Goal: Task Accomplishment & Management: Use online tool/utility

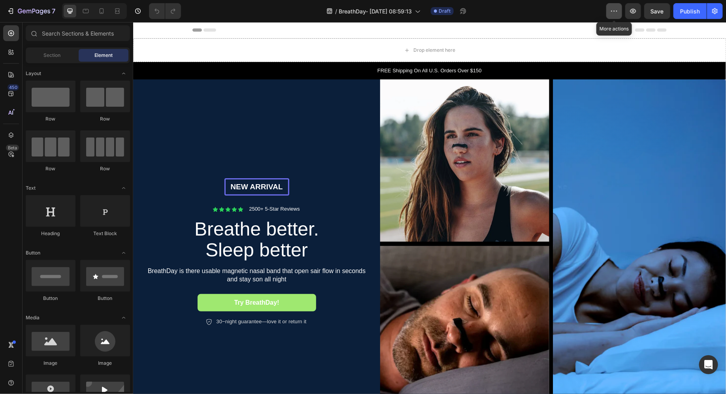
click at [611, 15] on button "button" at bounding box center [614, 11] width 16 height 16
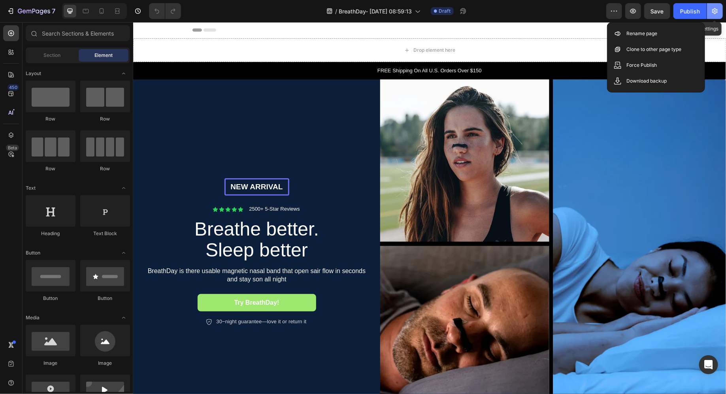
click at [717, 15] on button "button" at bounding box center [715, 11] width 16 height 16
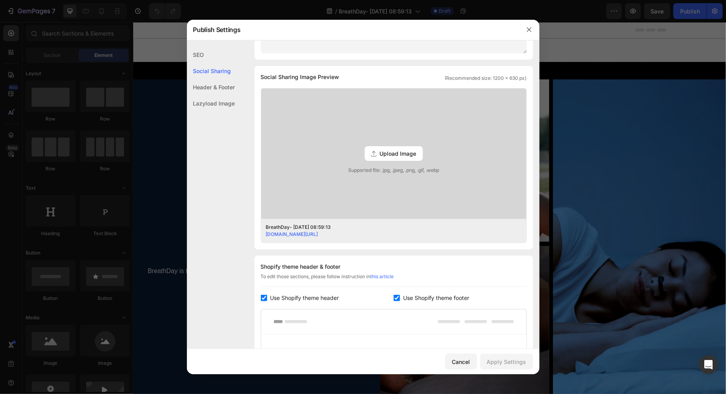
scroll to position [166, 0]
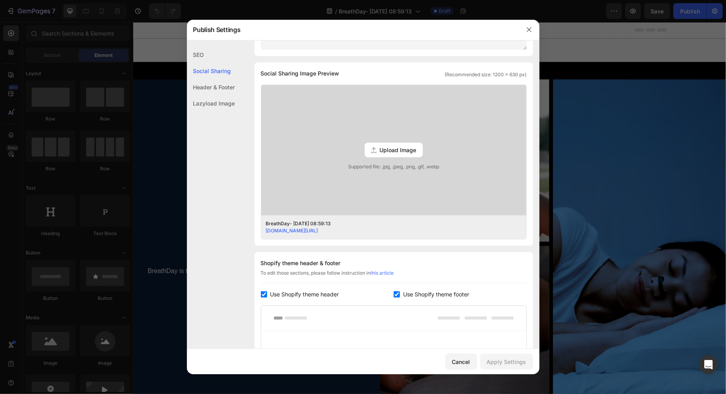
click at [365, 147] on div "Upload Image" at bounding box center [394, 150] width 58 height 15
click at [0, 0] on input "Upload Image Supported file: .jpg, .jpeg, .png, .gif, .webp" at bounding box center [0, 0] width 0 height 0
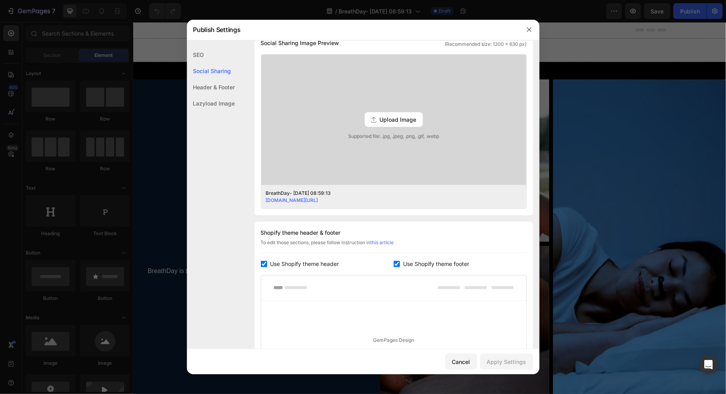
scroll to position [224, 0]
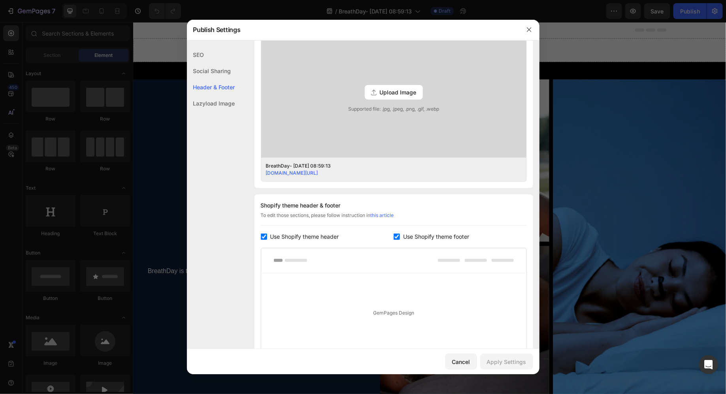
click at [400, 237] on label "Use Shopify theme footer" at bounding box center [434, 236] width 69 height 9
checkbox input "false"
click at [263, 238] on input "checkbox" at bounding box center [264, 236] width 6 height 6
checkbox input "false"
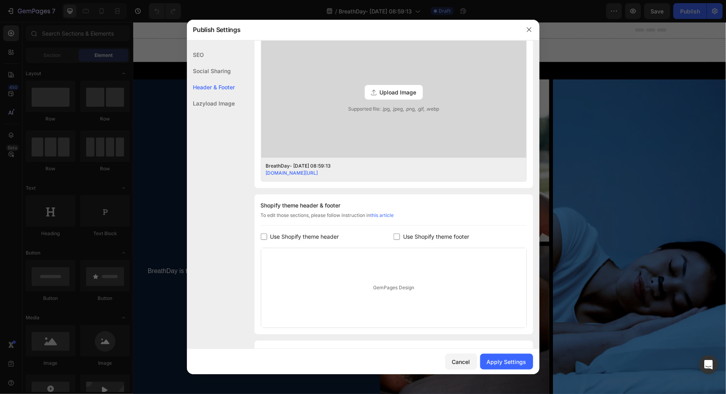
scroll to position [267, 0]
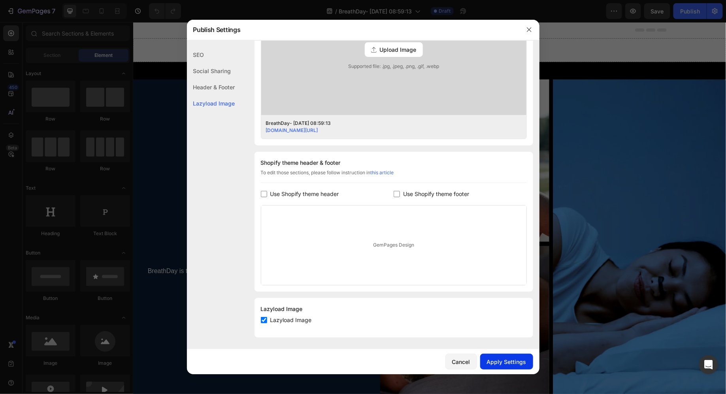
click at [512, 363] on div "Apply Settings" at bounding box center [506, 361] width 39 height 8
click at [568, 252] on div at bounding box center [363, 197] width 726 height 394
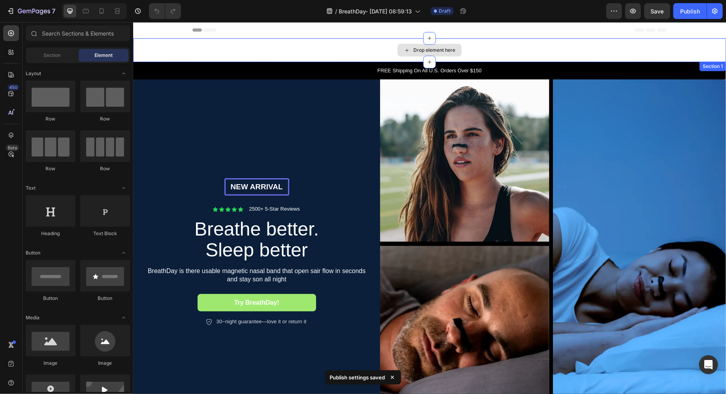
click at [354, 57] on div "Drop element here" at bounding box center [429, 50] width 592 height 24
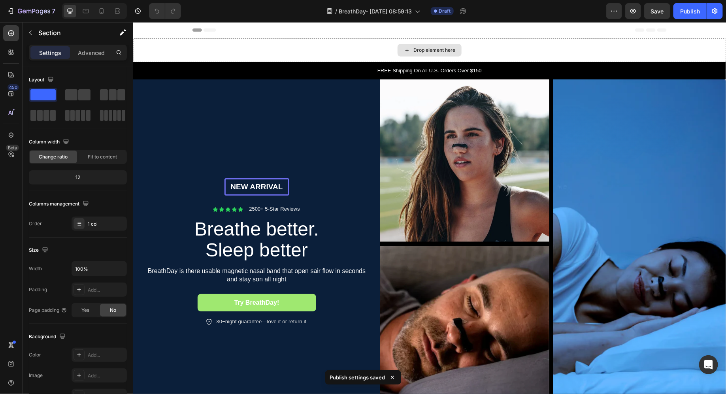
click at [402, 55] on div "Drop element here" at bounding box center [429, 49] width 64 height 13
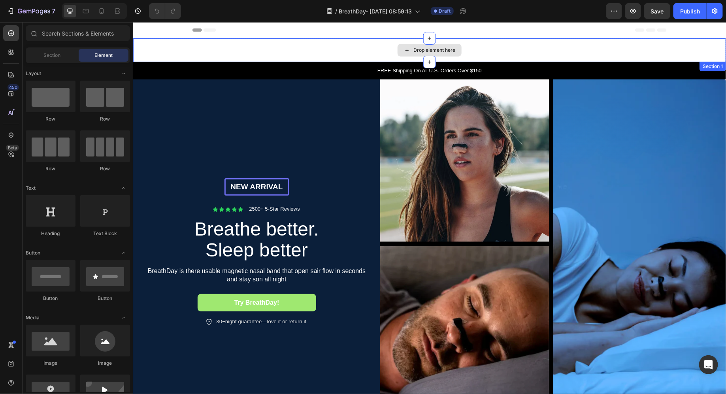
click at [411, 52] on div "Drop element here" at bounding box center [429, 49] width 64 height 13
click at [422, 48] on div "Drop element here" at bounding box center [434, 50] width 42 height 6
click at [429, 38] on icon at bounding box center [429, 38] width 4 height 4
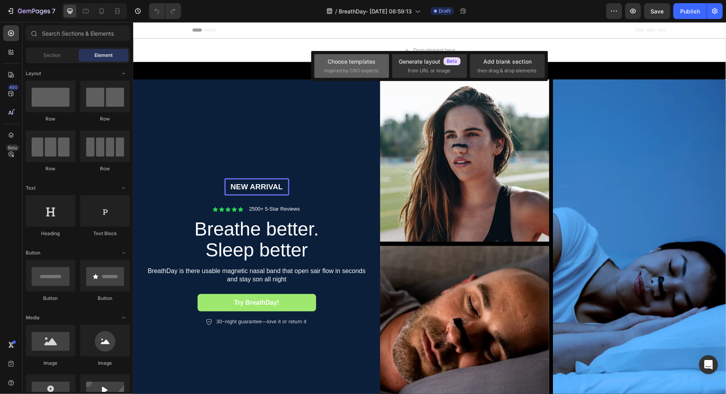
click at [369, 68] on span "inspired by CRO experts" at bounding box center [351, 70] width 54 height 7
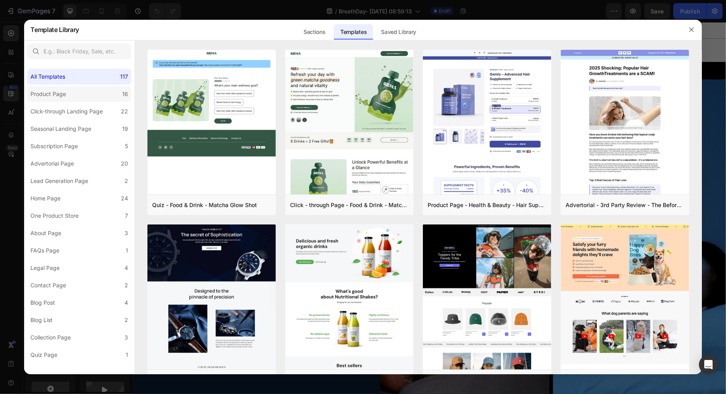
click at [105, 98] on label "Product Page 16" at bounding box center [79, 94] width 104 height 16
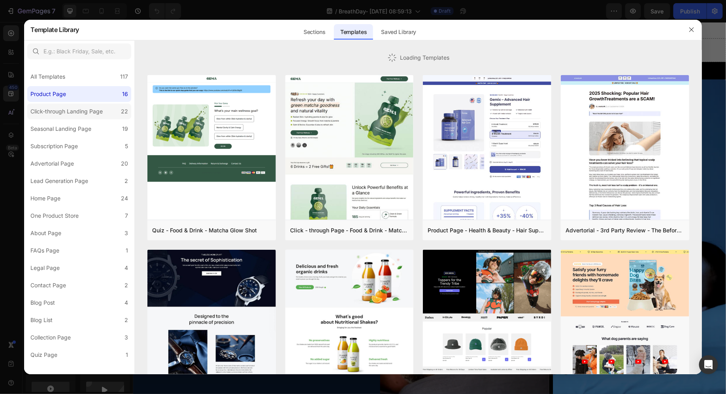
click at [100, 114] on div "Click-through Landing Page" at bounding box center [66, 111] width 72 height 9
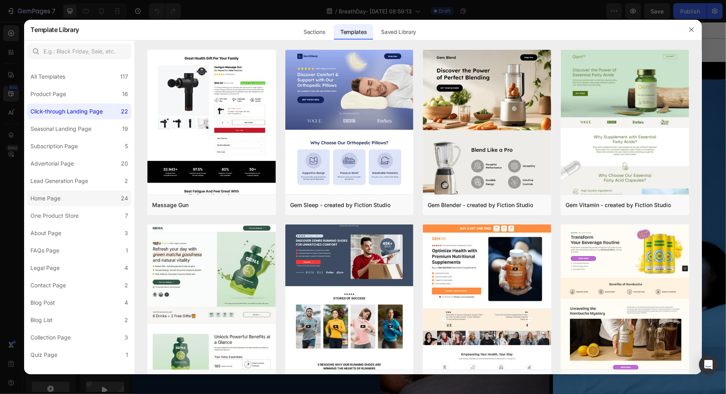
click at [101, 199] on label "Home Page 24" at bounding box center [79, 198] width 104 height 16
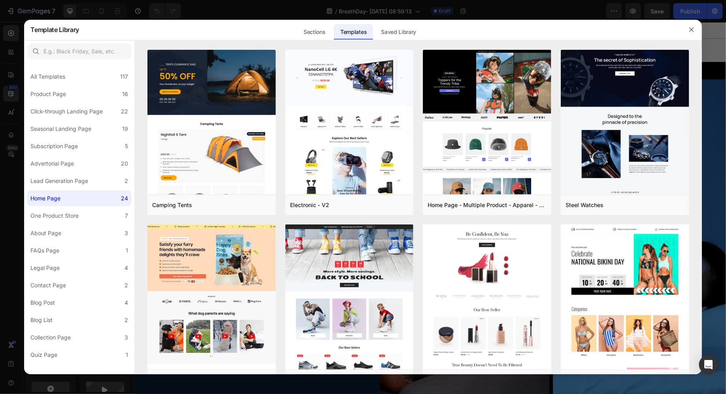
click at [76, 60] on div at bounding box center [79, 51] width 110 height 22
click at [314, 34] on div "Sections" at bounding box center [314, 32] width 34 height 16
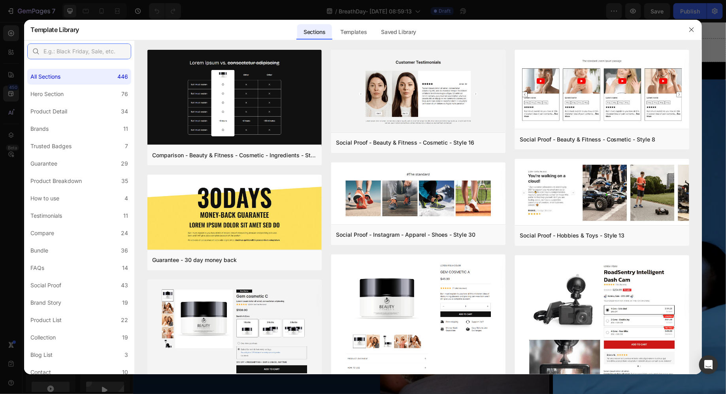
click at [107, 57] on input "text" at bounding box center [79, 51] width 104 height 16
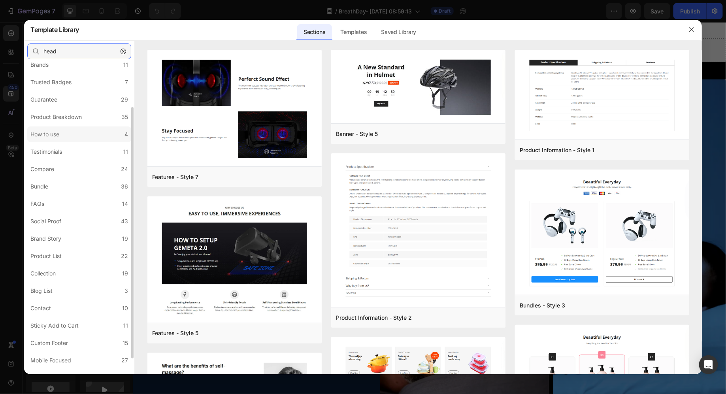
scroll to position [0, 0]
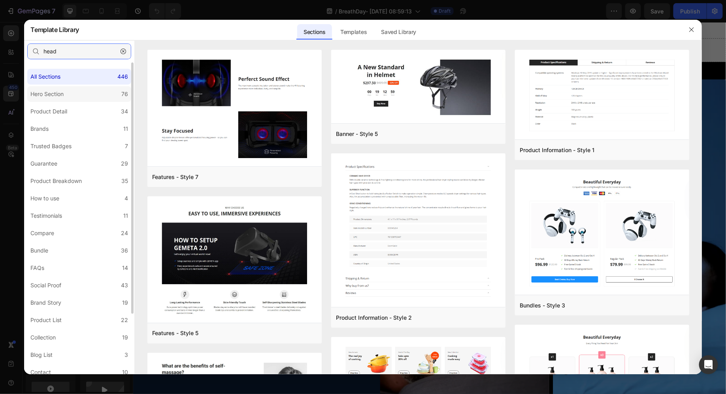
type input "head"
click at [91, 94] on label "Hero Section 76" at bounding box center [79, 94] width 104 height 16
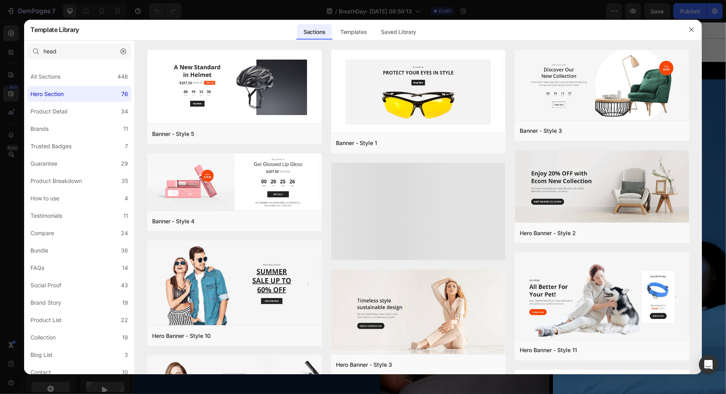
click at [124, 53] on icon "button" at bounding box center [123, 52] width 6 height 6
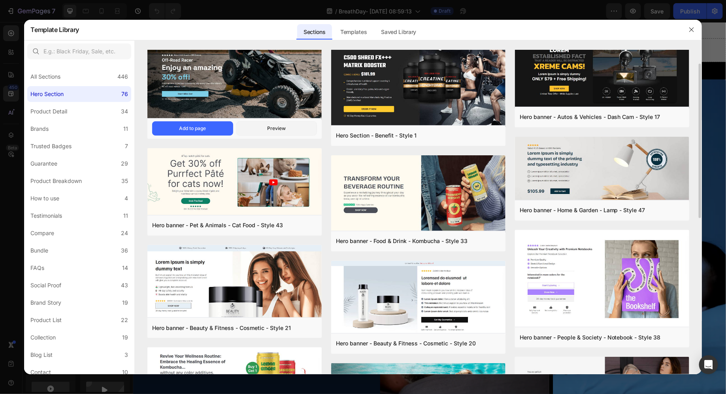
scroll to position [22, 0]
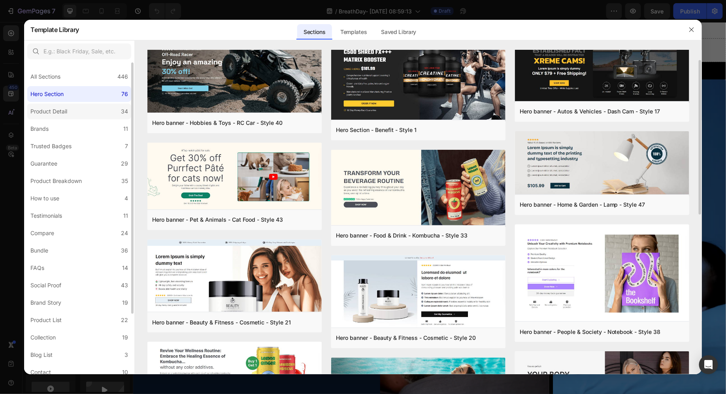
click at [101, 111] on label "Product Detail 34" at bounding box center [79, 111] width 104 height 16
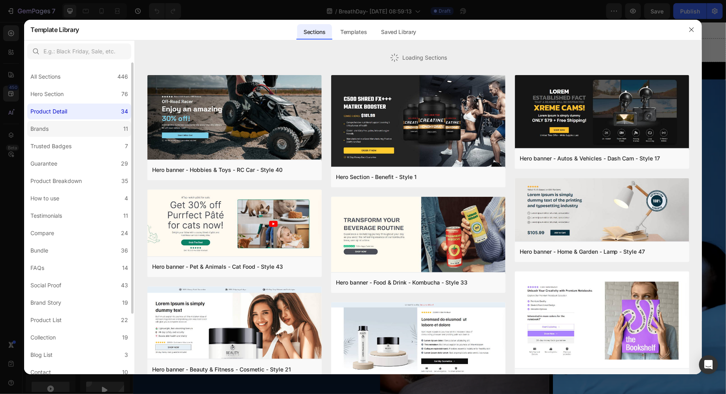
click at [86, 128] on label "Brands 11" at bounding box center [79, 129] width 104 height 16
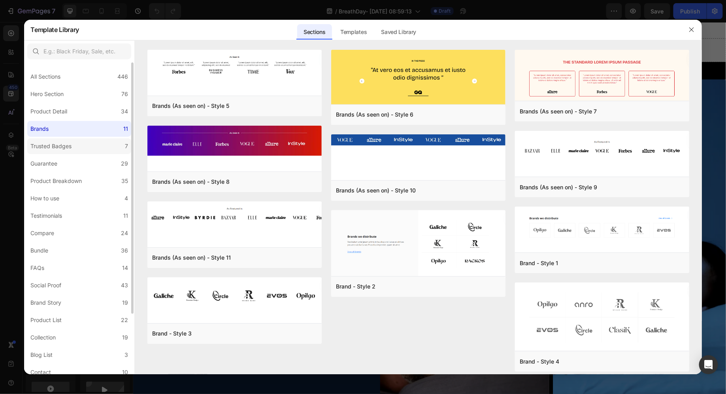
click at [77, 150] on label "Trusted Badges 7" at bounding box center [79, 146] width 104 height 16
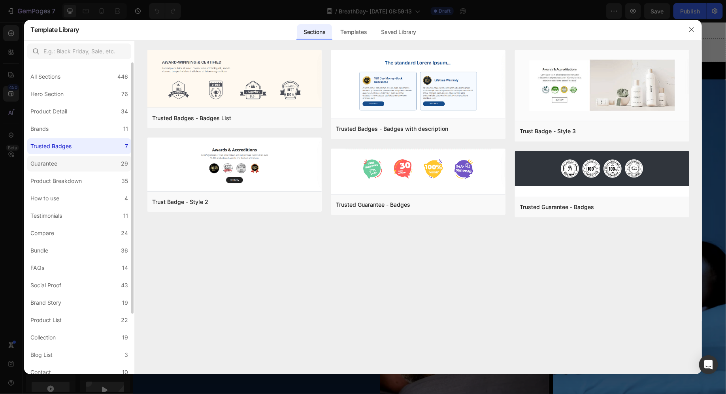
click at [74, 164] on label "Guarantee 29" at bounding box center [79, 164] width 104 height 16
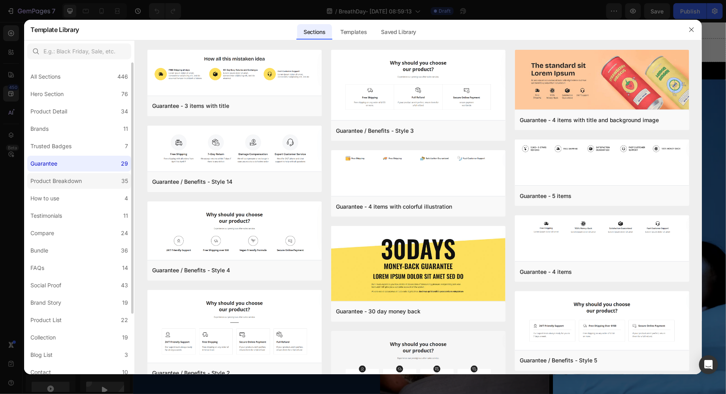
click at [78, 176] on div "Product Breakdown" at bounding box center [55, 180] width 51 height 9
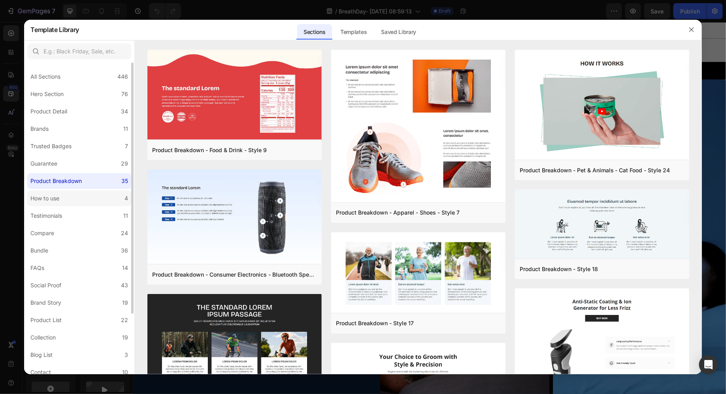
click at [71, 202] on label "How to use 4" at bounding box center [79, 198] width 104 height 16
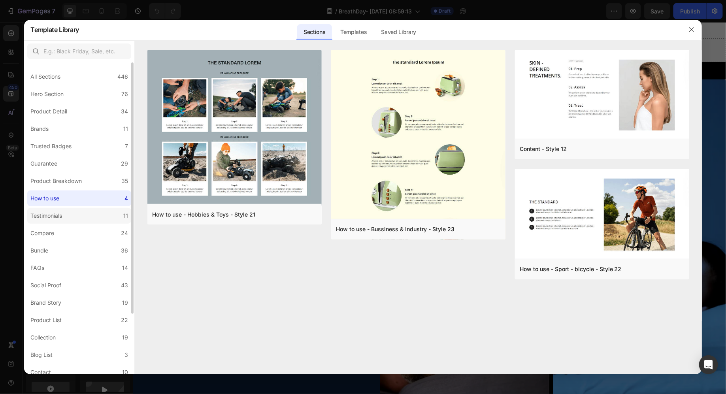
click at [76, 218] on label "Testimonials 11" at bounding box center [79, 216] width 104 height 16
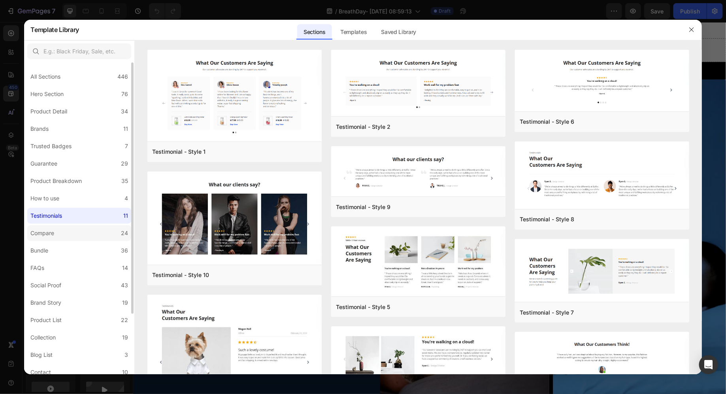
click at [78, 235] on label "Compare 24" at bounding box center [79, 233] width 104 height 16
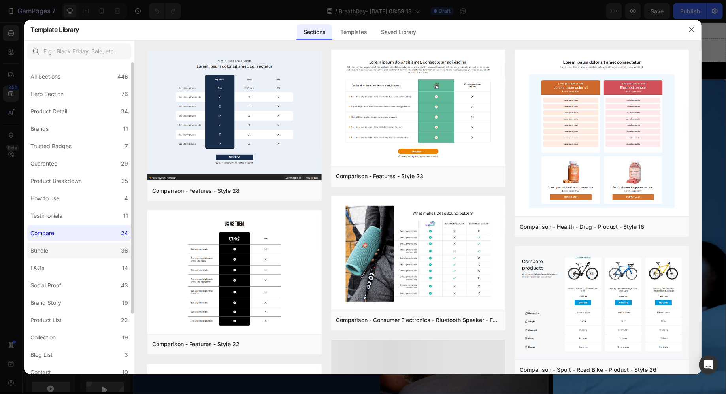
click at [76, 245] on label "Bundle 36" at bounding box center [79, 251] width 104 height 16
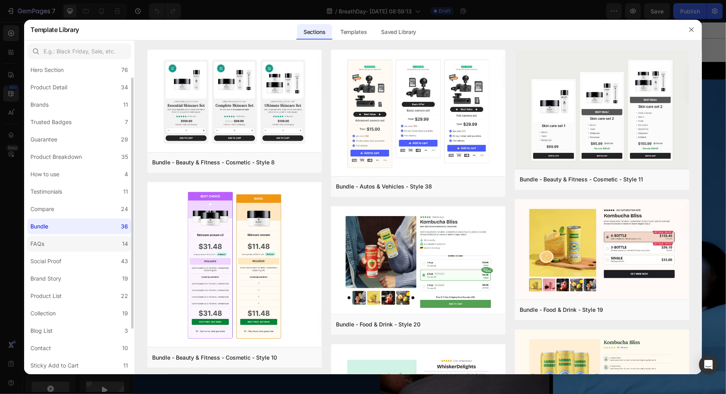
scroll to position [26, 0]
click at [70, 282] on label "Brand Story 19" at bounding box center [79, 277] width 104 height 16
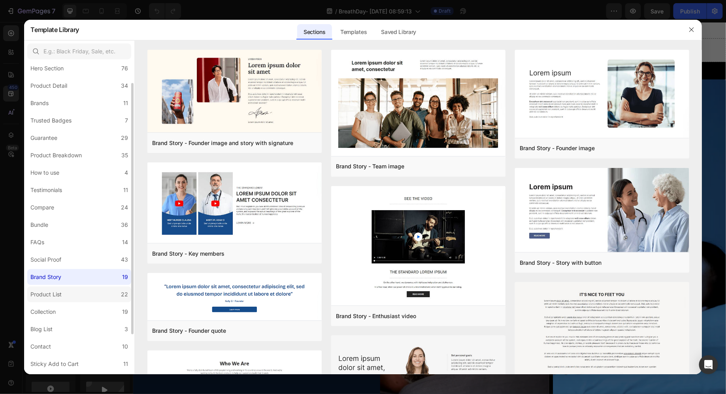
click at [67, 294] on label "Product List 22" at bounding box center [79, 294] width 104 height 16
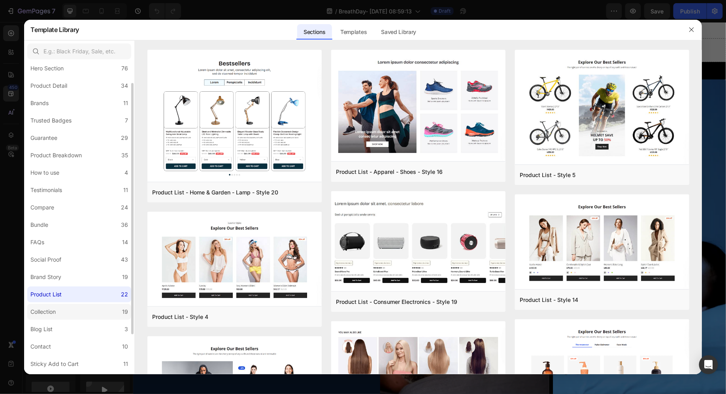
click at [60, 307] on label "Collection 19" at bounding box center [79, 312] width 104 height 16
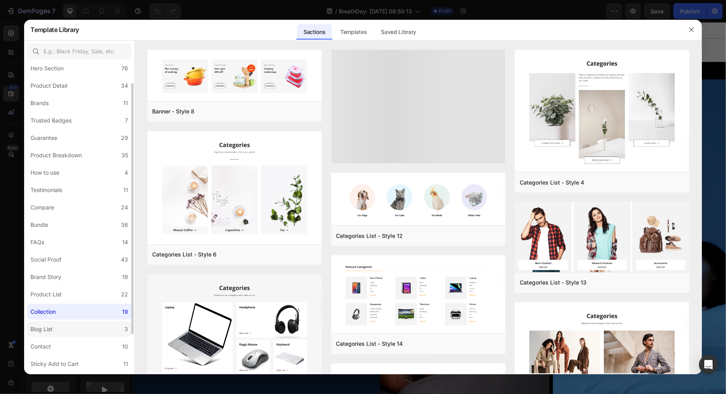
click at [59, 327] on label "Blog List 3" at bounding box center [79, 329] width 104 height 16
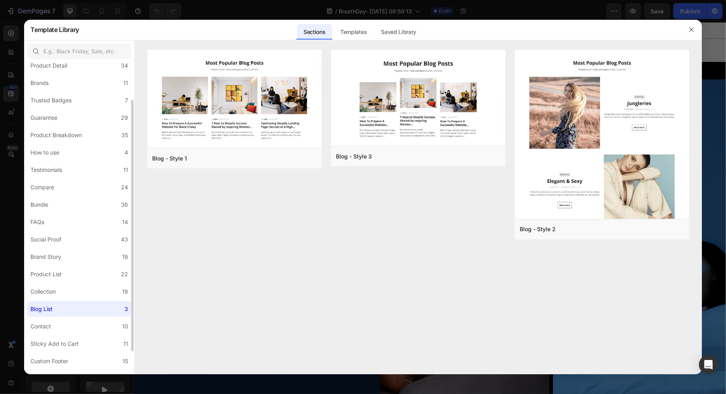
scroll to position [75, 0]
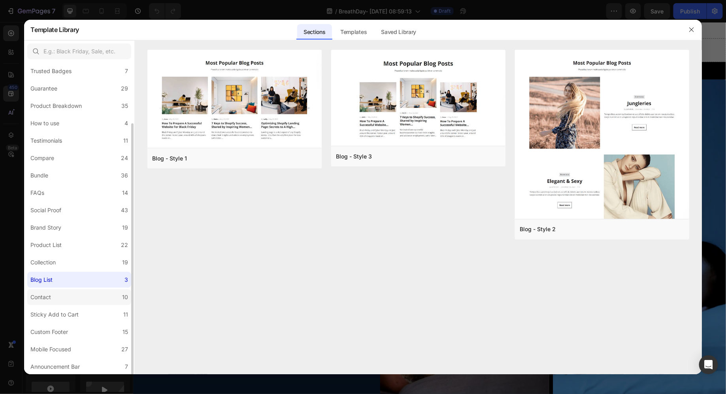
click at [58, 301] on label "Contact 10" at bounding box center [79, 297] width 104 height 16
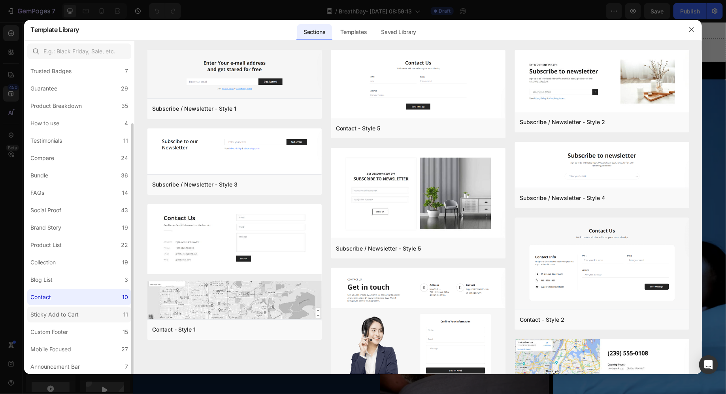
click at [64, 316] on div "Sticky Add to Cart" at bounding box center [54, 314] width 48 height 9
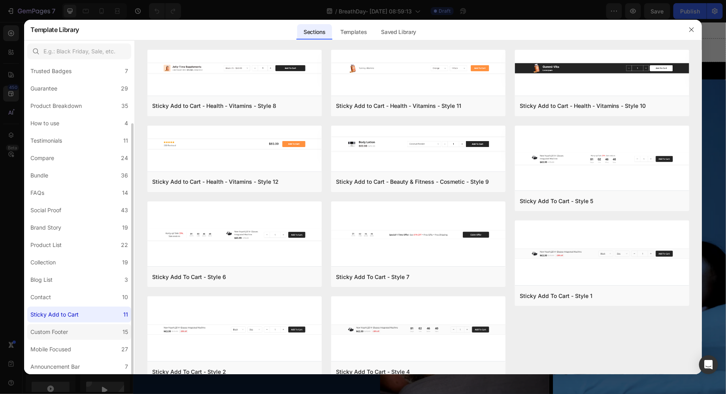
click at [71, 331] on div "Custom Footer" at bounding box center [50, 331] width 41 height 9
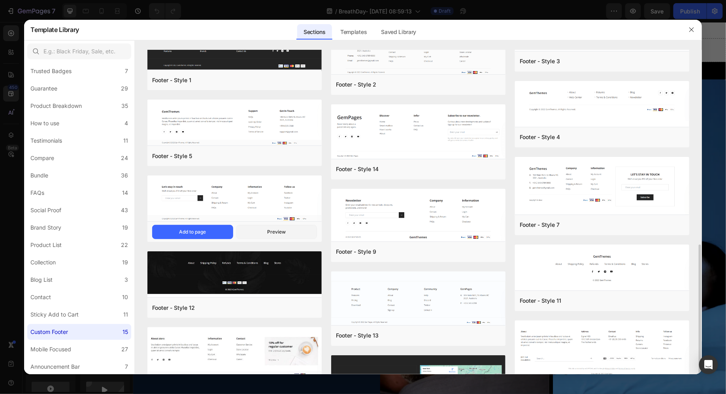
scroll to position [159, 0]
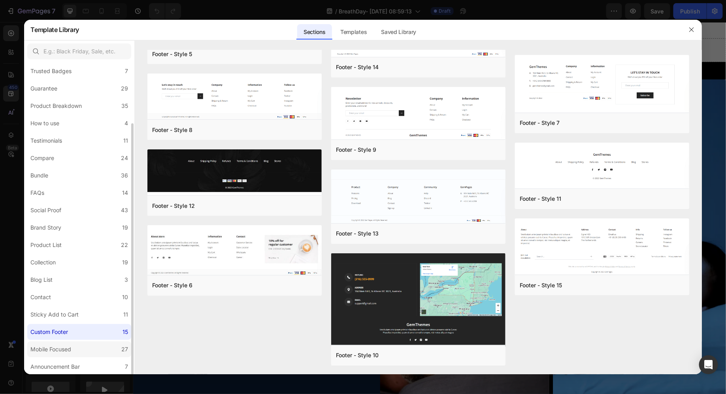
click at [62, 347] on div "Mobile Focused" at bounding box center [50, 348] width 41 height 9
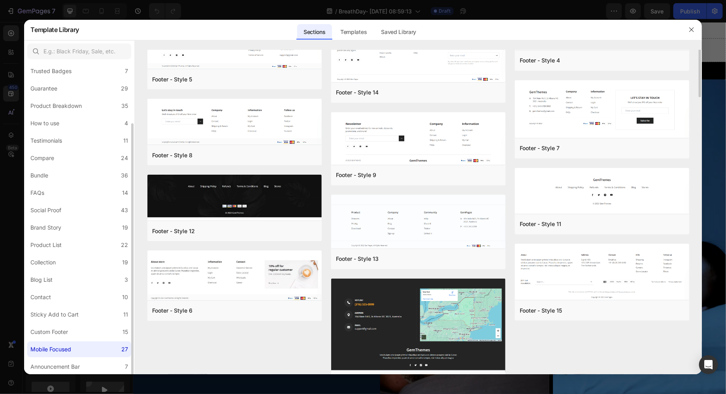
scroll to position [0, 0]
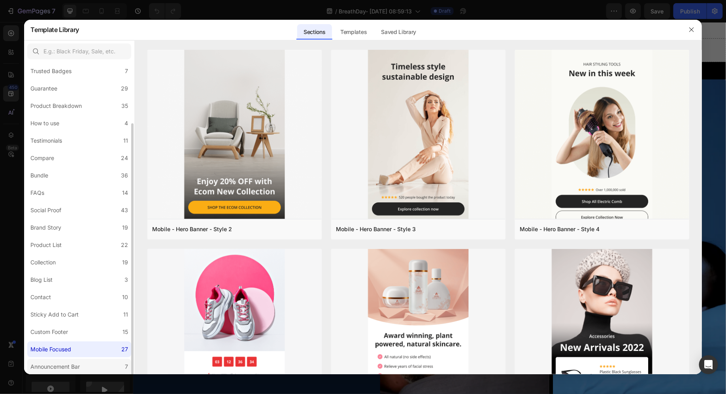
click at [62, 364] on div "Announcement Bar" at bounding box center [54, 366] width 49 height 9
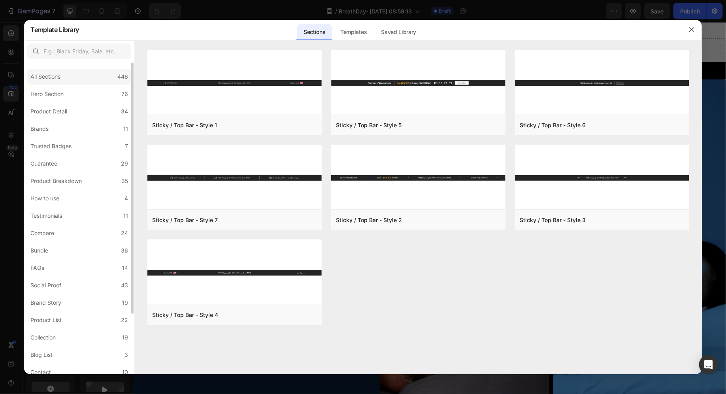
click at [84, 78] on div "All Sections 446" at bounding box center [79, 77] width 104 height 16
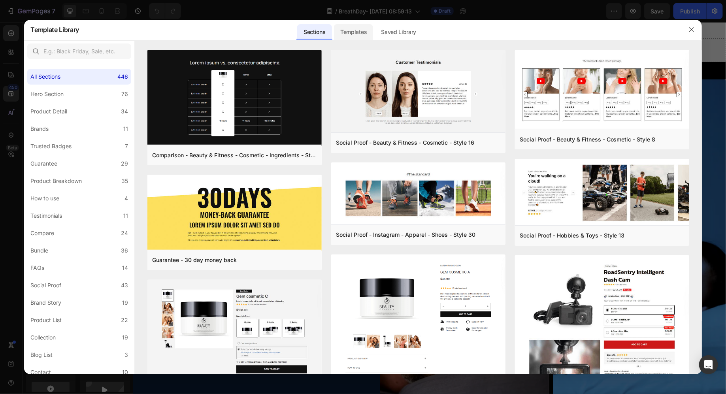
click at [361, 31] on div "Templates" at bounding box center [353, 32] width 39 height 16
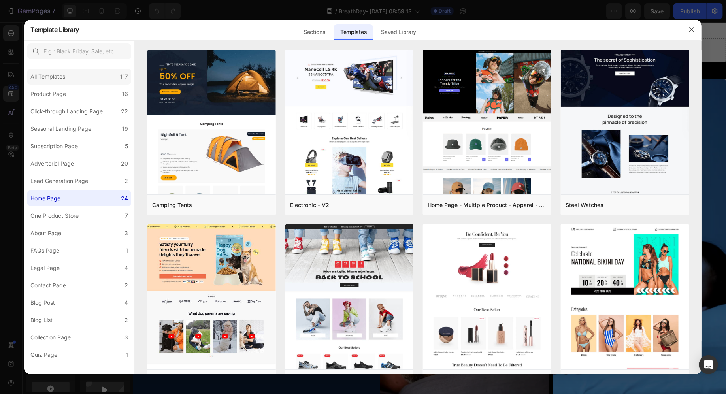
click at [79, 82] on div "All Templates 117" at bounding box center [79, 77] width 104 height 16
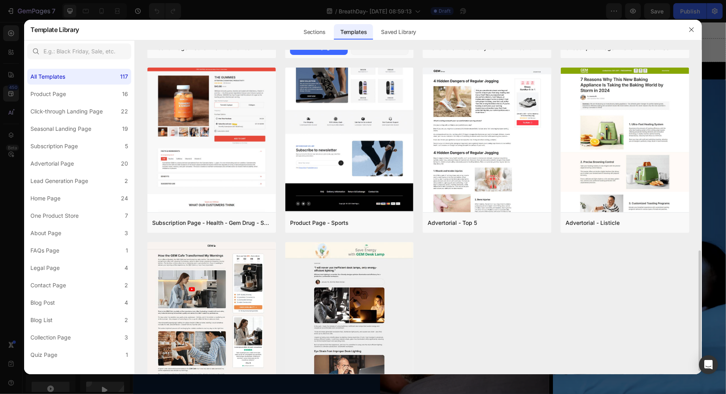
scroll to position [525, 0]
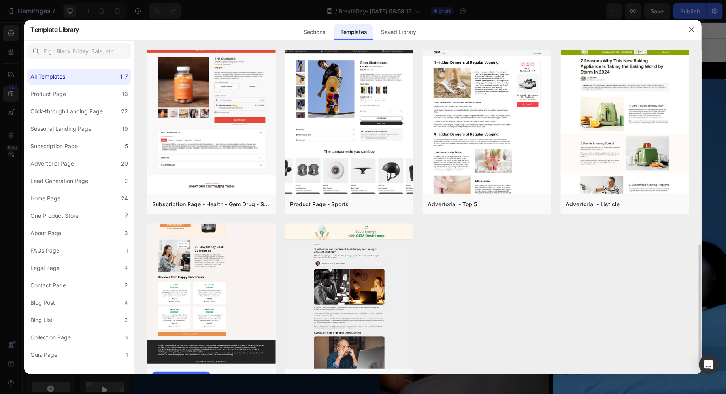
click at [231, 282] on img at bounding box center [211, 14] width 128 height 709
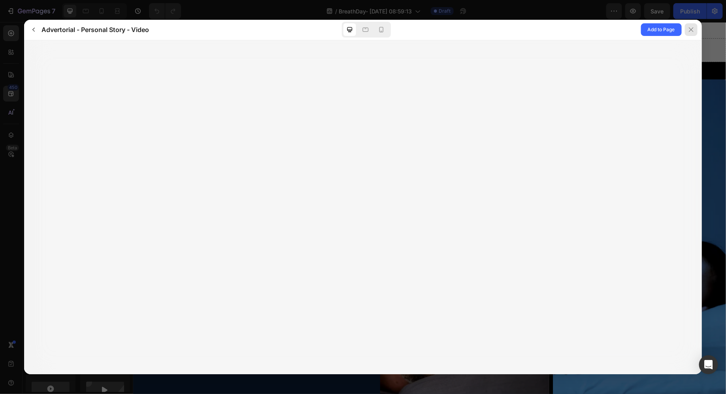
click at [690, 34] on div at bounding box center [690, 29] width 13 height 13
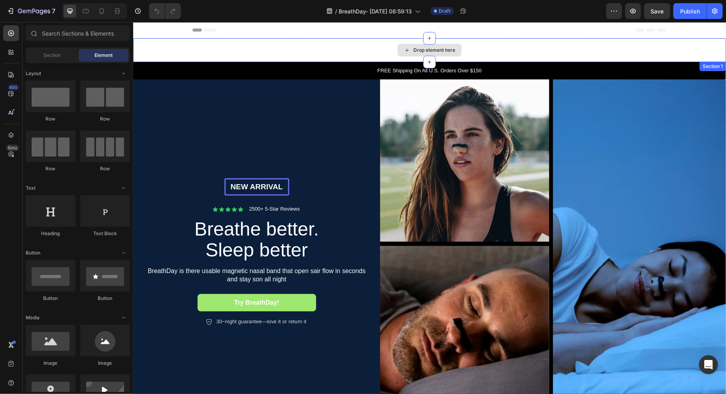
click at [355, 55] on div "Drop element here" at bounding box center [429, 50] width 592 height 24
click at [417, 55] on div "Drop element here" at bounding box center [429, 49] width 64 height 13
click at [413, 50] on div "Drop element here" at bounding box center [434, 50] width 42 height 6
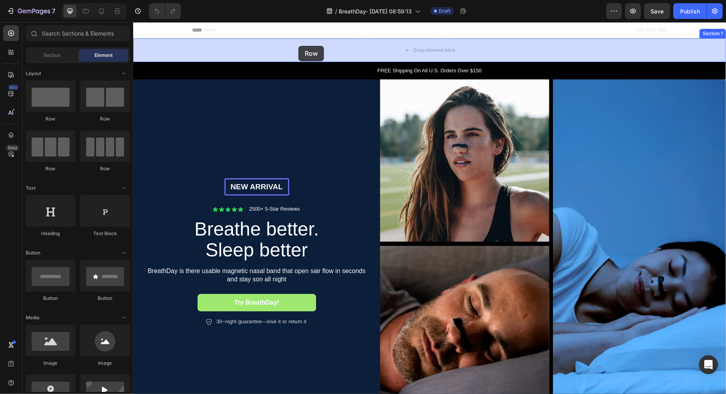
drag, startPoint x: 188, startPoint y: 133, endPoint x: 298, endPoint y: 45, distance: 140.5
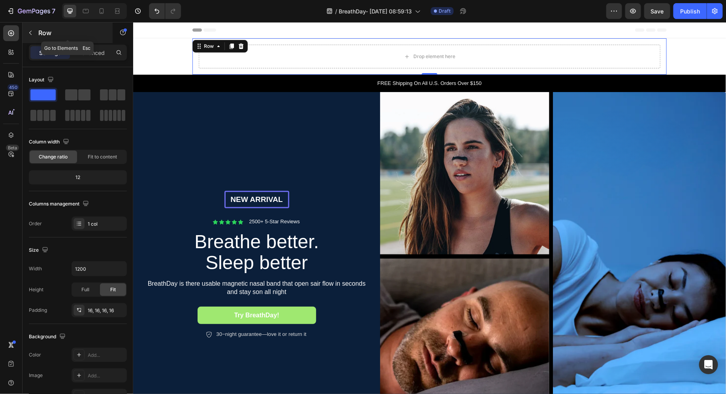
click at [31, 31] on icon "button" at bounding box center [30, 33] width 6 height 6
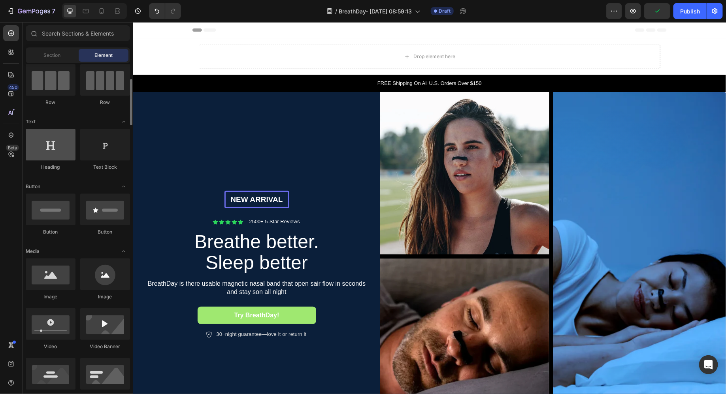
scroll to position [96, 0]
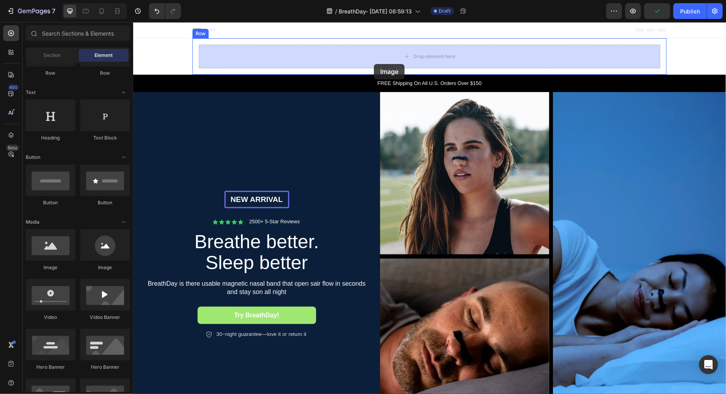
drag, startPoint x: 200, startPoint y: 274, endPoint x: 373, endPoint y: 64, distance: 272.7
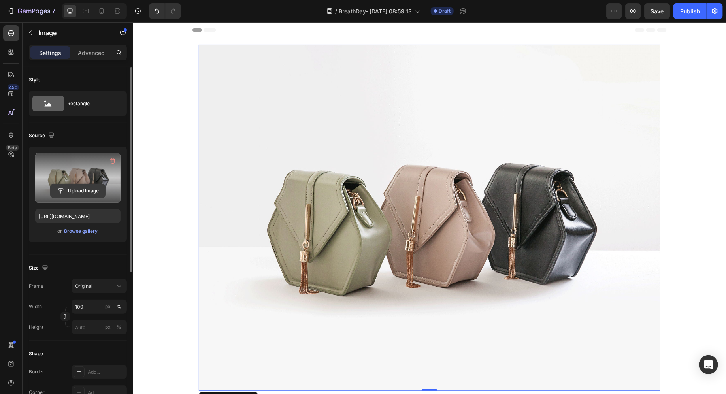
click at [85, 193] on input "file" at bounding box center [78, 190] width 55 height 13
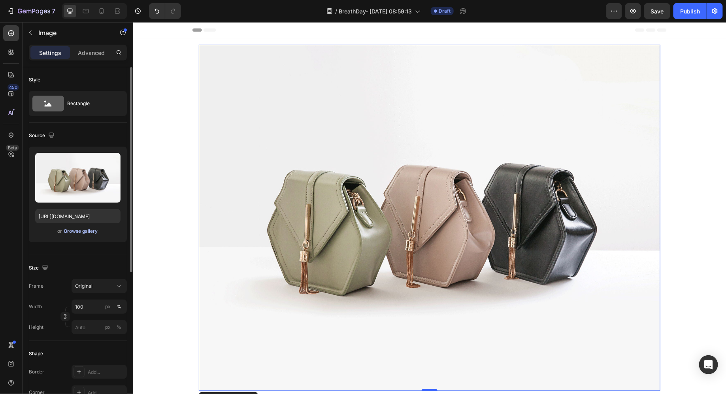
click at [83, 230] on div "Browse gallery" at bounding box center [81, 231] width 34 height 7
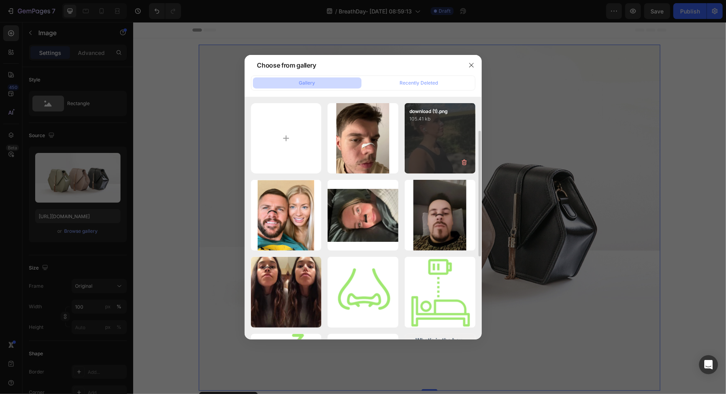
scroll to position [225, 0]
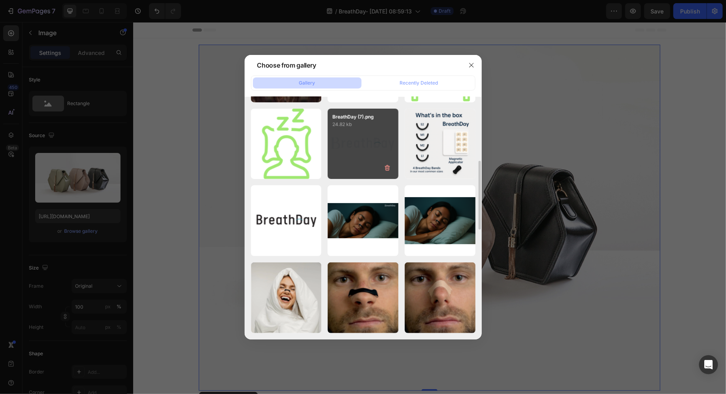
click at [362, 158] on div "BreathDay (7).png 24.82 kb" at bounding box center [362, 144] width 71 height 71
type input "https://cdn.shopify.com/s/files/1/0950/6337/6184/files/gempages_580111860901085…"
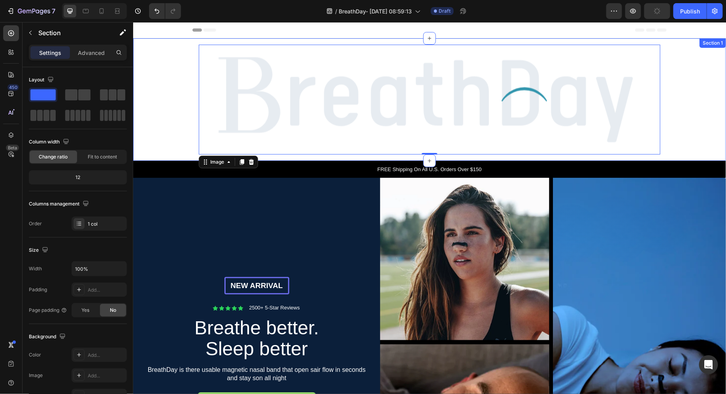
click at [157, 126] on div "Image 0 Row" at bounding box center [429, 99] width 592 height 122
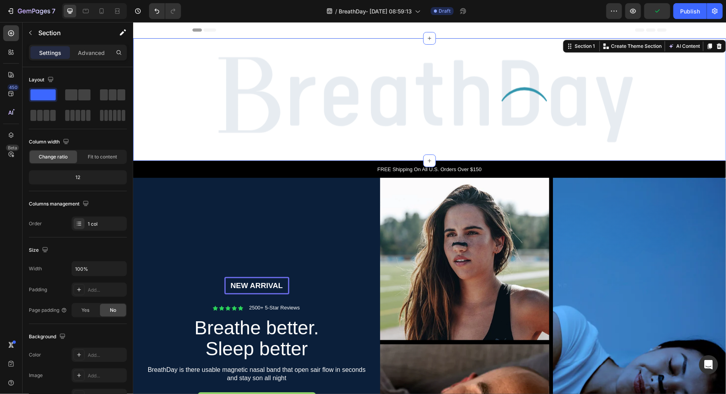
click at [251, 115] on img at bounding box center [428, 99] width 461 height 110
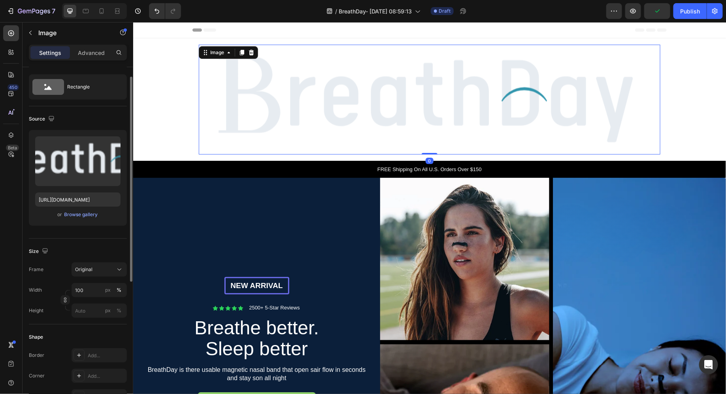
scroll to position [19, 0]
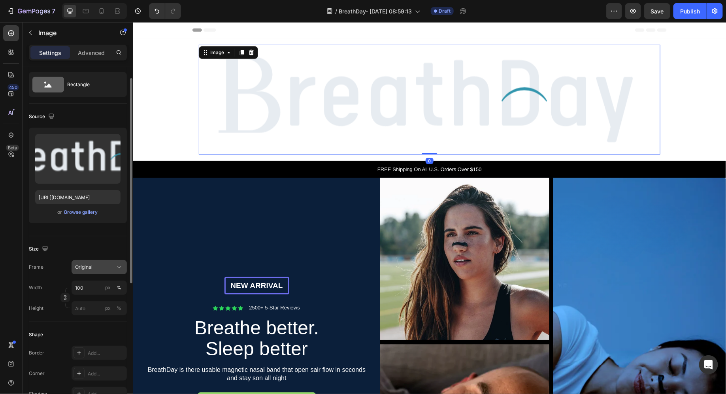
click at [87, 265] on span "Original" at bounding box center [83, 266] width 17 height 7
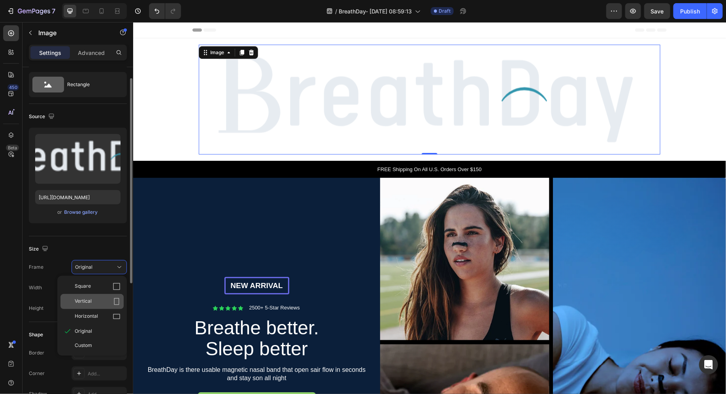
click at [88, 305] on div "Vertical" at bounding box center [91, 301] width 63 height 15
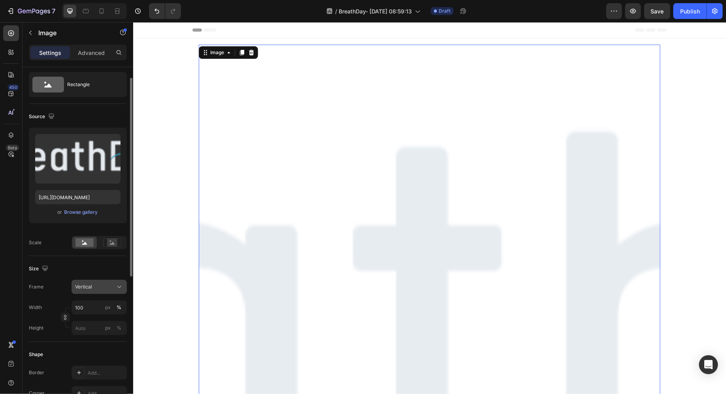
click at [94, 286] on div "Vertical" at bounding box center [94, 286] width 39 height 7
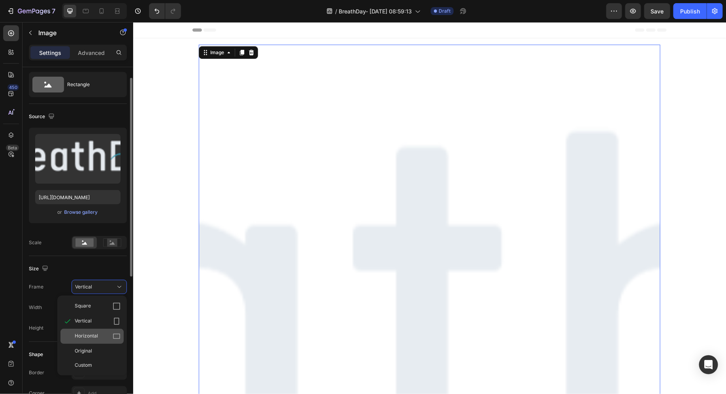
click at [92, 333] on span "Horizontal" at bounding box center [86, 336] width 23 height 8
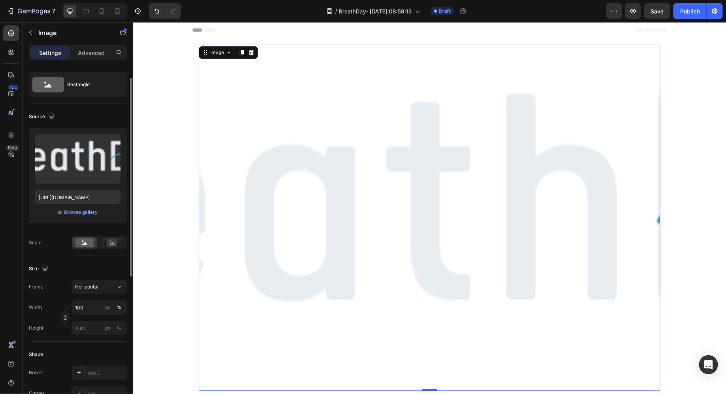
click at [101, 294] on div "Frame Horizontal Width 100 px % Height px %" at bounding box center [78, 307] width 98 height 55
click at [98, 288] on div "Horizontal" at bounding box center [94, 286] width 39 height 7
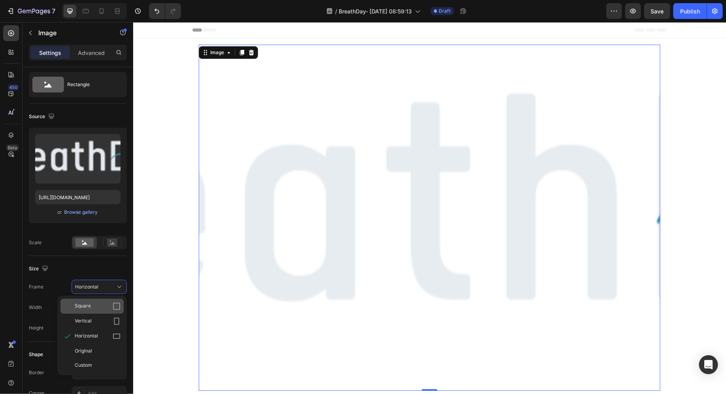
click at [88, 301] on div "Square" at bounding box center [91, 306] width 63 height 15
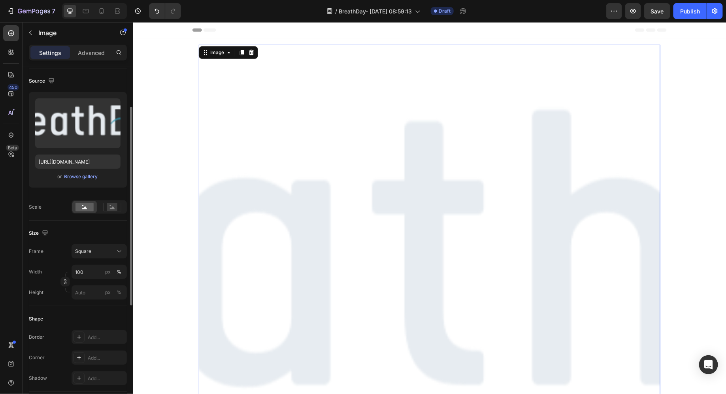
scroll to position [60, 0]
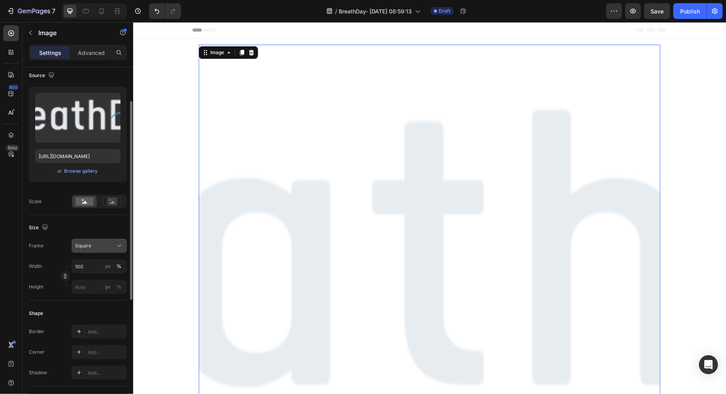
click at [94, 242] on div "Square" at bounding box center [94, 245] width 39 height 7
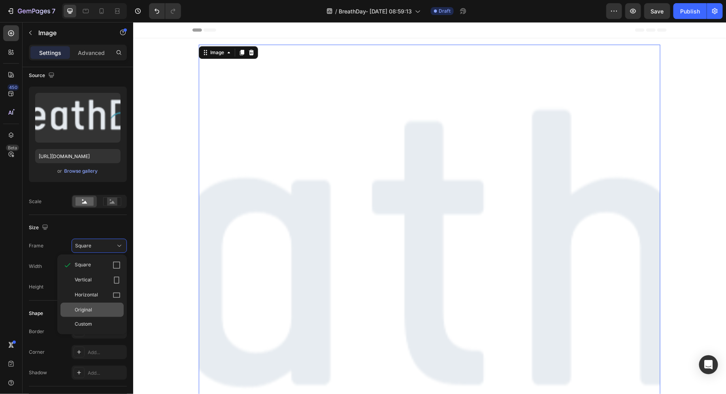
click at [93, 310] on div "Original" at bounding box center [98, 309] width 46 height 7
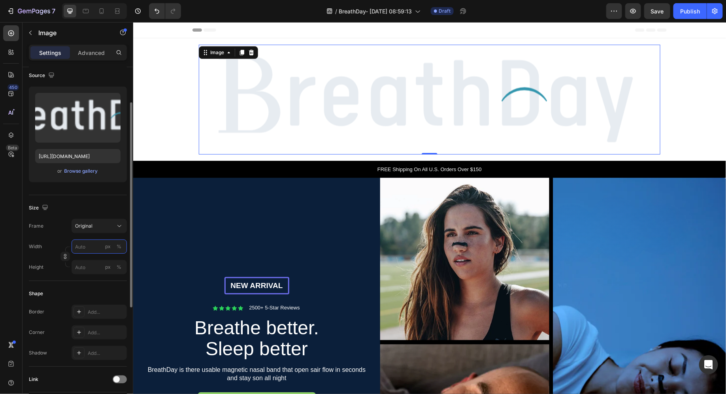
click at [91, 247] on input "px %" at bounding box center [98, 246] width 55 height 14
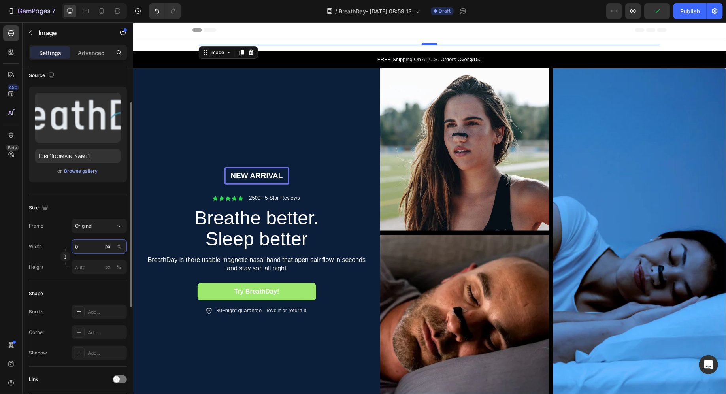
type input "1"
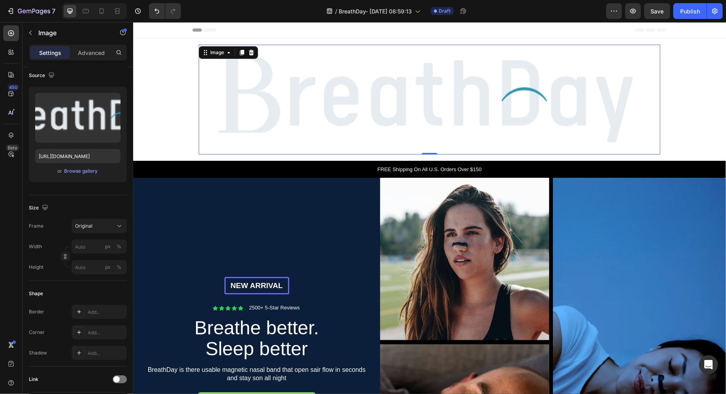
click at [86, 61] on div "Settings Advanced" at bounding box center [78, 56] width 111 height 23
click at [49, 36] on p "Image" at bounding box center [71, 32] width 67 height 9
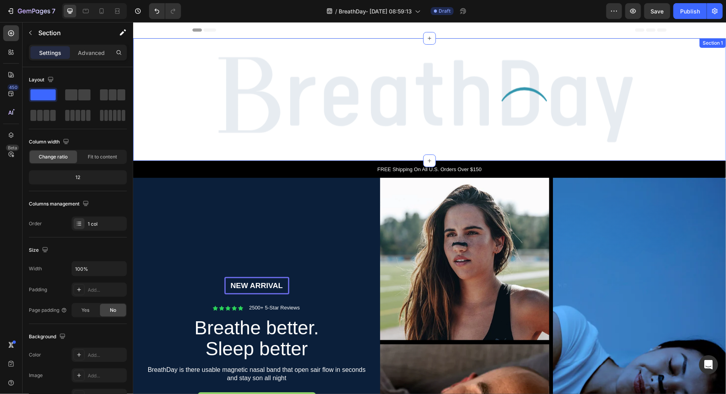
click at [158, 96] on div "Image Row" at bounding box center [429, 99] width 592 height 122
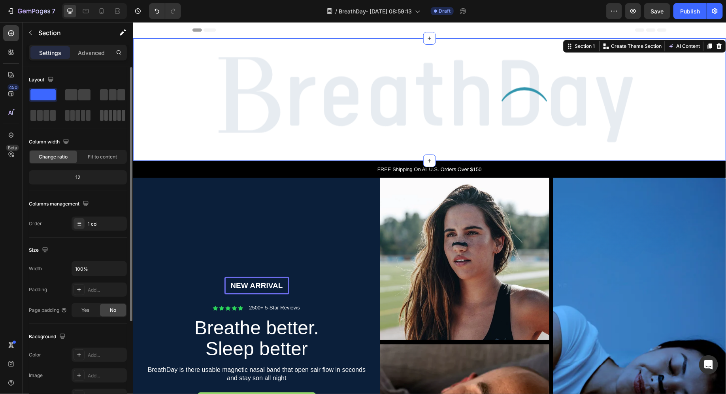
click at [109, 116] on span at bounding box center [111, 115] width 4 height 11
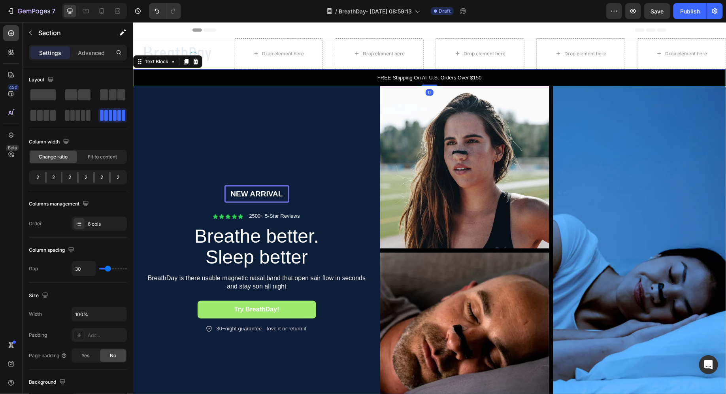
click at [226, 71] on div "FREE Shipping On All U.S. Orders Over $150" at bounding box center [429, 77] width 592 height 17
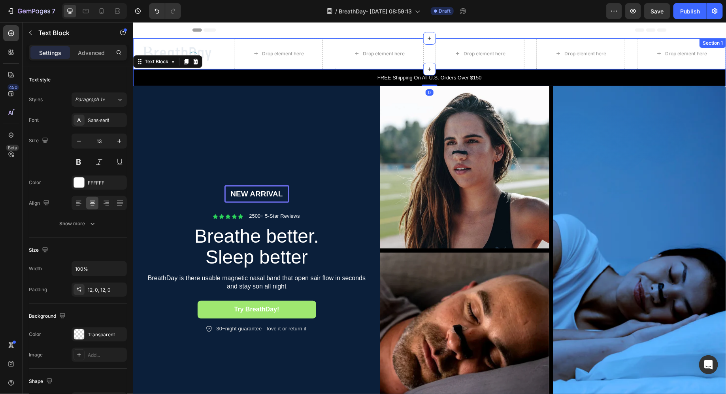
click at [233, 45] on div "Image Row Drop element here Drop element here Drop element here Drop element he…" at bounding box center [429, 53] width 592 height 31
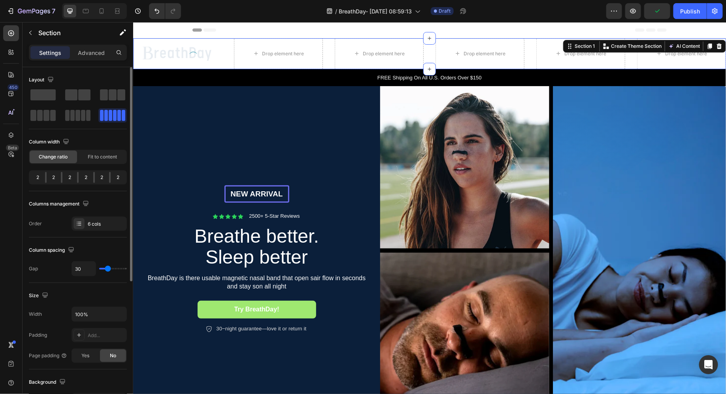
scroll to position [13, 0]
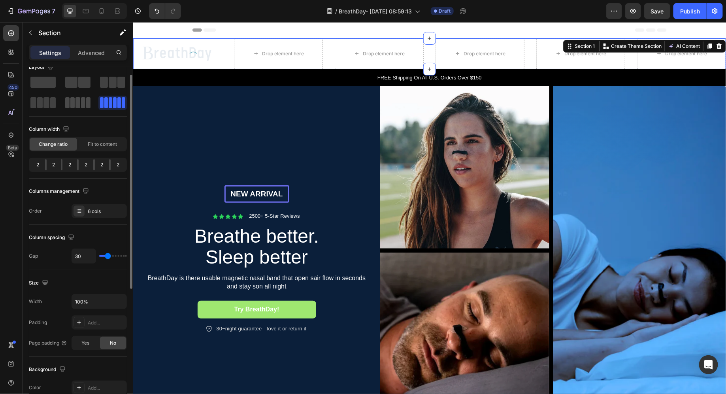
click at [86, 104] on span at bounding box center [88, 102] width 4 height 11
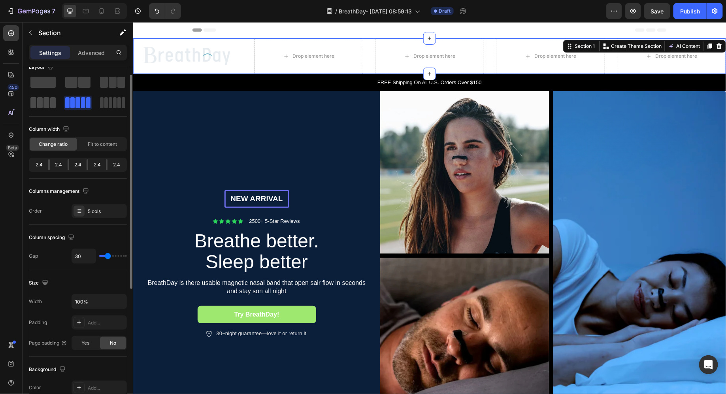
click at [49, 104] on div at bounding box center [42, 102] width 25 height 11
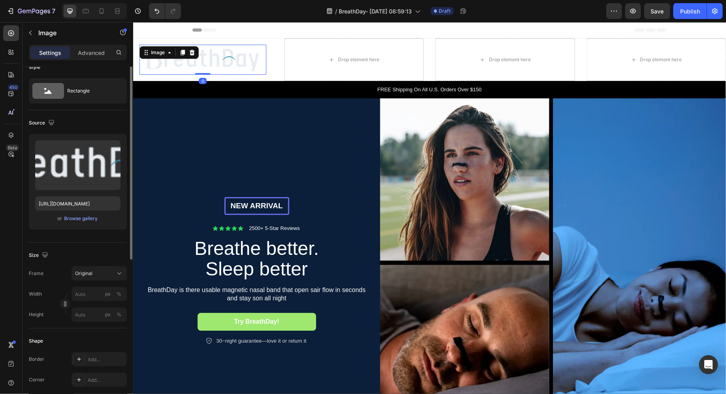
scroll to position [0, 0]
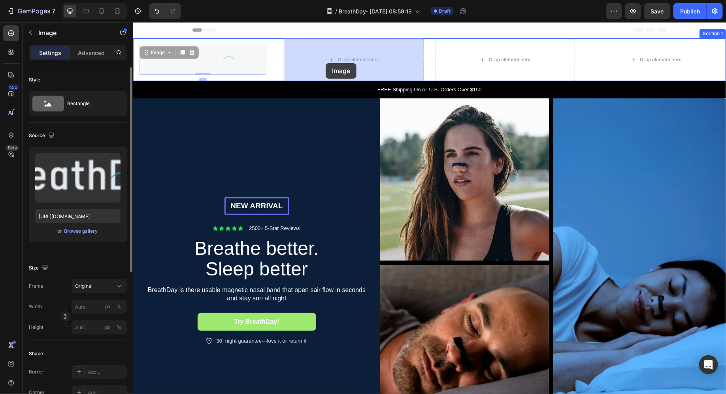
drag, startPoint x: 218, startPoint y: 63, endPoint x: 328, endPoint y: 63, distance: 109.4
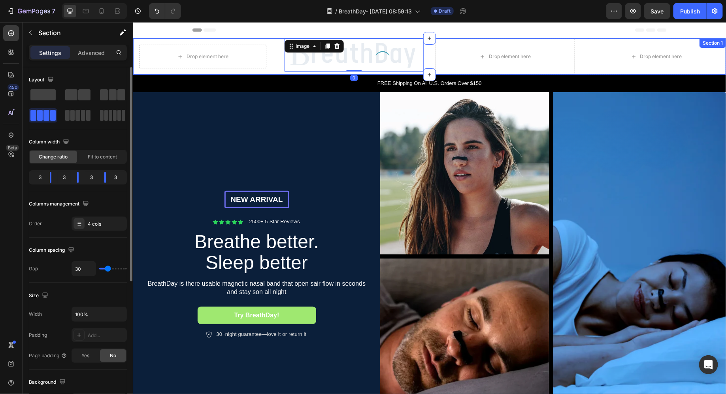
click at [273, 62] on div "Drop element here Row Image 0 Drop element here Drop element here Section 1" at bounding box center [429, 56] width 592 height 36
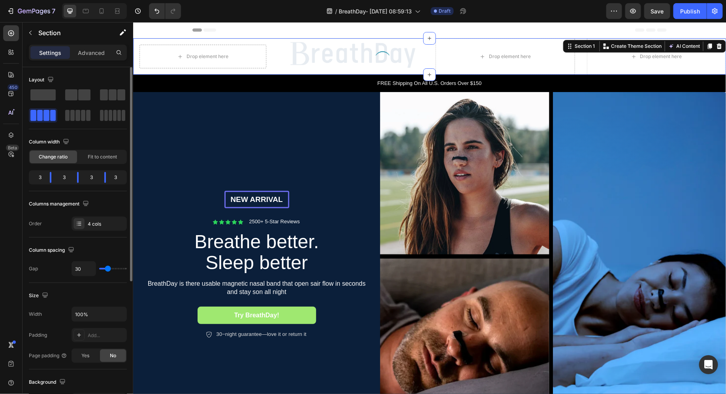
click at [35, 179] on div "3" at bounding box center [36, 177] width 13 height 11
click at [41, 179] on div "3" at bounding box center [36, 177] width 13 height 11
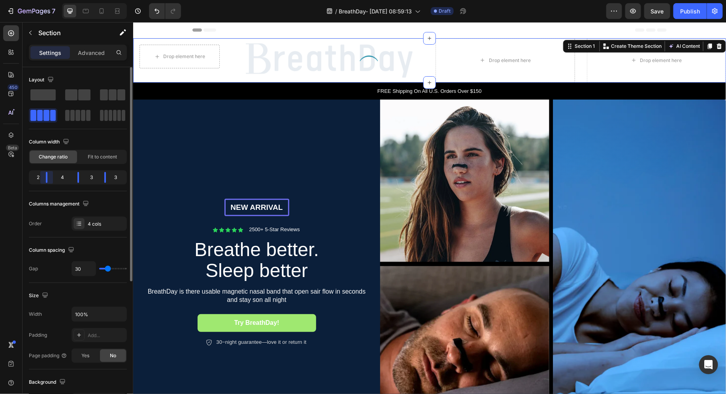
drag, startPoint x: 49, startPoint y: 178, endPoint x: 59, endPoint y: 182, distance: 10.3
click at [47, 0] on body "7 / BreathDay- Aug 19, 08:59:13 Draft Preview Save Publish 450 Beta Sections(18…" at bounding box center [363, 0] width 726 height 0
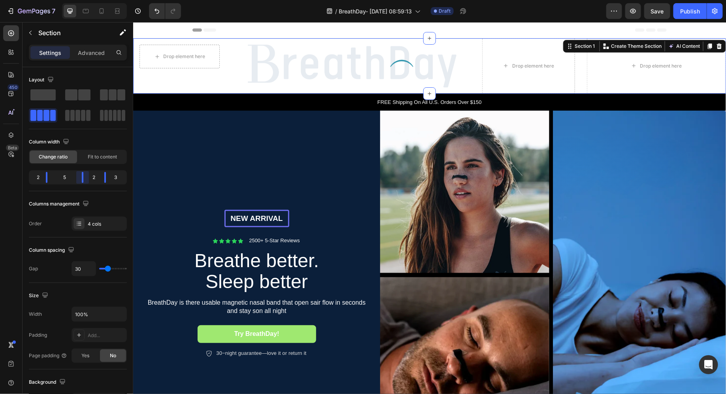
drag, startPoint x: 81, startPoint y: 178, endPoint x: 87, endPoint y: 178, distance: 5.5
click at [87, 0] on body "7 / BreathDay- Aug 19, 08:59:13 Draft Preview Save Publish 450 Beta Sections(18…" at bounding box center [363, 0] width 726 height 0
click at [167, 39] on div "Drop element here Row" at bounding box center [179, 56] width 93 height 36
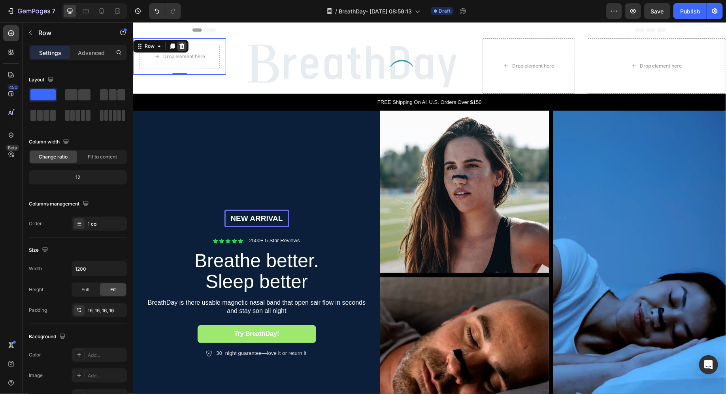
click at [183, 48] on icon at bounding box center [181, 46] width 6 height 6
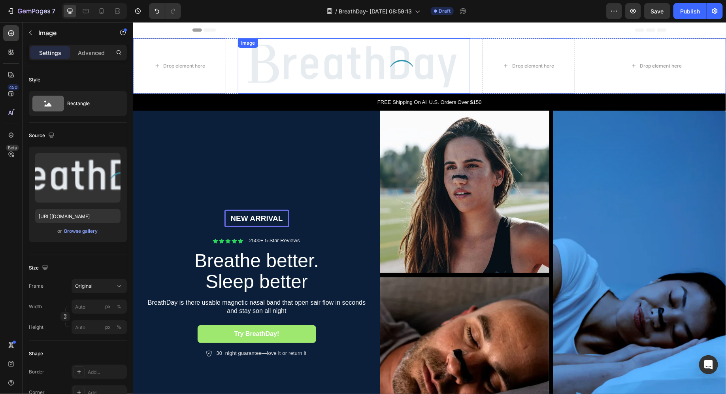
click at [275, 69] on img at bounding box center [353, 65] width 232 height 55
click at [238, 64] on img at bounding box center [353, 65] width 232 height 55
click at [229, 63] on div "Drop element here Image 0 Drop element here Drop element here Section 1" at bounding box center [429, 65] width 592 height 55
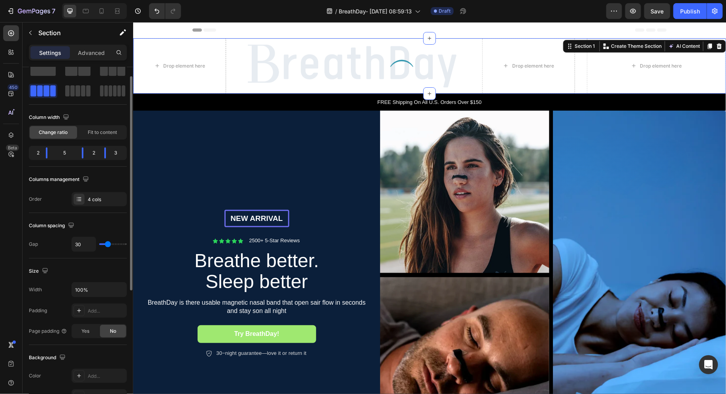
scroll to position [26, 0]
click at [84, 51] on p "Advanced" at bounding box center [91, 53] width 27 height 8
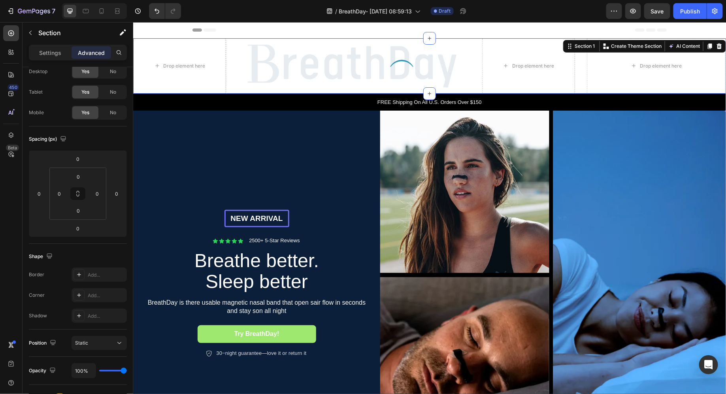
click at [257, 38] on div "Image" at bounding box center [247, 32] width 21 height 9
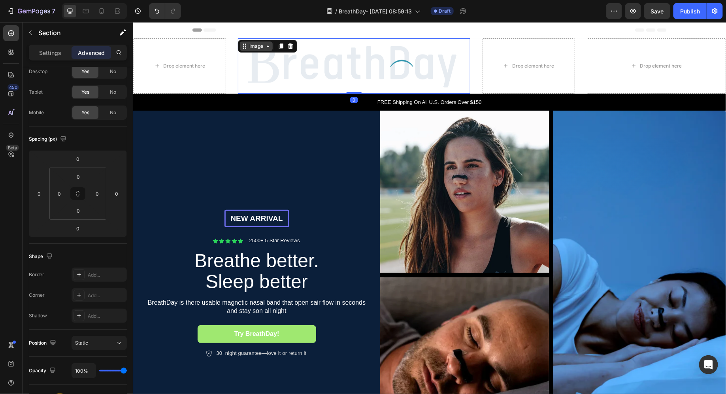
scroll to position [0, 0]
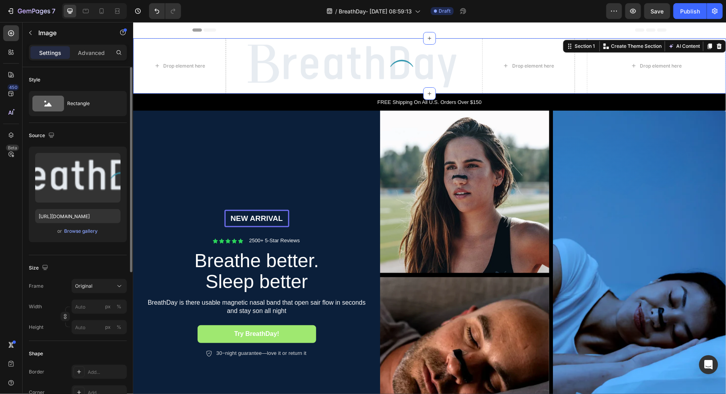
click at [230, 55] on div "Drop element here Image Drop element here Drop element here Section 1 You can c…" at bounding box center [429, 65] width 592 height 55
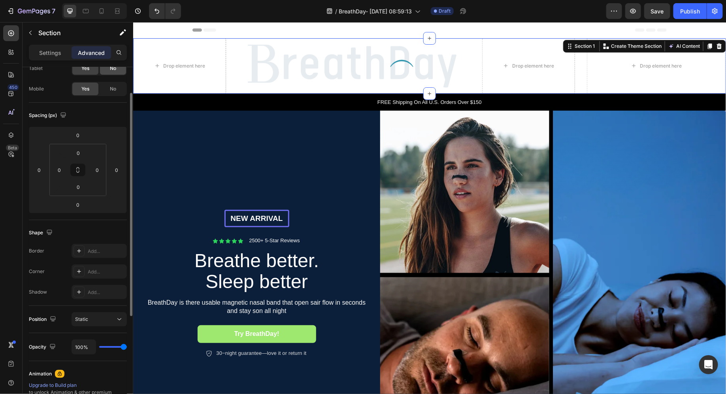
scroll to position [74, 0]
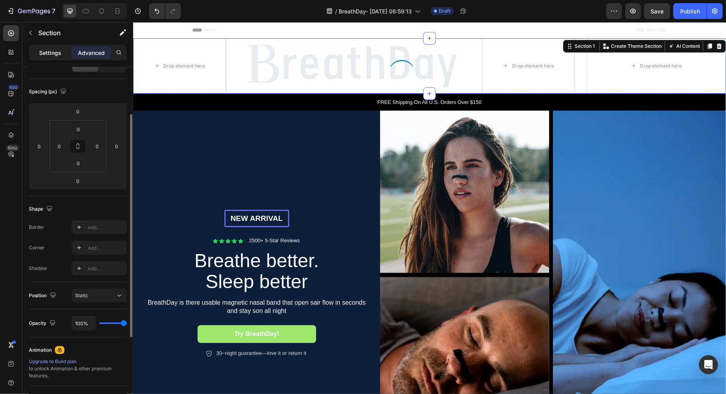
click at [38, 54] on div "Settings" at bounding box center [49, 52] width 39 height 13
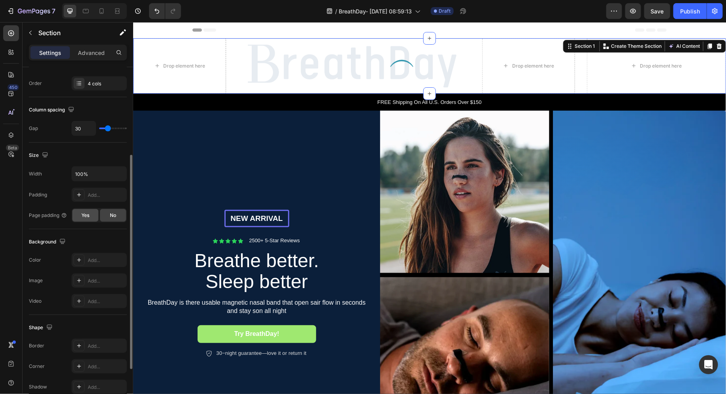
scroll to position [141, 0]
click at [81, 261] on div at bounding box center [78, 258] width 11 height 11
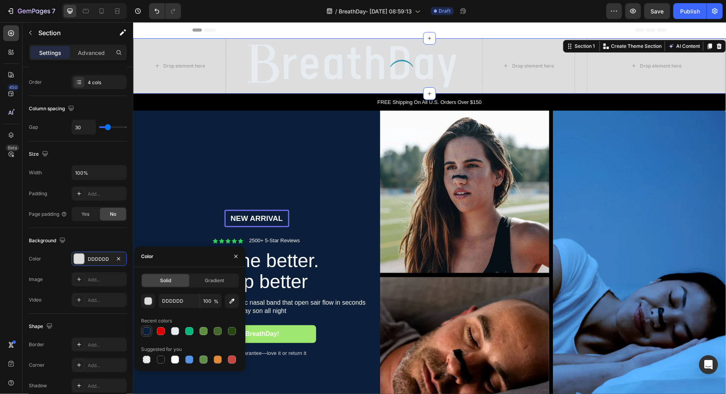
click at [150, 329] on div at bounding box center [147, 331] width 8 height 8
type input "0B1F3A"
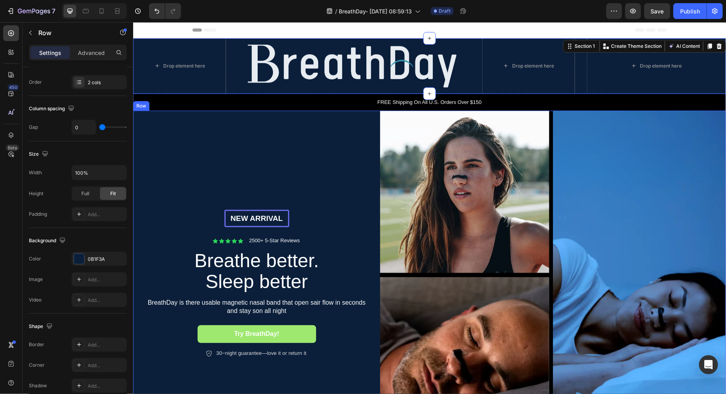
click at [278, 164] on div "NEW ARRIVAL Text Block Row Icon Icon Icon Icon Icon Icon List 2500+ 5-Star Revi…" at bounding box center [256, 283] width 247 height 346
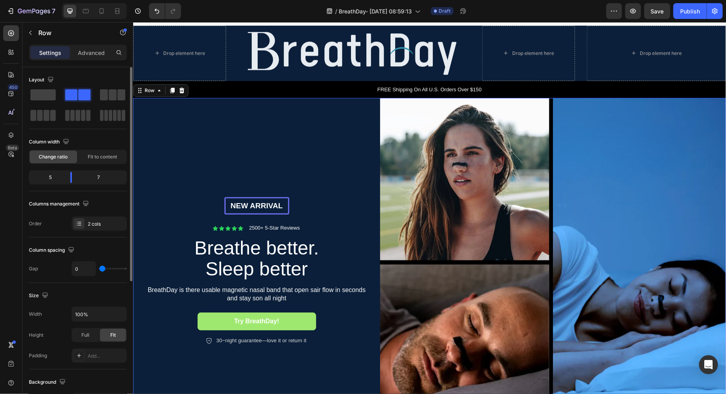
scroll to position [0, 0]
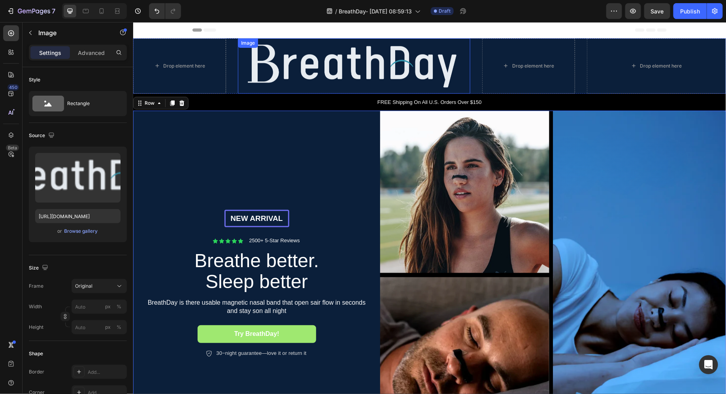
click at [249, 80] on img at bounding box center [353, 65] width 232 height 55
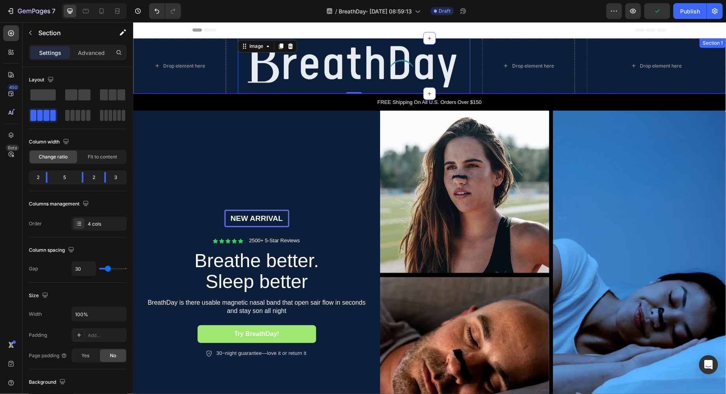
click at [232, 87] on div "Drop element here Image 0 Drop element here Drop element here Section 1" at bounding box center [429, 65] width 592 height 55
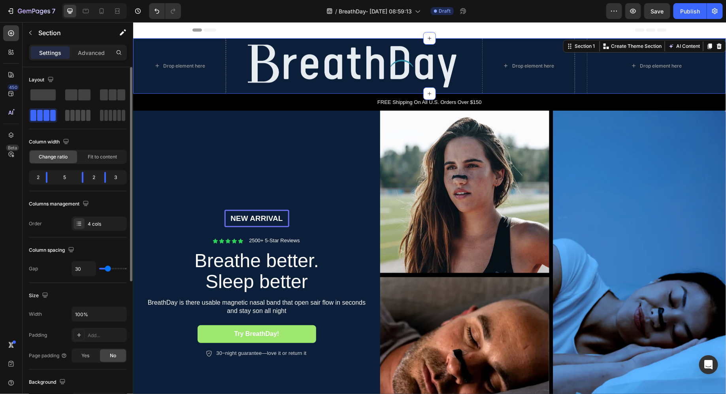
click at [81, 118] on span at bounding box center [83, 115] width 4 height 11
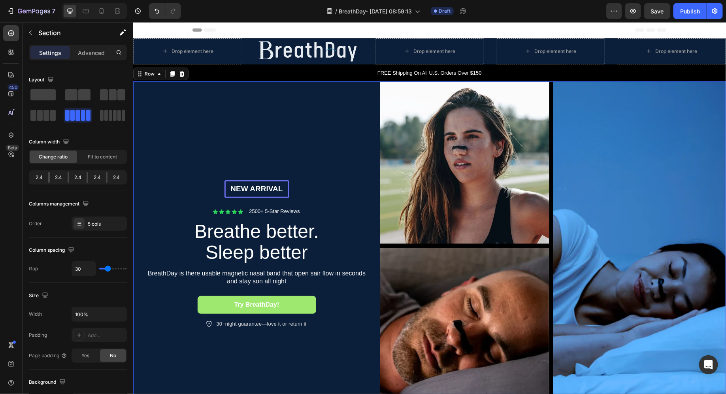
click at [358, 96] on div "NEW ARRIVAL Text Block Row Icon Icon Icon Icon Icon Icon List 2500+ 5-Star Revi…" at bounding box center [256, 254] width 247 height 346
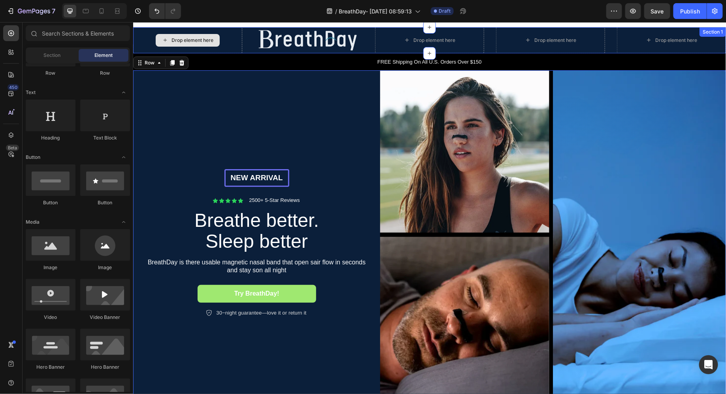
click at [210, 41] on div "Drop element here" at bounding box center [192, 40] width 42 height 6
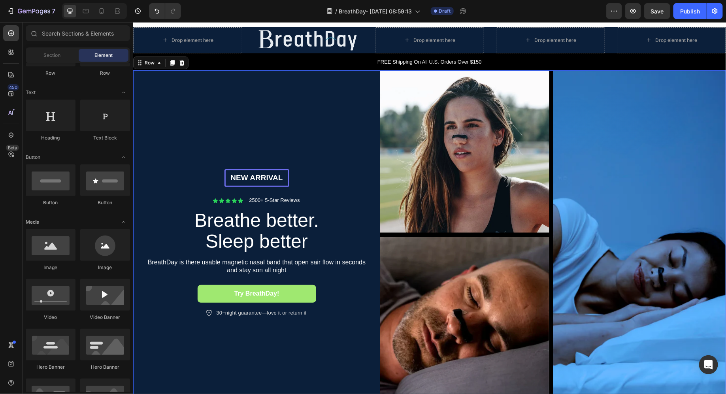
click at [292, 94] on div "NEW ARRIVAL Text Block Row Icon Icon Icon Icon Icon Icon List 2500+ 5-Star Revi…" at bounding box center [256, 243] width 247 height 346
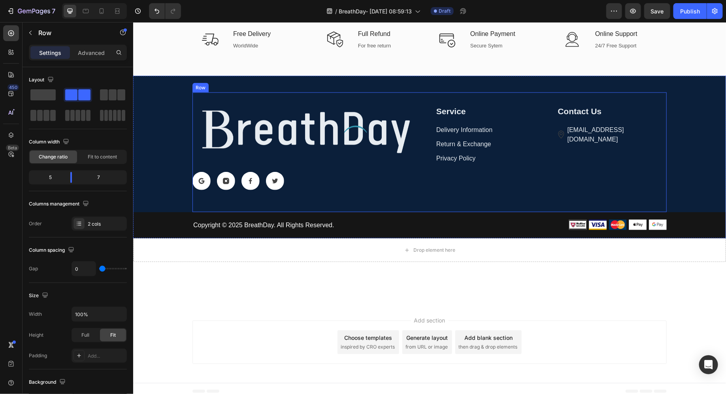
scroll to position [3322, 0]
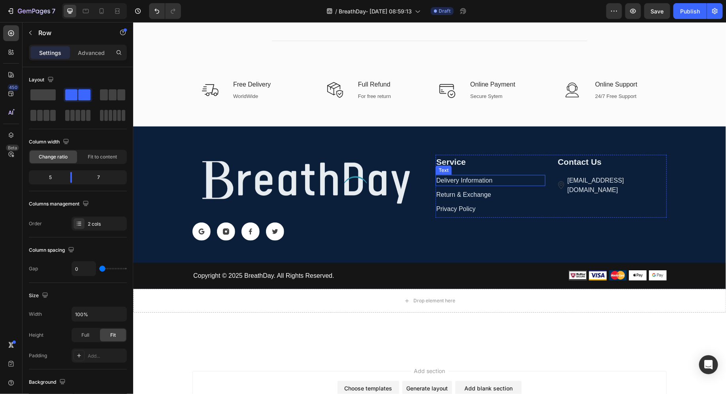
click at [504, 175] on p "Delivery Information" at bounding box center [490, 179] width 108 height 9
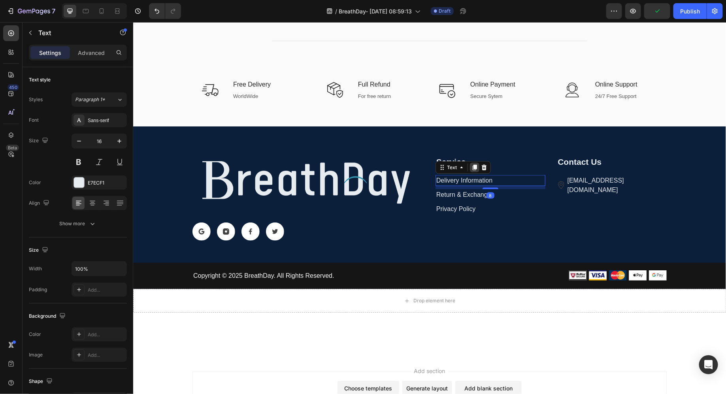
click at [474, 165] on icon at bounding box center [474, 168] width 4 height 6
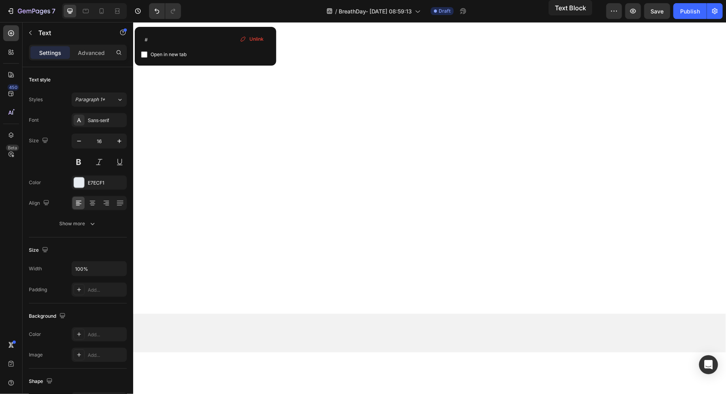
scroll to position [0, 0]
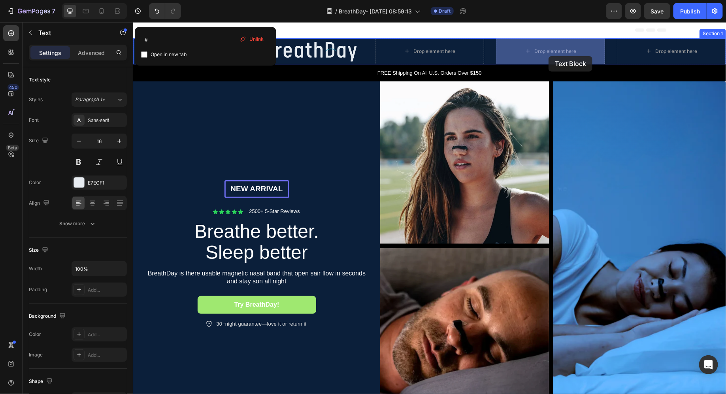
drag, startPoint x: 493, startPoint y: 192, endPoint x: 548, endPoint y: 56, distance: 147.1
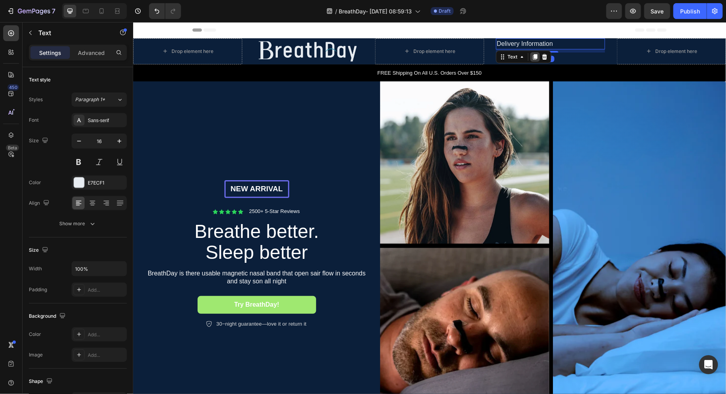
click at [534, 55] on icon at bounding box center [534, 57] width 4 height 6
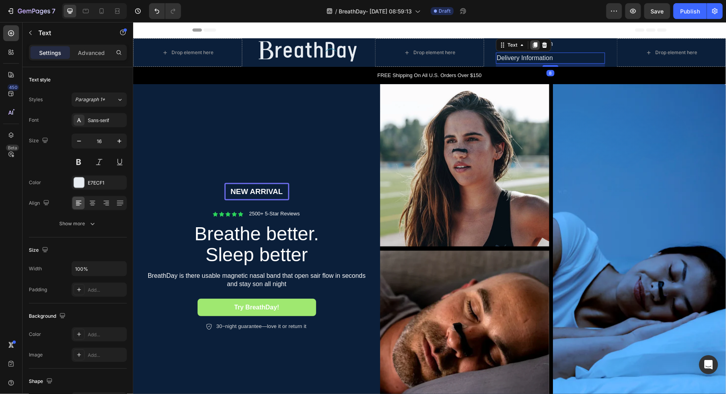
click at [536, 44] on icon at bounding box center [534, 45] width 4 height 6
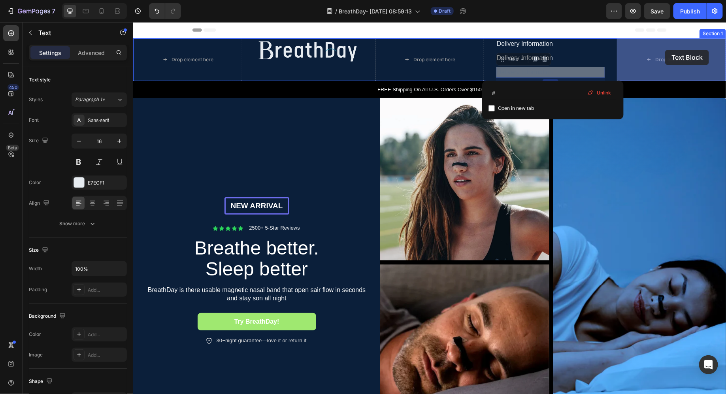
drag, startPoint x: 559, startPoint y: 71, endPoint x: 656, endPoint y: 53, distance: 98.7
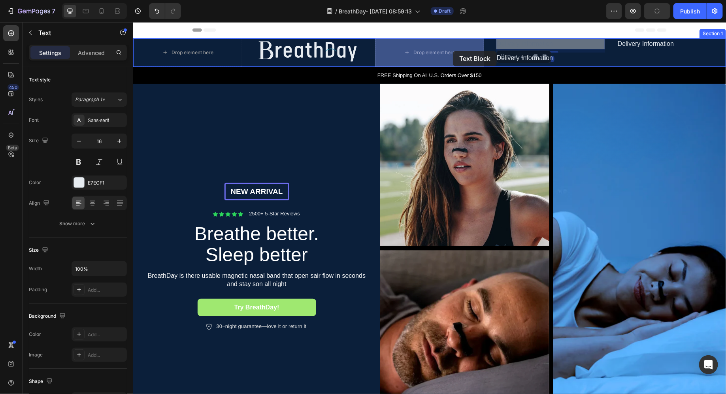
drag, startPoint x: 559, startPoint y: 46, endPoint x: 440, endPoint y: 52, distance: 118.6
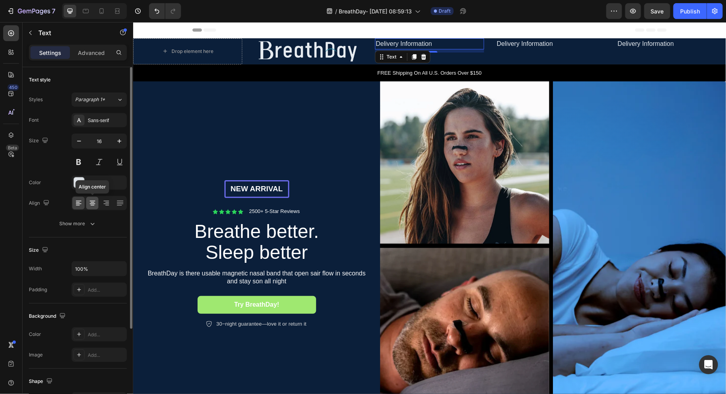
click at [91, 204] on icon at bounding box center [92, 203] width 8 height 8
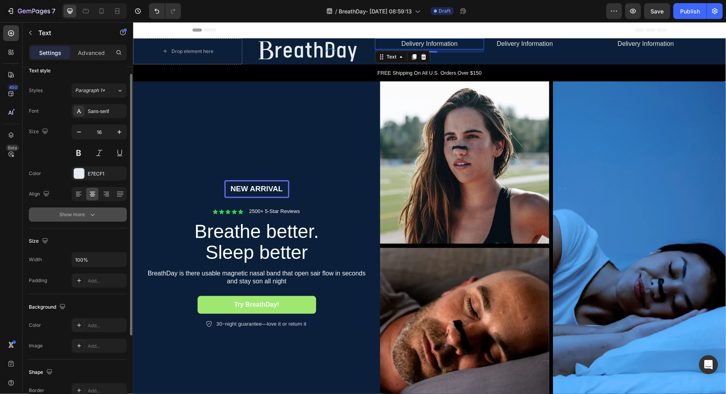
click at [93, 211] on icon "button" at bounding box center [92, 215] width 8 height 8
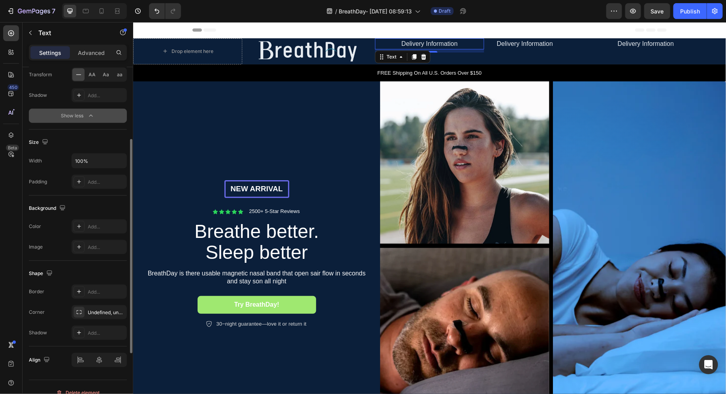
scroll to position [221, 0]
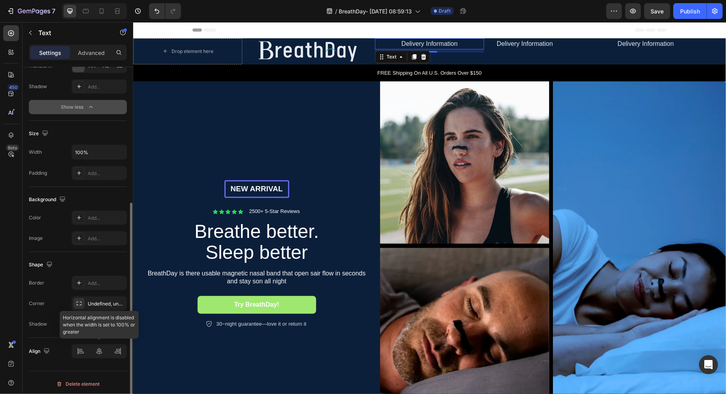
click at [99, 349] on div at bounding box center [98, 351] width 55 height 14
click at [100, 353] on div at bounding box center [98, 351] width 55 height 14
click at [89, 52] on p "Advanced" at bounding box center [91, 53] width 27 height 8
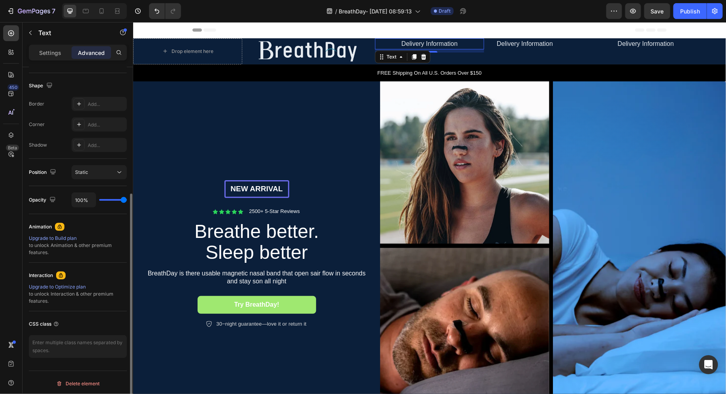
scroll to position [0, 0]
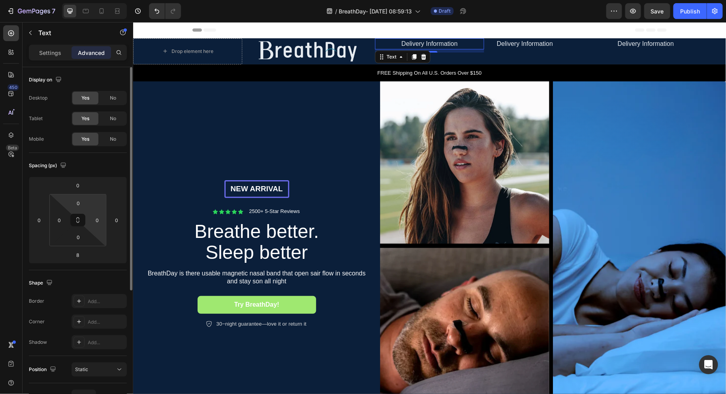
click at [84, 0] on html "7 / BreathDay- Aug 19, 08:59:13 Draft Preview Save Publish 450 Beta Sections(18…" at bounding box center [363, 0] width 726 height 0
click at [88, 0] on html "7 / BreathDay- Aug 19, 08:59:13 Draft Preview Save Publish 450 Beta Sections(18…" at bounding box center [363, 0] width 726 height 0
click at [80, 202] on input "0" at bounding box center [78, 203] width 16 height 12
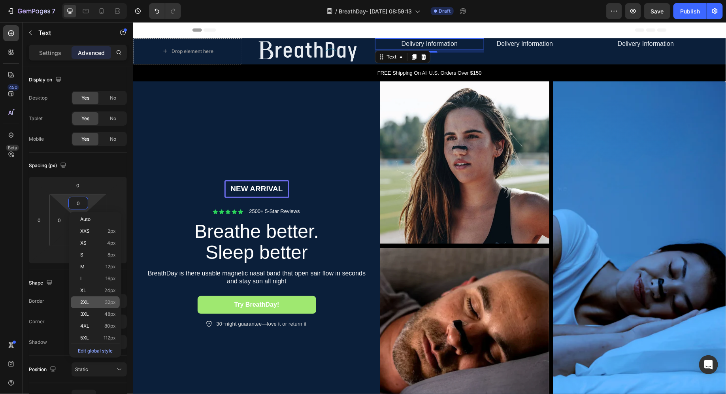
click at [90, 305] on div "2XL 32px" at bounding box center [95, 302] width 49 height 12
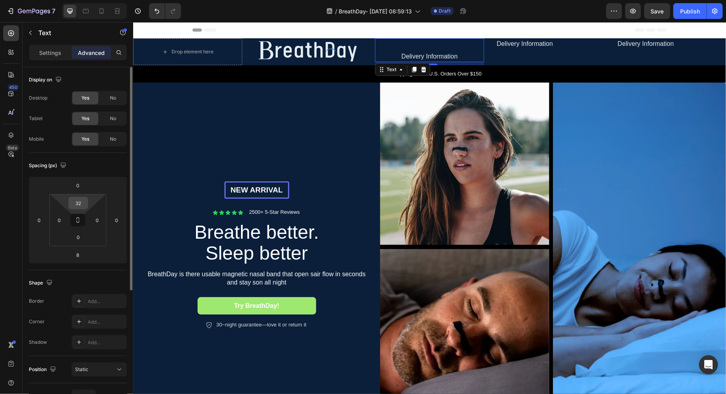
click at [86, 207] on div "32" at bounding box center [78, 203] width 20 height 13
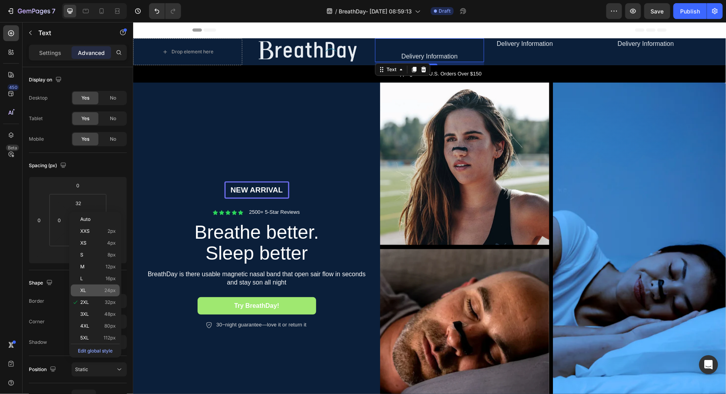
click at [96, 290] on p "XL 24px" at bounding box center [98, 291] width 36 height 6
type input "24"
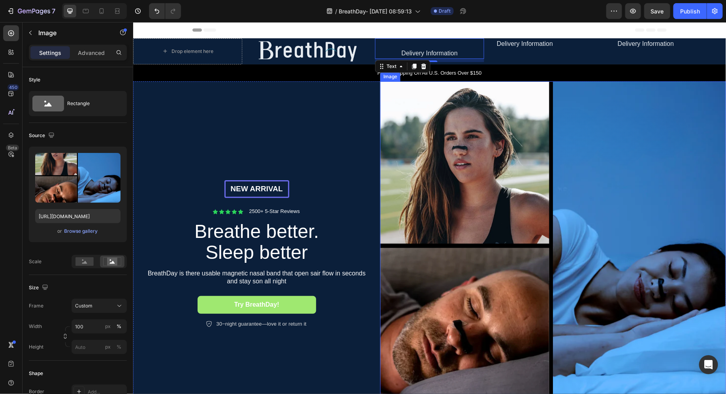
click at [500, 107] on img at bounding box center [553, 254] width 346 height 346
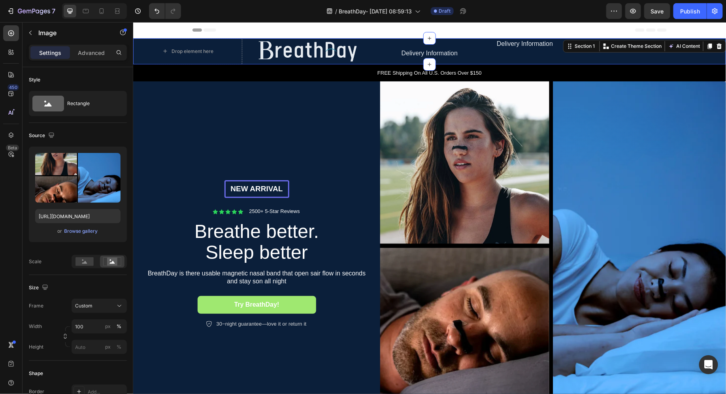
click at [513, 50] on div "Delivery Information Text" at bounding box center [549, 51] width 109 height 26
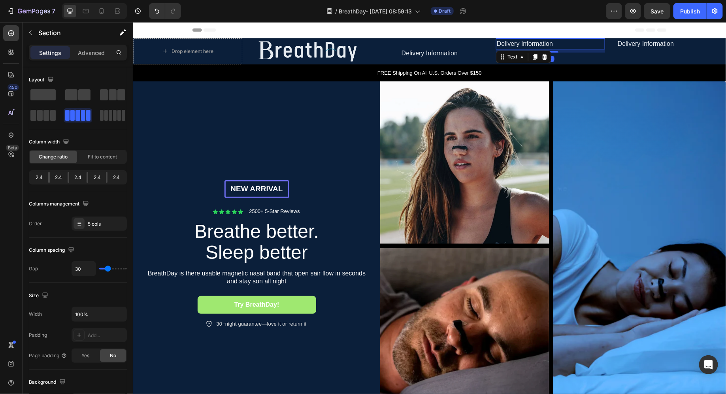
click at [510, 46] on link "Delivery Information" at bounding box center [524, 43] width 56 height 7
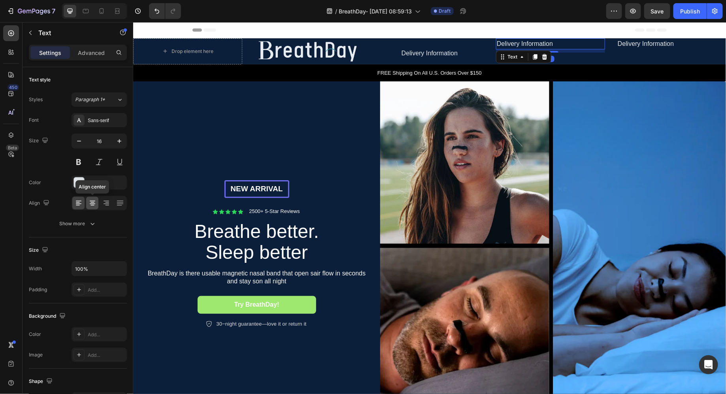
click at [94, 205] on icon at bounding box center [92, 203] width 8 height 8
click at [93, 51] on p "Advanced" at bounding box center [91, 53] width 27 height 8
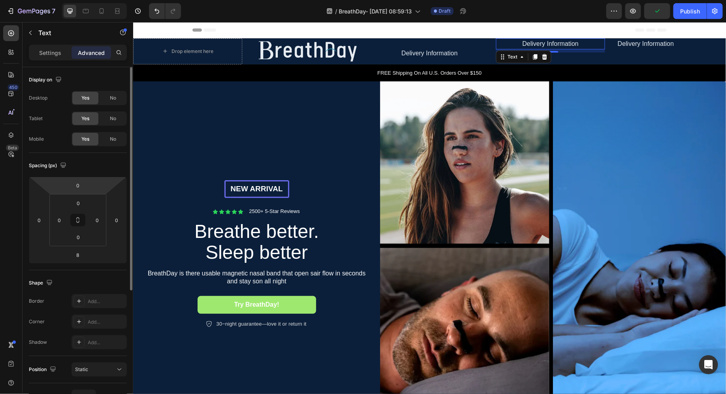
click at [75, 0] on html "7 / BreathDay- Aug 19, 08:59:13 Draft Preview Publish 450 Beta Sections(18) Ele…" at bounding box center [363, 0] width 726 height 0
click at [76, 187] on input "0" at bounding box center [78, 185] width 16 height 12
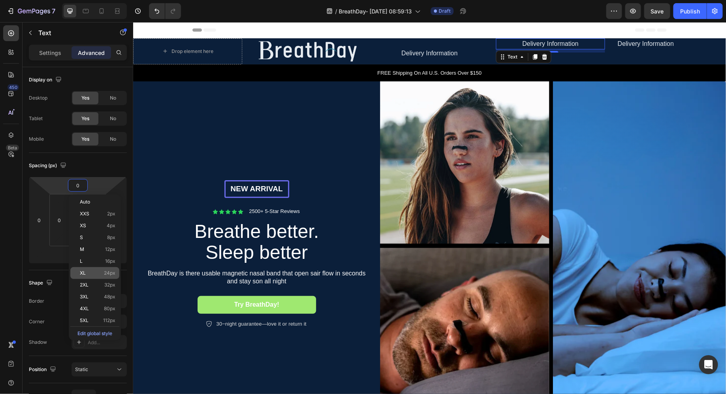
click at [89, 276] on div "XL 24px" at bounding box center [94, 273] width 49 height 12
type input "24"
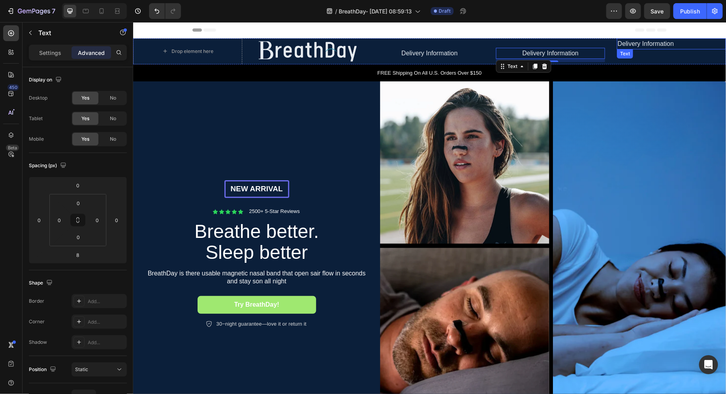
click at [624, 47] on p "Delivery Information" at bounding box center [670, 43] width 107 height 9
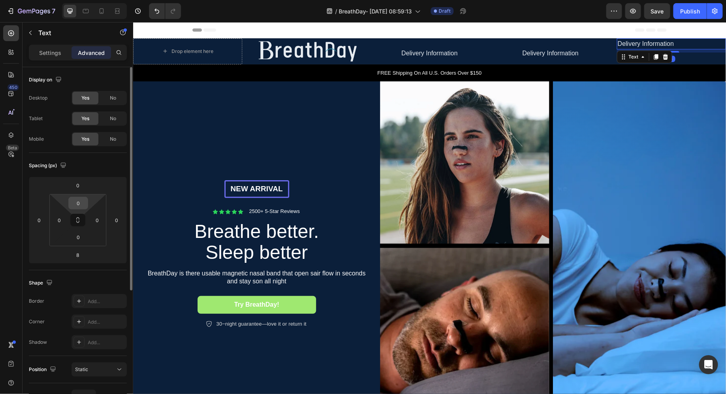
click at [83, 205] on input "0" at bounding box center [78, 203] width 16 height 12
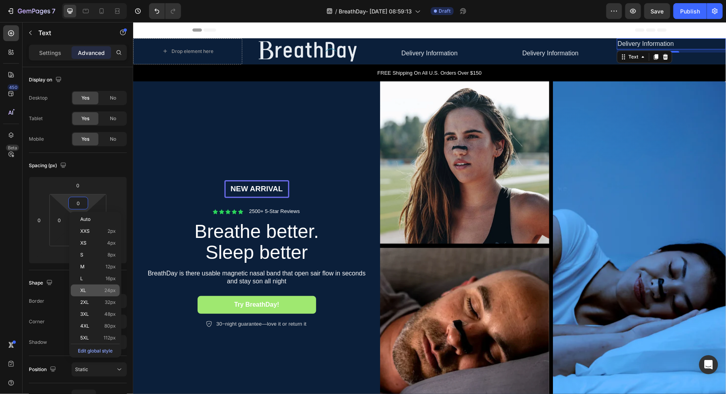
click at [84, 290] on span "XL" at bounding box center [83, 291] width 6 height 6
type input "24"
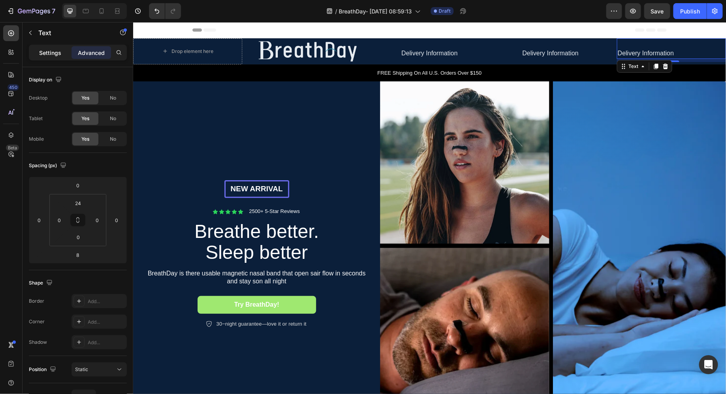
click at [57, 55] on p "Settings" at bounding box center [50, 53] width 22 height 8
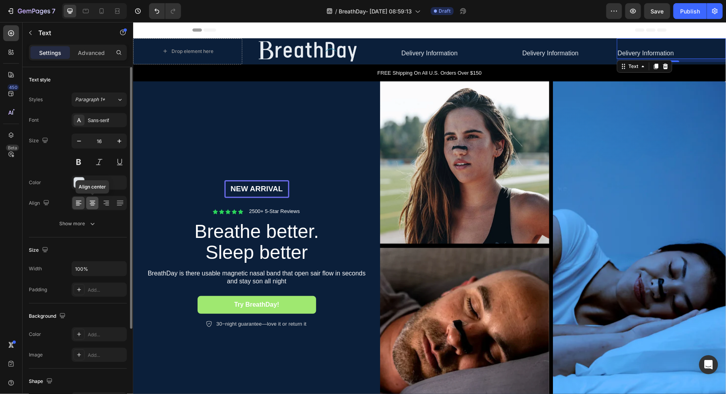
click at [90, 201] on icon at bounding box center [92, 203] width 8 height 8
click at [108, 184] on div "E7ECF1" at bounding box center [99, 182] width 23 height 7
click at [282, 234] on h2 "Breathe better. Sleep better" at bounding box center [256, 241] width 178 height 43
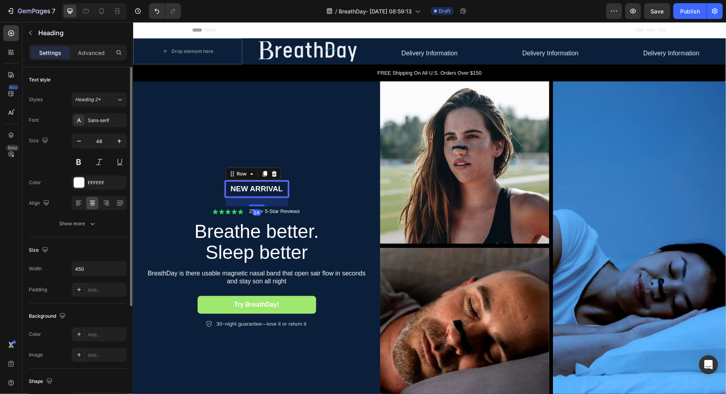
click at [253, 194] on div "NEW ARRIVAL Text Block Row 24" at bounding box center [256, 189] width 65 height 18
click at [225, 259] on h2 "Breathe better. Sleep better" at bounding box center [256, 241] width 178 height 43
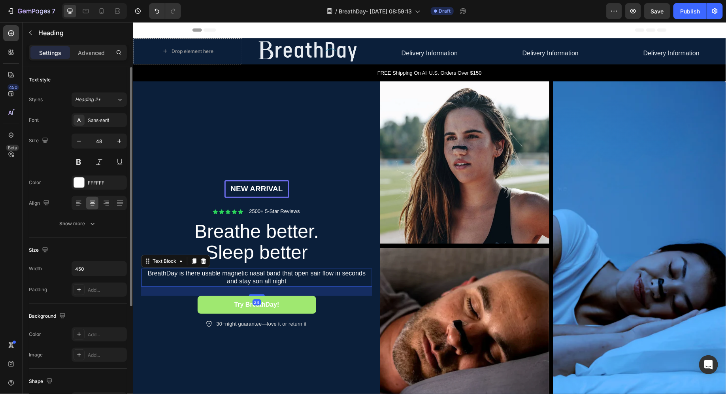
click at [228, 280] on p "BreathDay is there usable magnetic nasal band that open sair flow in seconds an…" at bounding box center [255, 277] width 229 height 17
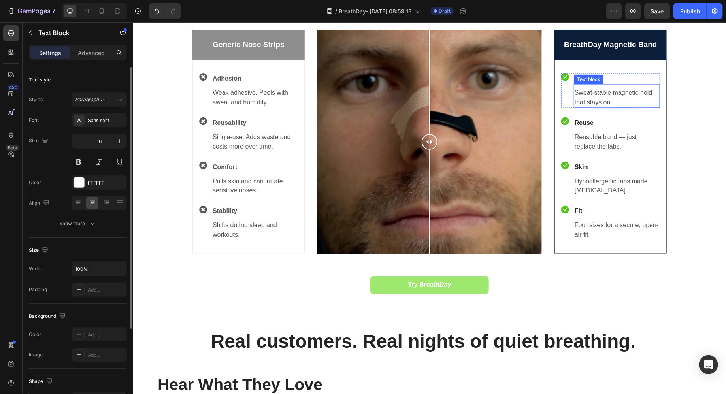
scroll to position [540, 0]
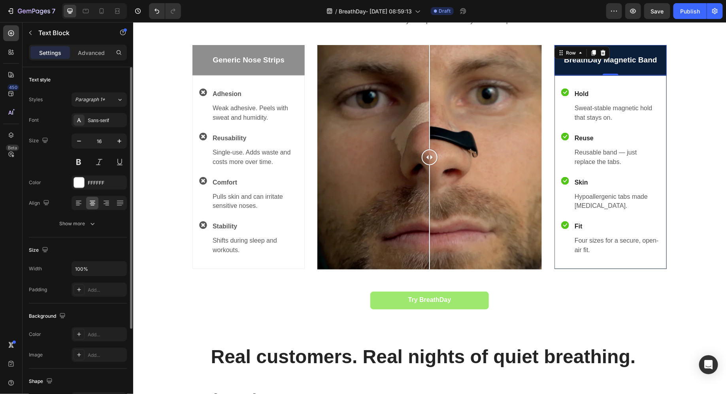
click at [608, 67] on div "BreathDay Magnetic Band Text block Row 0" at bounding box center [610, 60] width 112 height 30
click at [608, 61] on p "BreathDay Magnetic Band" at bounding box center [610, 60] width 111 height 10
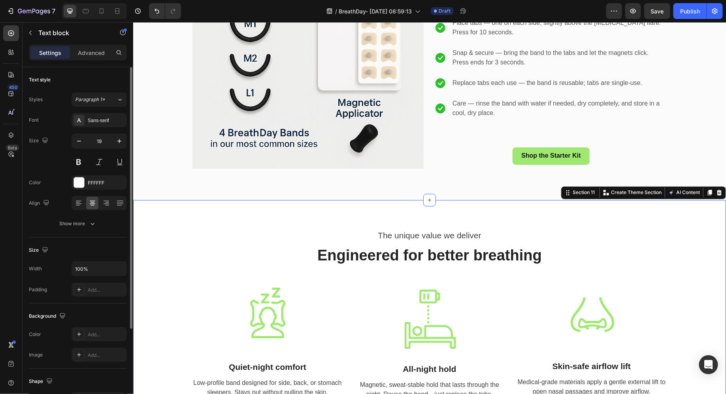
click at [183, 258] on div "The unique value we deliver Text Engineered for better breathing Heading Row Im…" at bounding box center [429, 313] width 581 height 171
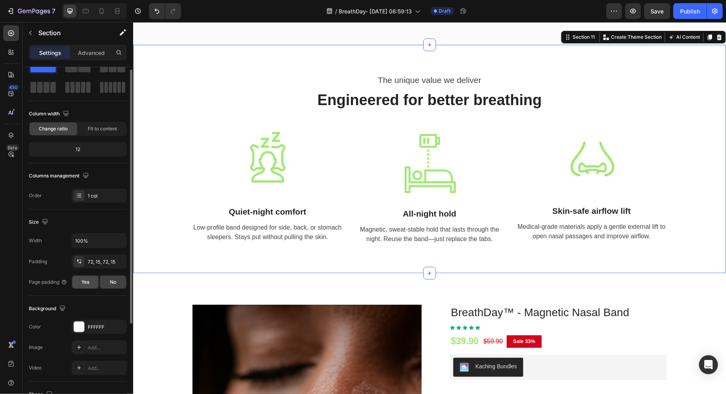
scroll to position [30, 0]
click at [91, 325] on div "FFFFFF" at bounding box center [99, 325] width 23 height 7
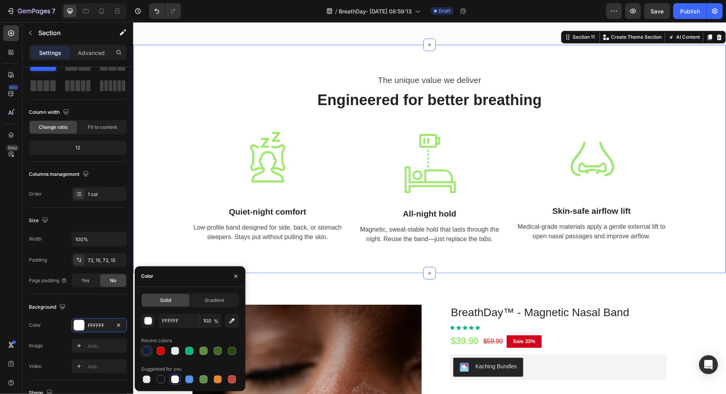
click at [147, 349] on div at bounding box center [147, 351] width 8 height 8
type input "0B1F3A"
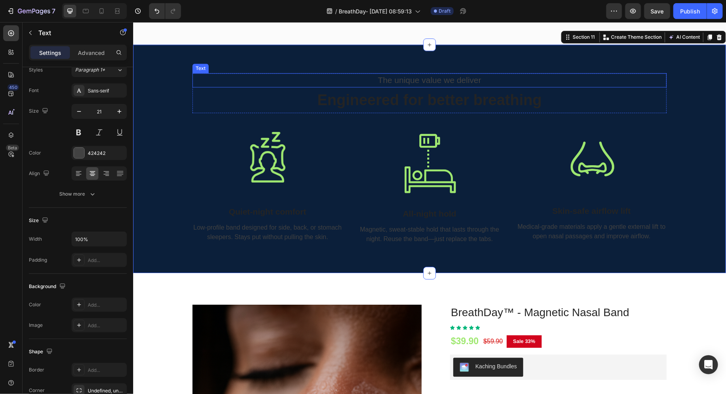
click at [388, 82] on p "The unique value we deliver" at bounding box center [429, 79] width 472 height 13
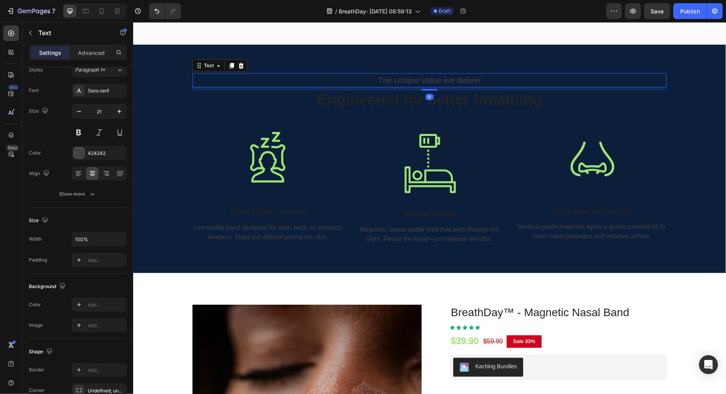
scroll to position [0, 0]
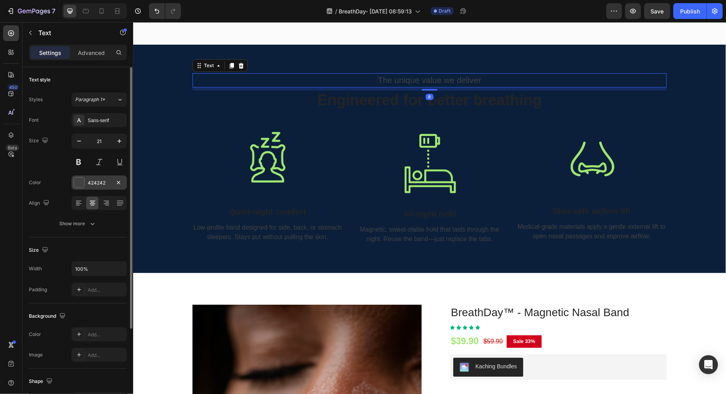
click at [98, 180] on div "424242" at bounding box center [99, 182] width 23 height 7
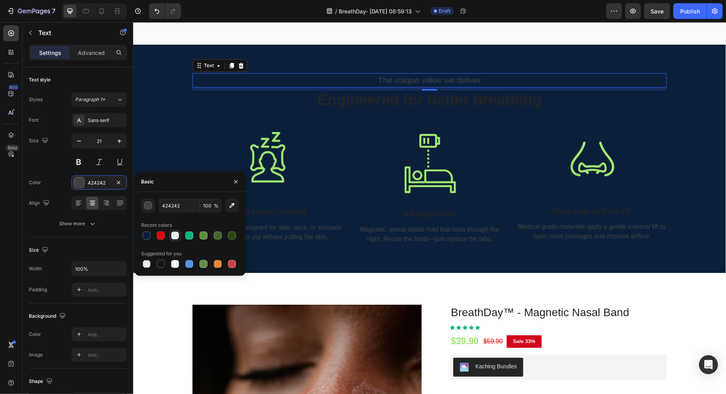
click at [173, 235] on div at bounding box center [175, 235] width 8 height 8
type input "E7ECF1"
click at [91, 182] on div "E7ECF1" at bounding box center [99, 182] width 23 height 7
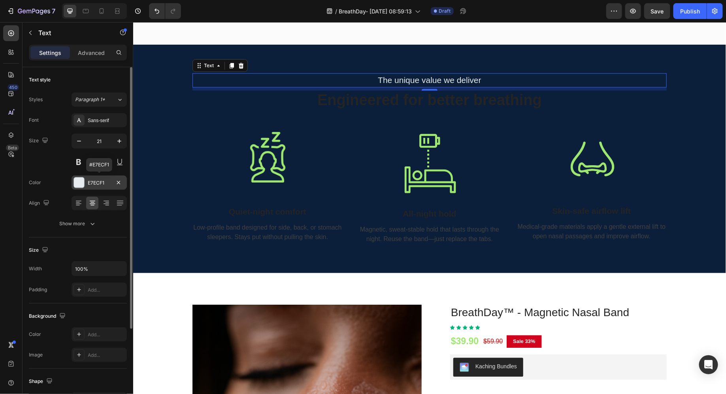
click at [105, 186] on div "E7ECF1" at bounding box center [98, 182] width 55 height 14
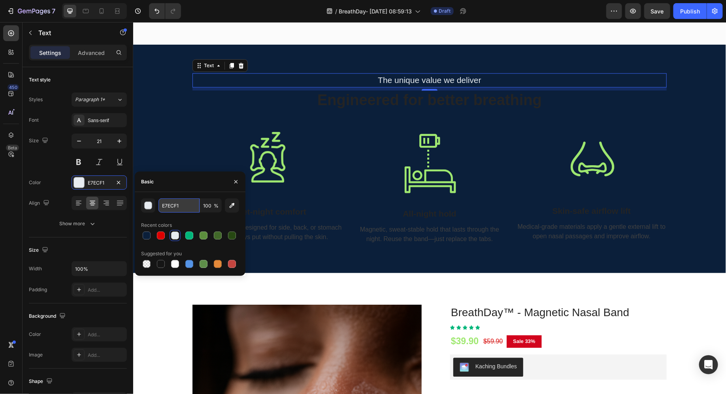
click at [174, 207] on input "E7ECF1" at bounding box center [178, 205] width 41 height 14
click at [383, 96] on h2 "Engineered for better breathing" at bounding box center [429, 100] width 474 height 20
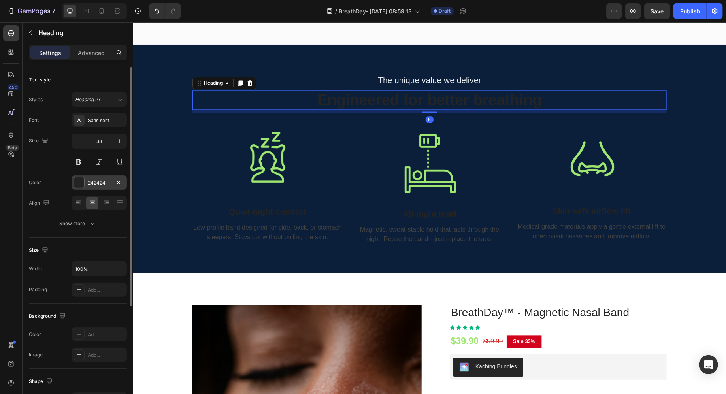
click at [98, 183] on div "242424" at bounding box center [99, 182] width 23 height 7
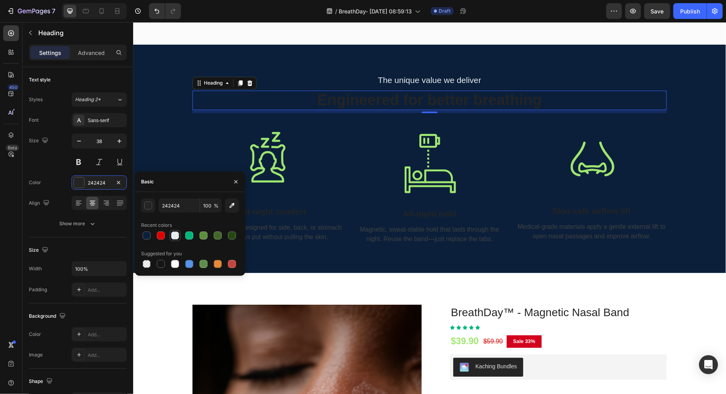
click at [176, 237] on div at bounding box center [175, 235] width 8 height 8
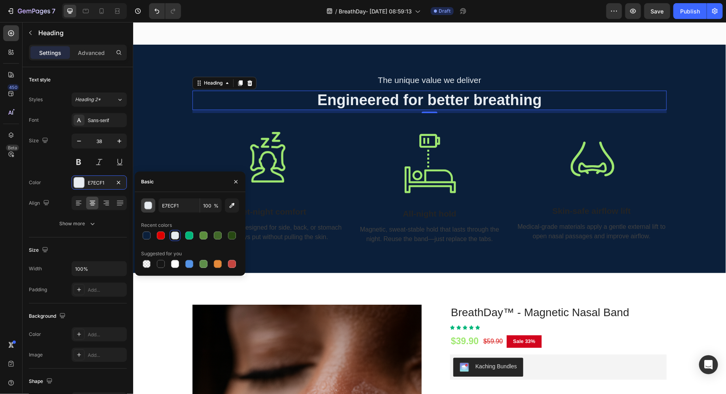
click at [146, 208] on div "button" at bounding box center [149, 206] width 8 height 8
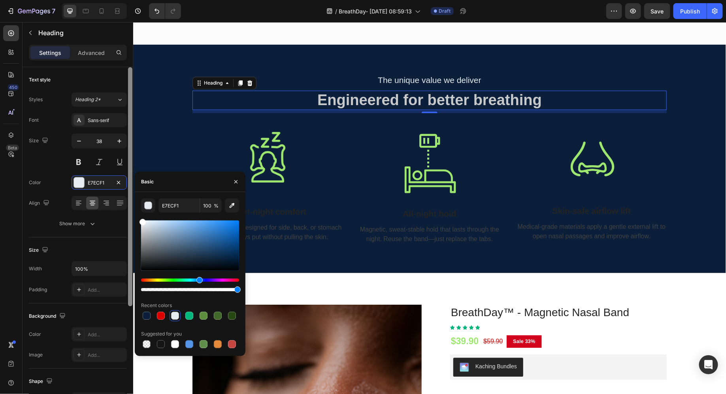
drag, startPoint x: 162, startPoint y: 253, endPoint x: 132, endPoint y: 216, distance: 47.6
click at [132, 216] on div "450 Beta Sections(18) Elements(83) Section Element Hero Section Product Detail …" at bounding box center [66, 208] width 133 height 372
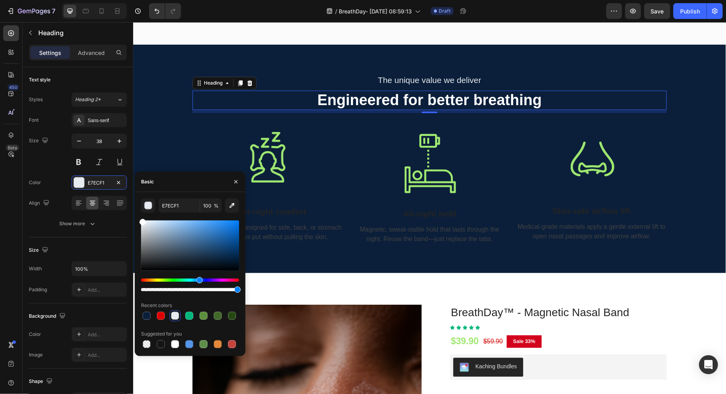
type input "FFFFFF"
click at [329, 144] on div at bounding box center [267, 157] width 150 height 51
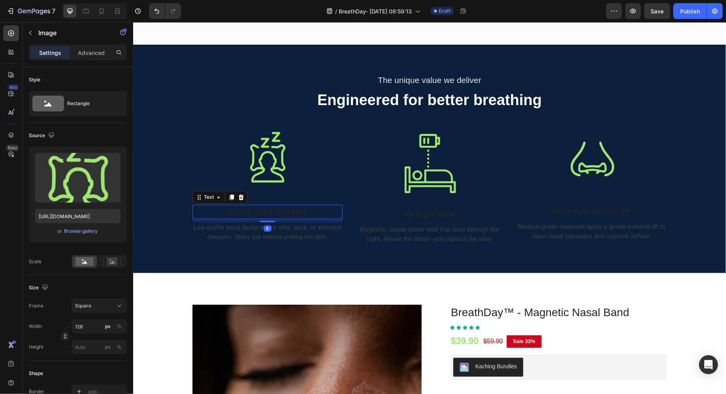
click at [273, 212] on p "Quiet-night comfort" at bounding box center [267, 211] width 149 height 13
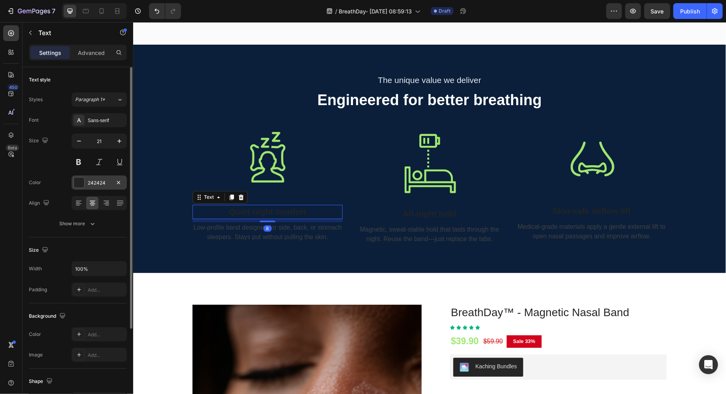
click at [85, 186] on div "242424" at bounding box center [98, 182] width 55 height 14
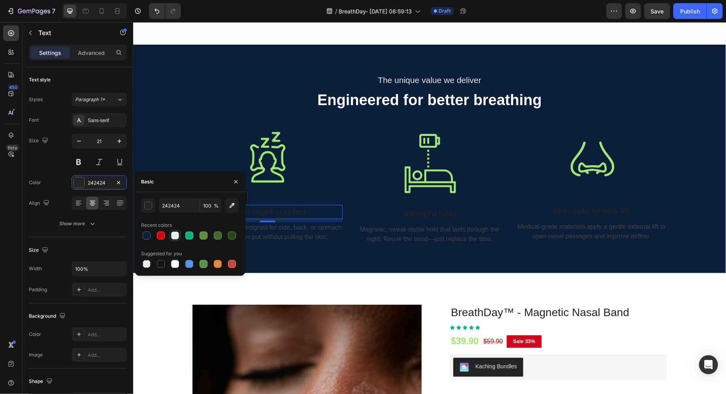
click at [172, 233] on div at bounding box center [175, 235] width 8 height 8
type input "E7ECF1"
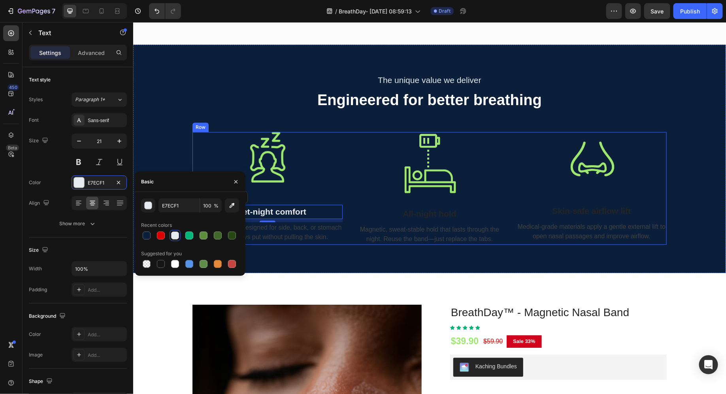
click at [294, 243] on div "Image Quiet-night comfort Text 8 Low-profile band designed for side, back, or s…" at bounding box center [267, 188] width 150 height 113
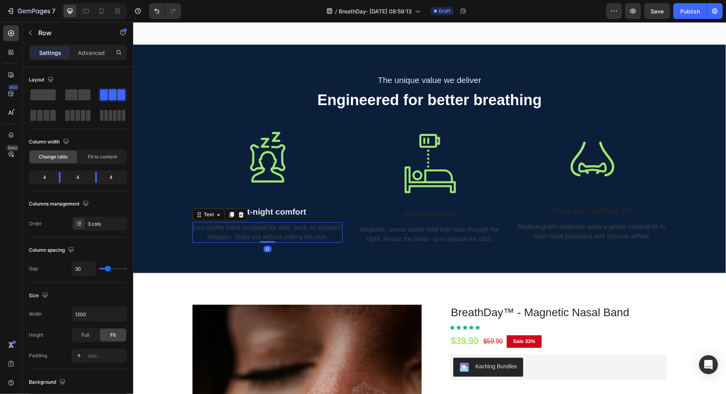
click at [285, 235] on p "Low-profile band designed for side, back, or stomach sleepers. Stays put withou…" at bounding box center [267, 231] width 149 height 19
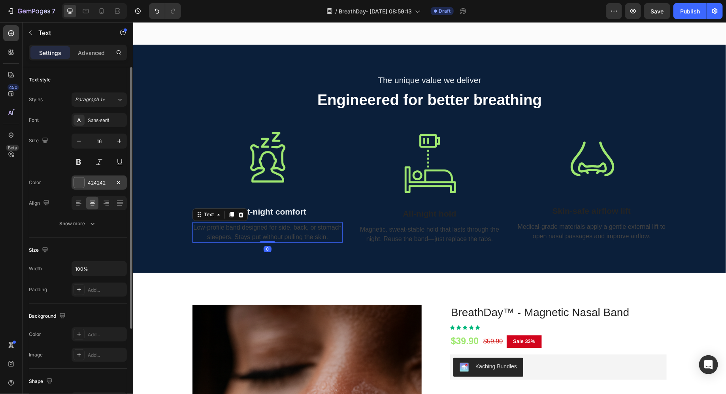
click at [93, 185] on div "424242" at bounding box center [99, 182] width 23 height 7
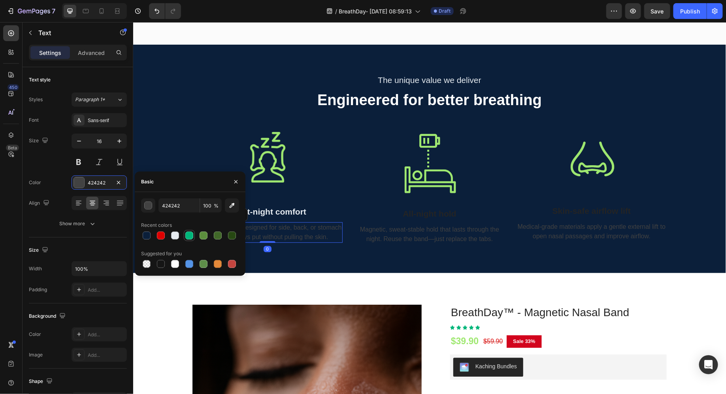
click at [175, 237] on div at bounding box center [175, 235] width 8 height 8
type input "E7ECF1"
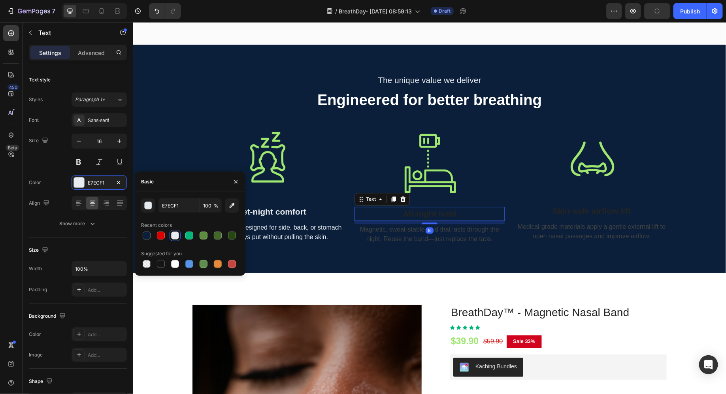
click at [417, 210] on p "All-night hold" at bounding box center [429, 213] width 149 height 13
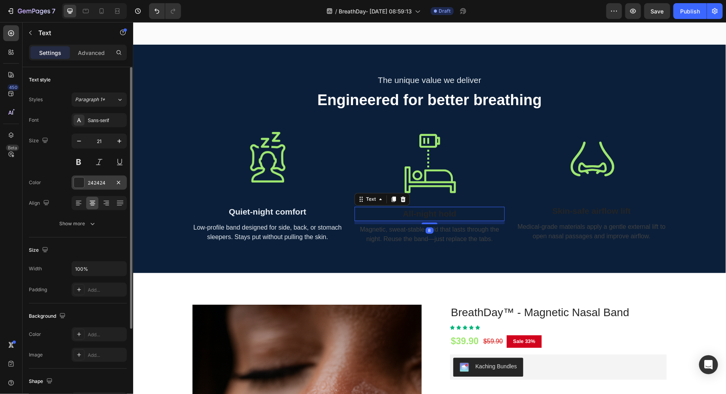
click at [85, 186] on div "242424" at bounding box center [98, 182] width 55 height 14
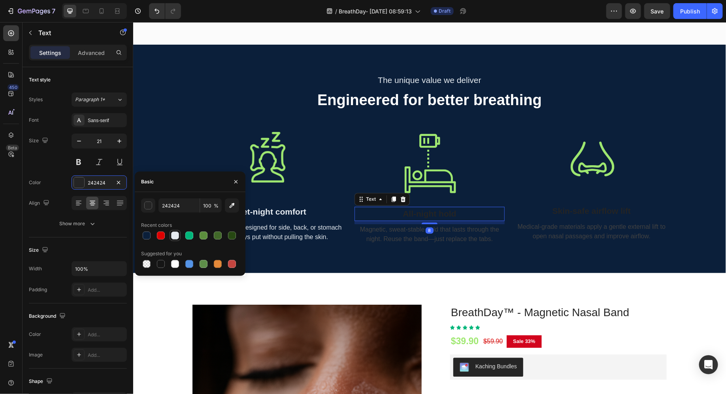
click at [173, 237] on div at bounding box center [175, 235] width 8 height 8
type input "E7ECF1"
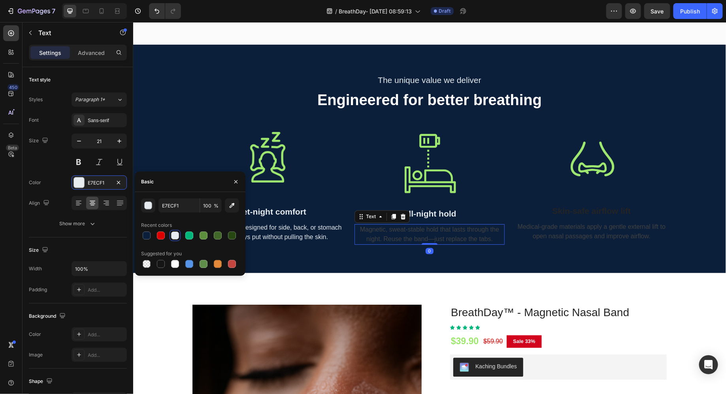
click at [410, 228] on p "Magnetic, sweat-stable hold that lasts through the night. Reuse the band—just r…" at bounding box center [429, 233] width 149 height 19
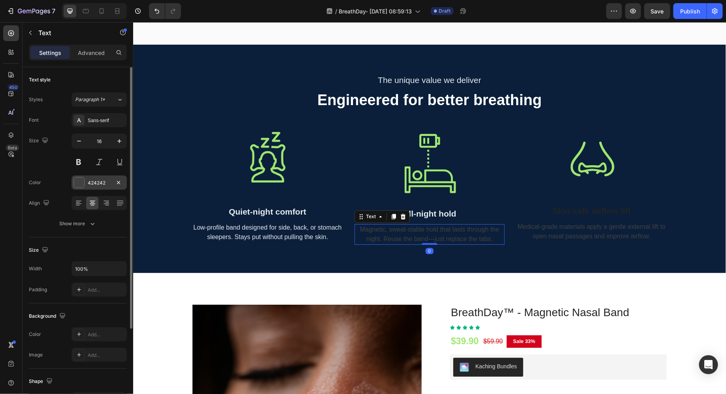
click at [92, 183] on div "424242" at bounding box center [99, 182] width 23 height 7
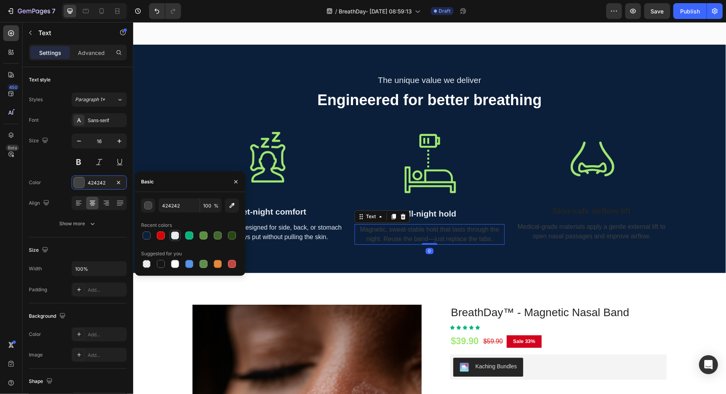
click at [172, 237] on div at bounding box center [175, 235] width 8 height 8
type input "E7ECF1"
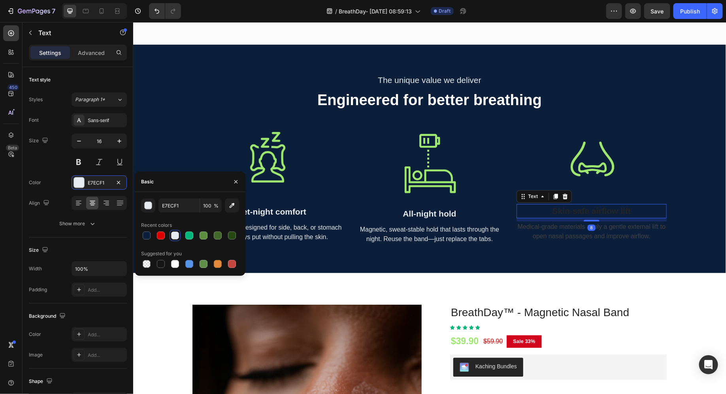
click at [550, 209] on p "Skin-safe airflow lift" at bounding box center [591, 210] width 149 height 13
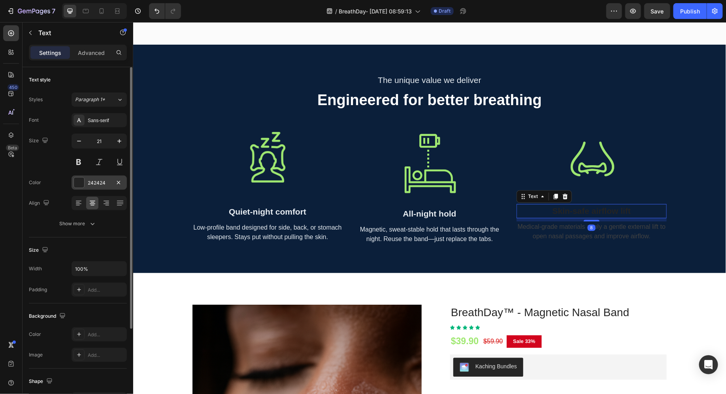
click at [92, 179] on div "242424" at bounding box center [99, 182] width 23 height 7
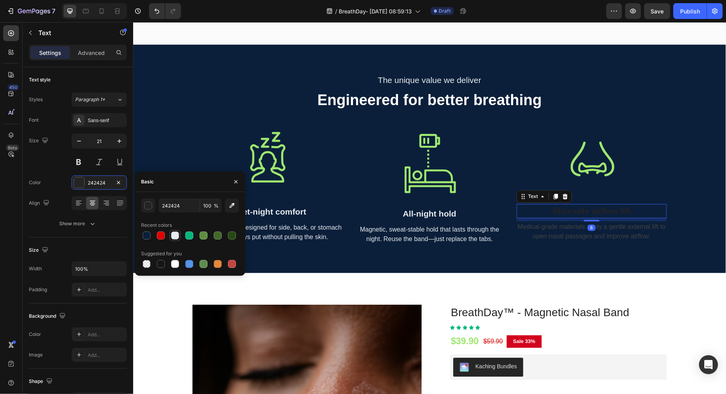
click at [176, 238] on div at bounding box center [175, 235] width 8 height 8
type input "E7ECF1"
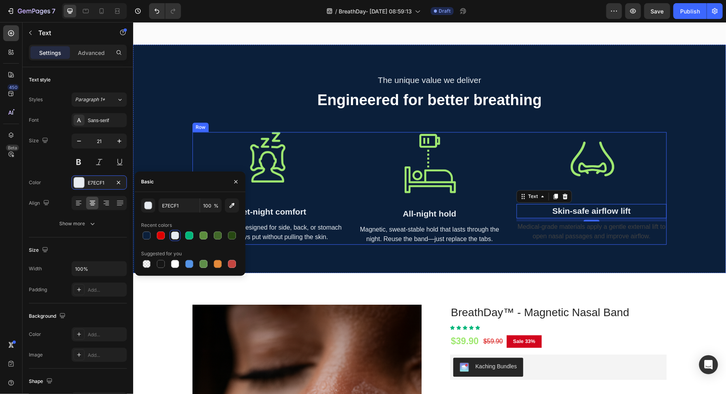
click at [560, 241] on div "Image Skin-safe airflow lift Text 8 Medical-grade materials apply a gentle exte…" at bounding box center [591, 188] width 150 height 113
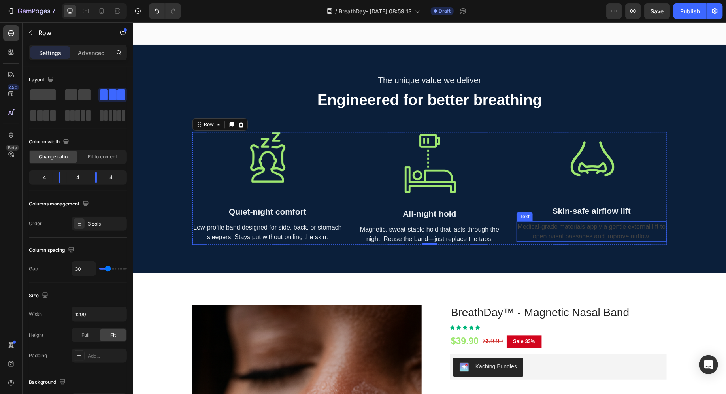
click at [560, 227] on p "Medical-grade materials apply a gentle external lift to open nasal passages and…" at bounding box center [591, 231] width 149 height 19
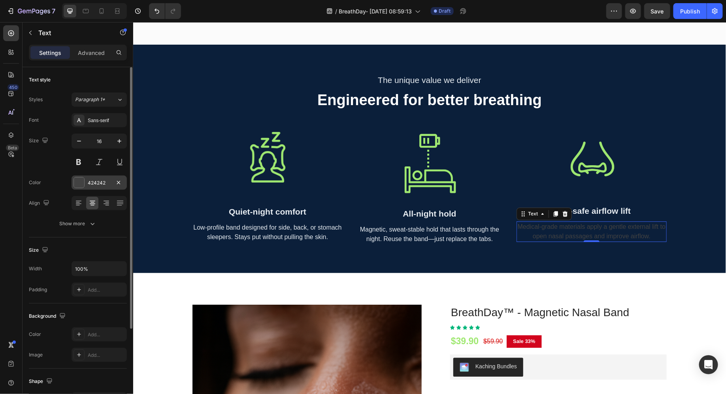
click at [100, 186] on div "424242" at bounding box center [98, 182] width 55 height 14
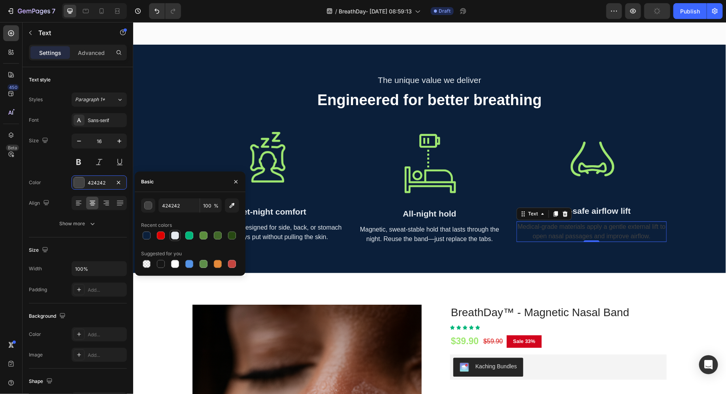
click at [173, 235] on div at bounding box center [175, 235] width 8 height 8
type input "E7ECF1"
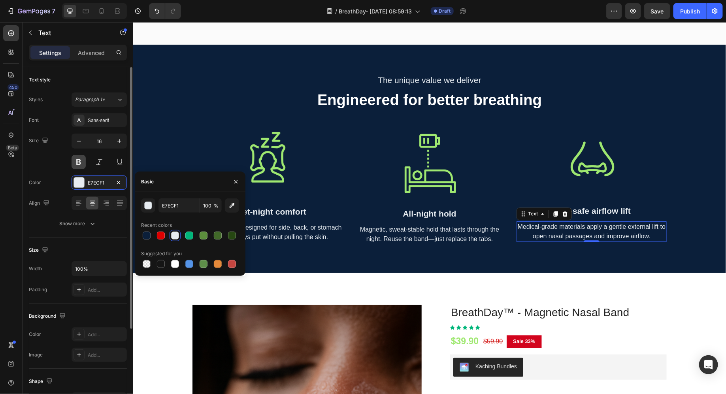
click at [77, 159] on button at bounding box center [78, 162] width 14 height 14
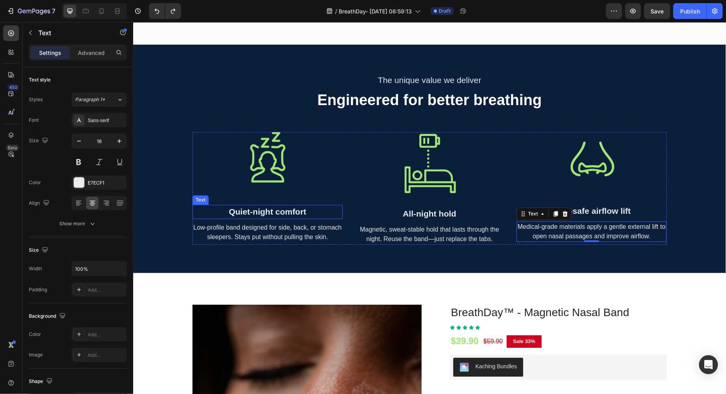
click at [256, 211] on p "Quiet-night comfort" at bounding box center [267, 211] width 149 height 13
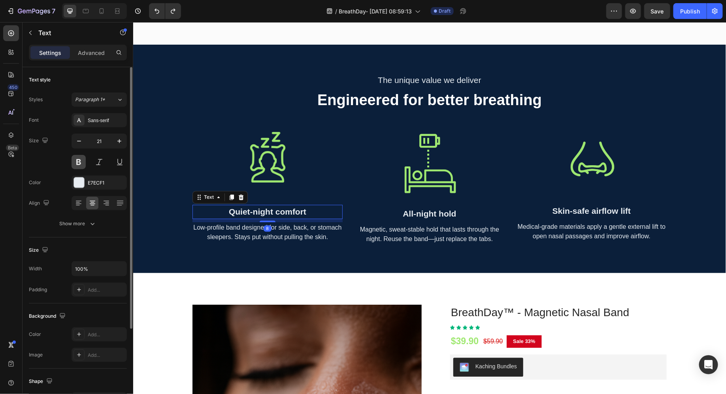
click at [79, 158] on button at bounding box center [78, 162] width 14 height 14
click at [102, 184] on div "E7ECF1" at bounding box center [99, 182] width 23 height 7
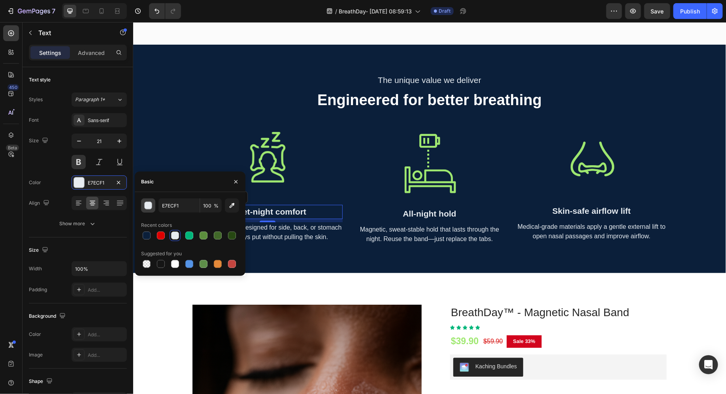
click at [147, 209] on div "button" at bounding box center [149, 206] width 8 height 8
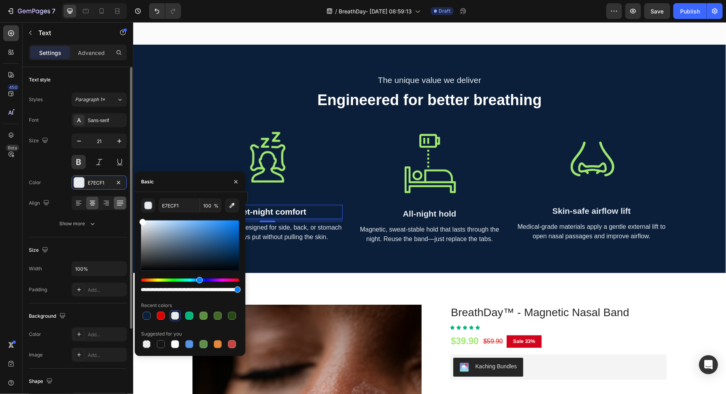
drag, startPoint x: 164, startPoint y: 239, endPoint x: 115, endPoint y: 202, distance: 61.1
click at [116, 204] on div "450 Beta Sections(18) Elements(83) Section Element Hero Section Product Detail …" at bounding box center [66, 208] width 133 height 372
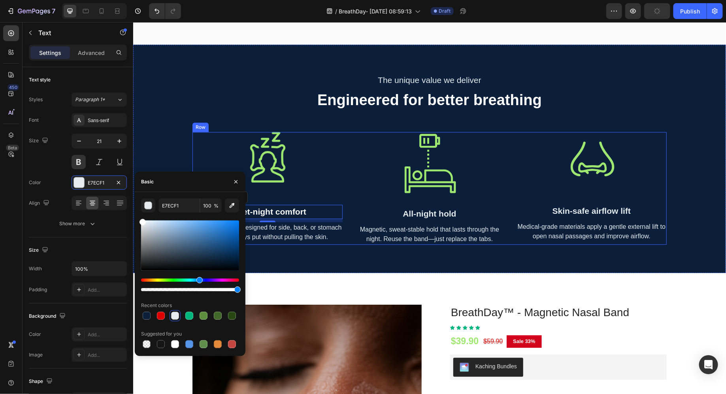
type input "FFFFFF"
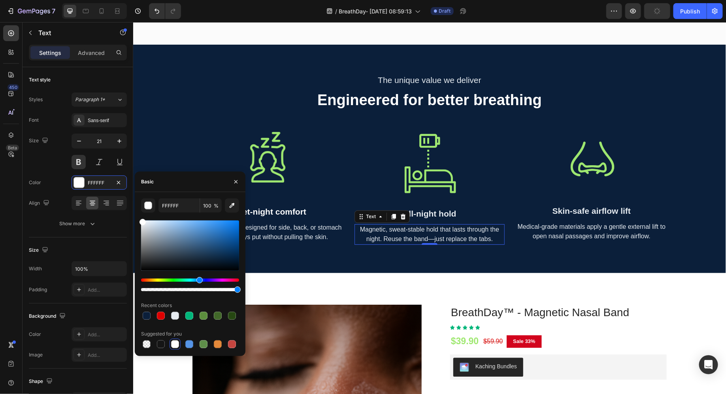
click at [410, 224] on div "Magnetic, sweat-stable hold that lasts through the night. Reuse the band—just r…" at bounding box center [429, 234] width 150 height 21
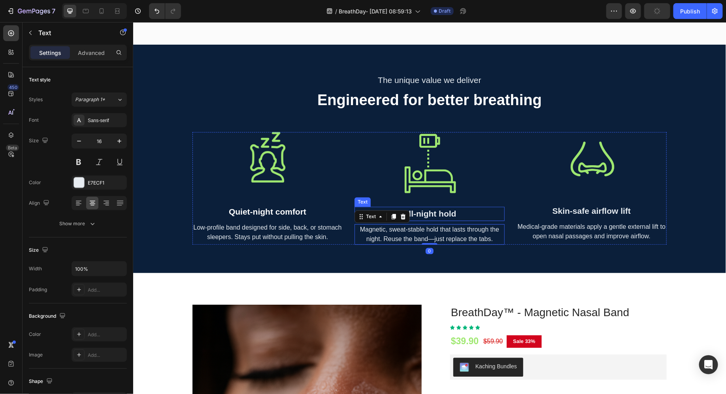
click at [413, 216] on p "All-night hold" at bounding box center [429, 213] width 149 height 13
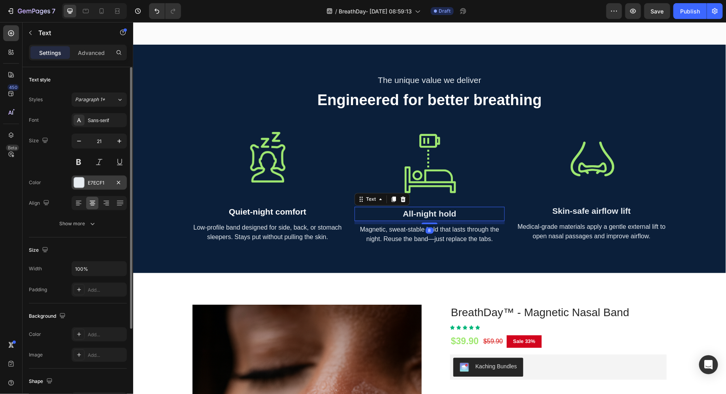
click at [89, 180] on div "E7ECF1" at bounding box center [99, 182] width 23 height 7
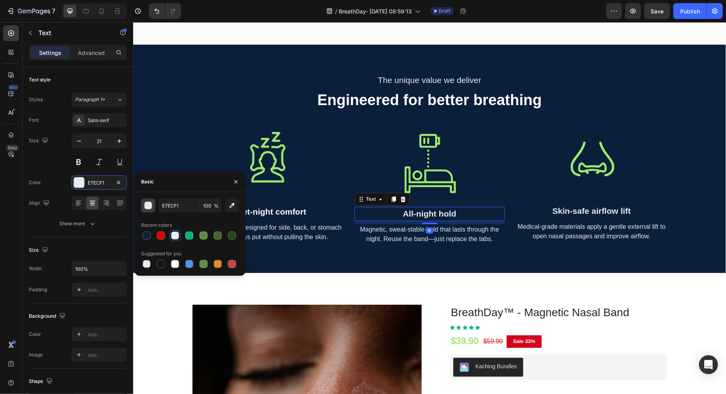
click at [150, 202] on div "button" at bounding box center [149, 206] width 8 height 8
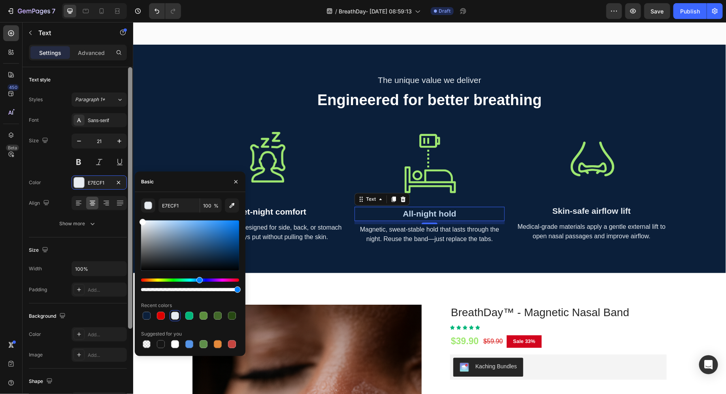
drag, startPoint x: 159, startPoint y: 224, endPoint x: 128, endPoint y: 218, distance: 31.8
click at [128, 218] on div "450 Beta Sections(18) Elements(83) Section Element Hero Section Product Detail …" at bounding box center [66, 208] width 133 height 372
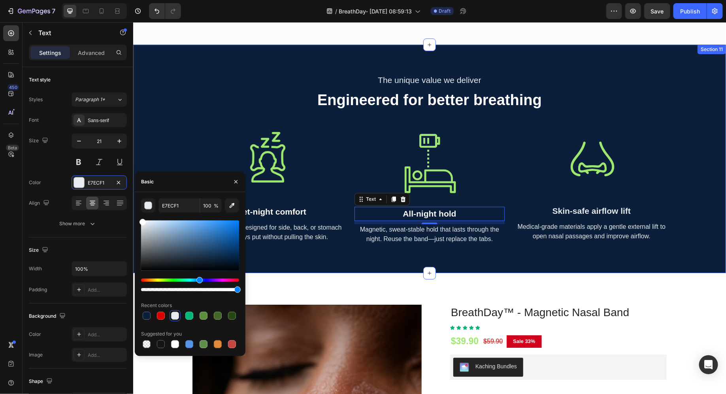
type input "FFFFFF"
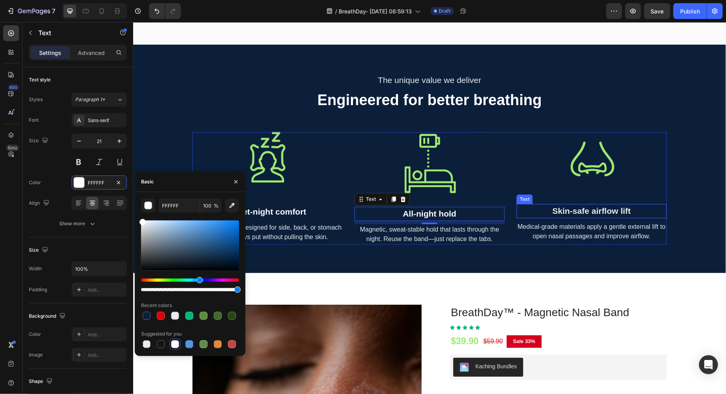
click at [589, 212] on p "Skin-safe airflow lift" at bounding box center [591, 210] width 149 height 13
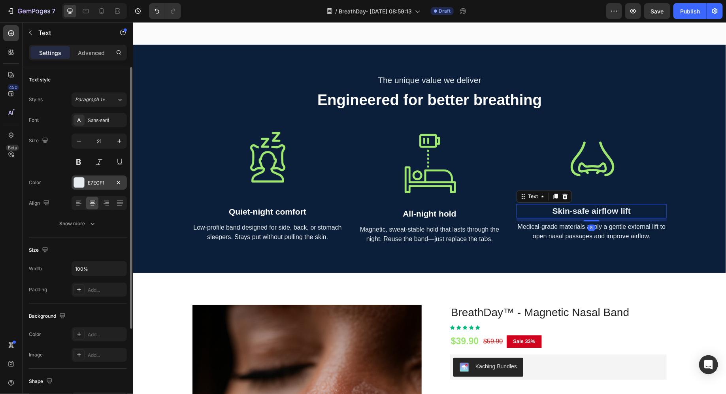
click at [103, 184] on div "E7ECF1" at bounding box center [99, 182] width 23 height 7
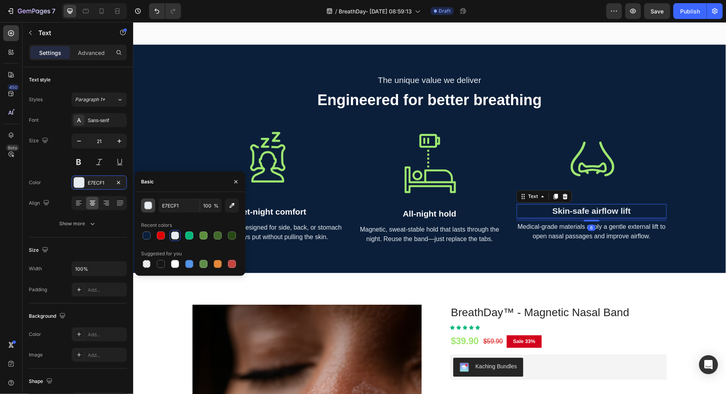
click at [149, 206] on div "button" at bounding box center [149, 206] width 8 height 8
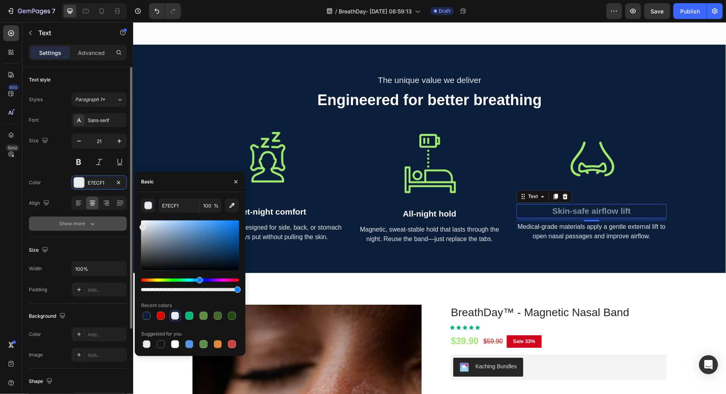
drag, startPoint x: 162, startPoint y: 238, endPoint x: 115, endPoint y: 223, distance: 49.5
click at [115, 223] on div "450 Beta Sections(18) Elements(83) Section Element Hero Section Product Detail …" at bounding box center [66, 208] width 133 height 372
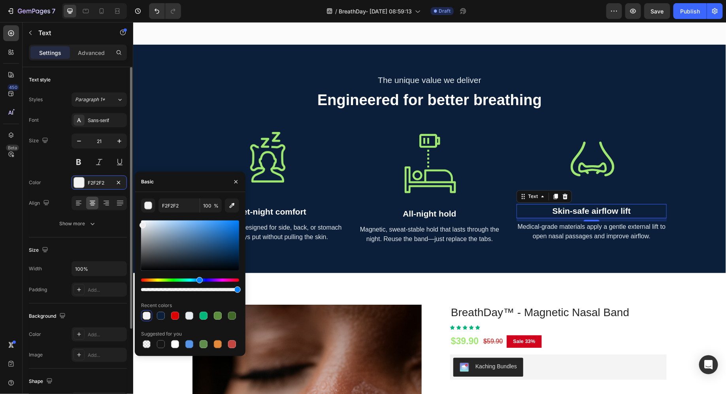
drag, startPoint x: 145, startPoint y: 226, endPoint x: 120, endPoint y: 211, distance: 29.6
click at [120, 211] on div "450 Beta Sections(18) Elements(83) Section Element Hero Section Product Detail …" at bounding box center [66, 208] width 133 height 372
type input "FFFFFF"
drag, startPoint x: 148, startPoint y: 222, endPoint x: 116, endPoint y: 186, distance: 48.1
click at [116, 186] on div "450 Beta Sections(18) Elements(83) Section Element Hero Section Product Detail …" at bounding box center [66, 208] width 133 height 372
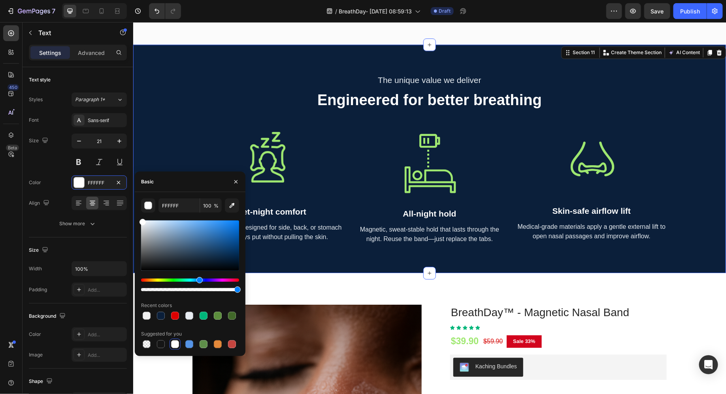
click at [206, 123] on div "The unique value we deliver Text Engineered for better breathing Heading Row Im…" at bounding box center [429, 158] width 581 height 171
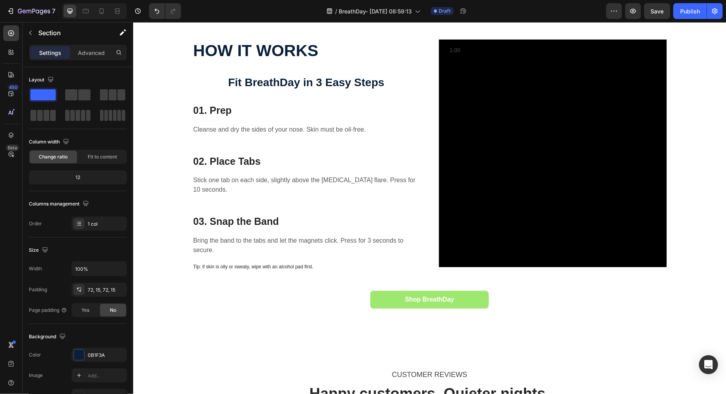
scroll to position [970, 0]
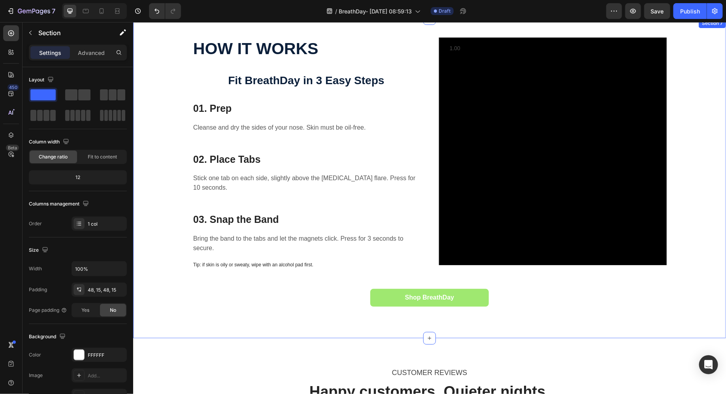
click at [176, 96] on div "HOW IT WORKS Text block Fit BreathDay in 3 Easy Steps Heading 01. Prep Heading …" at bounding box center [429, 178] width 581 height 282
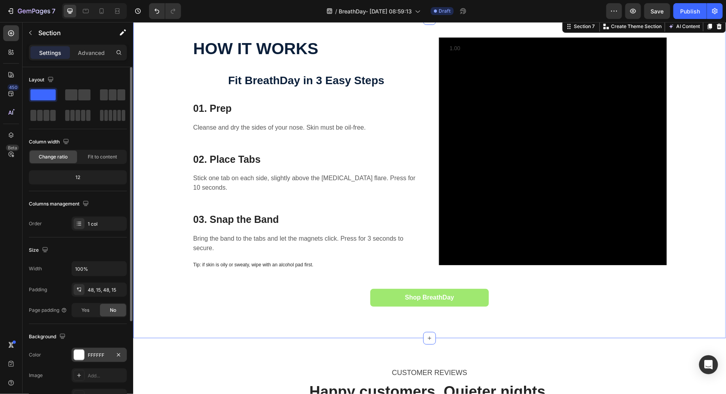
click at [100, 353] on div "FFFFFF" at bounding box center [99, 355] width 23 height 7
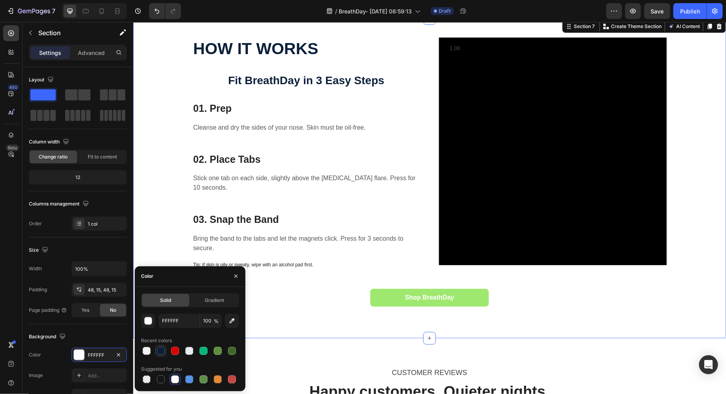
click at [160, 351] on div at bounding box center [161, 351] width 8 height 8
type input "0B1F3A"
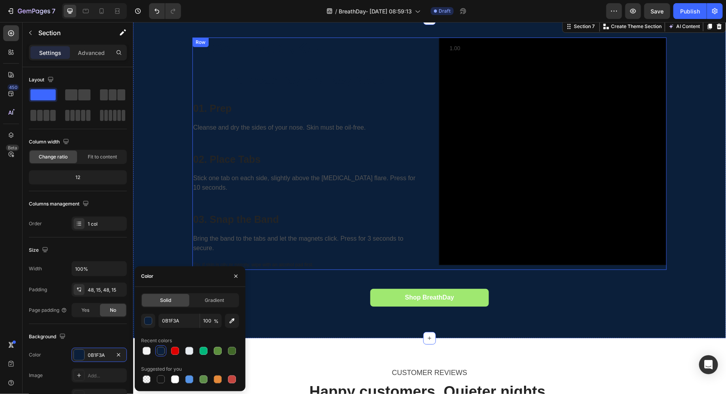
scroll to position [900, 0]
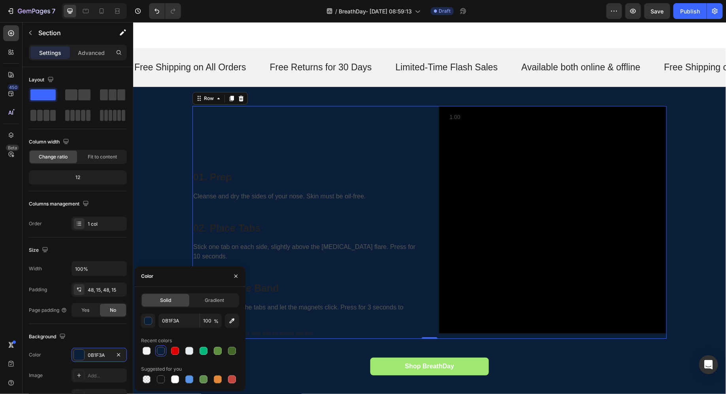
click at [259, 130] on div "HOW IT WORKS Text block Fit BreathDay in 3 Easy Steps Heading 01. Prep Heading …" at bounding box center [306, 221] width 228 height 233
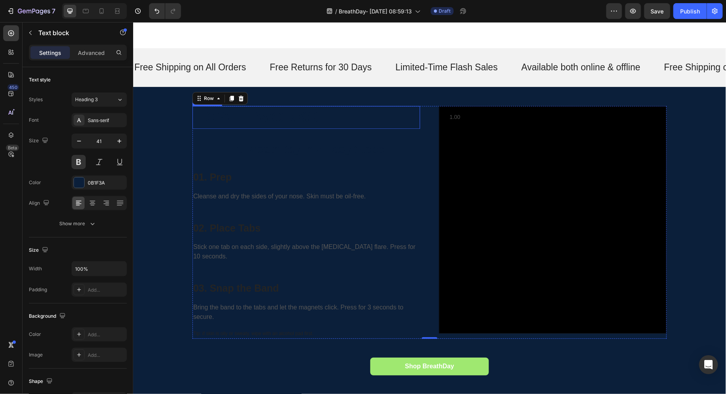
click at [224, 114] on p "HOW IT WORKS" at bounding box center [306, 116] width 226 height 21
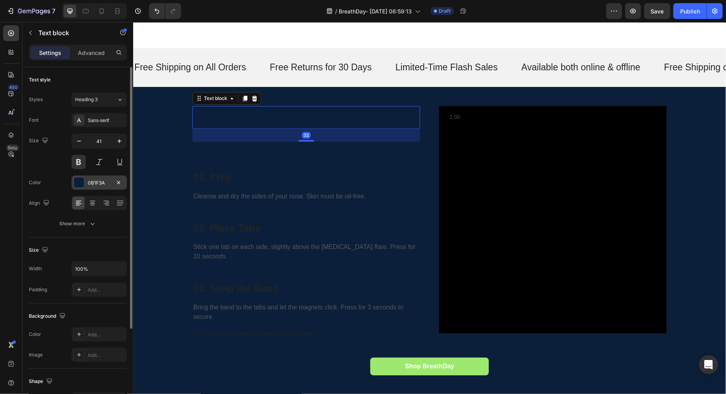
click at [88, 186] on div "0B1F3A" at bounding box center [98, 182] width 55 height 14
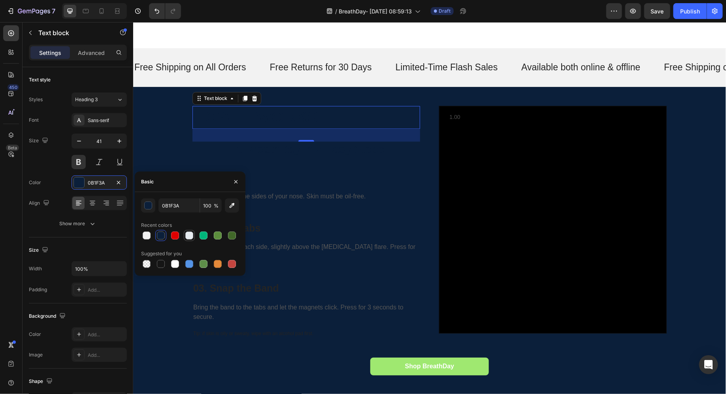
click at [187, 234] on div at bounding box center [189, 235] width 8 height 8
type input "E7ECF1"
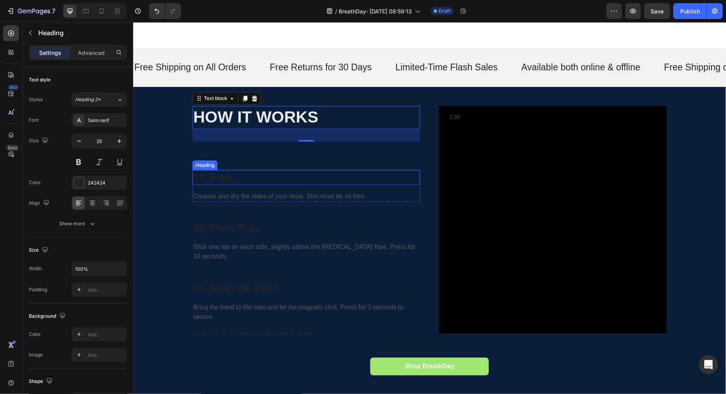
click at [291, 173] on h3 "01. Prep" at bounding box center [306, 176] width 228 height 15
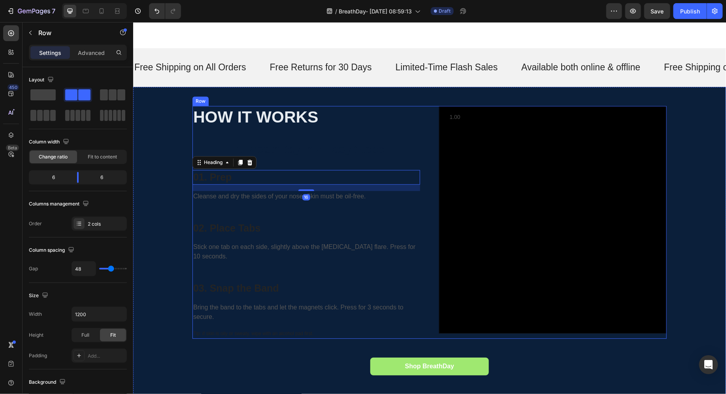
click at [265, 158] on div "HOW IT WORKS Text block Fit BreathDay in 3 Easy Steps Heading 01. Prep Heading …" at bounding box center [306, 221] width 228 height 233
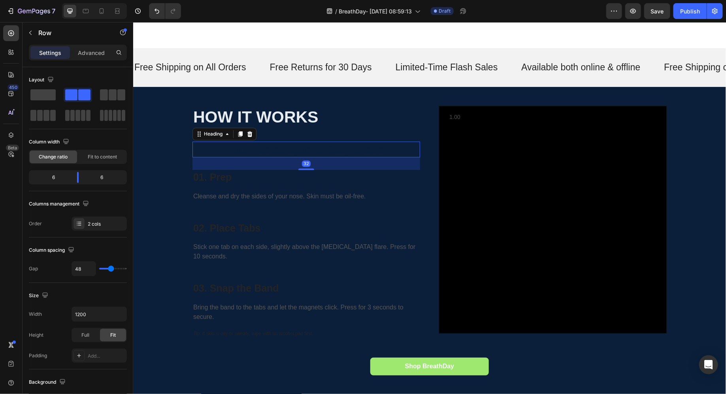
click at [264, 149] on h3 "Fit BreathDay in 3 Easy Steps" at bounding box center [306, 149] width 228 height 16
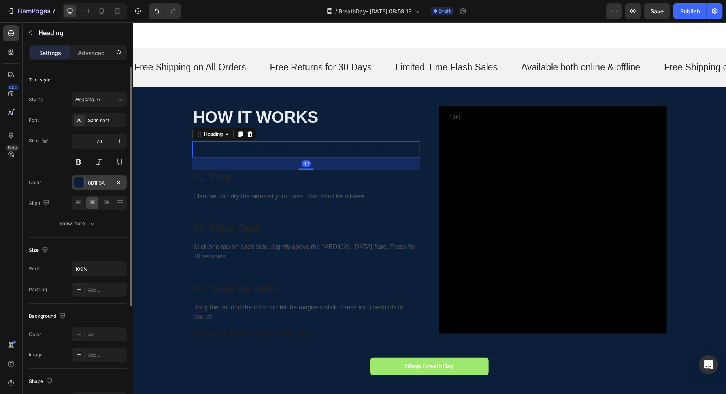
click at [94, 186] on div "0B1F3A" at bounding box center [98, 182] width 55 height 14
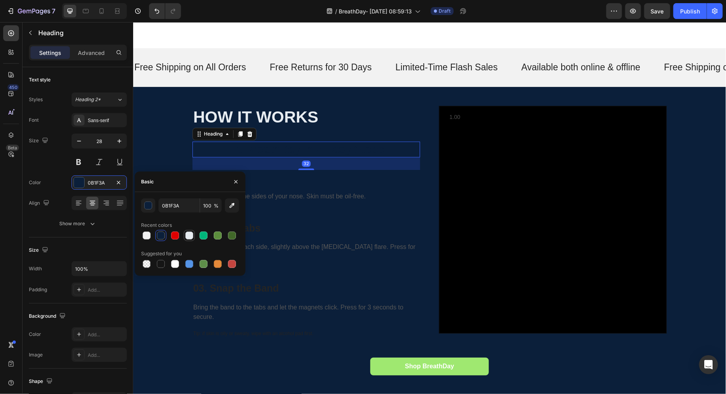
click at [188, 234] on div at bounding box center [189, 235] width 8 height 8
type input "E7ECF1"
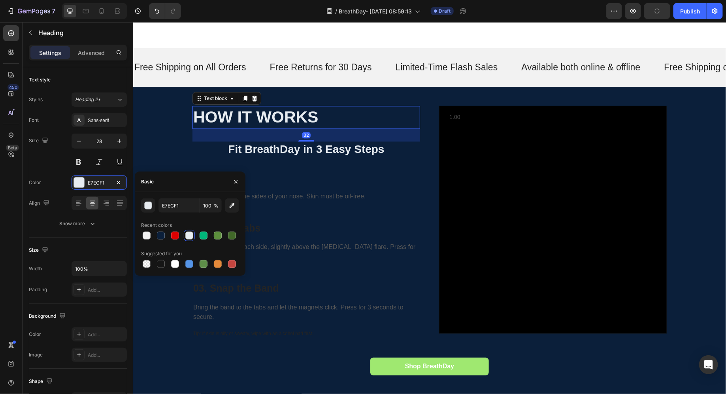
click at [282, 113] on p "HOW IT WORKS" at bounding box center [306, 116] width 226 height 21
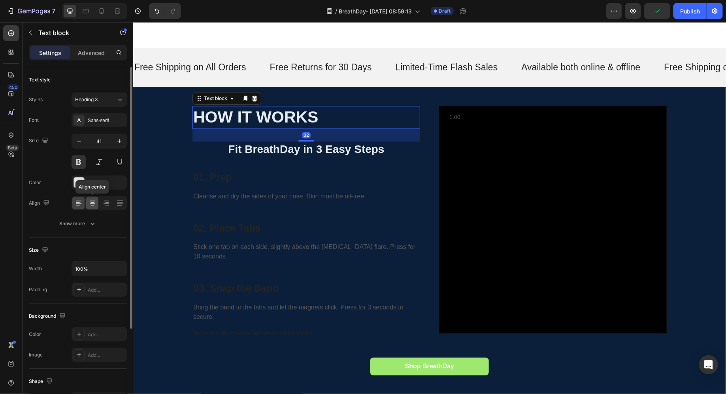
click at [90, 205] on icon at bounding box center [92, 205] width 4 height 1
click at [80, 203] on icon at bounding box center [79, 203] width 6 height 1
click at [98, 183] on div "E7ECF1" at bounding box center [99, 182] width 23 height 7
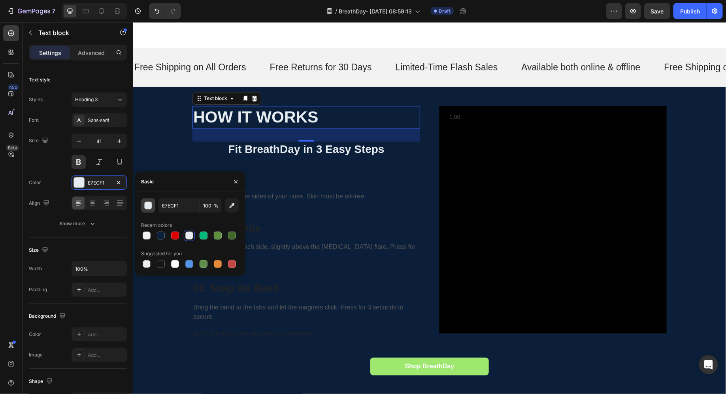
click at [152, 207] on button "button" at bounding box center [148, 205] width 14 height 14
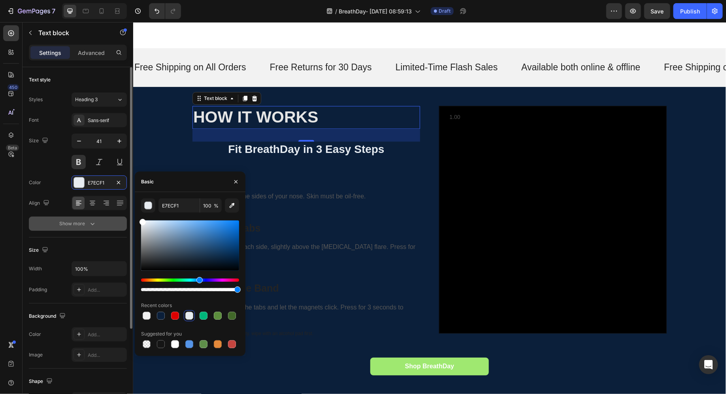
drag, startPoint x: 162, startPoint y: 226, endPoint x: 121, endPoint y: 220, distance: 41.8
click at [121, 220] on div "450 Beta Sections(18) Elements(83) Section Element Hero Section Product Detail …" at bounding box center [66, 208] width 133 height 372
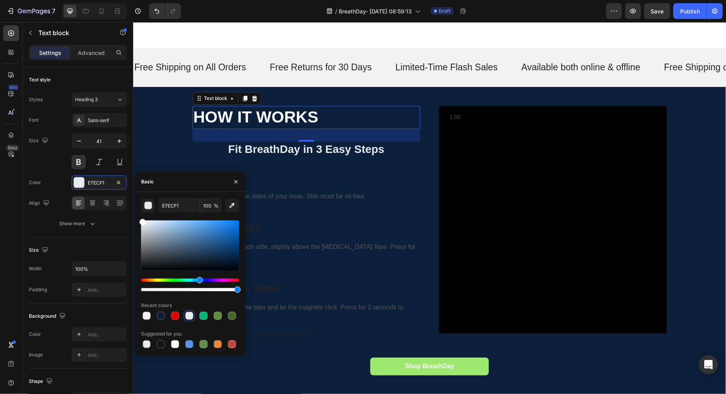
type input "FFFFFF"
drag, startPoint x: 161, startPoint y: 224, endPoint x: 113, endPoint y: 193, distance: 57.3
click at [113, 193] on div "450 Beta Sections(18) Elements(83) Section Element Hero Section Product Detail …" at bounding box center [66, 208] width 133 height 372
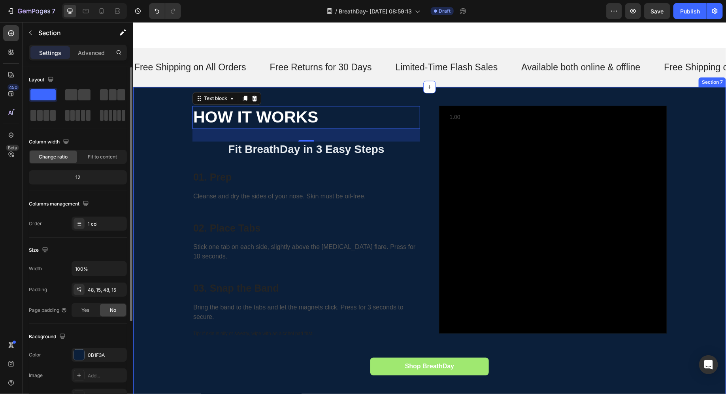
click at [156, 149] on div "HOW IT WORKS Text block 32 Fit BreathDay in 3 Easy Steps Heading 01. Prep Headi…" at bounding box center [429, 246] width 581 height 282
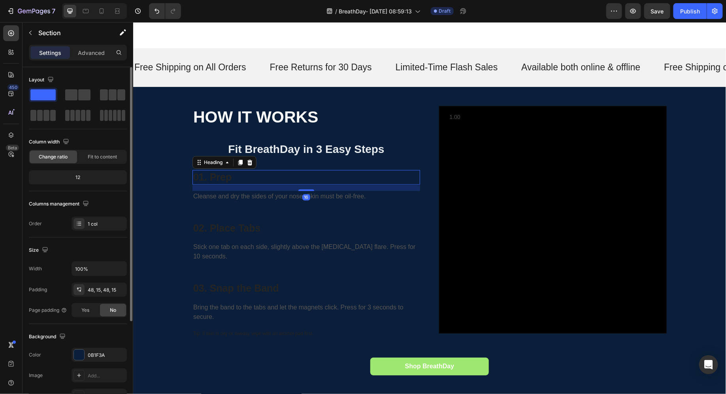
click at [223, 178] on h3 "01. Prep" at bounding box center [306, 176] width 228 height 15
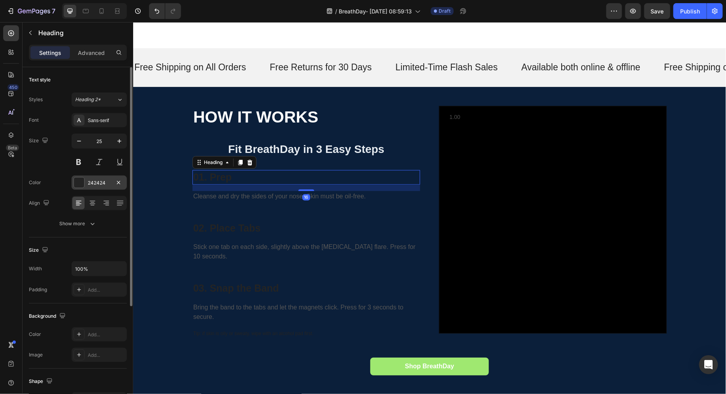
click at [88, 186] on div "242424" at bounding box center [98, 182] width 55 height 14
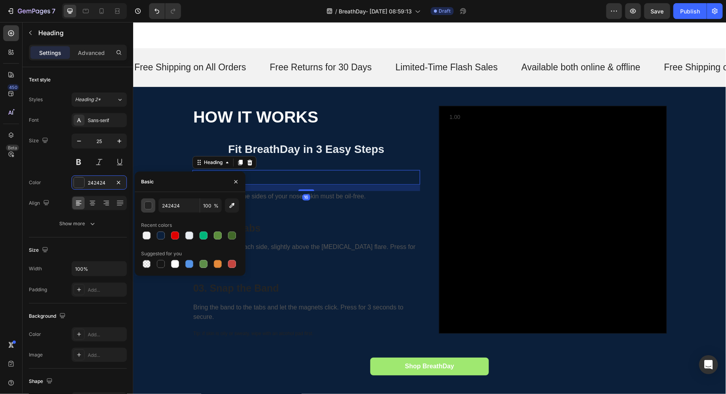
click at [145, 203] on div "button" at bounding box center [149, 206] width 8 height 8
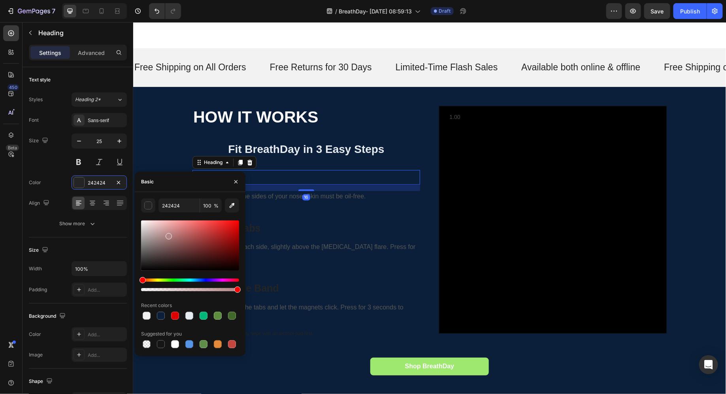
drag, startPoint x: 167, startPoint y: 235, endPoint x: 132, endPoint y: 212, distance: 42.0
click at [132, 212] on div "450 Beta Sections(18) Elements(83) Section Element Hero Section Product Detail …" at bounding box center [66, 208] width 133 height 372
type input "FFFFFF"
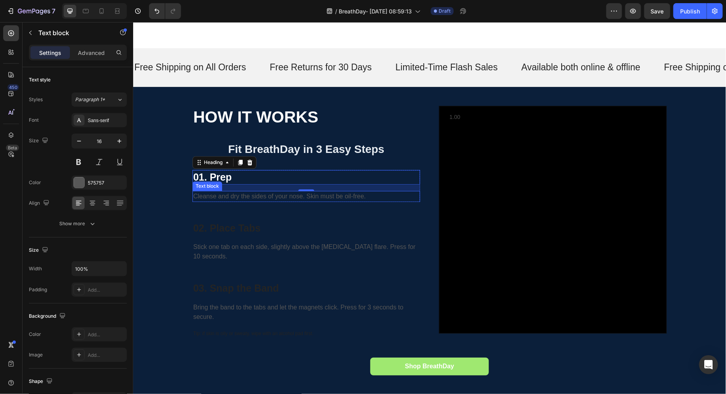
click at [284, 197] on p "Cleanse and dry the sides of your nose. Skin must be oil-free." at bounding box center [306, 195] width 226 height 9
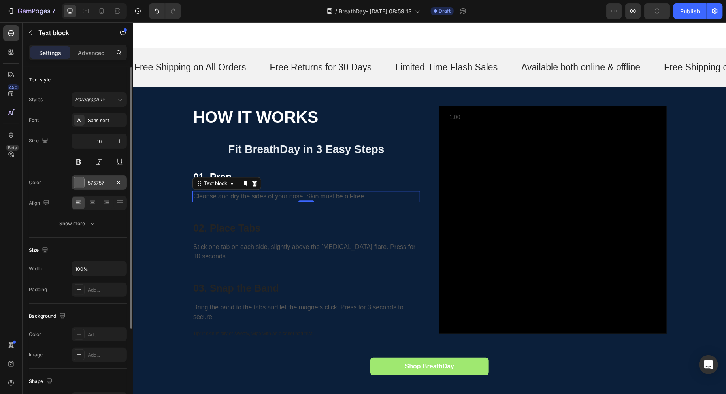
click at [101, 182] on div "575757" at bounding box center [99, 182] width 23 height 7
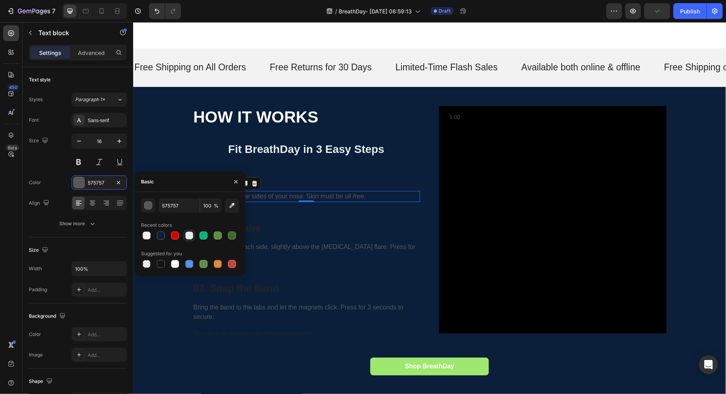
click at [190, 234] on div at bounding box center [189, 235] width 8 height 8
type input "E7ECF1"
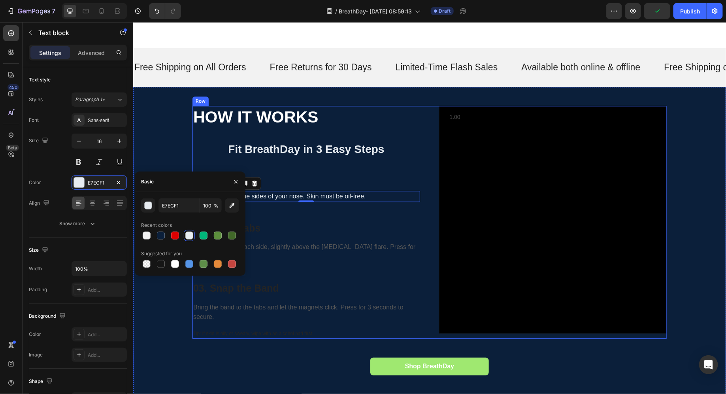
click at [282, 220] on div "HOW IT WORKS Text block Fit BreathDay in 3 Easy Steps Heading 01. Prep Heading …" at bounding box center [306, 221] width 228 height 233
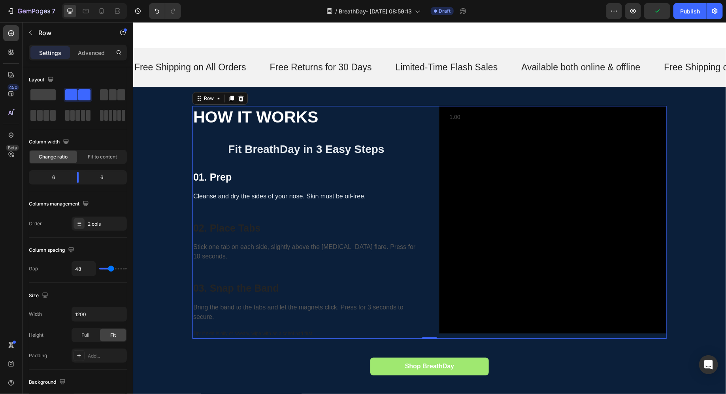
click at [238, 224] on h3 "02. Place Tabs" at bounding box center [306, 227] width 228 height 15
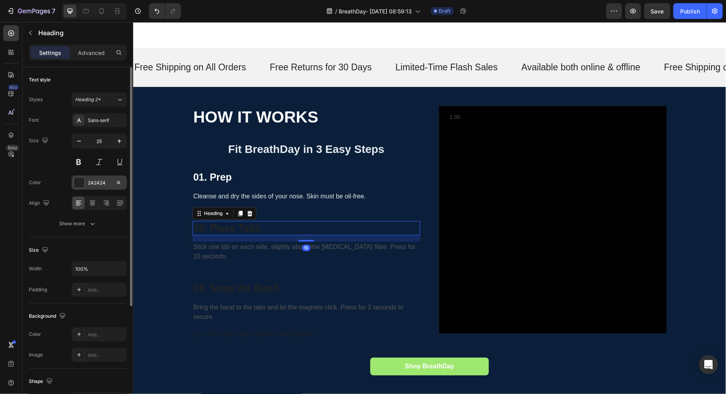
click at [91, 182] on div "242424" at bounding box center [99, 182] width 23 height 7
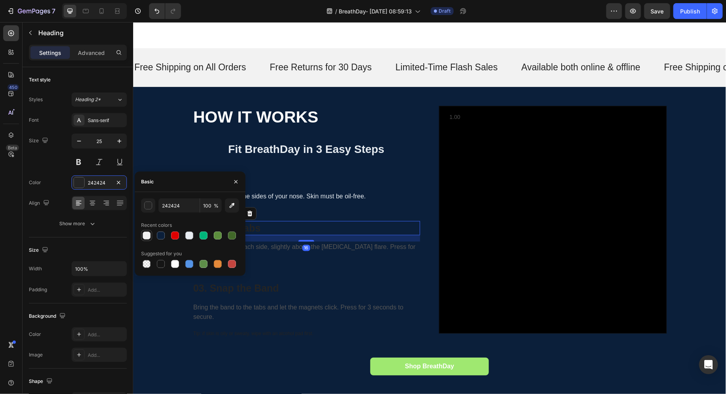
click at [148, 235] on div at bounding box center [147, 235] width 8 height 8
type input "F2F2F2"
click at [274, 248] on p "Stick one tab on each side, slightly above the [MEDICAL_DATA] flare. Press for …" at bounding box center [306, 251] width 226 height 19
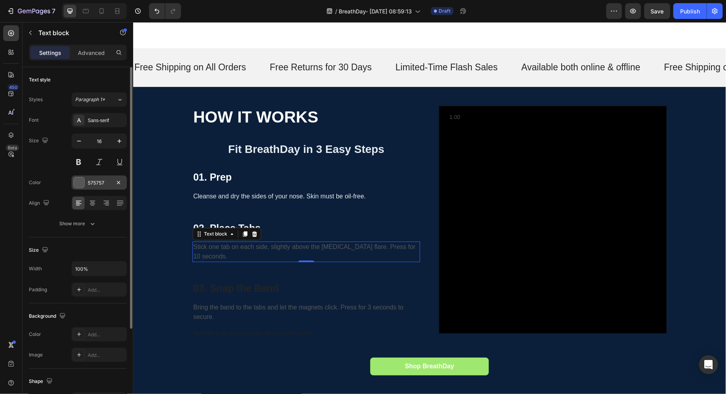
click at [99, 181] on div "575757" at bounding box center [99, 182] width 23 height 7
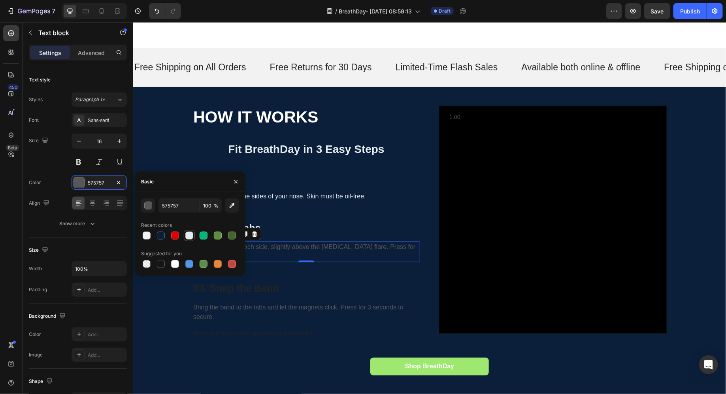
click at [188, 235] on div at bounding box center [189, 235] width 8 height 8
type input "E7ECF1"
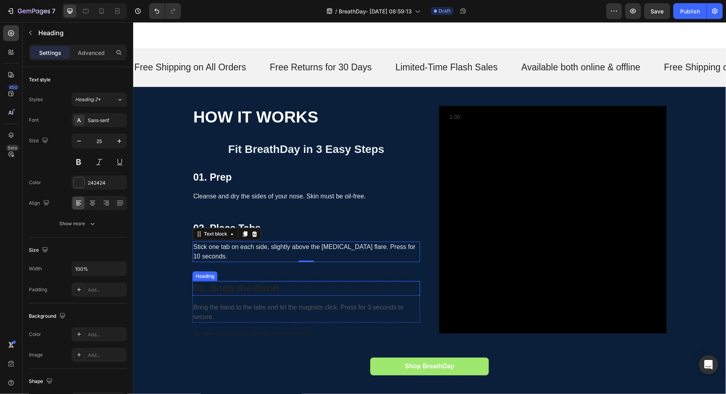
click at [273, 280] on h3 "03. Snap the Band" at bounding box center [306, 287] width 228 height 15
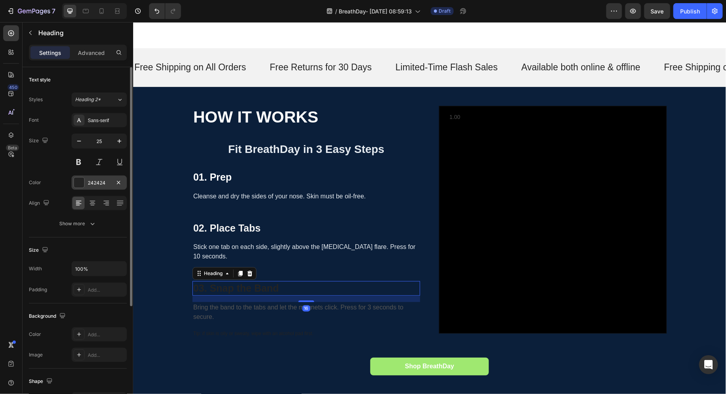
click at [83, 183] on div at bounding box center [79, 182] width 10 height 10
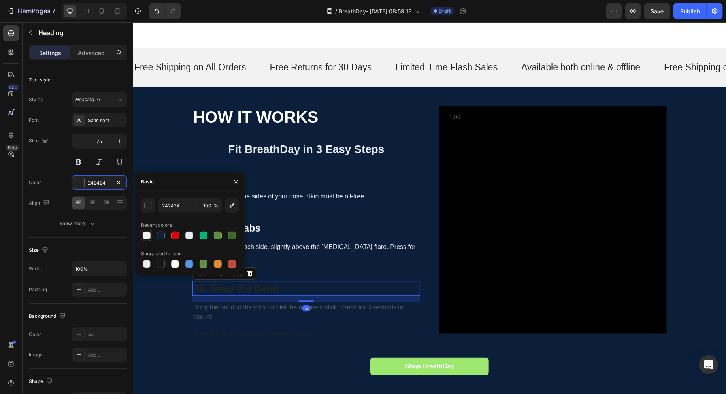
click at [143, 232] on div at bounding box center [147, 235] width 8 height 8
type input "F2F2F2"
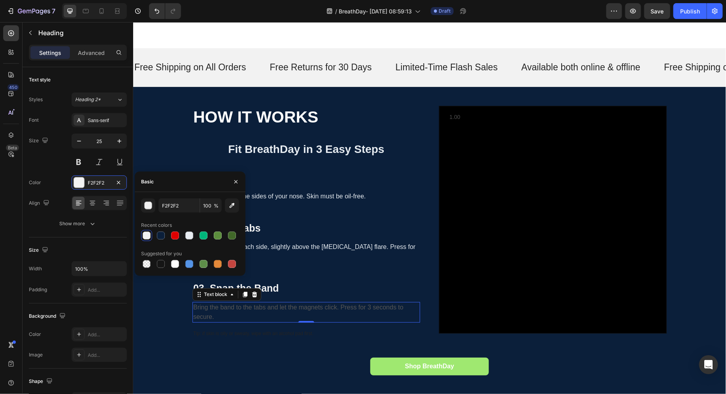
click at [242, 302] on p "Bring the band to the tabs and let the magnets click. Press for 3 seconds to se…" at bounding box center [306, 311] width 226 height 19
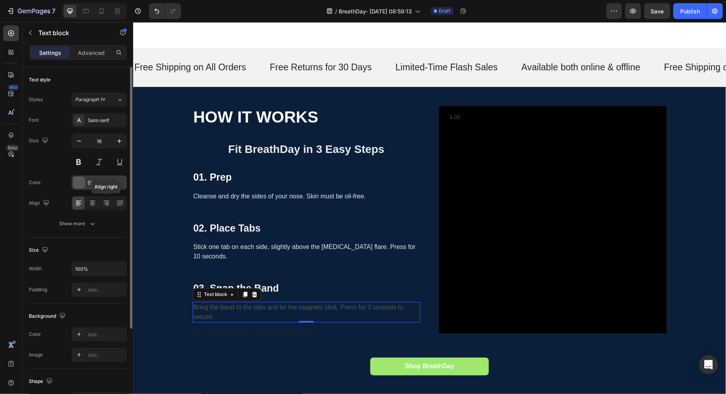
click at [103, 184] on div "575757" at bounding box center [99, 182] width 23 height 7
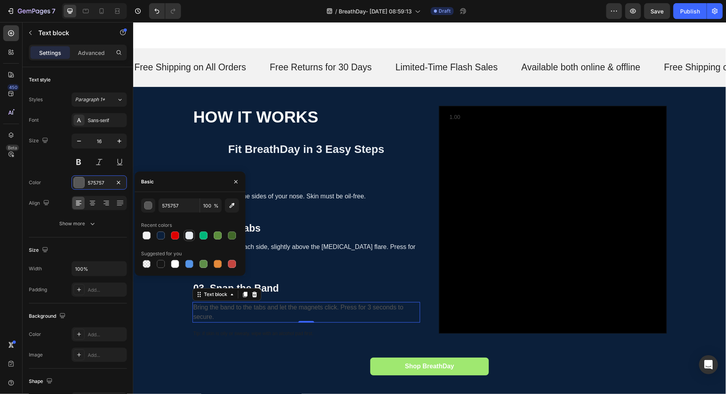
click at [186, 234] on div at bounding box center [189, 235] width 8 height 8
type input "E7ECF1"
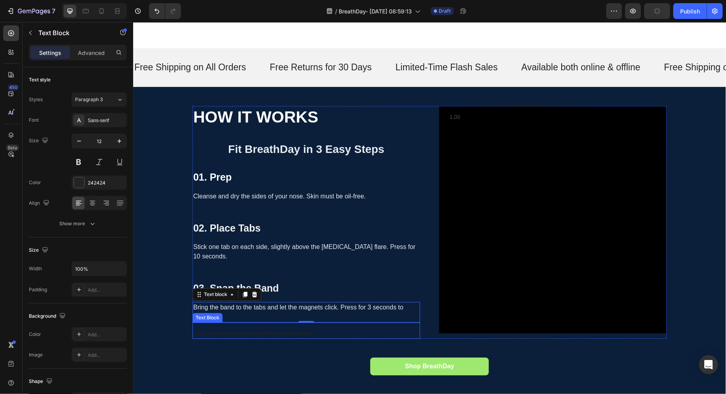
click at [226, 329] on p "Tip: if skin is oily or sweaty, wipe with an alcohol pad first." at bounding box center [306, 333] width 226 height 9
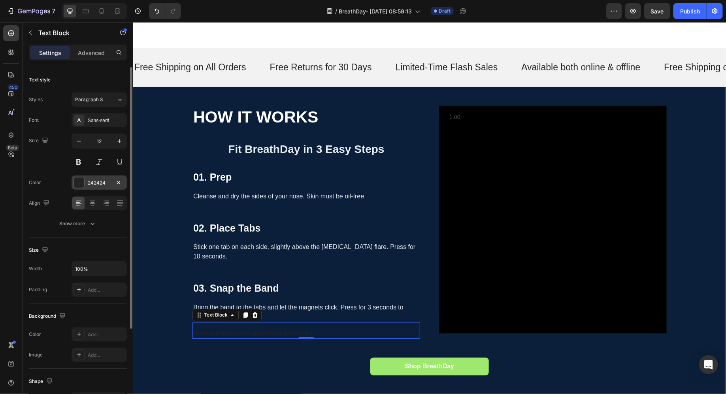
click at [111, 185] on div "242424" at bounding box center [98, 182] width 55 height 14
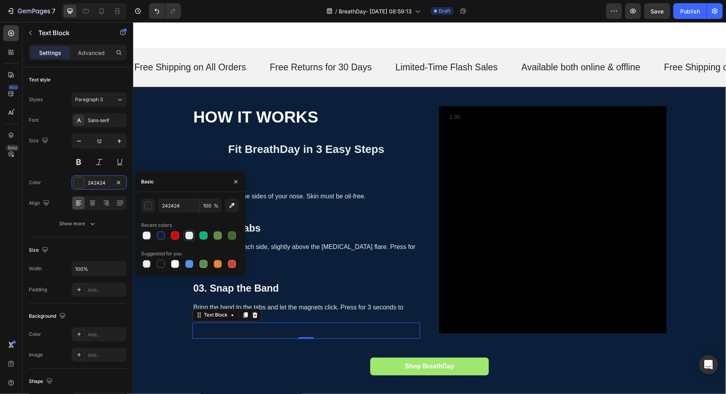
click at [185, 239] on div at bounding box center [188, 235] width 9 height 9
type input "E7ECF1"
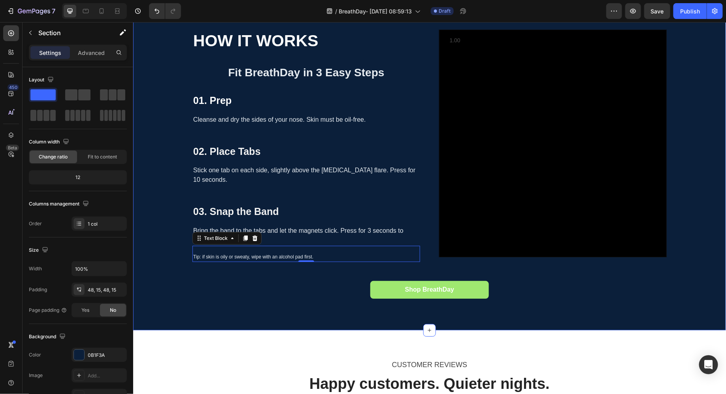
click at [302, 318] on div "HOW IT WORKS Text block Fit BreathDay in 3 Easy Steps Heading 01. Prep Heading …" at bounding box center [429, 170] width 592 height 320
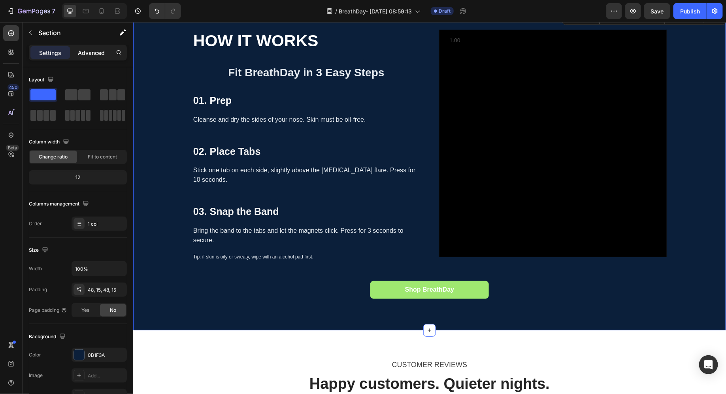
click at [91, 55] on p "Advanced" at bounding box center [91, 53] width 27 height 8
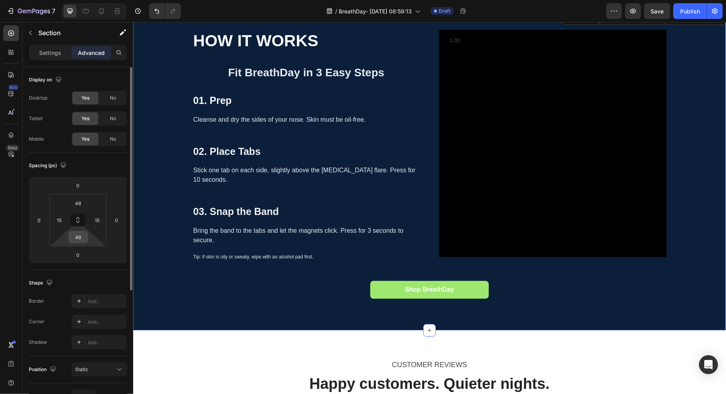
click at [87, 237] on div "48" at bounding box center [78, 237] width 20 height 13
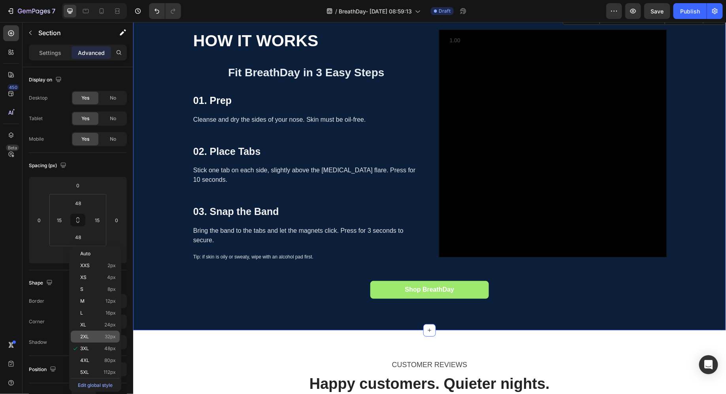
click at [94, 333] on div "2XL 32px" at bounding box center [95, 337] width 49 height 12
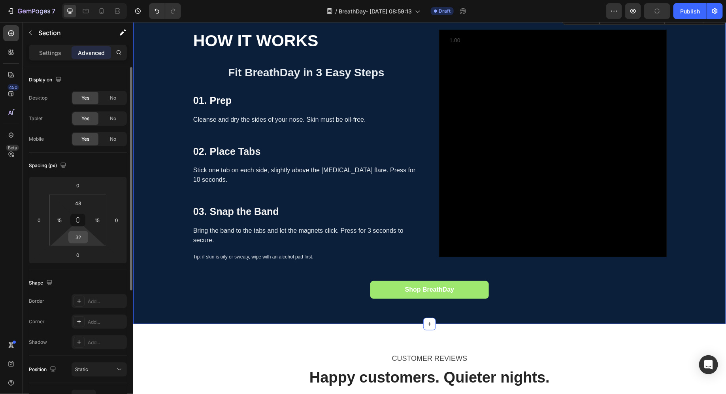
click at [81, 240] on input "32" at bounding box center [78, 237] width 16 height 12
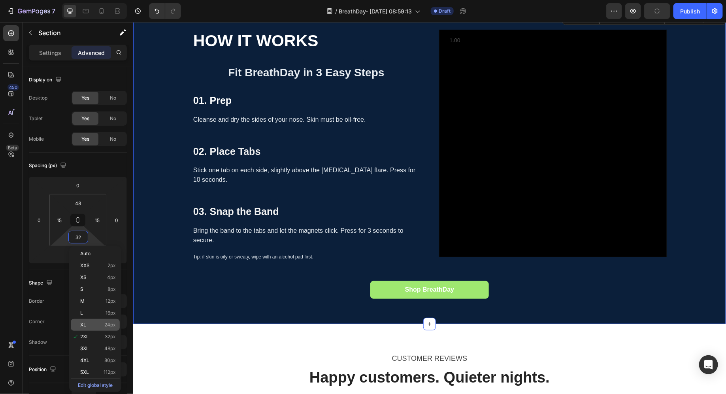
click at [93, 327] on div "XL 24px" at bounding box center [95, 325] width 49 height 12
type input "24"
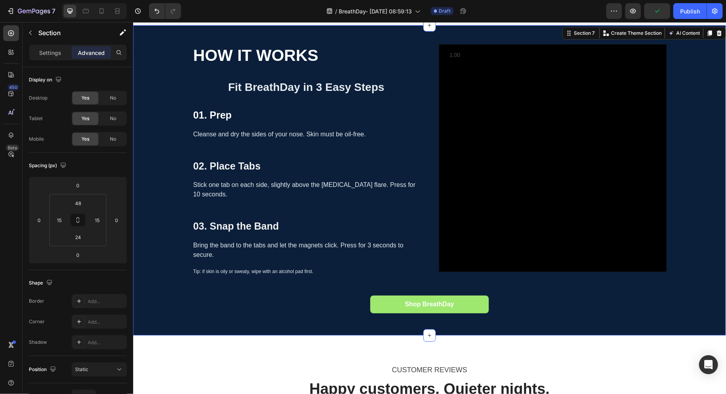
scroll to position [960, 0]
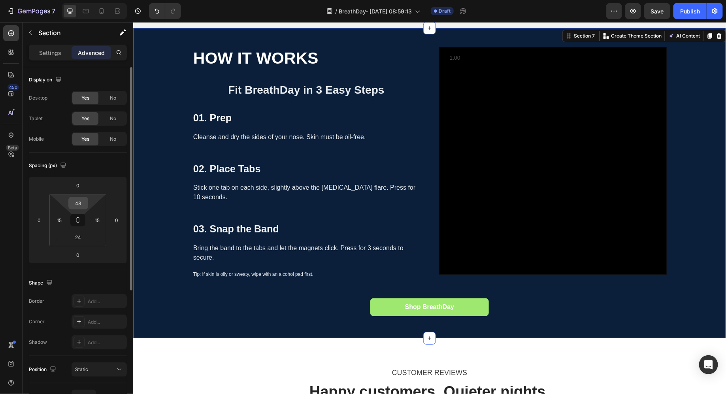
click at [85, 205] on input "48" at bounding box center [78, 203] width 16 height 12
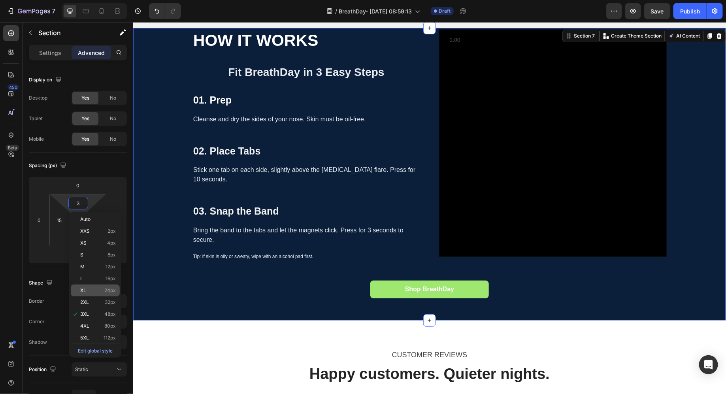
click at [99, 295] on div "XL 24px" at bounding box center [95, 290] width 49 height 12
type input "24"
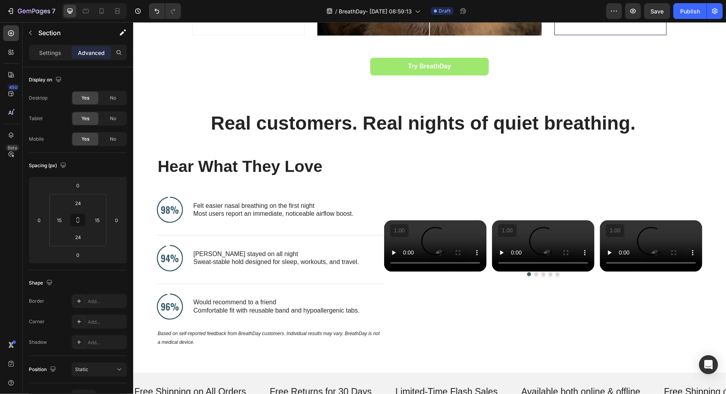
scroll to position [796, 0]
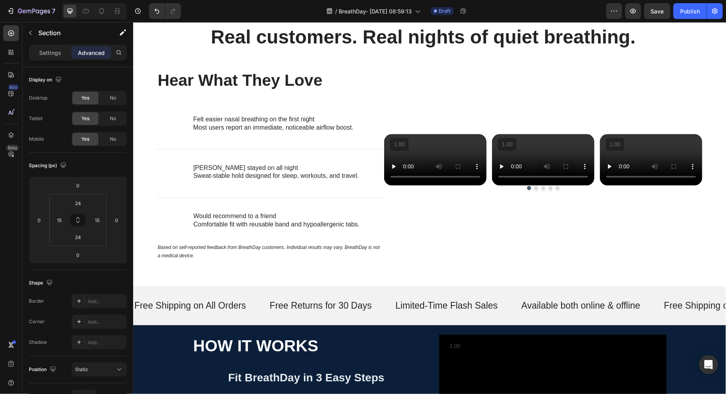
scroll to position [840, 0]
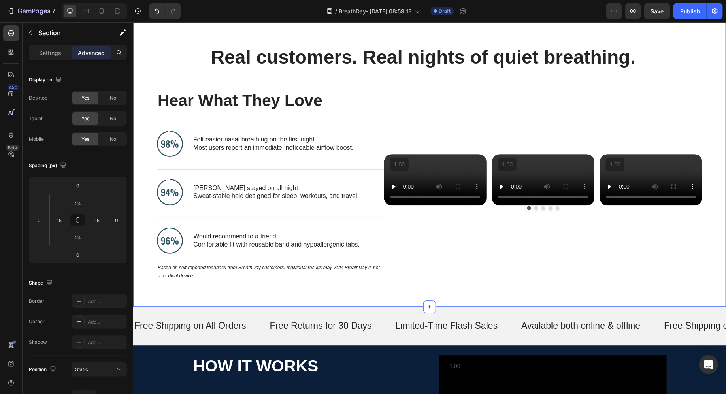
click at [246, 103] on h2 "Hear What They Love" at bounding box center [263, 100] width 214 height 23
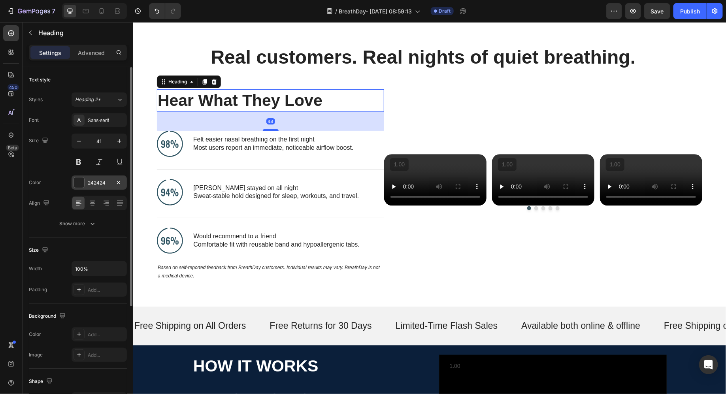
click at [98, 180] on div "242424" at bounding box center [99, 182] width 23 height 7
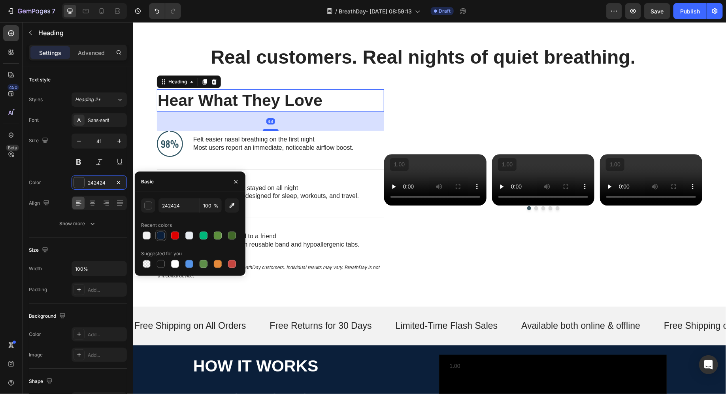
click at [158, 233] on div at bounding box center [161, 235] width 8 height 8
type input "0B1F3A"
click at [240, 143] on p "Felt easier nasal breathing on the first night" at bounding box center [276, 139] width 166 height 8
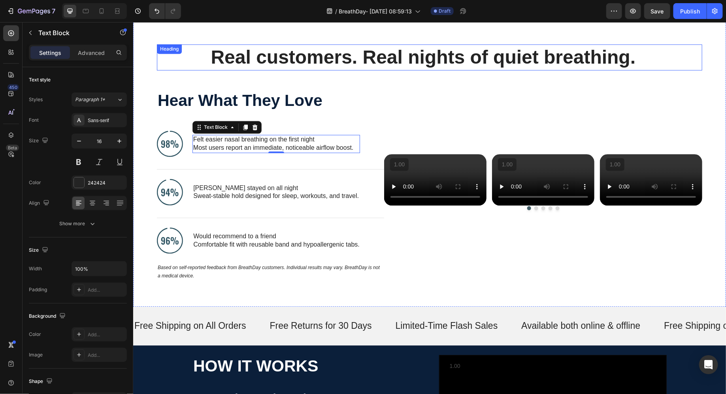
click at [299, 63] on h2 "Real customers. Real nights of quiet breathing." at bounding box center [422, 57] width 532 height 26
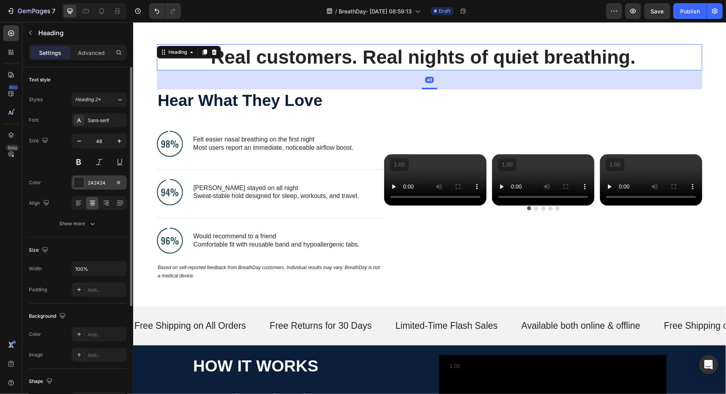
click at [94, 184] on div "242424" at bounding box center [99, 182] width 23 height 7
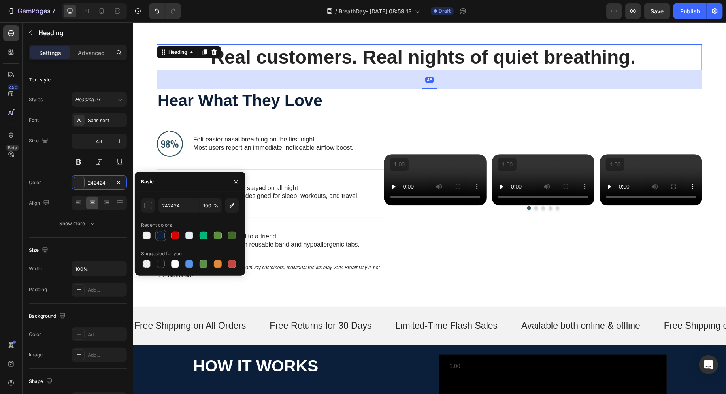
click at [159, 234] on div at bounding box center [161, 235] width 8 height 8
type input "0B1F3A"
click at [311, 71] on div "48" at bounding box center [428, 79] width 545 height 19
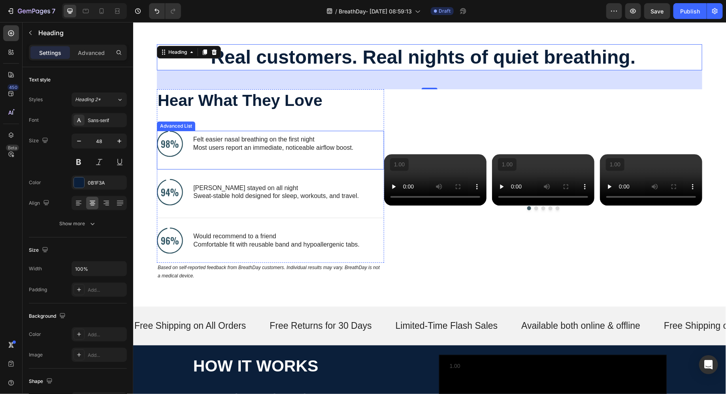
click at [310, 167] on div "Image Felt easier nasal breathing on the first night Most users report an immed…" at bounding box center [269, 149] width 227 height 39
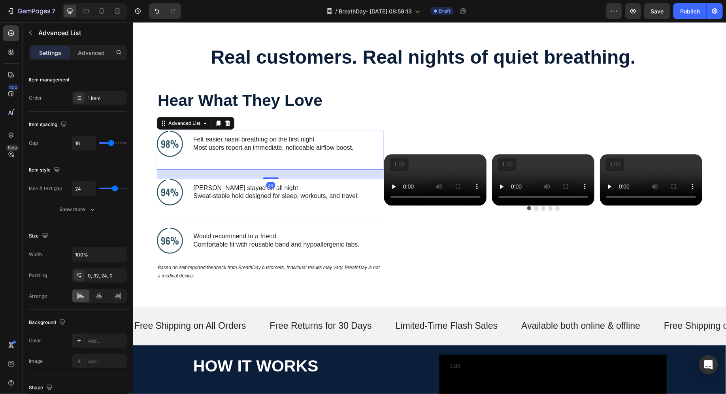
click at [318, 158] on div "Image Felt easier nasal breathing on the first night Most users report an immed…" at bounding box center [269, 149] width 227 height 39
click at [332, 122] on div "Hear What They Love Heading Image Felt easier nasal breathing on the first nigh…" at bounding box center [269, 175] width 227 height 173
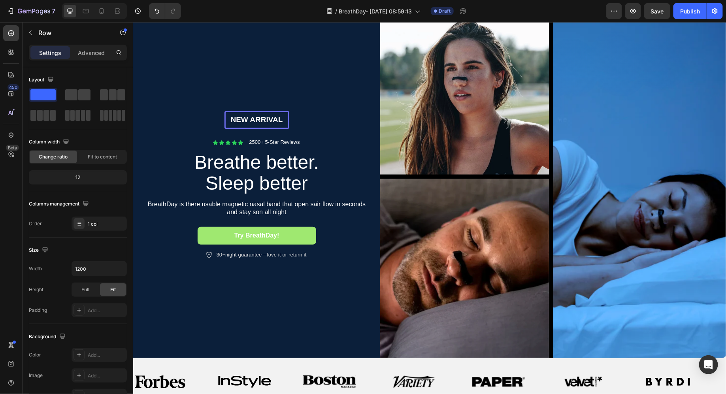
scroll to position [0, 0]
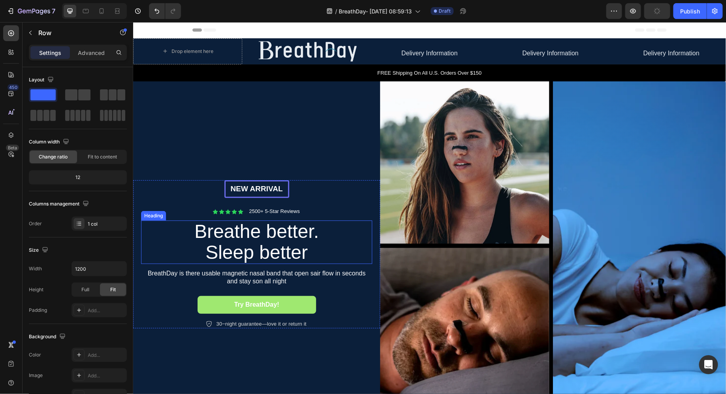
click at [246, 246] on h2 "Breathe better. Sleep better" at bounding box center [256, 241] width 178 height 43
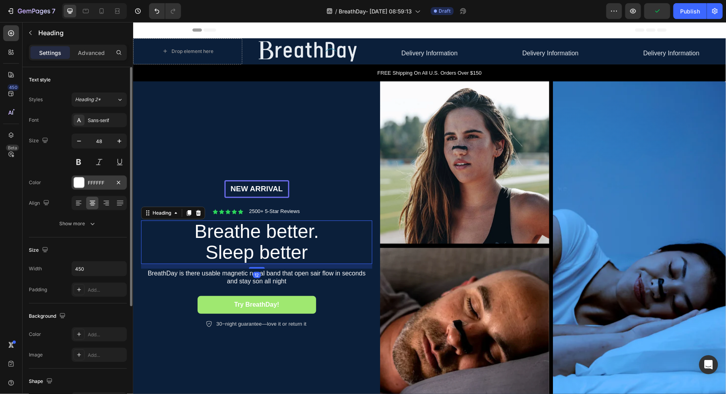
click at [94, 178] on div "FFFFFF" at bounding box center [98, 182] width 55 height 14
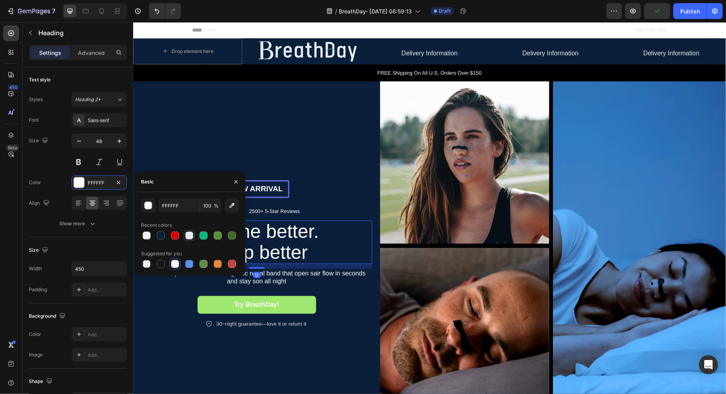
click at [190, 238] on div at bounding box center [189, 235] width 8 height 8
type input "E7ECF1"
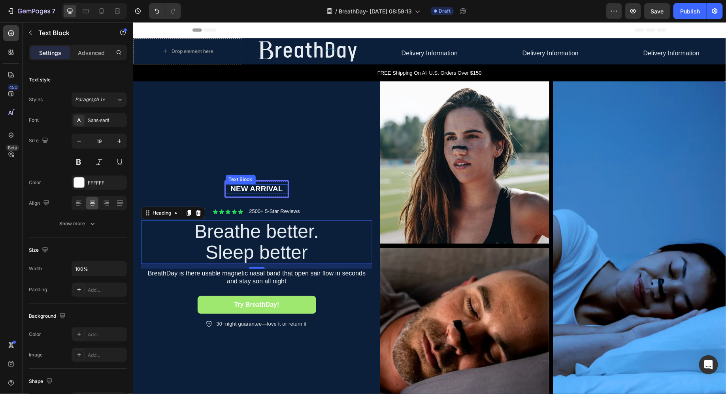
click at [269, 192] on p "NEW ARRIVAL" at bounding box center [256, 189] width 61 height 10
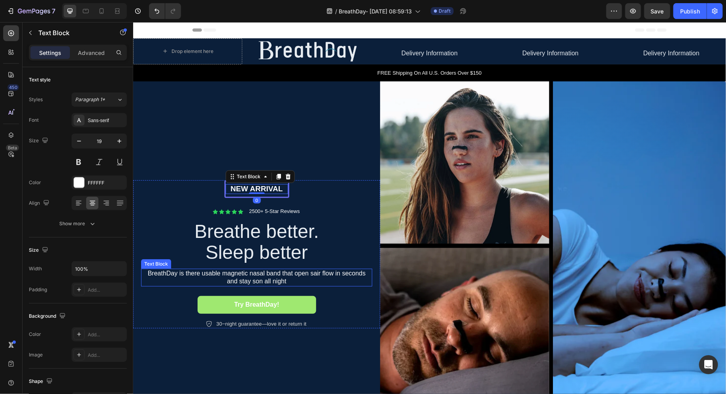
click at [201, 274] on p "BreathDay is there usable magnetic nasal band that open sair flow in seconds an…" at bounding box center [255, 277] width 229 height 17
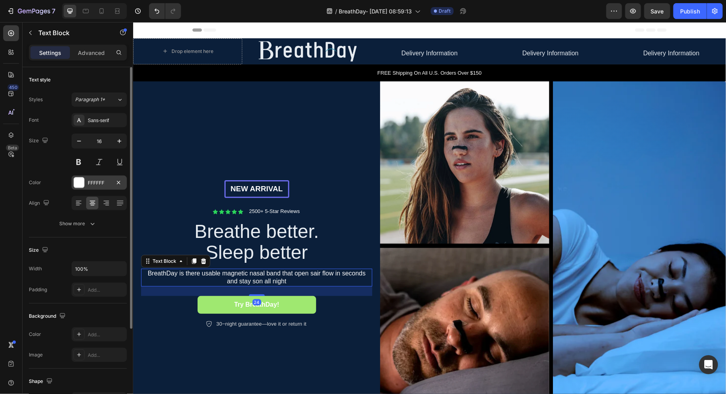
click at [86, 179] on div "FFFFFF" at bounding box center [98, 182] width 55 height 14
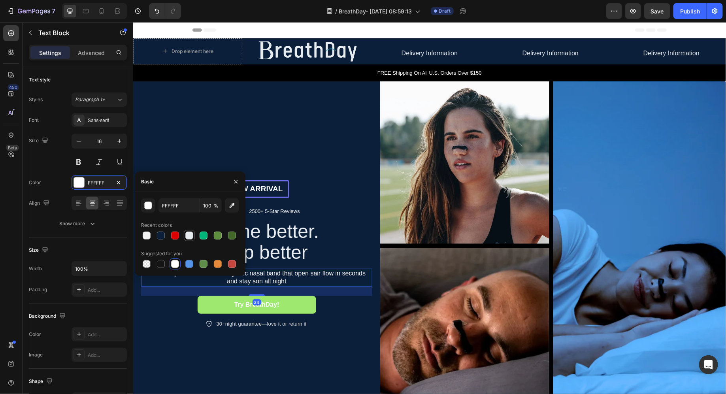
click at [189, 238] on div at bounding box center [189, 235] width 8 height 8
type input "E7ECF1"
click at [244, 323] on p "30−night guarantee—love it or return it" at bounding box center [261, 323] width 90 height 7
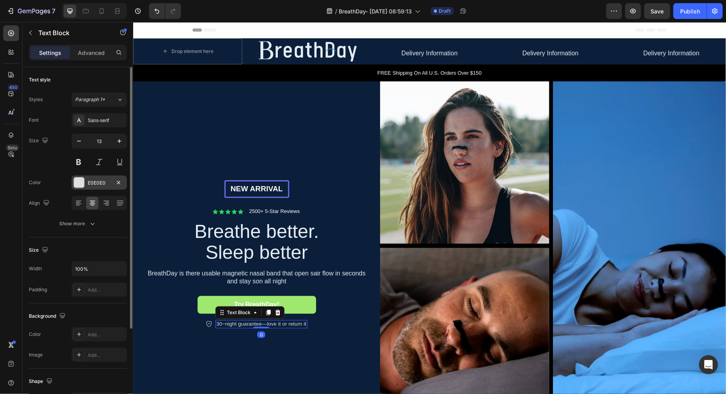
click at [101, 184] on div "E0E0E0" at bounding box center [99, 182] width 23 height 7
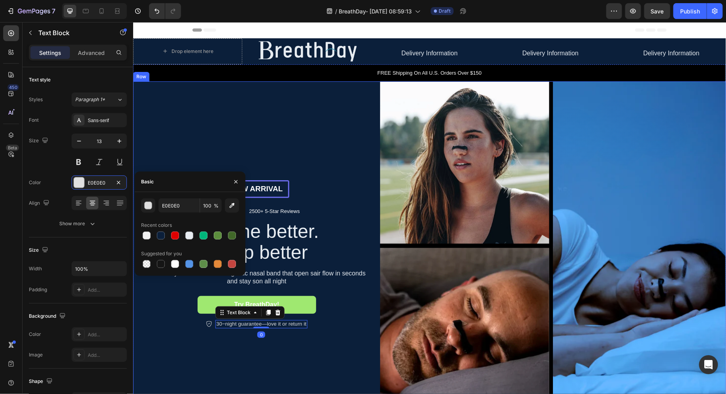
click at [276, 134] on div "NEW ARRIVAL Text Block Row Icon Icon Icon Icon Icon Icon List 2500+ 5-Star Revi…" at bounding box center [256, 254] width 247 height 346
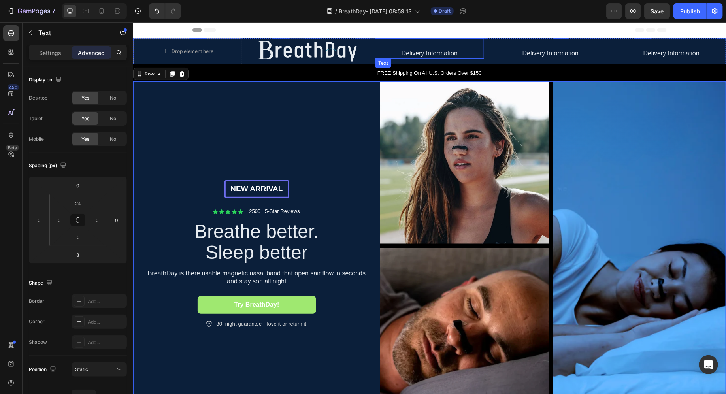
click at [417, 50] on link "Delivery Information" at bounding box center [429, 52] width 56 height 7
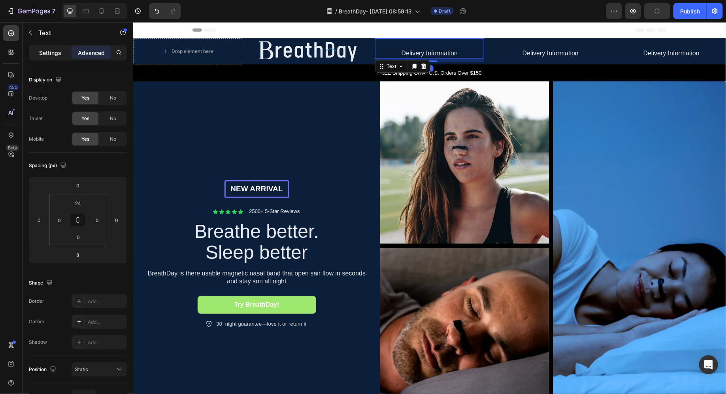
click at [53, 48] on div "Settings" at bounding box center [49, 52] width 39 height 13
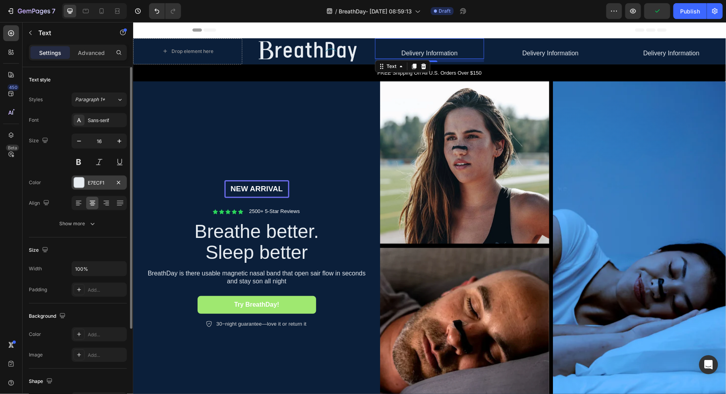
click at [98, 185] on div "E7ECF1" at bounding box center [99, 182] width 23 height 7
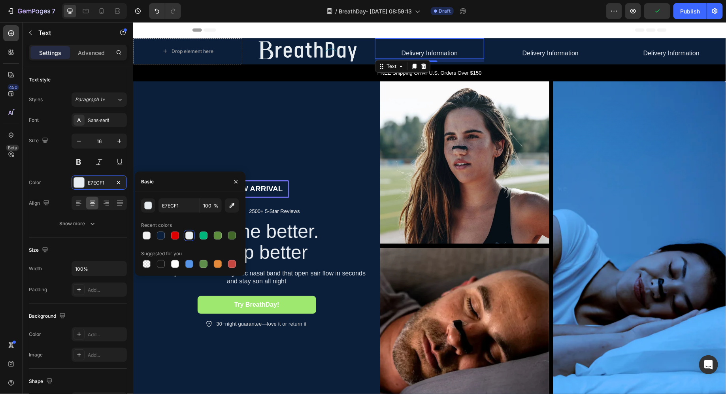
click at [187, 237] on div at bounding box center [189, 235] width 8 height 8
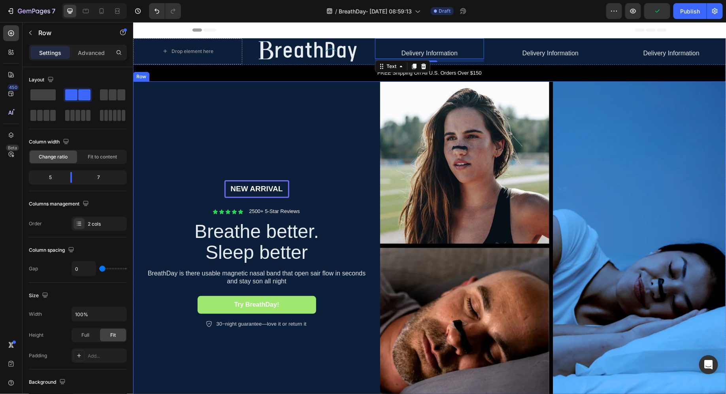
click at [295, 101] on div "NEW ARRIVAL Text Block Row Icon Icon Icon Icon Icon Icon List 2500+ 5-Star Revi…" at bounding box center [256, 254] width 247 height 346
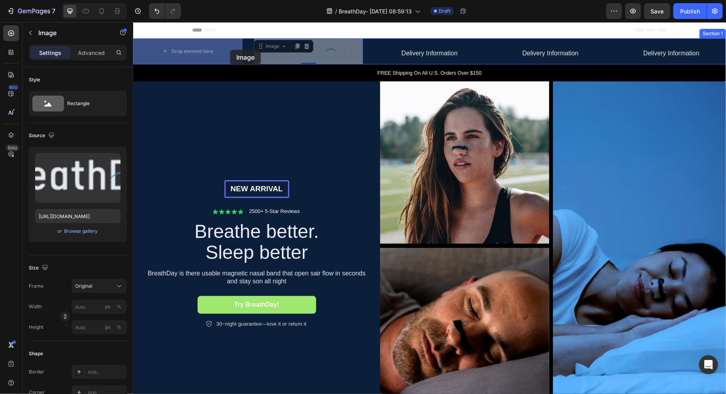
drag, startPoint x: 323, startPoint y: 49, endPoint x: 229, endPoint y: 50, distance: 93.2
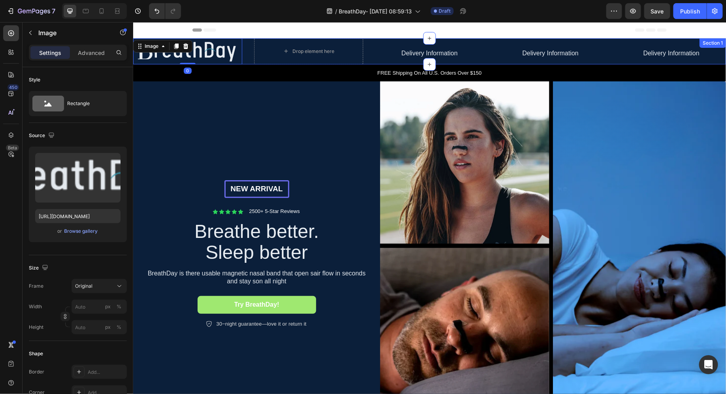
click at [248, 55] on div "Image 0 Drop element here Delivery Information Text Delivery Information Text D…" at bounding box center [429, 51] width 592 height 26
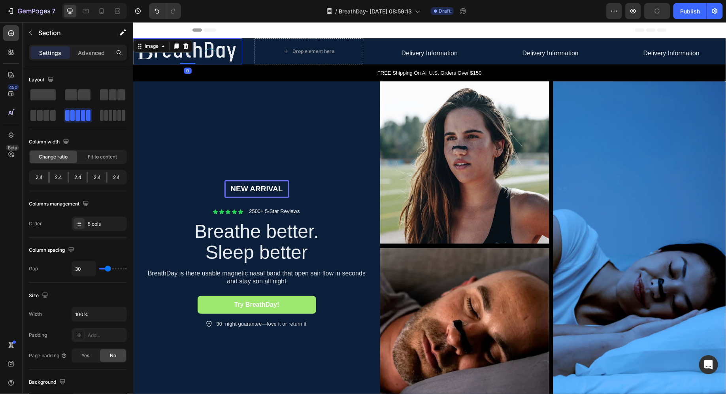
click at [233, 52] on img at bounding box center [187, 51] width 109 height 26
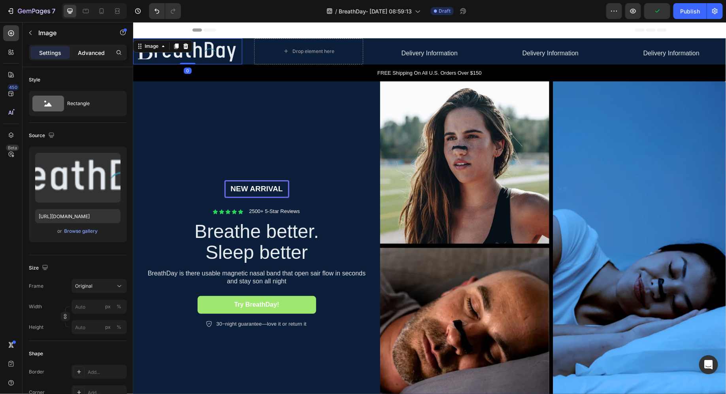
click at [79, 55] on p "Advanced" at bounding box center [91, 53] width 27 height 8
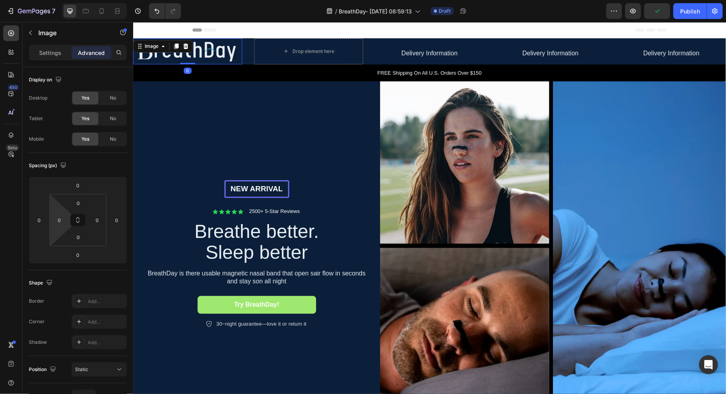
click at [58, 0] on html "7 / BreathDay- [DATE] 08:59:13 Draft Preview Publish 450 Beta Sections(18) Elem…" at bounding box center [363, 0] width 726 height 0
click at [61, 0] on html "7 / BreathDay- [DATE] 08:59:13 Draft Preview Save Publish 450 Beta Sections(18)…" at bounding box center [363, 0] width 726 height 0
click at [60, 222] on input "0" at bounding box center [59, 220] width 12 height 12
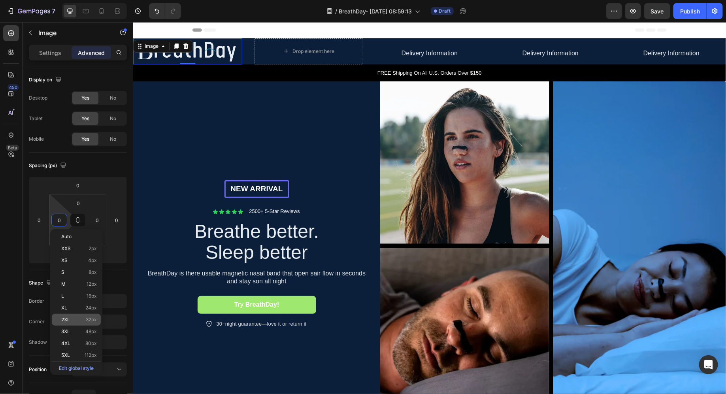
click at [81, 316] on div "2XL 32px" at bounding box center [76, 320] width 49 height 12
type input "32"
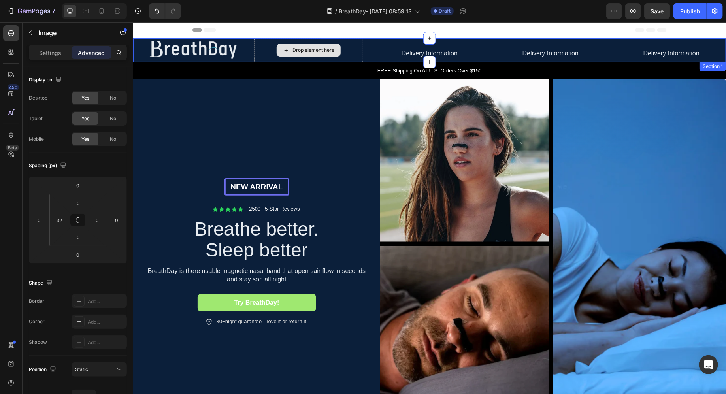
click at [280, 46] on div "Drop element here" at bounding box center [308, 49] width 64 height 13
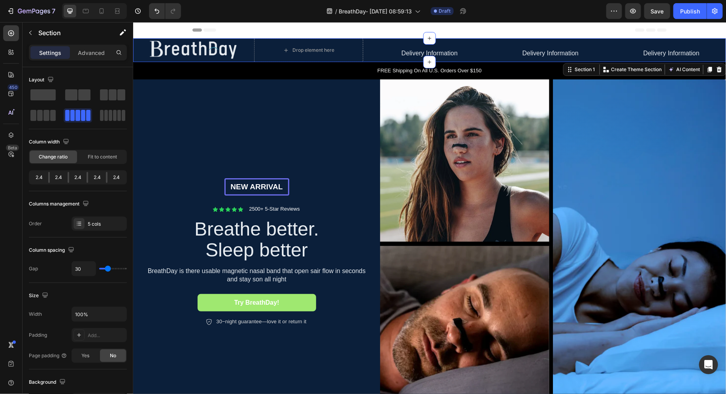
click at [246, 49] on div "Image Drop element here Delivery Information Text Delivery Information Text Del…" at bounding box center [429, 50] width 592 height 24
click at [51, 179] on div "2.4 2.4 2.4 2.4 2.4" at bounding box center [78, 177] width 98 height 14
click at [88, 179] on div "2.4" at bounding box center [97, 177] width 18 height 11
click at [50, 179] on div "2.4" at bounding box center [59, 177] width 18 height 11
click at [108, 155] on span "Fit to content" at bounding box center [102, 156] width 29 height 7
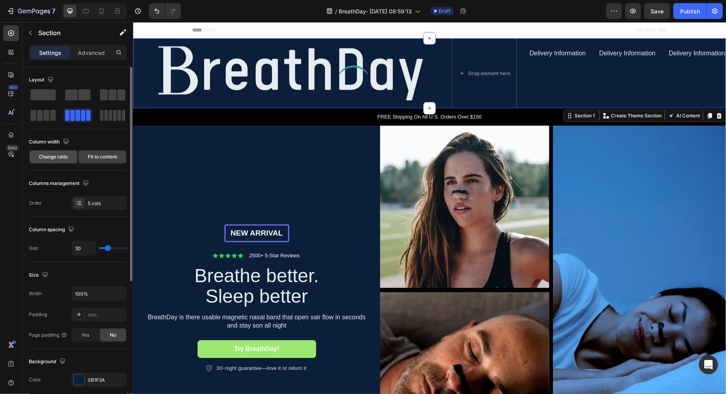
click at [57, 159] on span "Change ratio" at bounding box center [53, 156] width 29 height 7
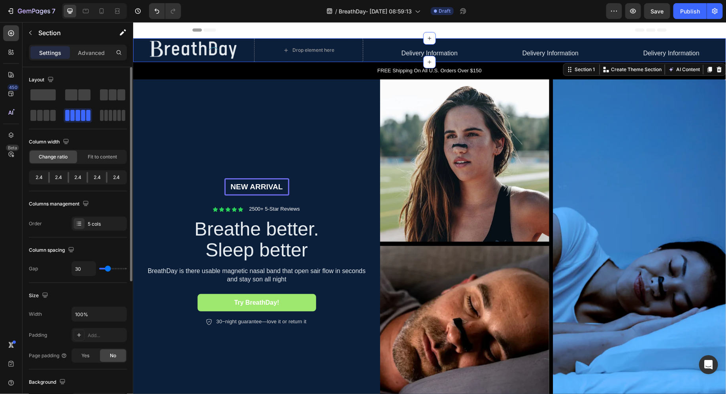
drag, startPoint x: 45, startPoint y: 179, endPoint x: 53, endPoint y: 179, distance: 7.9
click at [53, 179] on div "2.4 2.4 2.4 2.4 2.4" at bounding box center [78, 177] width 98 height 14
click at [50, 179] on div "2.4" at bounding box center [59, 177] width 18 height 11
type input "19"
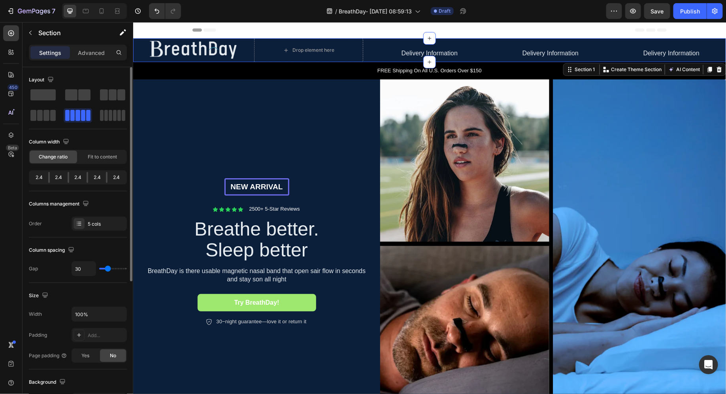
type input "19"
type input "23"
type input "24"
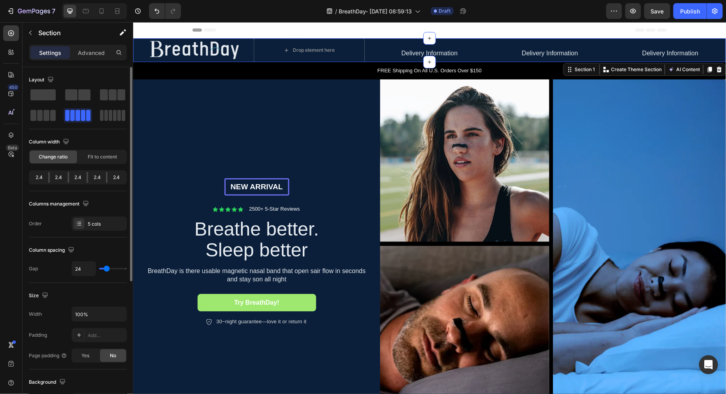
type input "25"
type input "26"
type input "27"
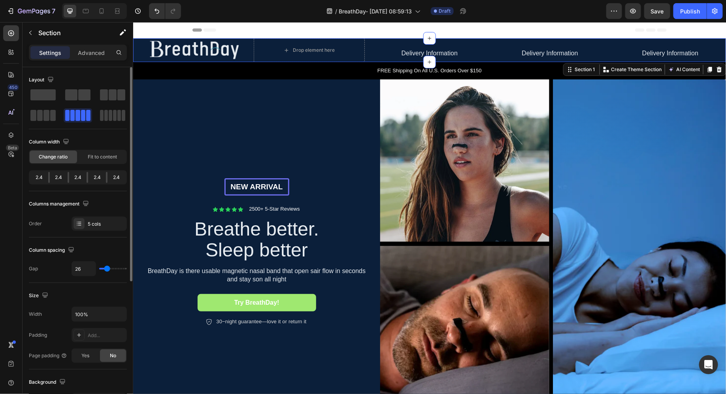
type input "27"
type input "28"
type input "29"
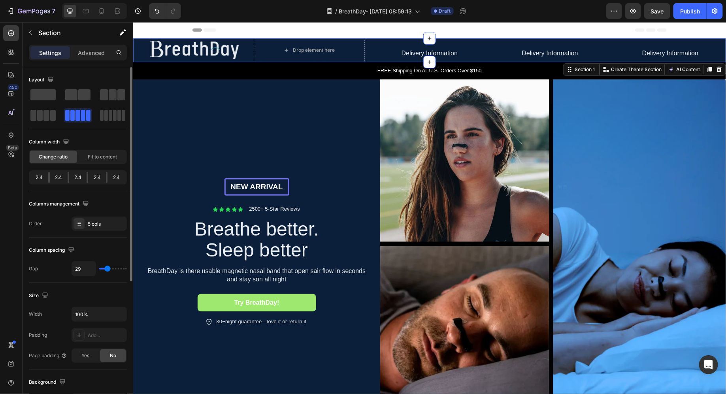
type input "30"
type input "31"
type input "32"
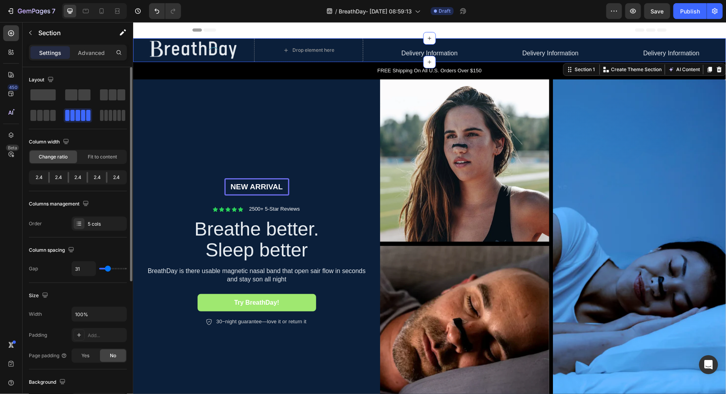
type input "32"
type input "33"
type input "34"
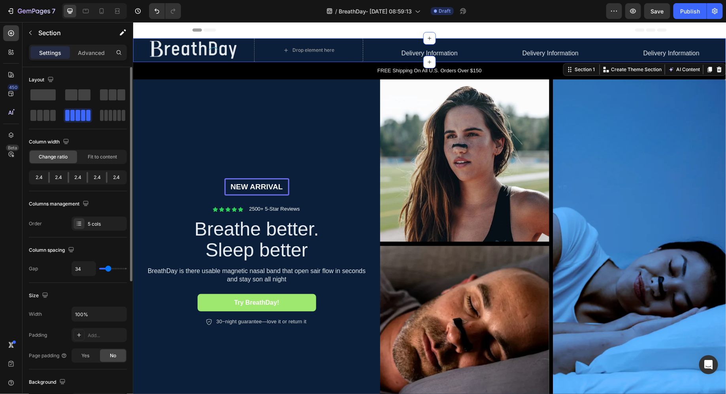
type input "36"
type input "37"
type input "39"
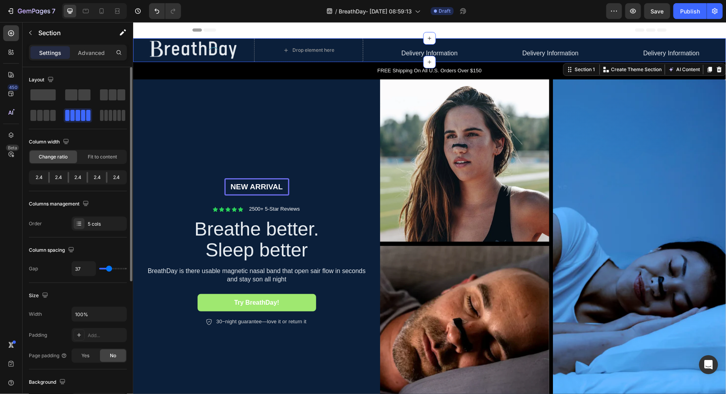
type input "39"
type input "41"
type input "44"
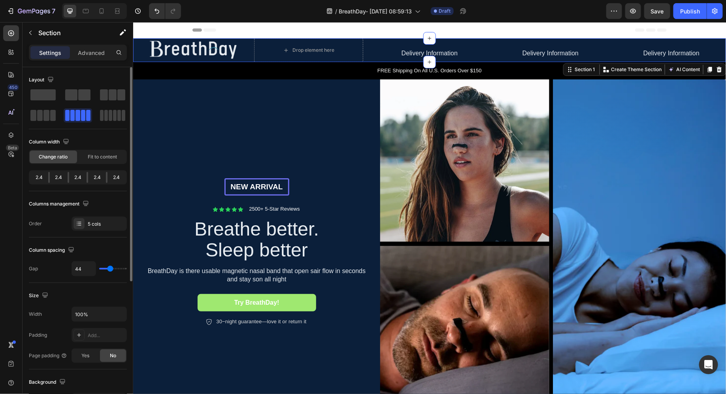
type input "46"
type input "49"
type input "51"
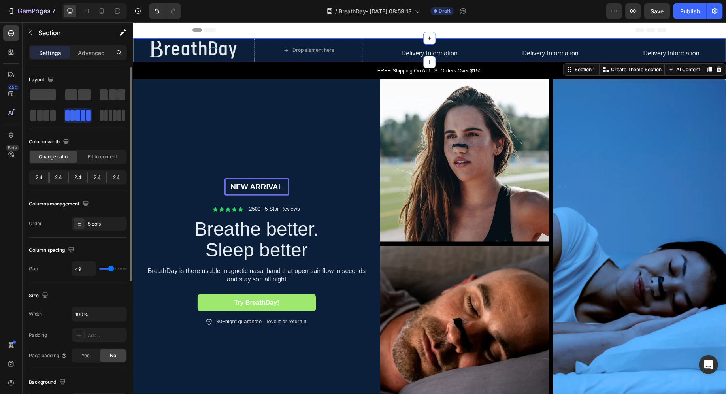
type input "51"
type input "53"
type input "55"
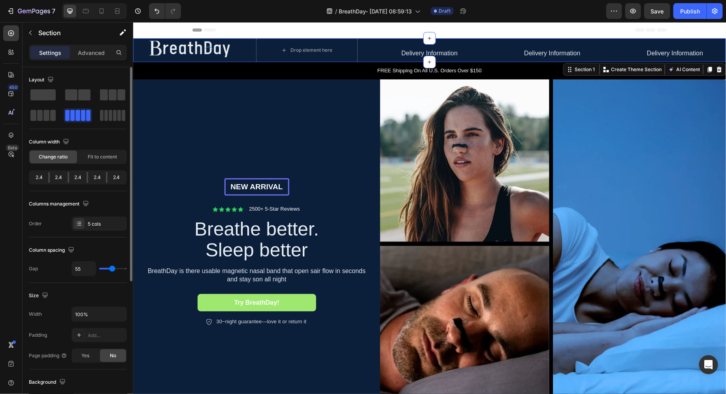
type input "57"
type input "55"
type input "50"
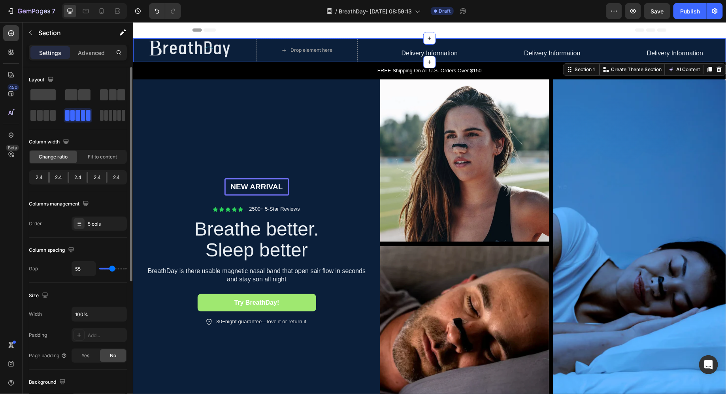
type input "50"
type input "43"
type input "38"
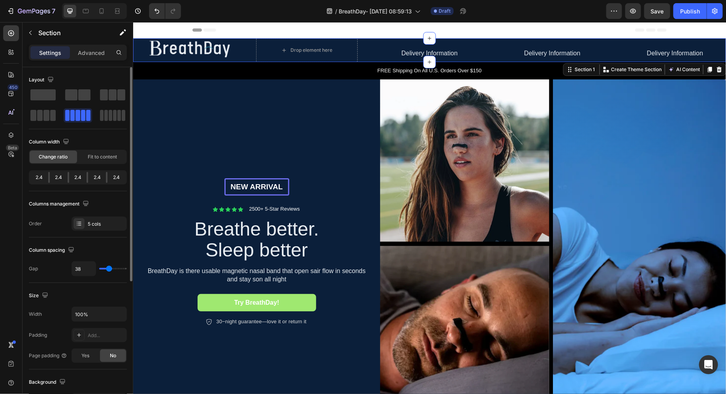
type input "33"
type input "30"
type input "29"
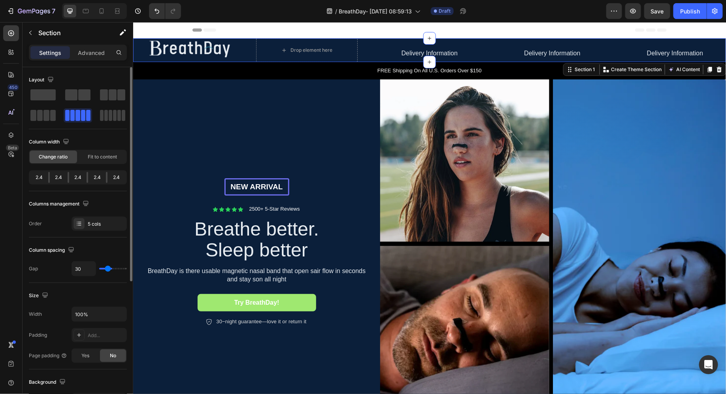
type input "29"
type input "27"
type input "26"
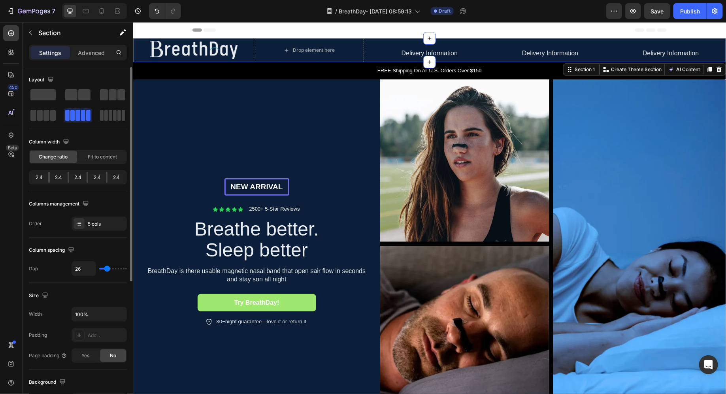
type input "25"
type input "24"
type input "23"
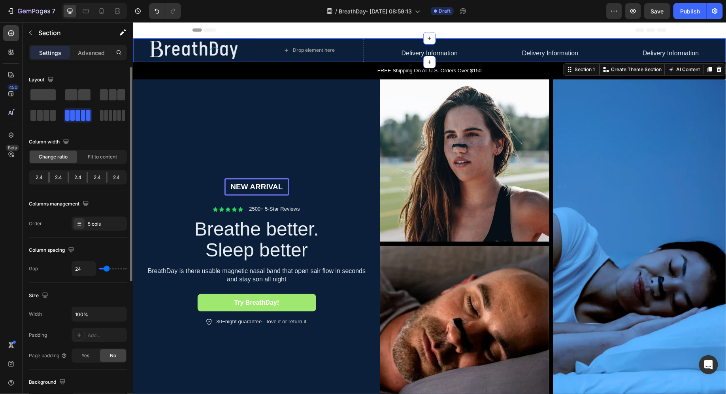
type input "23"
type input "22"
type input "21"
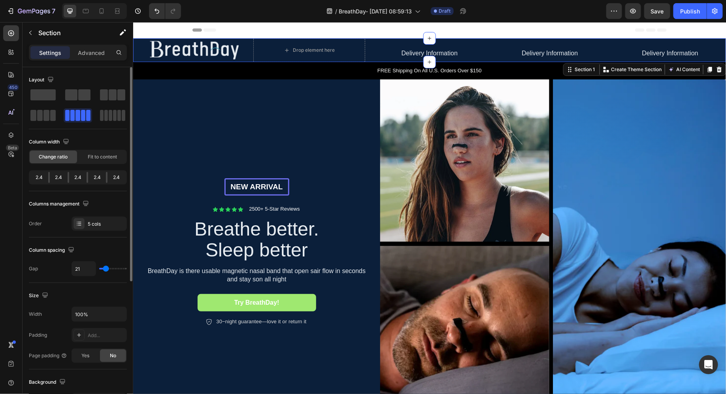
type input "20"
type input "19"
type input "18"
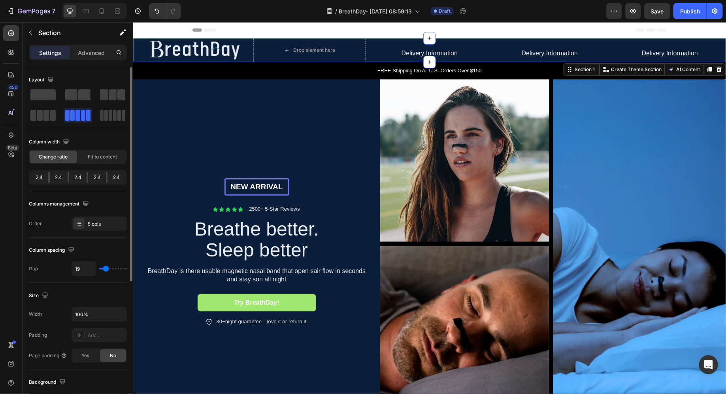
type input "18"
type input "17"
type input "16"
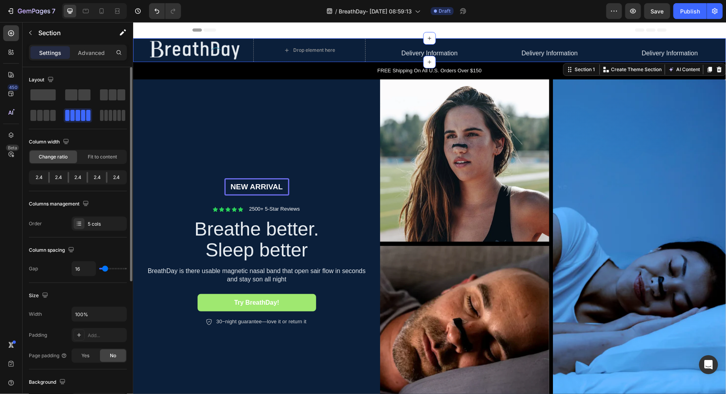
type input "15"
type input "14"
type input "13"
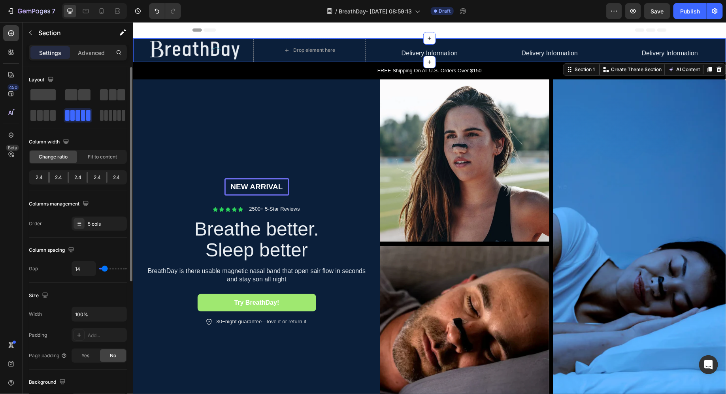
type input "13"
type input "12"
type input "11"
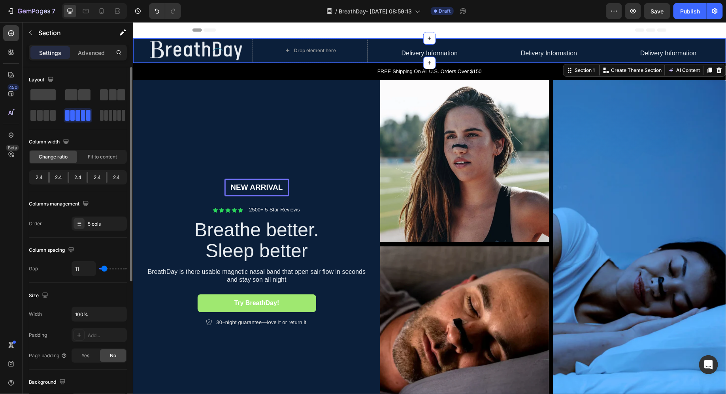
type input "10"
type input "9"
type input "8"
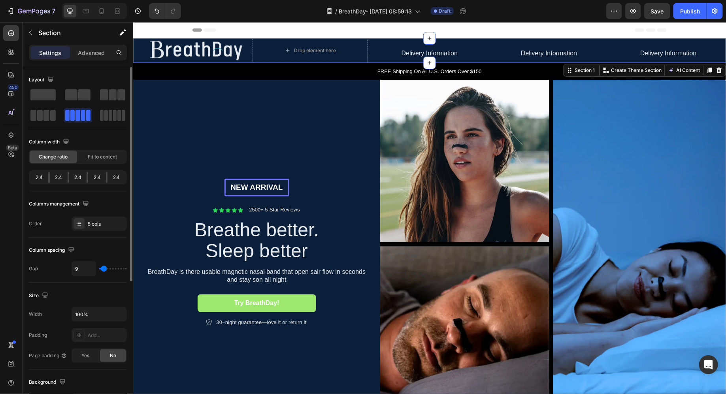
type input "8"
type input "7"
type input "6"
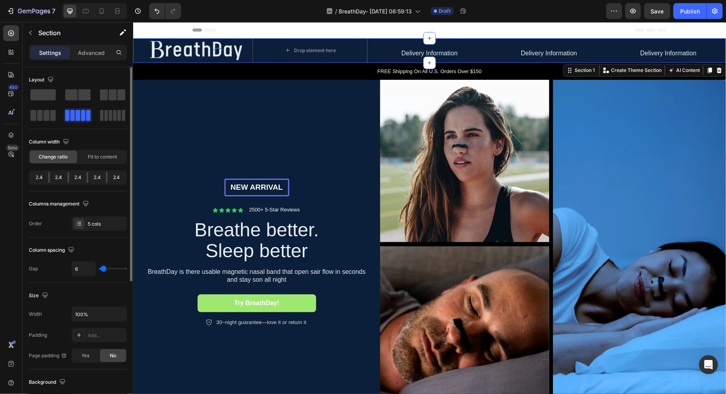
type input "5"
type input "4"
type input "3"
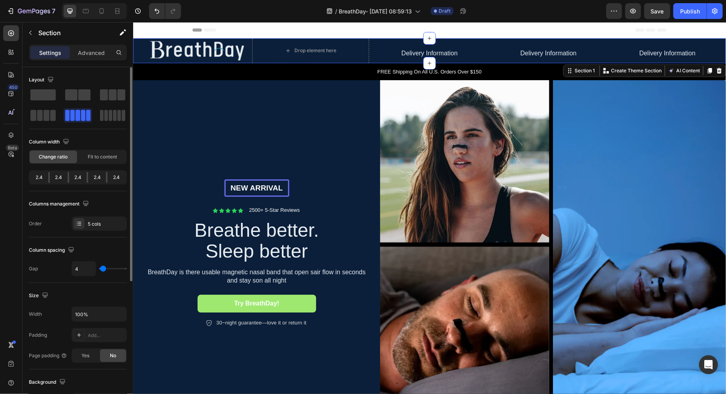
type input "3"
type input "1"
type input "0"
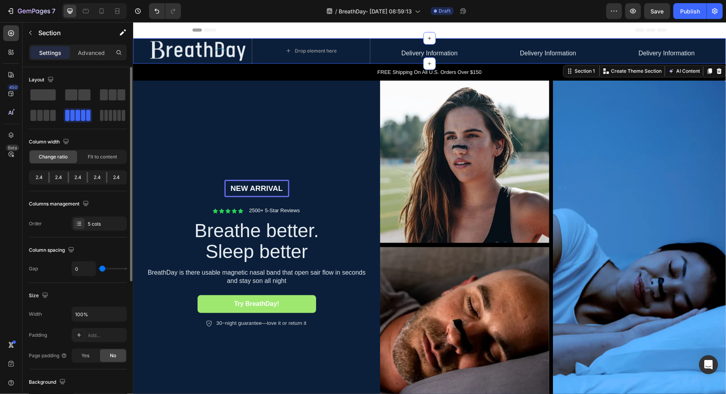
drag, startPoint x: 105, startPoint y: 268, endPoint x: 102, endPoint y: 270, distance: 4.6
click at [102, 269] on input "range" at bounding box center [113, 269] width 28 height 2
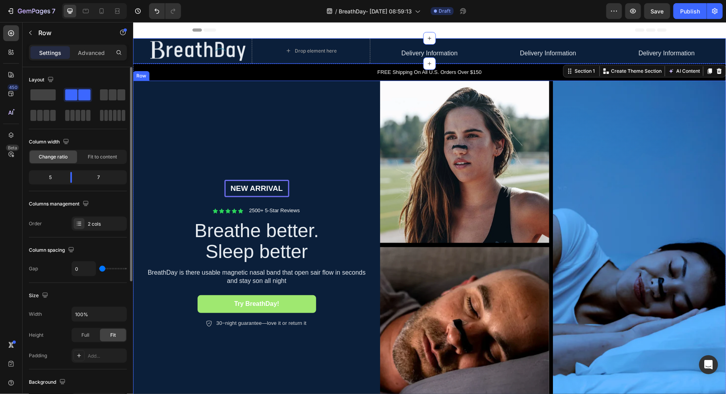
click at [330, 152] on div "NEW ARRIVAL Text Block Row Icon Icon Icon Icon Icon Icon List 2500+ 5-Star Revi…" at bounding box center [256, 253] width 247 height 346
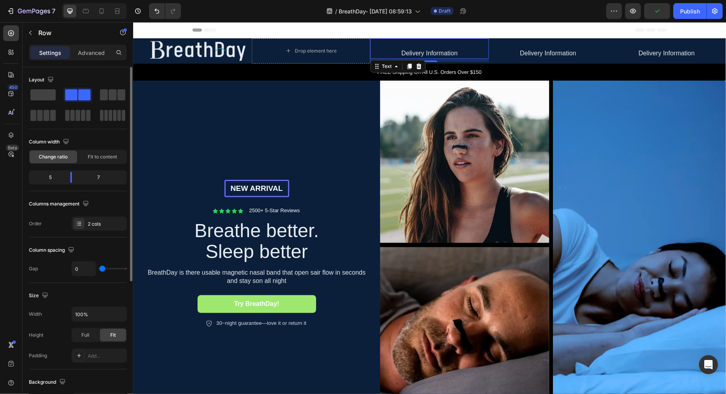
click at [438, 54] on link "Delivery Information" at bounding box center [429, 52] width 56 height 7
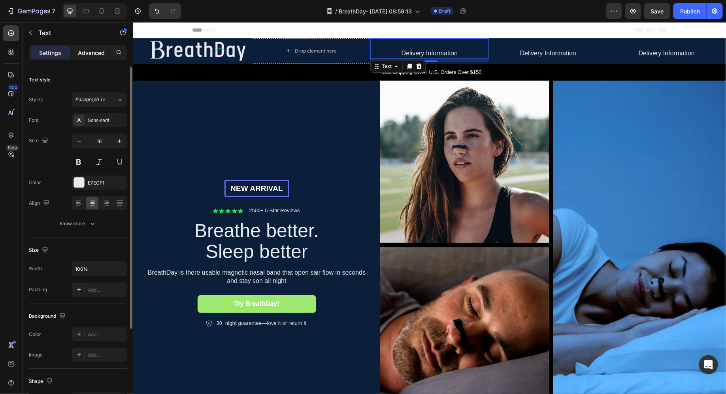
click at [88, 51] on p "Advanced" at bounding box center [91, 53] width 27 height 8
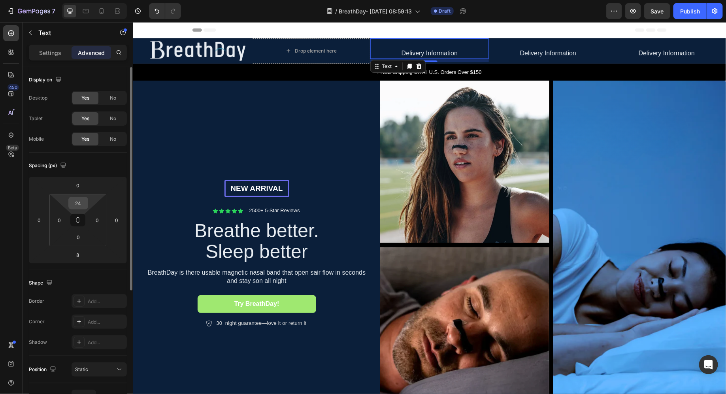
click at [78, 205] on input "24" at bounding box center [78, 203] width 16 height 12
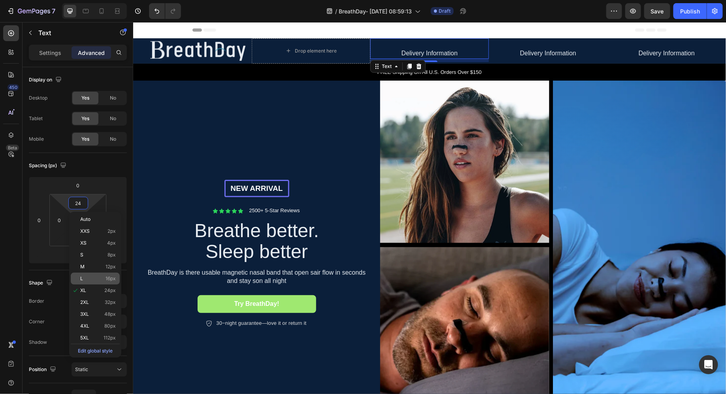
click at [102, 277] on p "L 16px" at bounding box center [98, 279] width 36 height 6
type input "16"
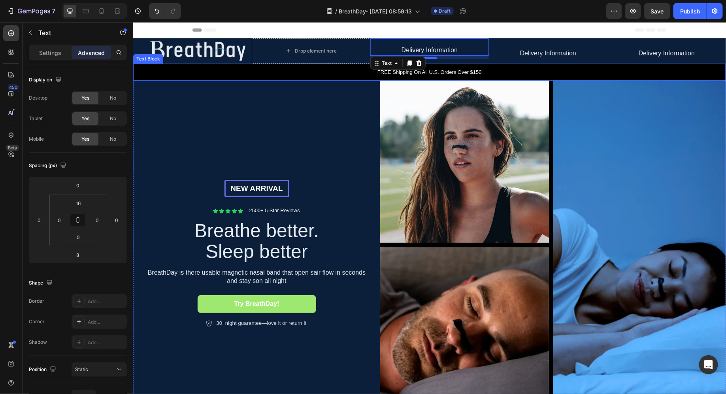
click at [528, 64] on div "FREE Shipping On All U.S. Orders Over $150" at bounding box center [429, 71] width 592 height 17
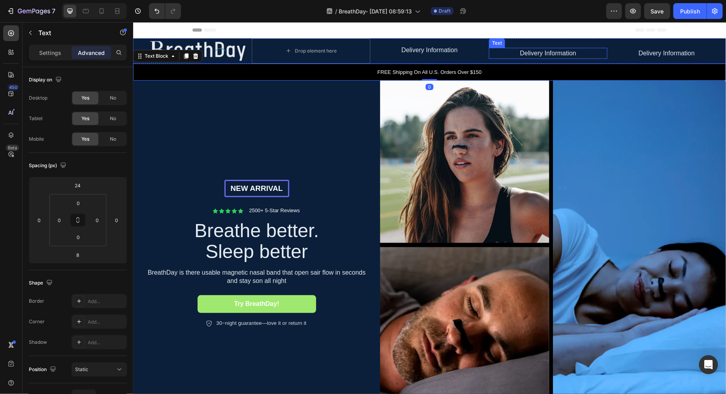
click at [532, 55] on link "Delivery Information" at bounding box center [547, 52] width 56 height 7
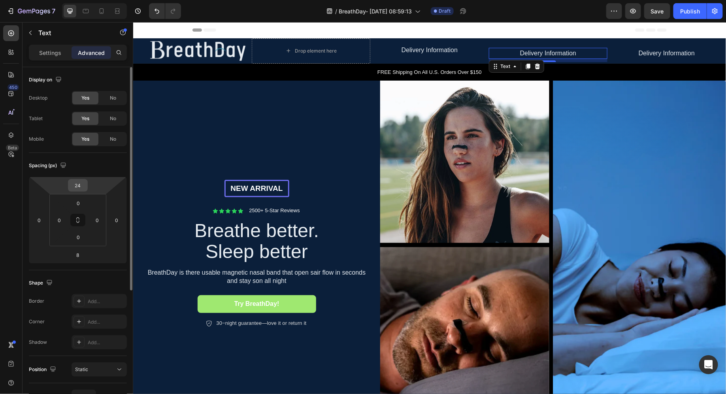
click at [82, 183] on input "24" at bounding box center [78, 185] width 16 height 12
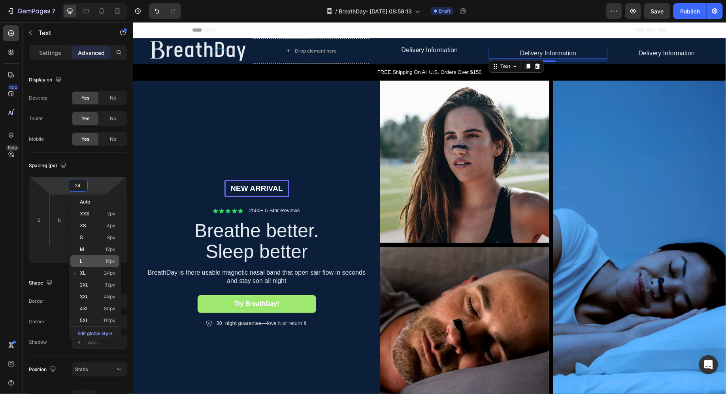
click at [92, 261] on p "L 16px" at bounding box center [98, 261] width 36 height 6
type input "16"
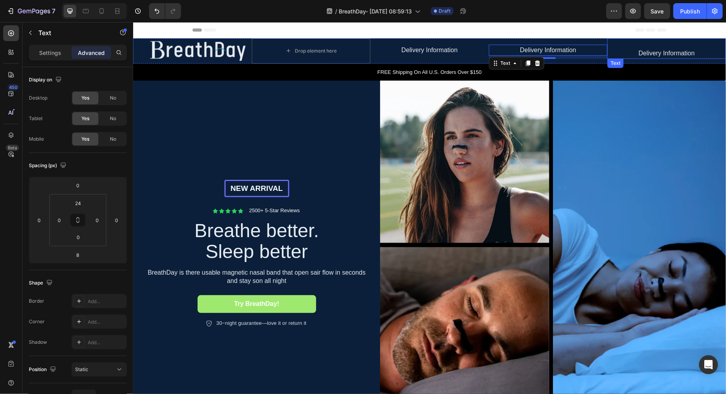
click at [655, 55] on link "Delivery Information" at bounding box center [666, 52] width 56 height 7
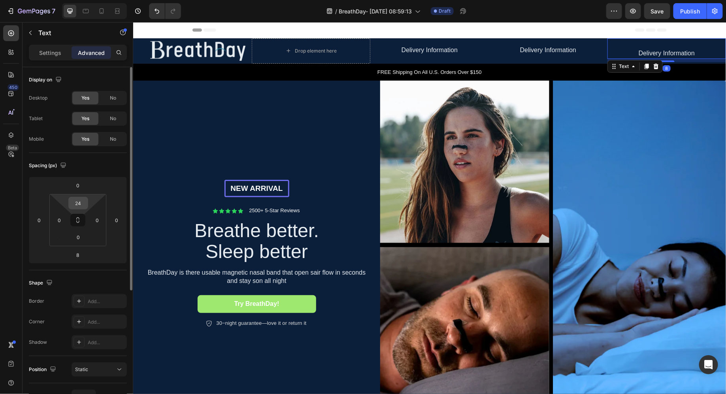
click at [78, 203] on input "24" at bounding box center [78, 203] width 16 height 12
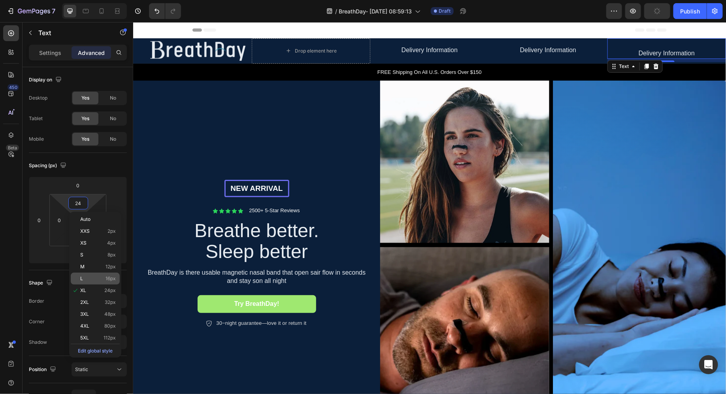
click at [94, 279] on p "L 16px" at bounding box center [98, 279] width 36 height 6
type input "16"
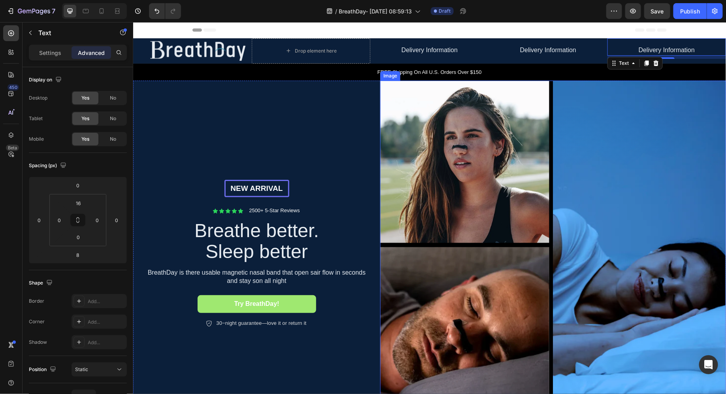
click at [434, 125] on img at bounding box center [553, 253] width 346 height 346
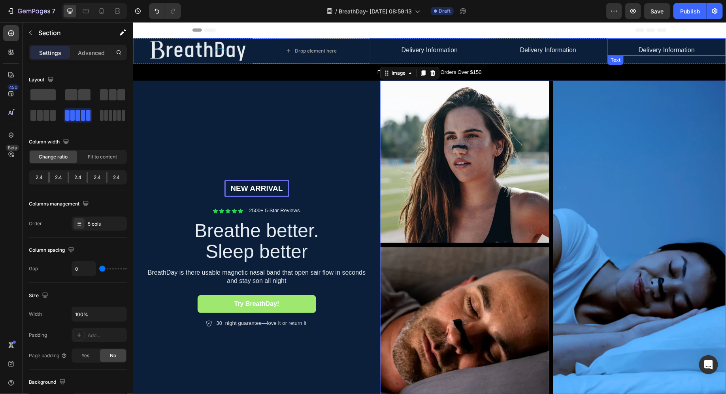
click at [647, 55] on div "Delivery Information Text" at bounding box center [666, 50] width 118 height 25
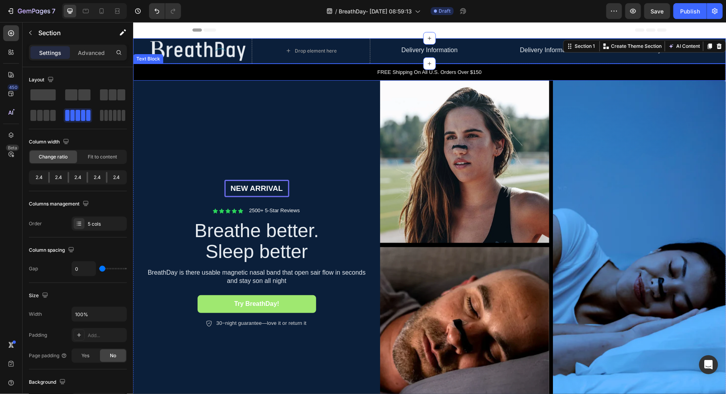
click at [545, 65] on div "FREE Shipping On All U.S. Orders Over $150" at bounding box center [429, 71] width 592 height 17
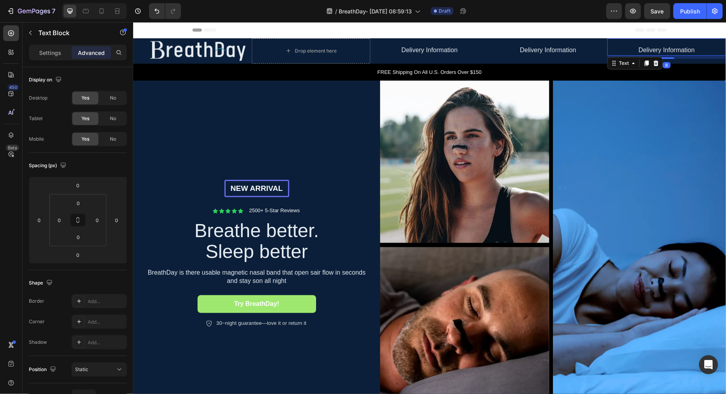
click at [641, 50] on link "Delivery Information" at bounding box center [666, 49] width 56 height 7
click at [549, 51] on link "Delivery Information" at bounding box center [547, 49] width 56 height 7
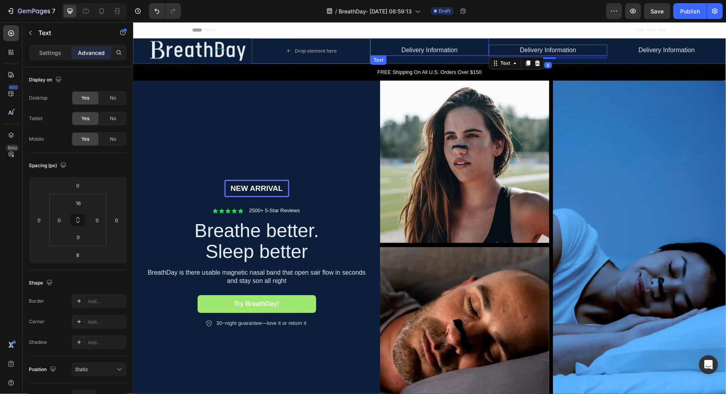
click at [441, 53] on link "Delivery Information" at bounding box center [429, 49] width 56 height 7
click at [575, 46] on link "Delivery Information" at bounding box center [547, 49] width 56 height 7
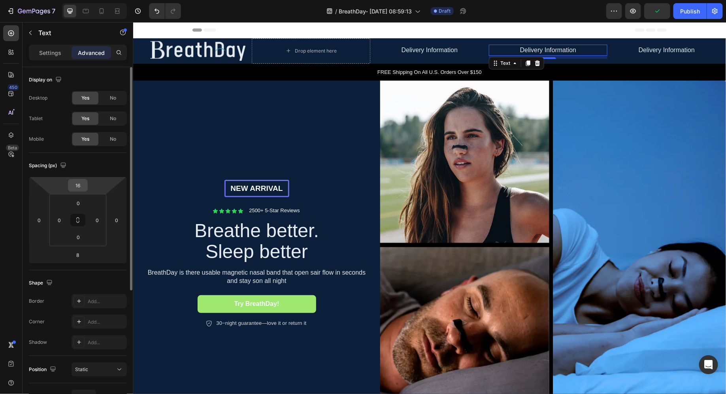
click at [78, 186] on input "16" at bounding box center [78, 185] width 16 height 12
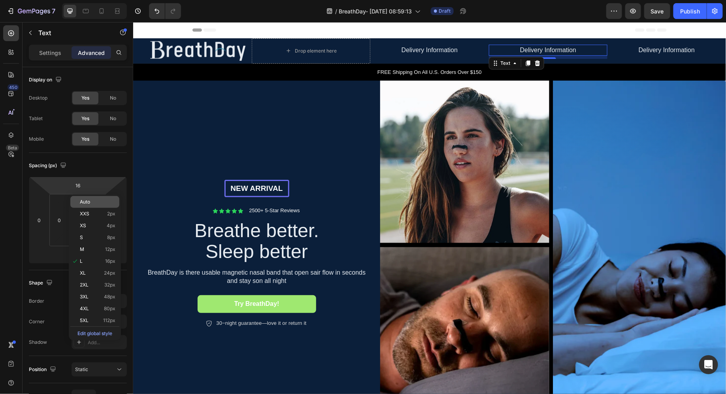
click at [89, 204] on span "Auto" at bounding box center [85, 202] width 10 height 6
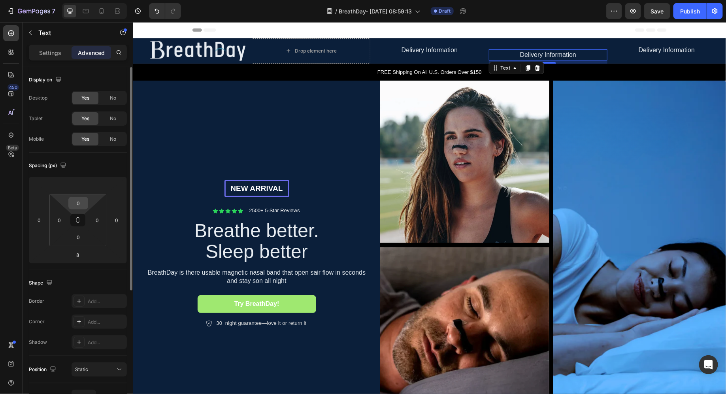
click at [75, 203] on input "0" at bounding box center [78, 203] width 16 height 12
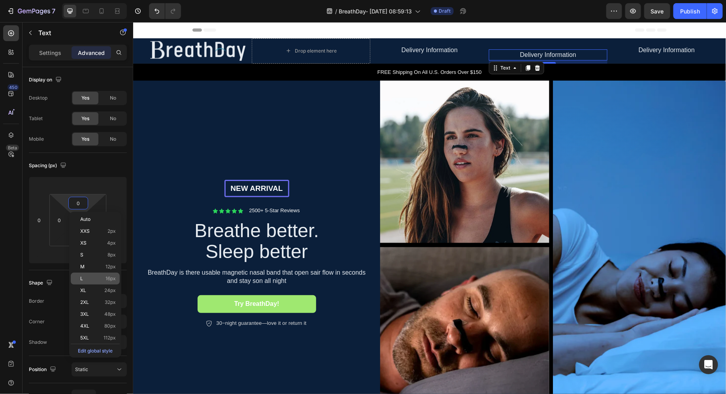
click at [88, 277] on p "L 16px" at bounding box center [98, 279] width 36 height 6
type input "16"
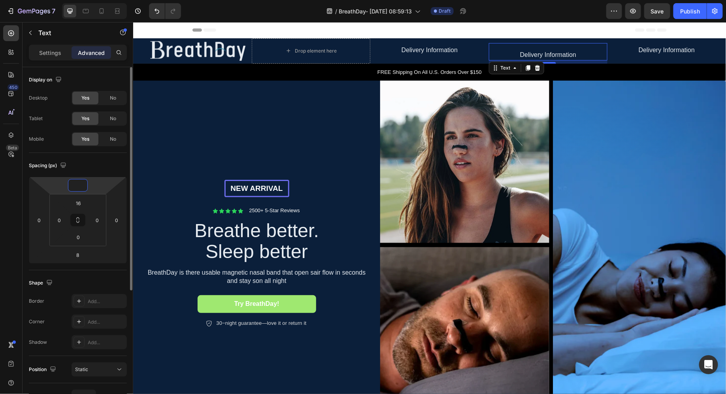
click at [83, 188] on input "number" at bounding box center [78, 185] width 16 height 12
type input "0"
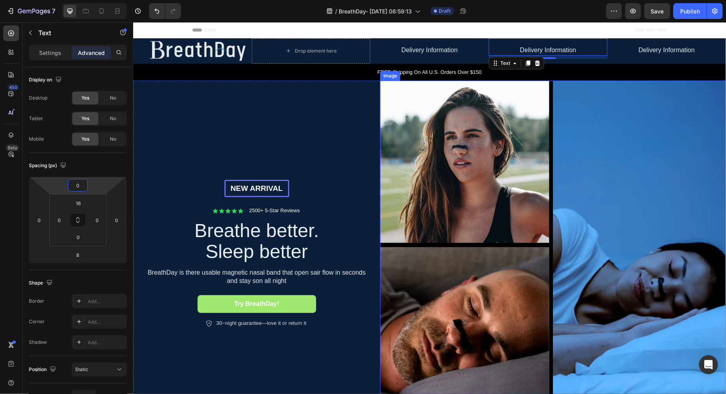
click at [424, 121] on img at bounding box center [553, 253] width 346 height 346
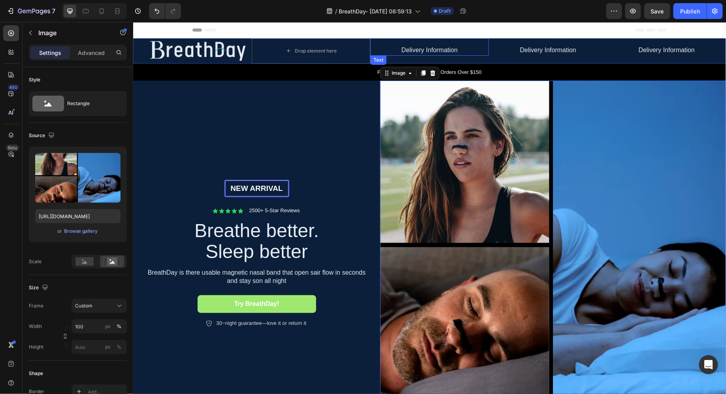
click at [455, 51] on link "Delivery Information" at bounding box center [429, 49] width 56 height 7
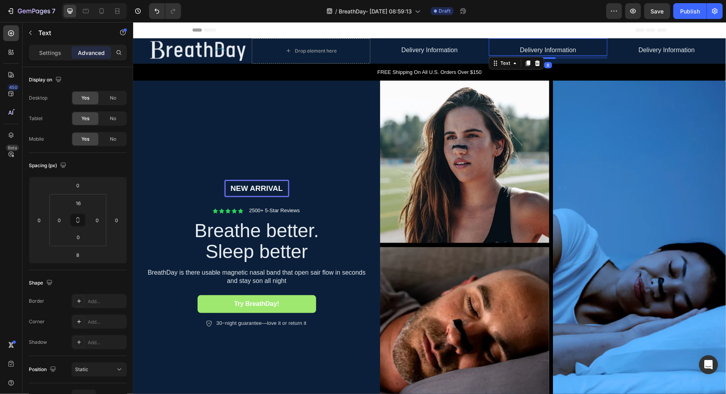
click at [542, 54] on div "Delivery Information" at bounding box center [547, 49] width 118 height 11
click at [663, 50] on link "Delivery Information" at bounding box center [666, 49] width 56 height 7
click at [574, 49] on link "Delivery Information" at bounding box center [547, 49] width 56 height 7
click at [511, 53] on p "Delivery Information" at bounding box center [547, 49] width 117 height 9
click at [474, 51] on p "Delivery Information" at bounding box center [428, 49] width 117 height 9
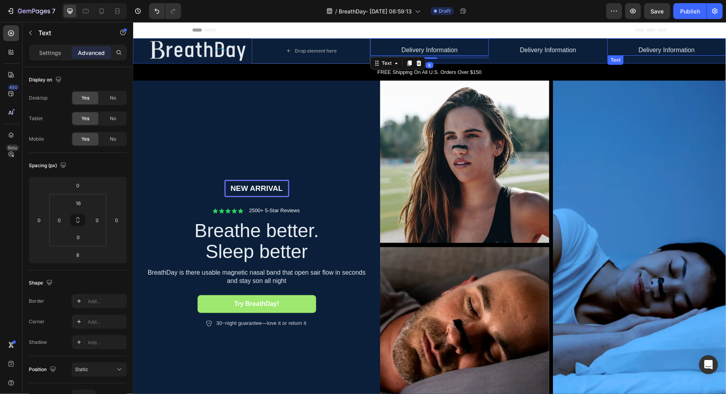
click at [638, 53] on link "Delivery Information" at bounding box center [666, 49] width 56 height 7
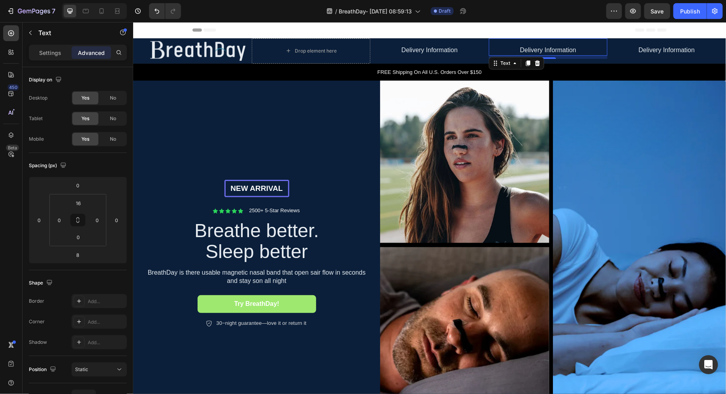
click at [534, 49] on link "Delivery Information" at bounding box center [547, 49] width 56 height 7
click at [425, 50] on link "Delivery Information" at bounding box center [429, 49] width 56 height 7
click at [536, 49] on link "Delivery Information" at bounding box center [547, 49] width 56 height 7
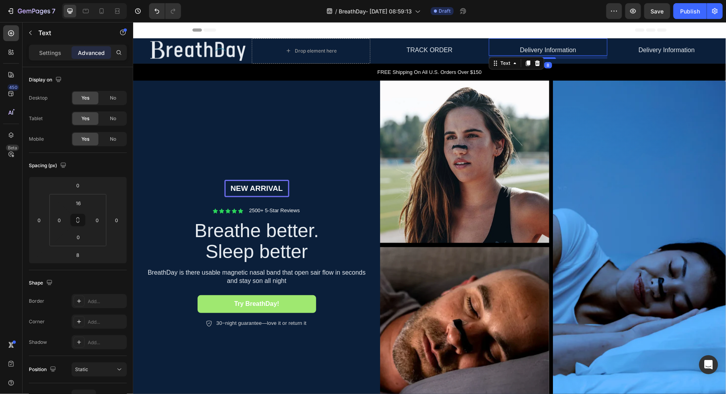
click at [536, 49] on link "Delivery Information" at bounding box center [547, 49] width 56 height 7
click at [651, 46] on link "Delivery Information" at bounding box center [666, 49] width 56 height 7
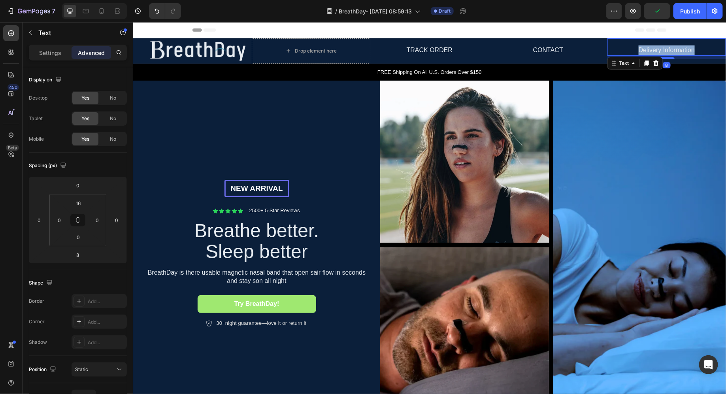
click at [651, 46] on link "Delivery Information" at bounding box center [666, 49] width 56 height 7
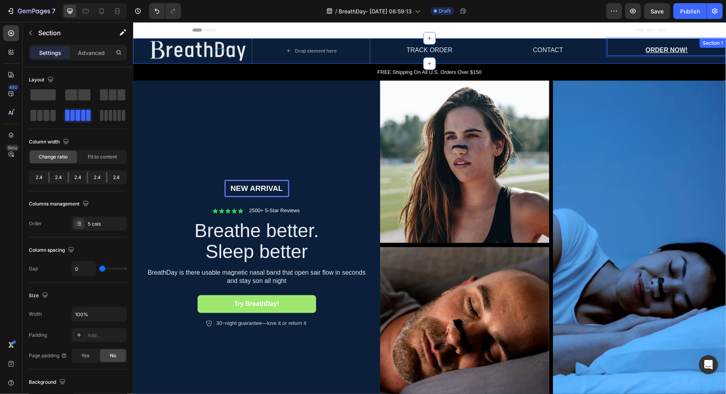
click at [558, 55] on div "CONTACT ⁠⁠⁠⁠⁠⁠⁠ Text" at bounding box center [547, 50] width 118 height 25
click at [551, 51] on link "CONTACT" at bounding box center [547, 49] width 30 height 7
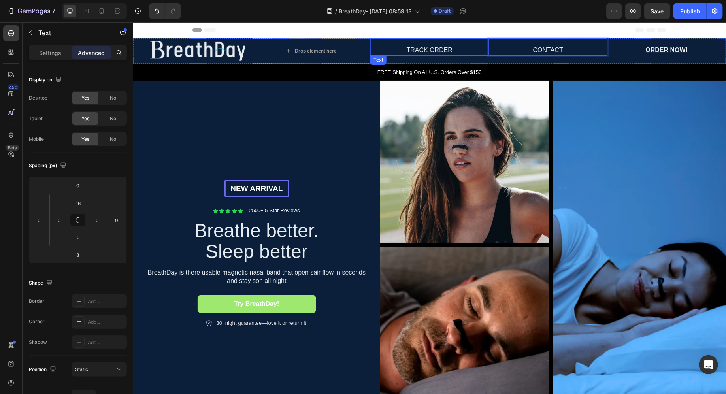
click at [466, 48] on p "TRACK ORDER ⁠⁠⁠⁠⁠⁠⁠" at bounding box center [428, 49] width 117 height 9
click at [502, 47] on p "CONTACT" at bounding box center [547, 49] width 117 height 9
click at [478, 47] on p "TRACK ORDER" at bounding box center [428, 49] width 117 height 9
click at [489, 48] on p "CONTACT" at bounding box center [547, 49] width 117 height 9
click at [476, 48] on p "TRACK ORDER" at bounding box center [428, 49] width 117 height 9
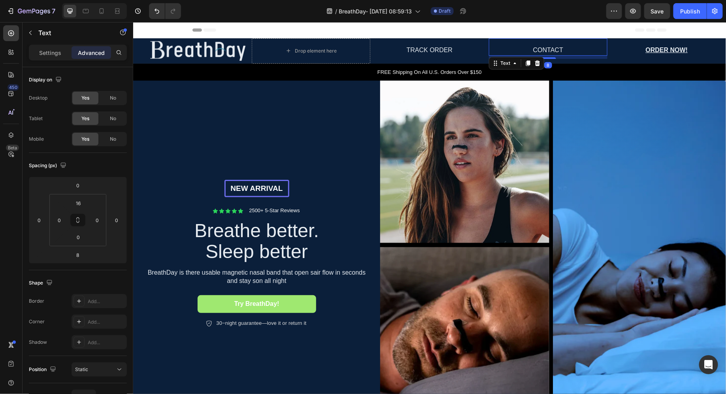
click at [490, 48] on p "CONTACT" at bounding box center [547, 49] width 117 height 9
click at [584, 88] on img at bounding box center [553, 253] width 346 height 346
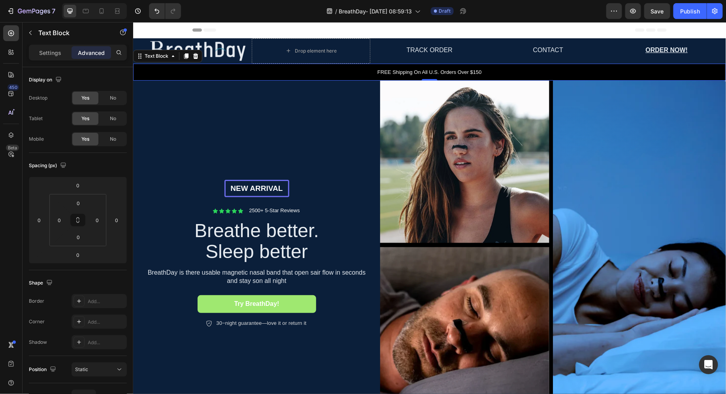
click at [520, 67] on div "FREE Shipping On All U.S. Orders Over $150" at bounding box center [429, 71] width 592 height 17
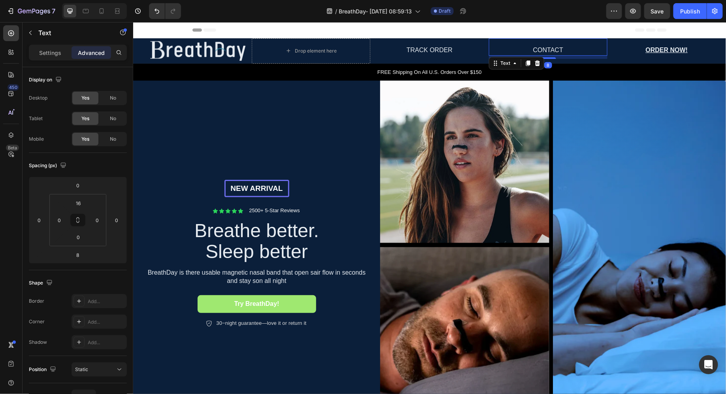
click at [515, 52] on p "CONTACT" at bounding box center [547, 49] width 117 height 9
click at [53, 56] on div "Settings" at bounding box center [49, 52] width 39 height 13
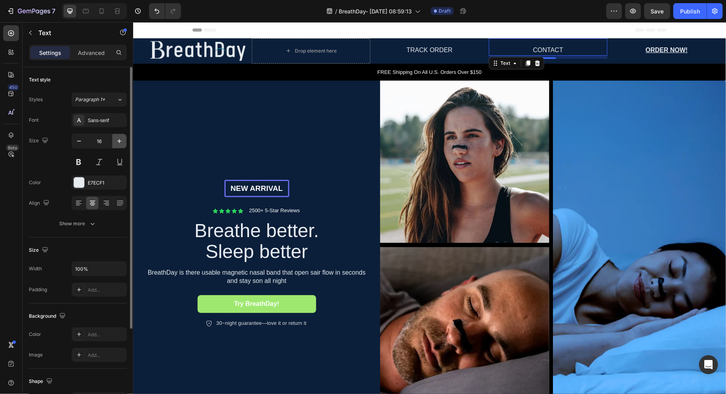
click at [120, 143] on icon "button" at bounding box center [119, 141] width 8 height 8
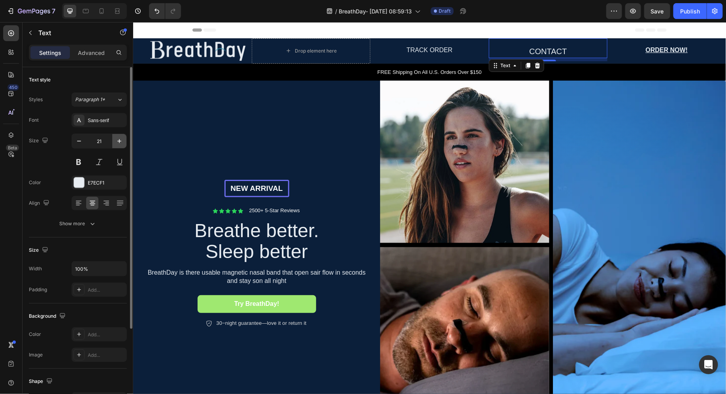
click at [120, 143] on icon "button" at bounding box center [119, 141] width 8 height 8
type input "25"
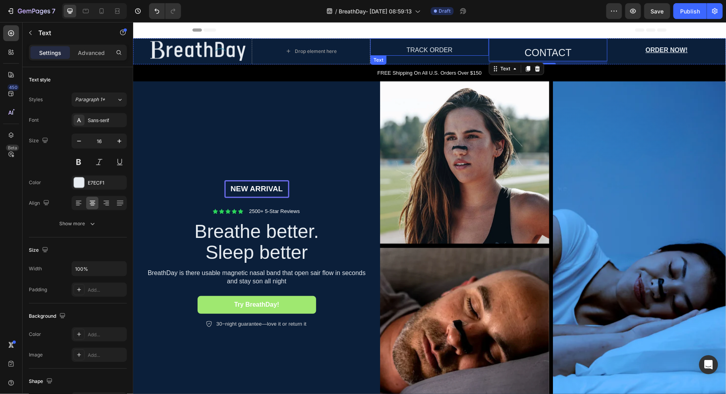
click at [450, 47] on link "TRACK ORDER" at bounding box center [429, 49] width 46 height 7
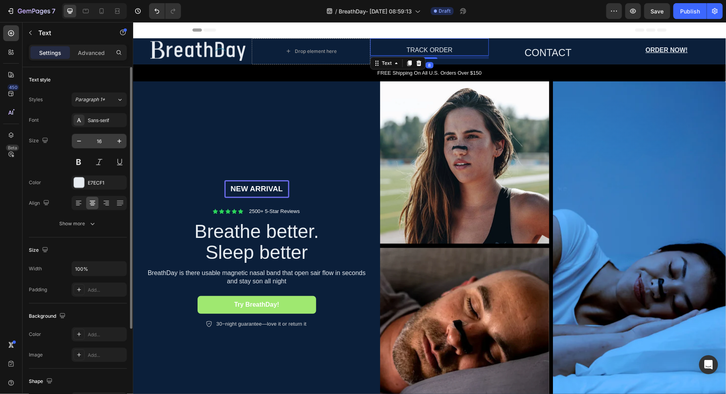
click at [97, 141] on input "16" at bounding box center [99, 141] width 26 height 14
type input "25"
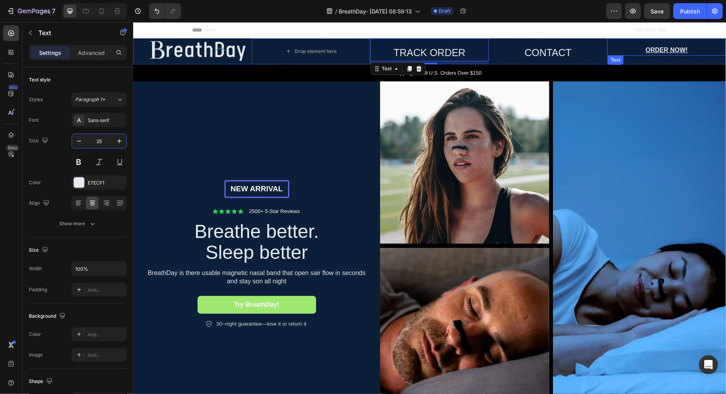
click at [669, 51] on u "ORDER NOW!" at bounding box center [666, 49] width 42 height 7
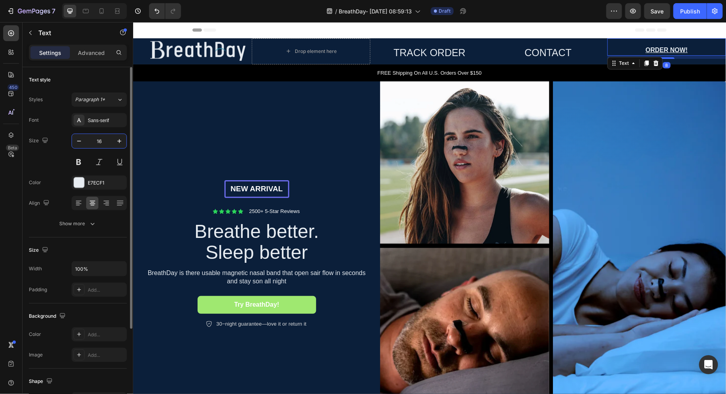
click at [98, 143] on input "16" at bounding box center [99, 141] width 26 height 14
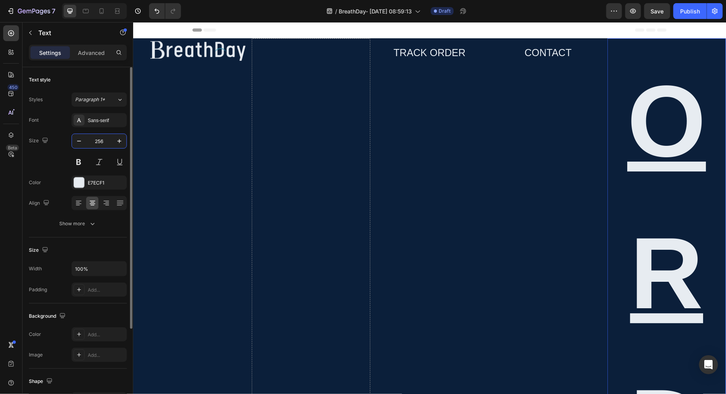
type input "25"
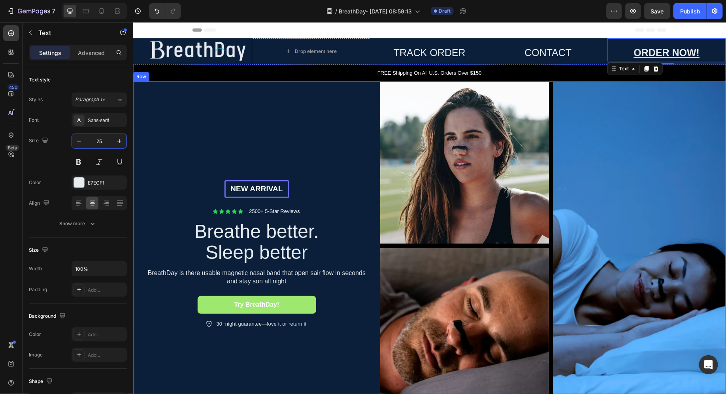
click at [332, 99] on div "NEW ARRIVAL Text Block Row Icon Icon Icon Icon Icon Icon List 2500+ 5-Star Revi…" at bounding box center [256, 254] width 247 height 346
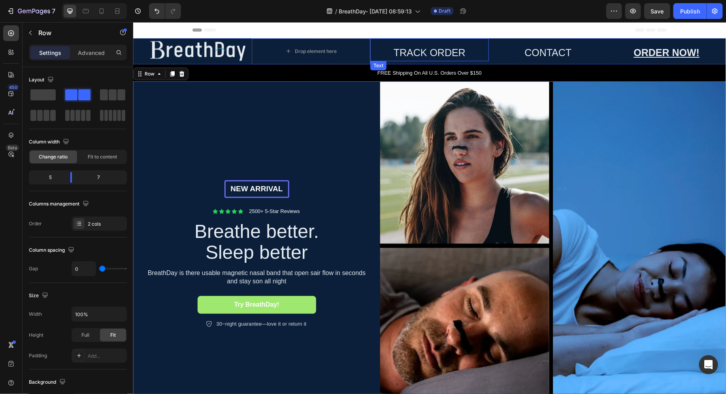
click at [468, 53] on p "TRACK ORDER" at bounding box center [428, 52] width 117 height 15
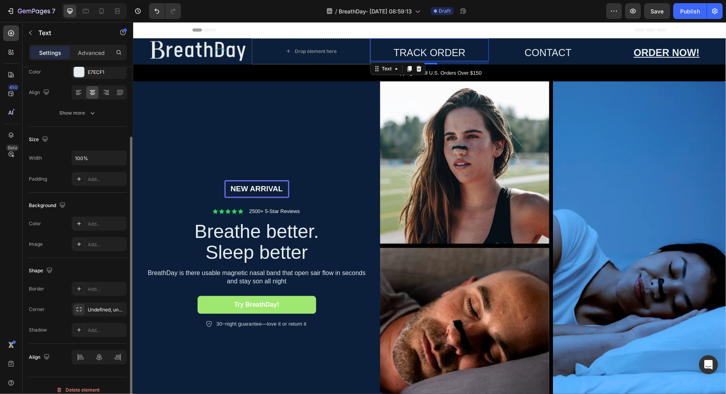
scroll to position [117, 0]
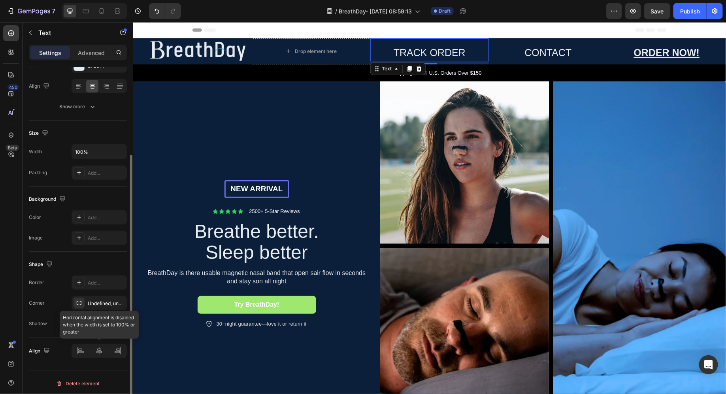
click at [103, 350] on div at bounding box center [98, 351] width 55 height 14
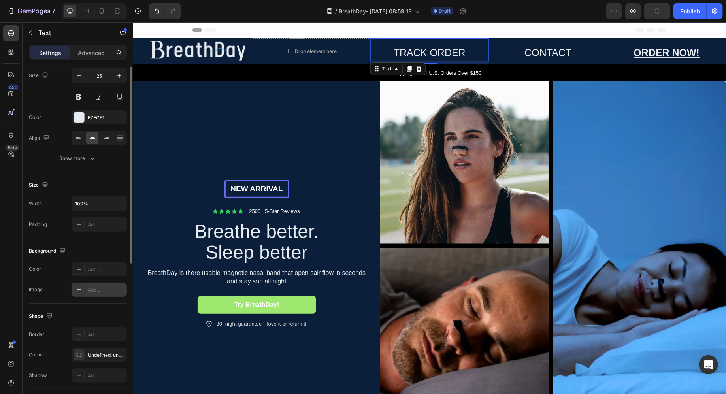
scroll to position [0, 0]
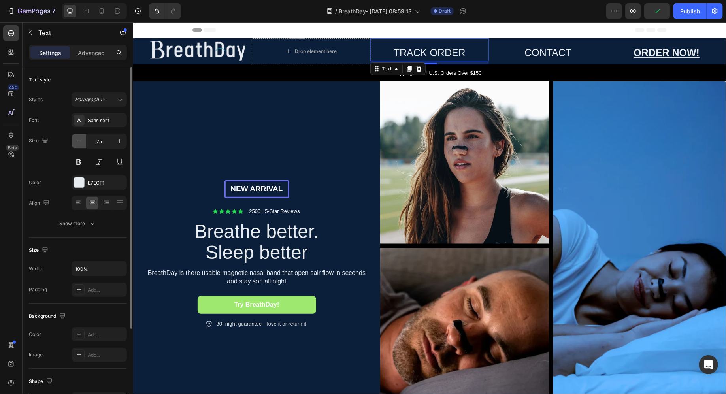
click at [79, 137] on icon "button" at bounding box center [79, 141] width 8 height 8
type input "23"
click at [521, 55] on p "CONTACT" at bounding box center [547, 52] width 117 height 15
click at [82, 144] on icon "button" at bounding box center [79, 141] width 8 height 8
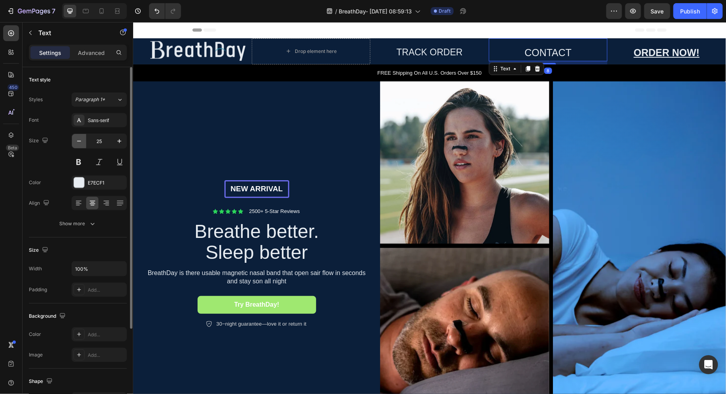
click at [82, 144] on icon "button" at bounding box center [79, 141] width 8 height 8
type input "23"
click at [650, 53] on u "ORDER NOW!" at bounding box center [666, 52] width 66 height 11
click at [83, 140] on button "button" at bounding box center [79, 141] width 14 height 14
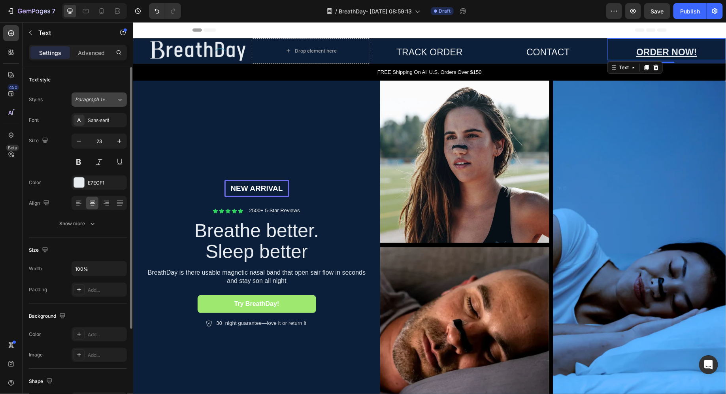
click at [112, 98] on div "Paragraph 1*" at bounding box center [95, 99] width 41 height 7
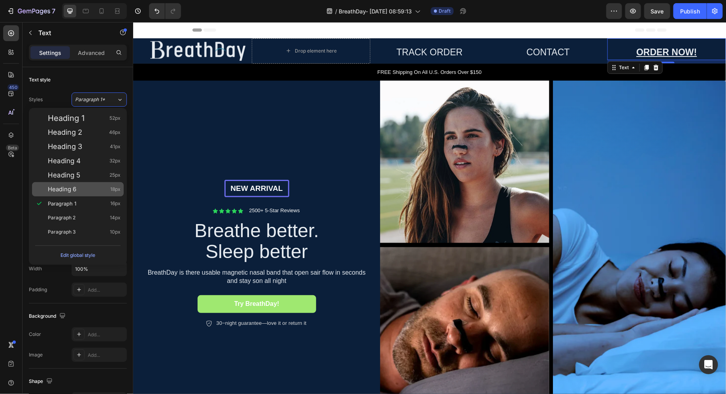
click at [77, 192] on div "Heading 6 18px" at bounding box center [84, 189] width 73 height 8
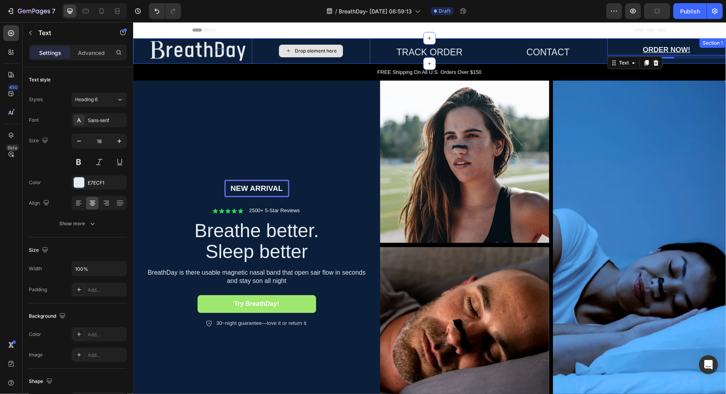
type input "23"
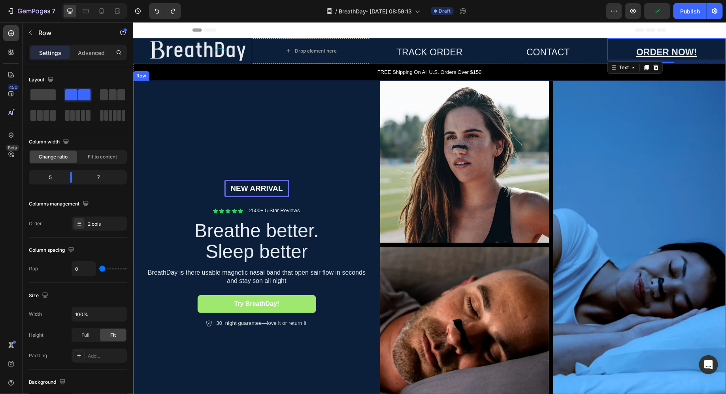
click at [280, 111] on div "NEW ARRIVAL Text Block Row Icon Icon Icon Icon Icon Icon List 2500+ 5-Star Revi…" at bounding box center [256, 253] width 247 height 346
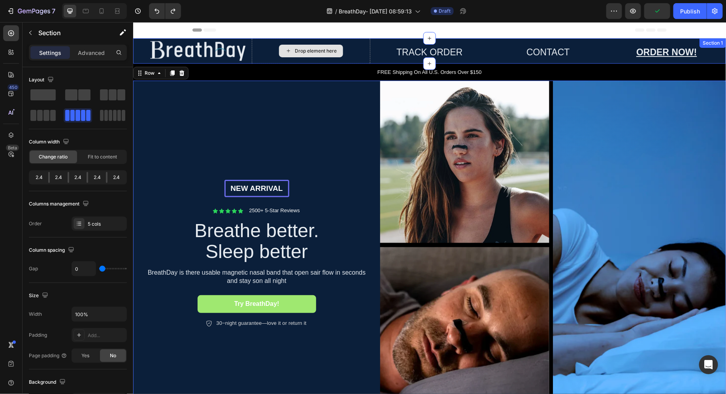
click at [266, 52] on div "Drop element here" at bounding box center [310, 50] width 118 height 25
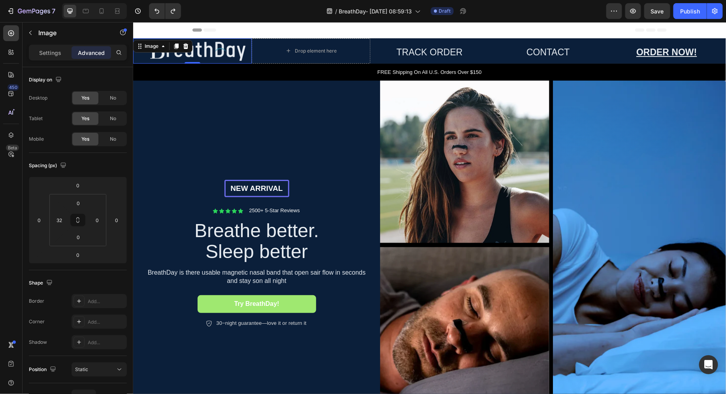
click at [259, 55] on div "Drop element here" at bounding box center [310, 50] width 118 height 25
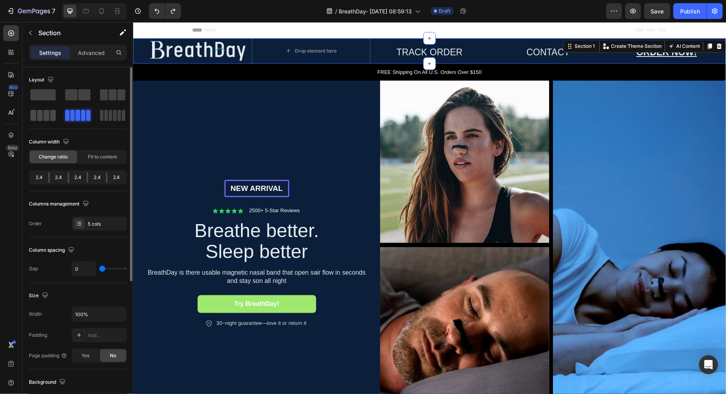
click at [46, 113] on span at bounding box center [46, 115] width 6 height 11
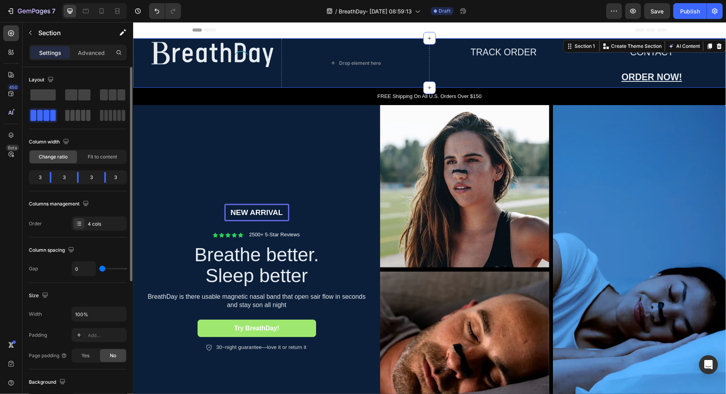
click at [83, 118] on span at bounding box center [83, 115] width 4 height 11
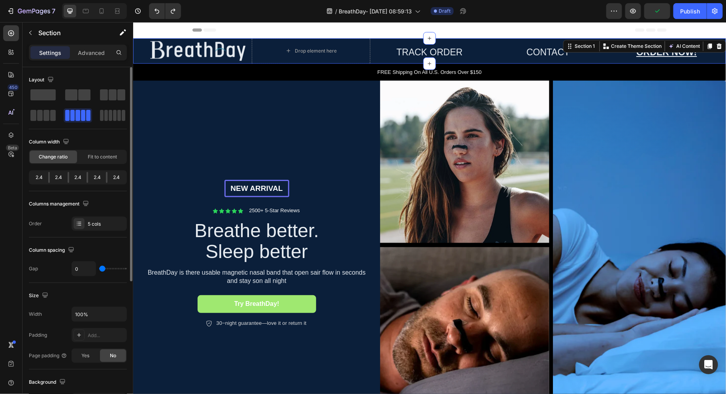
click at [50, 178] on div "2.4" at bounding box center [59, 177] width 18 height 11
drag, startPoint x: 46, startPoint y: 176, endPoint x: 53, endPoint y: 177, distance: 6.8
click at [53, 177] on div "2.4 2.4 2.4 2.4 2.4" at bounding box center [78, 177] width 98 height 14
click at [100, 225] on div "5 cols" at bounding box center [106, 223] width 37 height 7
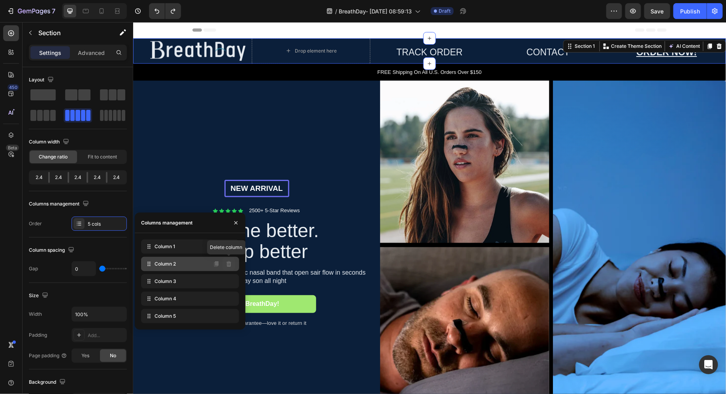
click at [234, 263] on button at bounding box center [228, 264] width 13 height 13
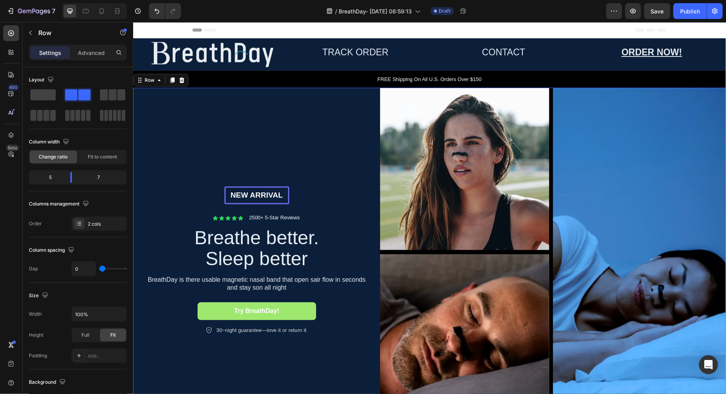
click at [325, 139] on div "NEW ARRIVAL Text Block Row Icon Icon Icon Icon Icon Icon List 2500+ 5-Star Revi…" at bounding box center [256, 260] width 247 height 346
click at [187, 59] on img at bounding box center [212, 54] width 135 height 32
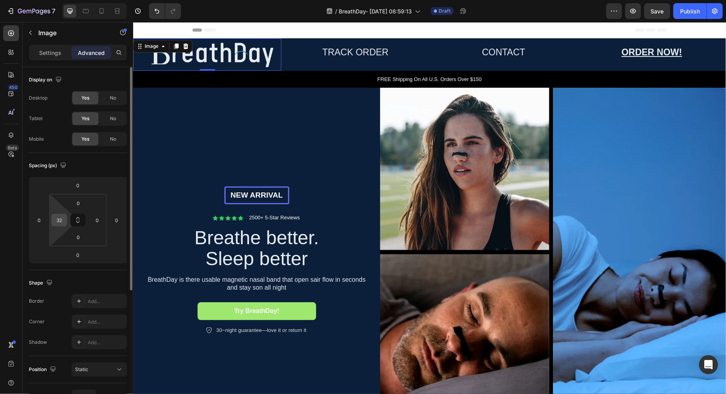
click at [62, 219] on input "32" at bounding box center [59, 220] width 12 height 12
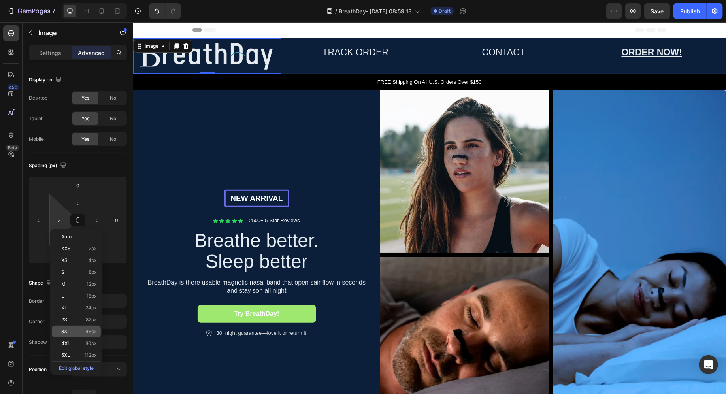
click at [62, 331] on span "3XL" at bounding box center [65, 332] width 9 height 6
type input "48"
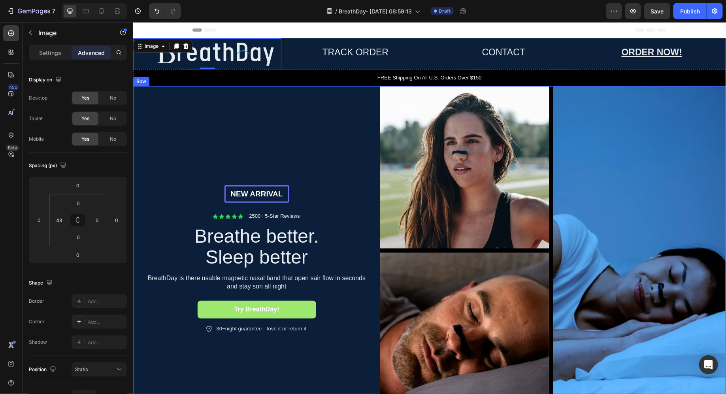
click at [240, 150] on div "NEW ARRIVAL Text Block Row Icon Icon Icon Icon Icon Icon List 2500+ 5-Star Revi…" at bounding box center [256, 259] width 247 height 346
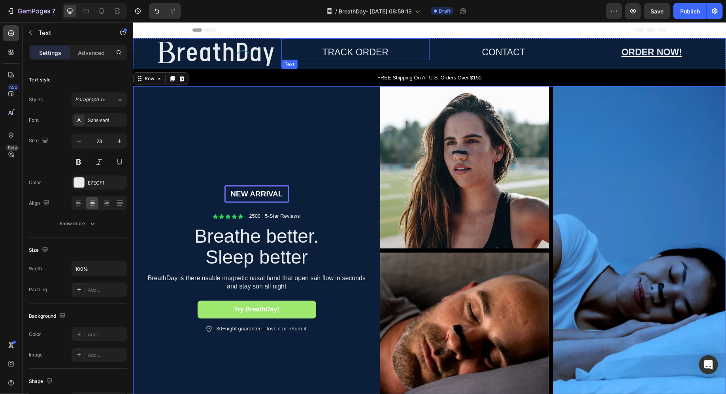
click at [374, 52] on link "TRACK ORDER" at bounding box center [355, 52] width 66 height 10
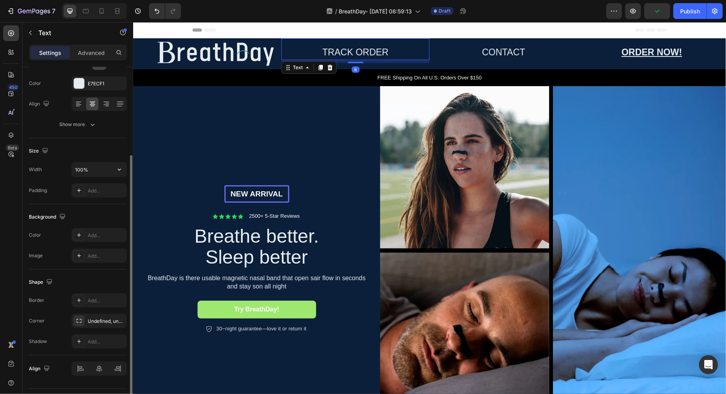
scroll to position [117, 0]
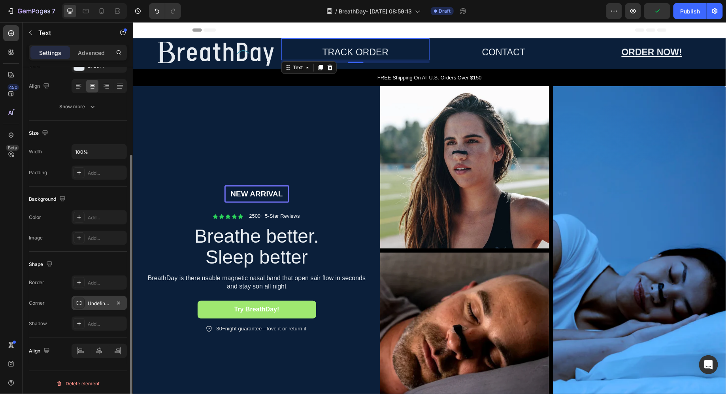
click at [100, 300] on div "Undefined, undefined, undefined, undefined" at bounding box center [99, 303] width 23 height 7
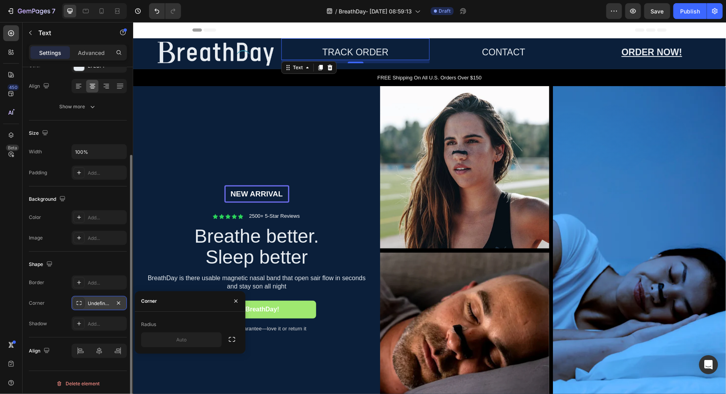
click at [100, 300] on div "Undefined, undefined, undefined, undefined" at bounding box center [99, 303] width 23 height 7
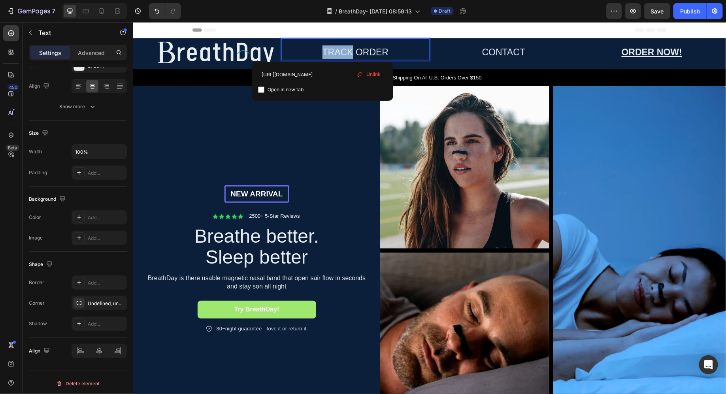
click at [348, 48] on link "TRACK ORDER" at bounding box center [355, 52] width 66 height 10
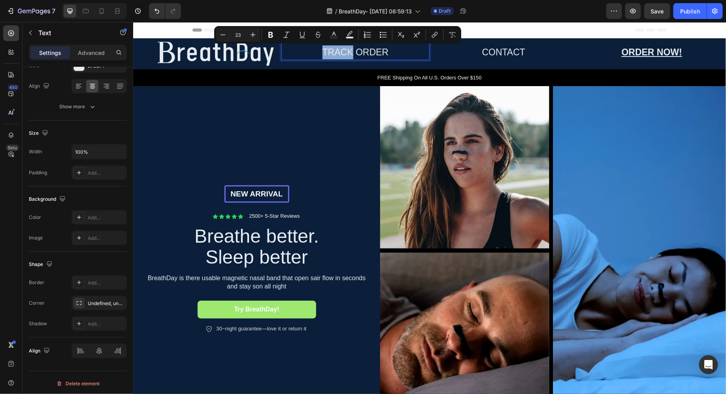
click at [352, 48] on link "TRACK ORDER" at bounding box center [355, 52] width 66 height 10
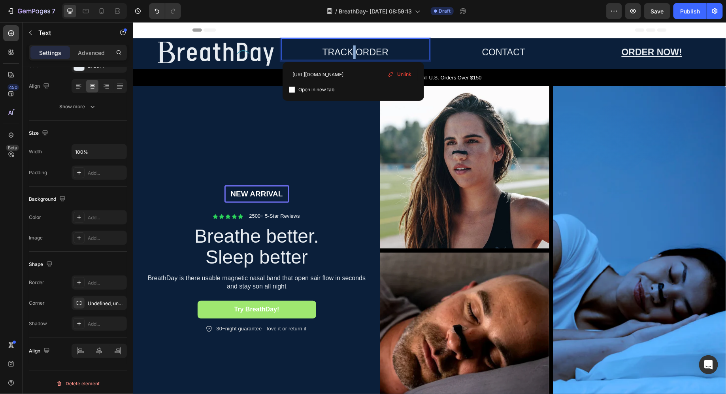
click at [352, 48] on link "TRACK ORDER" at bounding box center [355, 52] width 66 height 10
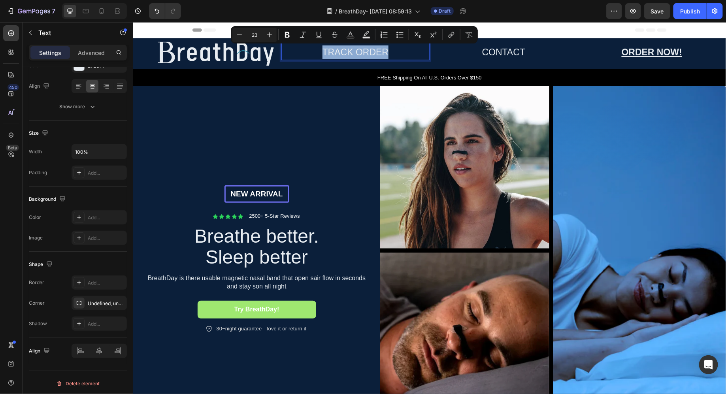
click at [352, 48] on link "TRACK ORDER" at bounding box center [355, 52] width 66 height 10
click at [356, 55] on link "TRACK ORDER" at bounding box center [355, 52] width 66 height 10
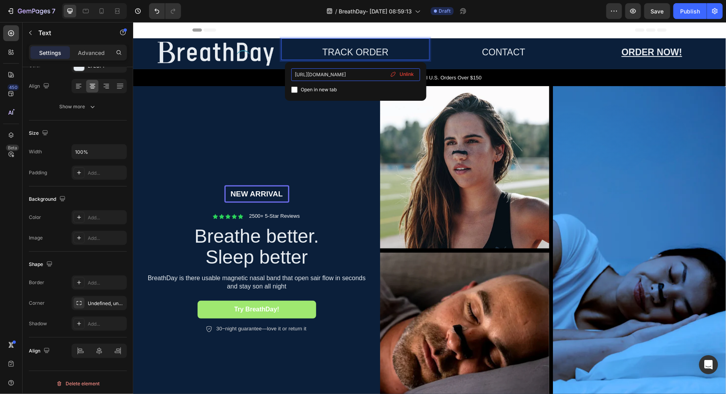
click at [377, 74] on input "https://offers.zertoo.com/products/peach-please-3-0?_pos=1&_sid=03a8de935&_ss=r#" at bounding box center [355, 74] width 129 height 13
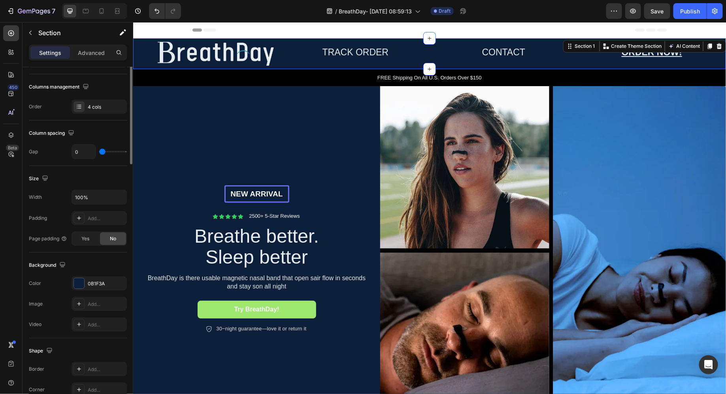
click at [483, 59] on div "CONTACT Text" at bounding box center [503, 53] width 148 height 31
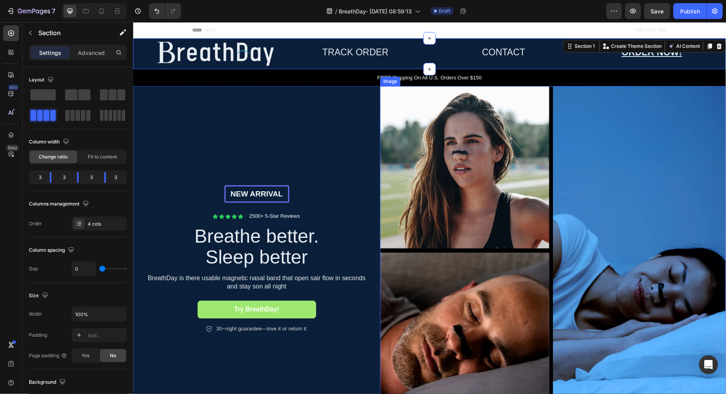
click at [361, 144] on div "NEW ARRIVAL Text Block Row Icon Icon Icon Icon Icon Icon List 2500+ 5-Star Revi…" at bounding box center [256, 259] width 247 height 346
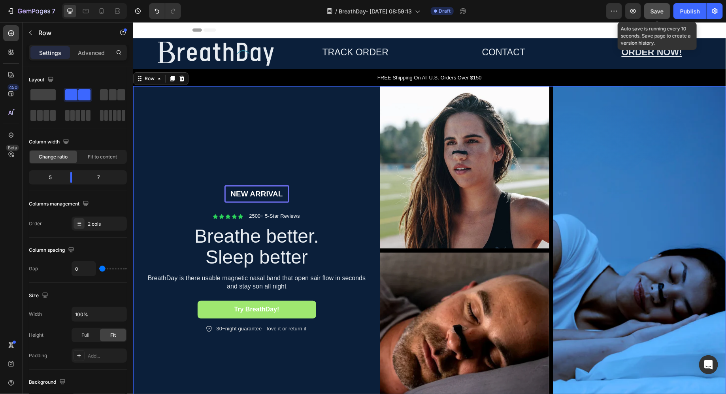
click at [656, 17] on button "Save" at bounding box center [657, 11] width 26 height 16
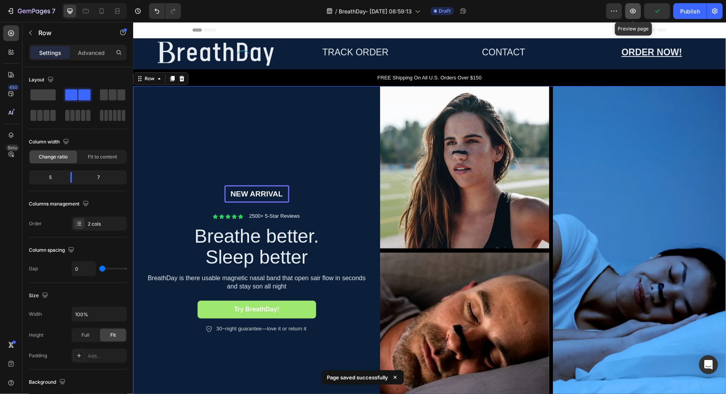
click at [635, 12] on icon "button" at bounding box center [633, 11] width 6 height 5
click at [103, 11] on icon at bounding box center [102, 11] width 4 height 6
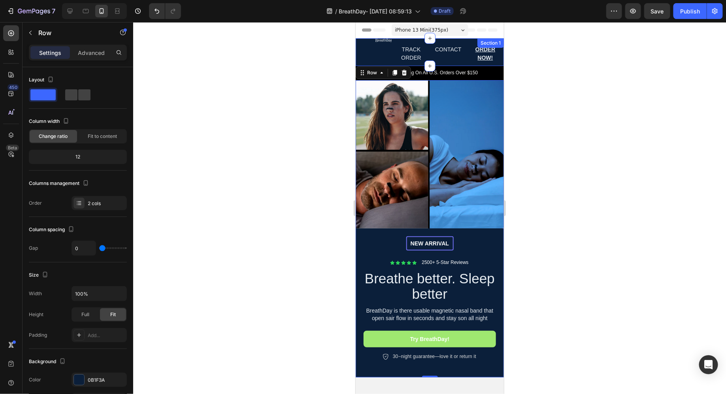
click at [382, 49] on div "Image TRACK ORDER Text CONTACT Text ORDER NOW! Text Section 1" at bounding box center [429, 52] width 148 height 28
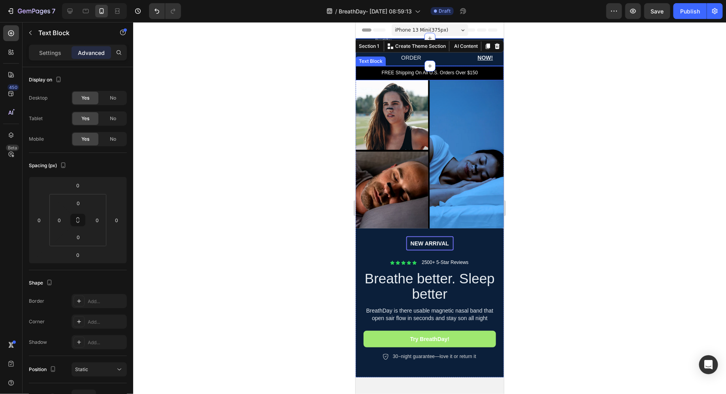
click at [393, 67] on div "FREE Shipping On All U.S. Orders Over $150" at bounding box center [429, 73] width 148 height 14
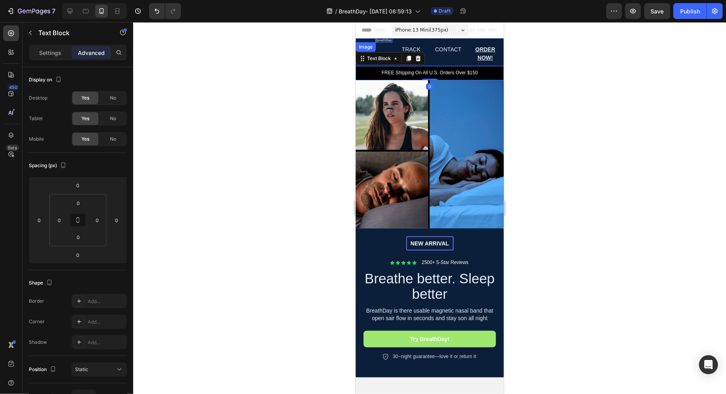
click at [383, 40] on img at bounding box center [383, 40] width 18 height 4
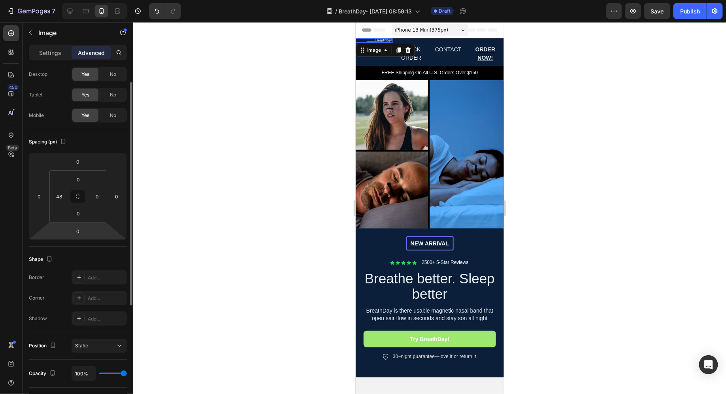
scroll to position [28, 0]
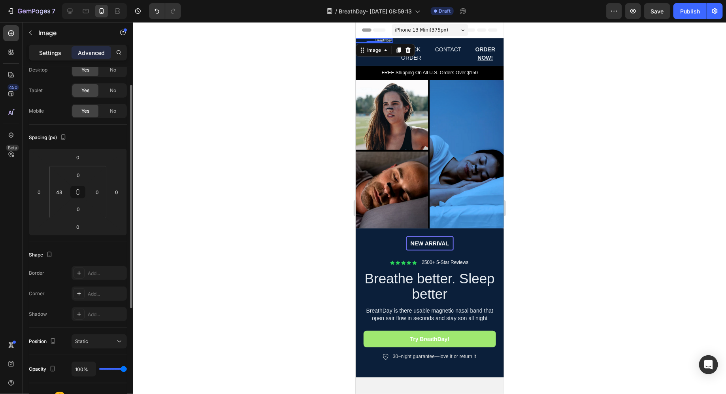
click at [60, 56] on p "Settings" at bounding box center [50, 53] width 22 height 8
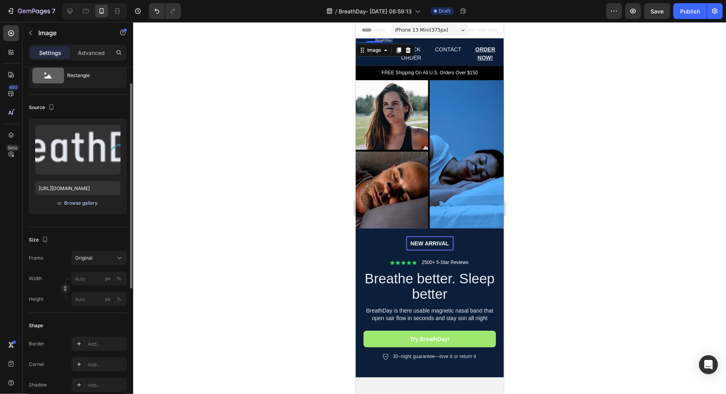
scroll to position [0, 0]
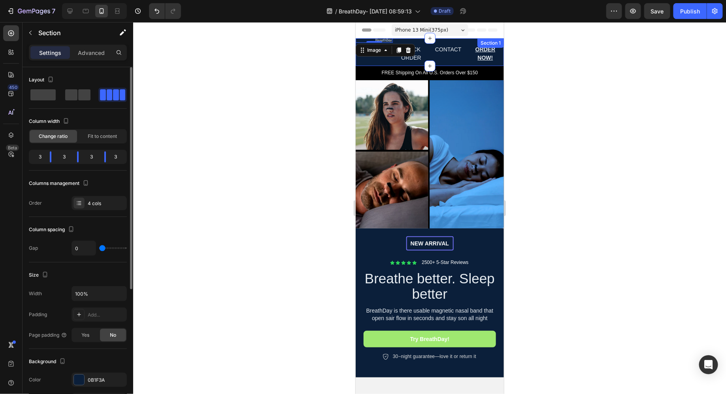
click at [446, 60] on div "CONTACT Text" at bounding box center [447, 52] width 37 height 28
drag, startPoint x: 51, startPoint y: 158, endPoint x: 65, endPoint y: 158, distance: 13.8
click at [65, 158] on div "4 2 3 3" at bounding box center [78, 157] width 98 height 14
drag, startPoint x: 79, startPoint y: 156, endPoint x: 86, endPoint y: 157, distance: 7.6
click at [86, 157] on div at bounding box center [82, 156] width 14 height 11
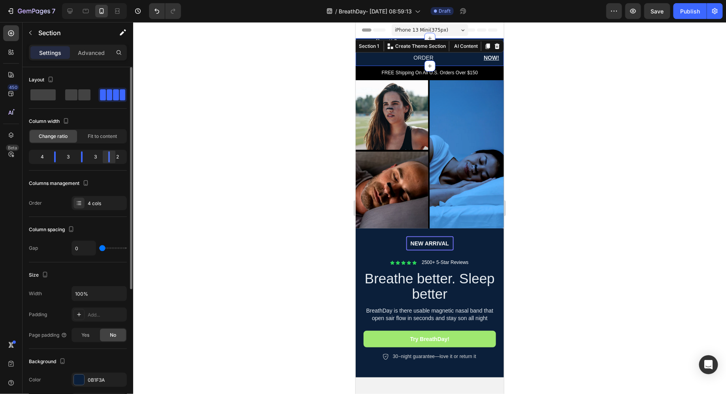
drag, startPoint x: 103, startPoint y: 158, endPoint x: 111, endPoint y: 158, distance: 7.9
click at [111, 158] on div at bounding box center [109, 156] width 14 height 11
drag, startPoint x: 85, startPoint y: 157, endPoint x: 93, endPoint y: 157, distance: 8.7
click at [93, 157] on div "4 4 2 2" at bounding box center [78, 157] width 98 height 14
drag, startPoint x: 54, startPoint y: 157, endPoint x: 70, endPoint y: 160, distance: 16.0
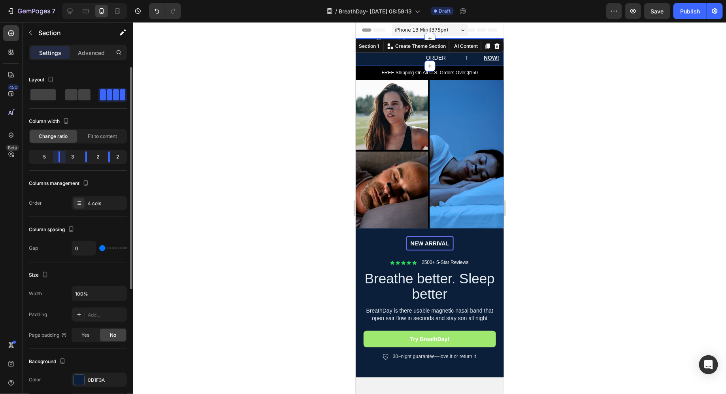
click at [70, 160] on div "5 3 2 2" at bounding box center [78, 157] width 98 height 14
click at [116, 160] on div "3" at bounding box center [120, 156] width 9 height 11
click at [209, 152] on div at bounding box center [429, 208] width 592 height 372
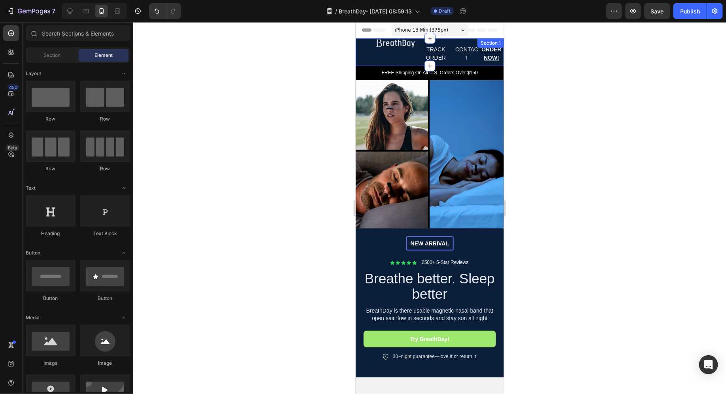
click at [399, 58] on div "Image" at bounding box center [386, 52] width 62 height 28
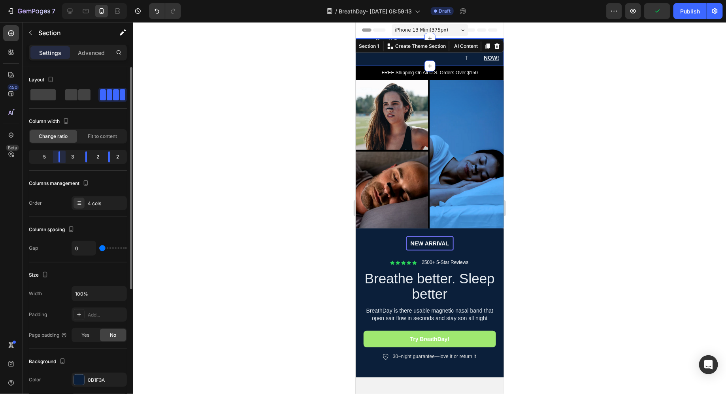
drag, startPoint x: 58, startPoint y: 158, endPoint x: 67, endPoint y: 158, distance: 9.1
click at [67, 158] on div "5 3 2 2" at bounding box center [78, 157] width 98 height 14
drag, startPoint x: 58, startPoint y: 158, endPoint x: 81, endPoint y: 160, distance: 23.3
click at [81, 160] on div "6 2 2 2" at bounding box center [78, 157] width 98 height 14
click at [243, 148] on div at bounding box center [429, 208] width 592 height 372
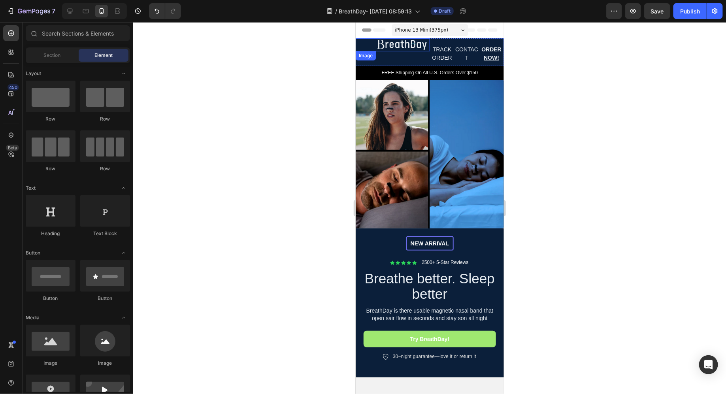
click at [400, 45] on img at bounding box center [401, 44] width 55 height 13
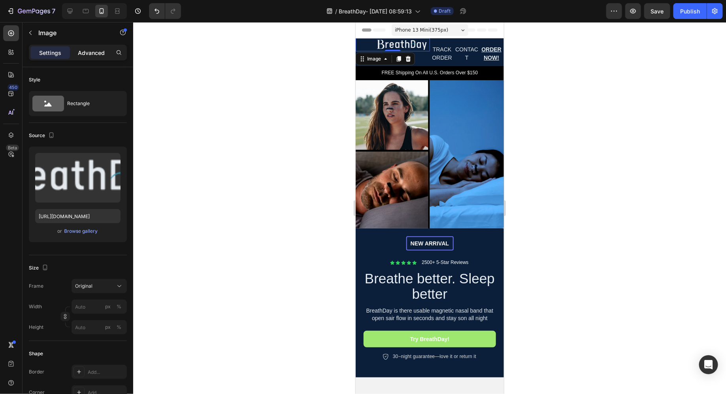
click at [94, 51] on p "Advanced" at bounding box center [91, 53] width 27 height 8
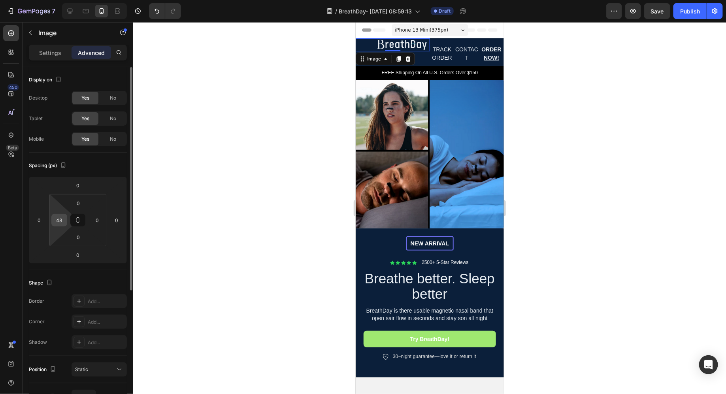
click at [59, 218] on input "48" at bounding box center [59, 220] width 12 height 12
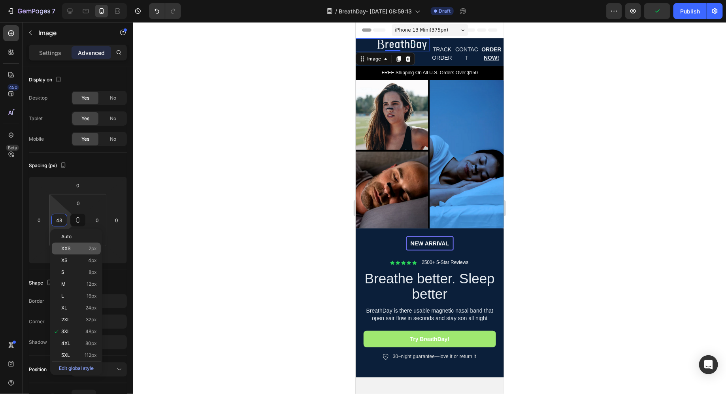
click at [75, 247] on p "XXS 2px" at bounding box center [79, 249] width 36 height 6
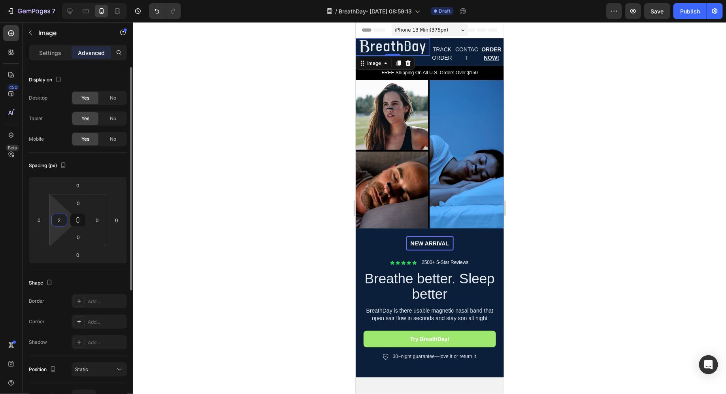
click at [62, 218] on input "2" at bounding box center [59, 220] width 12 height 12
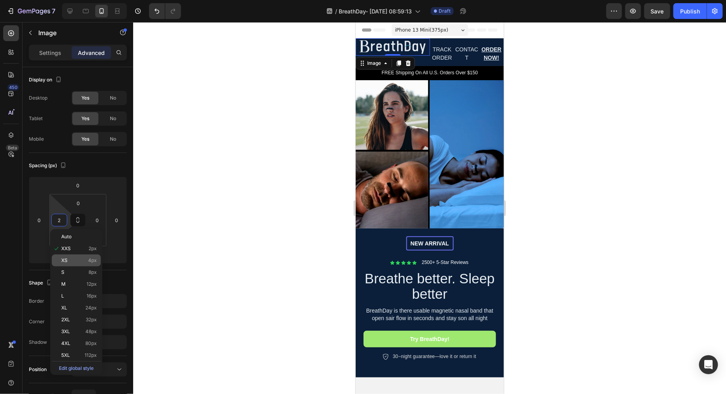
click at [72, 259] on p "XS 4px" at bounding box center [79, 261] width 36 height 6
type input "4"
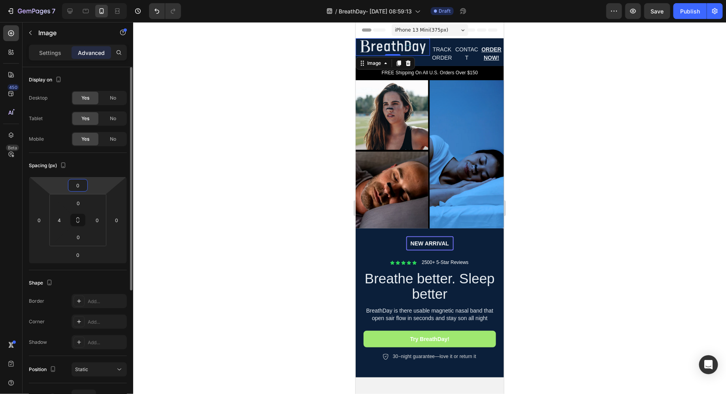
click at [83, 190] on input "0" at bounding box center [78, 185] width 16 height 12
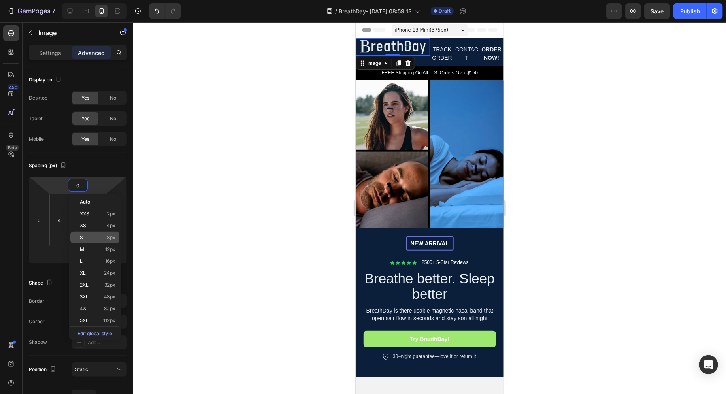
click at [88, 238] on p "S 8px" at bounding box center [98, 238] width 36 height 6
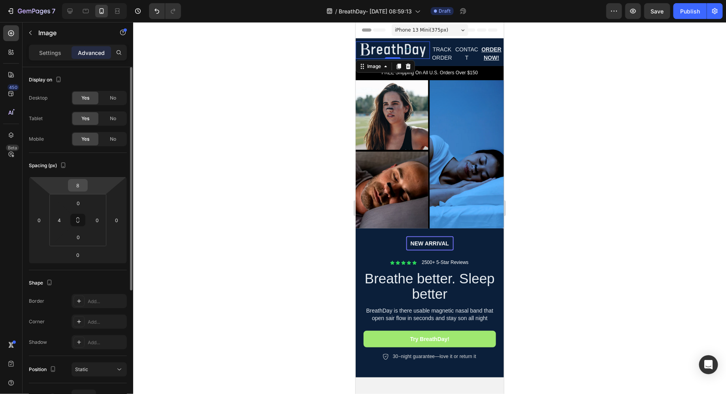
click at [83, 186] on input "8" at bounding box center [78, 185] width 16 height 12
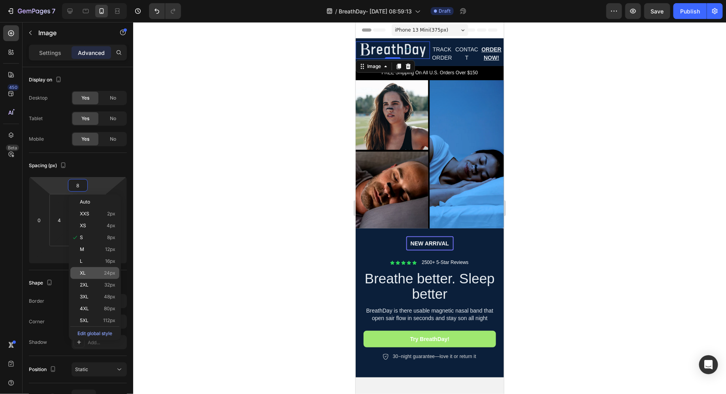
click at [87, 271] on p "XL 24px" at bounding box center [98, 273] width 36 height 6
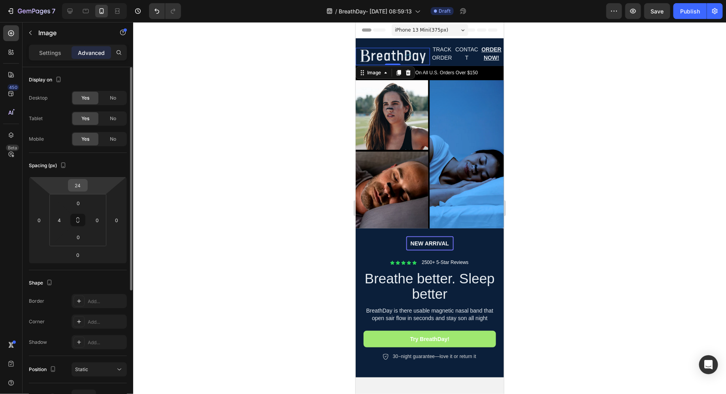
click at [85, 187] on input "24" at bounding box center [78, 185] width 16 height 12
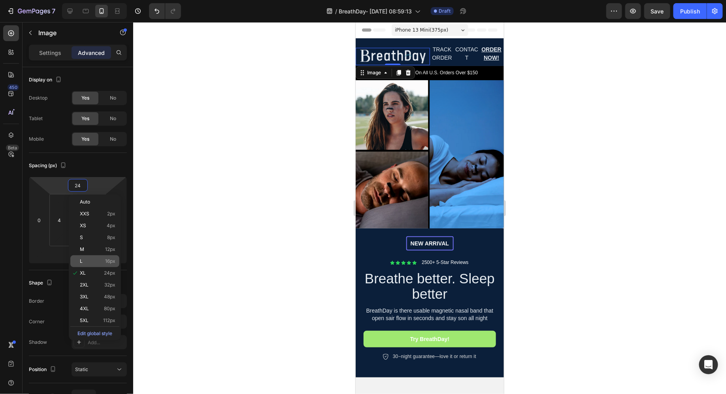
click at [87, 261] on p "L 16px" at bounding box center [98, 261] width 36 height 6
type input "16"
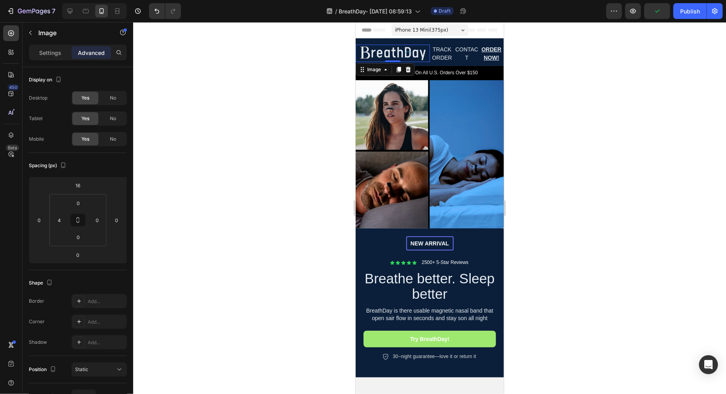
click at [208, 208] on div at bounding box center [429, 208] width 592 height 372
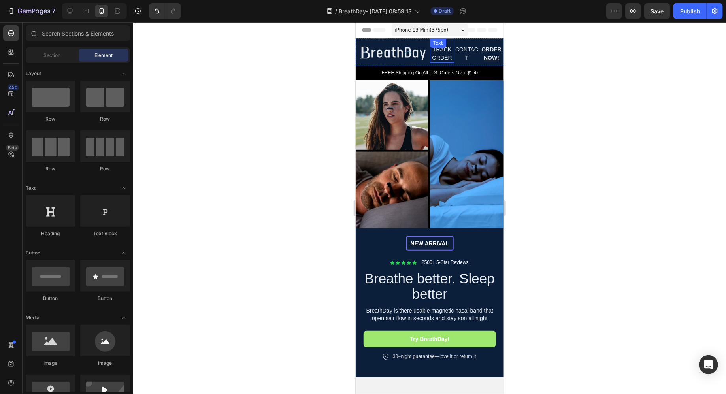
click at [446, 55] on p "TRACK ORDER" at bounding box center [441, 53] width 23 height 17
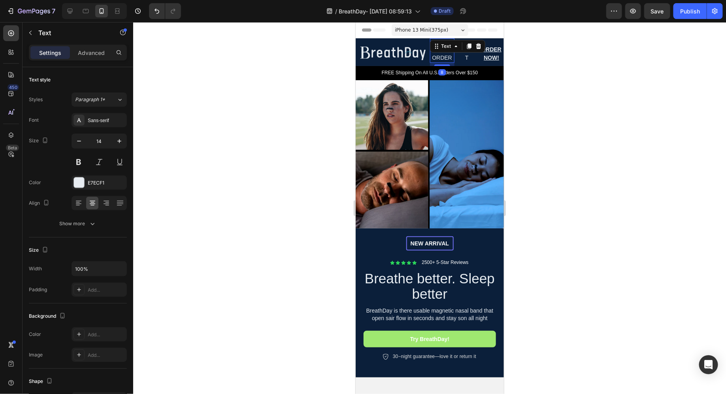
click at [576, 77] on div at bounding box center [429, 208] width 592 height 372
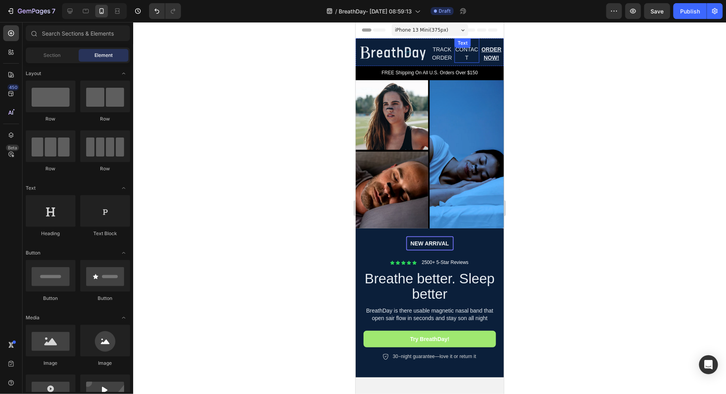
click at [453, 54] on p "TRACK ORDER" at bounding box center [441, 53] width 23 height 17
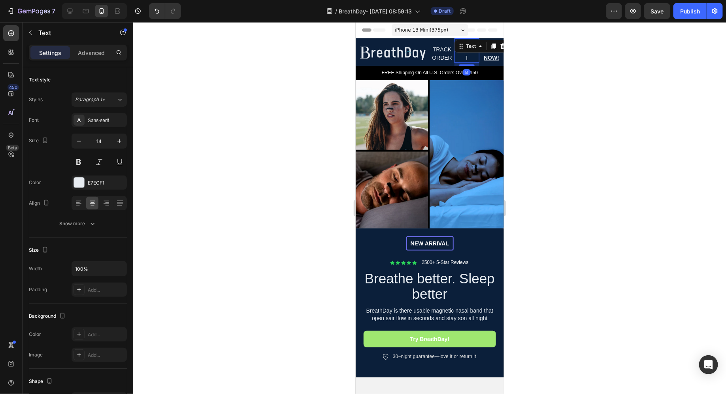
click at [455, 58] on p "CONTACT" at bounding box center [466, 53] width 23 height 17
click at [501, 49] on div at bounding box center [502, 45] width 9 height 9
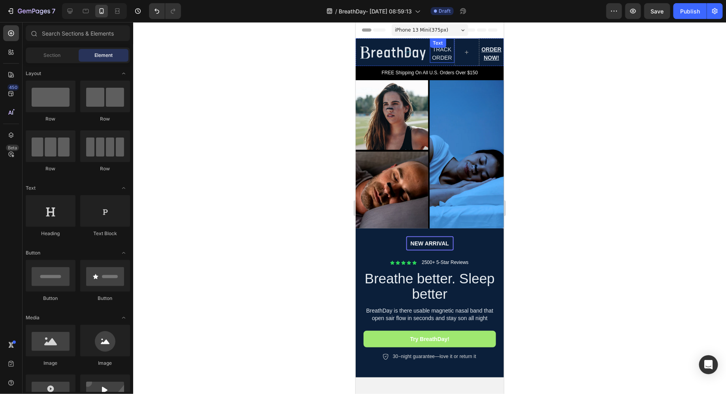
click at [440, 49] on div "TRACK ORDER Text" at bounding box center [441, 50] width 25 height 24
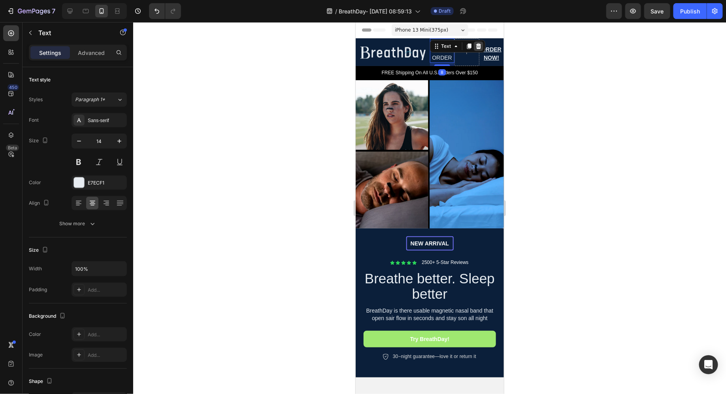
click at [479, 46] on icon at bounding box center [478, 46] width 6 height 6
click at [485, 52] on p "ORDER NOW!" at bounding box center [490, 53] width 23 height 17
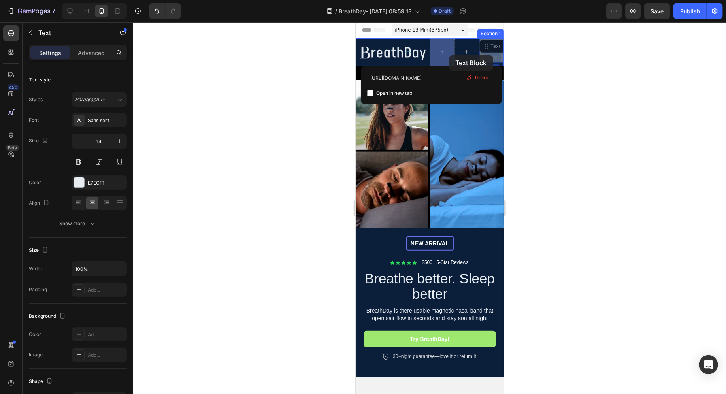
drag, startPoint x: 490, startPoint y: 55, endPoint x: 449, endPoint y: 55, distance: 41.1
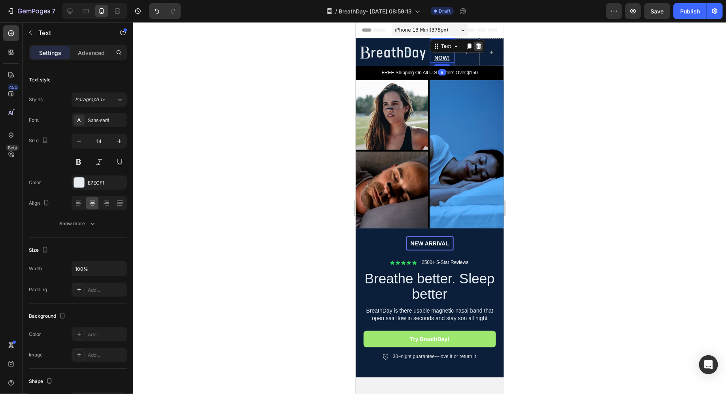
click at [481, 45] on div at bounding box center [477, 45] width 9 height 9
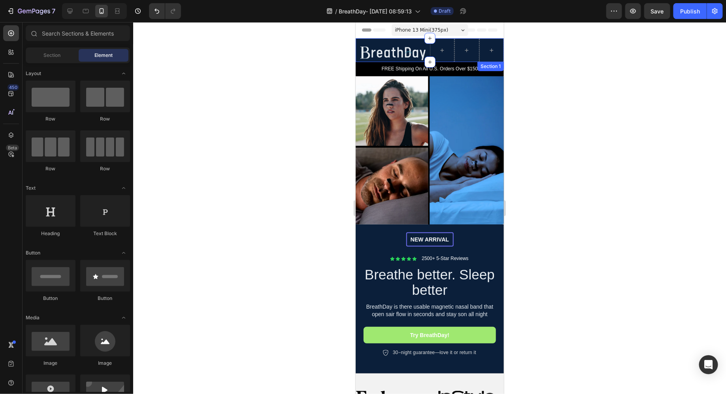
click at [410, 41] on div "Image" at bounding box center [392, 50] width 74 height 24
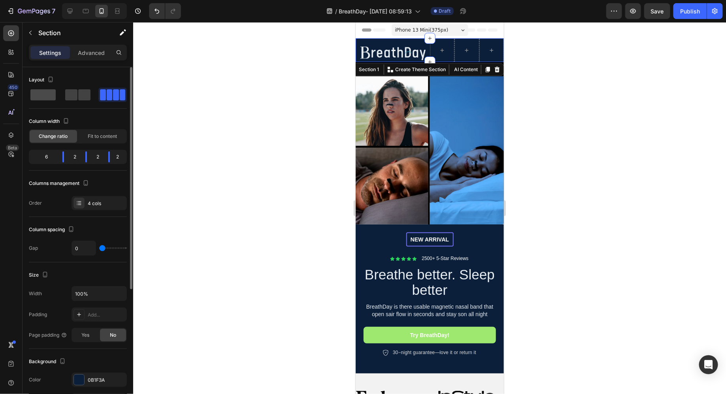
drag, startPoint x: 92, startPoint y: 50, endPoint x: 51, endPoint y: 90, distance: 57.0
click at [51, 90] on div "Settings Advanced Layout Column width Change ratio Fit to content 6 2 2 2 Colum…" at bounding box center [78, 231] width 111 height 372
click at [78, 90] on span at bounding box center [84, 94] width 12 height 11
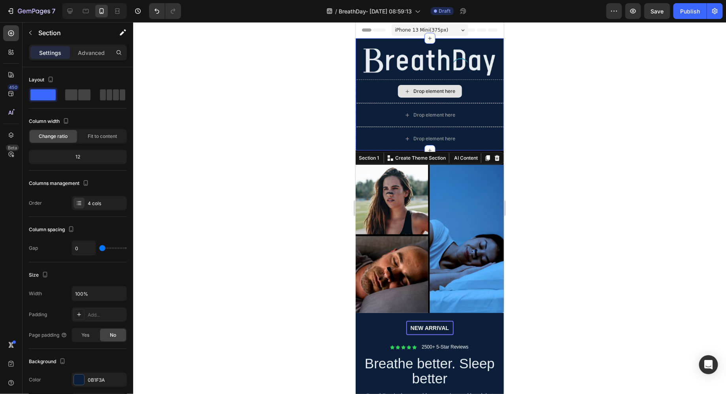
click at [387, 90] on div "Drop element here" at bounding box center [429, 91] width 148 height 24
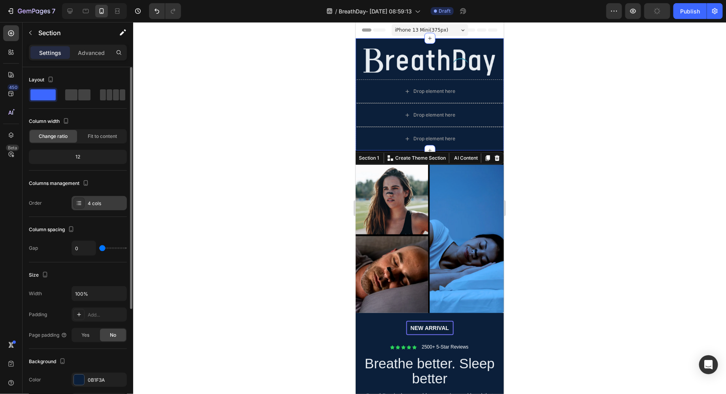
click at [88, 203] on div "4 cols" at bounding box center [106, 203] width 37 height 7
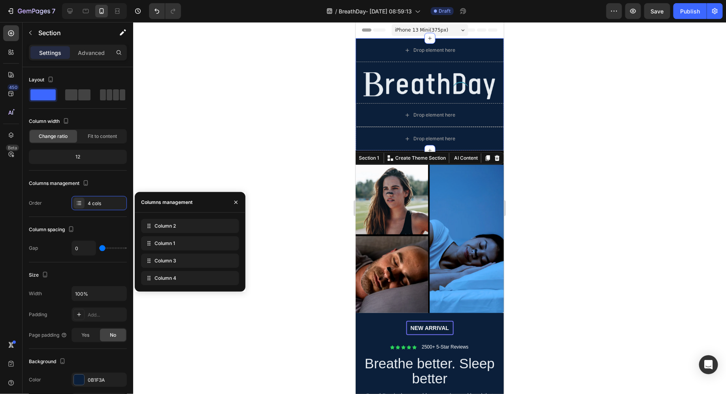
click at [221, 139] on div at bounding box center [429, 208] width 592 height 372
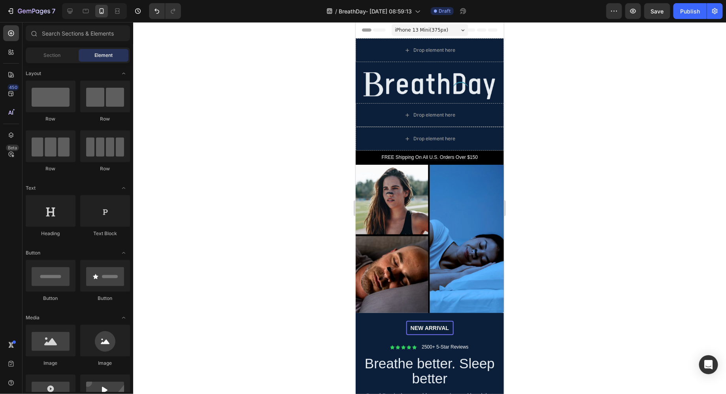
click at [348, 73] on div at bounding box center [429, 208] width 592 height 372
click at [383, 55] on div "Drop element here" at bounding box center [429, 50] width 148 height 24
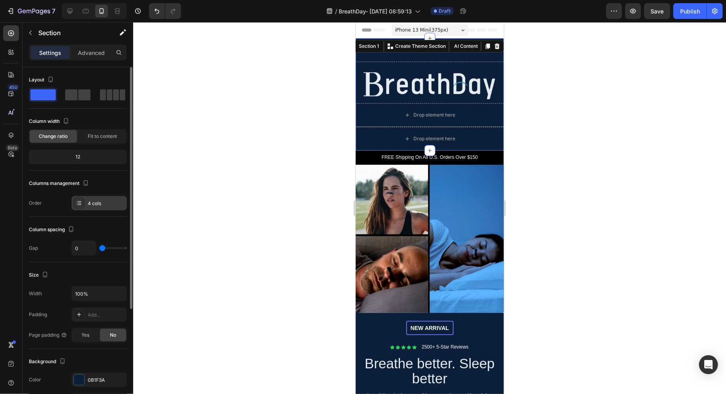
click at [96, 197] on div "4 cols" at bounding box center [98, 203] width 55 height 14
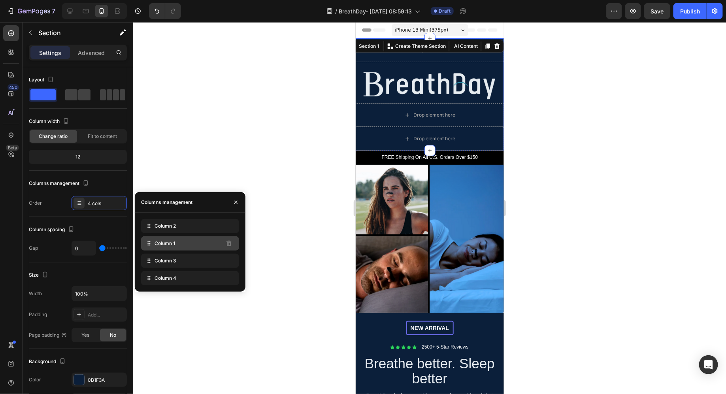
click at [201, 247] on div "Column 1" at bounding box center [190, 243] width 98 height 14
drag, startPoint x: 201, startPoint y: 247, endPoint x: 161, endPoint y: 247, distance: 40.3
click at [160, 247] on div "Column 1" at bounding box center [190, 243] width 98 height 14
click at [72, 7] on icon at bounding box center [70, 11] width 8 height 8
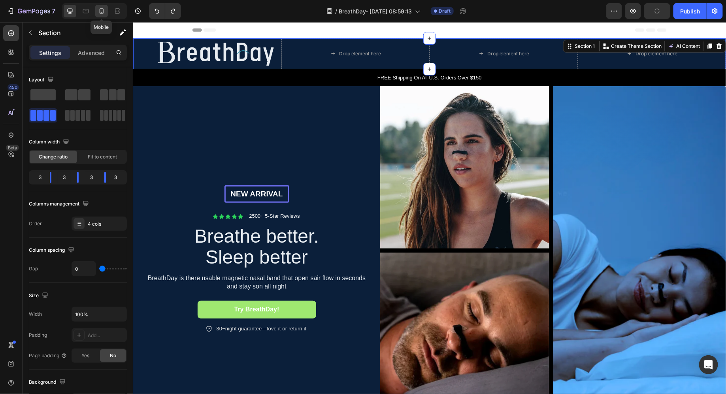
click at [98, 15] on icon at bounding box center [102, 11] width 8 height 8
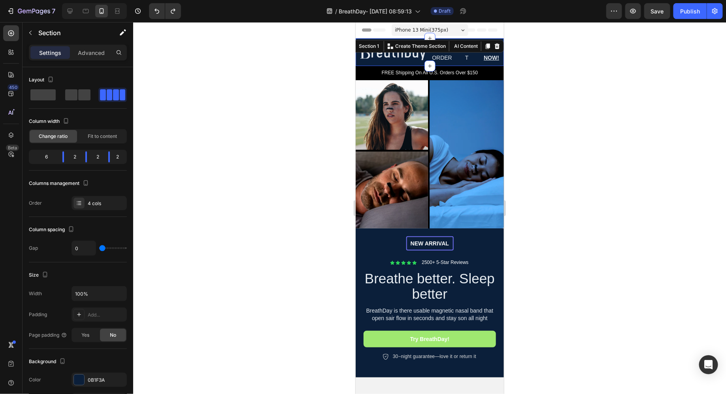
click at [562, 142] on div at bounding box center [429, 208] width 592 height 372
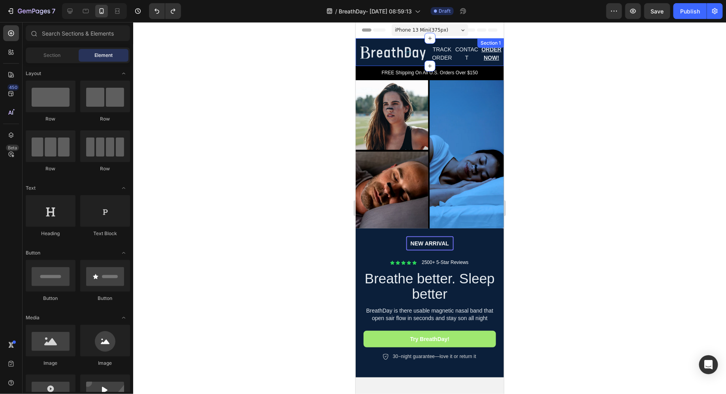
click at [382, 63] on div "Image" at bounding box center [392, 52] width 74 height 28
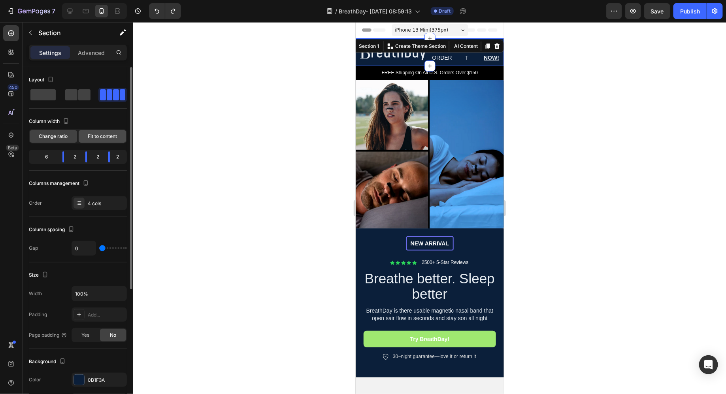
click at [98, 139] on span "Fit to content" at bounding box center [102, 136] width 29 height 7
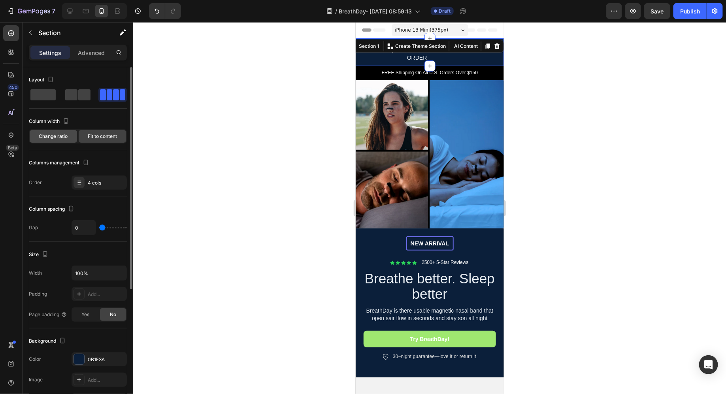
click at [62, 139] on span "Change ratio" at bounding box center [53, 136] width 29 height 7
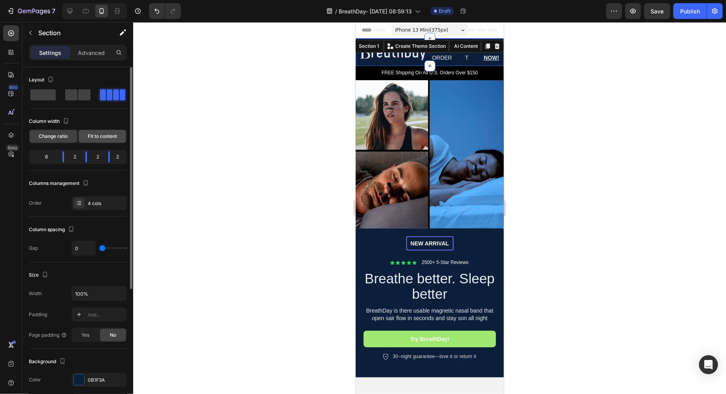
click at [103, 136] on span "Fit to content" at bounding box center [102, 136] width 29 height 7
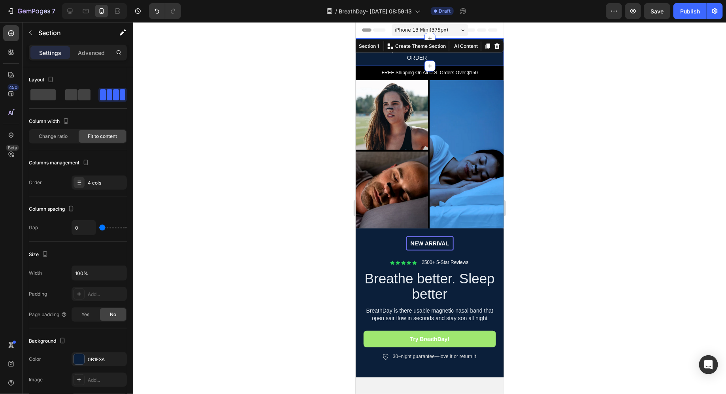
click at [236, 155] on div at bounding box center [429, 208] width 592 height 372
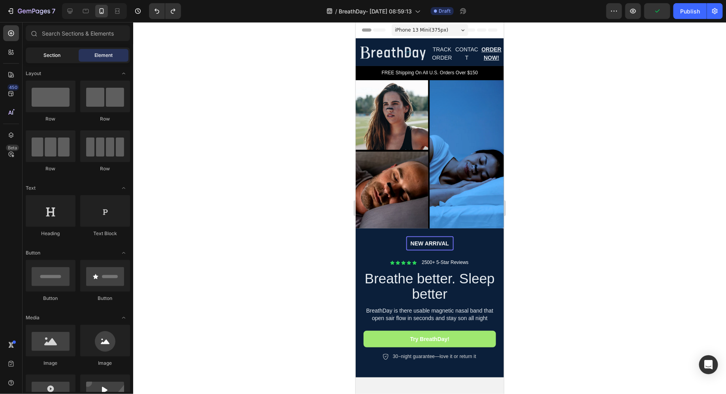
click at [51, 58] on span "Section" at bounding box center [52, 55] width 17 height 7
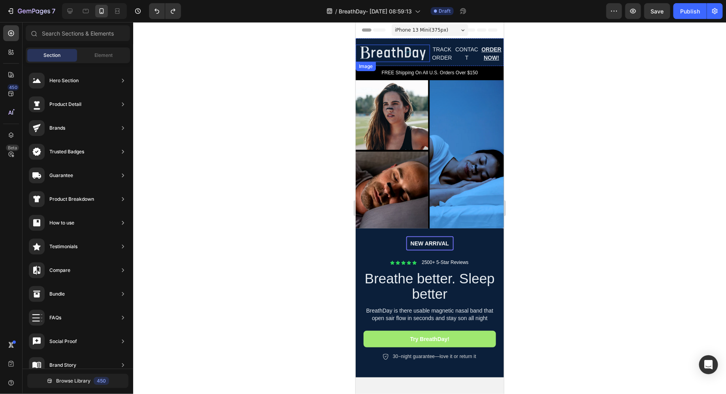
click at [385, 62] on div "Image" at bounding box center [392, 52] width 74 height 28
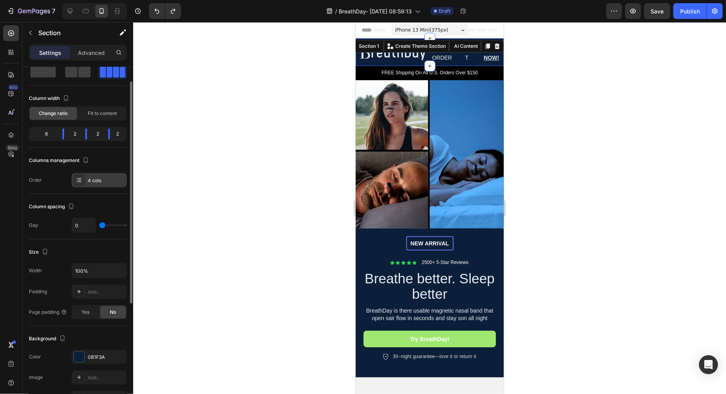
scroll to position [33, 0]
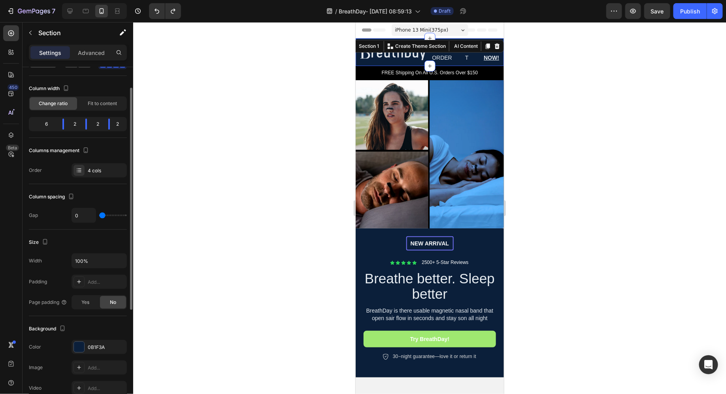
type input "12"
type input "19"
type input "27"
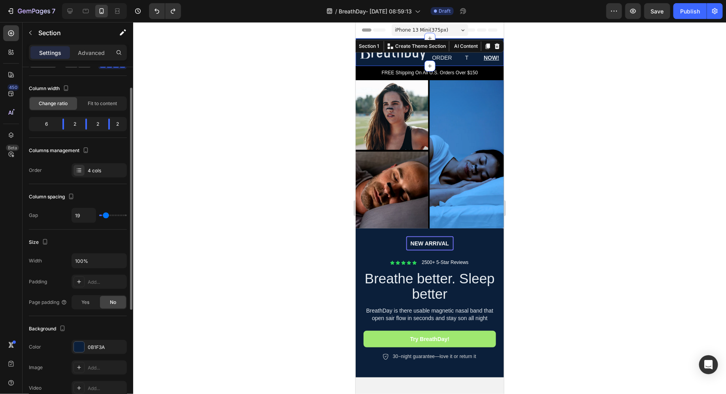
type input "27"
type input "52"
type input "56"
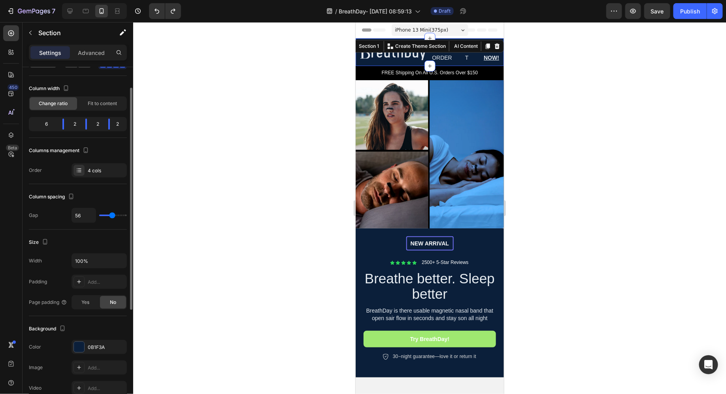
type input "60"
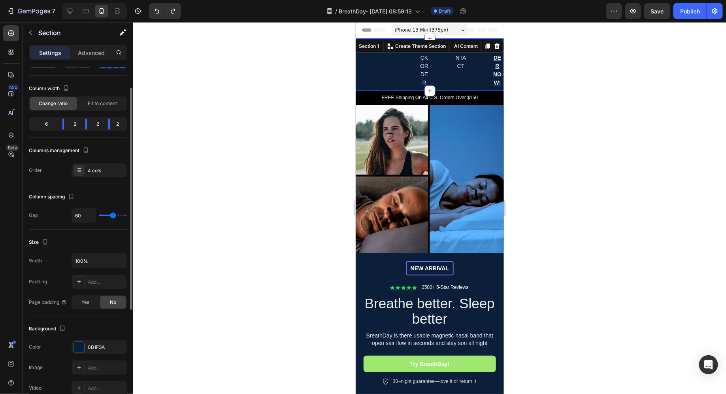
type input "63"
type input "65"
type input "67"
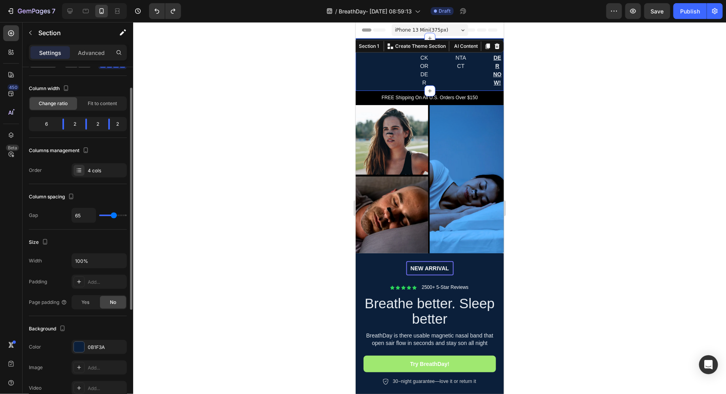
type input "67"
type input "69"
type input "70"
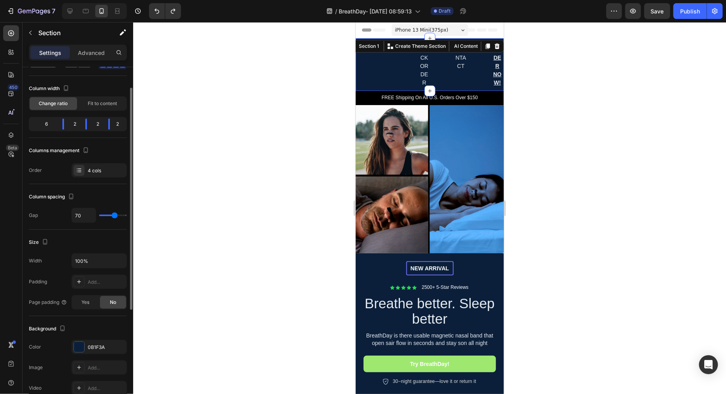
type input "71"
type input "72"
type input "74"
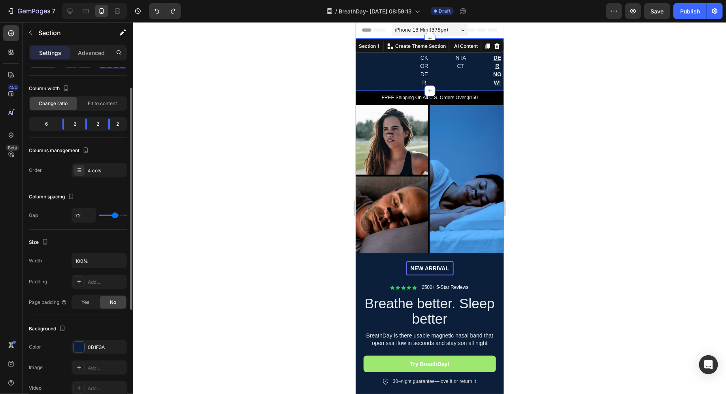
type input "74"
type input "75"
type input "76"
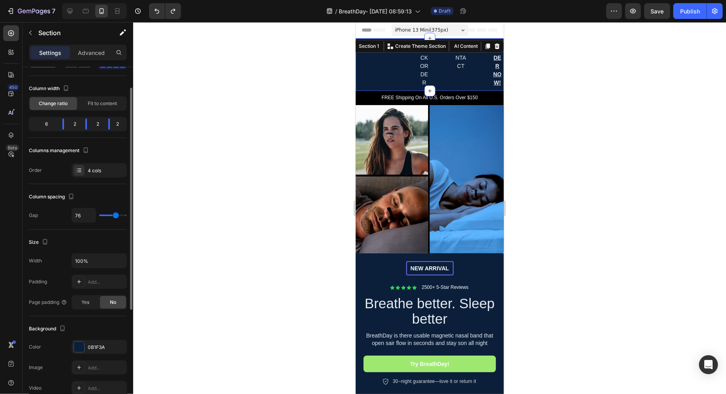
type input "77"
type input "78"
type input "79"
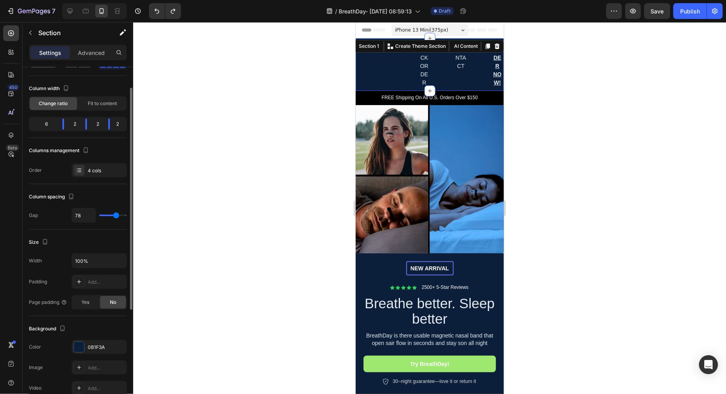
type input "79"
type input "80"
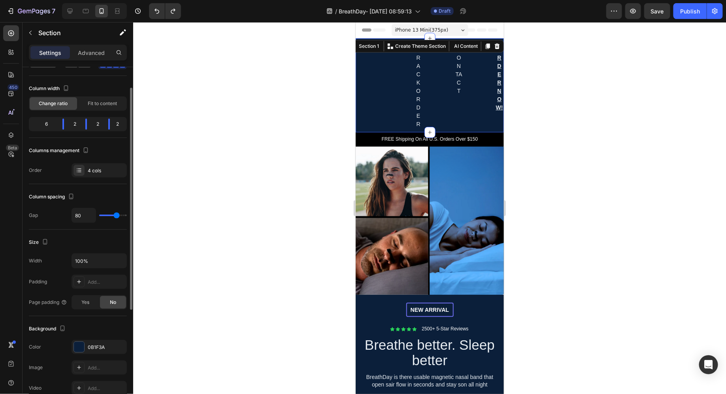
type input "81"
type input "82"
type input "83"
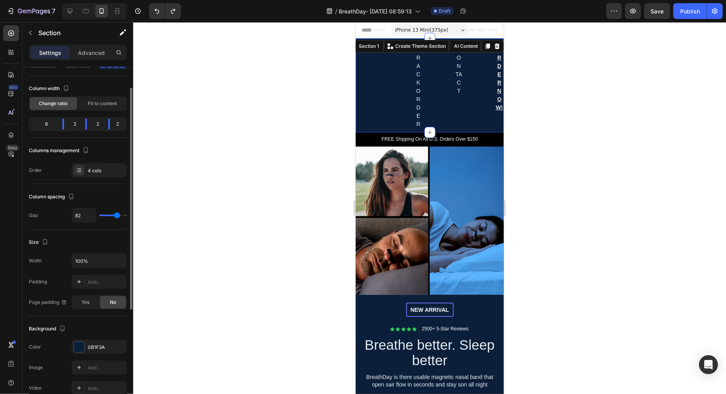
type input "83"
type input "84"
type input "85"
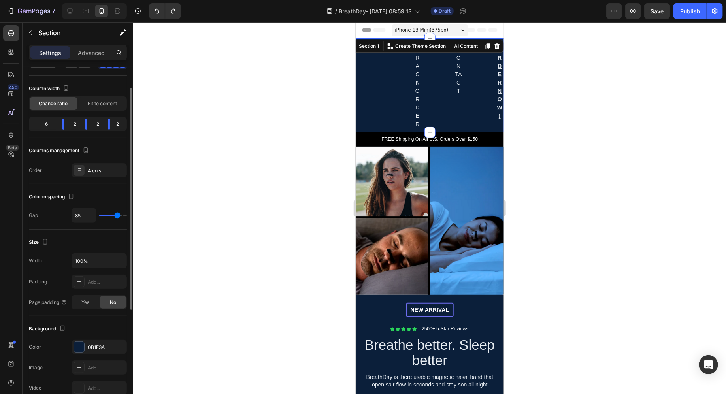
type input "88"
type input "95"
type input "106"
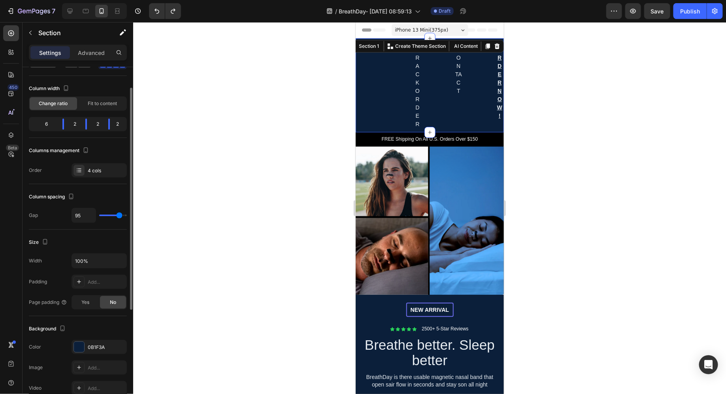
type input "106"
type input "120"
type input "87"
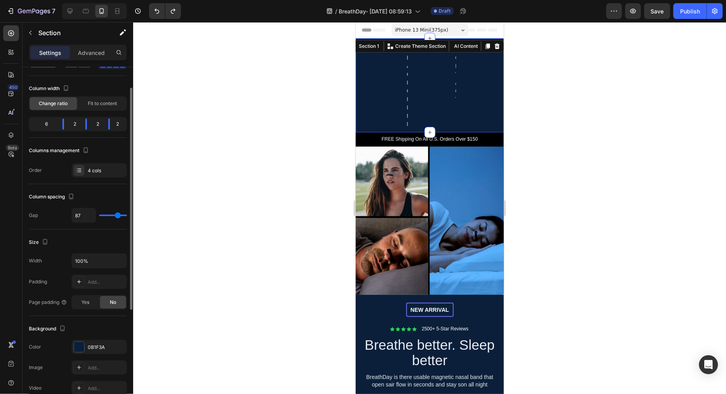
type input "8"
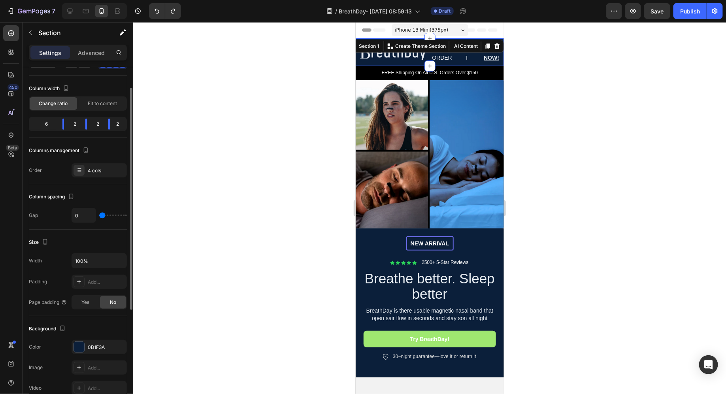
drag, startPoint x: 103, startPoint y: 214, endPoint x: 0, endPoint y: 249, distance: 108.9
click at [99, 216] on input "range" at bounding box center [113, 215] width 28 height 2
click at [91, 258] on input "100%" at bounding box center [99, 261] width 55 height 14
click at [114, 241] on div "Size" at bounding box center [78, 242] width 98 height 13
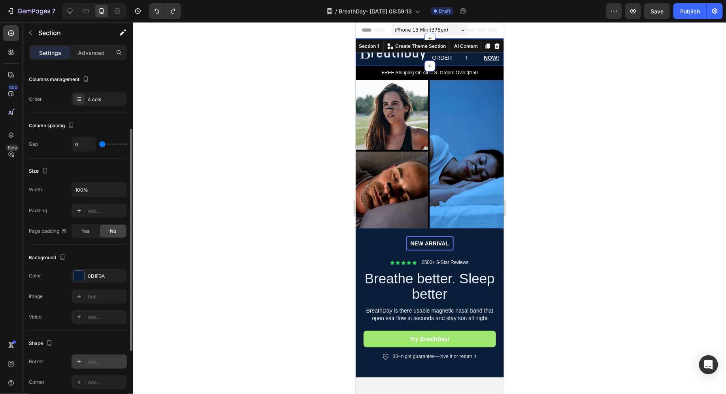
scroll to position [109, 0]
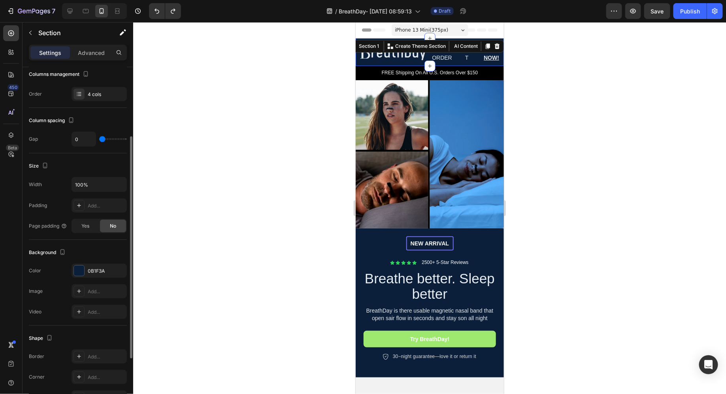
click at [167, 265] on div at bounding box center [429, 208] width 592 height 372
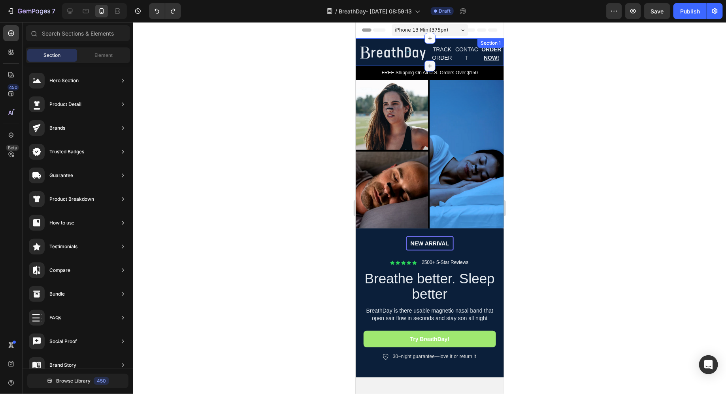
click at [432, 62] on div at bounding box center [429, 65] width 11 height 11
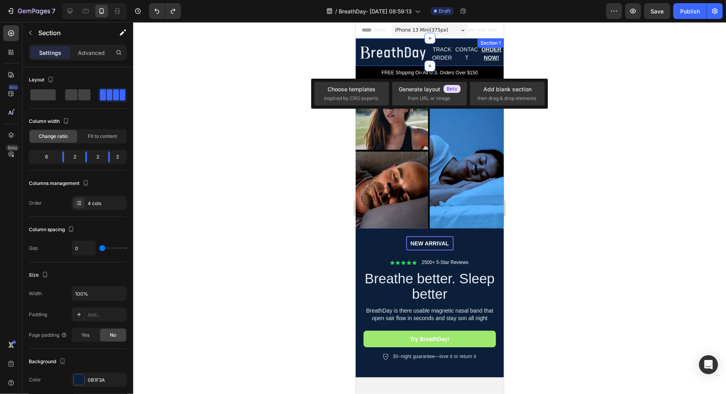
click at [447, 62] on div "TRACK ORDER Text" at bounding box center [441, 52] width 25 height 28
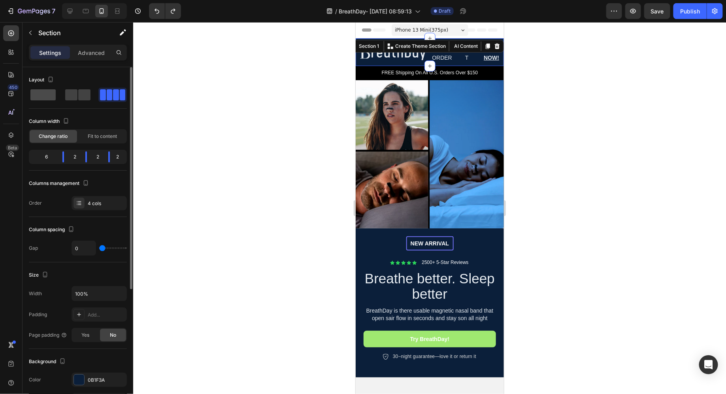
click at [78, 94] on span at bounding box center [84, 94] width 12 height 11
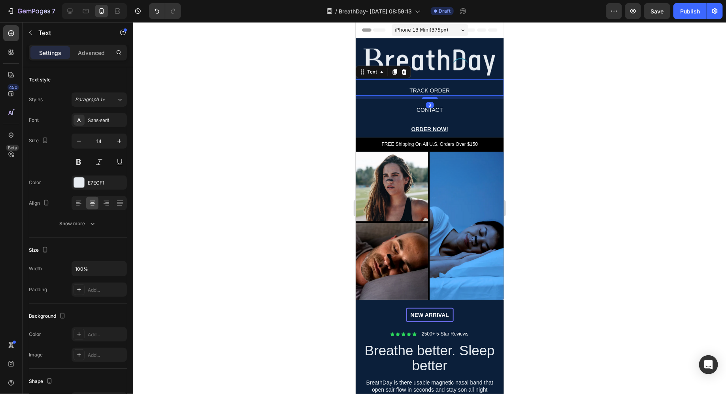
click at [433, 85] on div "TRACK ORDER Text 8" at bounding box center [429, 87] width 148 height 16
click at [405, 74] on icon at bounding box center [403, 71] width 6 height 6
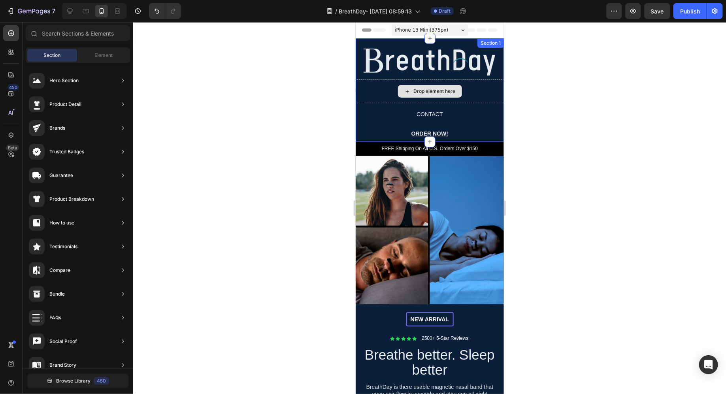
click at [405, 86] on div "Drop element here" at bounding box center [429, 91] width 64 height 13
click at [384, 86] on div "Drop element here" at bounding box center [429, 91] width 148 height 24
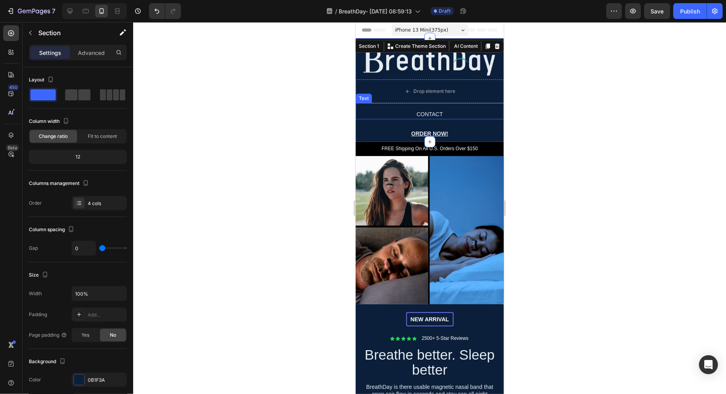
click at [384, 113] on p "CONTACT" at bounding box center [429, 114] width 147 height 8
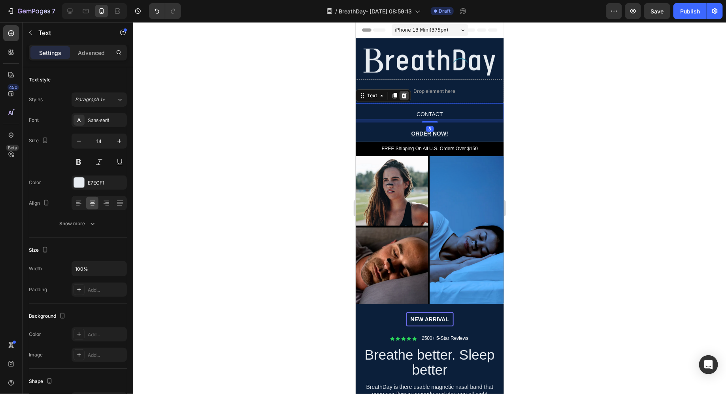
click at [401, 95] on icon at bounding box center [403, 95] width 6 height 6
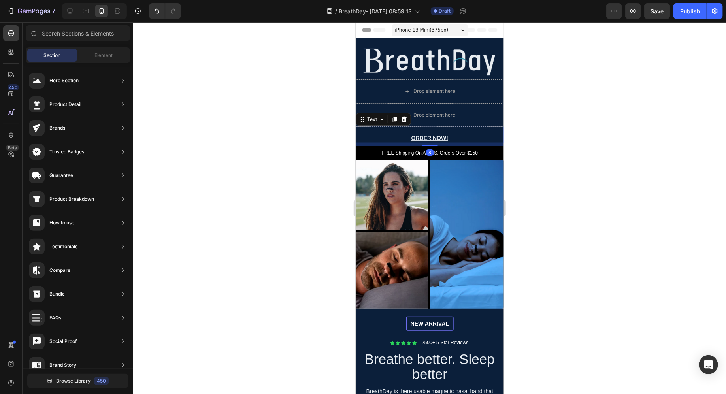
click at [382, 132] on div "ORDER NOW! Text 8" at bounding box center [429, 134] width 148 height 16
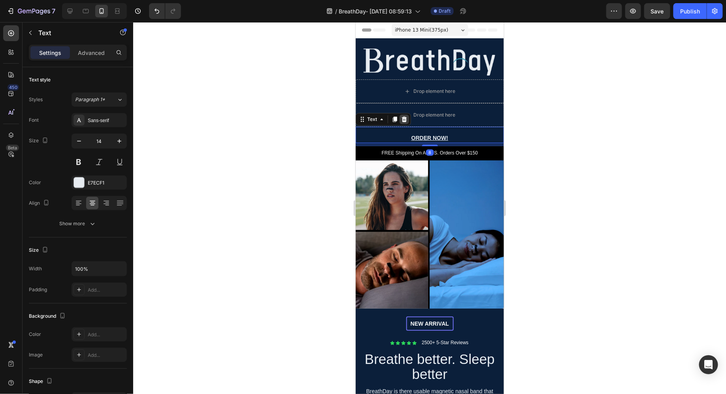
click at [404, 119] on icon at bounding box center [403, 119] width 6 height 6
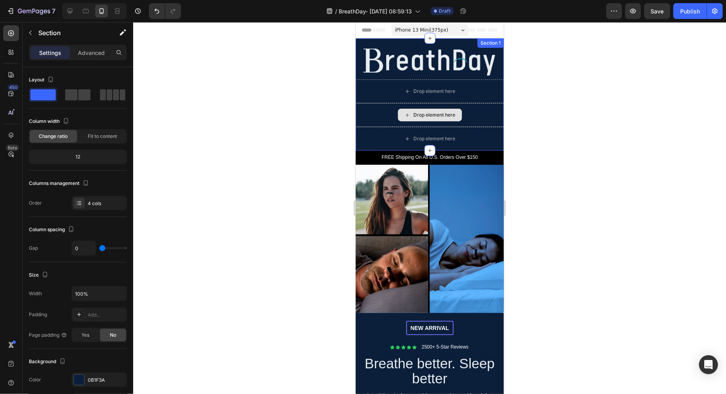
click at [382, 88] on div "Drop element here" at bounding box center [429, 91] width 148 height 24
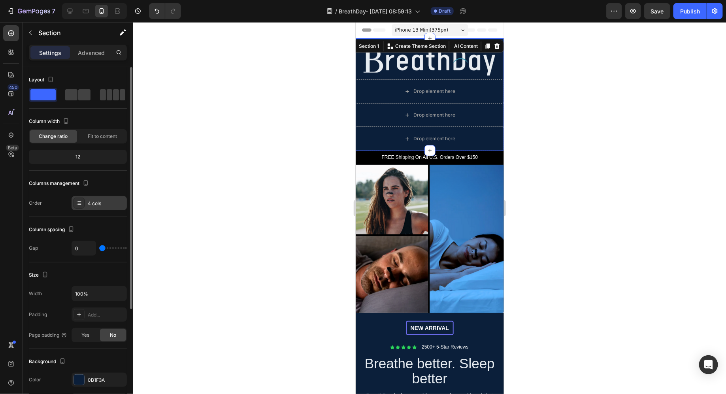
click at [96, 203] on div "4 cols" at bounding box center [106, 203] width 37 height 7
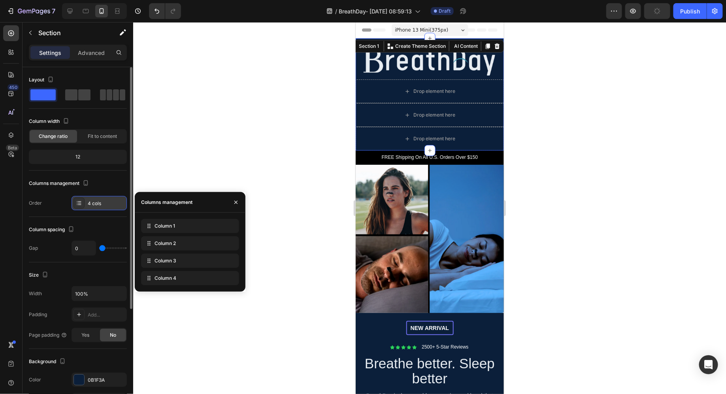
click at [83, 198] on div at bounding box center [78, 202] width 11 height 11
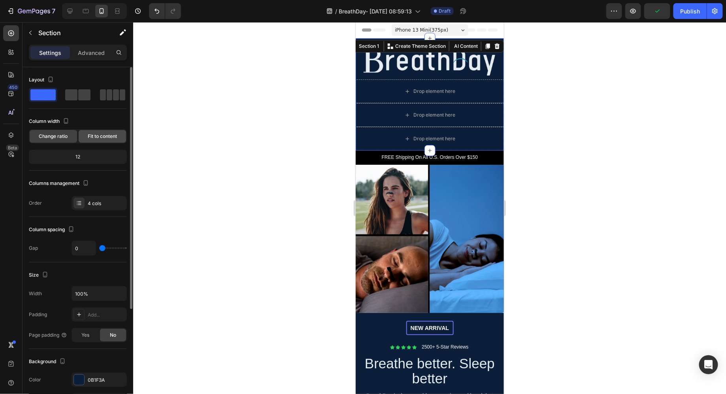
click at [88, 134] on span "Fit to content" at bounding box center [102, 136] width 29 height 7
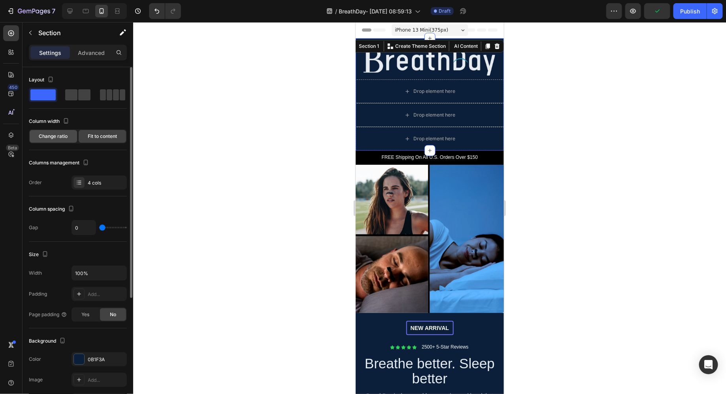
click at [56, 135] on span "Change ratio" at bounding box center [53, 136] width 29 height 7
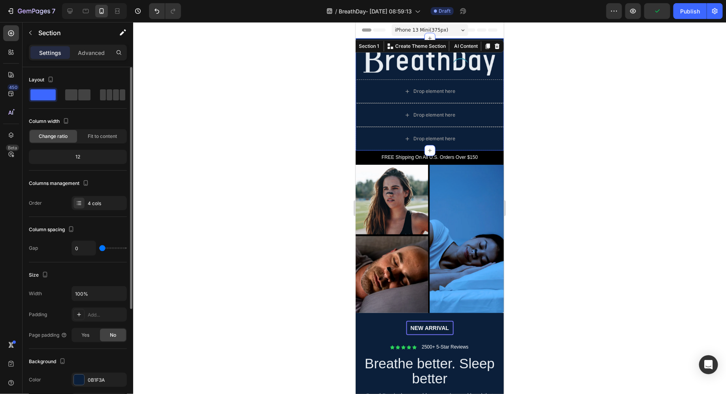
click at [81, 102] on div "Layout" at bounding box center [78, 90] width 98 height 35
click at [113, 96] on span at bounding box center [116, 94] width 6 height 11
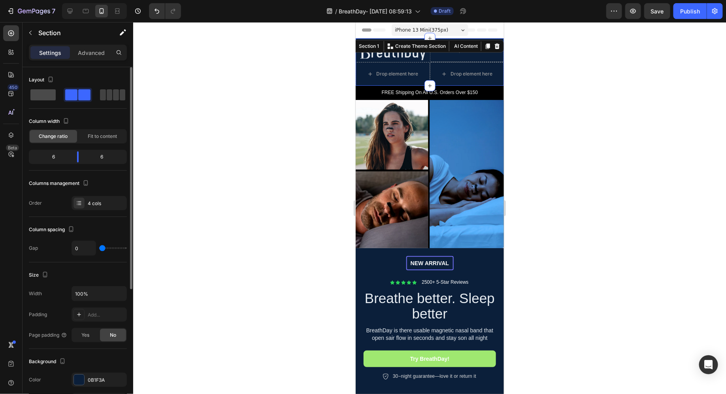
click at [107, 98] on span at bounding box center [110, 94] width 6 height 11
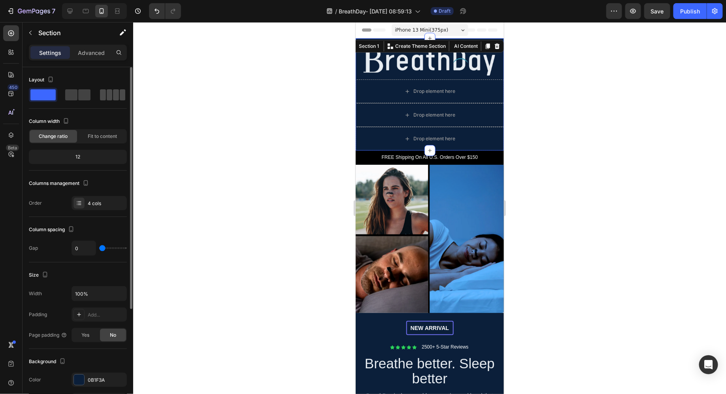
click at [113, 99] on span at bounding box center [116, 94] width 6 height 11
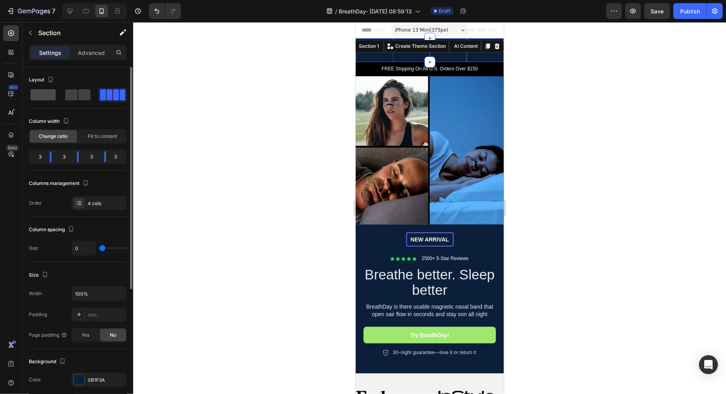
click at [78, 97] on span at bounding box center [84, 94] width 12 height 11
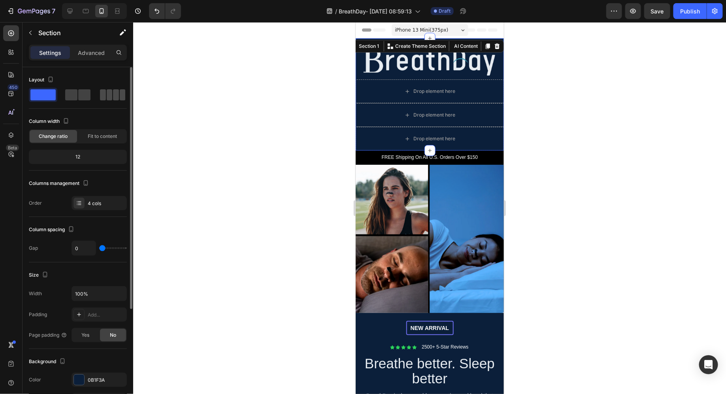
click at [113, 96] on span at bounding box center [116, 94] width 6 height 11
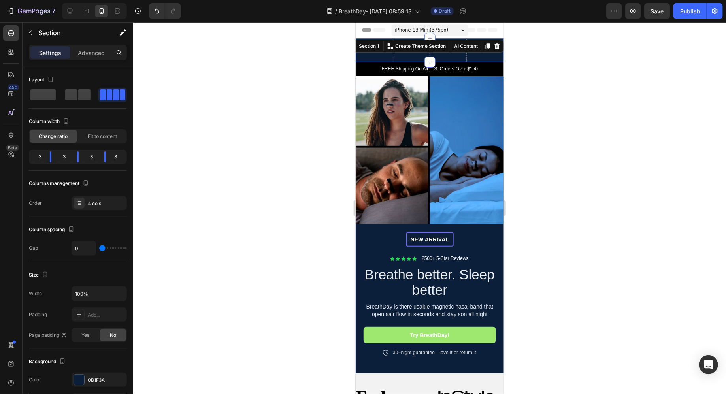
click at [296, 60] on div at bounding box center [429, 208] width 592 height 372
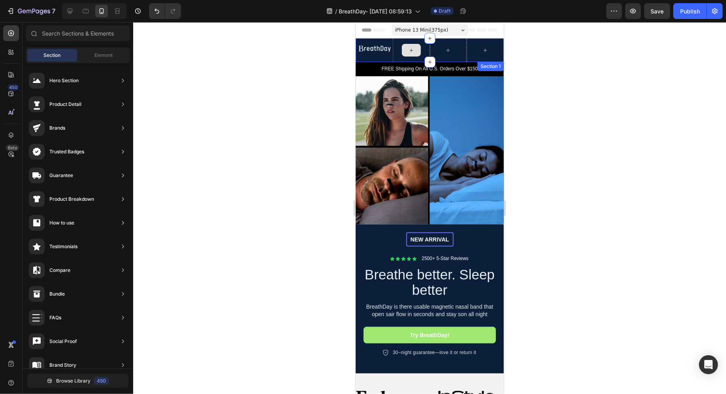
click at [424, 55] on div at bounding box center [410, 50] width 37 height 24
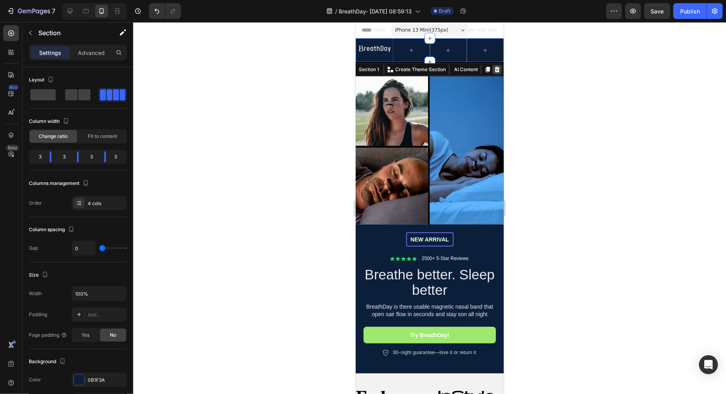
click at [498, 68] on icon at bounding box center [496, 69] width 5 height 6
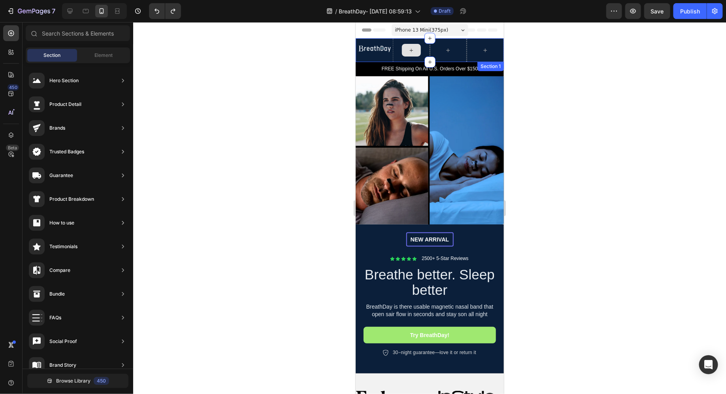
click at [411, 49] on icon at bounding box center [410, 49] width 3 height 3
click at [423, 49] on div at bounding box center [410, 50] width 37 height 24
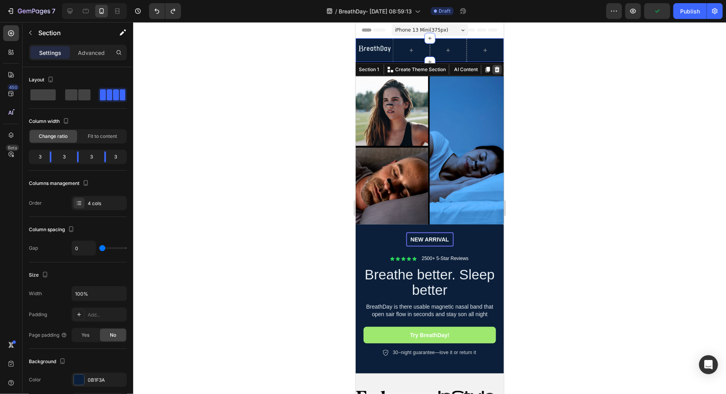
click at [495, 70] on icon at bounding box center [496, 69] width 6 height 6
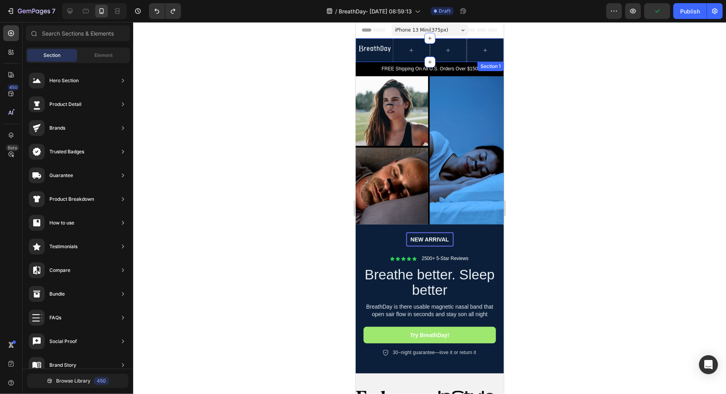
click at [373, 56] on div "Image" at bounding box center [373, 50] width 37 height 24
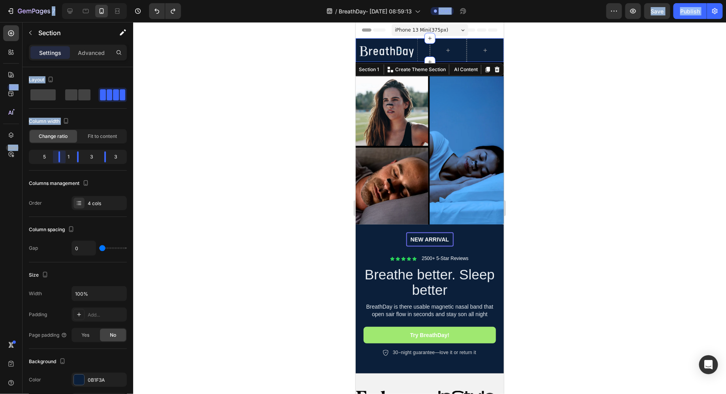
drag, startPoint x: 48, startPoint y: 158, endPoint x: 154, endPoint y: 158, distance: 105.5
click at [153, 0] on body "7 / BreathDay- Aug 19, 08:59:13 Draft Preview Save Publish 450 Beta Sections(18…" at bounding box center [363, 0] width 726 height 0
drag, startPoint x: 109, startPoint y: 157, endPoint x: 143, endPoint y: 158, distance: 34.4
click at [141, 0] on body "7 / BreathDay- Aug 19, 08:59:13 Draft Preview Save Publish 450 Beta Sections(18…" at bounding box center [363, 0] width 726 height 0
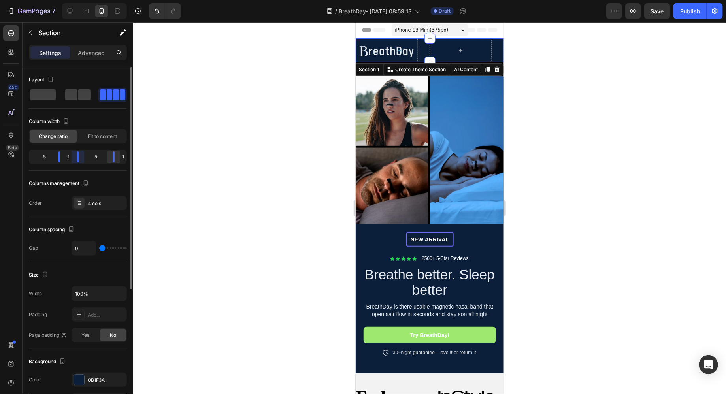
drag, startPoint x: 81, startPoint y: 157, endPoint x: 110, endPoint y: 157, distance: 29.2
click at [110, 157] on div "5 1 5 1" at bounding box center [78, 157] width 98 height 14
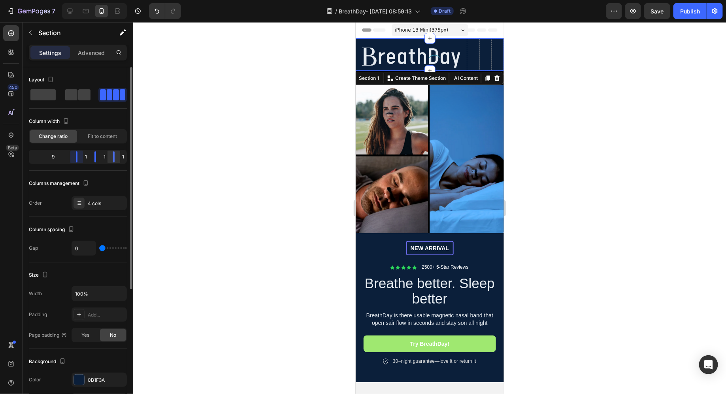
drag, startPoint x: 60, startPoint y: 157, endPoint x: 116, endPoint y: 159, distance: 56.1
click at [116, 159] on div "9 1 1 1" at bounding box center [78, 157] width 98 height 14
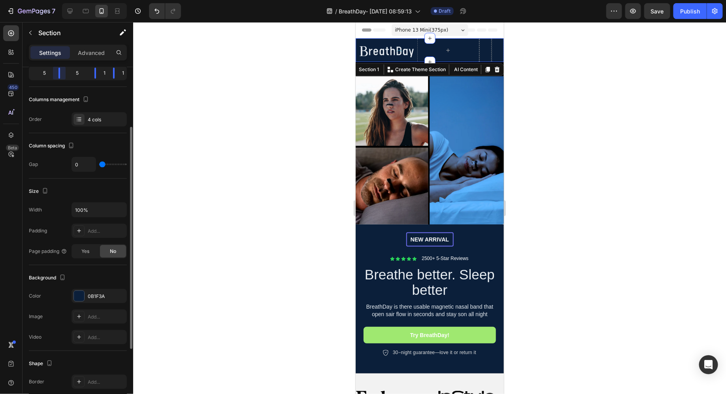
scroll to position [88, 0]
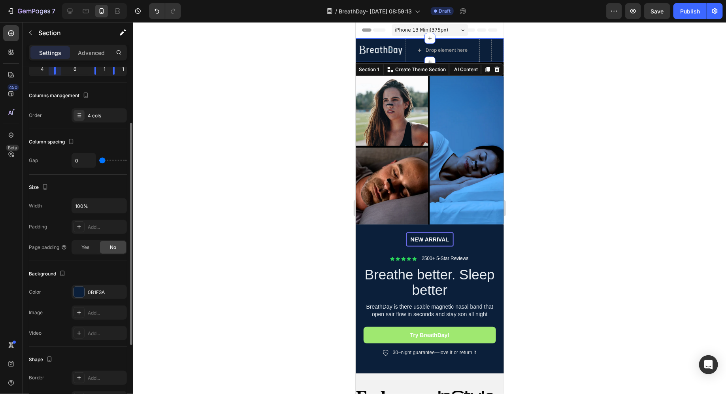
click at [66, 81] on div "Column width Change ratio Fit to content 4 6 1 1" at bounding box center [78, 55] width 98 height 56
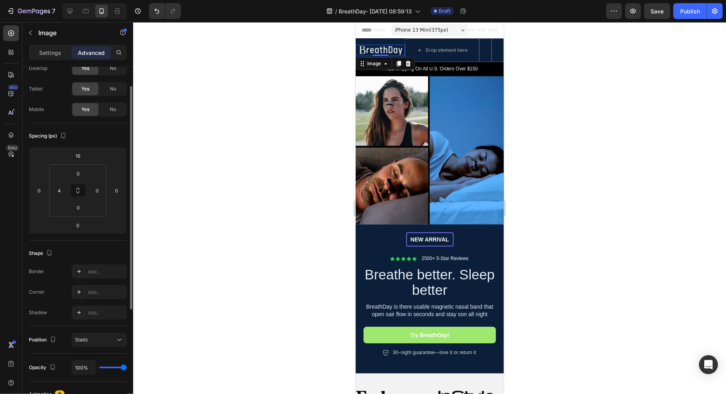
scroll to position [0, 0]
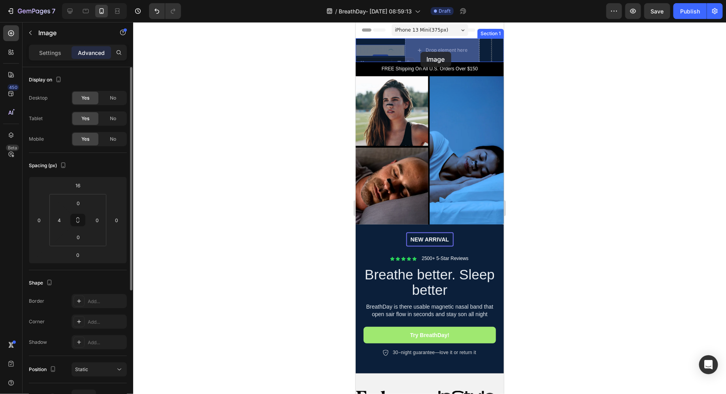
drag, startPoint x: 367, startPoint y: 51, endPoint x: 420, endPoint y: 51, distance: 52.9
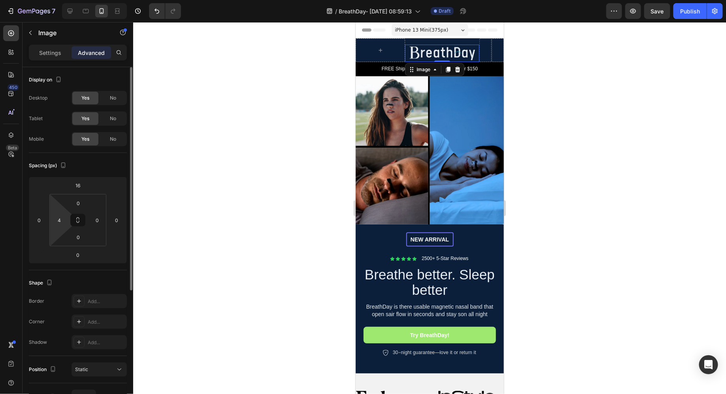
scroll to position [92, 0]
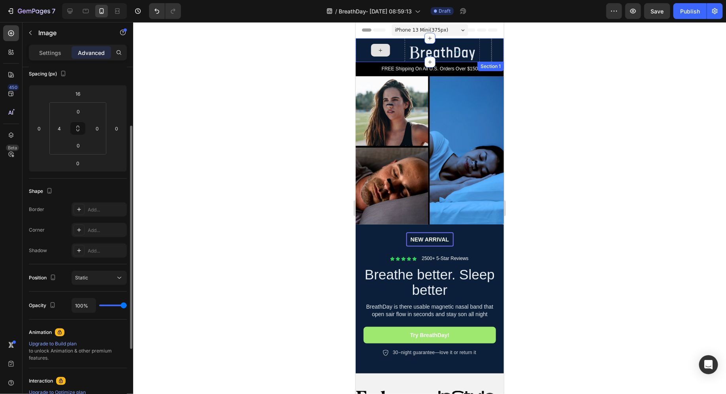
click at [370, 49] on div at bounding box center [379, 49] width 19 height 13
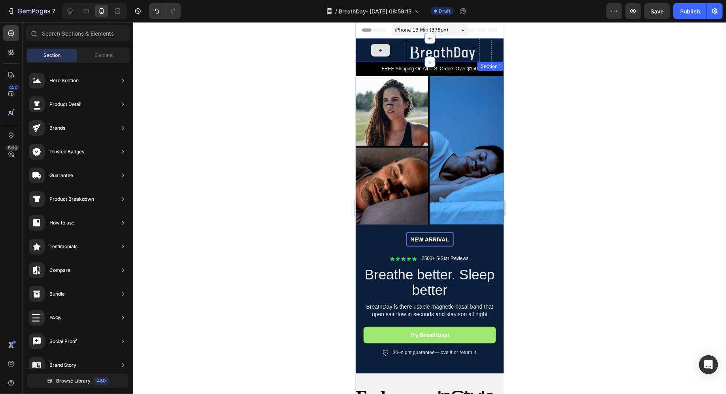
click at [361, 46] on div at bounding box center [379, 50] width 49 height 24
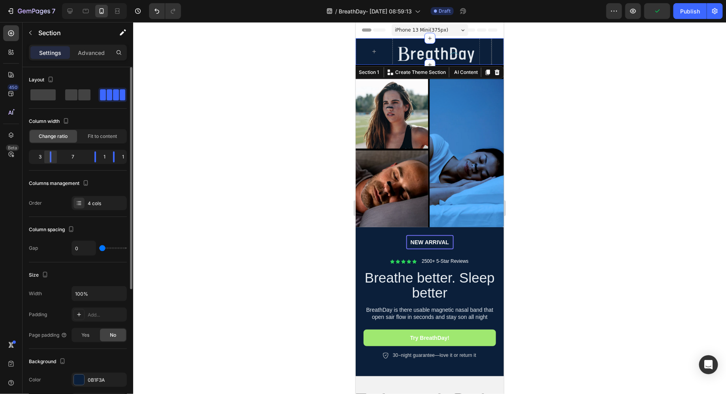
click at [88, 152] on div at bounding box center [95, 156] width 14 height 11
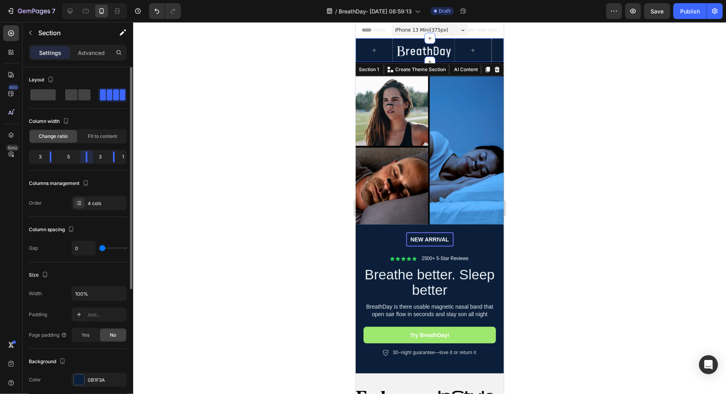
click at [95, 154] on div "3 5 3 1" at bounding box center [78, 157] width 98 height 14
click at [238, 134] on div at bounding box center [429, 208] width 592 height 372
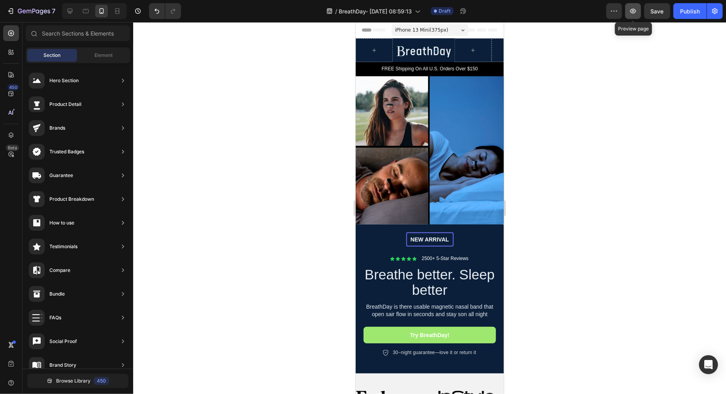
click at [633, 17] on button "button" at bounding box center [633, 11] width 16 height 16
click at [654, 60] on div at bounding box center [429, 208] width 592 height 372
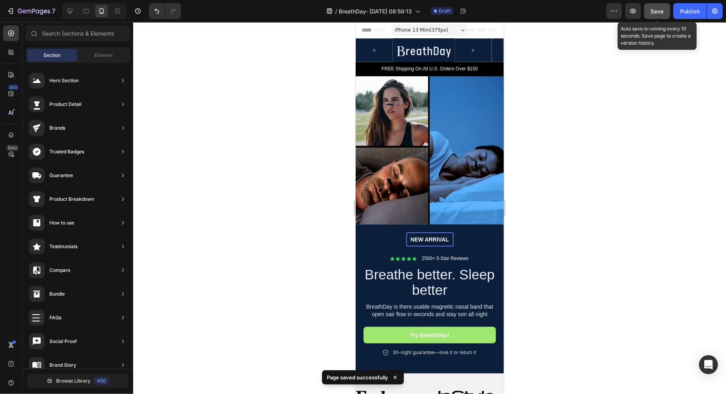
click at [652, 15] on div "Save" at bounding box center [657, 11] width 13 height 8
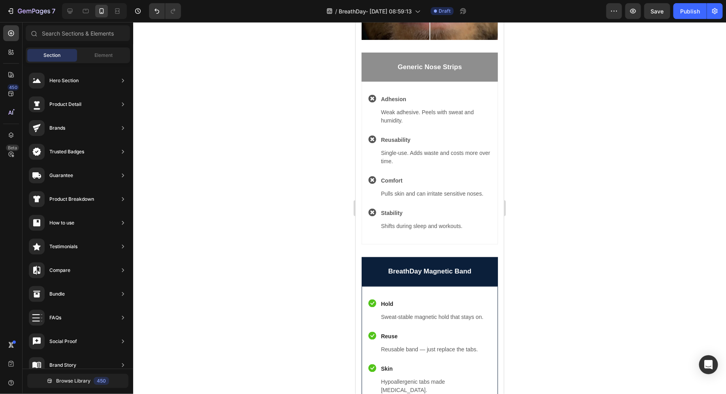
scroll to position [629, 0]
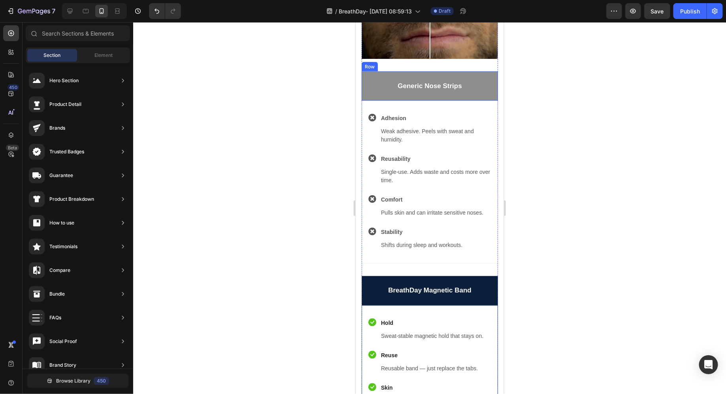
click at [382, 90] on div "Generic Nose Strips" at bounding box center [429, 86] width 136 height 10
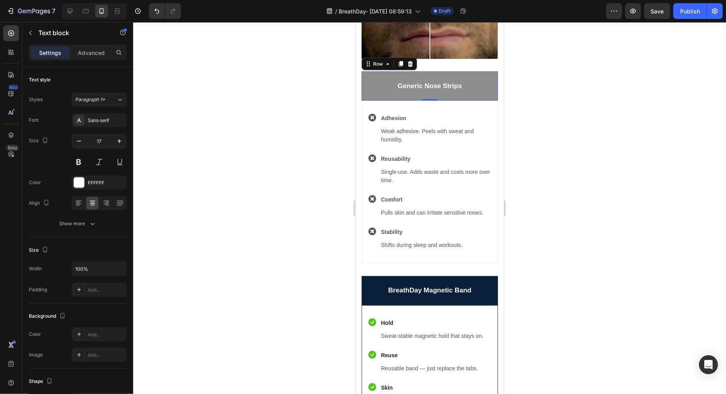
click at [485, 77] on div "Generic Nose Strips Text block Row 0" at bounding box center [429, 85] width 136 height 29
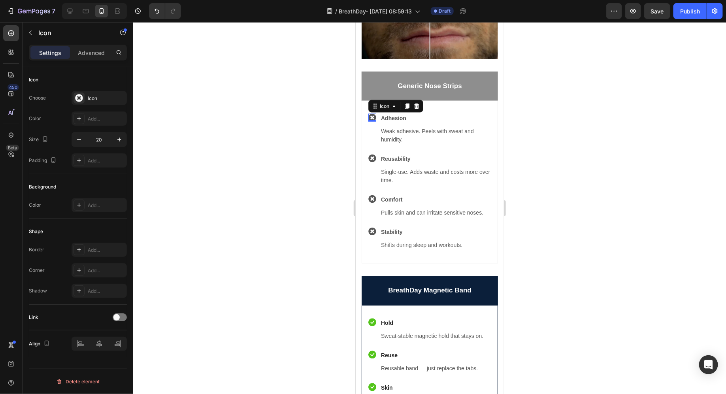
click at [369, 118] on div "Icon 0" at bounding box center [372, 117] width 8 height 8
click at [92, 198] on div "Add..." at bounding box center [98, 205] width 55 height 14
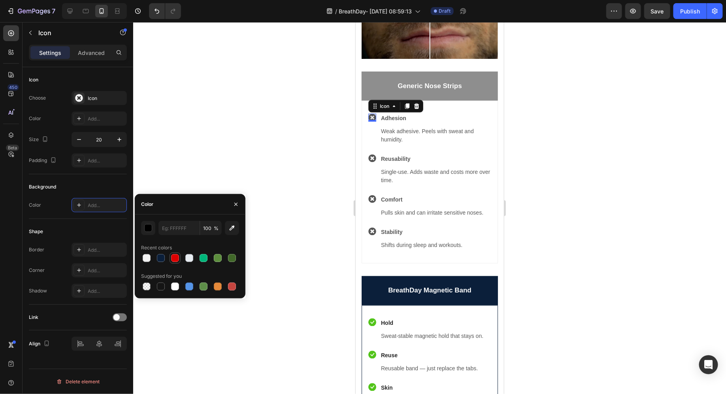
click at [175, 256] on div at bounding box center [175, 258] width 8 height 8
click at [177, 256] on div at bounding box center [175, 258] width 8 height 8
click at [179, 259] on div at bounding box center [174, 257] width 9 height 9
click at [224, 166] on div at bounding box center [429, 208] width 592 height 372
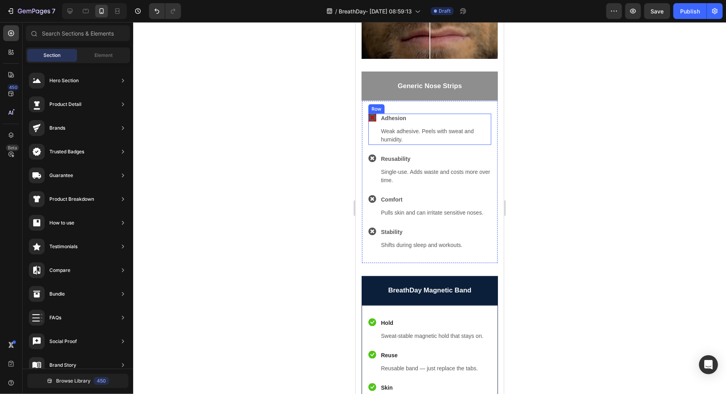
click at [374, 121] on div "Icon" at bounding box center [372, 128] width 8 height 31
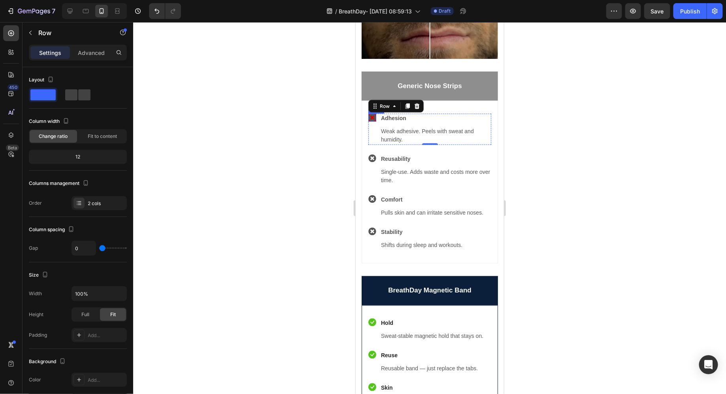
click at [374, 118] on div "Icon" at bounding box center [372, 117] width 8 height 8
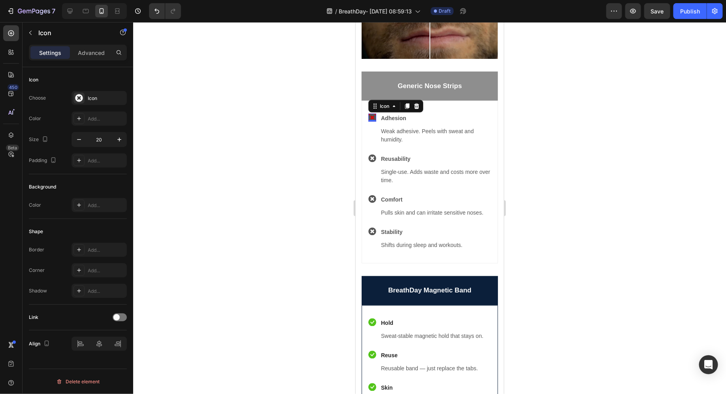
click at [91, 196] on div "Background Color Add..." at bounding box center [78, 196] width 98 height 45
click at [88, 199] on div "Add..." at bounding box center [98, 205] width 55 height 14
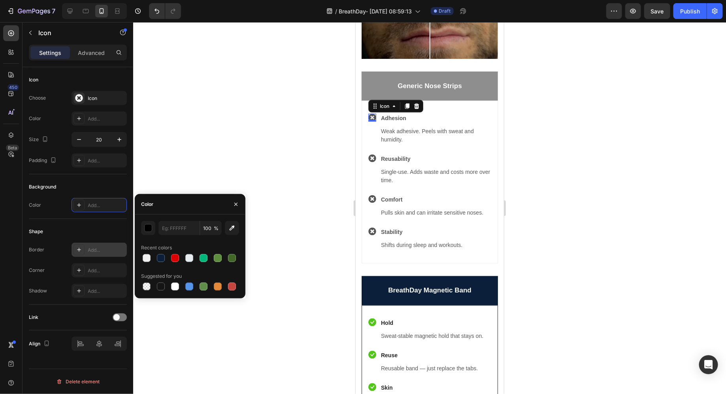
click at [102, 252] on div "Add..." at bounding box center [106, 249] width 37 height 7
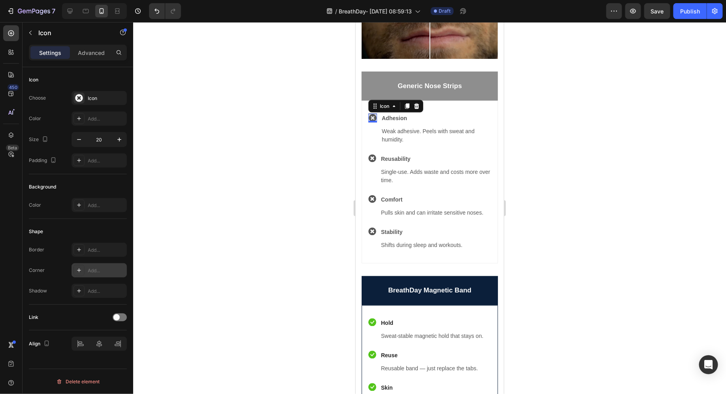
click at [93, 264] on div "Add..." at bounding box center [98, 270] width 55 height 14
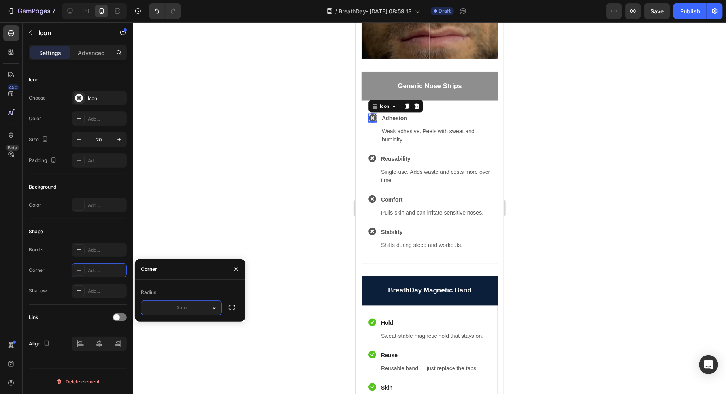
click at [88, 312] on div "Link" at bounding box center [78, 317] width 98 height 13
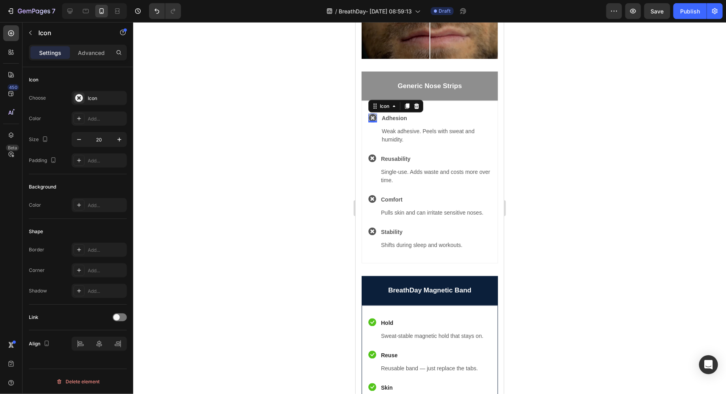
click at [213, 262] on div at bounding box center [429, 208] width 592 height 372
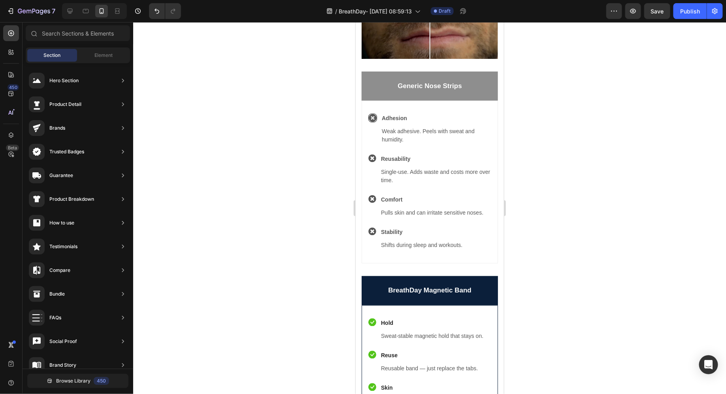
click at [269, 244] on div at bounding box center [429, 208] width 592 height 372
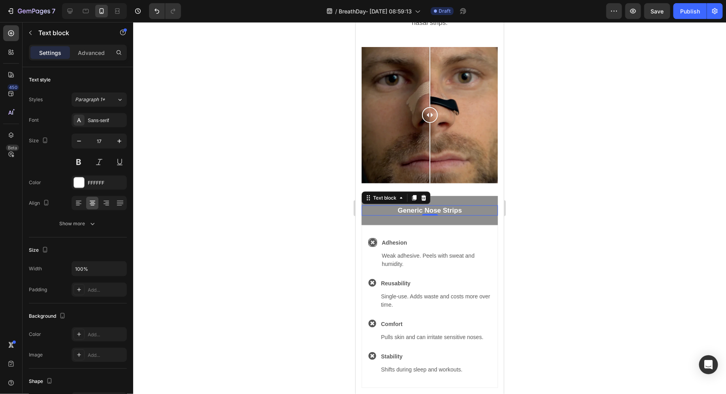
click at [378, 213] on p "Generic Nose Strips" at bounding box center [429, 210] width 135 height 9
click at [546, 235] on div at bounding box center [429, 208] width 592 height 372
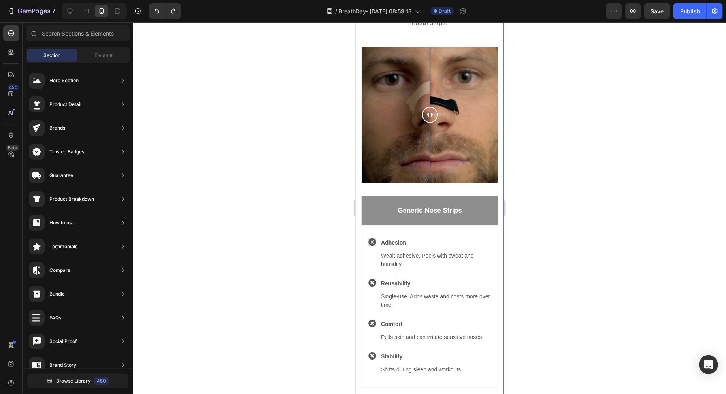
click at [530, 229] on div at bounding box center [429, 208] width 592 height 372
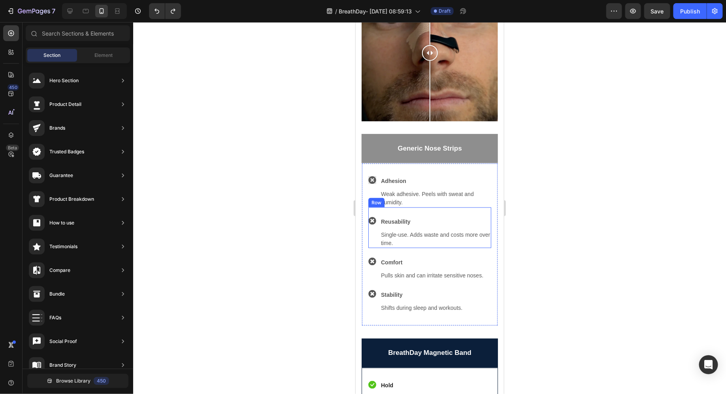
scroll to position [0, 0]
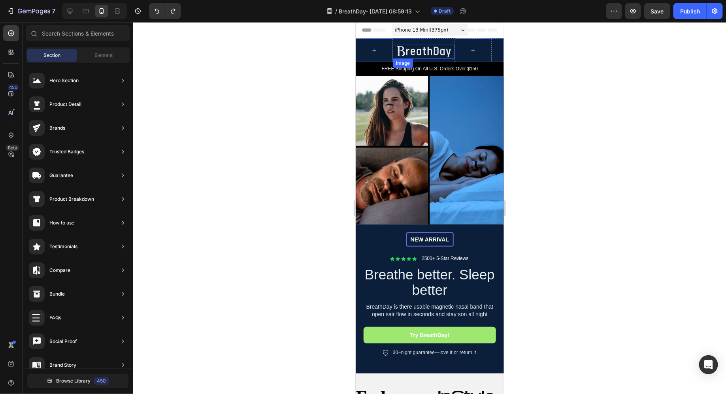
click at [421, 53] on img at bounding box center [424, 51] width 60 height 14
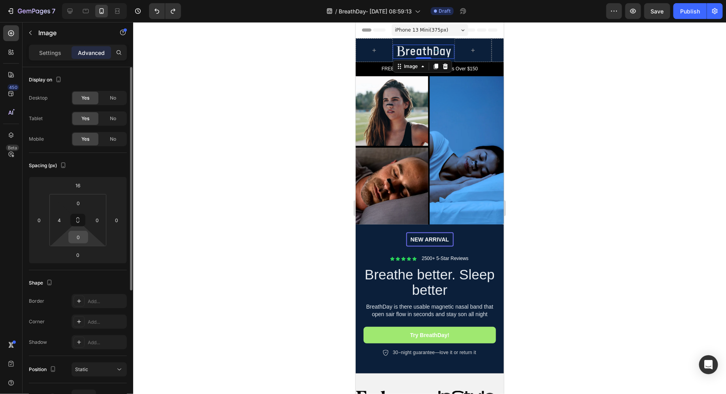
click at [82, 236] on input "0" at bounding box center [78, 237] width 16 height 12
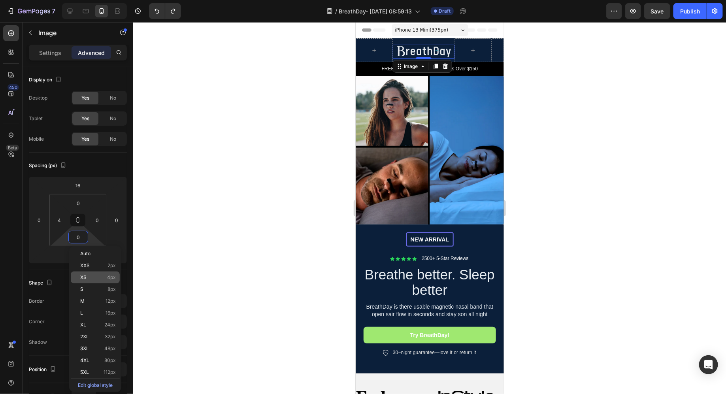
click at [81, 276] on span "XS" at bounding box center [83, 278] width 6 height 6
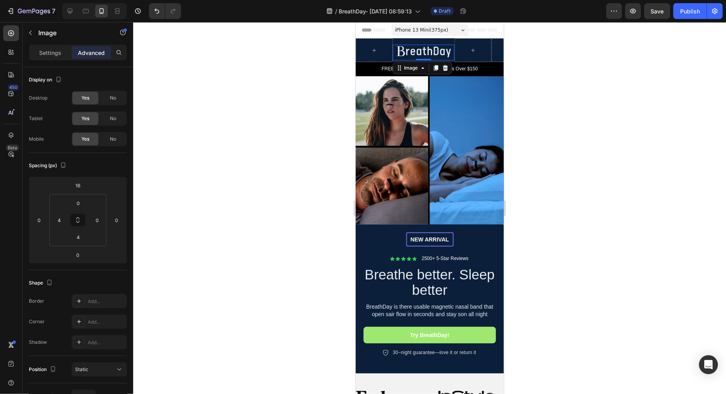
click at [216, 207] on div at bounding box center [429, 208] width 592 height 372
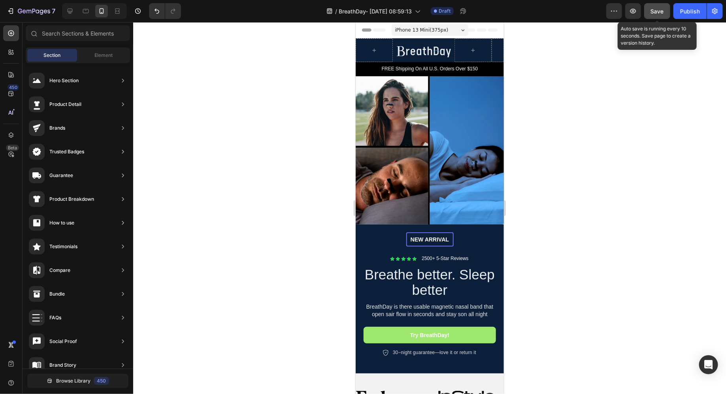
click at [664, 13] on span "Save" at bounding box center [657, 11] width 13 height 7
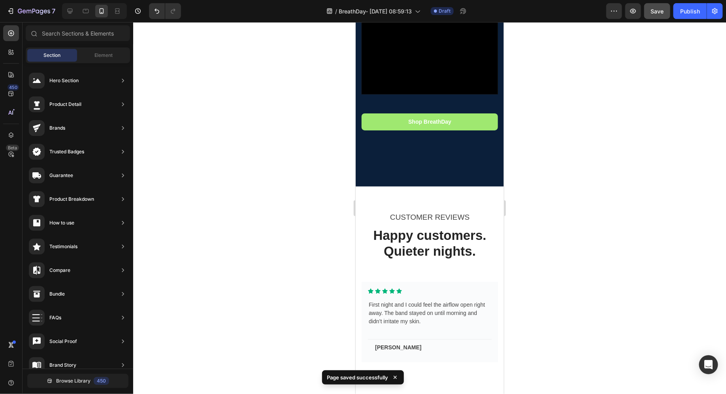
scroll to position [2053, 0]
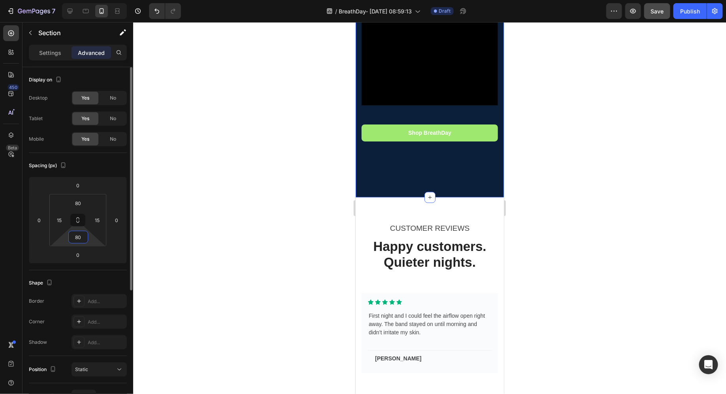
click at [78, 234] on input "80" at bounding box center [78, 237] width 16 height 12
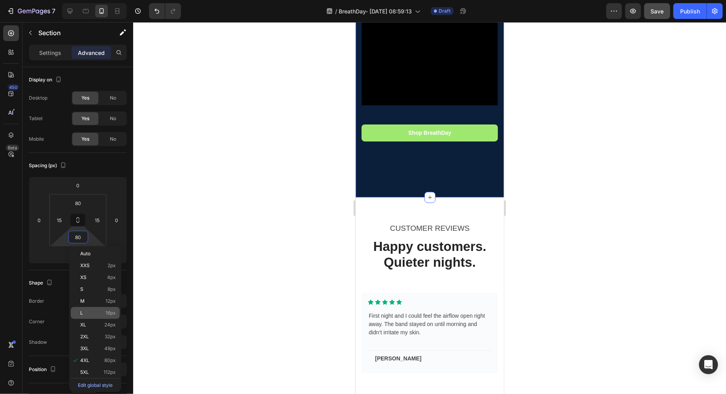
click at [92, 315] on p "L 16px" at bounding box center [98, 313] width 36 height 6
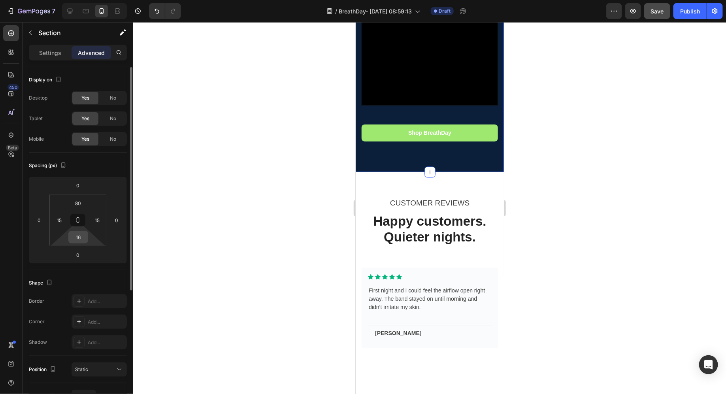
click at [79, 238] on input "16" at bounding box center [78, 237] width 16 height 12
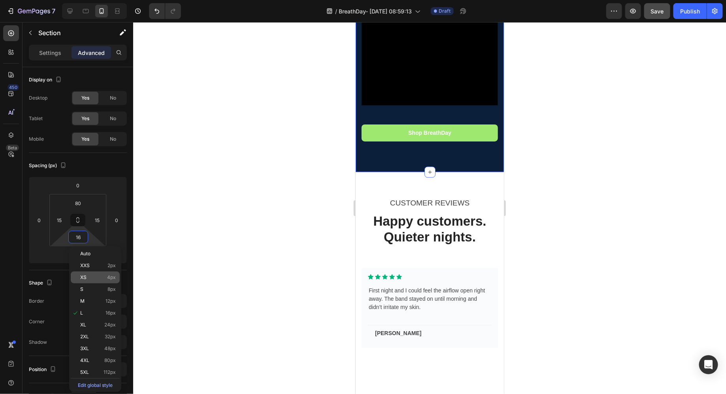
click at [83, 276] on span "XS" at bounding box center [83, 278] width 6 height 6
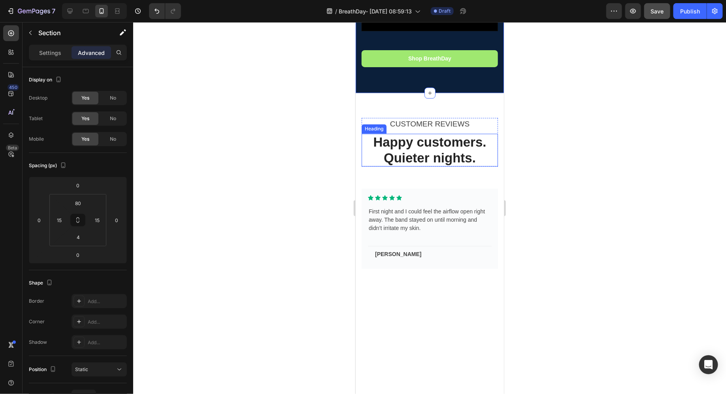
scroll to position [2130, 0]
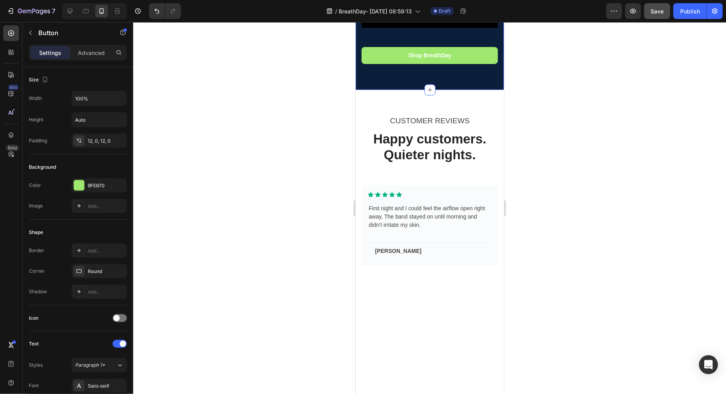
click at [440, 64] on div "Shop BreathDay Button" at bounding box center [429, 65] width 136 height 36
click at [86, 51] on p "Advanced" at bounding box center [91, 53] width 27 height 8
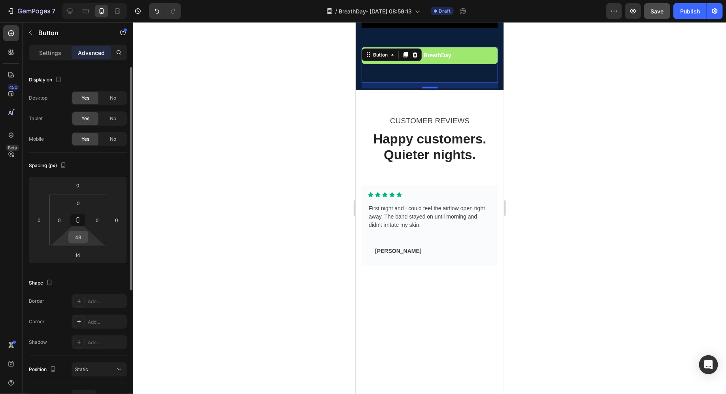
click at [79, 235] on input "48" at bounding box center [78, 237] width 16 height 12
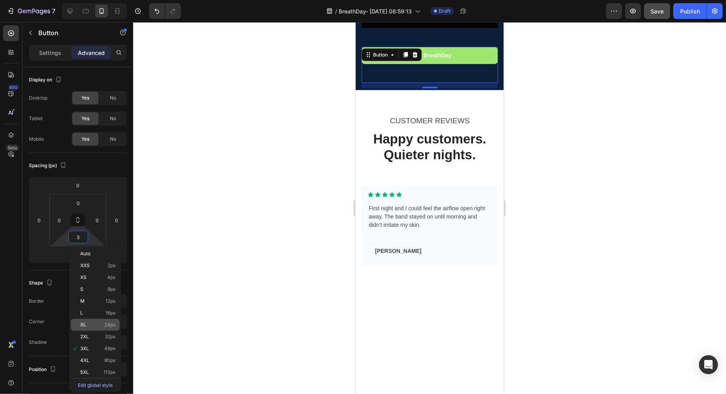
click at [94, 328] on div "XL 24px" at bounding box center [95, 325] width 49 height 12
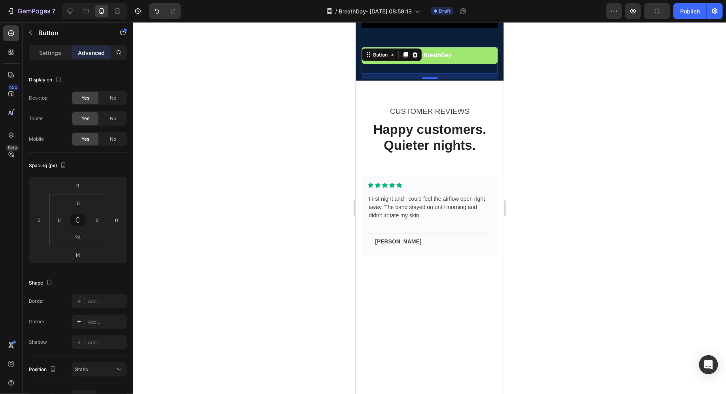
click at [213, 259] on div at bounding box center [429, 208] width 592 height 372
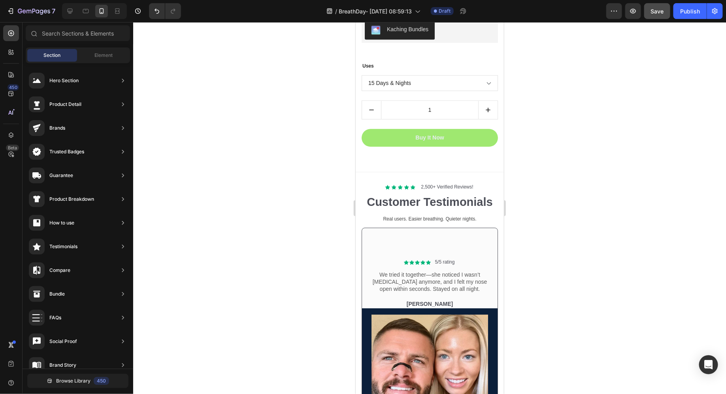
scroll to position [3836, 0]
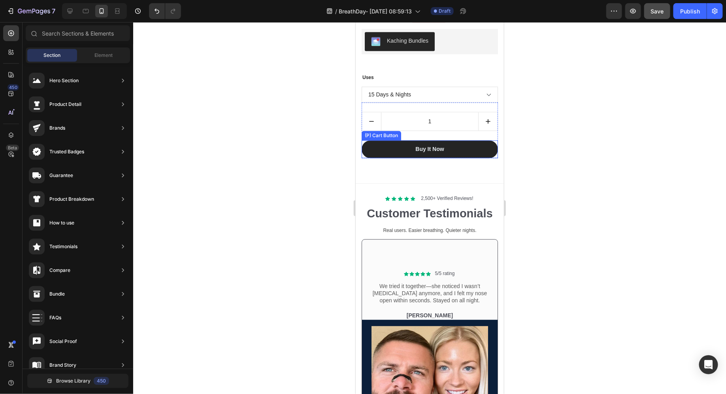
click at [400, 152] on button "Buy It Now" at bounding box center [429, 149] width 136 height 18
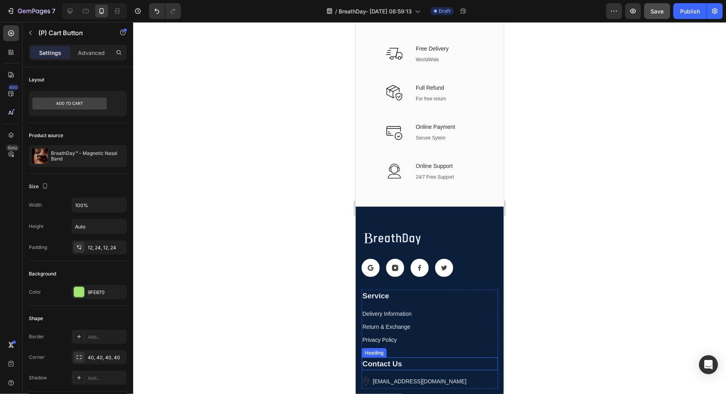
scroll to position [4488, 0]
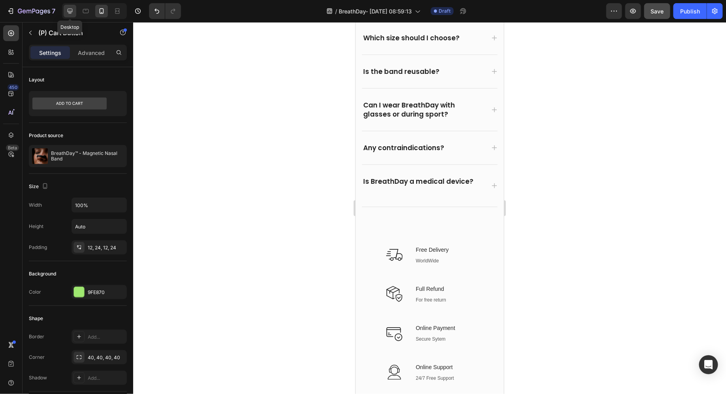
click at [68, 9] on icon at bounding box center [70, 11] width 5 height 5
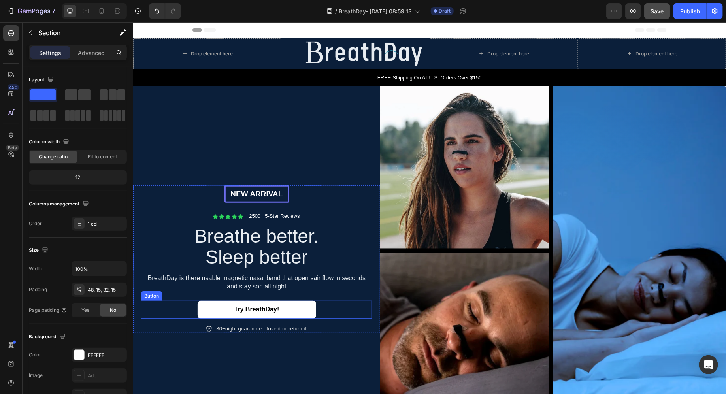
click at [281, 308] on link "Try BreathDay!" at bounding box center [256, 309] width 118 height 18
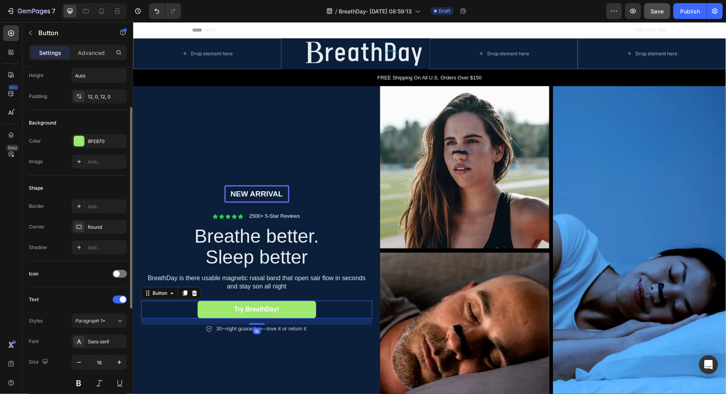
scroll to position [54, 0]
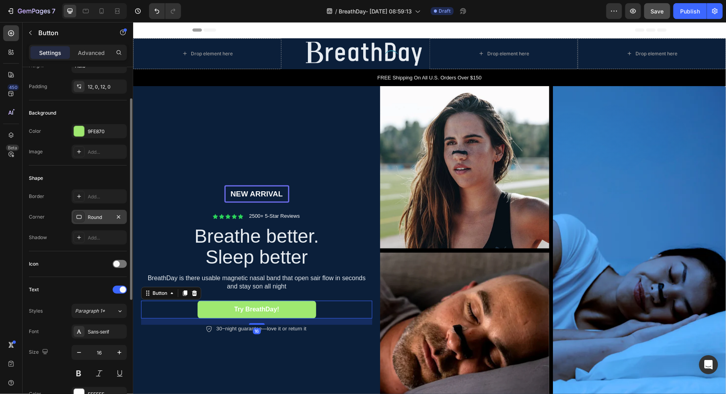
click at [90, 215] on div "Round" at bounding box center [99, 217] width 23 height 7
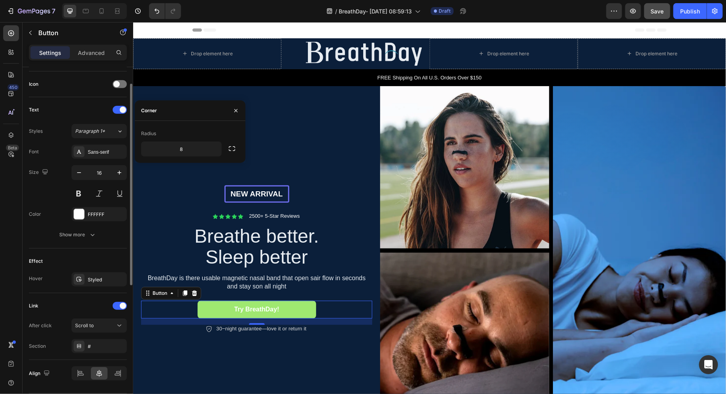
scroll to position [256, 0]
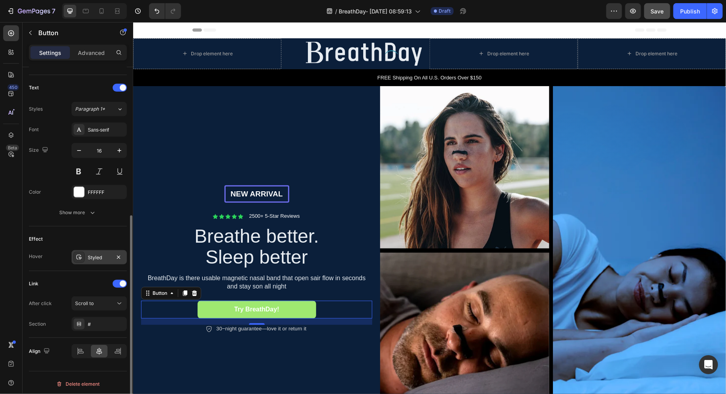
click at [89, 255] on div "Styled" at bounding box center [99, 257] width 23 height 7
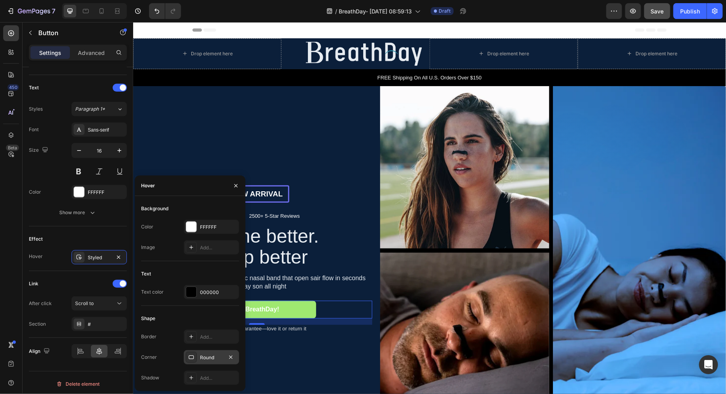
click at [211, 355] on div "Round" at bounding box center [211, 357] width 23 height 7
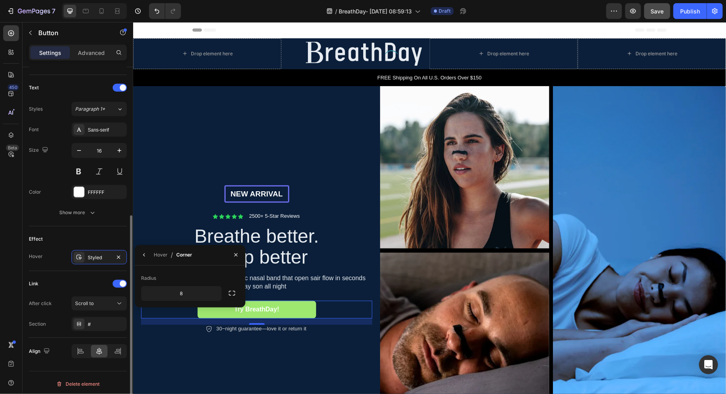
click at [94, 283] on div "Link" at bounding box center [78, 283] width 98 height 13
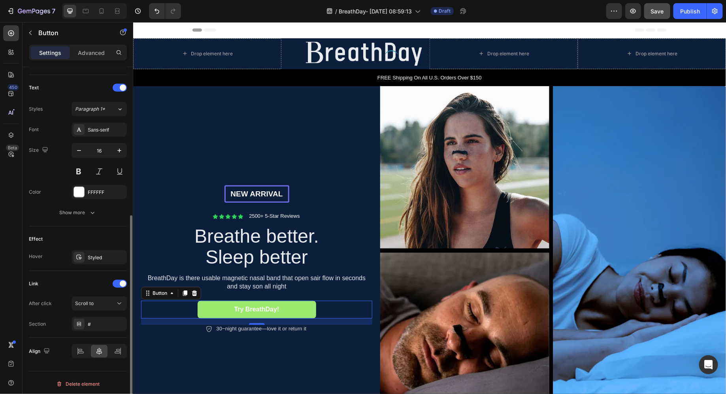
click at [94, 310] on div "After click Scroll to Section #" at bounding box center [78, 313] width 98 height 35
click at [94, 307] on button "Scroll to" at bounding box center [98, 303] width 55 height 14
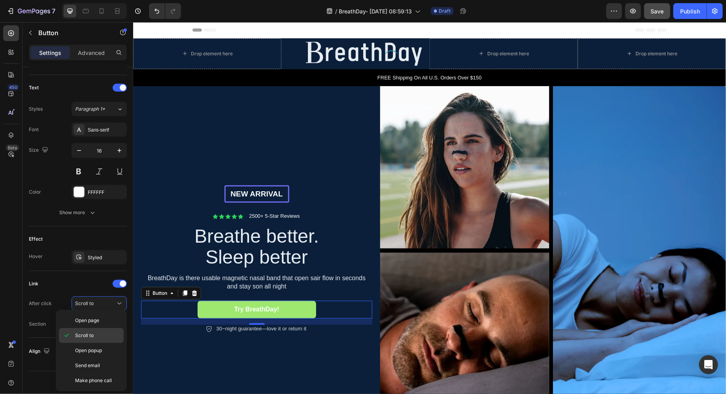
click at [97, 332] on p "Scroll to" at bounding box center [97, 335] width 45 height 7
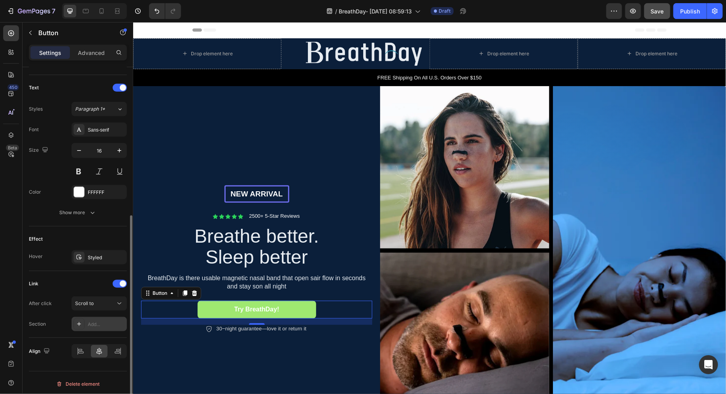
click at [94, 321] on div "Add..." at bounding box center [106, 324] width 37 height 7
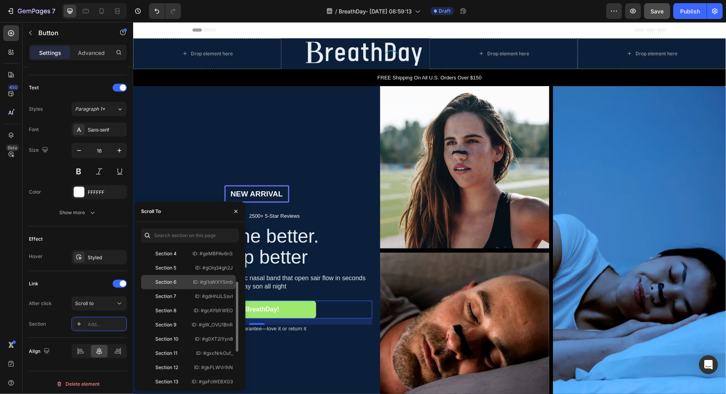
scroll to position [61, 0]
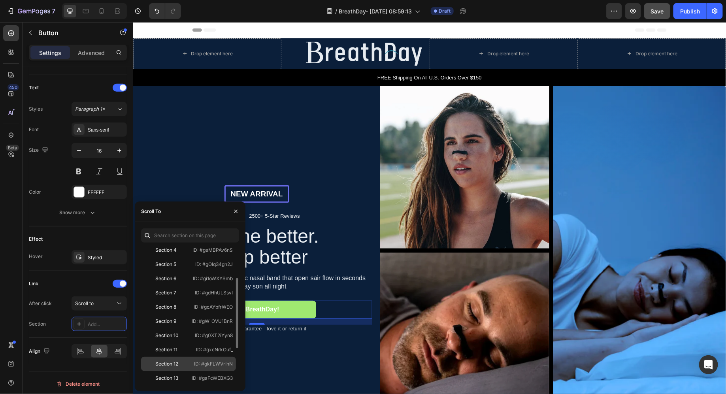
click at [183, 364] on div "Section 12" at bounding box center [167, 363] width 46 height 7
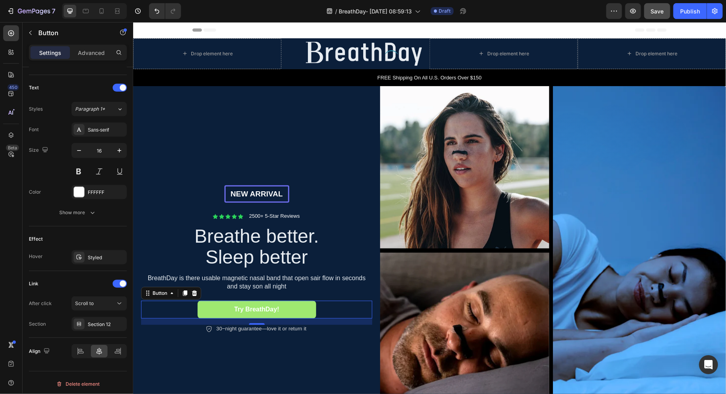
click at [317, 303] on div "Try BreathDay! Button 16" at bounding box center [256, 309] width 231 height 18
click at [286, 310] on link "Try BreathDay!" at bounding box center [256, 309] width 118 height 18
click at [254, 310] on strong "Try BreathDay!" at bounding box center [256, 308] width 45 height 7
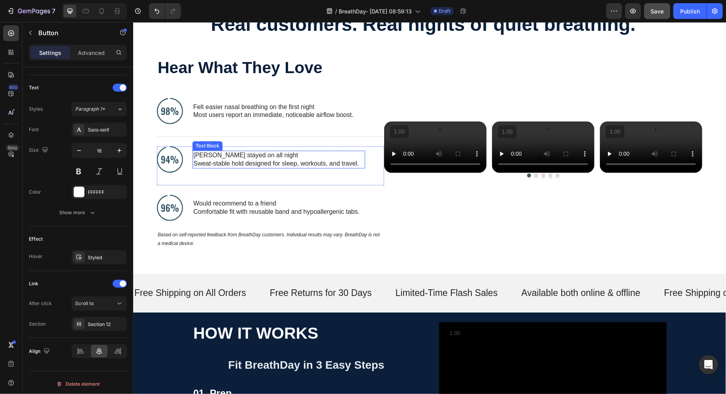
scroll to position [646, 0]
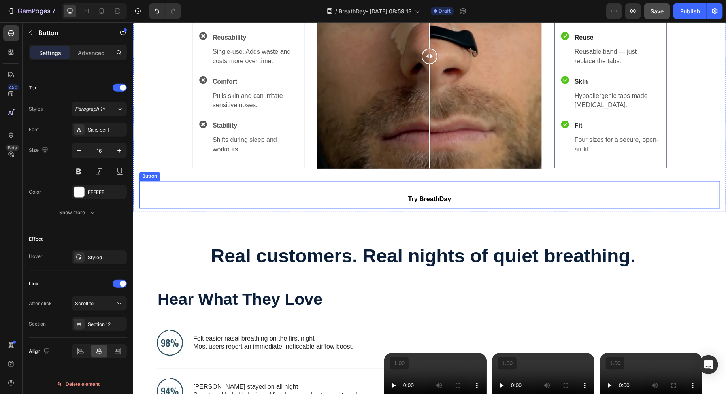
click at [383, 206] on button "Try BreathDay" at bounding box center [429, 199] width 118 height 18
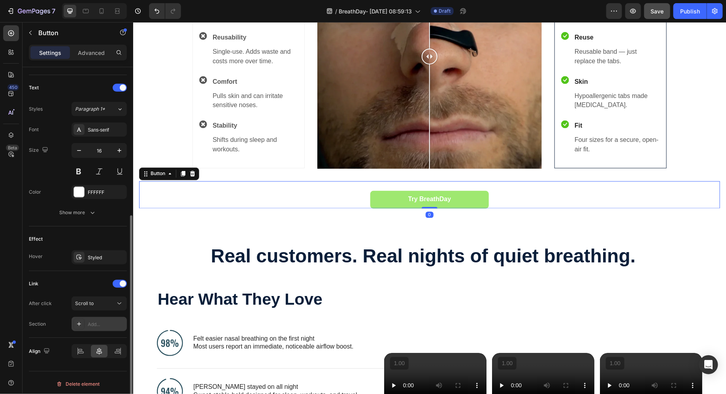
click at [98, 321] on div "Add..." at bounding box center [106, 324] width 37 height 7
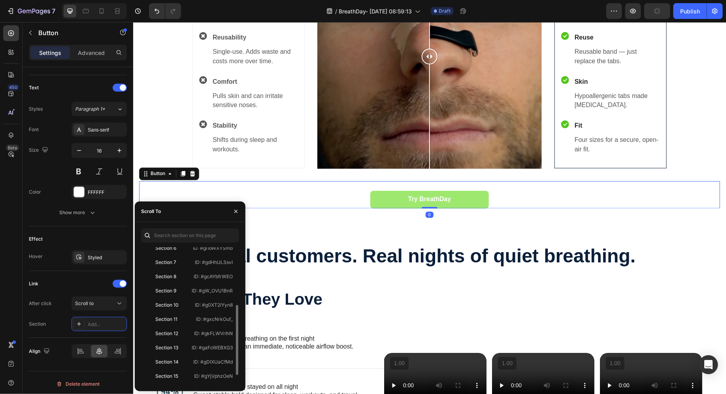
scroll to position [109, 0]
click at [179, 316] on div "Section 12" at bounding box center [167, 315] width 46 height 7
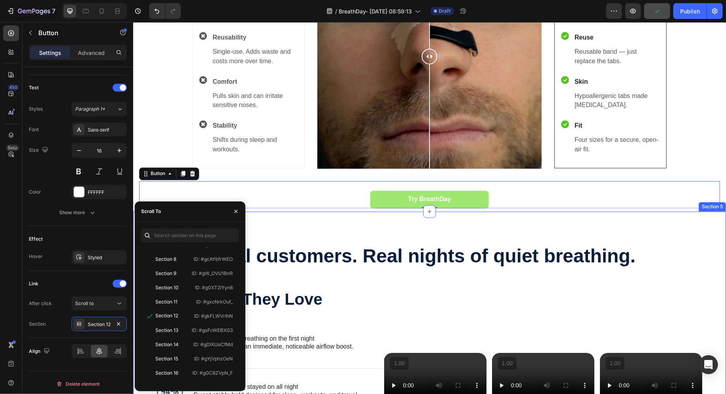
click at [328, 224] on div "Real customers. Real nights of quiet breathing. Heading Hear What They Love Hea…" at bounding box center [429, 358] width 592 height 294
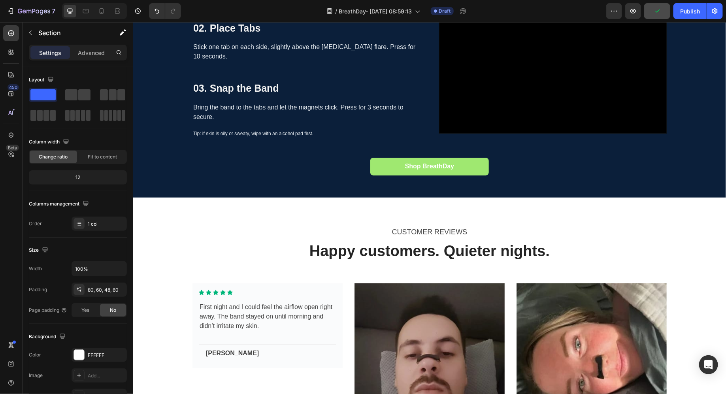
scroll to position [1295, 0]
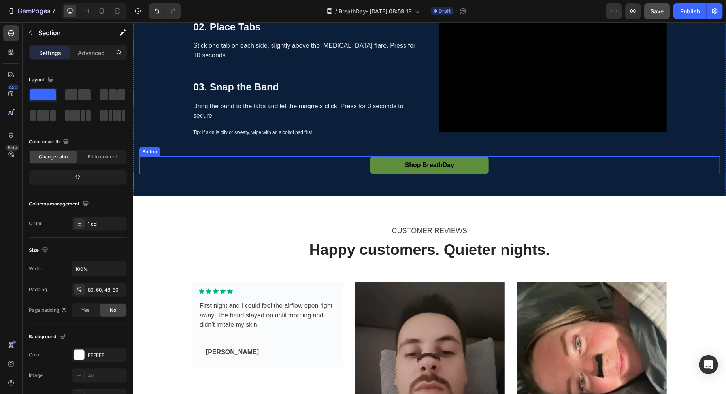
click at [395, 156] on link "Shop BreathDay" at bounding box center [429, 165] width 118 height 18
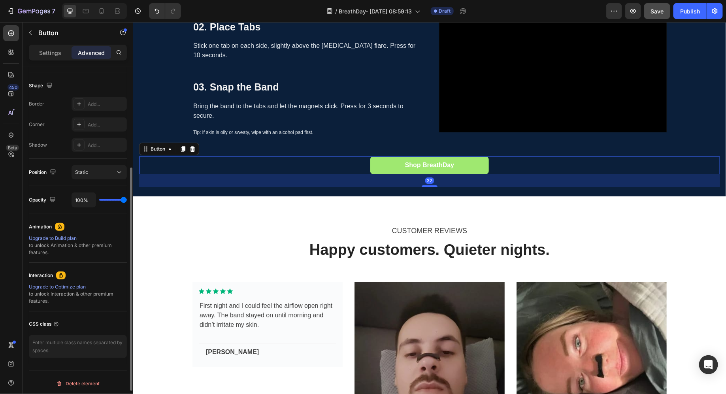
scroll to position [0, 0]
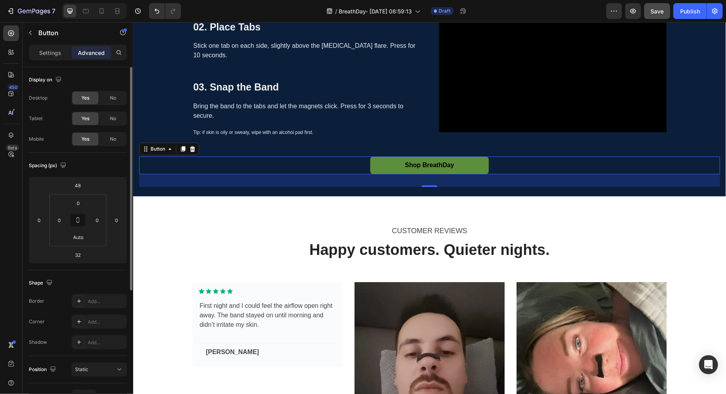
click at [406, 156] on link "Shop BreathDay" at bounding box center [429, 165] width 118 height 18
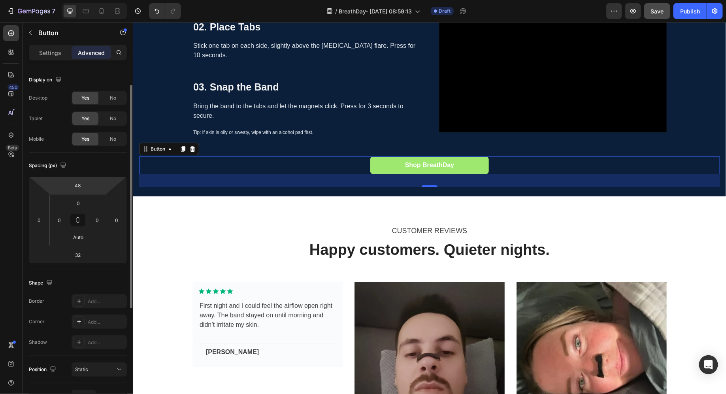
scroll to position [14, 0]
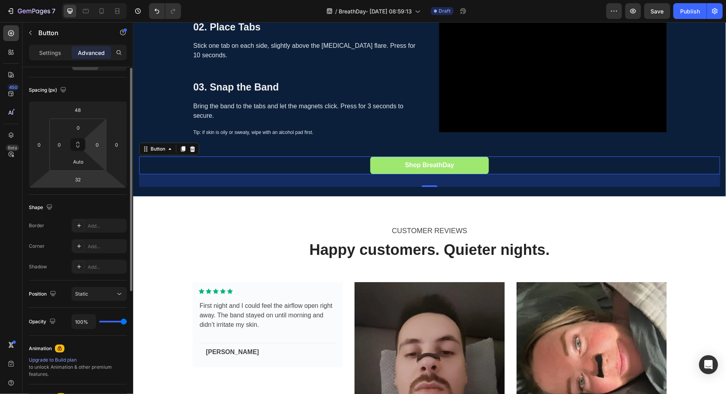
scroll to position [19, 0]
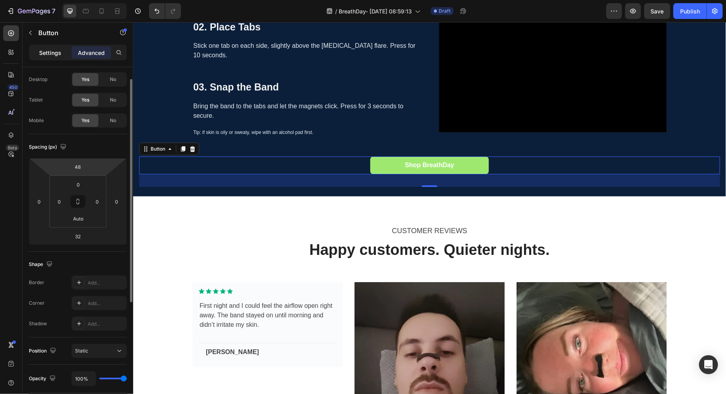
click at [56, 53] on p "Settings" at bounding box center [50, 53] width 22 height 8
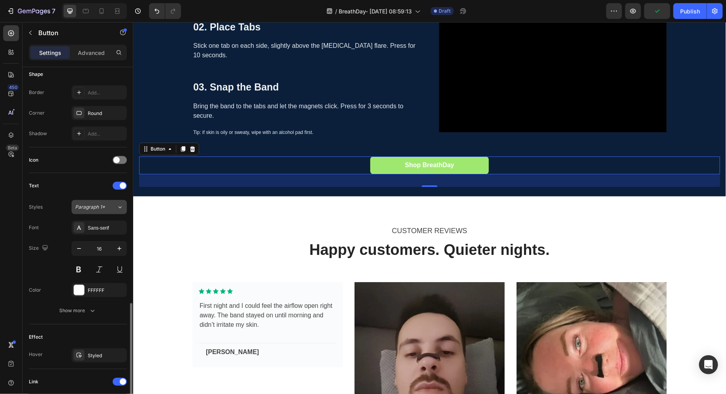
scroll to position [256, 0]
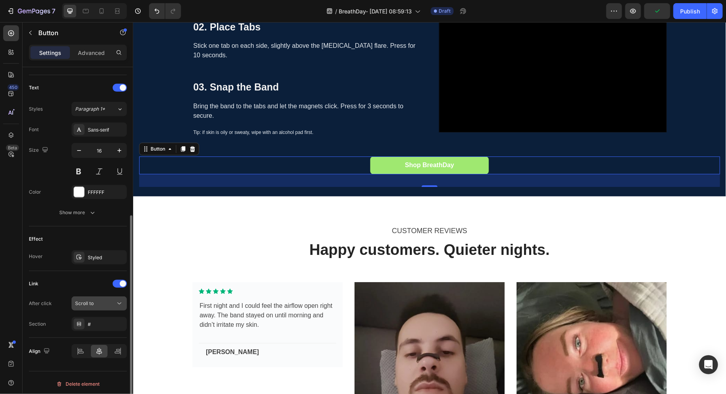
click at [99, 303] on div "Scroll to" at bounding box center [95, 303] width 40 height 7
click at [93, 286] on div "Link" at bounding box center [78, 283] width 98 height 13
click at [93, 321] on div "#" at bounding box center [99, 324] width 23 height 7
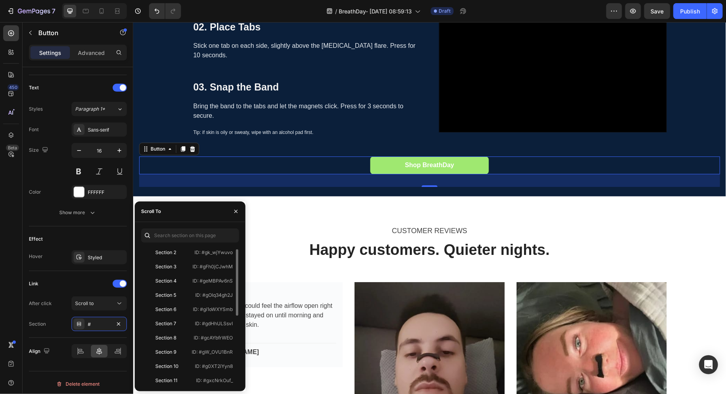
scroll to position [2, 0]
click at [162, 264] on div "Element" at bounding box center [164, 265] width 18 height 7
click at [167, 290] on div "Section 12" at bounding box center [166, 292] width 23 height 7
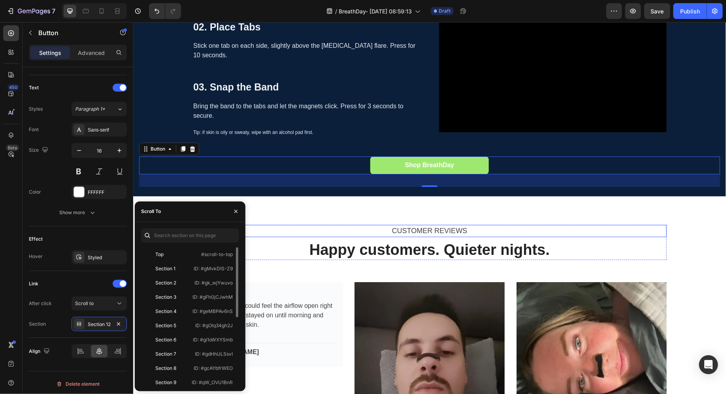
click at [337, 214] on div "CUSTOMER REVIEWS Text Happy customers. Quieter nights. Heading Row Image Icon I…" at bounding box center [429, 370] width 592 height 349
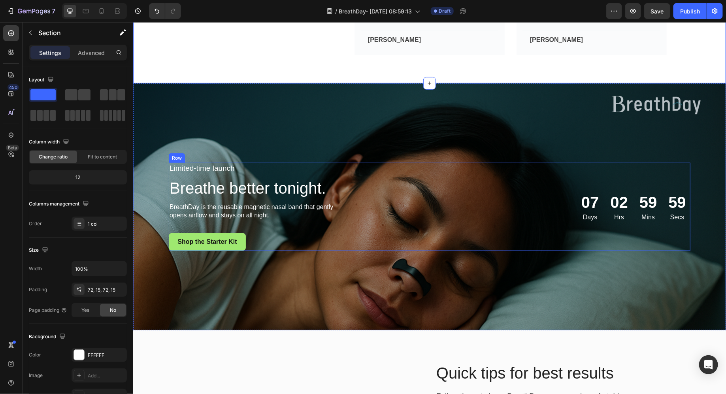
scroll to position [1764, 0]
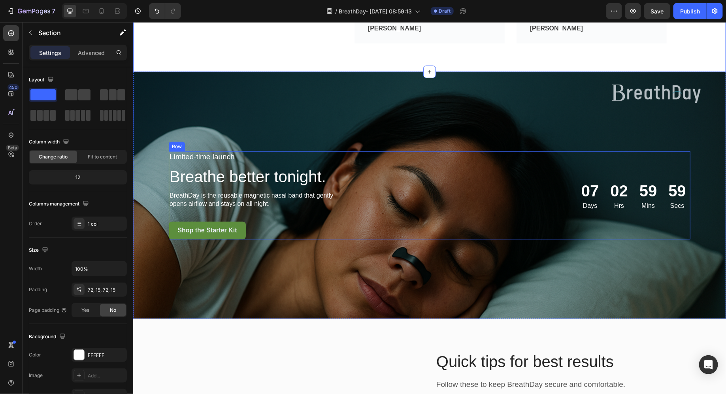
click at [214, 233] on link "Shop the Starter Kit" at bounding box center [206, 230] width 77 height 18
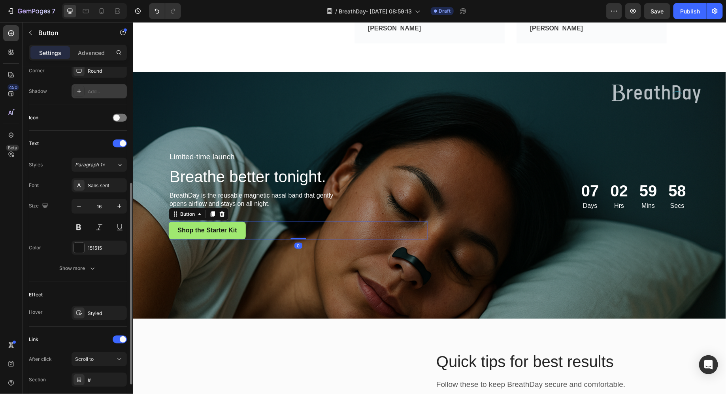
scroll to position [256, 0]
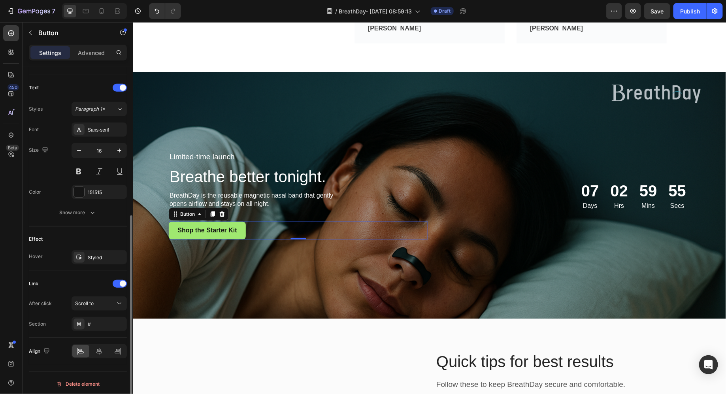
click at [89, 333] on div "Link After click Scroll to Section #" at bounding box center [78, 304] width 98 height 67
click at [90, 325] on div "#" at bounding box center [98, 324] width 55 height 14
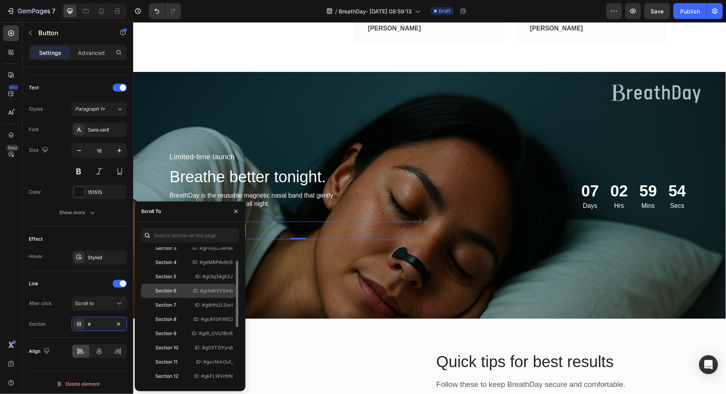
scroll to position [99, 0]
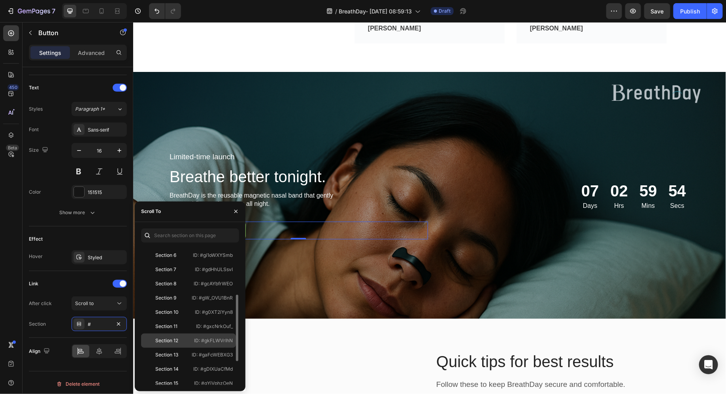
click at [173, 338] on div "Section 12" at bounding box center [166, 340] width 23 height 7
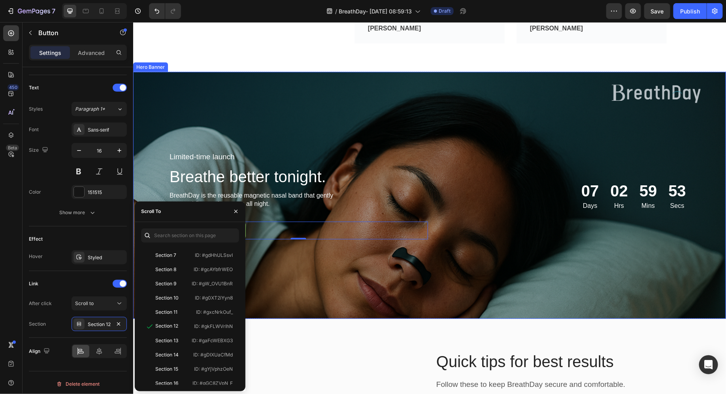
click at [259, 264] on div "Background Image" at bounding box center [429, 194] width 592 height 247
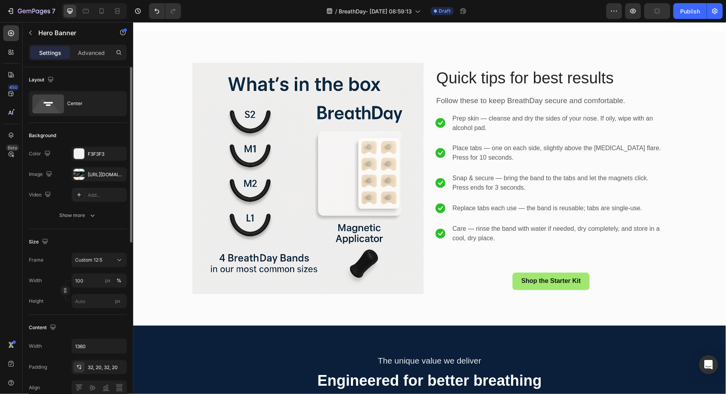
scroll to position [2106, 0]
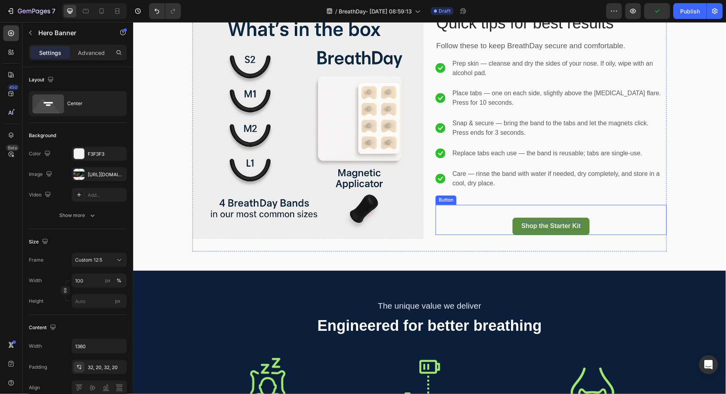
click at [521, 226] on p "Shop the Starter Kit" at bounding box center [550, 226] width 59 height 8
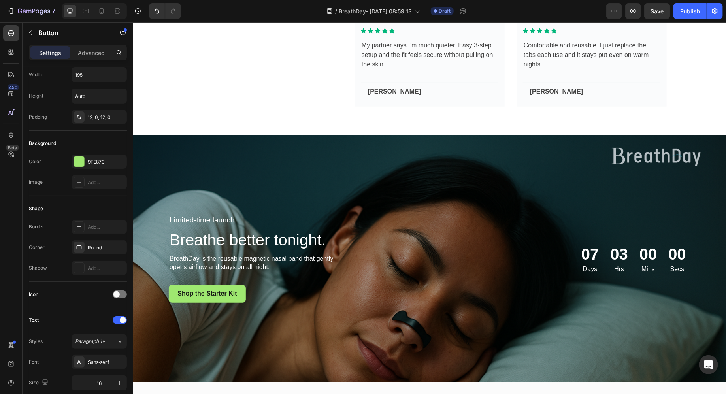
scroll to position [1782, 0]
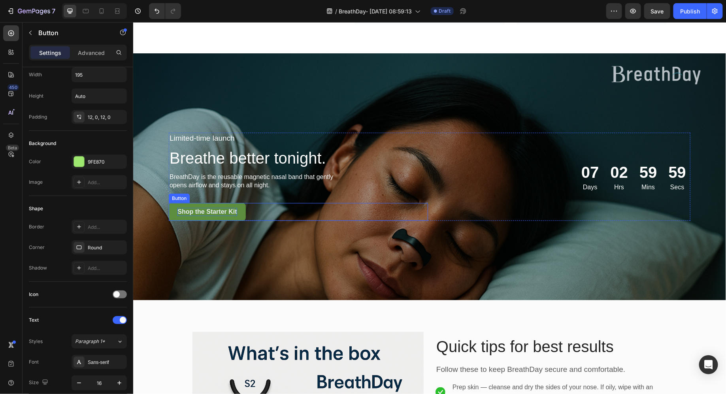
click at [212, 209] on p "Shop the Starter Kit" at bounding box center [206, 211] width 59 height 8
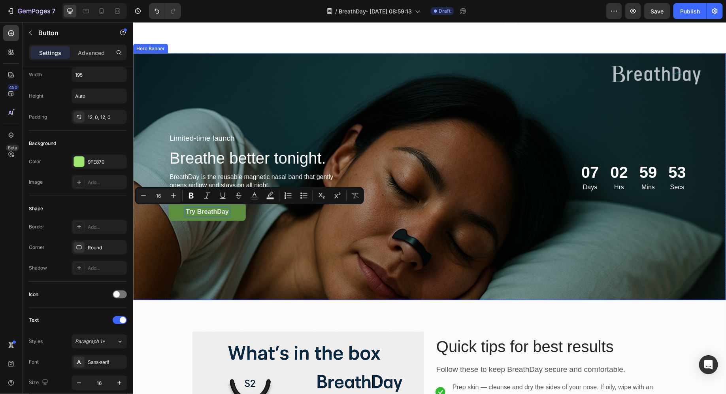
click at [310, 263] on div "Background Image" at bounding box center [429, 176] width 592 height 247
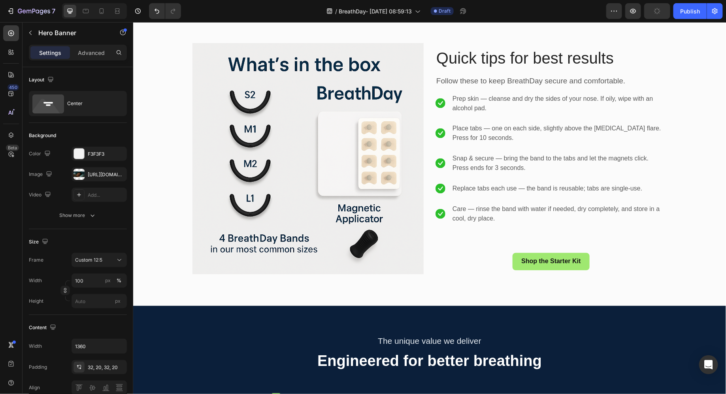
scroll to position [2112, 0]
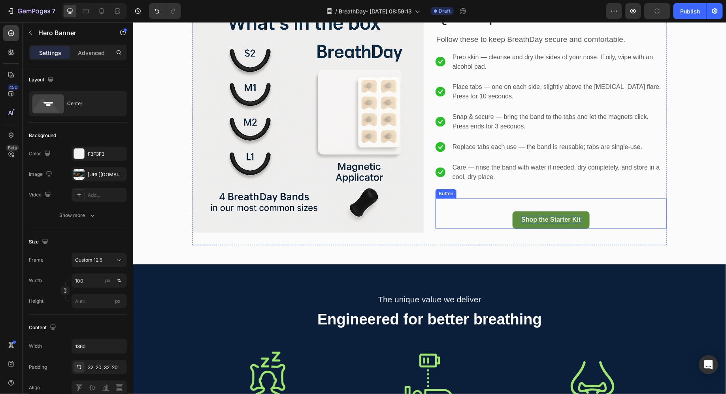
click at [541, 222] on p "Shop the Starter Kit" at bounding box center [550, 220] width 59 height 8
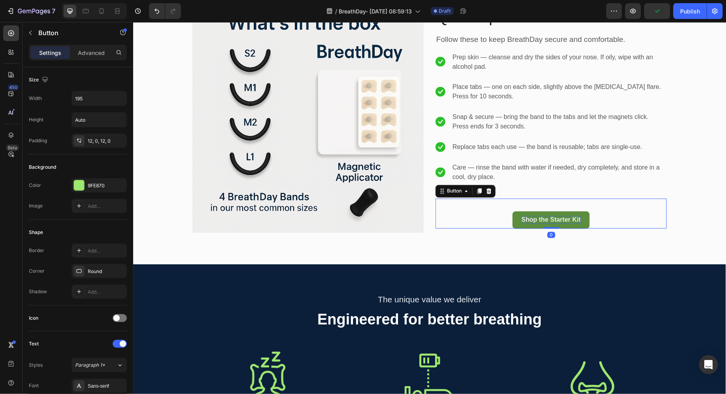
click at [541, 222] on p "Shop the Starter Kit" at bounding box center [550, 220] width 59 height 8
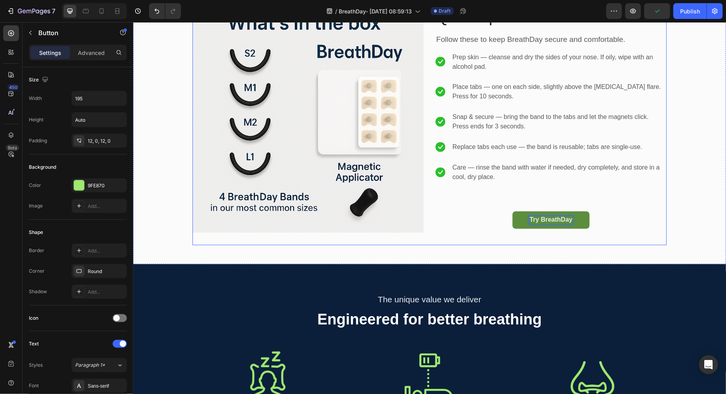
click at [485, 235] on div "Image Quick tips for best results Heading Follow these to keep BreathDay secure…" at bounding box center [429, 117] width 474 height 256
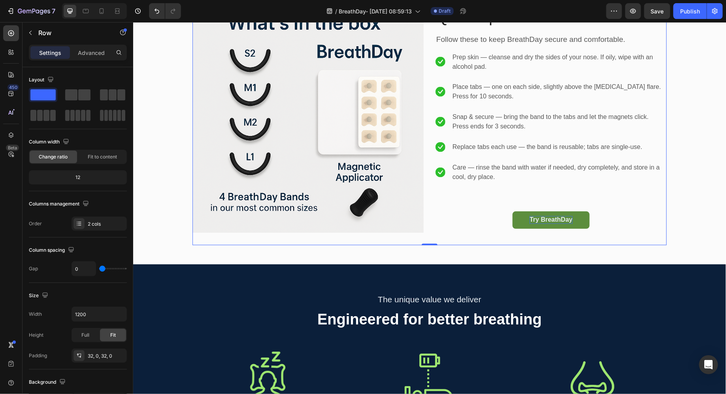
click at [515, 224] on link "Try BreathDay" at bounding box center [550, 220] width 77 height 18
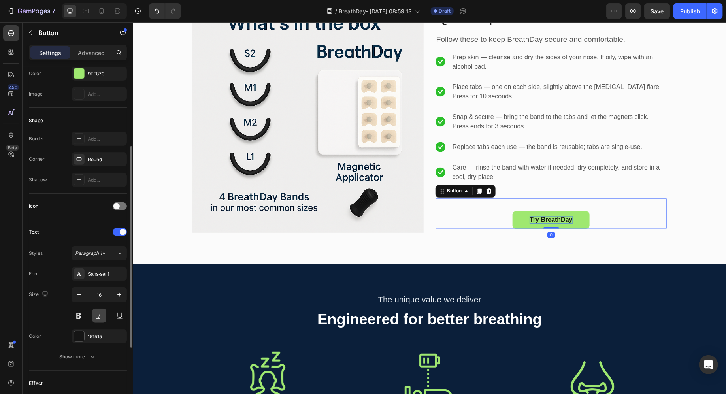
scroll to position [256, 0]
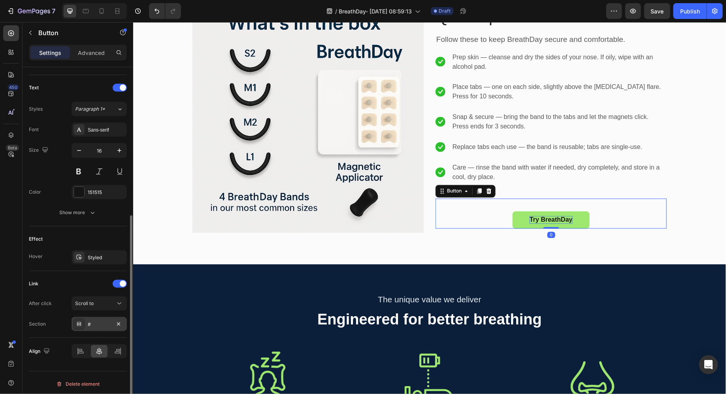
click at [100, 318] on div "#" at bounding box center [98, 324] width 55 height 14
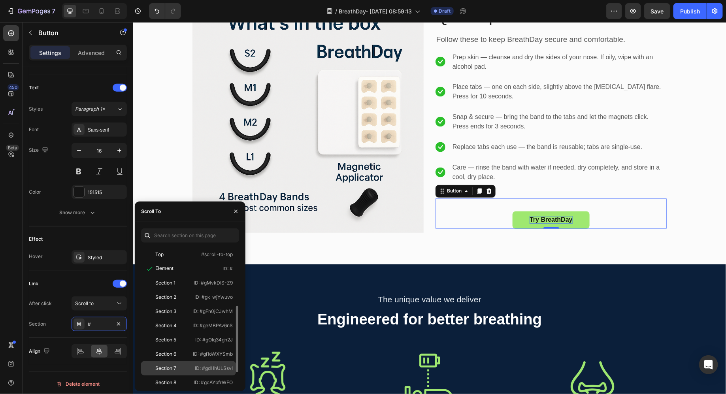
scroll to position [79, 0]
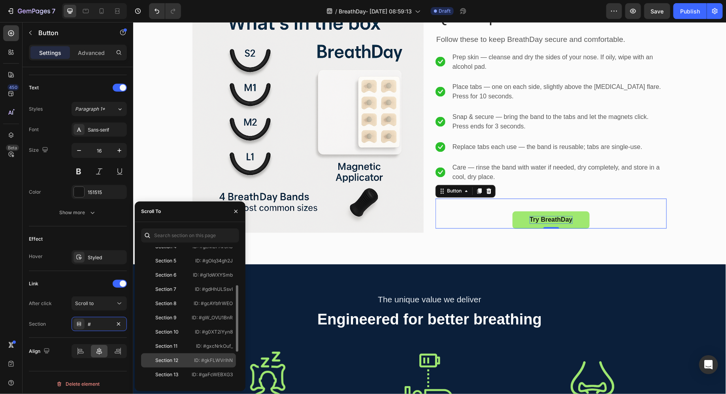
click at [179, 358] on div "Section 12" at bounding box center [167, 360] width 46 height 7
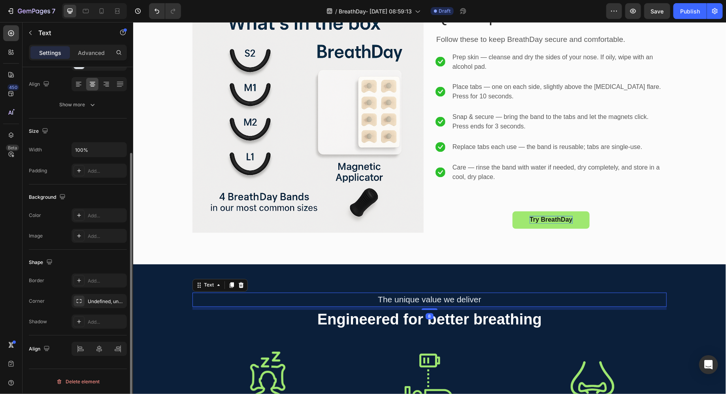
click at [352, 292] on div "The unique value we deliver" at bounding box center [429, 299] width 474 height 14
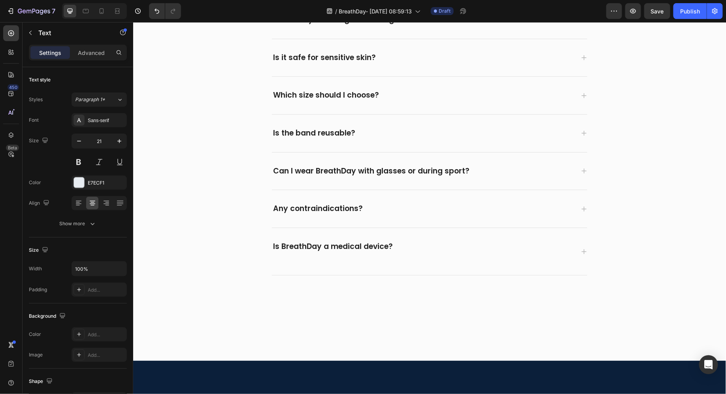
scroll to position [2765, 0]
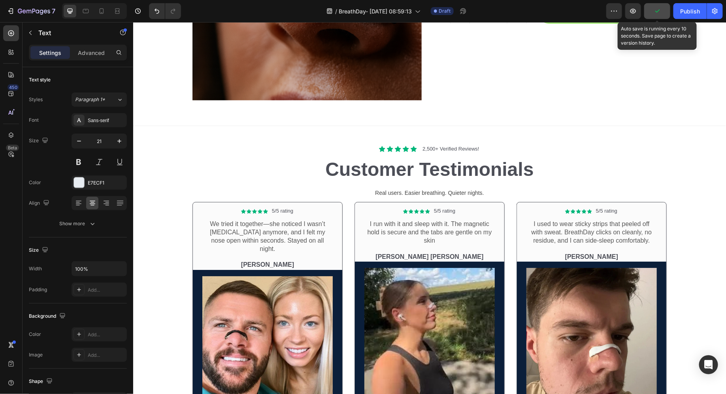
click at [652, 10] on button "button" at bounding box center [657, 11] width 26 height 16
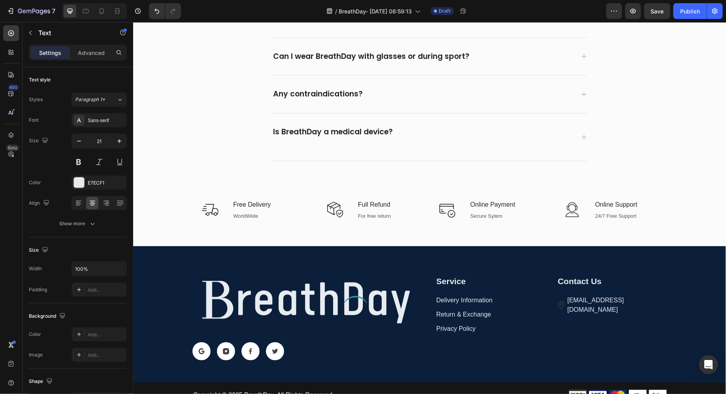
scroll to position [3541, 0]
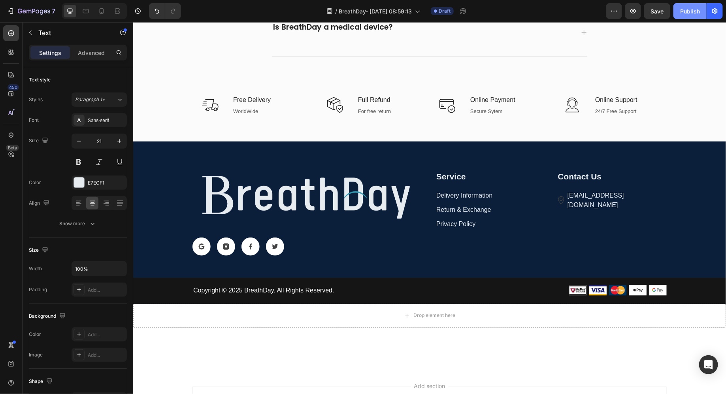
click at [685, 15] on button "Publish" at bounding box center [689, 11] width 33 height 16
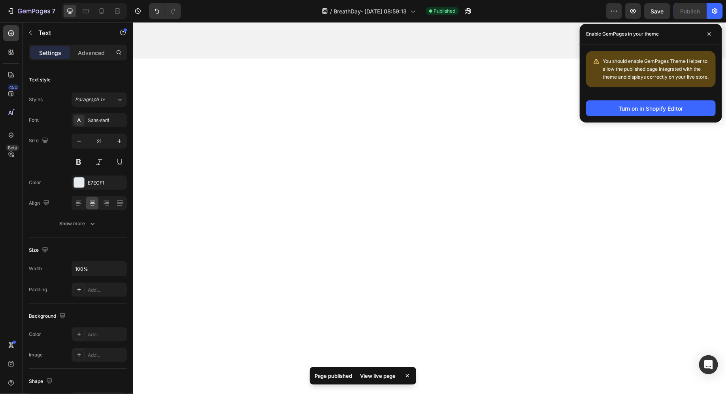
scroll to position [0, 0]
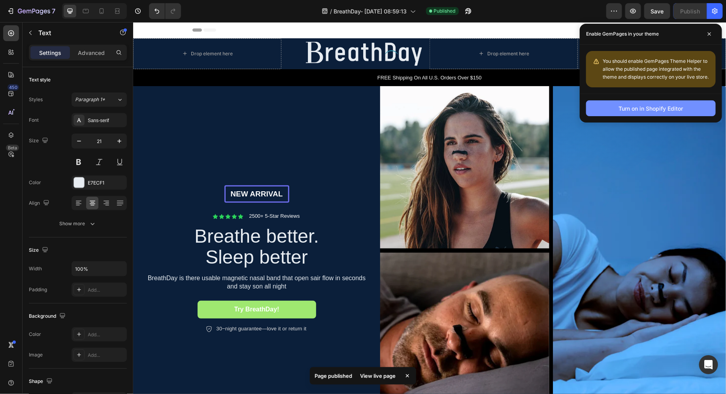
click at [653, 110] on div "Turn on in Shopify Editor" at bounding box center [651, 108] width 64 height 8
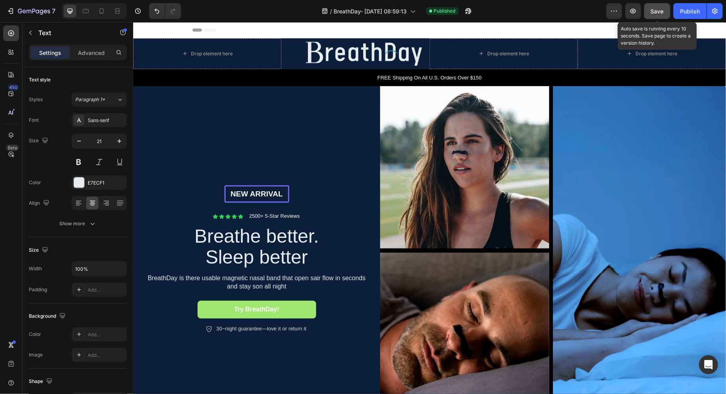
click at [663, 11] on span "Save" at bounding box center [657, 11] width 13 height 7
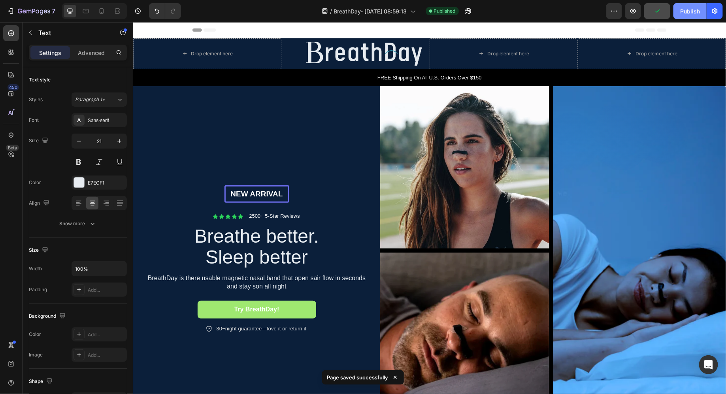
click at [682, 13] on div "Publish" at bounding box center [690, 11] width 20 height 8
click at [620, 18] on button "button" at bounding box center [614, 11] width 16 height 16
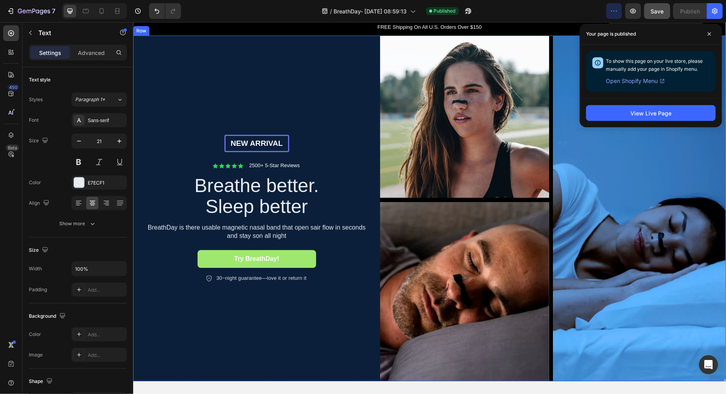
scroll to position [52, 0]
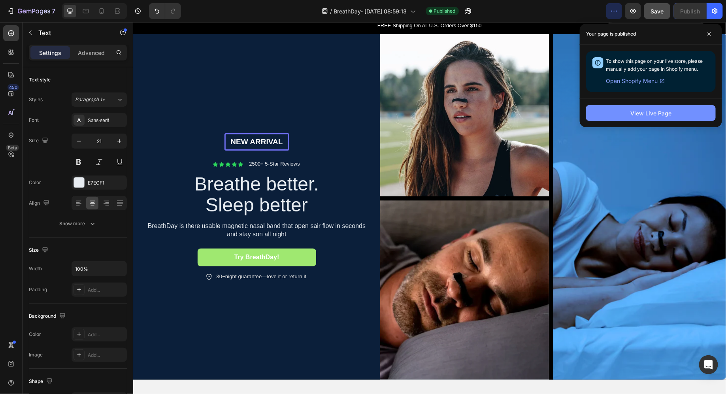
click at [637, 115] on div "View Live Page" at bounding box center [650, 113] width 41 height 8
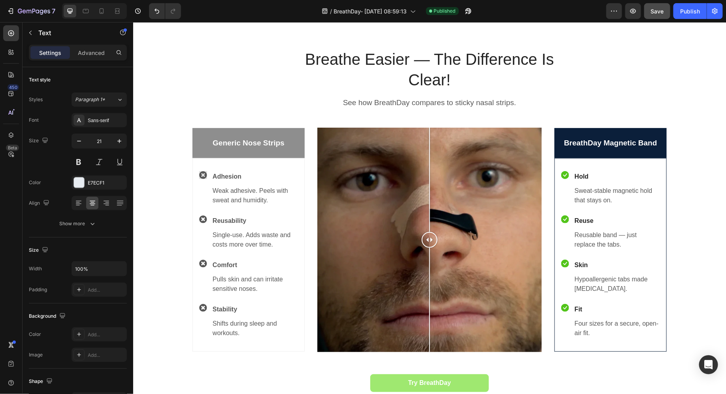
scroll to position [451, 0]
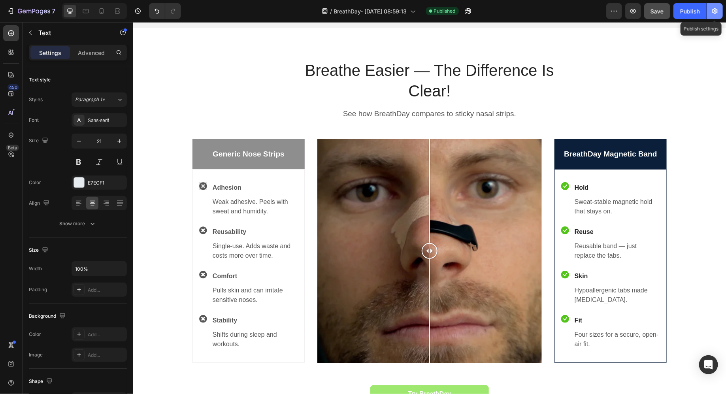
click at [711, 14] on icon "button" at bounding box center [715, 11] width 8 height 8
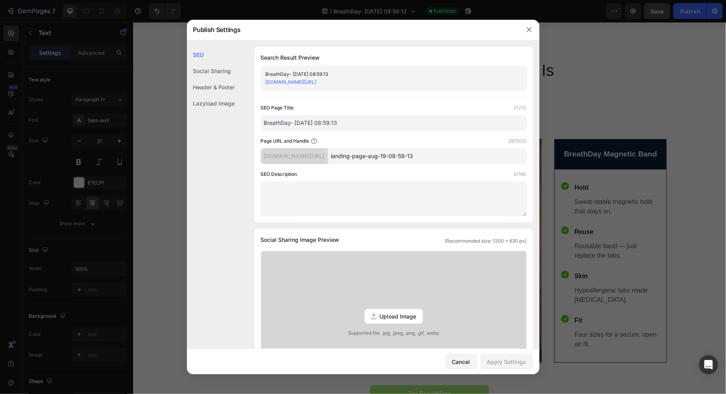
click at [371, 156] on input "landing-page-aug-19-08-59-13" at bounding box center [427, 156] width 199 height 16
type input "B"
type input "breathday"
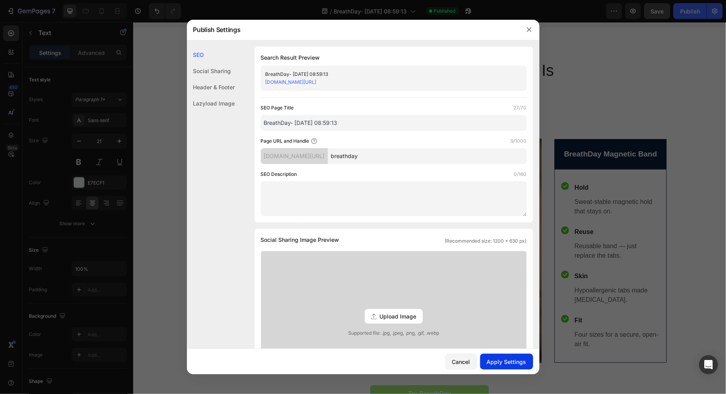
click at [498, 361] on div "Apply Settings" at bounding box center [506, 361] width 39 height 8
click at [332, 87] on div "BreathDay- Aug 19, 08:59:13 w3n8hc-tf.myshopify.com/pages/breathday" at bounding box center [394, 78] width 266 height 25
click at [329, 85] on div "[DOMAIN_NAME][URL]" at bounding box center [386, 82] width 243 height 8
click at [316, 84] on link "[DOMAIN_NAME][URL]" at bounding box center [290, 82] width 51 height 6
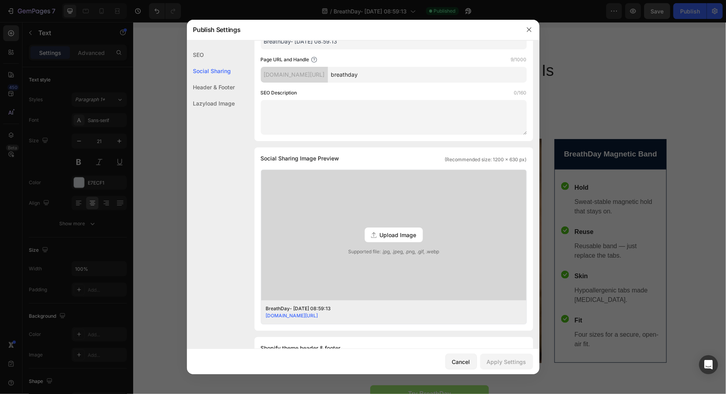
scroll to position [0, 0]
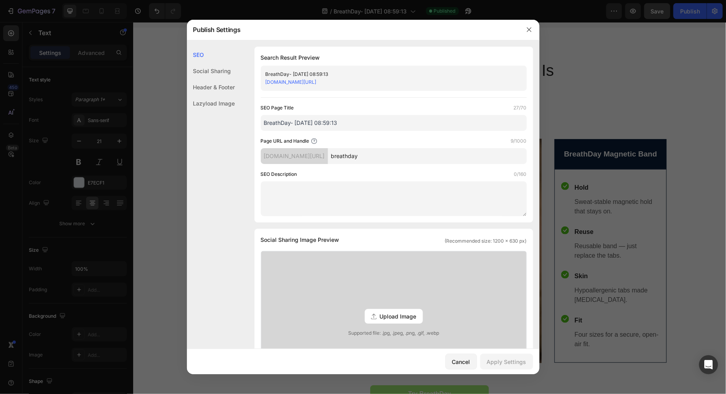
click at [328, 158] on div "[DOMAIN_NAME][URL]" at bounding box center [294, 156] width 67 height 16
drag, startPoint x: 532, startPoint y: 29, endPoint x: 398, endPoint y: 14, distance: 134.4
click at [532, 29] on icon "button" at bounding box center [529, 29] width 6 height 6
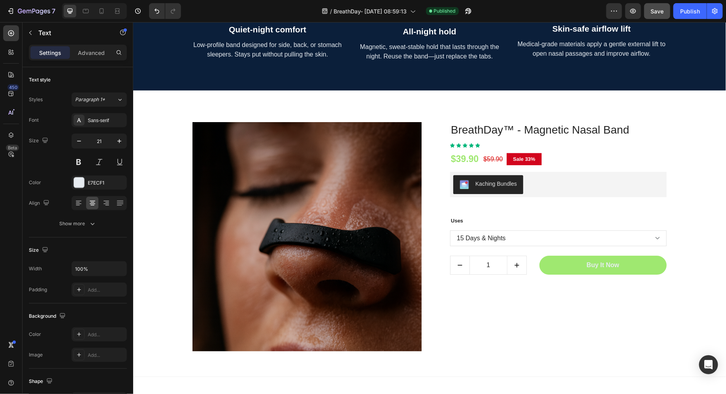
scroll to position [2608, 0]
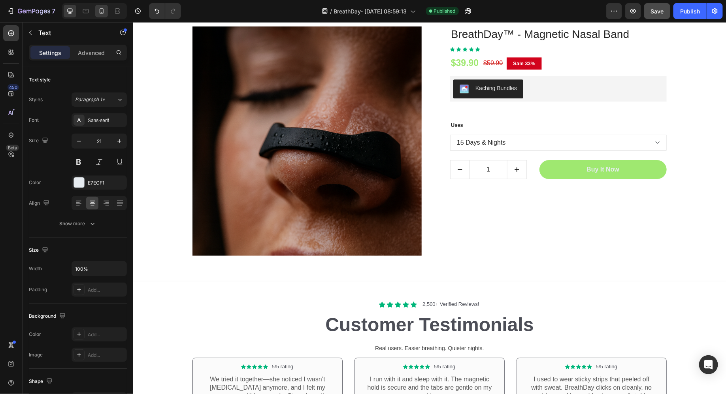
click at [98, 10] on icon at bounding box center [102, 11] width 8 height 8
type input "19"
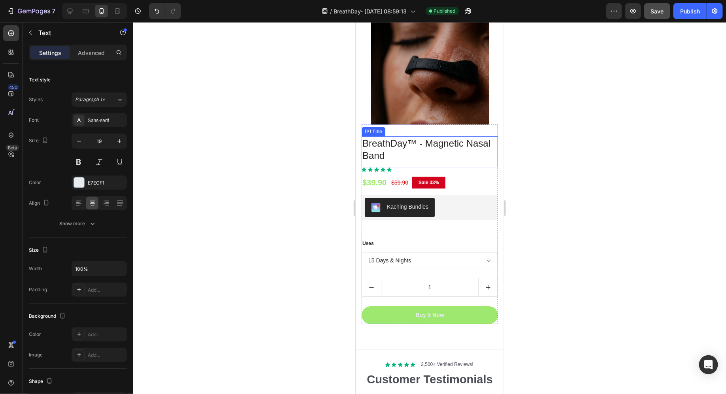
click at [386, 127] on div "BreathDay™ - Magnetic Nasal Band (P) Title Icon Icon Icon Icon Icon Icon List H…" at bounding box center [429, 223] width 136 height 199
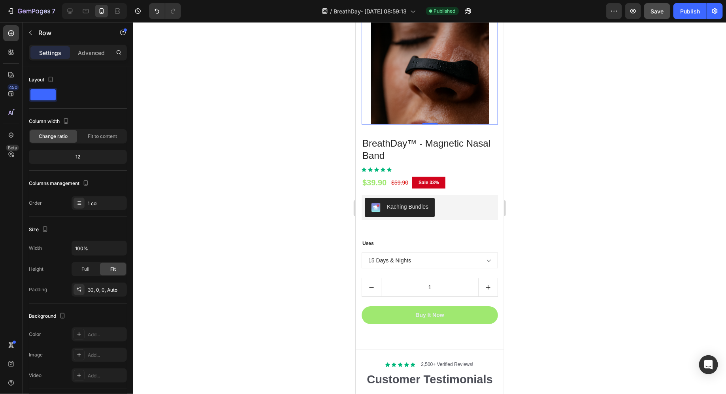
click at [361, 89] on div at bounding box center [429, 65] width 136 height 118
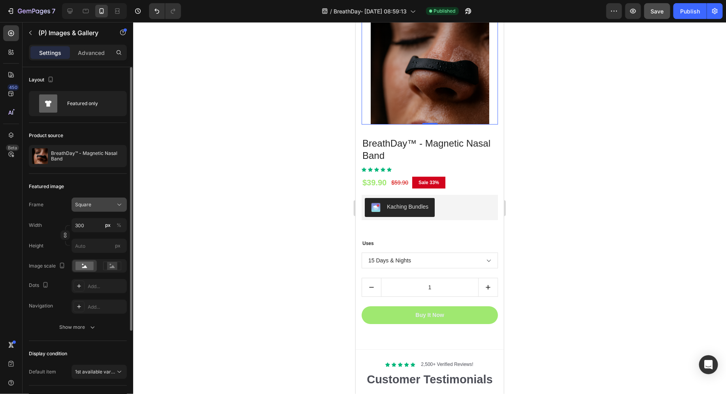
click at [98, 207] on div "Square" at bounding box center [94, 204] width 39 height 7
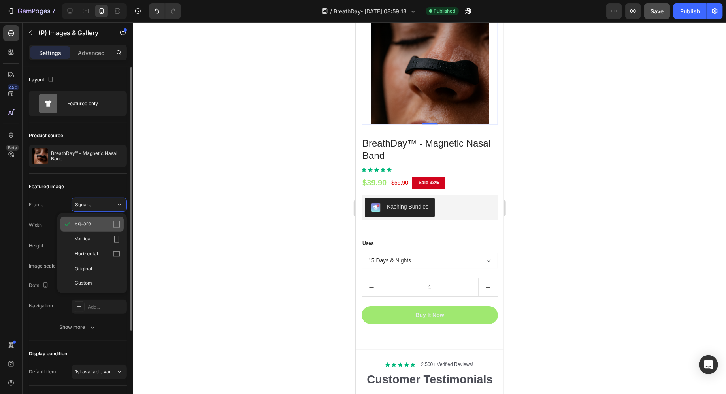
click at [102, 221] on div "Square" at bounding box center [98, 224] width 46 height 8
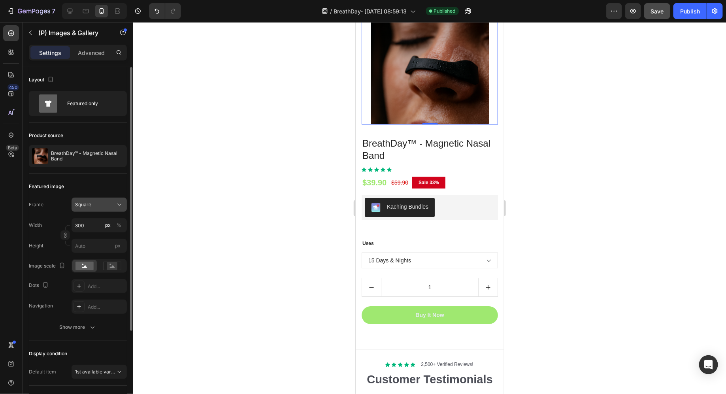
click at [101, 203] on div "Square" at bounding box center [94, 204] width 39 height 7
click at [90, 267] on span "Original" at bounding box center [83, 268] width 17 height 7
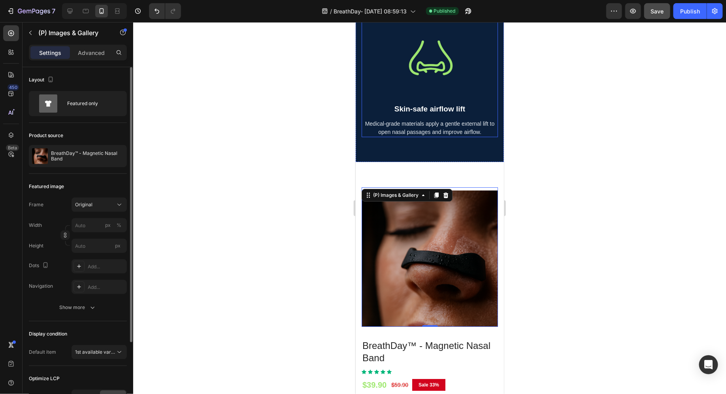
scroll to position [2675, 0]
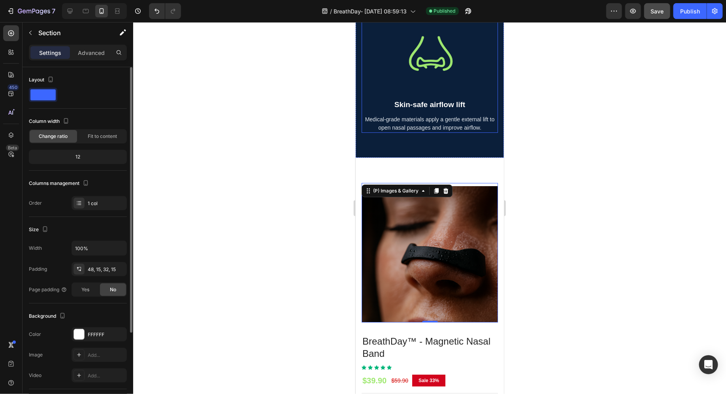
click at [467, 175] on div "(P) Images & Gallery 0 BreathDay™ - Magnetic Nasal Band (P) Title Icon Icon Ico…" at bounding box center [429, 352] width 148 height 390
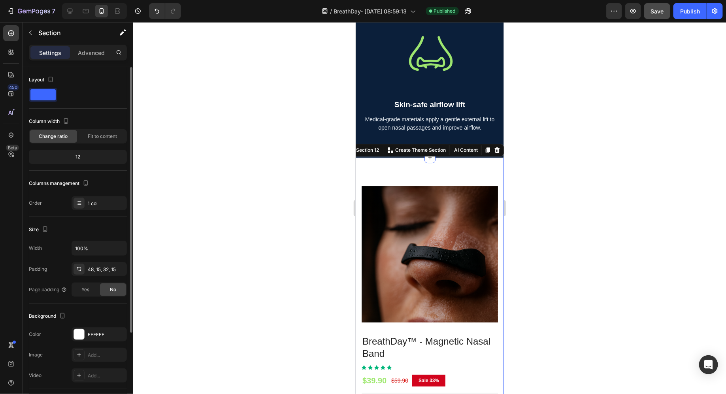
click at [92, 59] on div "Settings Advanced" at bounding box center [78, 53] width 98 height 16
click at [90, 51] on p "Advanced" at bounding box center [91, 53] width 27 height 8
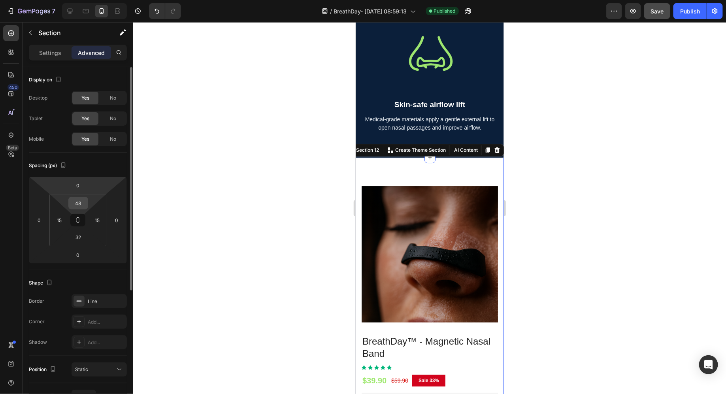
click at [80, 205] on input "48" at bounding box center [78, 203] width 16 height 12
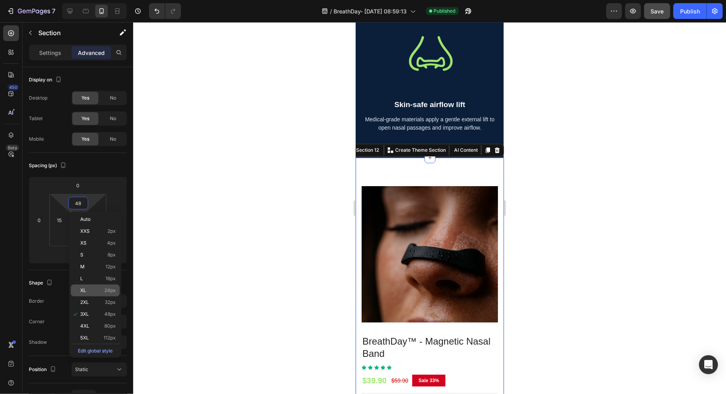
click at [96, 292] on p "XL 24px" at bounding box center [98, 291] width 36 height 6
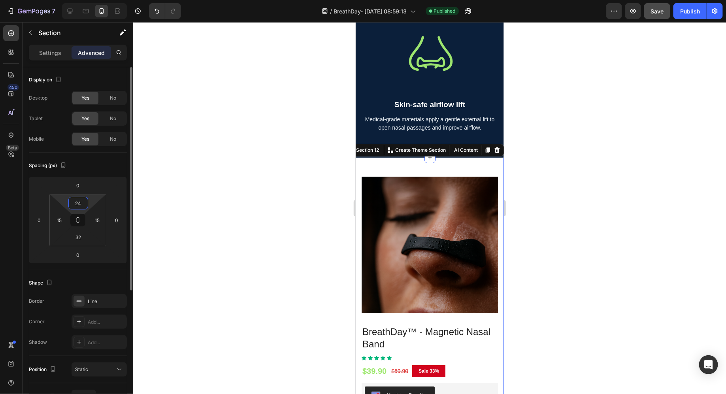
click at [77, 204] on input "24" at bounding box center [78, 203] width 16 height 12
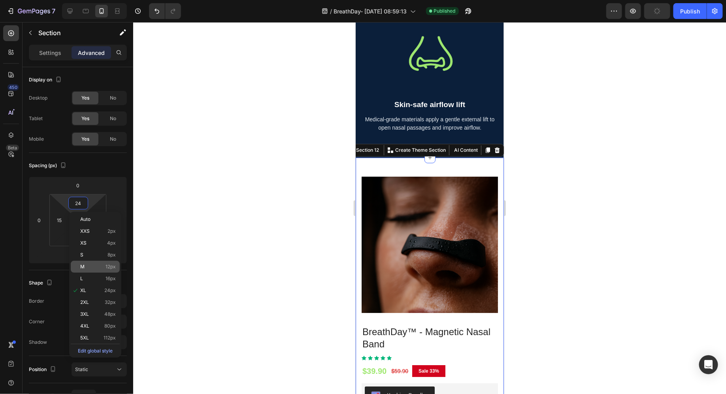
click at [92, 264] on p "M 12px" at bounding box center [98, 267] width 36 height 6
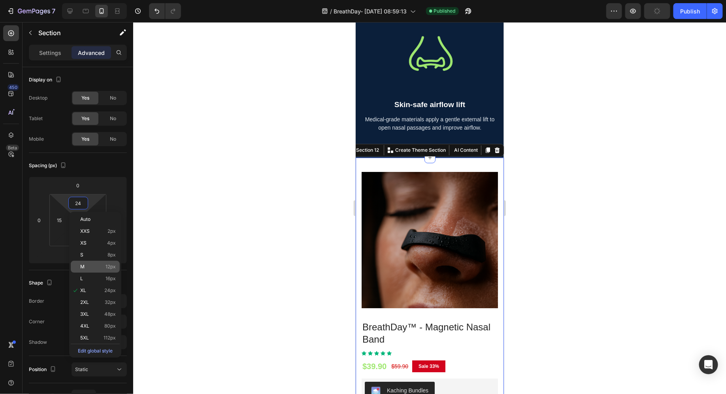
type input "12"
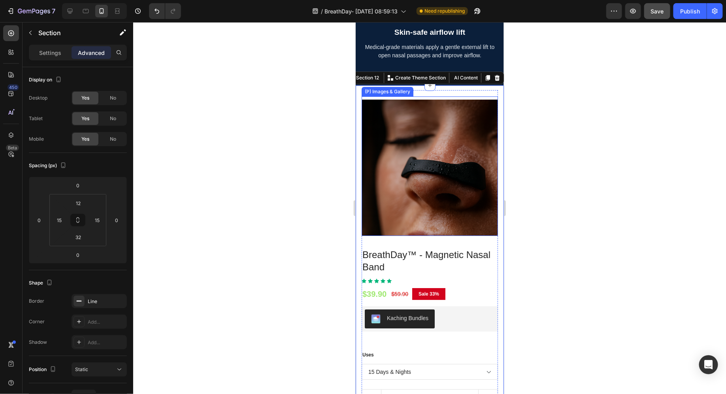
scroll to position [2786, 0]
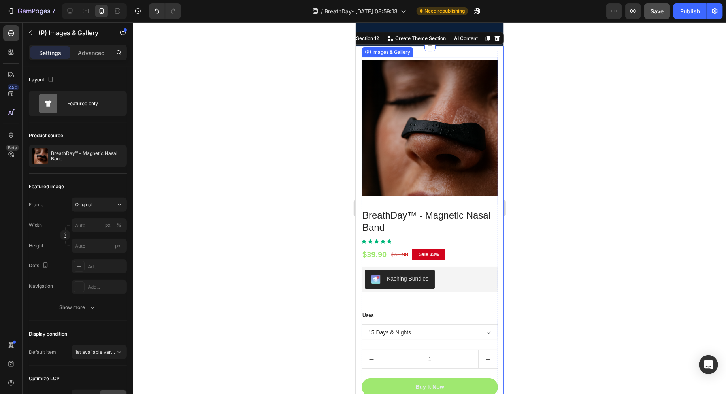
click at [436, 173] on img at bounding box center [429, 128] width 136 height 136
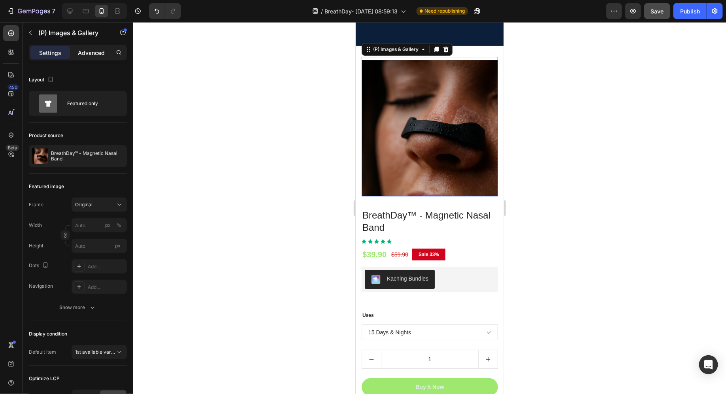
click at [87, 50] on p "Advanced" at bounding box center [91, 53] width 27 height 8
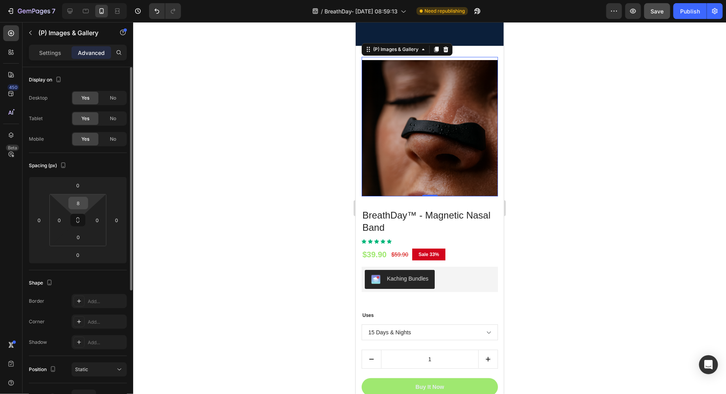
click at [86, 203] on input "8" at bounding box center [78, 203] width 16 height 12
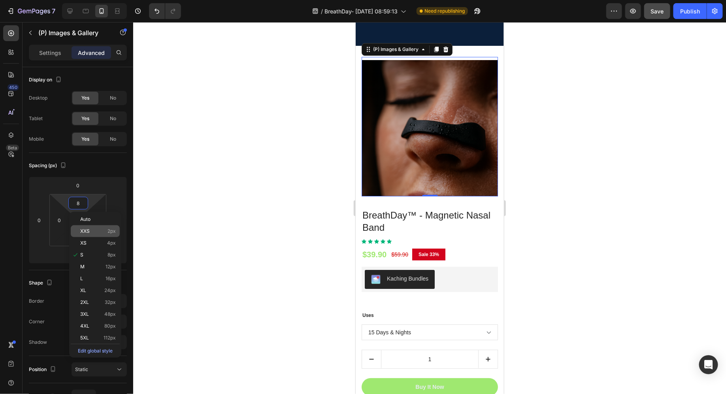
click at [93, 229] on p "XXS 2px" at bounding box center [98, 231] width 36 height 6
type input "2"
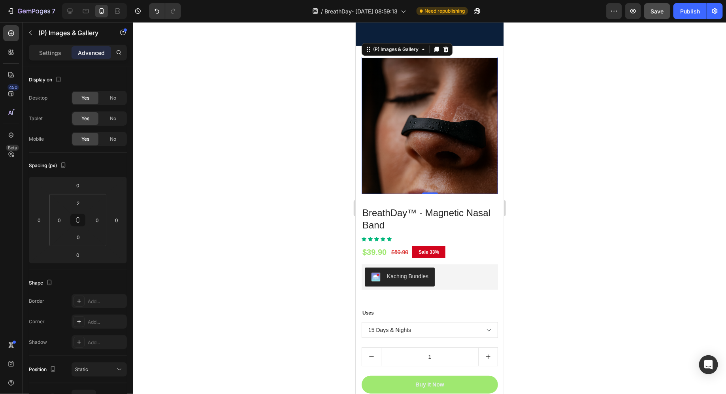
click at [390, 157] on img at bounding box center [429, 125] width 136 height 136
click at [357, 149] on div "(P) Images & Gallery 0 BreathDay™ - Magnetic Nasal Band (P) Title Icon Icon Ico…" at bounding box center [429, 231] width 148 height 373
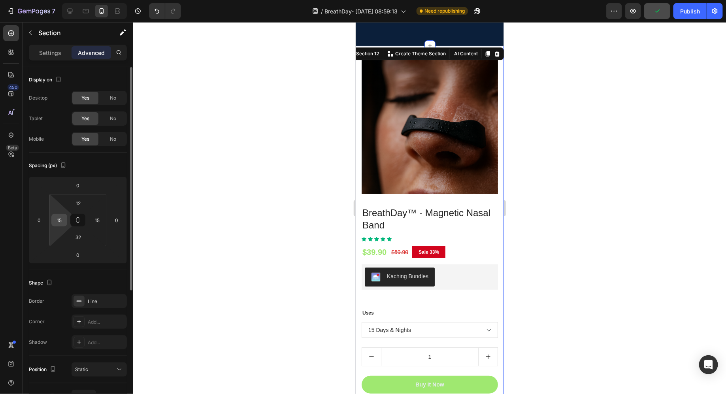
click at [58, 218] on input "15" at bounding box center [59, 220] width 12 height 12
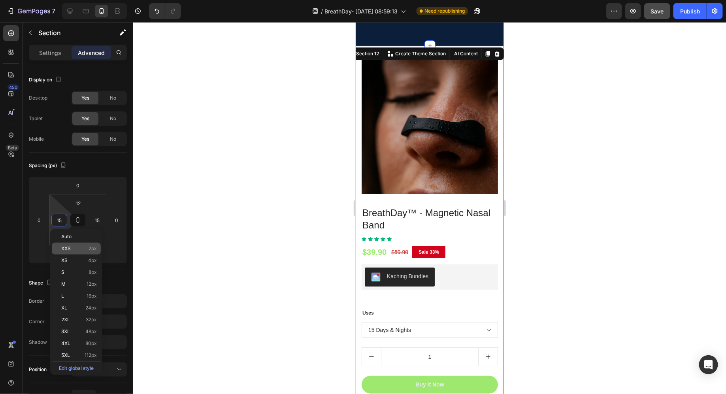
click at [66, 253] on div "XXS 2px" at bounding box center [76, 249] width 49 height 12
type input "2"
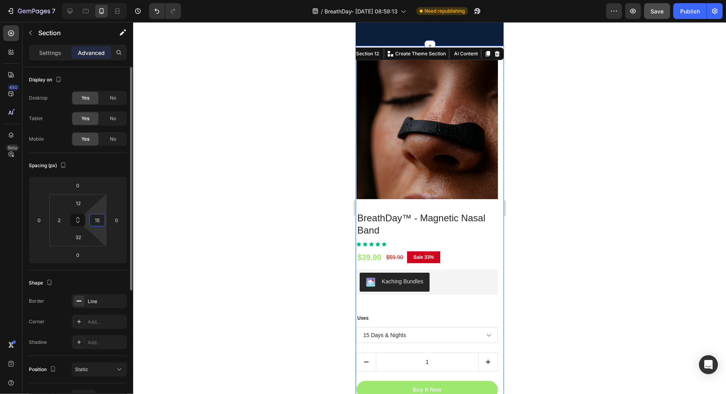
click at [96, 218] on input "15" at bounding box center [97, 220] width 12 height 12
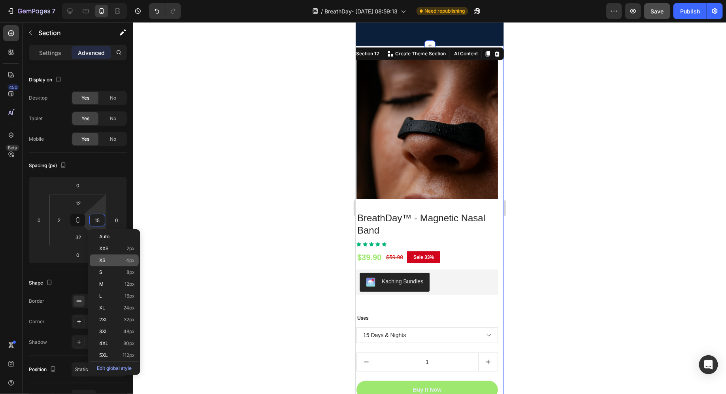
click at [108, 259] on p "XS 4px" at bounding box center [117, 261] width 36 height 6
type input "4"
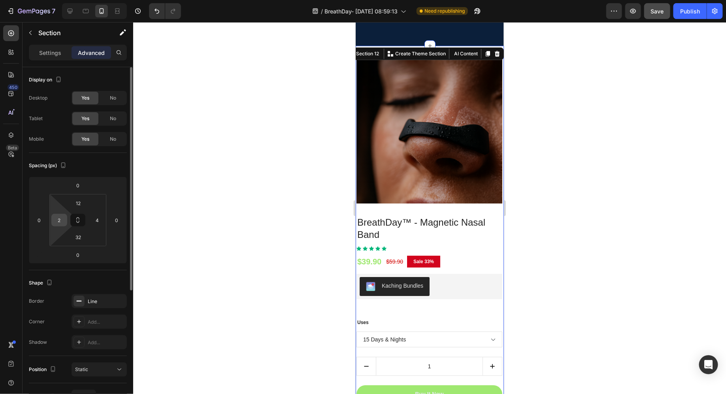
click at [61, 217] on input "2" at bounding box center [59, 220] width 12 height 12
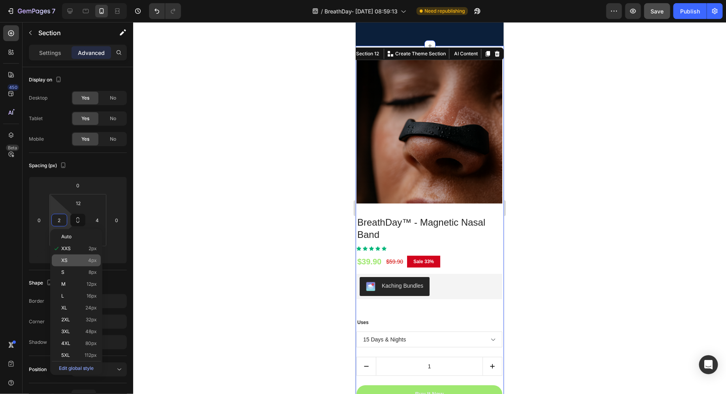
click at [70, 261] on p "XS 4px" at bounding box center [79, 261] width 36 height 6
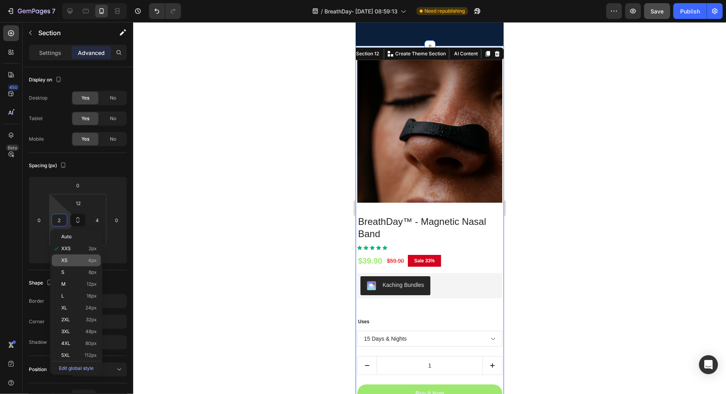
type input "4"
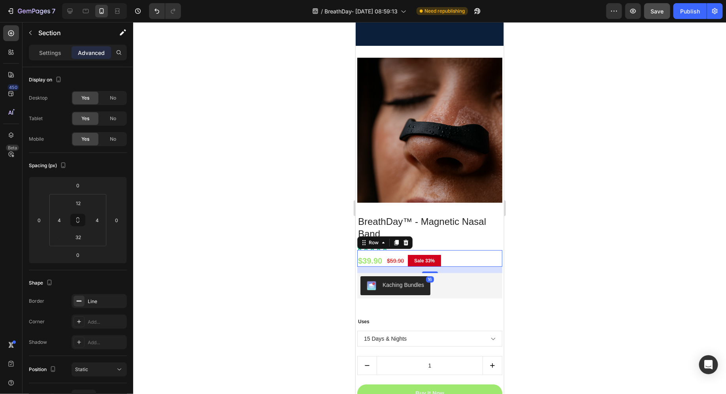
click at [385, 251] on div "$39.90 (P) Price (P) Price $59.90 (P) Price (P) Price Sale 33% Product Badge Ro…" at bounding box center [429, 258] width 145 height 17
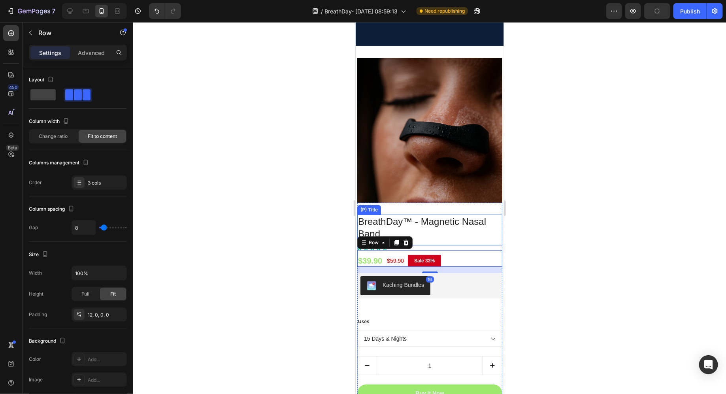
click at [449, 246] on div "Icon Icon Icon Icon Icon" at bounding box center [429, 247] width 145 height 5
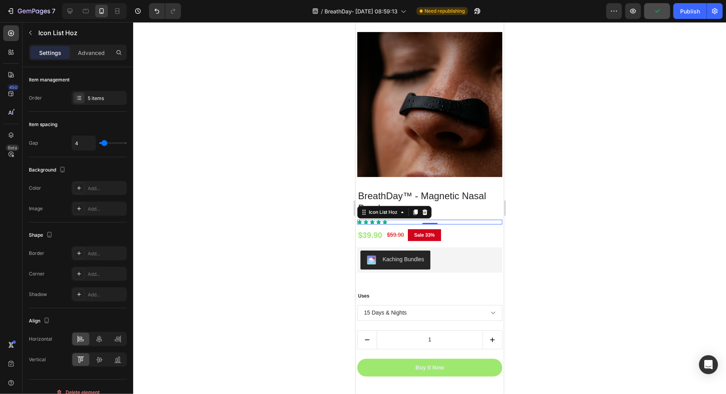
scroll to position [2817, 0]
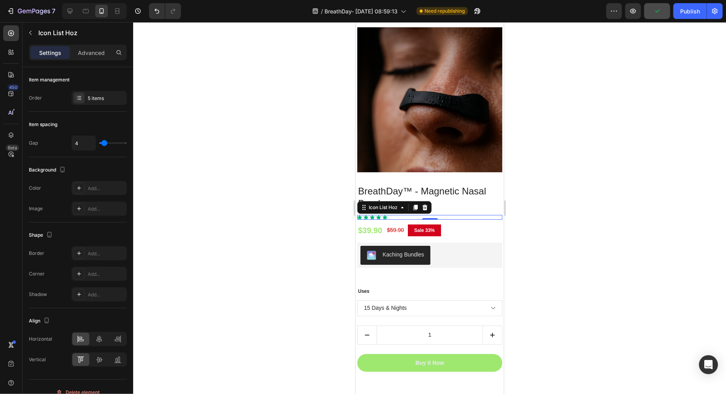
click at [395, 216] on div "Icon Icon Icon Icon Icon" at bounding box center [429, 216] width 145 height 5
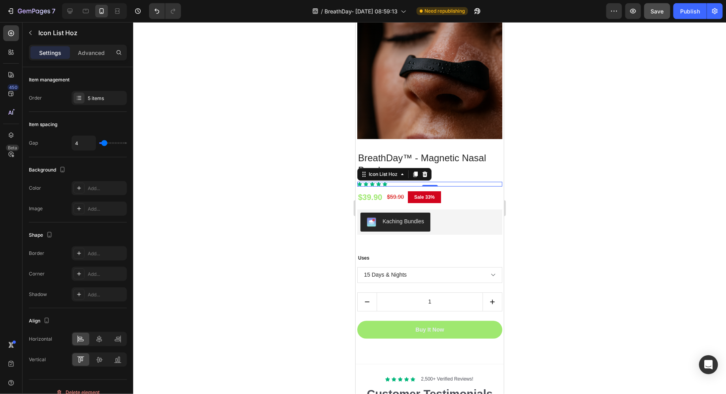
scroll to position [2765, 0]
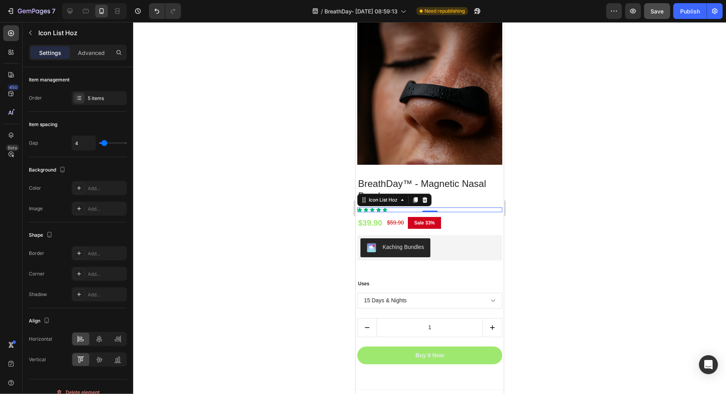
click at [416, 208] on div "Icon Icon Icon Icon Icon" at bounding box center [429, 209] width 145 height 5
click at [82, 49] on p "Advanced" at bounding box center [91, 53] width 27 height 8
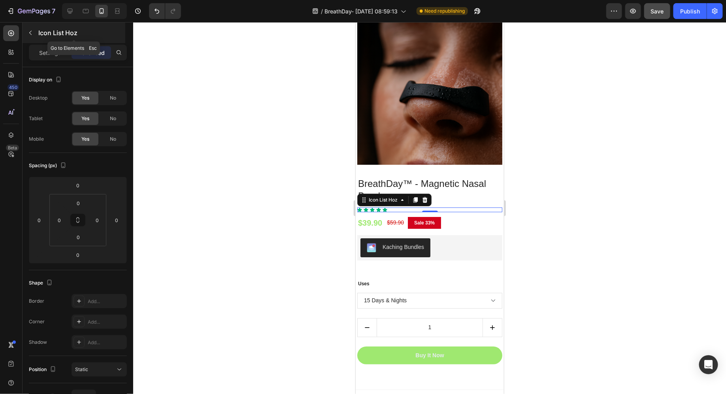
click at [34, 28] on button "button" at bounding box center [30, 32] width 13 height 13
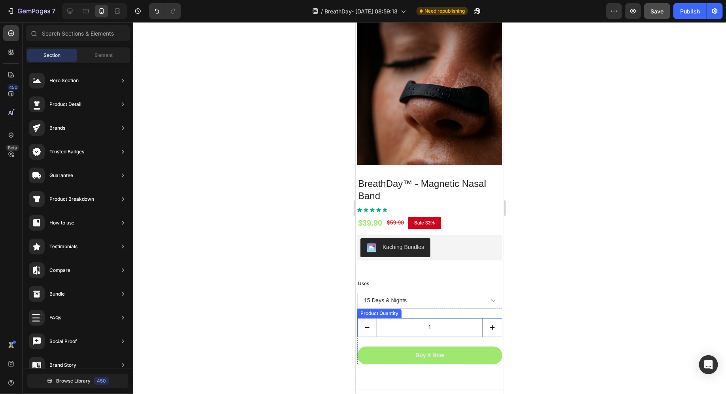
click at [396, 328] on input "1" at bounding box center [429, 327] width 106 height 18
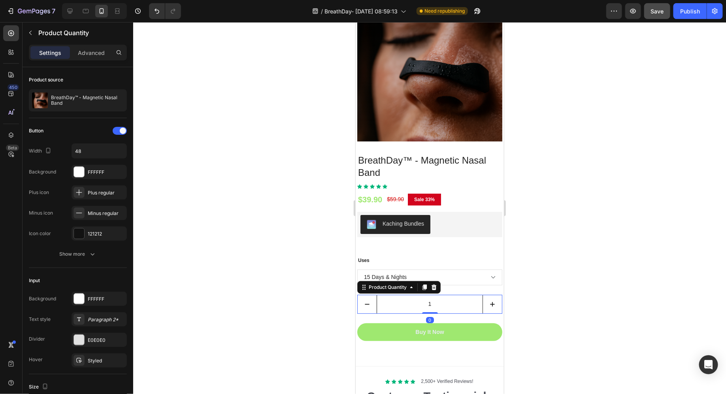
scroll to position [2792, 0]
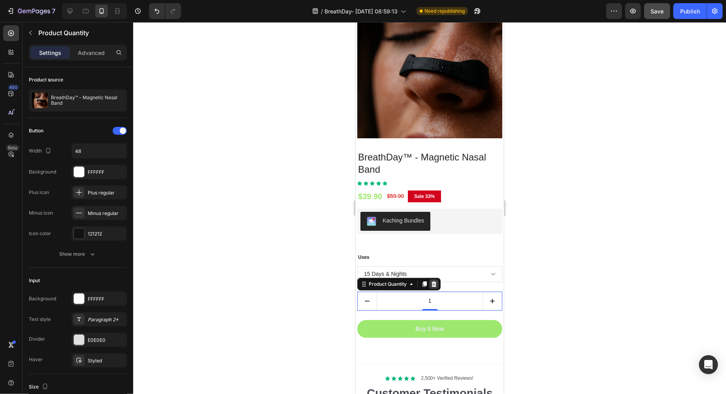
click at [432, 284] on icon at bounding box center [433, 284] width 5 height 6
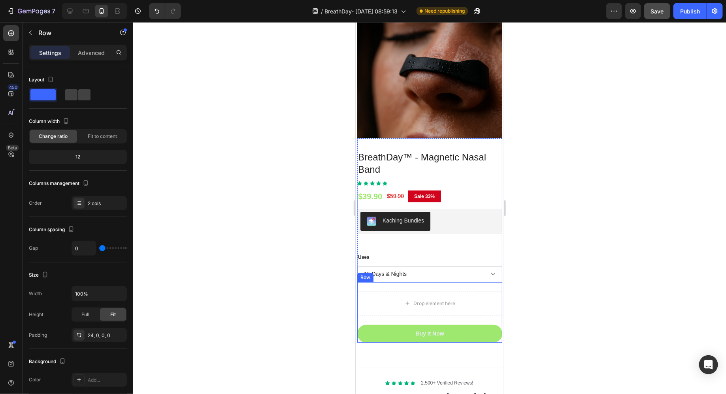
click at [432, 295] on div "Drop element here" at bounding box center [429, 303] width 145 height 24
click at [108, 201] on div "2 cols" at bounding box center [106, 203] width 37 height 7
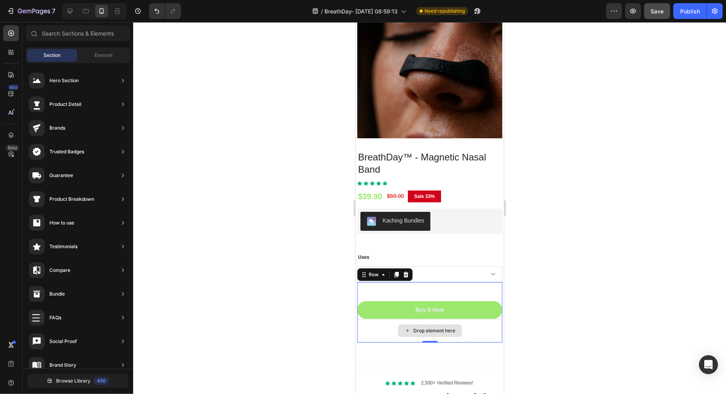
click at [400, 328] on div "Drop element here" at bounding box center [429, 330] width 64 height 13
click at [374, 333] on div "Drop element here" at bounding box center [429, 330] width 145 height 24
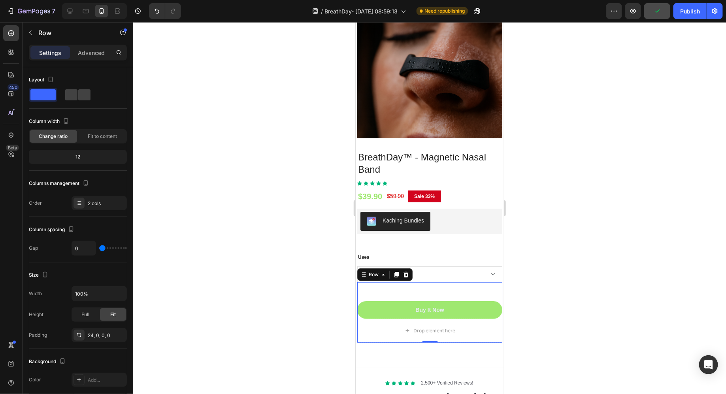
click at [496, 288] on div "Drop element here Buy It Now (P) Cart Button Row 0" at bounding box center [429, 312] width 145 height 60
click at [537, 280] on div at bounding box center [429, 208] width 592 height 372
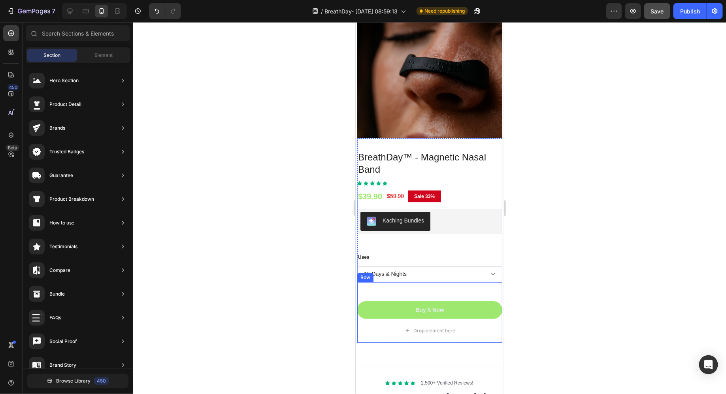
click at [457, 289] on div "Drop element here Buy It Now (P) Cart Button Row" at bounding box center [429, 312] width 145 height 60
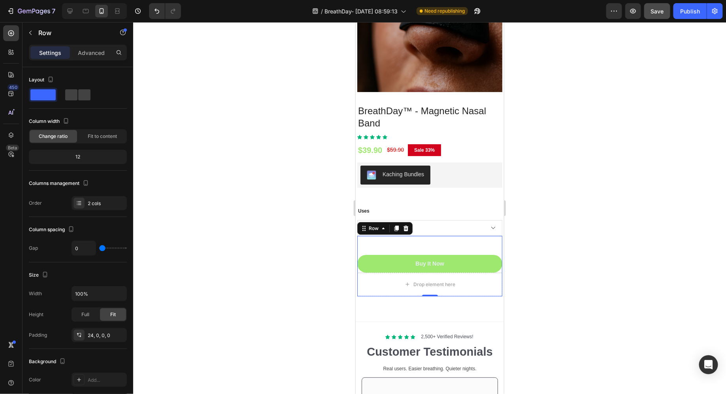
scroll to position [2869, 0]
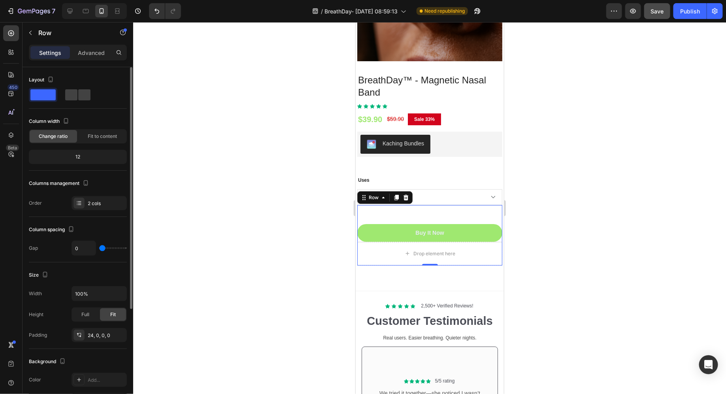
click at [85, 154] on div "12" at bounding box center [77, 156] width 95 height 11
click at [78, 157] on div "12" at bounding box center [77, 156] width 95 height 11
click at [87, 50] on p "Advanced" at bounding box center [91, 53] width 27 height 8
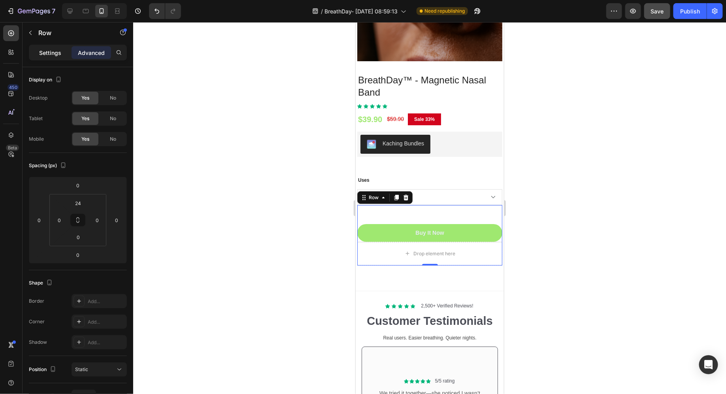
click at [51, 55] on p "Settings" at bounding box center [50, 53] width 22 height 8
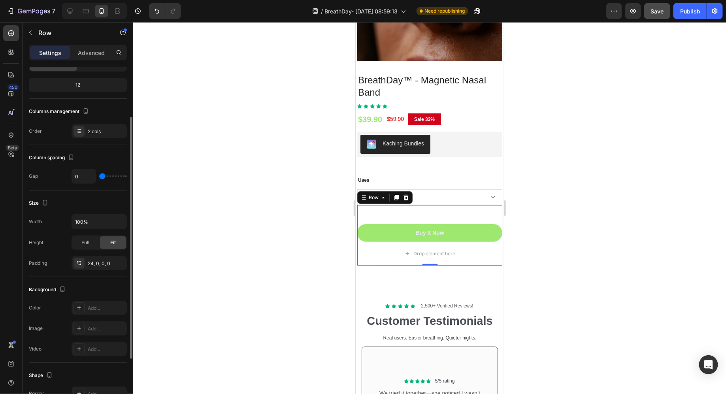
scroll to position [72, 0]
click at [85, 241] on span "Full" at bounding box center [85, 242] width 8 height 7
click at [111, 241] on span "Fit" at bounding box center [113, 242] width 6 height 7
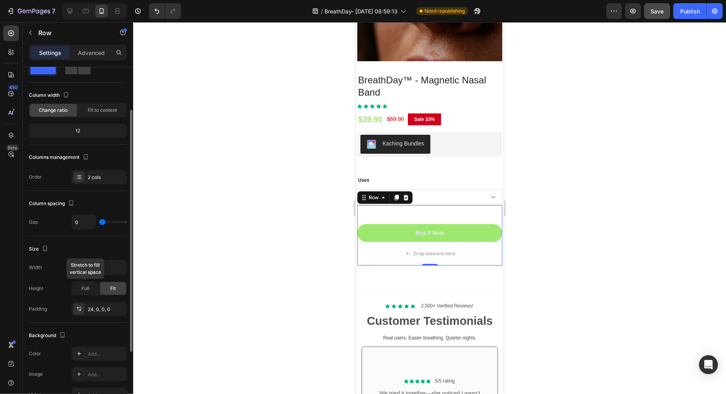
scroll to position [0, 0]
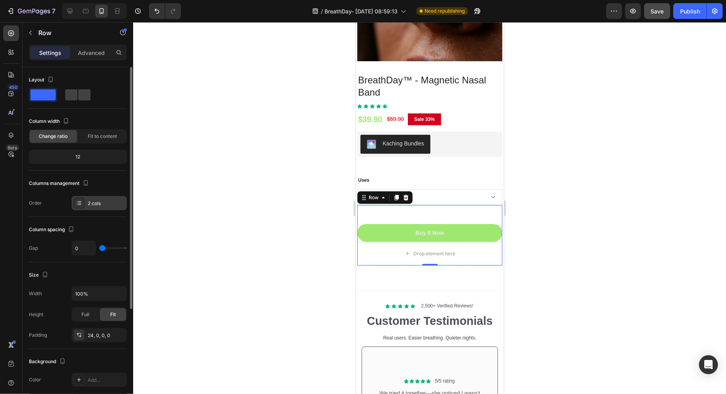
click at [81, 205] on icon at bounding box center [79, 203] width 6 height 6
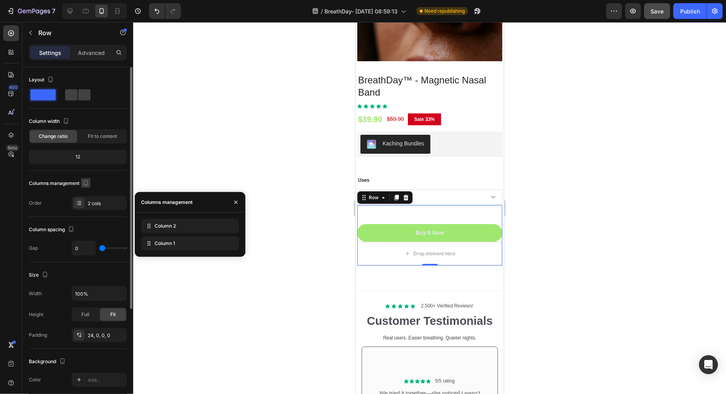
click at [88, 185] on icon "button" at bounding box center [86, 183] width 8 height 8
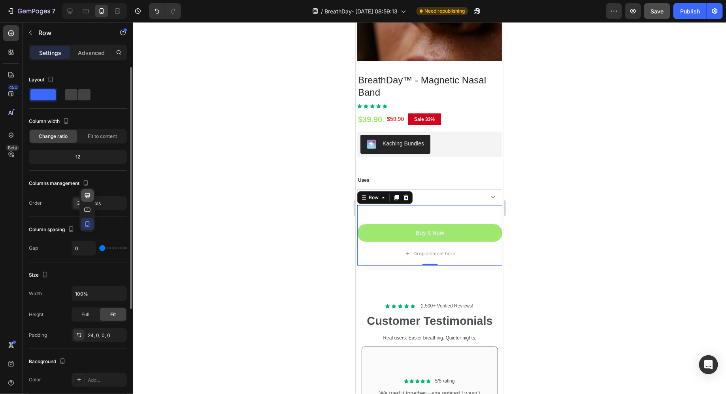
click at [88, 199] on button "button" at bounding box center [87, 195] width 13 height 13
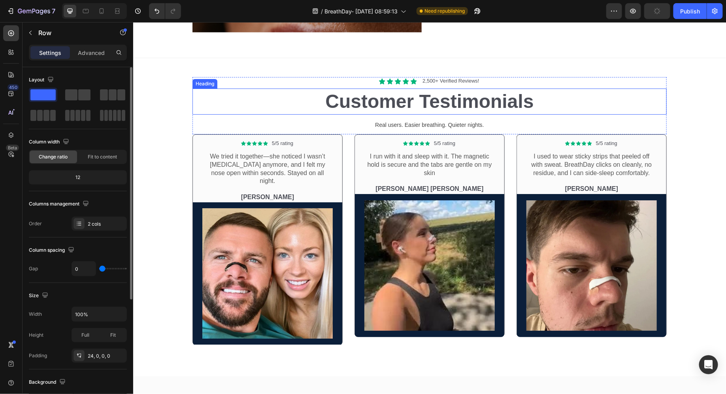
scroll to position [2706, 0]
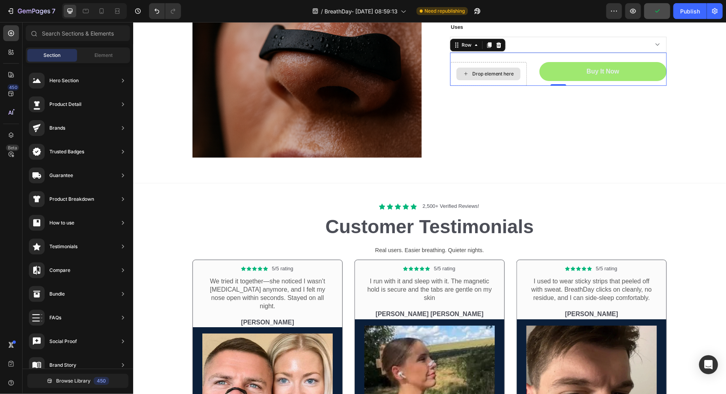
click at [500, 70] on div "Drop element here" at bounding box center [493, 73] width 42 height 6
click at [517, 68] on div "Drop element here" at bounding box center [488, 73] width 64 height 13
click at [521, 62] on div "Drop element here" at bounding box center [487, 74] width 77 height 24
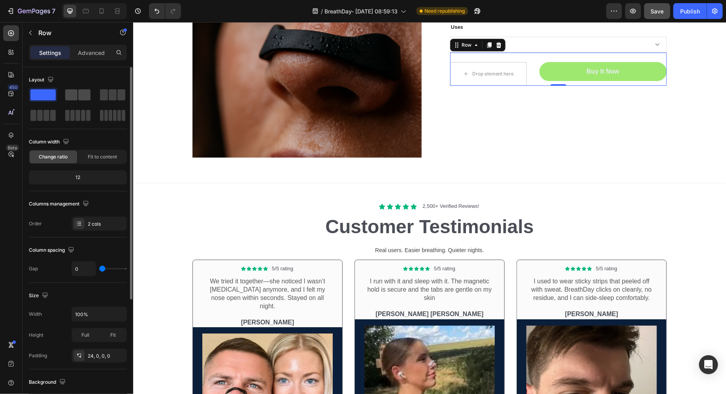
click at [75, 94] on span at bounding box center [71, 94] width 12 height 11
type input "32"
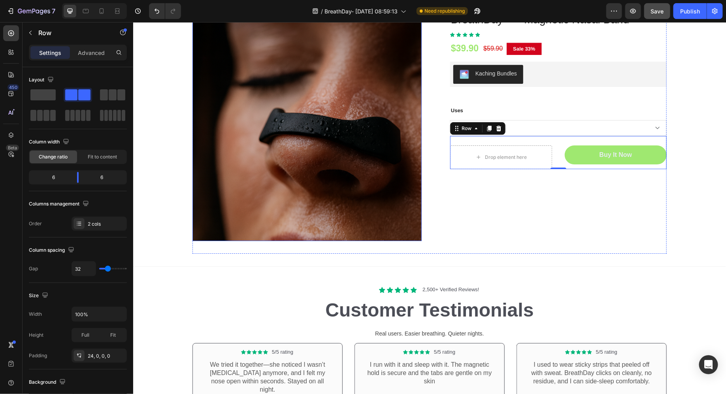
scroll to position [2614, 0]
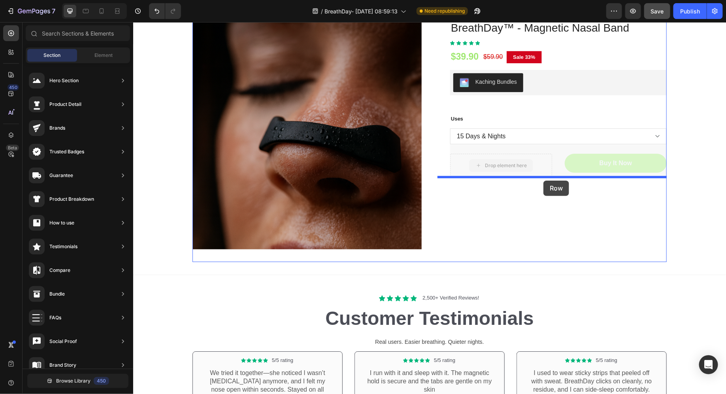
drag, startPoint x: 522, startPoint y: 169, endPoint x: 543, endPoint y: 180, distance: 23.9
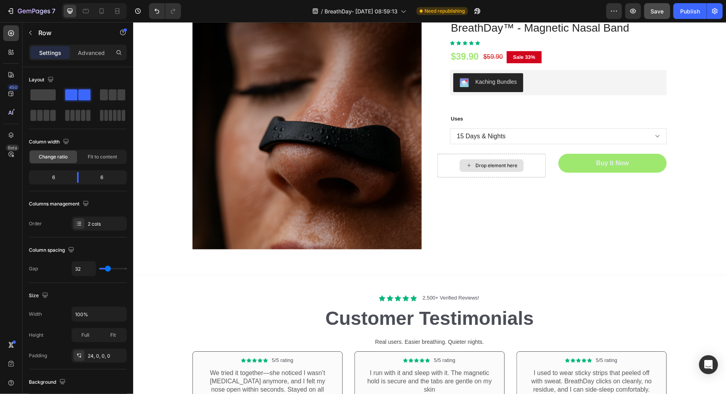
click at [536, 168] on div "Drop element here" at bounding box center [491, 165] width 108 height 24
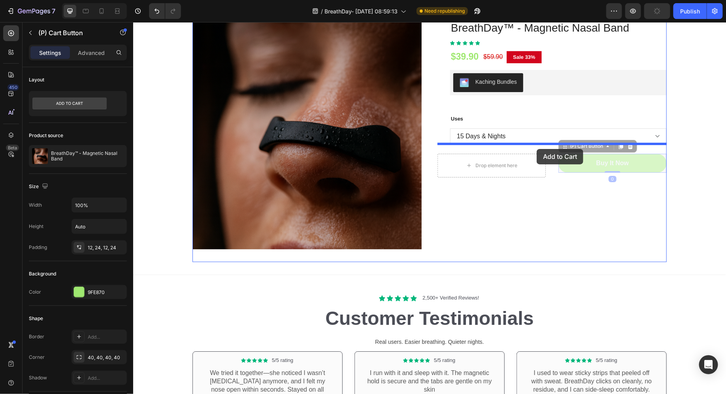
drag, startPoint x: 562, startPoint y: 170, endPoint x: 536, endPoint y: 149, distance: 33.6
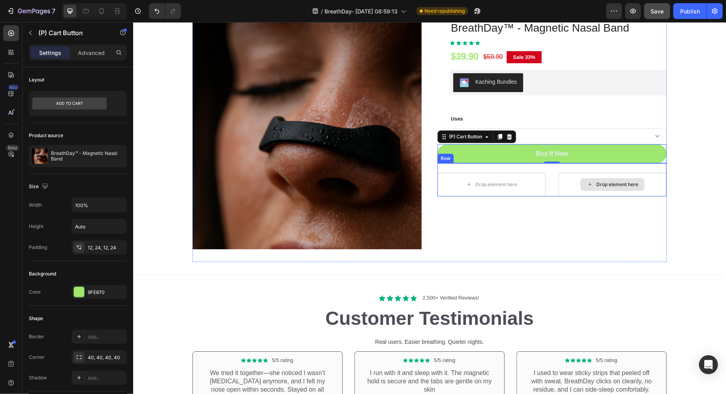
click at [560, 179] on div "Drop element here" at bounding box center [612, 184] width 108 height 24
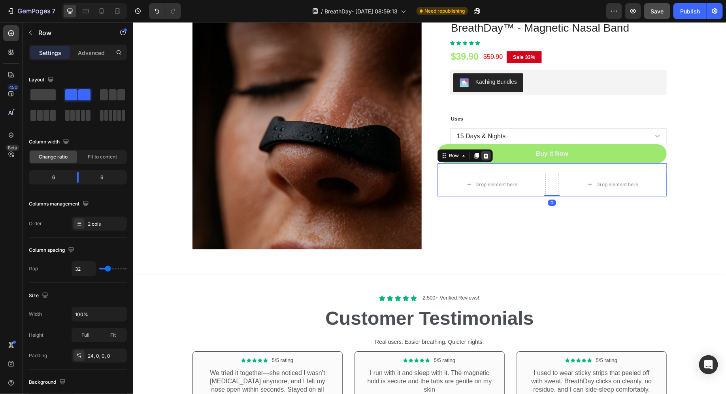
click at [489, 157] on div at bounding box center [485, 154] width 9 height 9
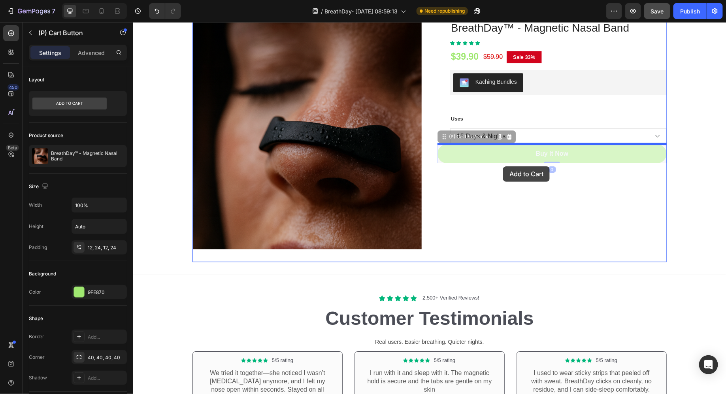
drag, startPoint x: 502, startPoint y: 155, endPoint x: 502, endPoint y: 166, distance: 10.7
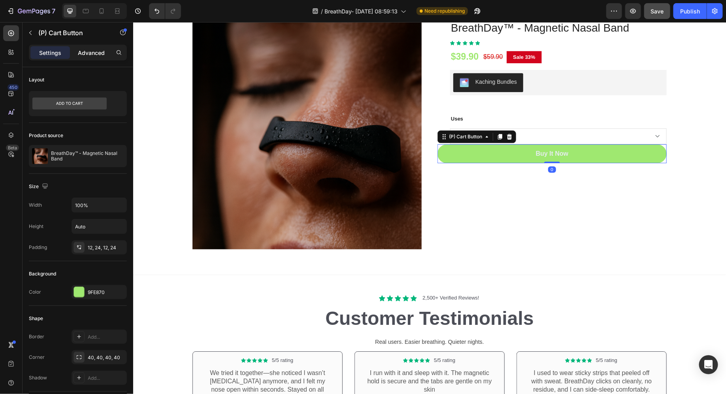
click at [98, 54] on p "Advanced" at bounding box center [91, 53] width 27 height 8
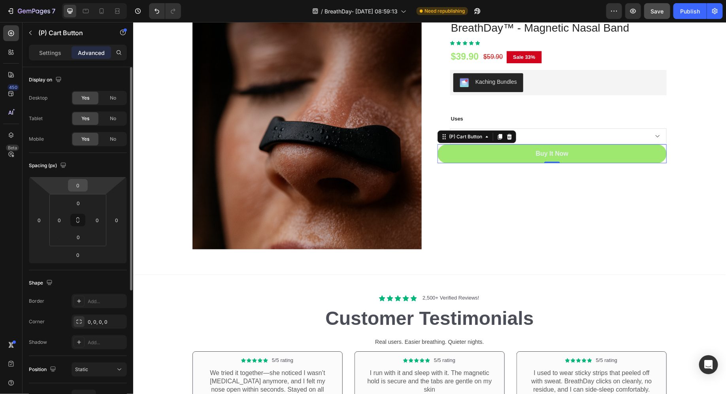
click at [82, 182] on input "0" at bounding box center [78, 185] width 16 height 12
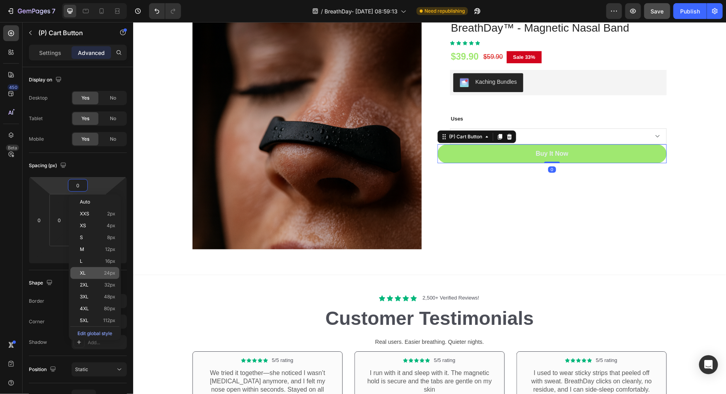
click at [87, 274] on p "XL 24px" at bounding box center [98, 273] width 36 height 6
type input "24"
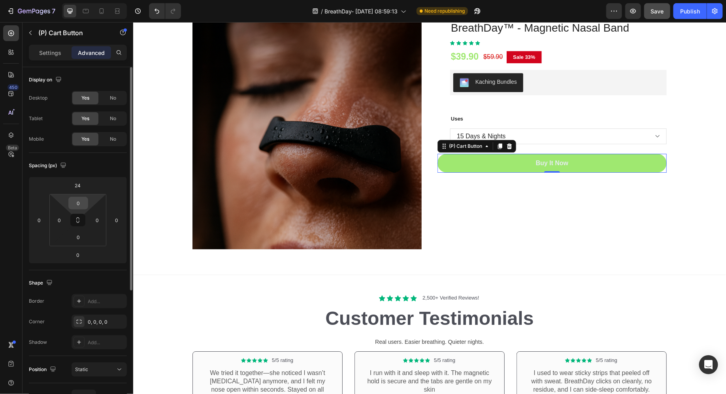
click at [79, 203] on input "0" at bounding box center [78, 203] width 16 height 12
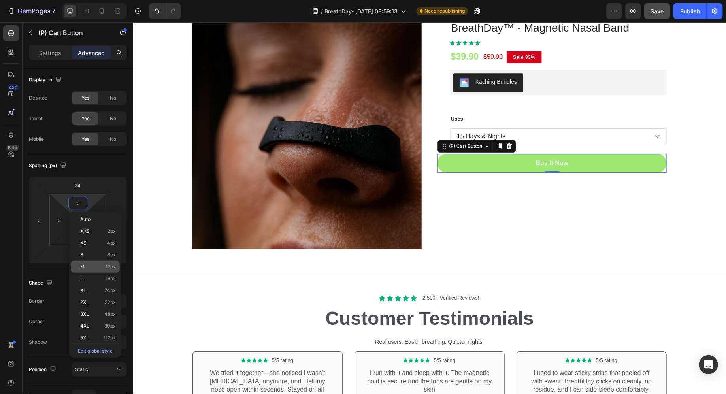
click at [92, 271] on div "M 12px" at bounding box center [95, 267] width 49 height 12
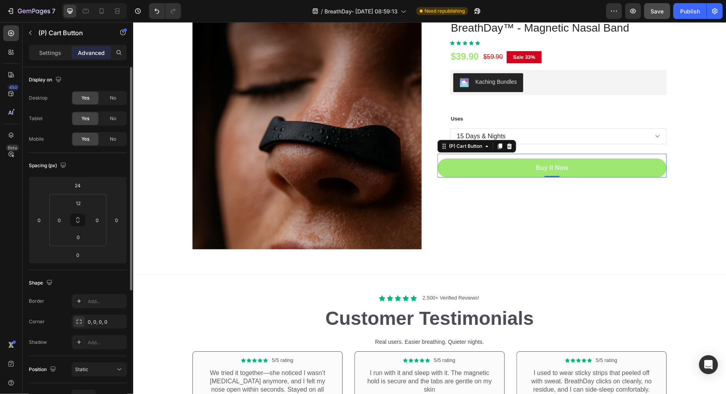
click at [93, 278] on div "Shape" at bounding box center [78, 282] width 98 height 13
click at [83, 197] on div "12" at bounding box center [78, 203] width 20 height 13
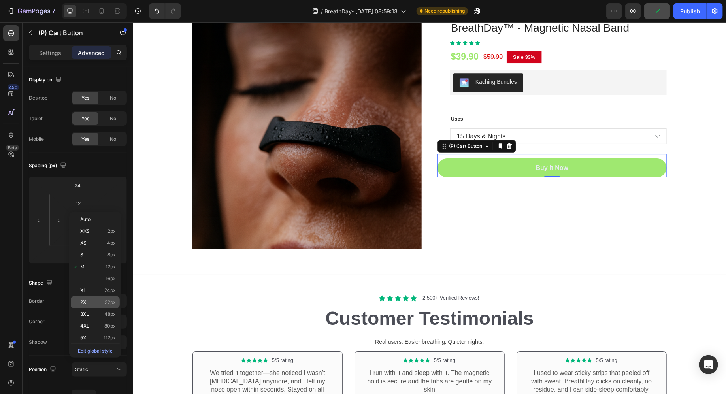
click at [92, 301] on p "2XL 32px" at bounding box center [98, 302] width 36 height 6
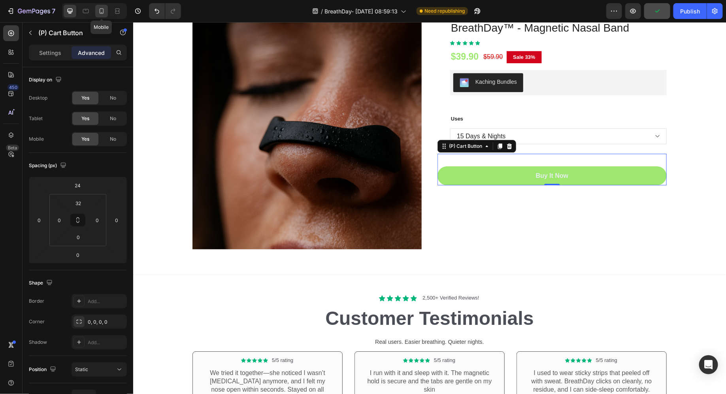
click at [97, 8] on div at bounding box center [101, 11] width 13 height 13
type input "0"
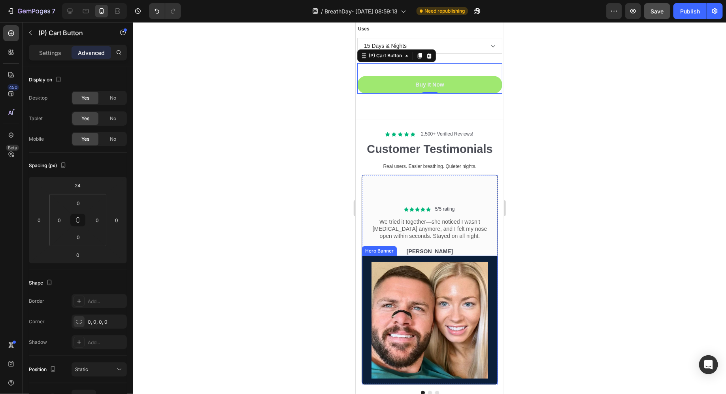
scroll to position [2827, 0]
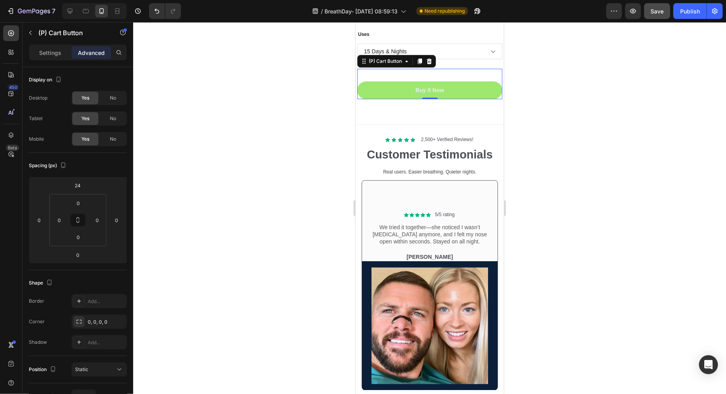
click at [551, 79] on div at bounding box center [429, 208] width 592 height 372
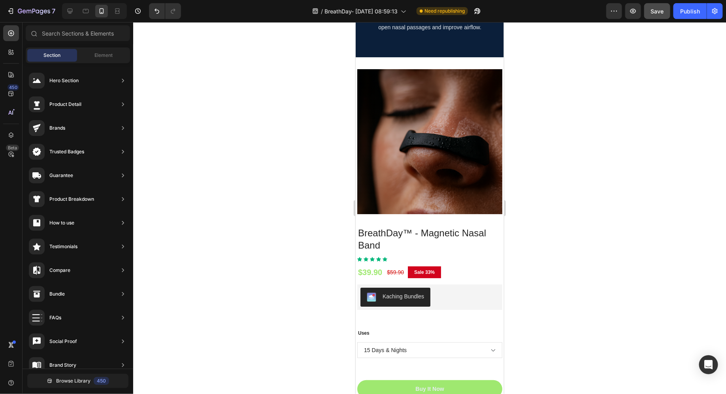
scroll to position [2788, 0]
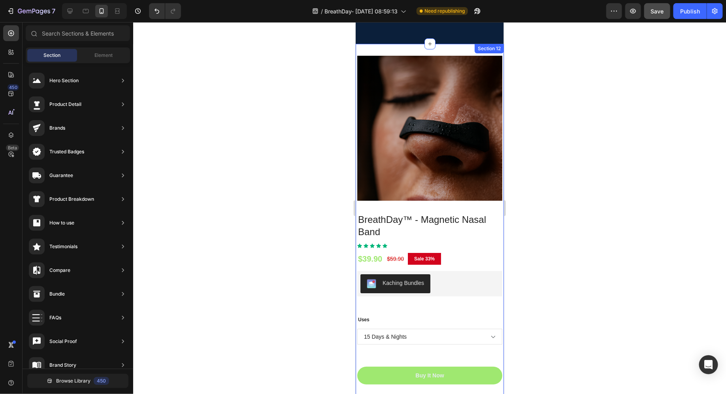
click at [390, 51] on div "(P) Images & Gallery BreathDay™ - Magnetic Nasal Band (P) Title Icon Icon Icon …" at bounding box center [429, 222] width 145 height 348
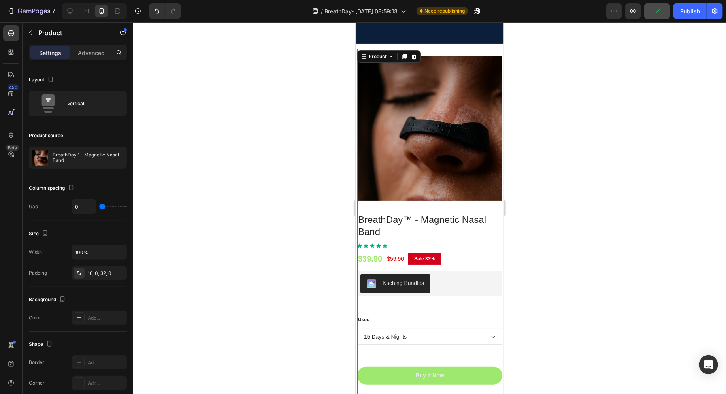
click at [92, 59] on div "Settings Advanced" at bounding box center [78, 53] width 98 height 16
click at [90, 49] on p "Advanced" at bounding box center [91, 53] width 27 height 8
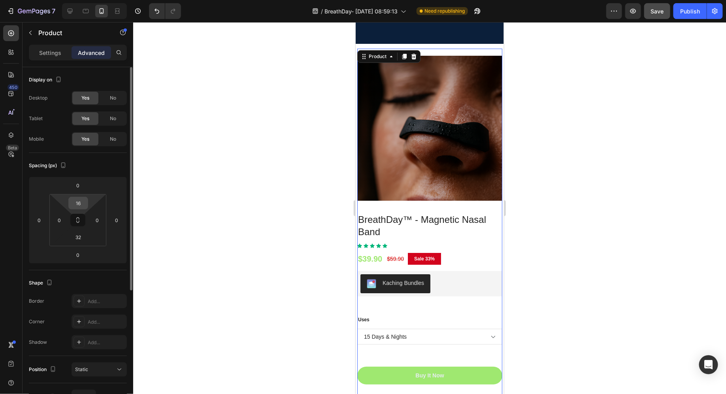
click at [78, 197] on input "16" at bounding box center [78, 203] width 16 height 12
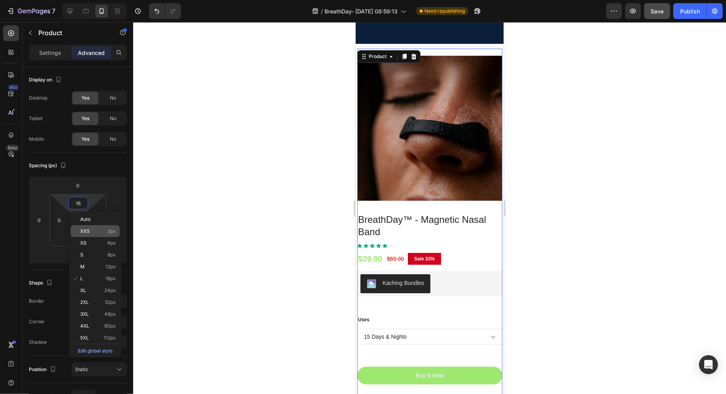
click at [97, 233] on p "XXS 2px" at bounding box center [98, 231] width 36 height 6
type input "2"
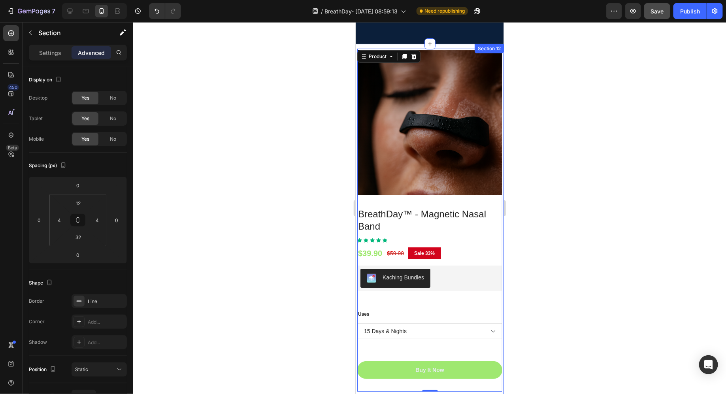
click at [457, 46] on div "(P) Images & Gallery BreathDay™ - Magnetic Nasal Band (P) Title Icon Icon Icon …" at bounding box center [429, 223] width 148 height 361
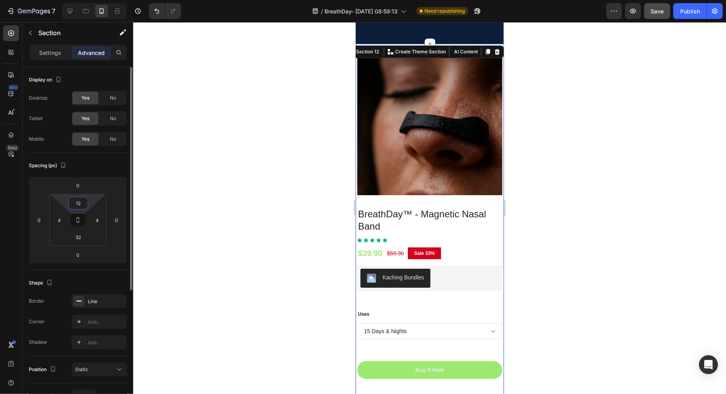
click at [78, 205] on input "12" at bounding box center [78, 203] width 16 height 12
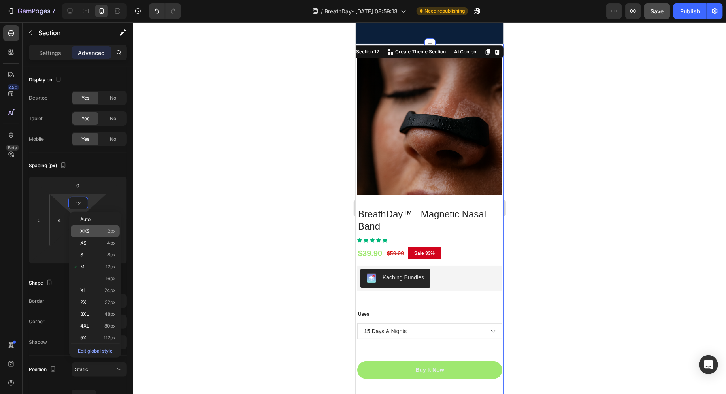
click at [88, 226] on div "XXS 2px" at bounding box center [95, 231] width 49 height 12
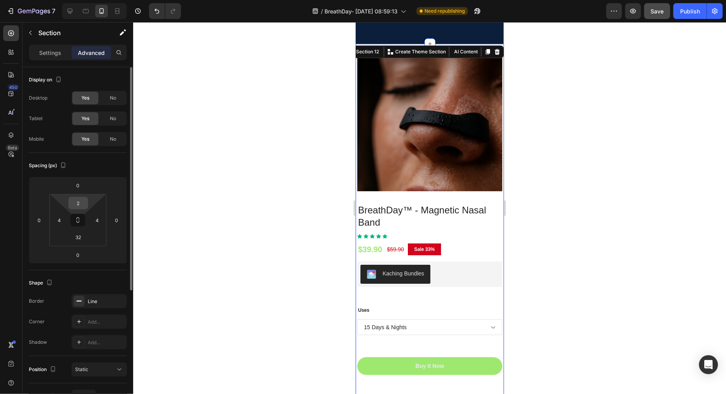
click at [76, 204] on input "2" at bounding box center [78, 203] width 16 height 12
type input "0"
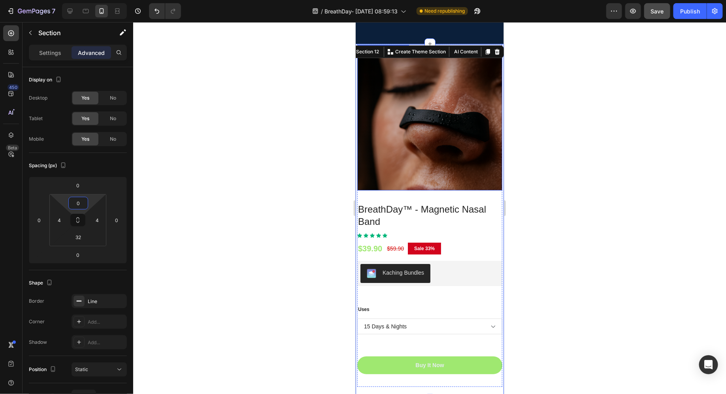
click at [472, 176] on img at bounding box center [429, 117] width 145 height 145
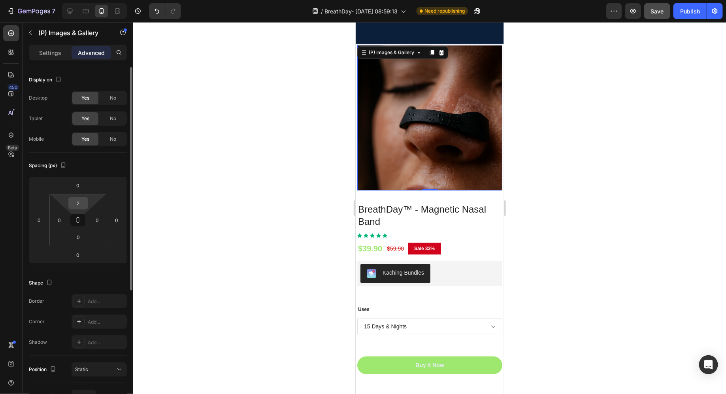
click at [77, 203] on input "2" at bounding box center [78, 203] width 16 height 12
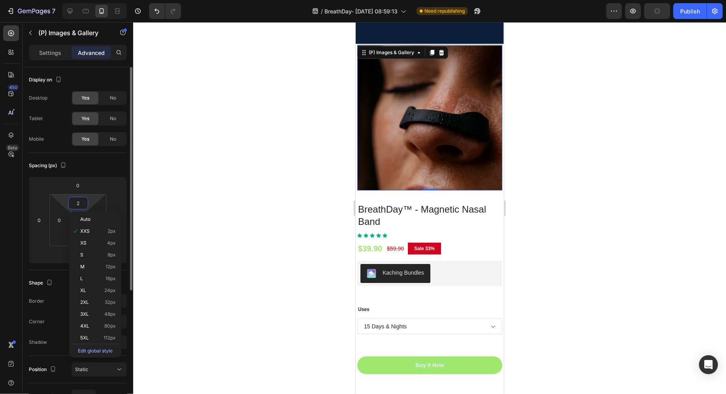
type input "0"
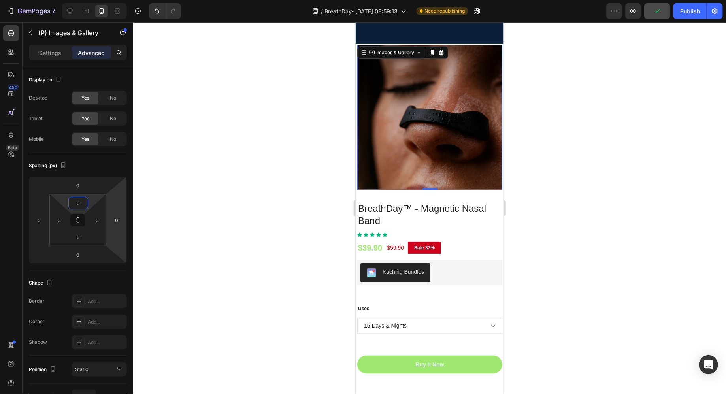
click at [141, 218] on div at bounding box center [429, 208] width 592 height 372
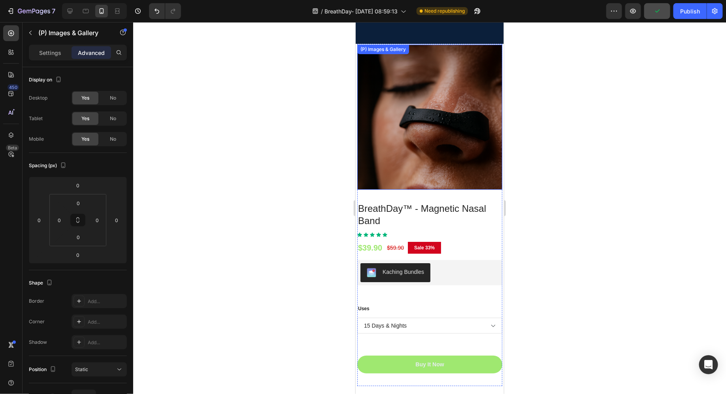
click at [408, 61] on img at bounding box center [429, 116] width 145 height 145
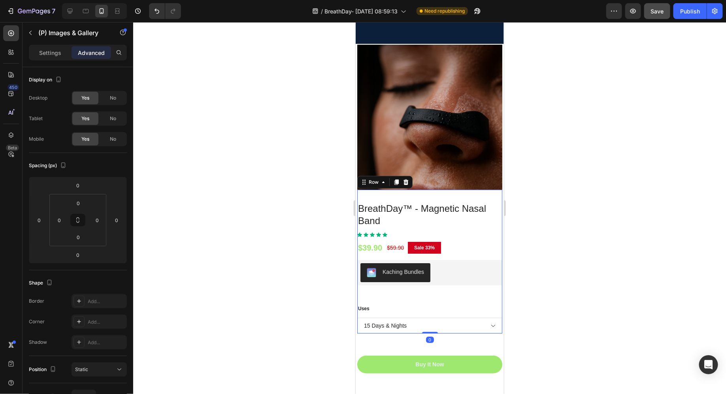
click at [359, 193] on div "BreathDay™ - Magnetic Nasal Band (P) Title Icon Icon Icon Icon Icon Icon List H…" at bounding box center [429, 261] width 145 height 144
click at [374, 141] on img at bounding box center [429, 116] width 145 height 145
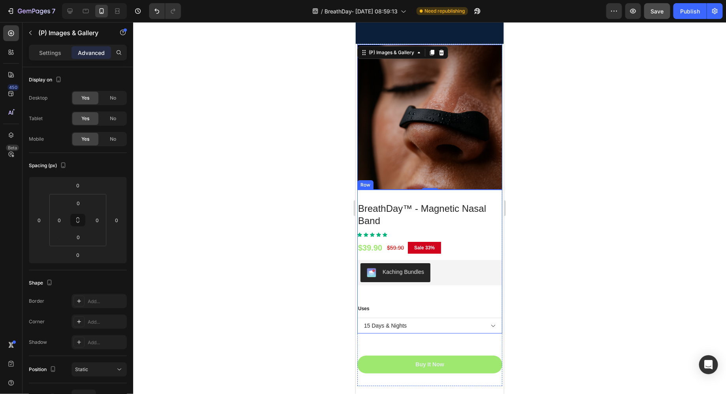
click at [391, 196] on div "BreathDay™ - Magnetic Nasal Band (P) Title Icon Icon Icon Icon Icon Icon List H…" at bounding box center [429, 261] width 145 height 144
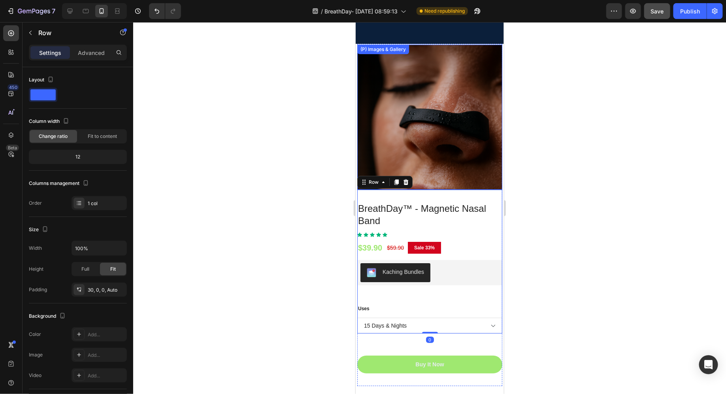
click at [357, 157] on img at bounding box center [429, 116] width 145 height 145
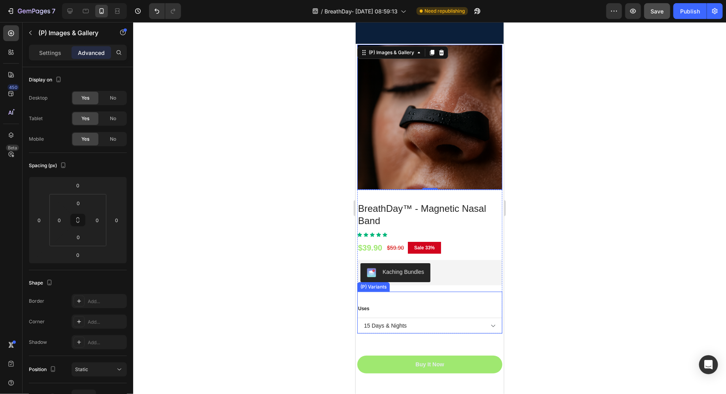
click at [454, 307] on div "Uses 15 Days & Nights 30 Days & Nights" at bounding box center [429, 318] width 145 height 29
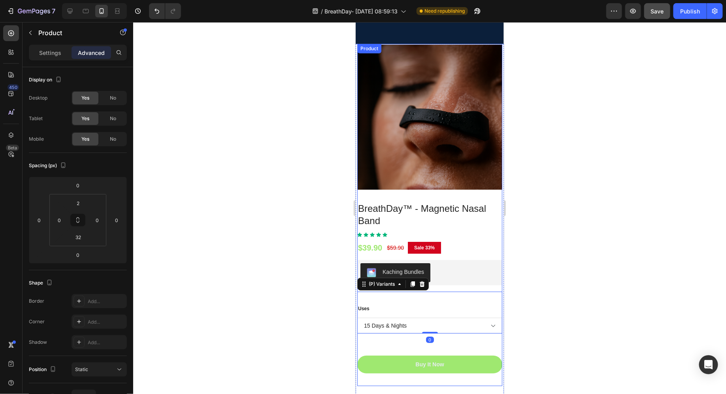
click at [477, 338] on div "Buy It Now (P) Cart Button" at bounding box center [429, 353] width 145 height 40
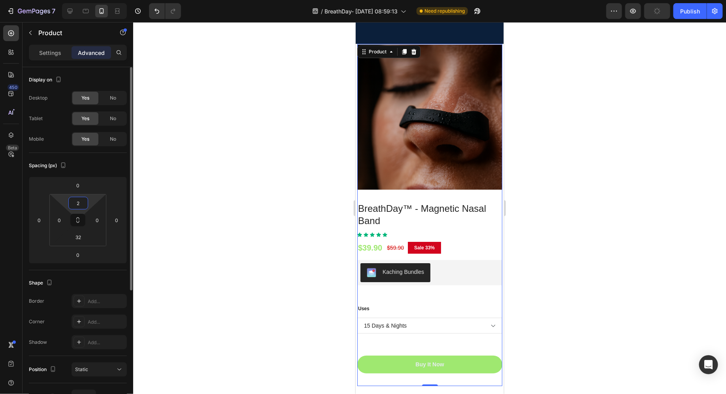
click at [73, 202] on input "2" at bounding box center [78, 203] width 16 height 12
type input "0"
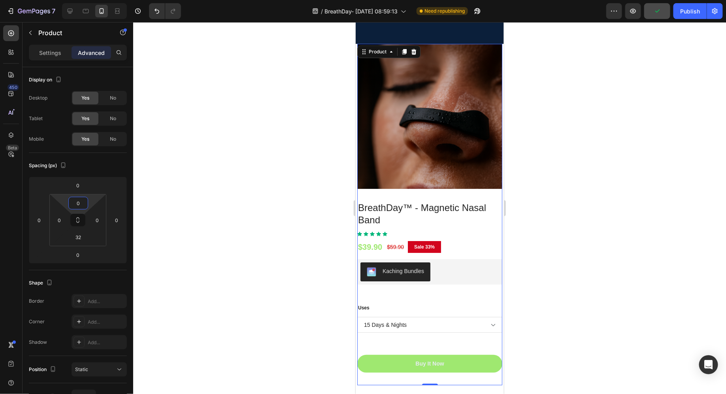
click at [219, 210] on div at bounding box center [429, 208] width 592 height 372
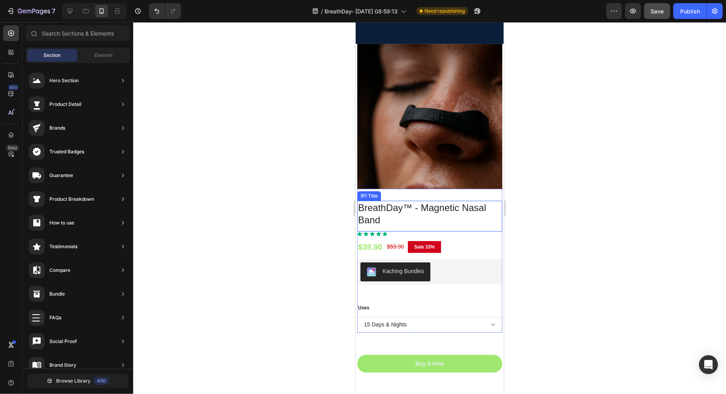
scroll to position [2833, 0]
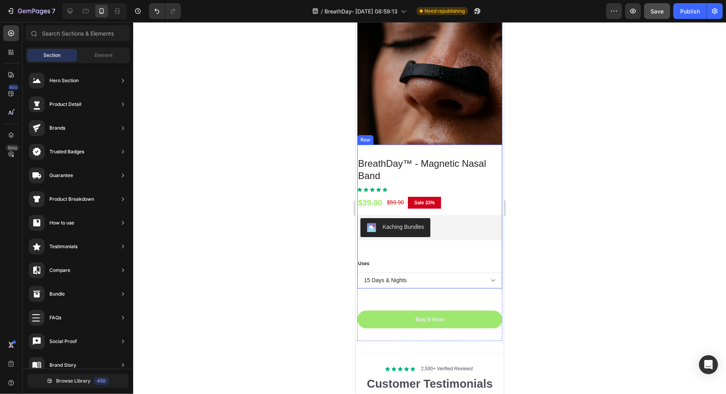
click at [450, 111] on img at bounding box center [429, 71] width 145 height 145
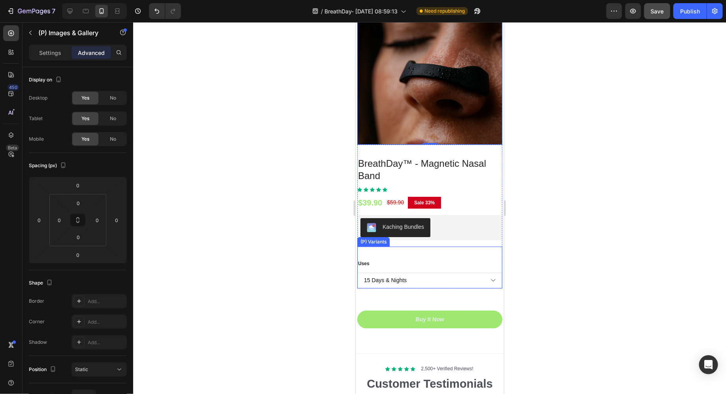
click at [491, 275] on select "15 Days & Nights 30 Days & Nights" at bounding box center [429, 280] width 145 height 16
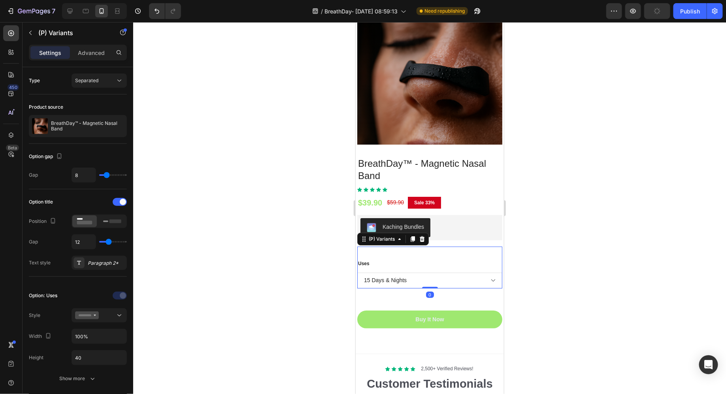
click at [364, 263] on legend "Uses" at bounding box center [363, 263] width 13 height 9
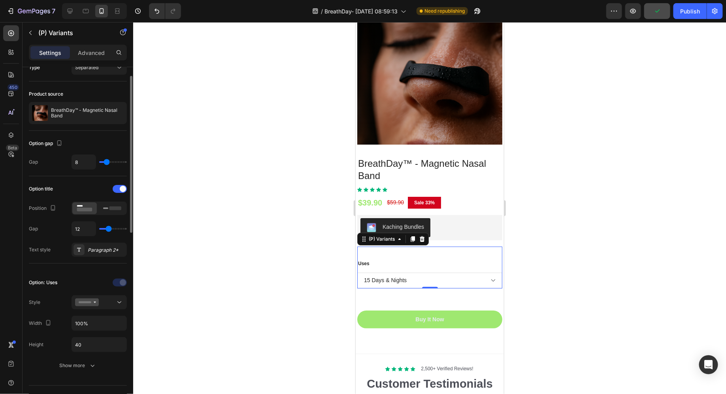
scroll to position [15, 0]
click at [106, 208] on icon at bounding box center [112, 206] width 18 height 9
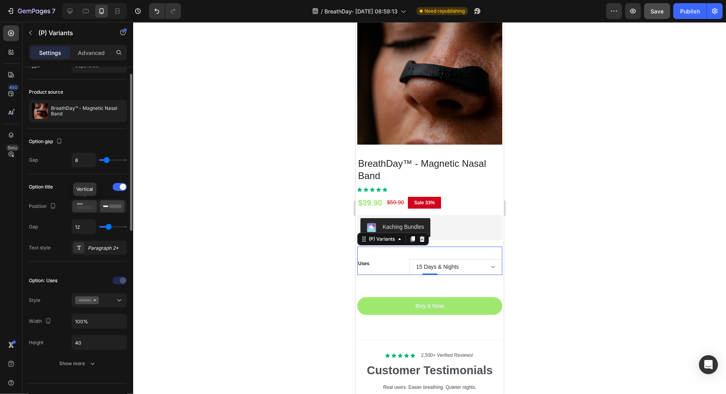
click at [94, 207] on div at bounding box center [84, 206] width 24 height 12
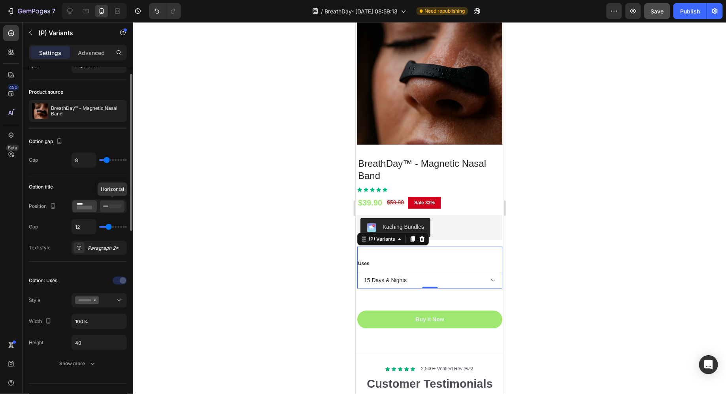
click at [115, 207] on icon at bounding box center [112, 206] width 18 height 9
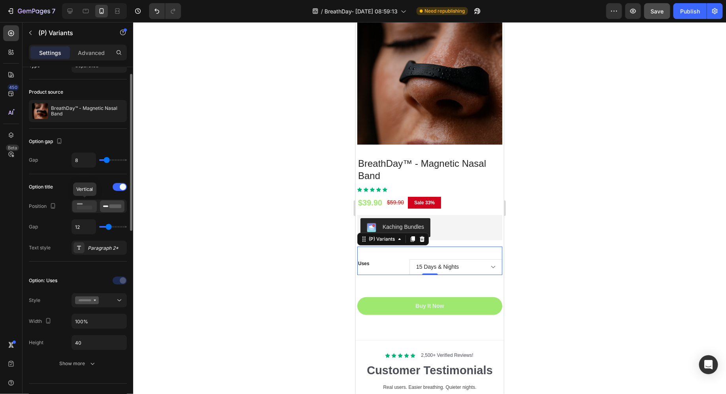
click at [85, 207] on rect at bounding box center [84, 208] width 15 height 4
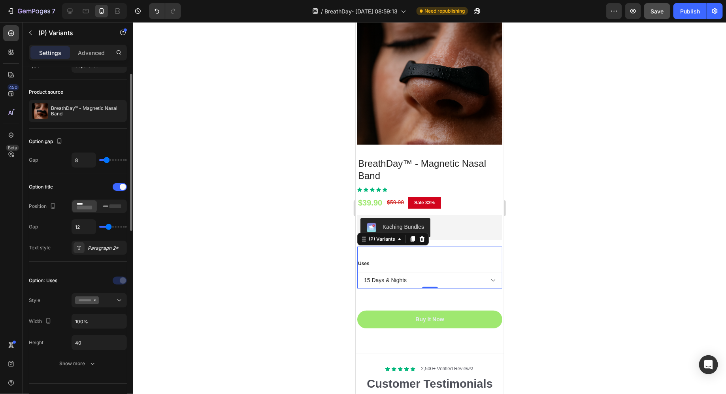
type input "11"
type input "10"
type input "9"
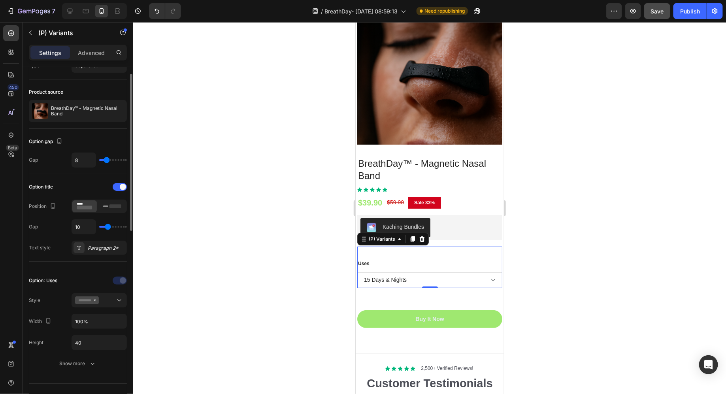
type input "9"
type input "8"
type input "7"
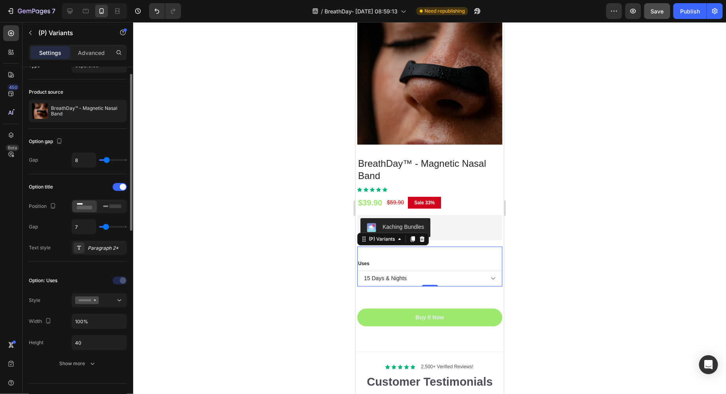
type input "6"
type input "5"
type input "4"
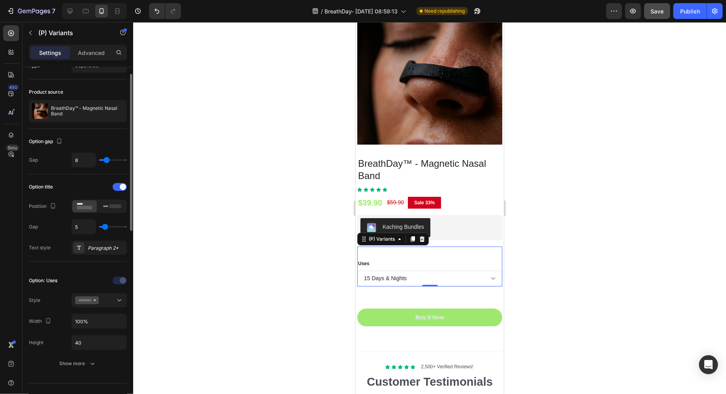
type input "4"
type input "3"
type input "2"
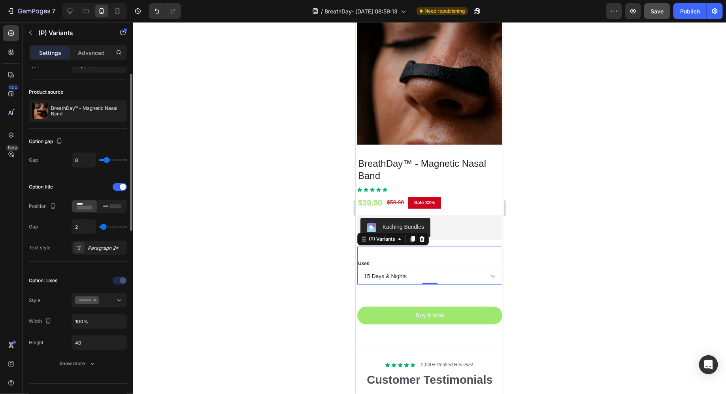
drag, startPoint x: 109, startPoint y: 226, endPoint x: 103, endPoint y: 227, distance: 5.6
type input "2"
click at [103, 227] on input "range" at bounding box center [113, 227] width 28 height 2
type input "10"
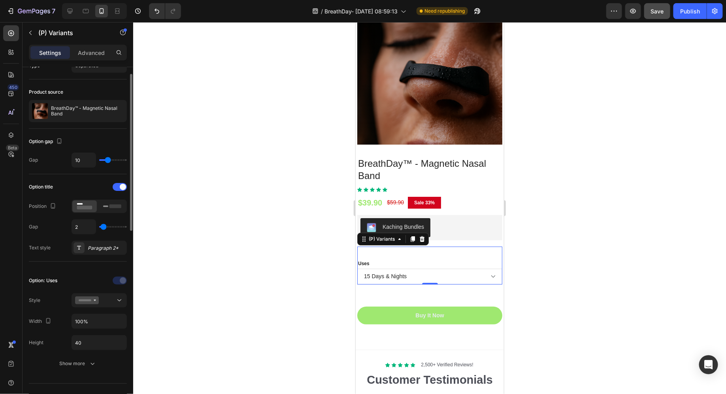
type input "11"
type input "13"
type input "15"
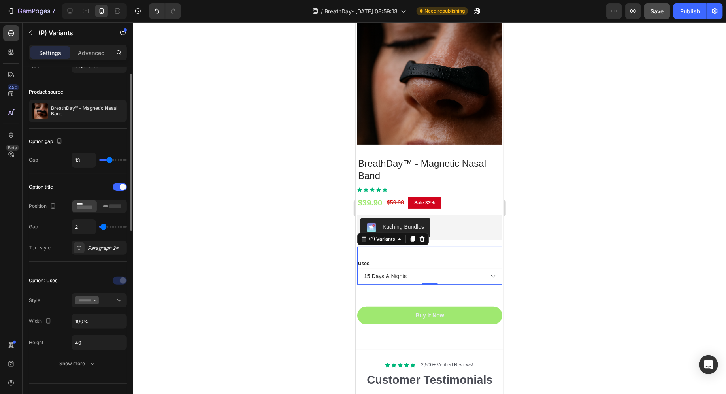
type input "15"
type input "17"
type input "19"
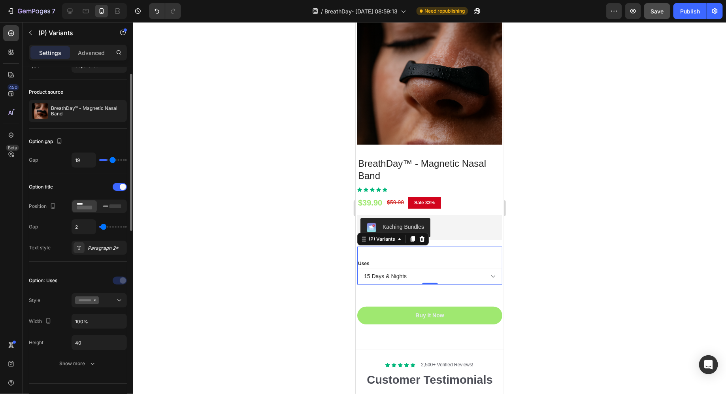
type input "21"
type input "23"
type input "25"
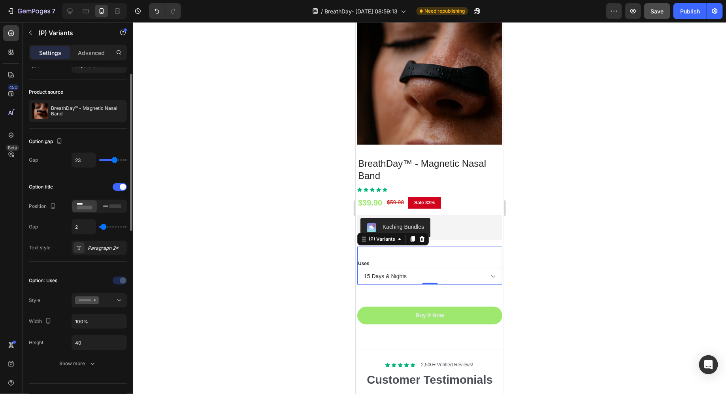
type input "25"
type input "27"
type input "28"
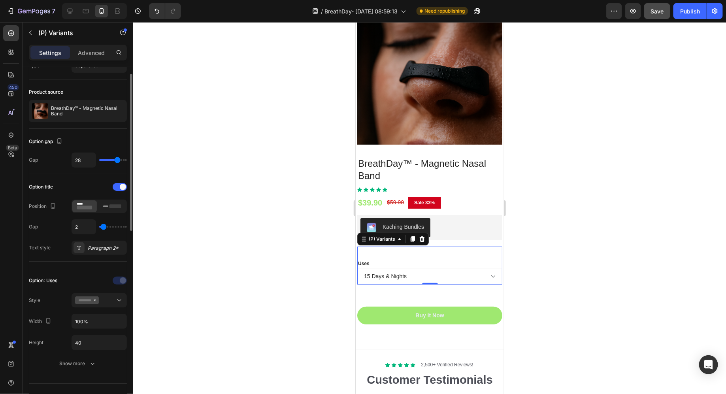
type input "29"
type input "30"
type input "31"
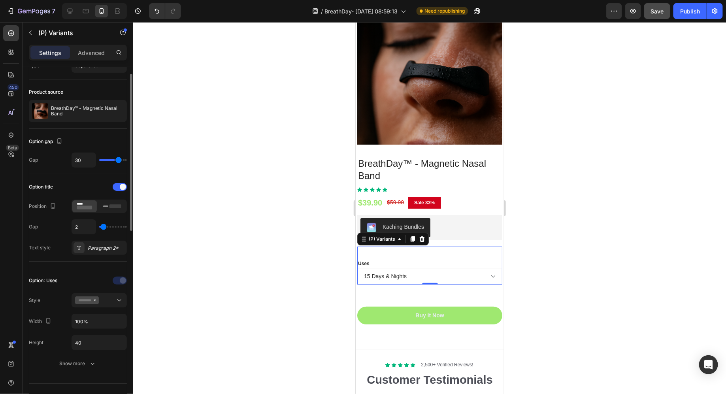
type input "31"
type input "32"
type input "33"
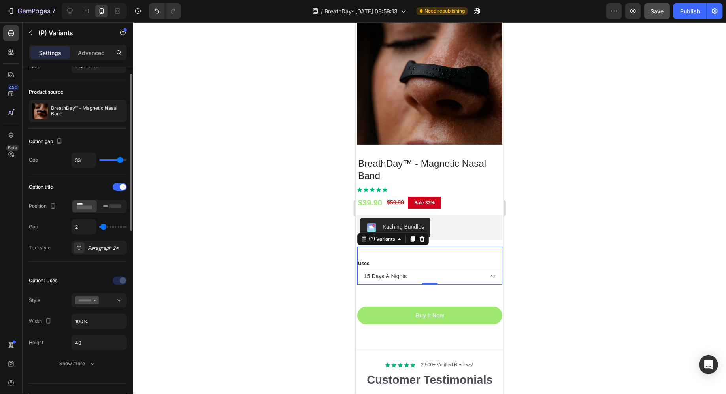
type input "34"
type input "35"
type input "36"
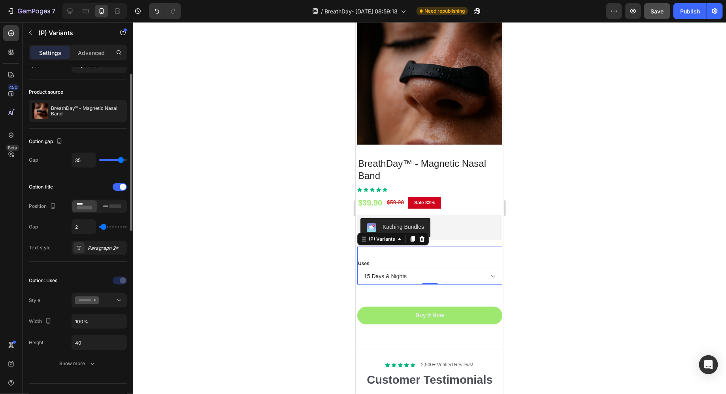
type input "36"
type input "37"
type input "38"
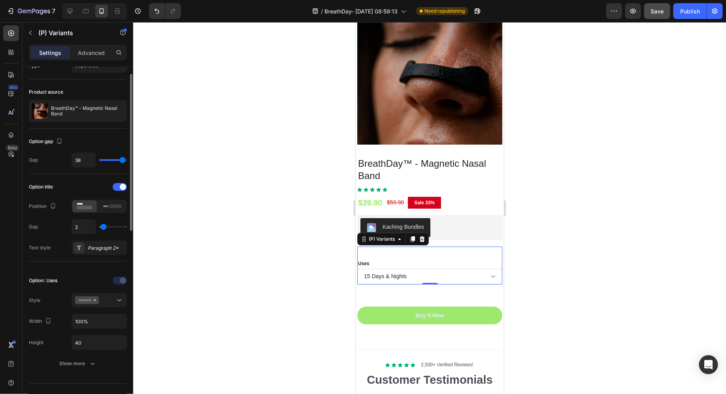
type input "37"
type input "35"
type input "33"
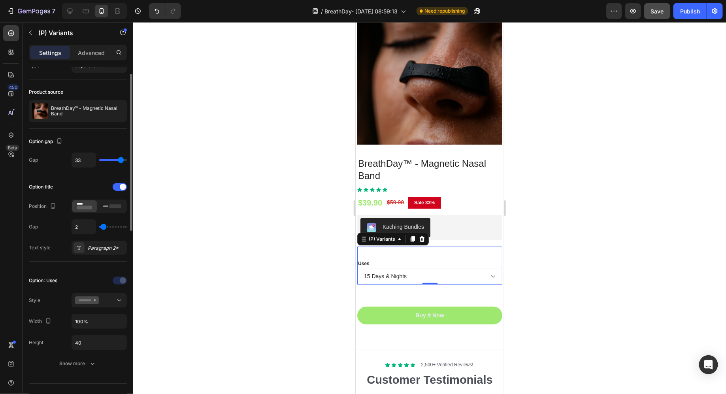
type input "33"
type input "29"
type input "24"
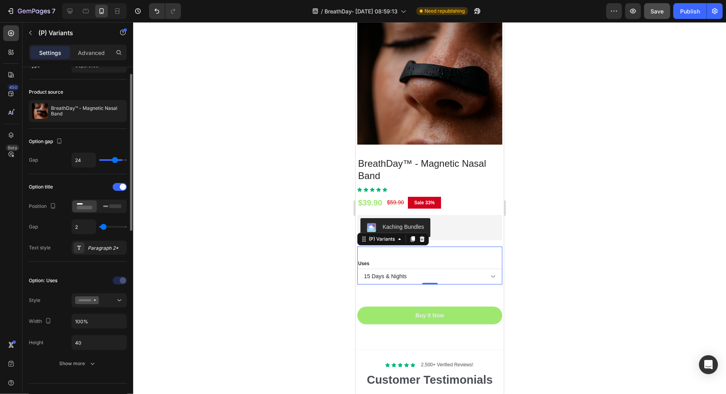
type input "17"
type input "10"
type input "2"
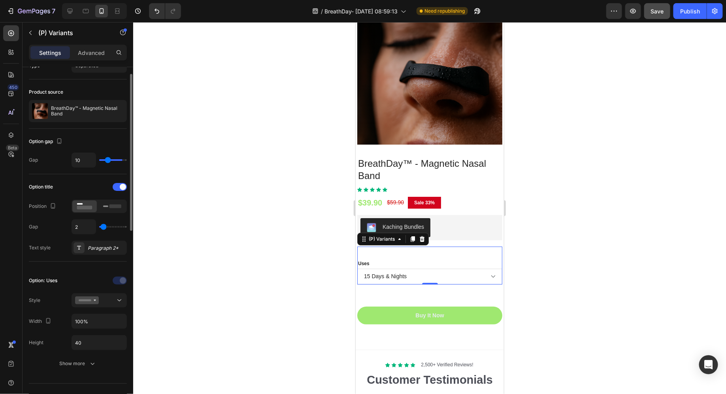
type input "2"
type input "0"
type input "3"
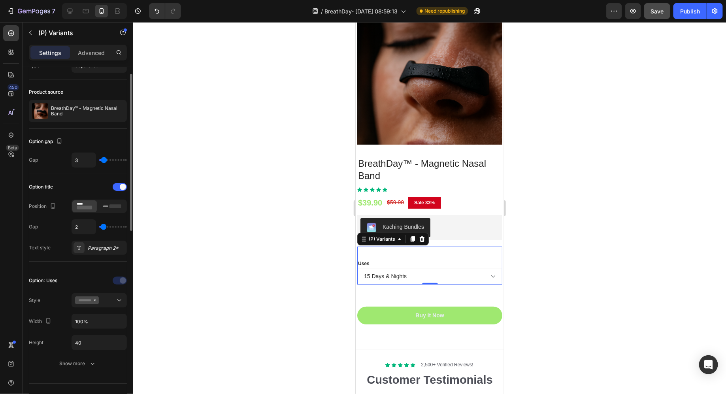
type input "5"
type input "6"
type input "7"
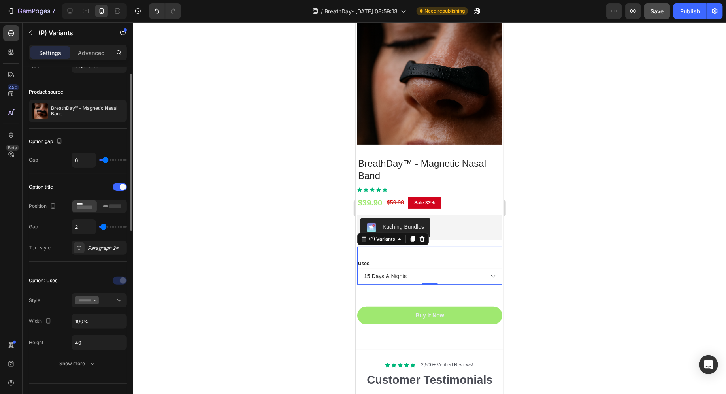
type input "7"
type input "8"
type input "9"
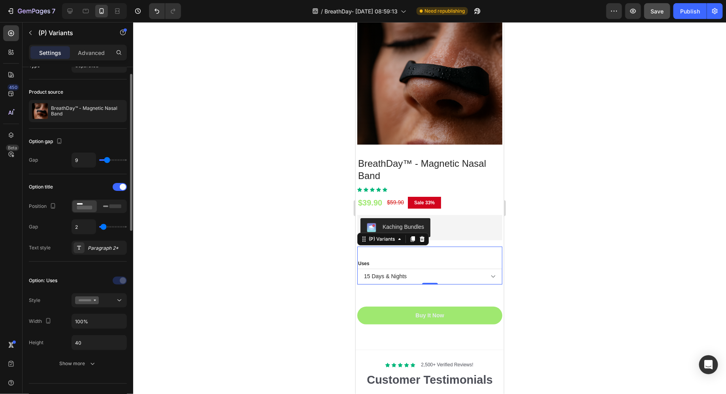
type input "10"
type input "11"
type input "10"
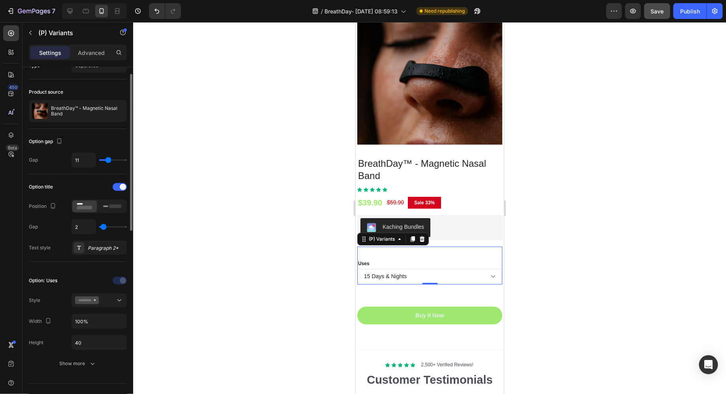
type input "10"
type input "9"
type input "8"
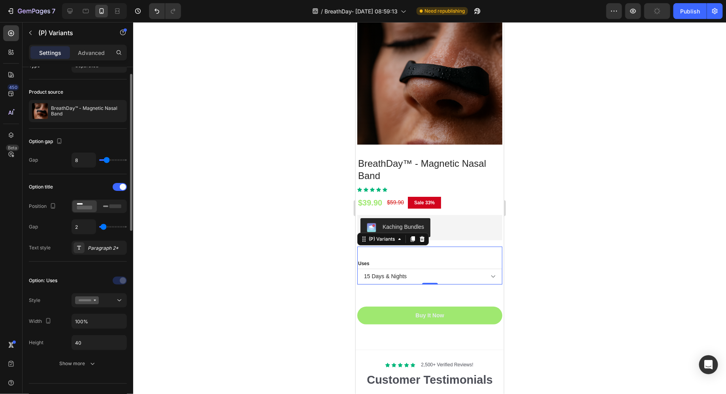
drag, startPoint x: 106, startPoint y: 159, endPoint x: 107, endPoint y: 164, distance: 5.1
click at [107, 161] on input "range" at bounding box center [113, 160] width 28 height 2
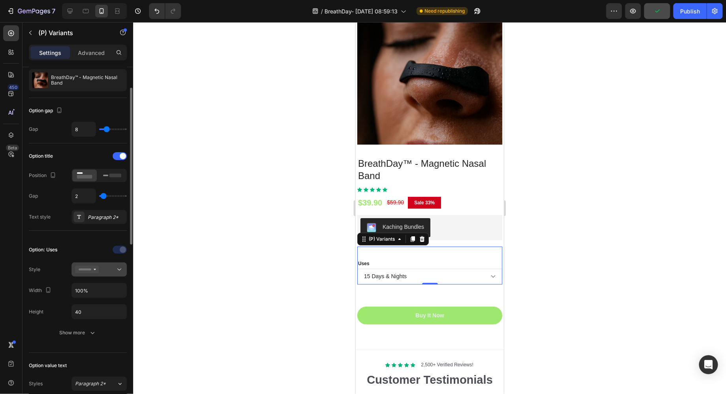
click at [97, 262] on button at bounding box center [98, 269] width 55 height 14
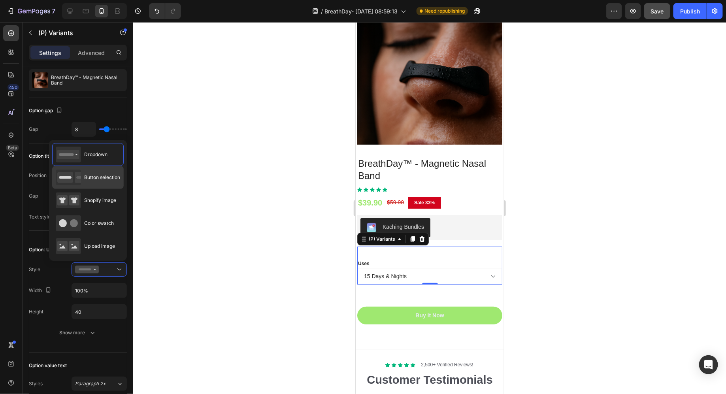
click at [100, 180] on span "Button selection" at bounding box center [102, 177] width 36 height 7
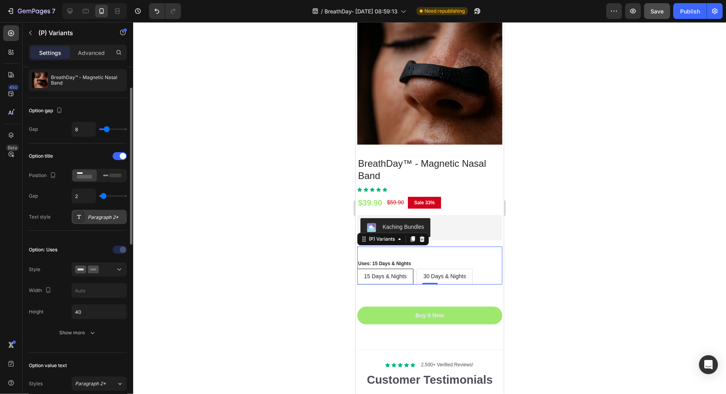
click at [93, 216] on div "Paragraph 2*" at bounding box center [106, 217] width 37 height 7
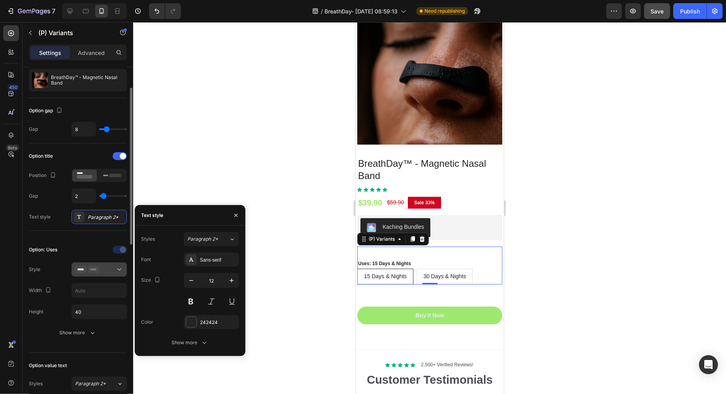
click at [101, 265] on div at bounding box center [99, 269] width 48 height 8
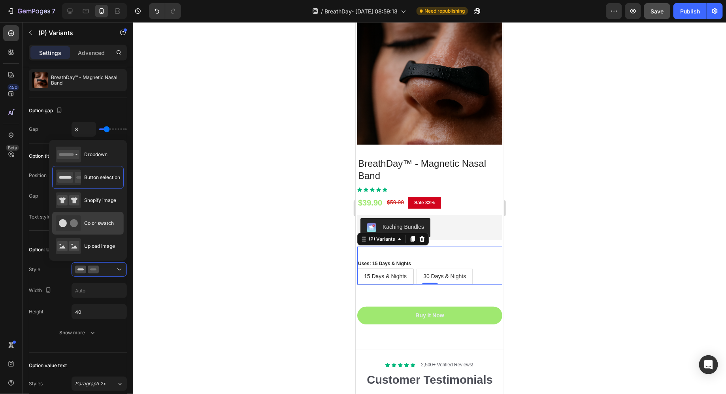
click at [97, 224] on span "Color swatch" at bounding box center [99, 223] width 30 height 7
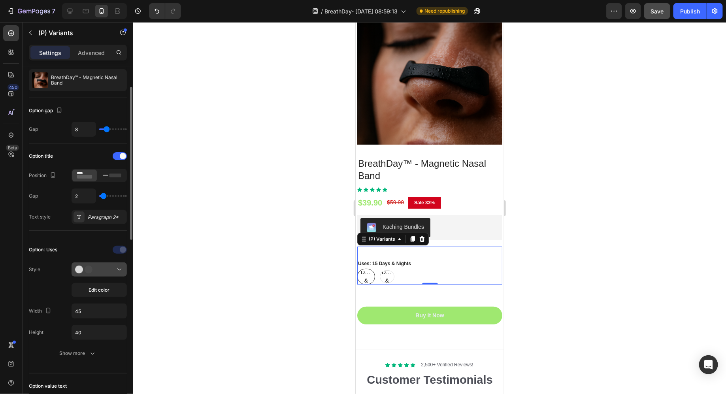
click at [98, 273] on button at bounding box center [98, 269] width 55 height 14
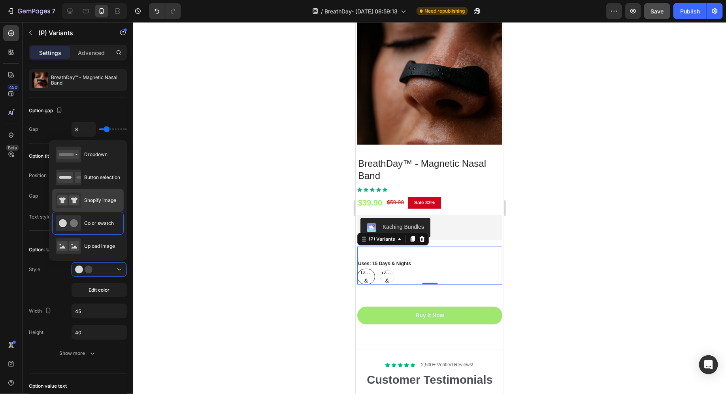
click at [87, 205] on div "Shopify image" at bounding box center [86, 200] width 60 height 16
type input "64"
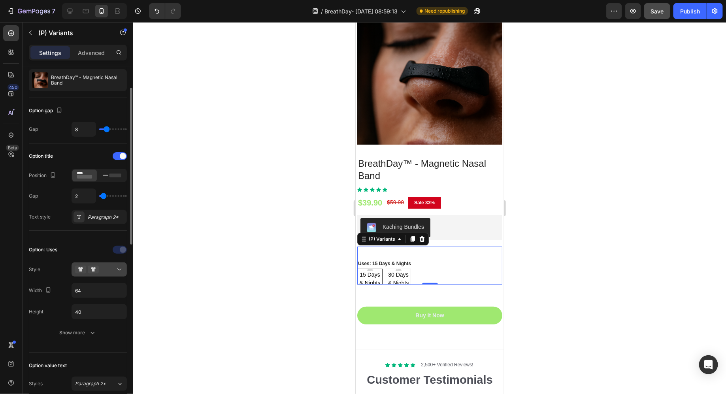
click at [98, 263] on button at bounding box center [98, 269] width 55 height 14
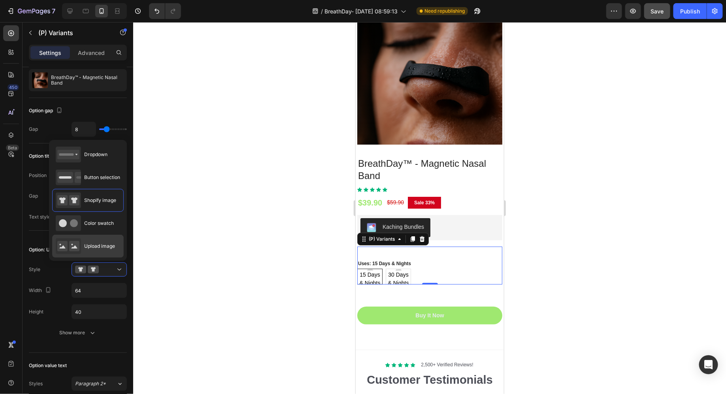
click at [94, 240] on div "Upload image" at bounding box center [85, 246] width 59 height 16
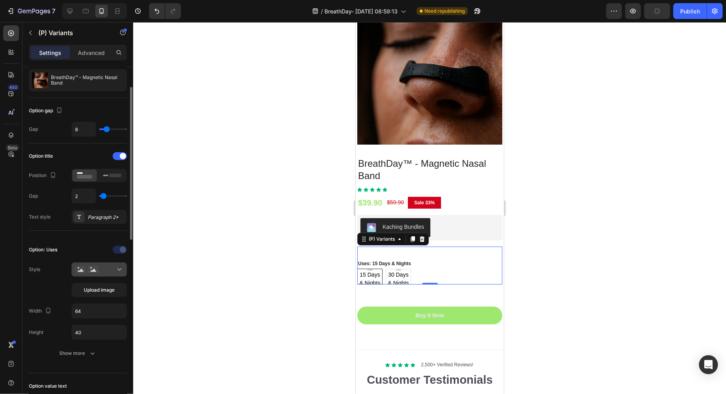
click at [103, 266] on div at bounding box center [99, 269] width 48 height 8
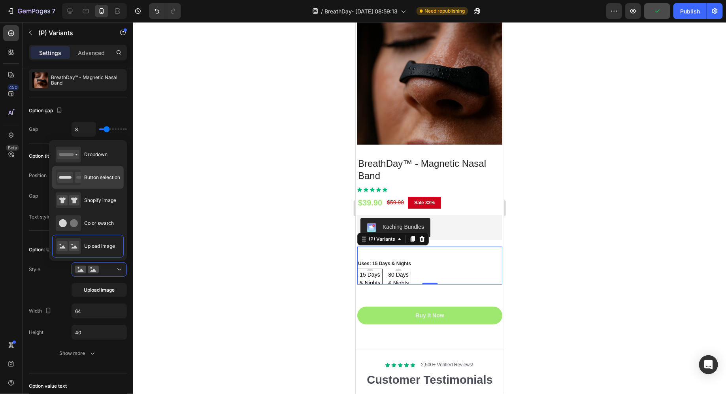
click at [94, 181] on div "Button selection" at bounding box center [88, 177] width 64 height 16
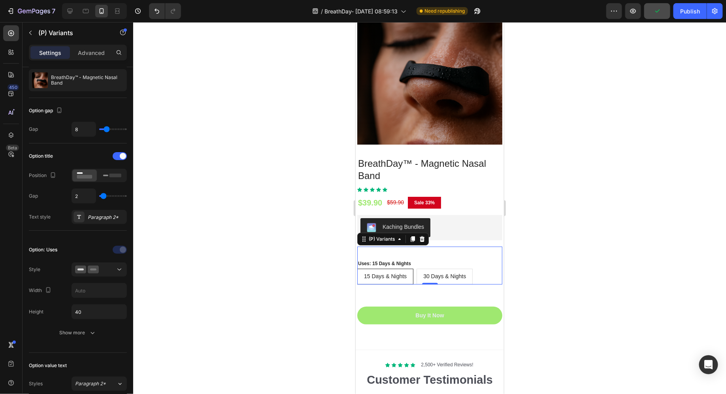
click at [286, 265] on div at bounding box center [429, 208] width 592 height 372
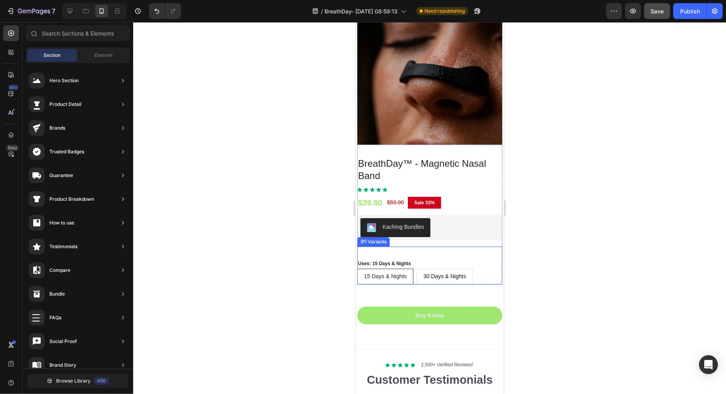
click at [450, 274] on span "30 Days & Nights" at bounding box center [444, 276] width 43 height 6
click at [416, 268] on input "30 Days & Nights 30 Days & Nights 30 Days & Nights" at bounding box center [416, 268] width 0 height 0
radio input "true"
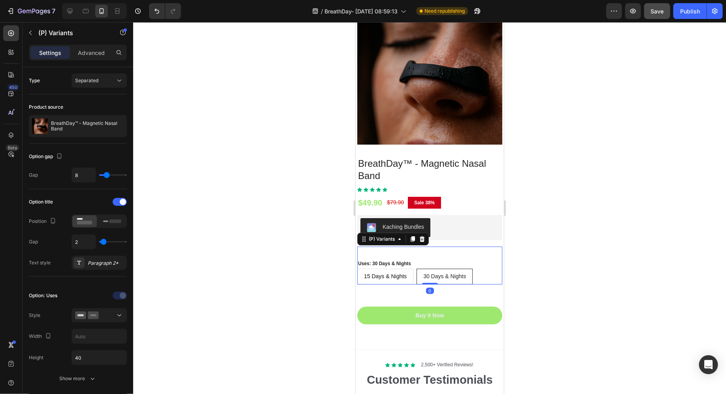
click at [405, 276] on span "15 Days & Nights" at bounding box center [384, 276] width 43 height 6
click at [357, 268] on input "15 Days & Nights 15 Days & Nights 15 Days & Nights" at bounding box center [356, 268] width 0 height 0
radio input "true"
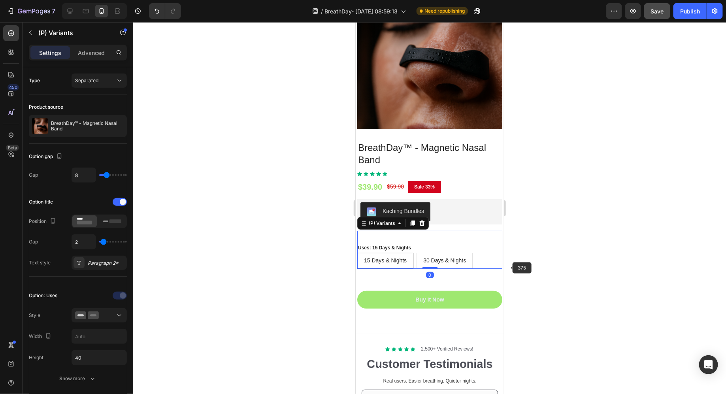
click at [510, 267] on div at bounding box center [429, 208] width 592 height 372
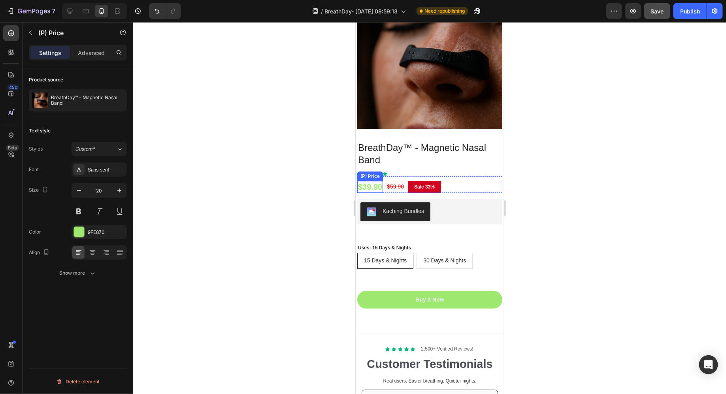
click at [372, 185] on div "$39.90" at bounding box center [370, 186] width 26 height 12
click at [118, 188] on icon "button" at bounding box center [119, 190] width 8 height 8
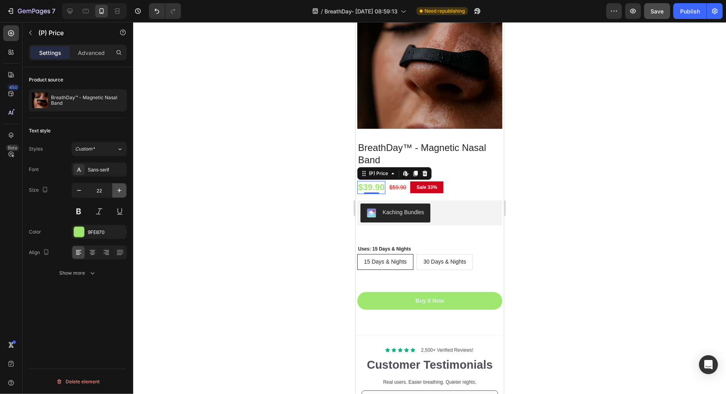
click at [118, 188] on icon "button" at bounding box center [119, 190] width 8 height 8
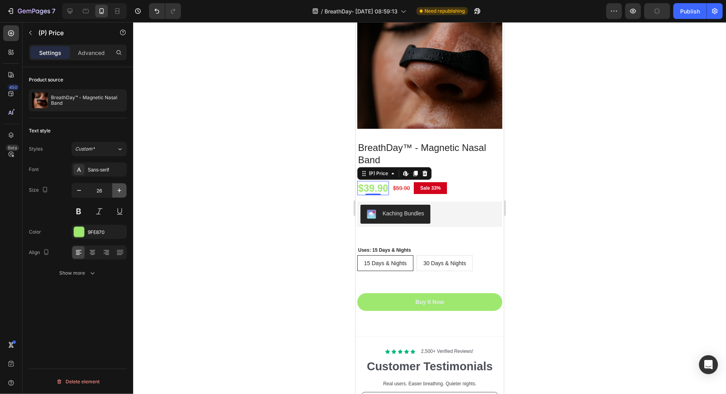
click at [118, 188] on icon "button" at bounding box center [119, 190] width 8 height 8
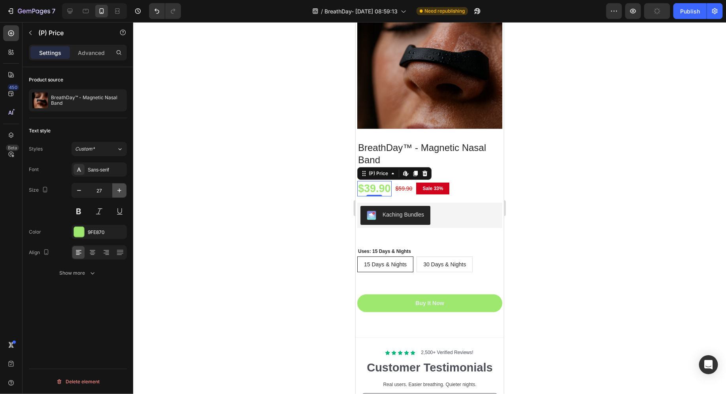
click at [118, 188] on icon "button" at bounding box center [119, 190] width 8 height 8
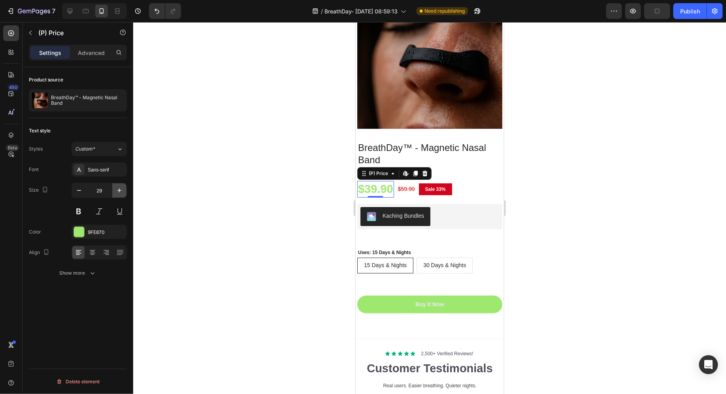
click at [118, 188] on icon "button" at bounding box center [119, 190] width 8 height 8
type input "30"
click at [411, 194] on div "$59.90 (P) Price (P) Price" at bounding box center [407, 188] width 19 height 17
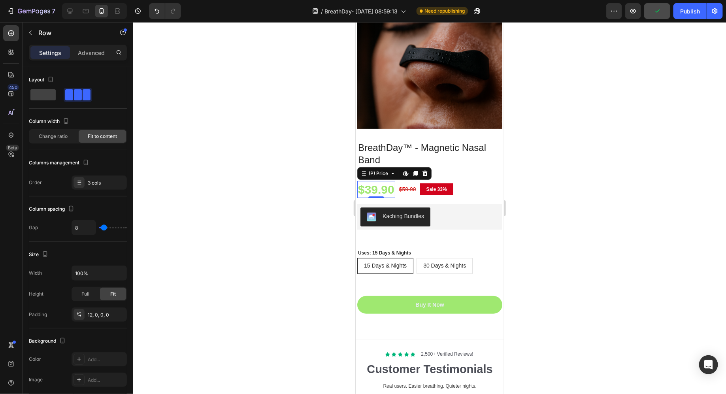
click at [378, 187] on div "$39.90" at bounding box center [376, 188] width 38 height 17
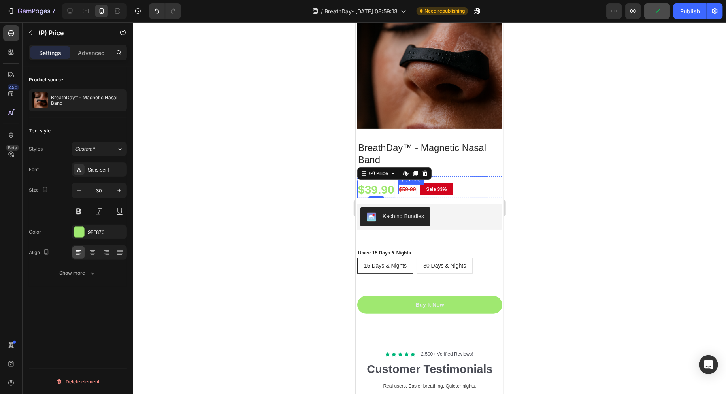
click at [400, 187] on div "$59.90" at bounding box center [407, 189] width 19 height 10
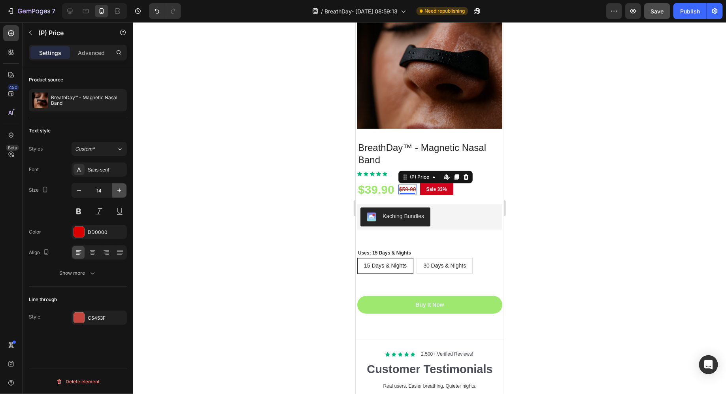
click at [123, 191] on button "button" at bounding box center [119, 190] width 14 height 14
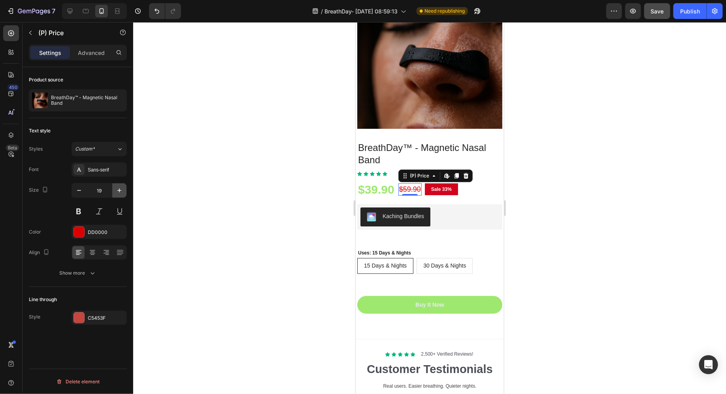
click at [123, 191] on button "button" at bounding box center [119, 190] width 14 height 14
click at [79, 189] on icon "button" at bounding box center [79, 190] width 8 height 8
type input "20"
click at [438, 190] on pre "Sale 33%" at bounding box center [443, 189] width 33 height 12
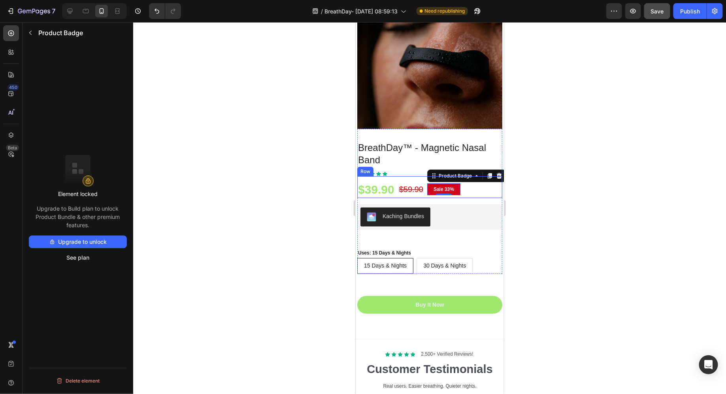
click at [478, 196] on div "$39.90 (P) Price (P) Price $59.90 (P) Price (P) Price Sale 33% Product Badge 0 …" at bounding box center [429, 187] width 145 height 22
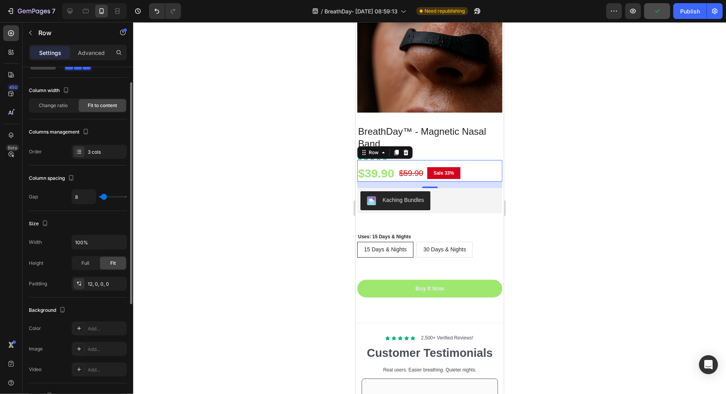
scroll to position [32, 0]
type input "13"
type input "16"
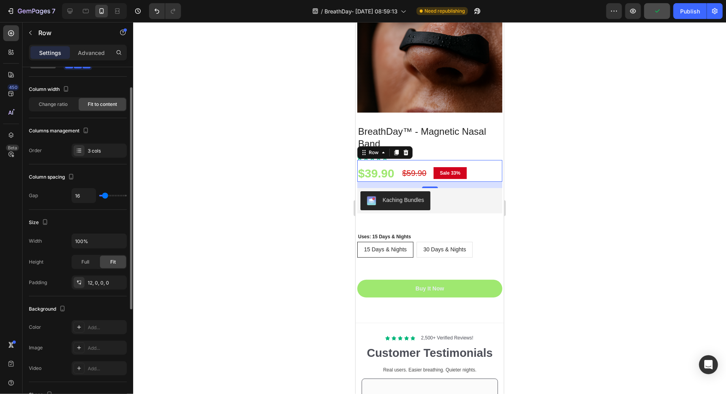
type input "25"
type input "28"
type input "30"
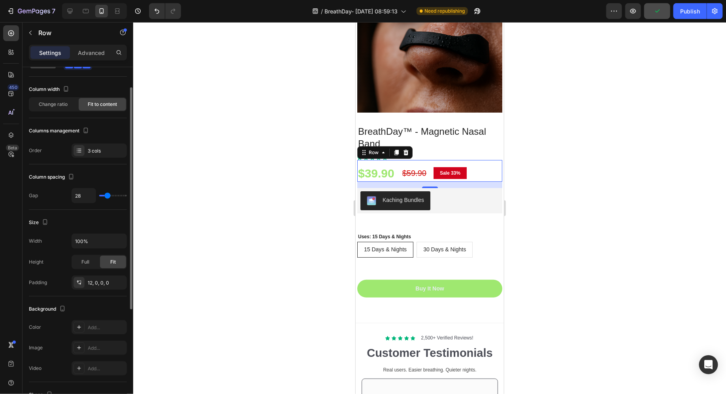
type input "30"
type input "33"
type input "34"
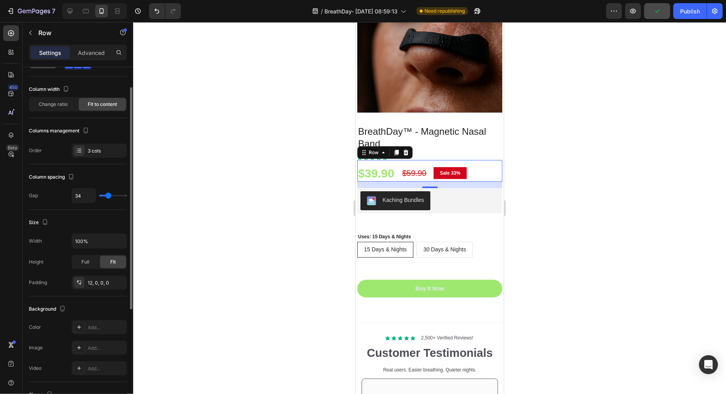
type input "35"
type input "36"
type input "37"
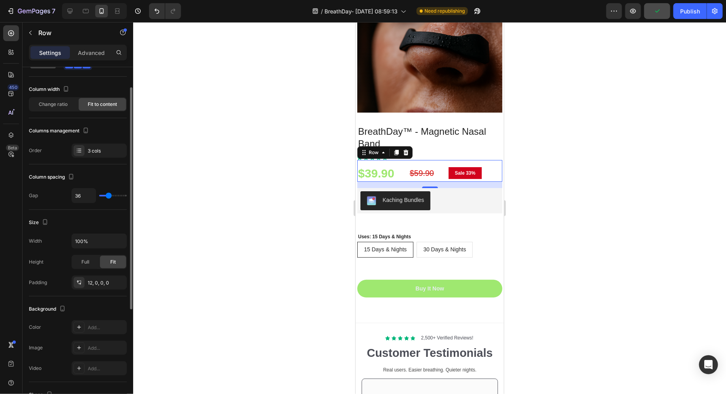
type input "37"
type input "35"
type input "34"
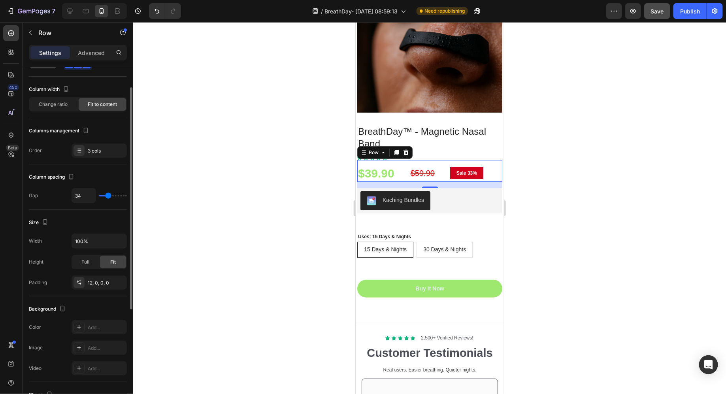
type input "33"
type input "32"
type input "31"
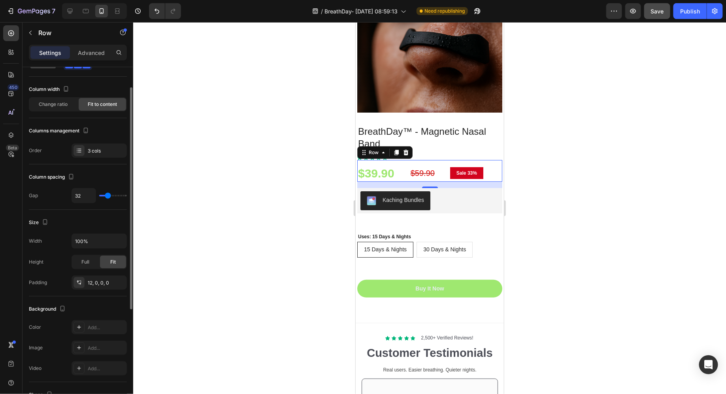
type input "31"
type input "30"
type input "29"
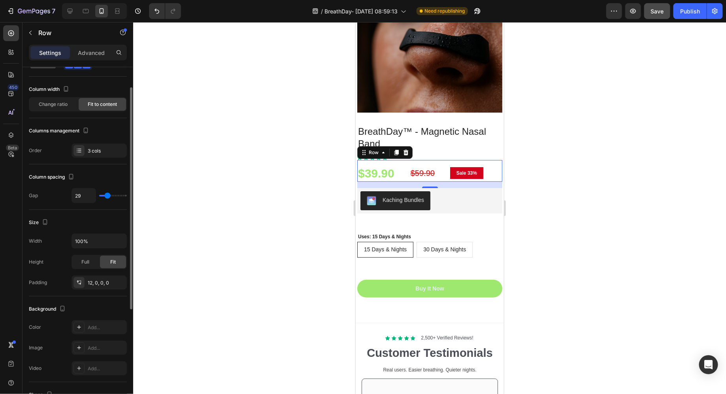
type input "28"
type input "27"
type input "26"
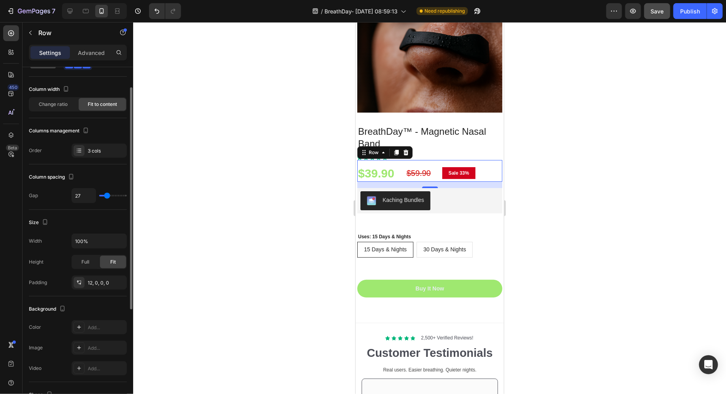
type input "26"
type input "25"
type input "24"
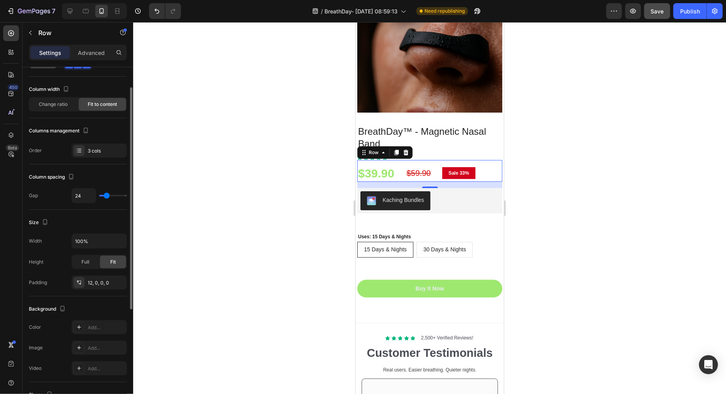
type input "23"
type input "22"
type input "21"
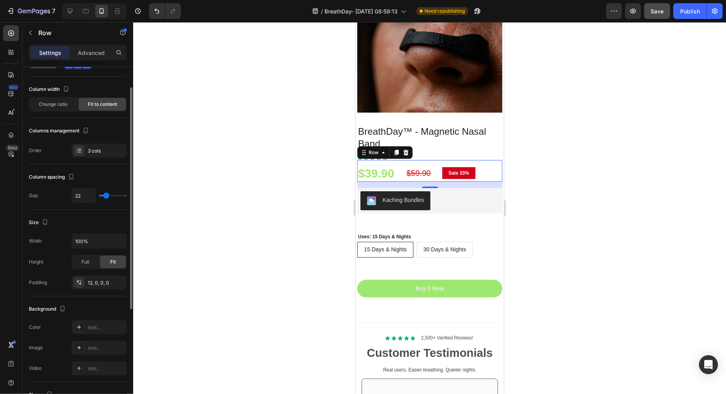
type input "21"
type input "20"
type input "19"
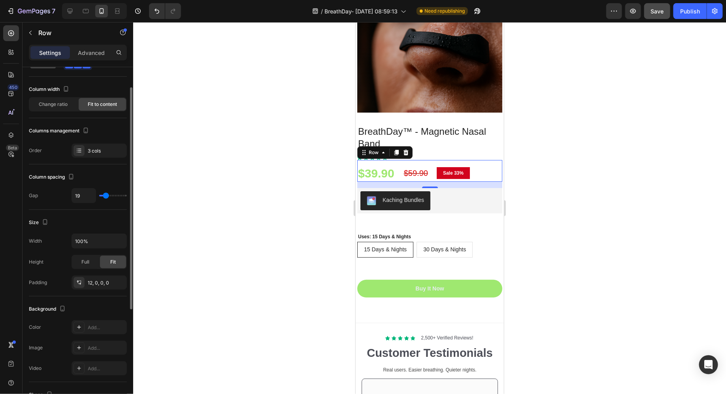
type input "18"
type input "17"
type input "16"
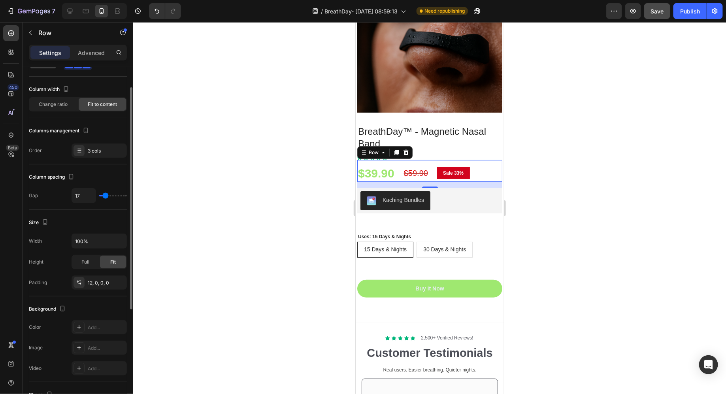
type input "16"
type input "15"
type input "14"
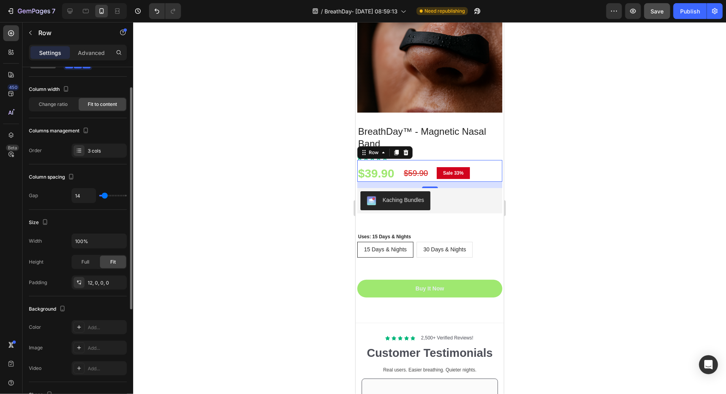
type input "13"
type input "12"
type input "11"
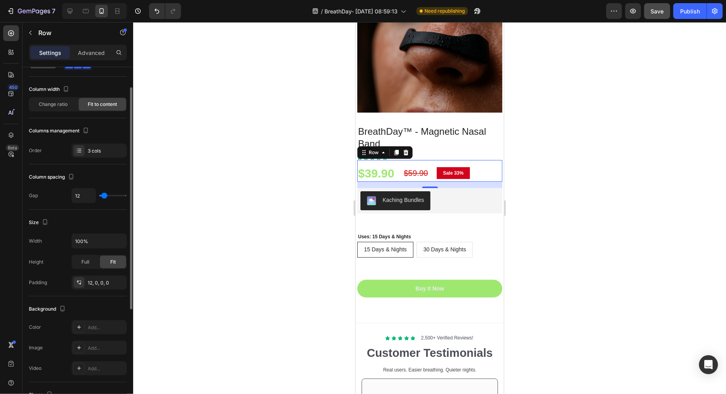
type input "11"
type input "10"
type input "9"
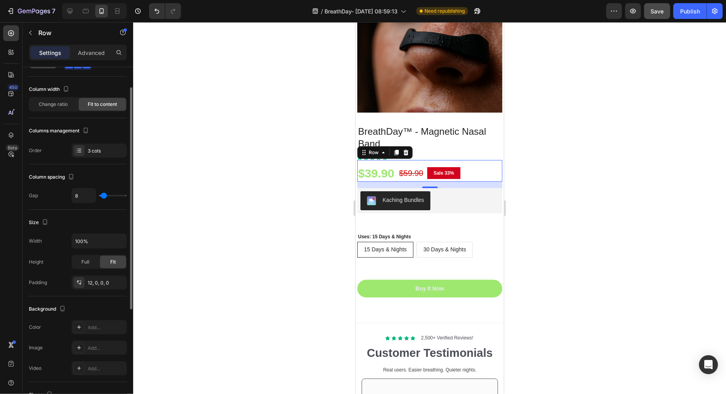
click at [103, 195] on input "range" at bounding box center [113, 196] width 28 height 2
click at [213, 196] on div at bounding box center [429, 208] width 592 height 372
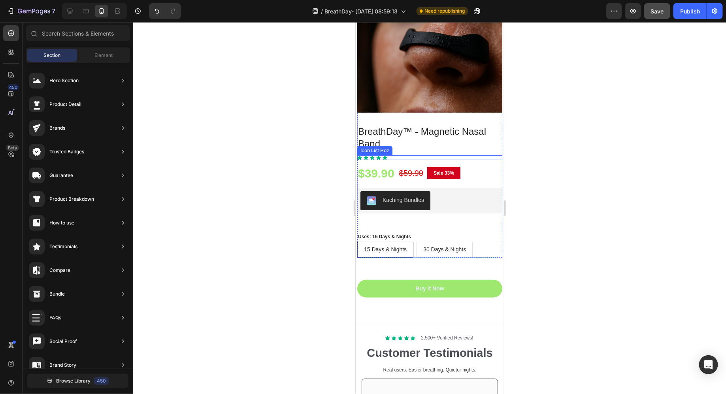
click at [400, 152] on div "BreathDay™ - Magnetic Nasal Band (P) Title" at bounding box center [429, 139] width 145 height 31
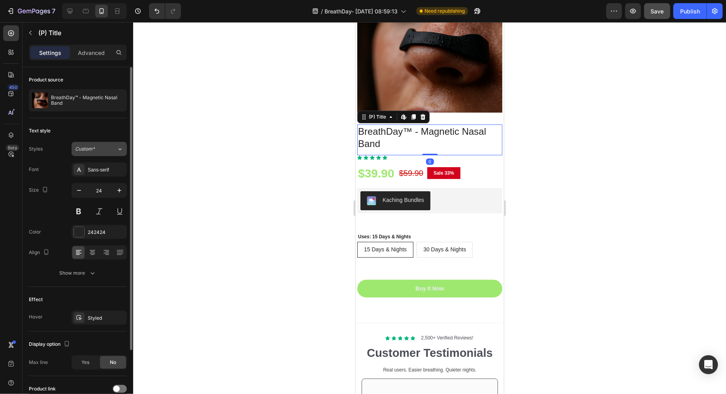
click at [103, 152] on button "Custom*" at bounding box center [98, 149] width 55 height 14
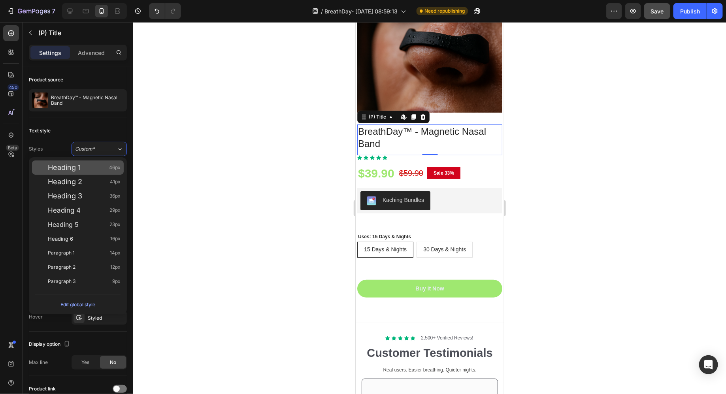
click at [95, 167] on div "Heading 1 46px" at bounding box center [84, 168] width 73 height 8
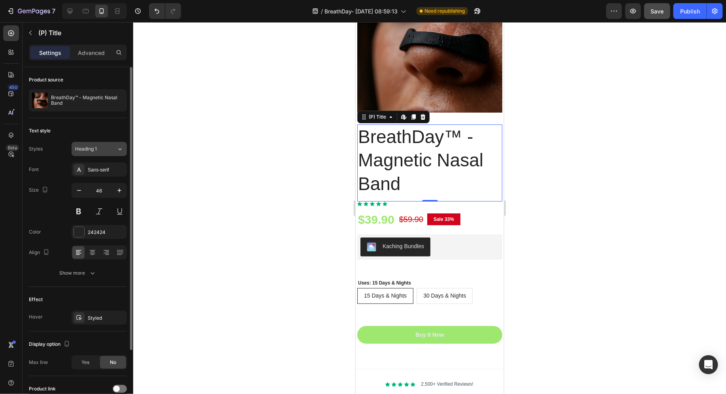
click at [104, 149] on div "Heading 1" at bounding box center [91, 148] width 32 height 7
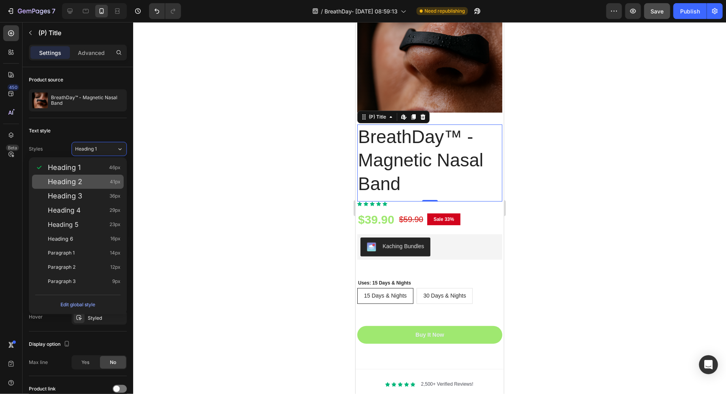
click at [96, 184] on div "Heading 2 41px" at bounding box center [84, 182] width 73 height 8
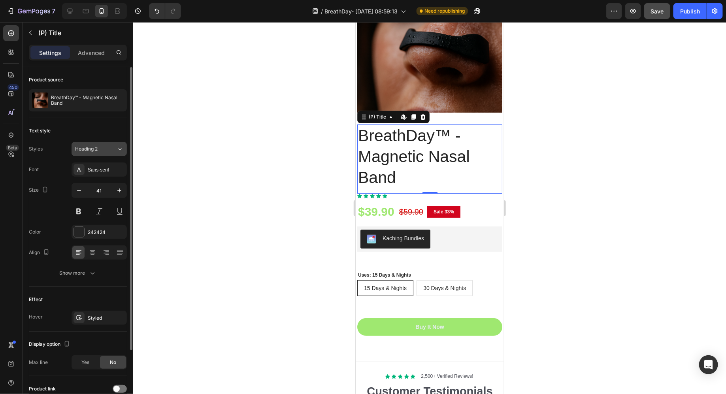
click at [111, 145] on div "Heading 2" at bounding box center [95, 148] width 41 height 7
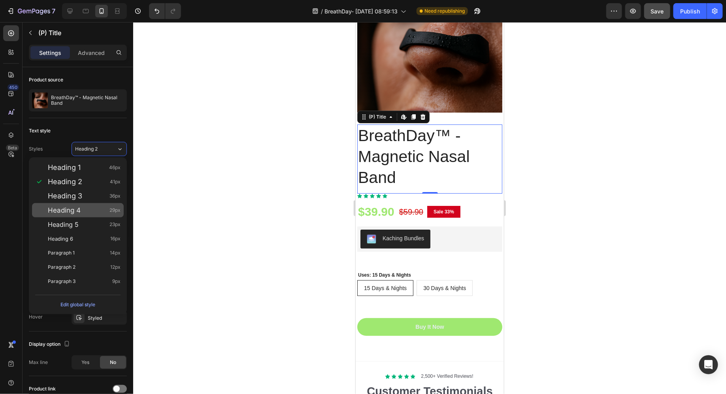
click at [96, 205] on div "Heading 4 29px" at bounding box center [78, 210] width 92 height 14
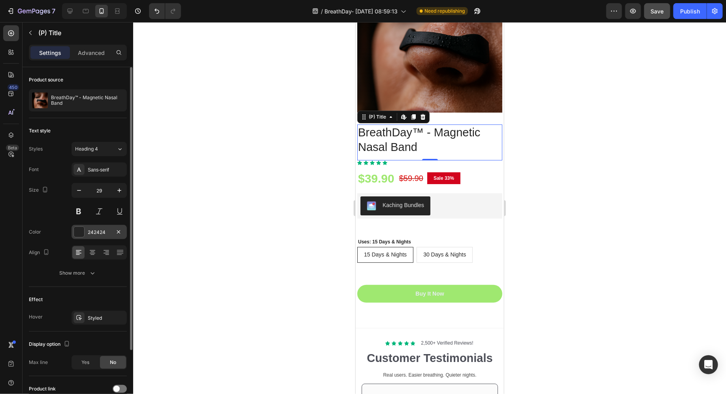
click at [100, 233] on div "242424" at bounding box center [99, 232] width 23 height 7
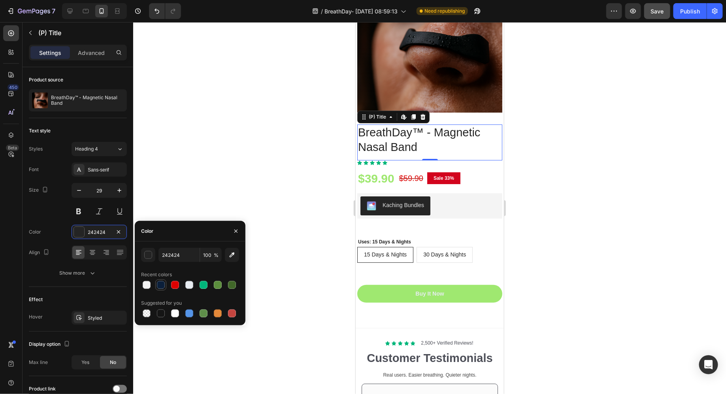
click at [160, 285] on div at bounding box center [161, 285] width 8 height 8
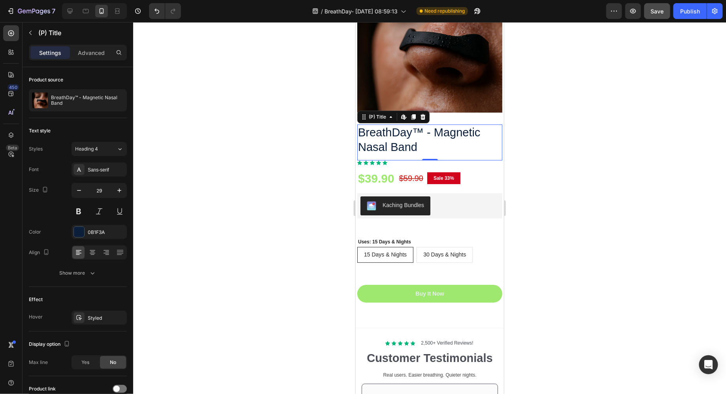
click at [198, 204] on div at bounding box center [429, 208] width 592 height 372
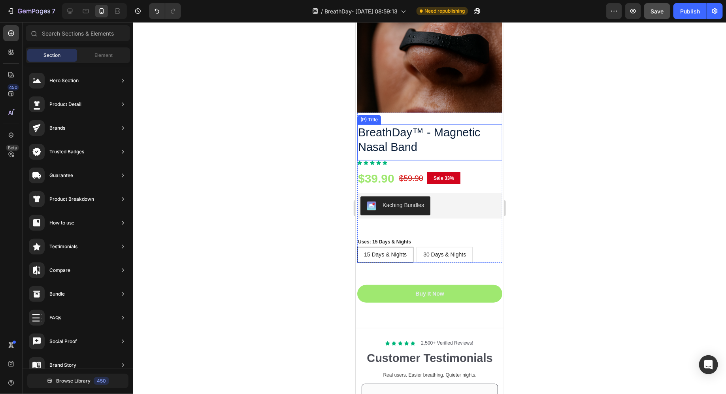
click at [421, 145] on h3 "BreathDay™ - Magnetic Nasal Band" at bounding box center [429, 139] width 145 height 31
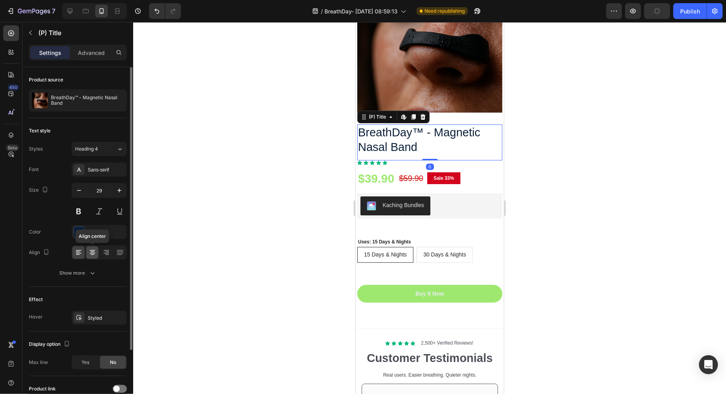
click at [94, 254] on icon at bounding box center [92, 252] width 8 height 8
click at [80, 254] on icon at bounding box center [79, 252] width 8 height 8
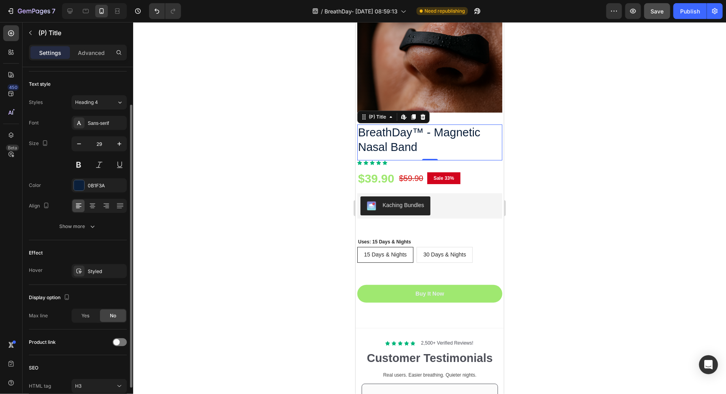
scroll to position [50, 0]
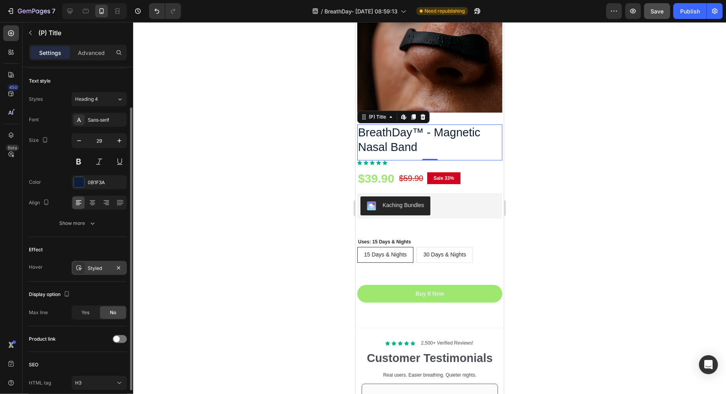
click at [91, 270] on div "Styled" at bounding box center [99, 268] width 23 height 7
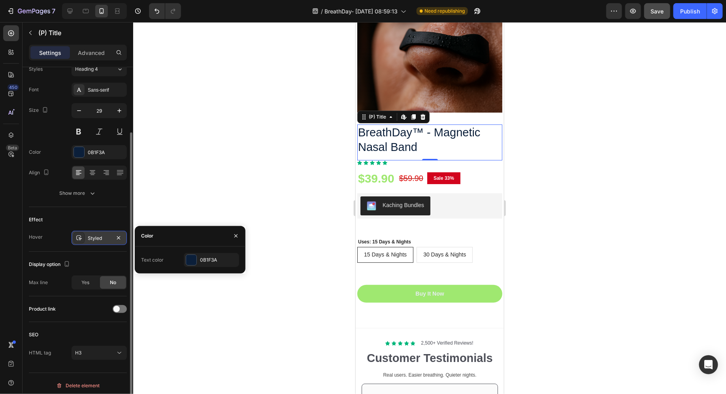
scroll to position [80, 0]
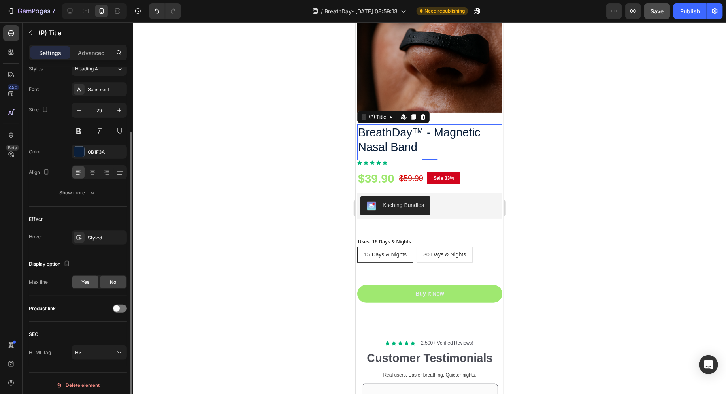
click at [87, 283] on span "Yes" at bounding box center [85, 281] width 8 height 7
click at [120, 301] on icon "button" at bounding box center [119, 303] width 8 height 8
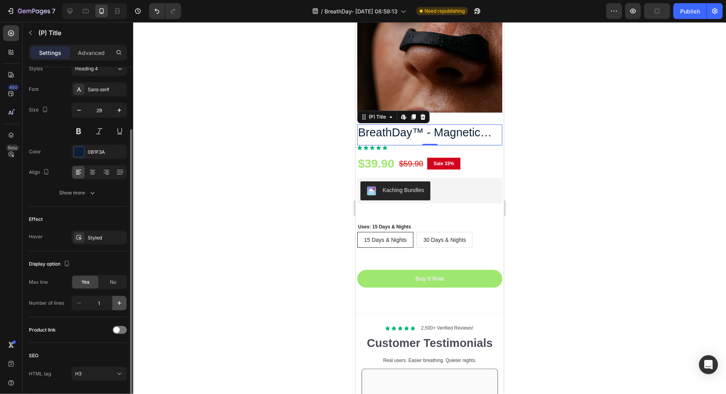
click at [117, 302] on icon "button" at bounding box center [119, 303] width 8 height 8
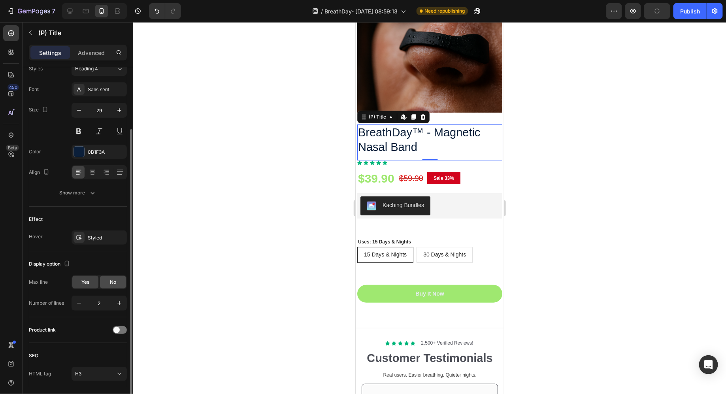
click at [106, 279] on div "No" at bounding box center [113, 282] width 26 height 13
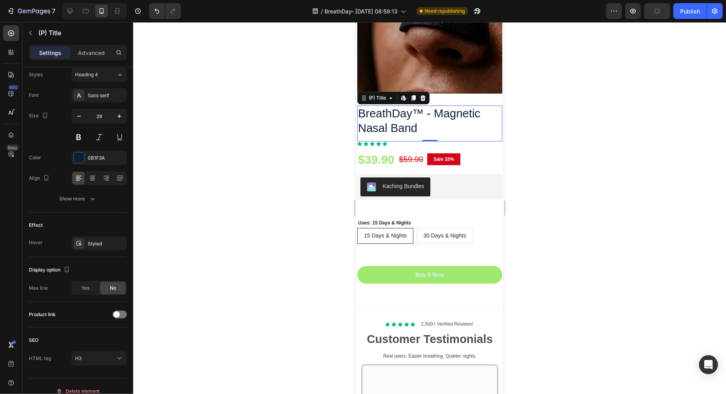
scroll to position [2771, 0]
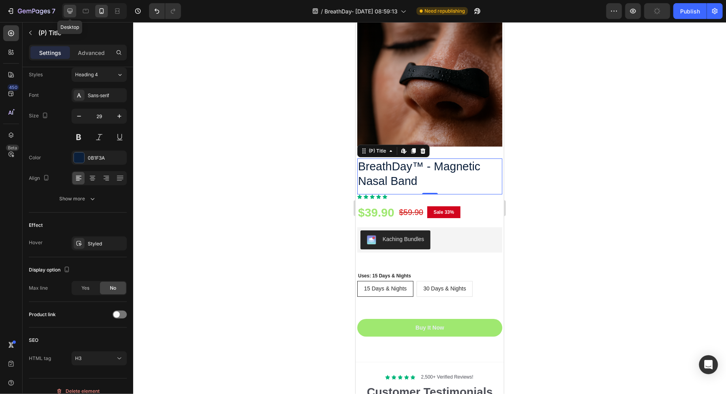
click at [75, 11] on div at bounding box center [70, 11] width 13 height 13
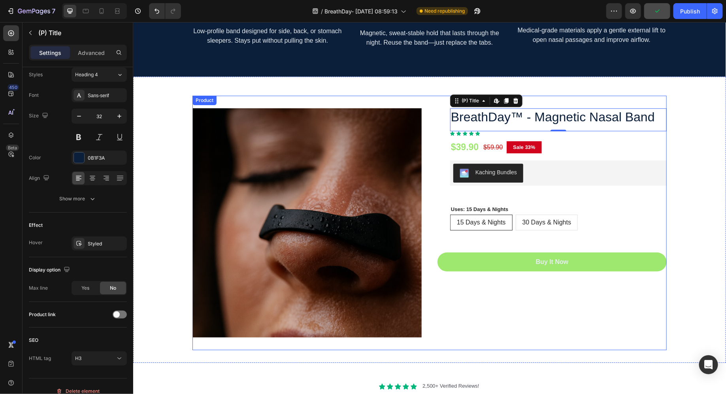
scroll to position [2519, 0]
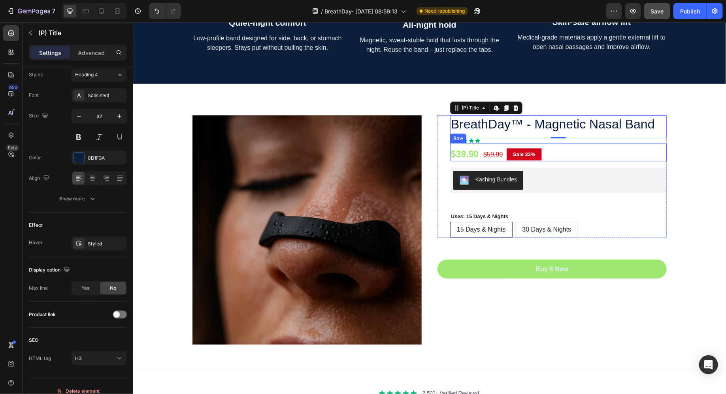
click at [482, 141] on div "Icon Icon Icon Icon Icon" at bounding box center [557, 140] width 216 height 5
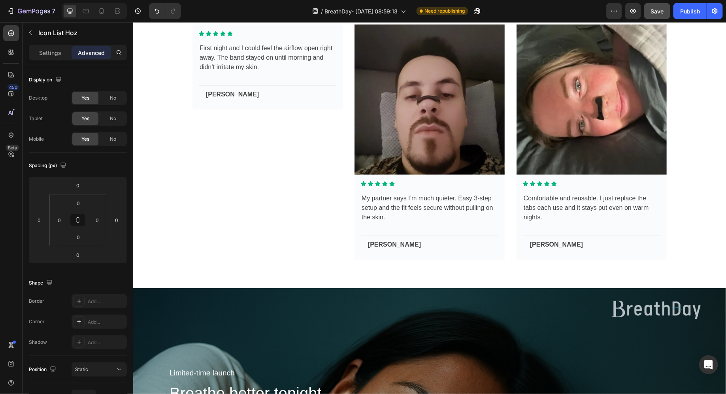
scroll to position [1423, 0]
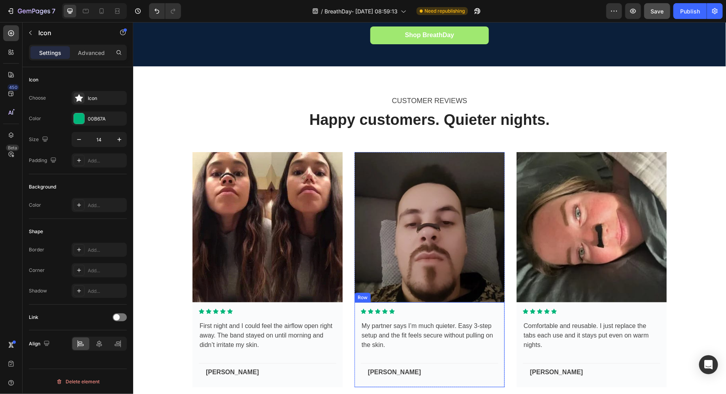
click at [394, 302] on div "Icon Icon Icon Icon Icon Icon List Hoz My partner says I’m much quieter. Easy 3…" at bounding box center [429, 344] width 150 height 85
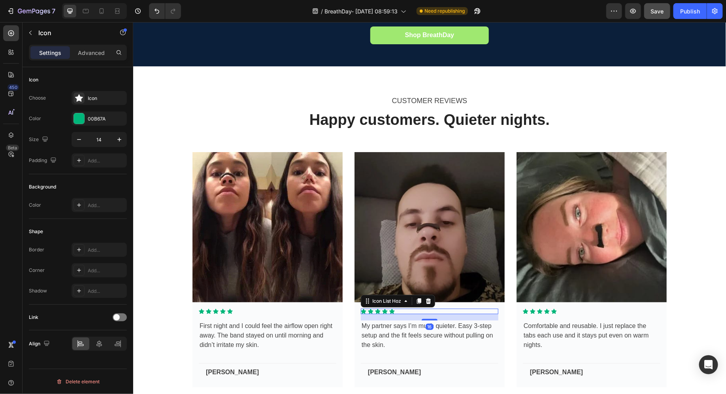
click at [400, 308] on div "Icon Icon Icon Icon Icon" at bounding box center [428, 311] width 137 height 6
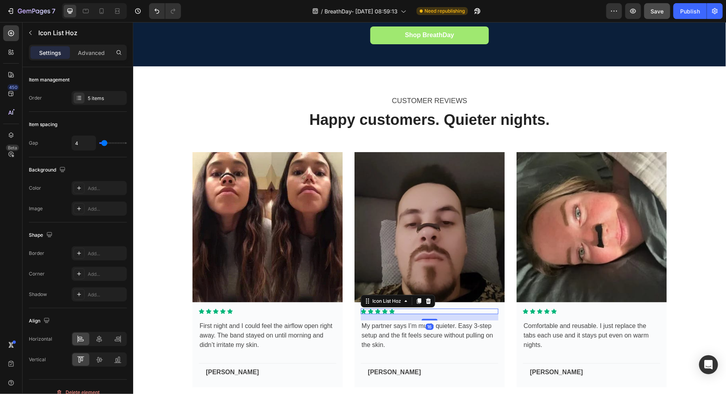
click at [400, 308] on div "Icon Icon Icon Icon Icon" at bounding box center [428, 311] width 137 height 6
click at [411, 308] on div "Icon Icon Icon Icon Icon" at bounding box center [428, 311] width 137 height 6
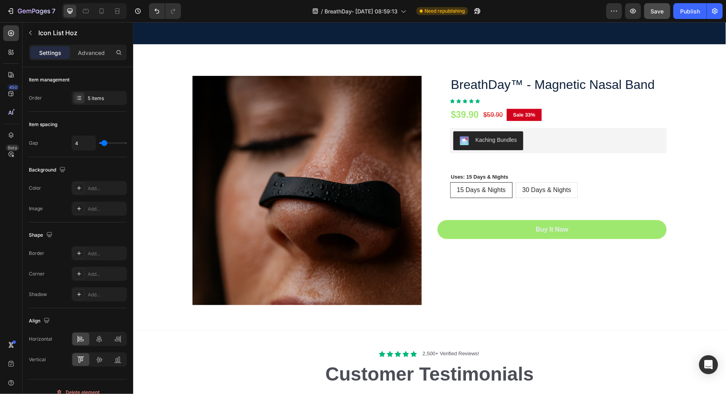
scroll to position [2413, 0]
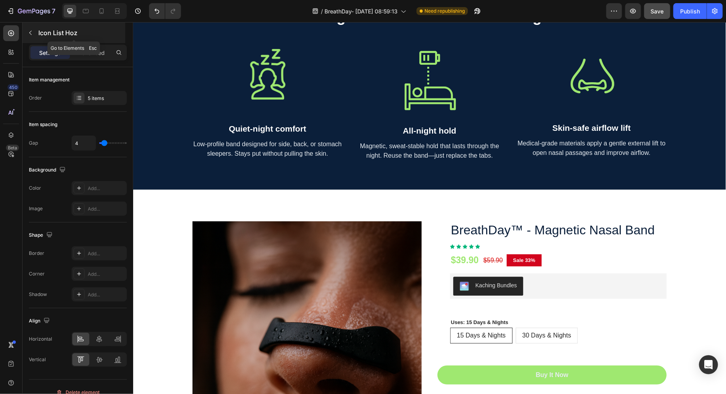
click at [33, 34] on icon "button" at bounding box center [30, 33] width 6 height 6
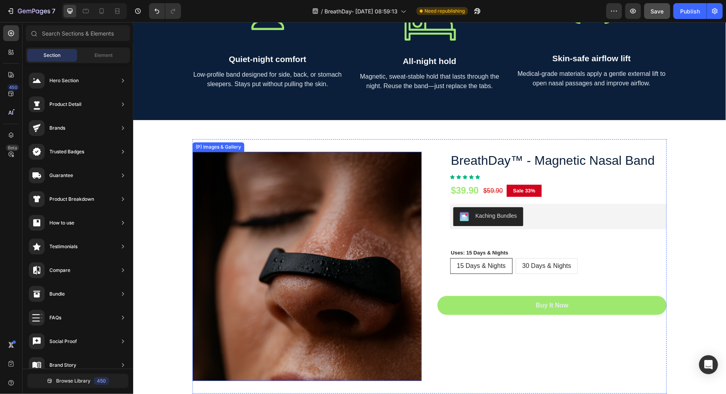
scroll to position [2532, 0]
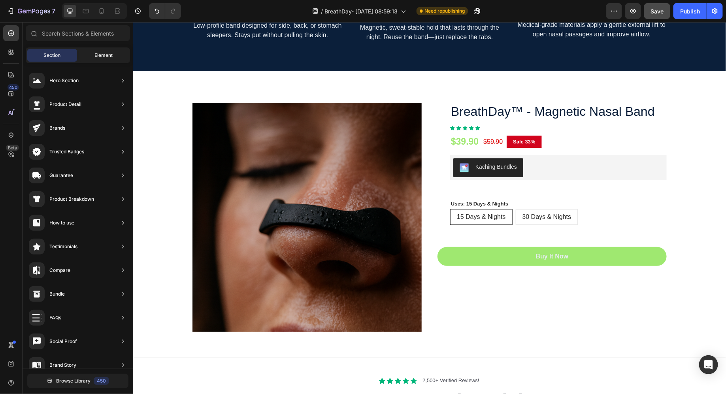
click at [93, 59] on div "Element" at bounding box center [104, 55] width 50 height 13
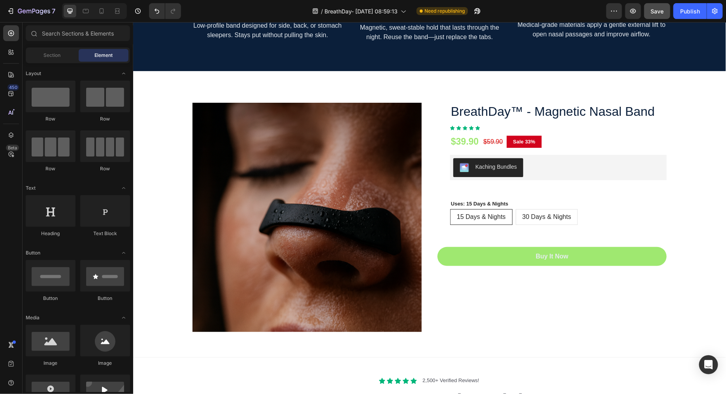
scroll to position [0, 0]
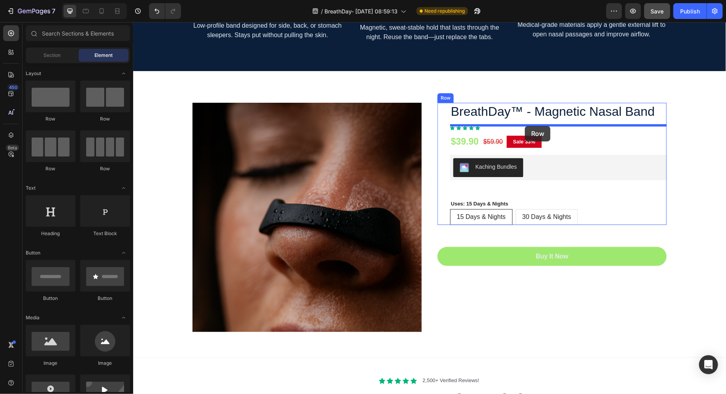
drag, startPoint x: 186, startPoint y: 121, endPoint x: 524, endPoint y: 126, distance: 337.7
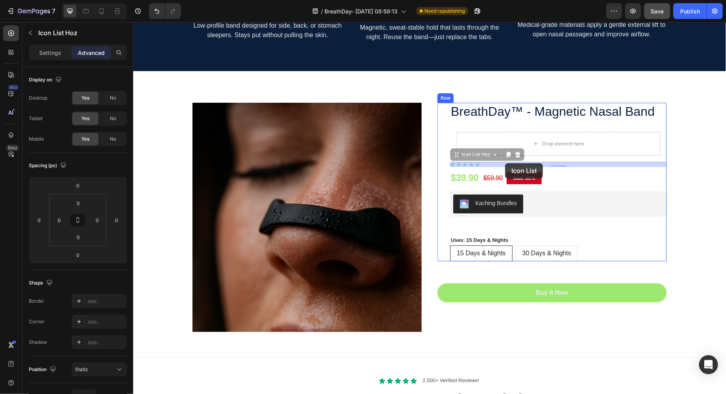
drag, startPoint x: 491, startPoint y: 163, endPoint x: 504, endPoint y: 163, distance: 13.0
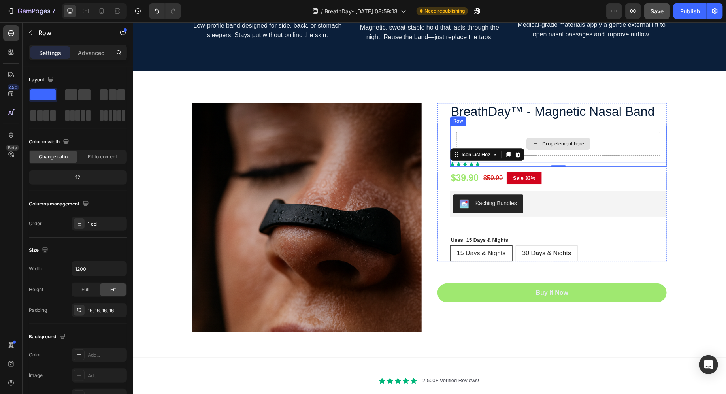
click at [515, 144] on div "Drop element here" at bounding box center [558, 144] width 204 height 24
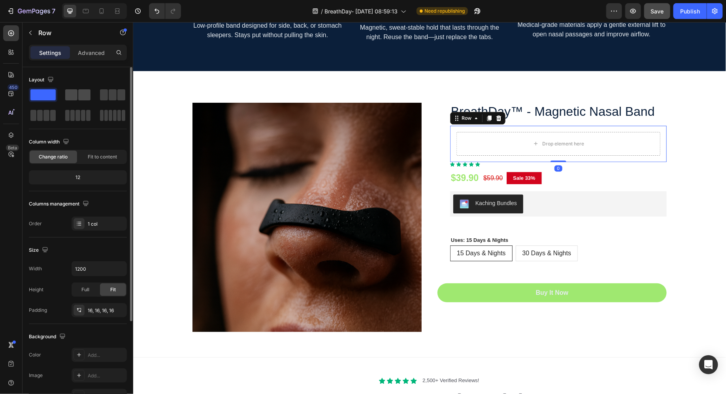
click at [79, 94] on span at bounding box center [84, 94] width 12 height 11
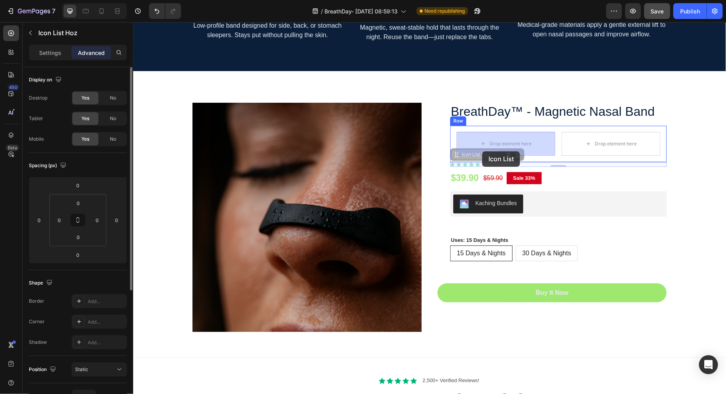
drag, startPoint x: 481, startPoint y: 163, endPoint x: 481, endPoint y: 153, distance: 9.5
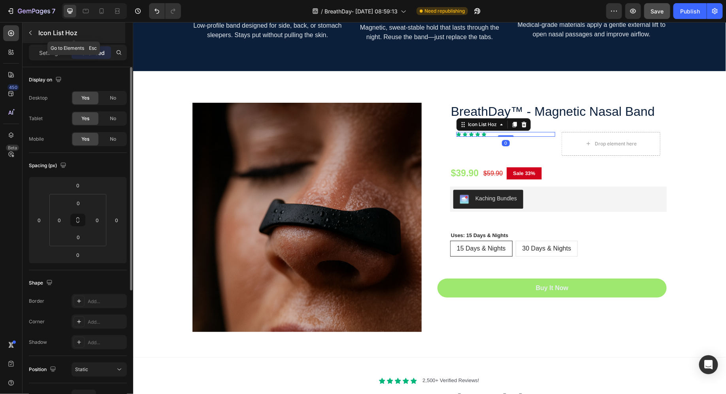
click at [34, 30] on button "button" at bounding box center [30, 32] width 13 height 13
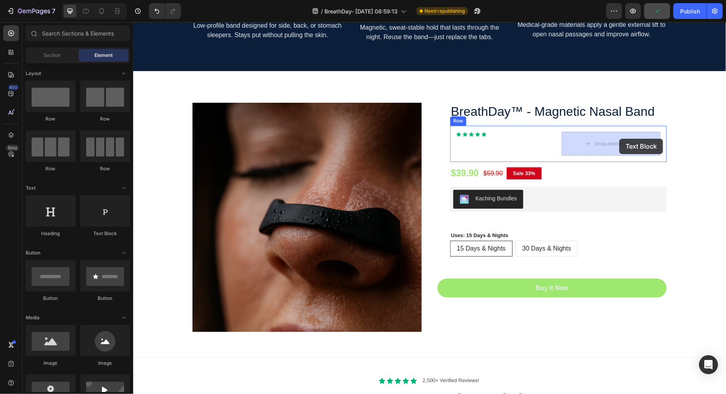
drag, startPoint x: 217, startPoint y: 244, endPoint x: 618, endPoint y: 138, distance: 414.5
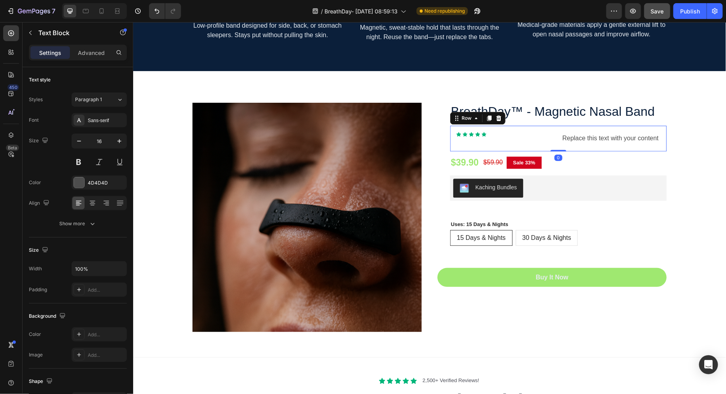
click at [551, 137] on div "Icon Icon Icon Icon Icon Icon List Hoz" at bounding box center [505, 138] width 99 height 13
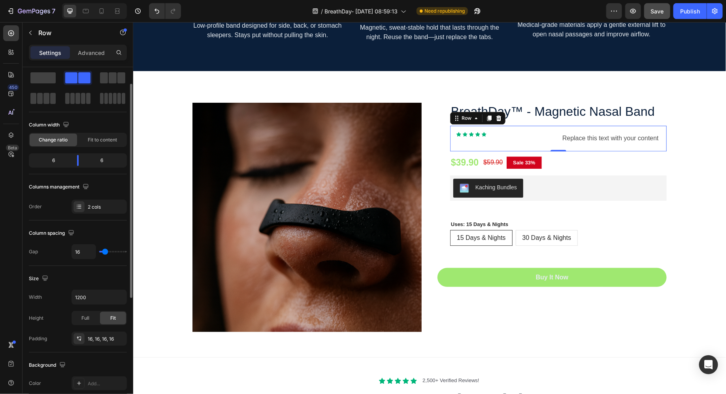
scroll to position [21, 0]
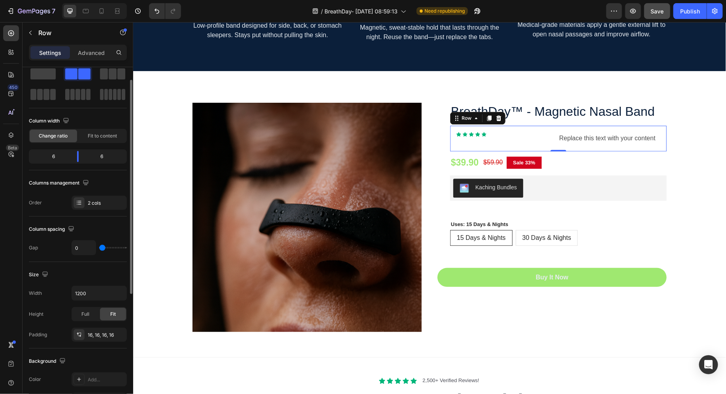
drag, startPoint x: 103, startPoint y: 248, endPoint x: 62, endPoint y: 253, distance: 41.3
click at [99, 248] on input "range" at bounding box center [113, 248] width 28 height 2
drag, startPoint x: 75, startPoint y: 159, endPoint x: 114, endPoint y: 124, distance: 52.0
click at [49, 158] on div at bounding box center [51, 156] width 14 height 11
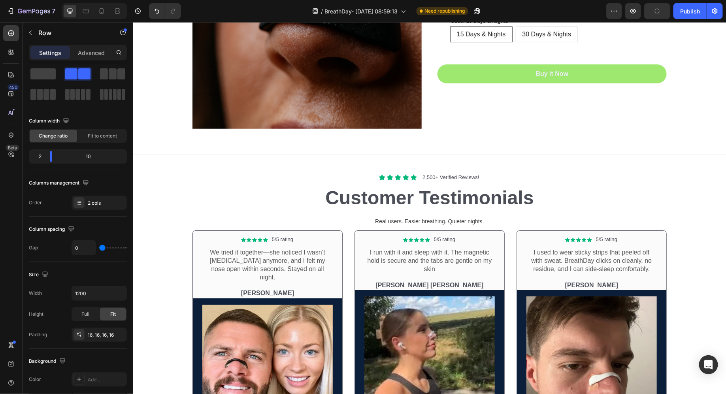
scroll to position [2758, 0]
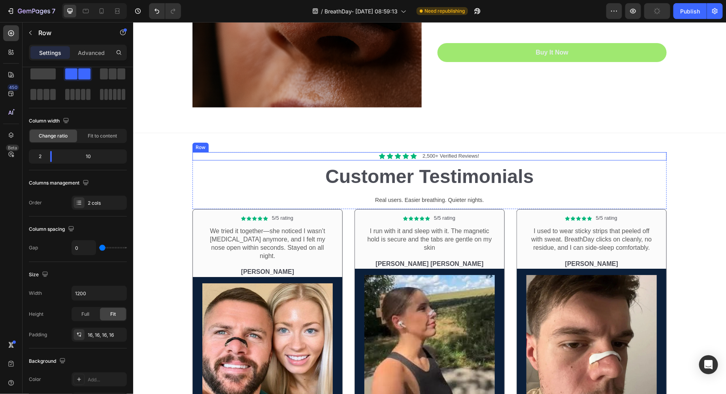
click at [439, 156] on p "2,500+ Verified Reviews!" at bounding box center [450, 155] width 56 height 7
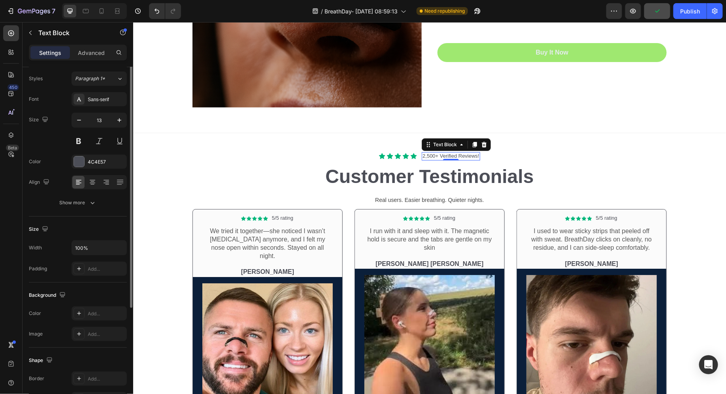
scroll to position [0, 0]
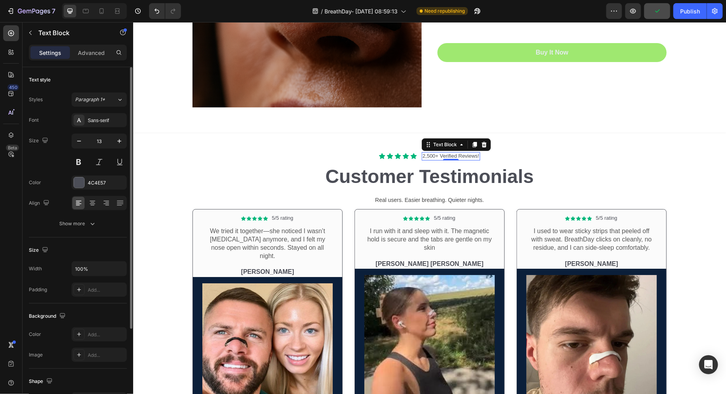
click at [439, 156] on p "2,500+ Verified Reviews!" at bounding box center [450, 155] width 56 height 7
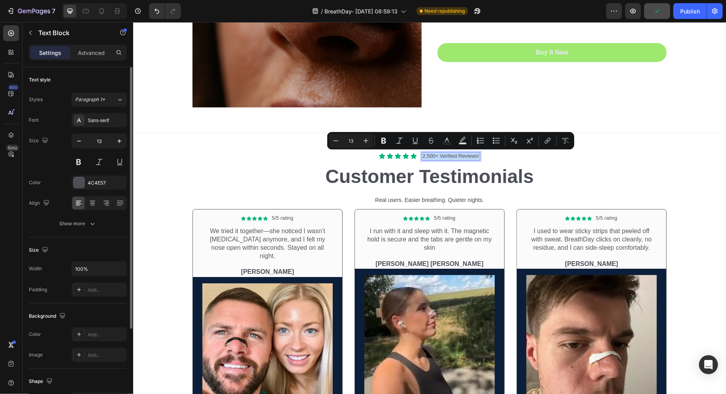
copy p "2,500+ Verified Reviews!"
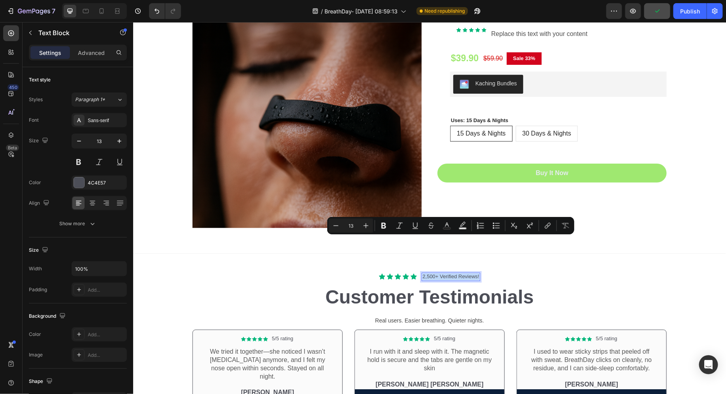
scroll to position [2493, 0]
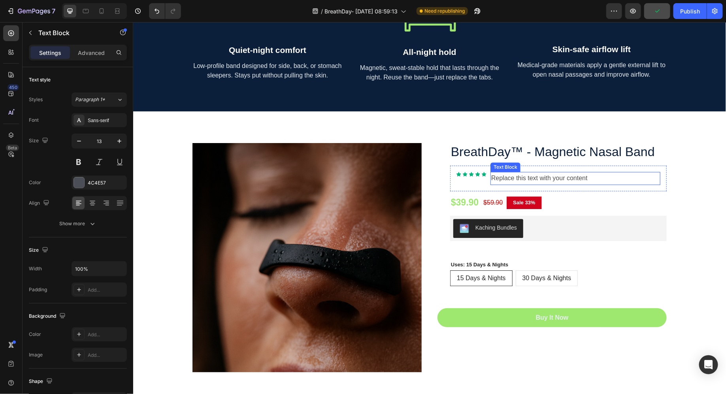
click at [523, 176] on div "Replace this text with your content" at bounding box center [575, 177] width 170 height 13
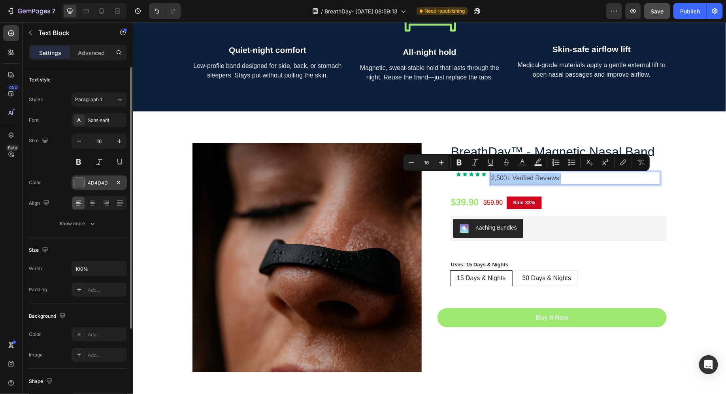
click at [94, 182] on div "4D4D4D" at bounding box center [99, 182] width 23 height 7
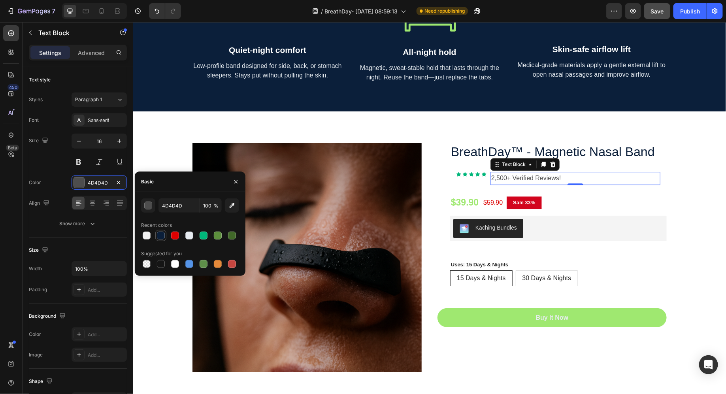
click at [163, 237] on div at bounding box center [161, 235] width 8 height 8
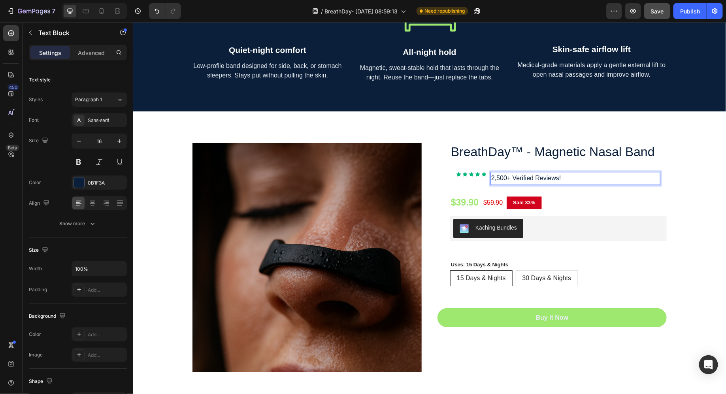
click at [498, 179] on p "2,500+ Verified Reviews!" at bounding box center [575, 177] width 168 height 11
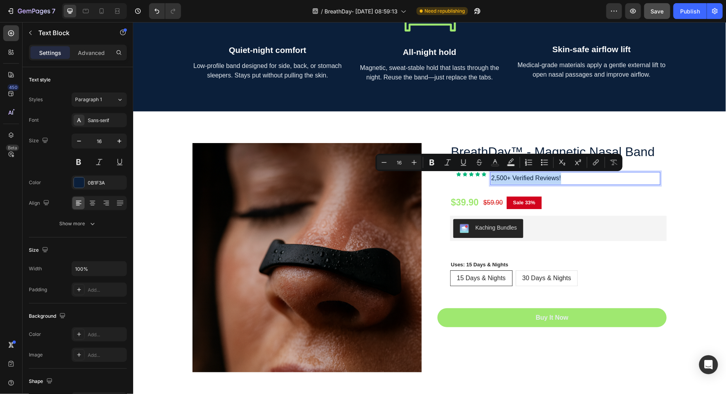
click at [498, 179] on p "2,500+ Verified Reviews!" at bounding box center [575, 177] width 168 height 11
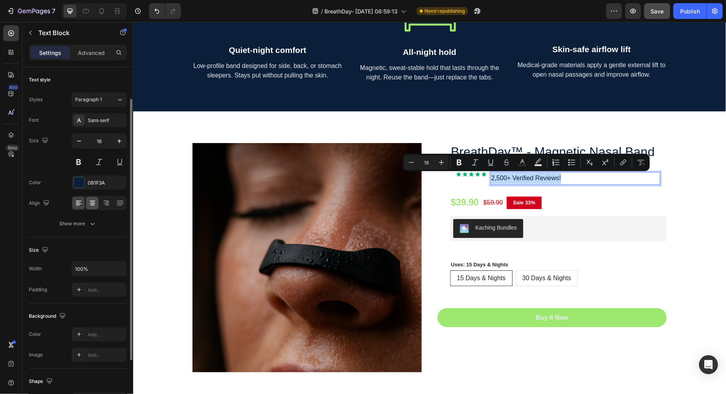
scroll to position [22, 0]
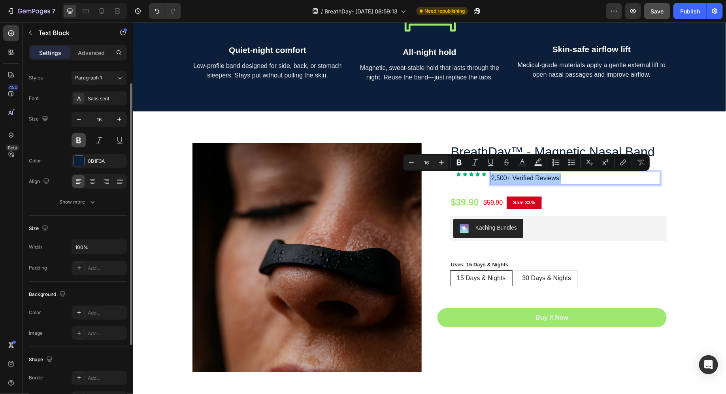
click at [81, 139] on button at bounding box center [78, 140] width 14 height 14
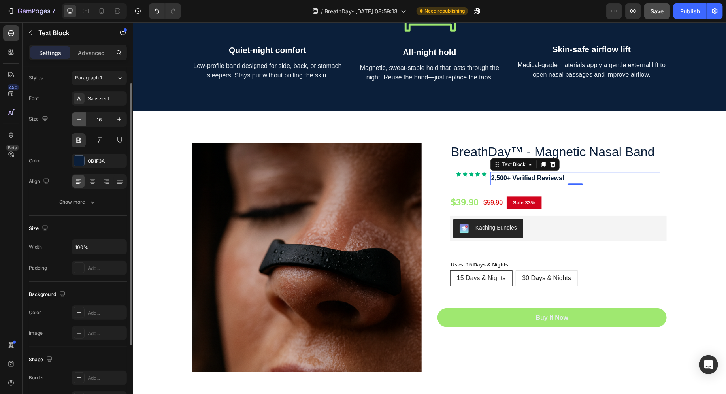
click at [78, 117] on icon "button" at bounding box center [79, 119] width 8 height 8
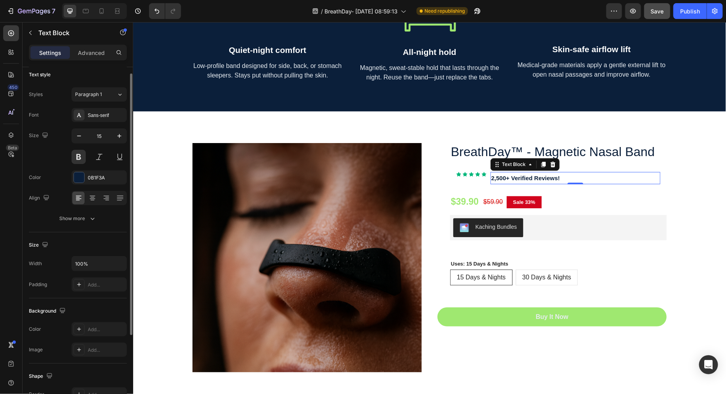
scroll to position [0, 0]
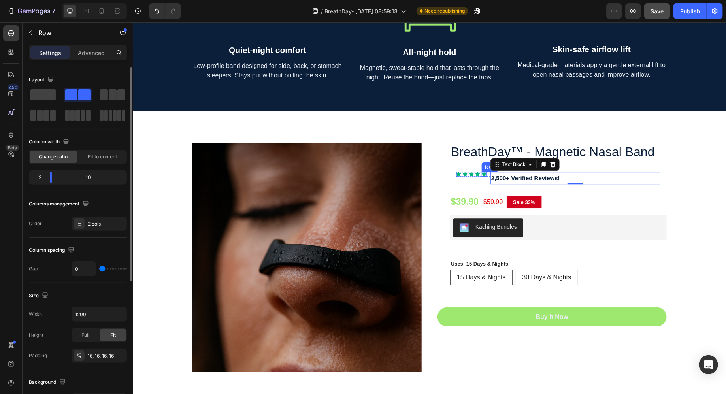
click at [482, 180] on div "Icon Icon Icon Icon Icon Icon List Hoz" at bounding box center [473, 177] width 34 height 12
click at [85, 55] on p "Advanced" at bounding box center [91, 53] width 27 height 8
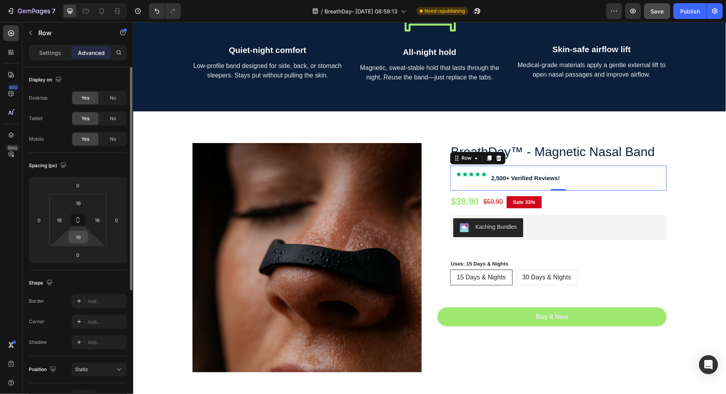
click at [73, 241] on input "16" at bounding box center [78, 237] width 16 height 12
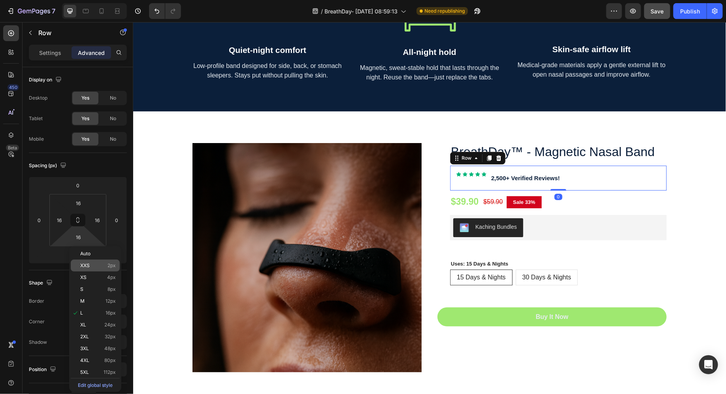
click at [91, 265] on p "XXS 2px" at bounding box center [98, 266] width 36 height 6
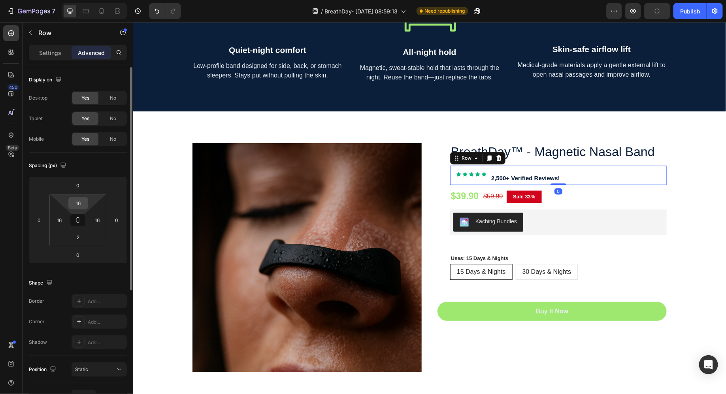
click at [81, 204] on input "16" at bounding box center [78, 203] width 16 height 12
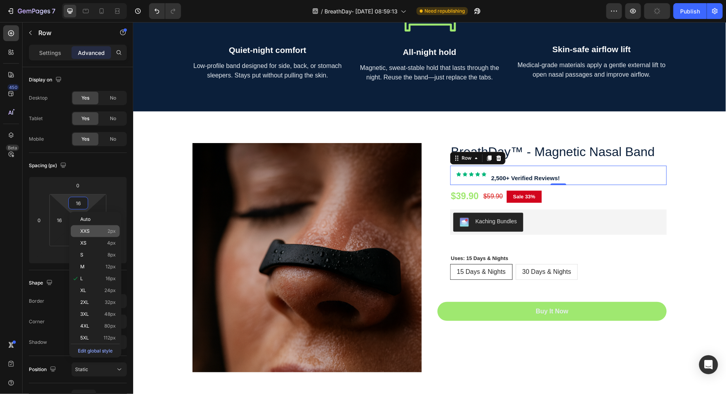
click at [89, 231] on span "XXS" at bounding box center [84, 231] width 9 height 6
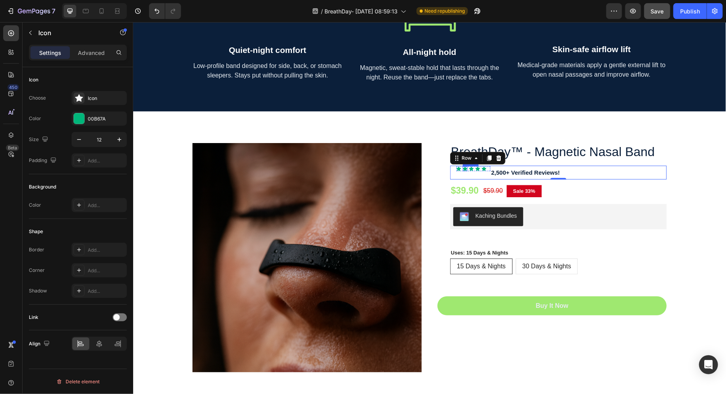
click at [466, 165] on div "Icon Icon Icon Icon Icon Icon List Hoz 2,500+ Verified Reviews! Text Block Row 0" at bounding box center [557, 172] width 216 height 14
click at [466, 171] on div "0" at bounding box center [465, 170] width 8 height 6
click at [479, 172] on div "Icon Icon Icon Icon Icon Icon List Hoz" at bounding box center [473, 172] width 34 height 12
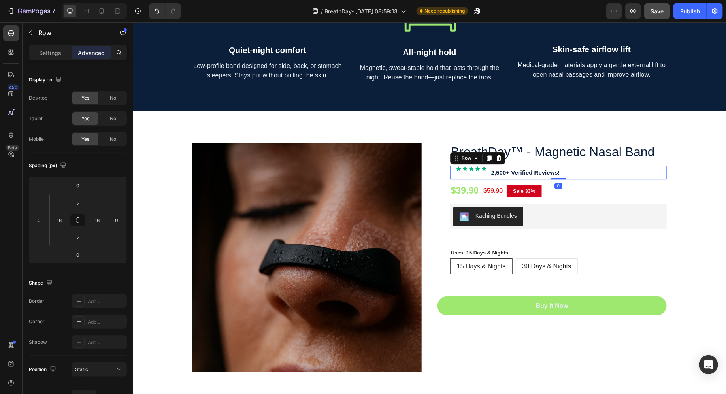
click at [483, 171] on div "Icon Icon Icon Icon Icon Icon List Hoz" at bounding box center [473, 172] width 34 height 12
click at [485, 171] on div "Icon Icon Icon Icon Icon Icon List Hoz" at bounding box center [473, 172] width 34 height 12
click at [487, 170] on div "Icon Icon Icon Icon Icon" at bounding box center [473, 168] width 34 height 5
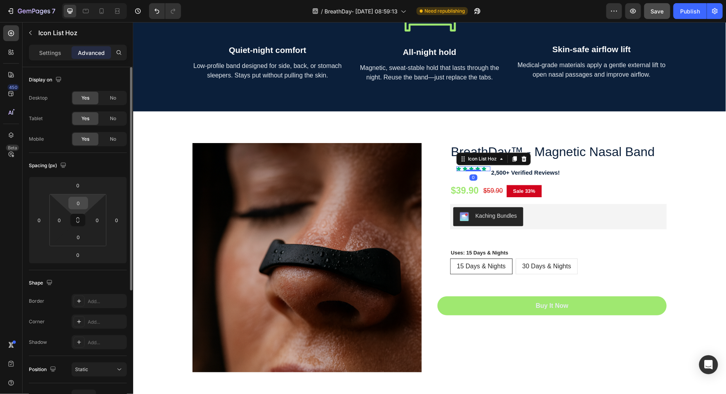
click at [80, 203] on input "0" at bounding box center [78, 203] width 16 height 12
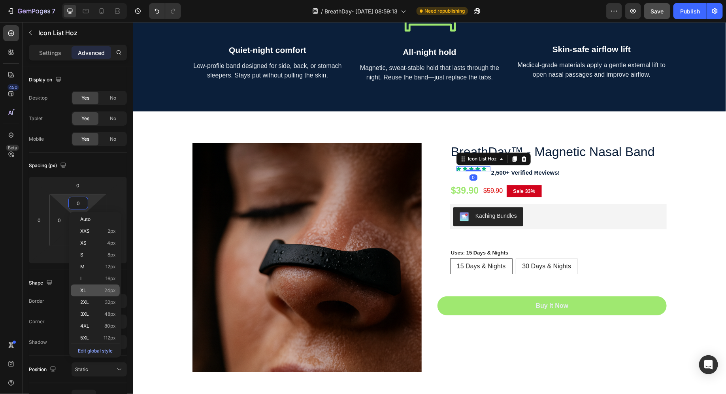
click at [87, 291] on p "XL 24px" at bounding box center [98, 291] width 36 height 6
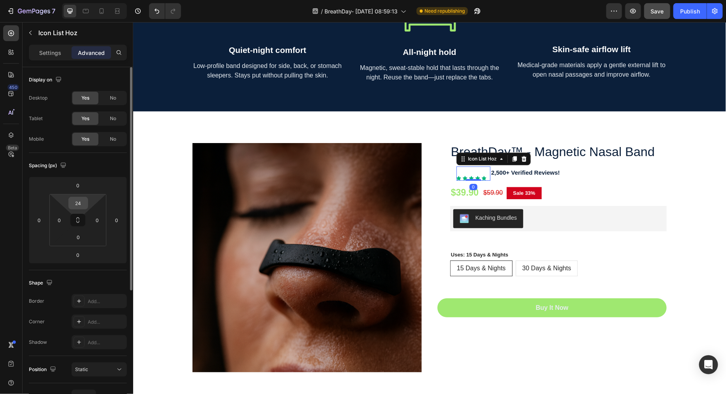
click at [83, 199] on input "24" at bounding box center [78, 203] width 16 height 12
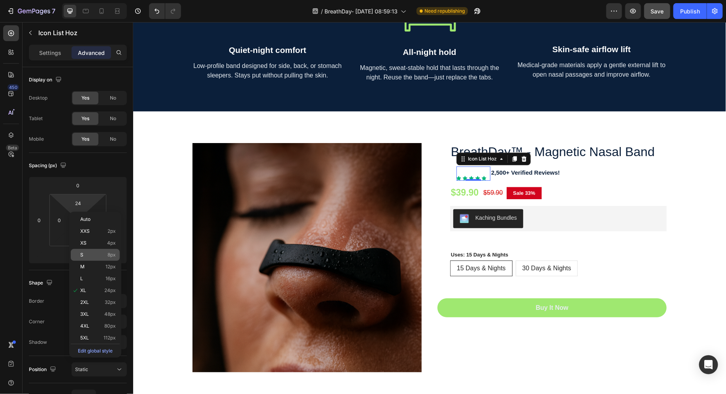
click at [87, 251] on div "S 8px" at bounding box center [95, 255] width 49 height 12
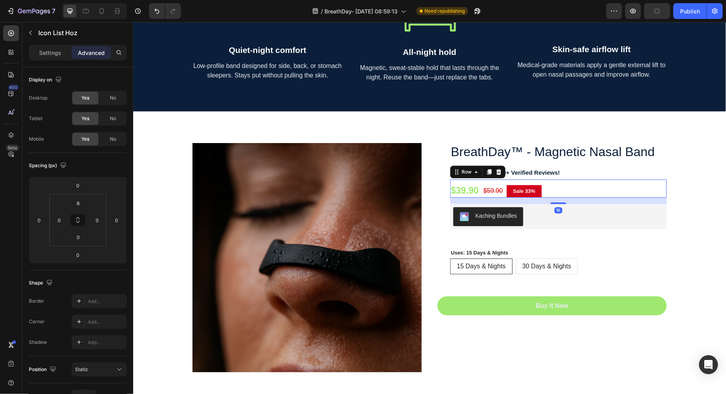
click at [612, 184] on div "$39.90 (P) Price (P) Price $59.90 (P) Price (P) Price Sale 33% Product Badge Ro…" at bounding box center [557, 188] width 216 height 18
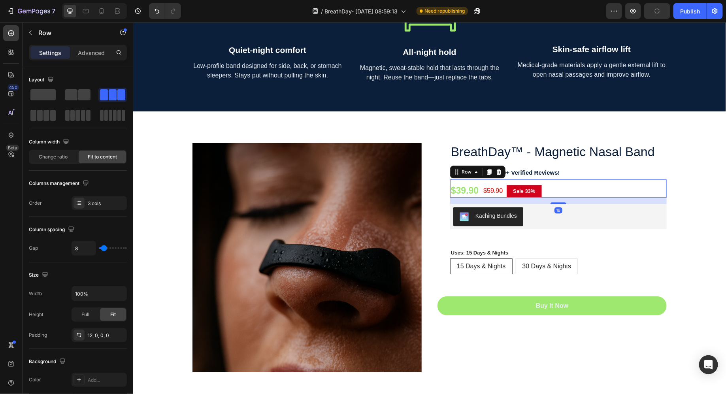
click at [725, 179] on div at bounding box center [429, 208] width 592 height 372
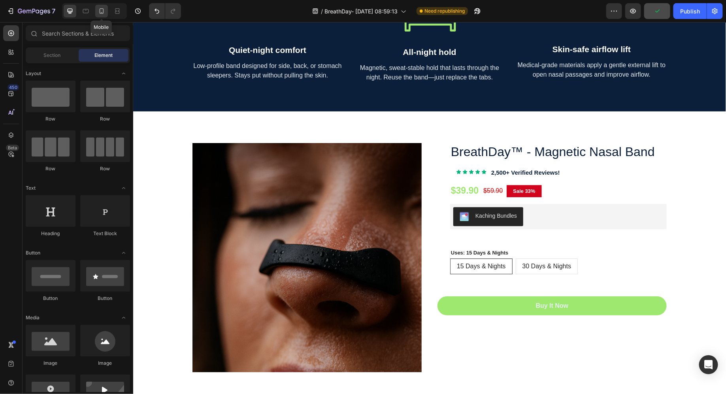
click at [101, 11] on icon at bounding box center [102, 11] width 8 height 8
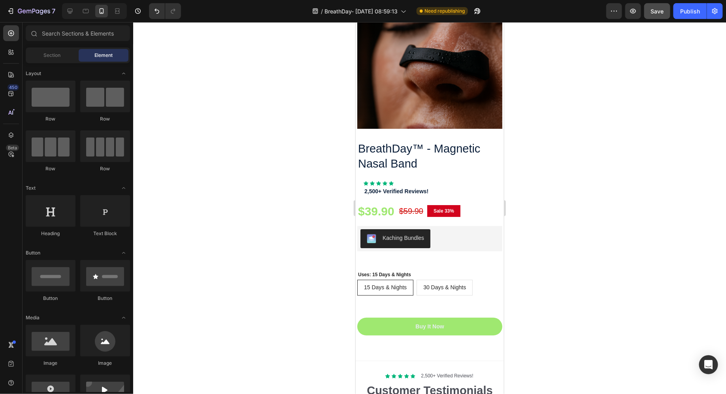
scroll to position [2852, 0]
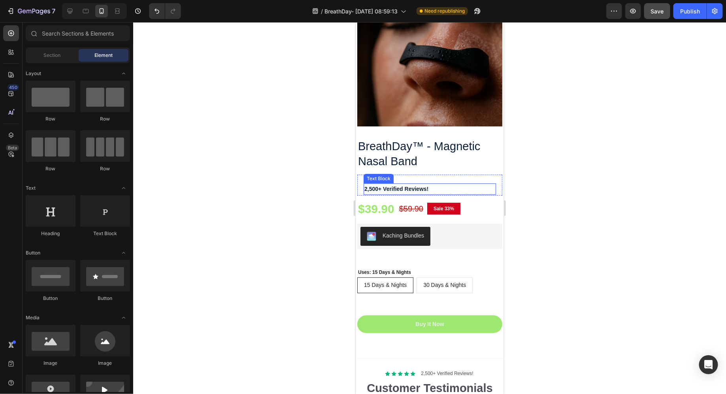
click at [401, 189] on p "2,500+ Verified Reviews!" at bounding box center [429, 189] width 131 height 10
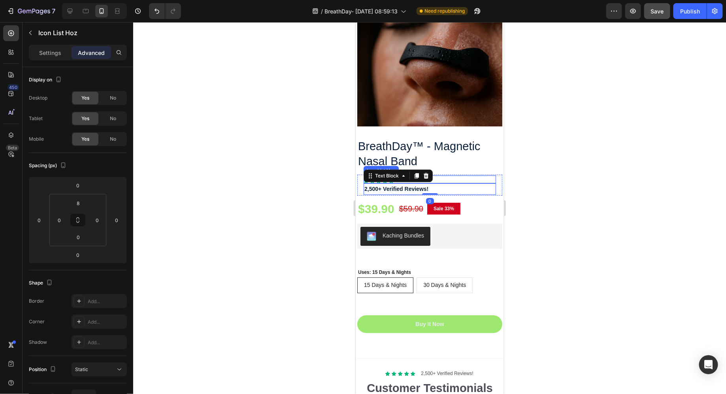
click at [487, 175] on div "Icon Icon Icon Icon Icon Icon List Hoz" at bounding box center [429, 179] width 132 height 8
click at [496, 179] on div "Icon Icon Icon Icon Icon Icon List Hoz 0 2,500+ Verified Reviews! Text Block Row" at bounding box center [429, 184] width 145 height 21
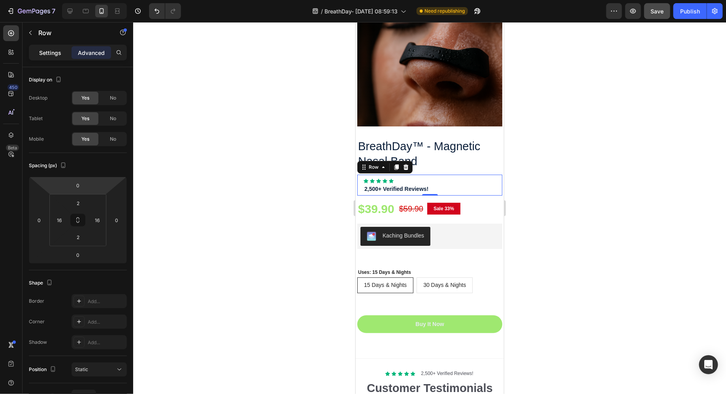
click at [59, 54] on p "Settings" at bounding box center [50, 53] width 22 height 8
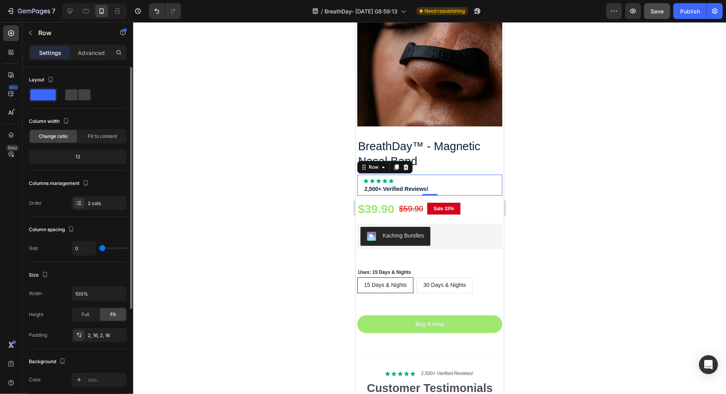
click at [99, 249] on input "range" at bounding box center [113, 248] width 28 height 2
click at [78, 96] on span at bounding box center [84, 94] width 12 height 11
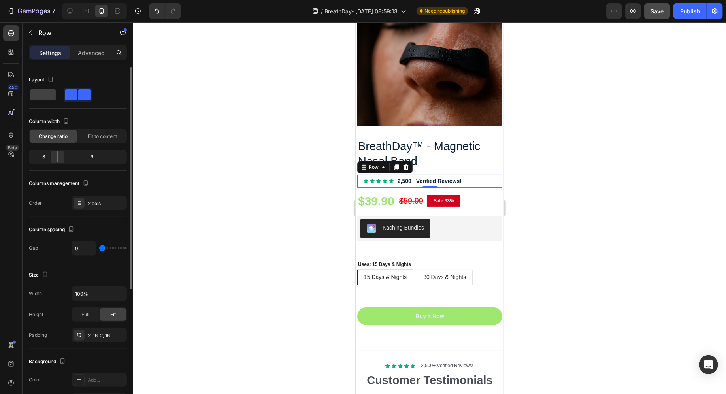
drag, startPoint x: 74, startPoint y: 159, endPoint x: 56, endPoint y: 160, distance: 18.2
click at [56, 160] on div at bounding box center [58, 156] width 14 height 11
click at [66, 13] on icon at bounding box center [70, 11] width 8 height 8
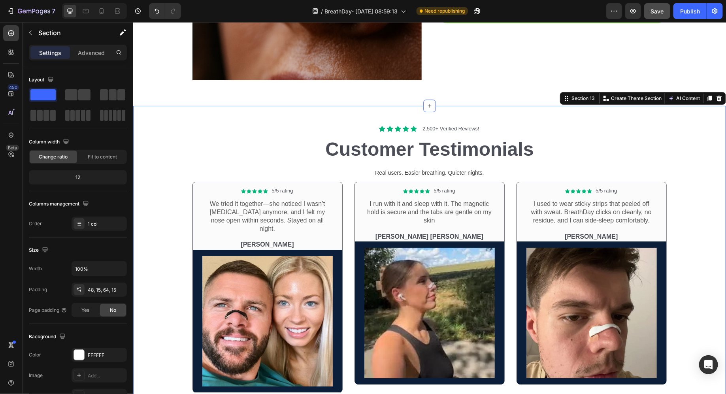
click at [666, 181] on div "Icon Icon Icon Icon Icon Icon List 5/5 rating Text Block Row We tried it togeth…" at bounding box center [429, 289] width 581 height 217
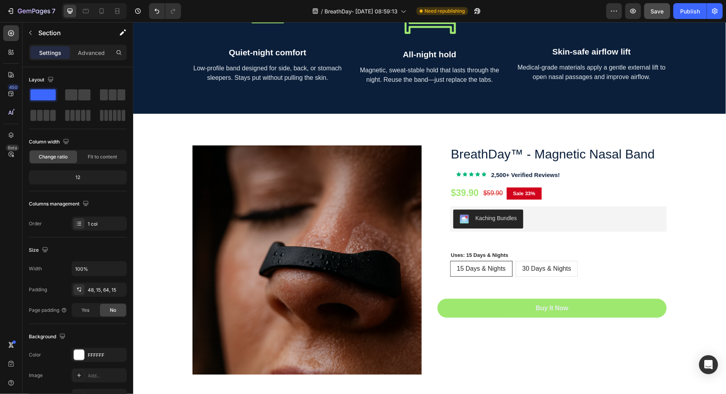
scroll to position [2520, 0]
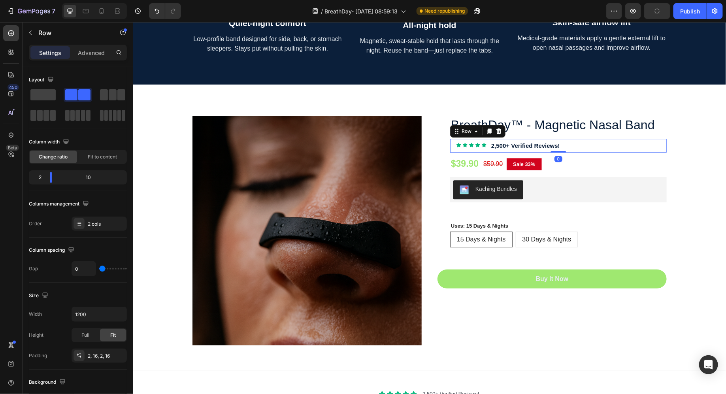
click at [451, 147] on div "Icon Icon Icon Icon Icon Icon List Hoz 2,500+ Verified Reviews! Text Block Row 0" at bounding box center [557, 145] width 216 height 14
click at [82, 49] on p "Advanced" at bounding box center [91, 53] width 27 height 8
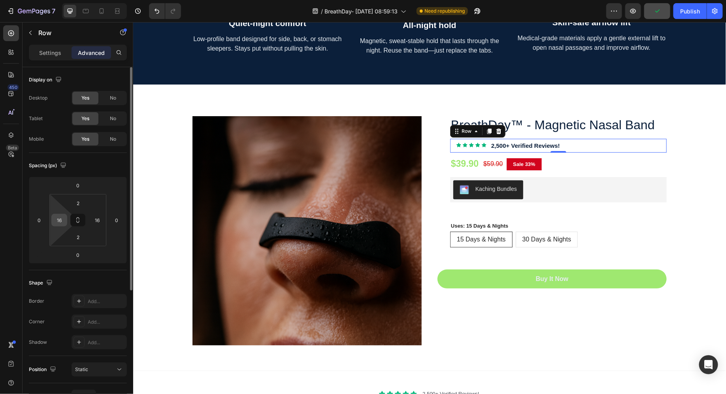
click at [57, 217] on input "16" at bounding box center [59, 220] width 12 height 12
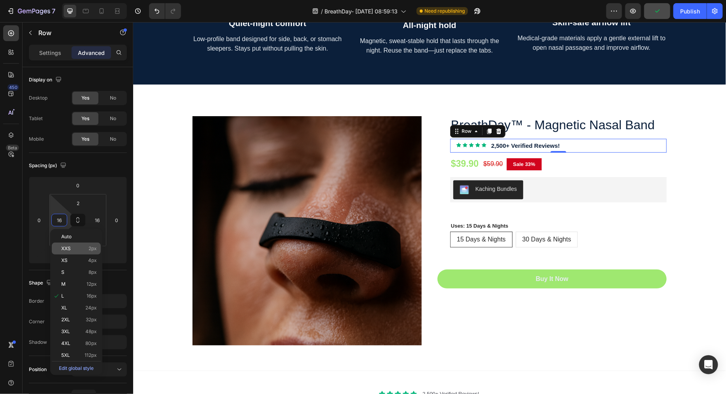
click at [82, 252] on div "XXS 2px" at bounding box center [76, 249] width 49 height 12
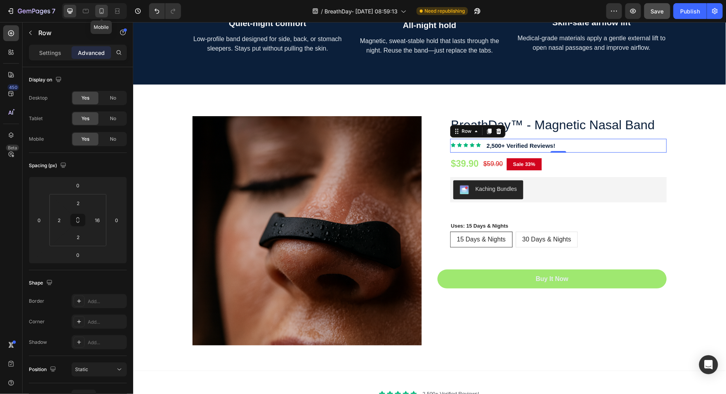
click at [100, 11] on icon at bounding box center [102, 11] width 8 height 8
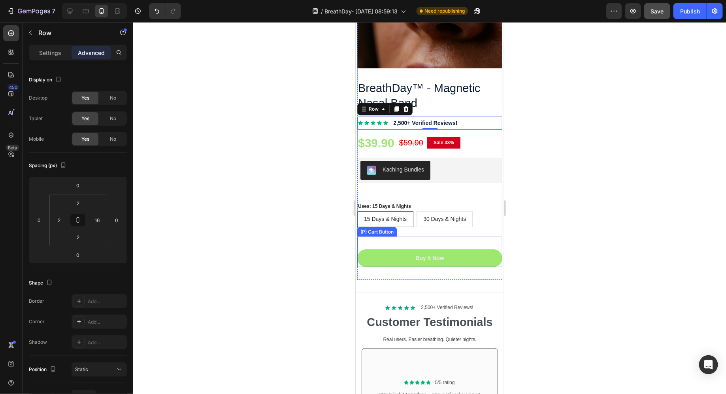
scroll to position [2901, 0]
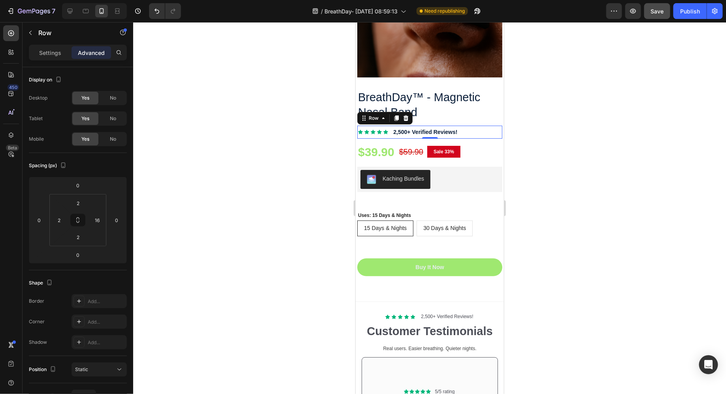
click at [544, 157] on div at bounding box center [429, 208] width 592 height 372
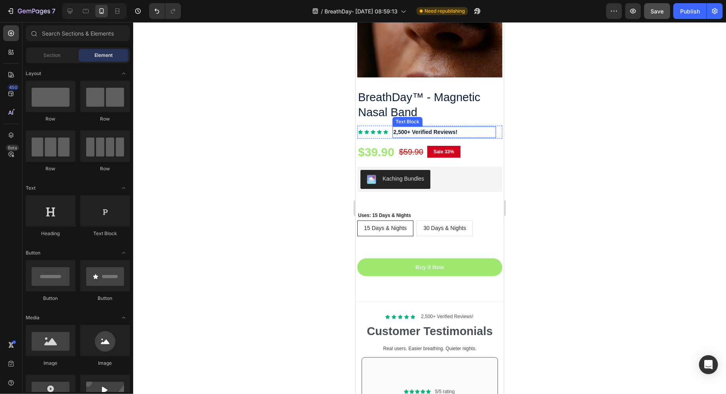
click at [442, 137] on div "Icon Icon Icon Icon Icon Icon List Hoz 2,500+ Verified Reviews! Text Block Row" at bounding box center [429, 131] width 145 height 13
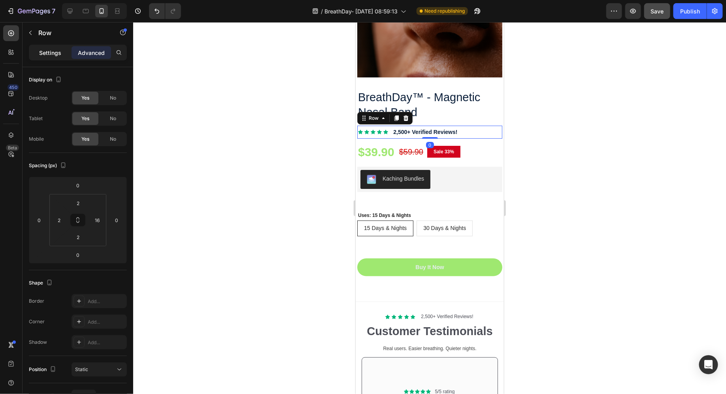
click at [53, 53] on p "Settings" at bounding box center [50, 53] width 22 height 8
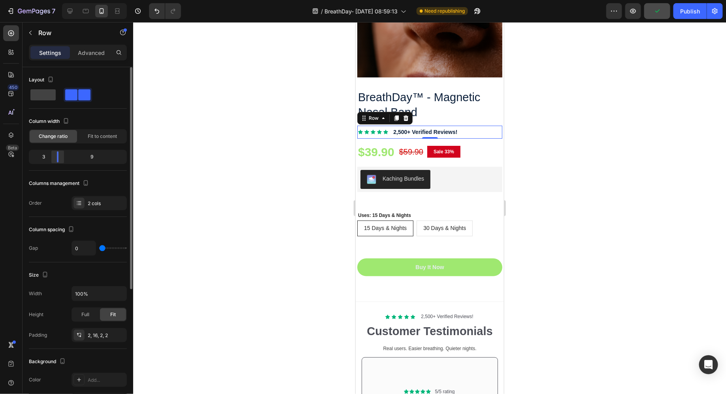
drag, startPoint x: 57, startPoint y: 158, endPoint x: 50, endPoint y: 159, distance: 7.2
click at [51, 159] on div at bounding box center [58, 156] width 14 height 11
click at [88, 47] on div "Advanced" at bounding box center [90, 52] width 39 height 13
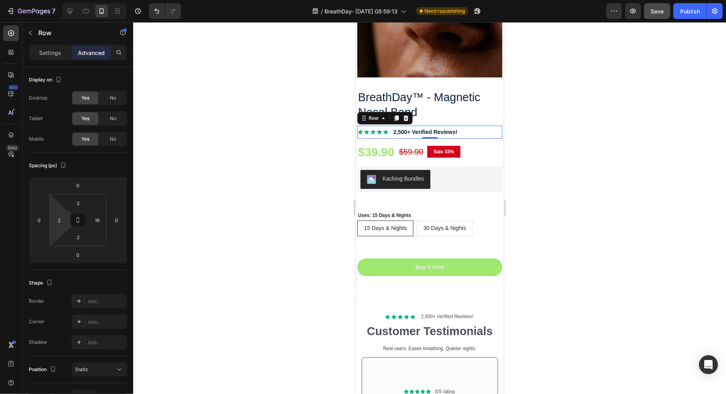
click at [55, 0] on html "7 / BreathDay- Aug 19, 08:59:13 Need republishing Preview Save Publish 450 Beta…" at bounding box center [363, 0] width 726 height 0
click at [58, 224] on input "2" at bounding box center [59, 220] width 12 height 12
click at [411, 137] on div "(P) Price" at bounding box center [410, 139] width 23 height 7
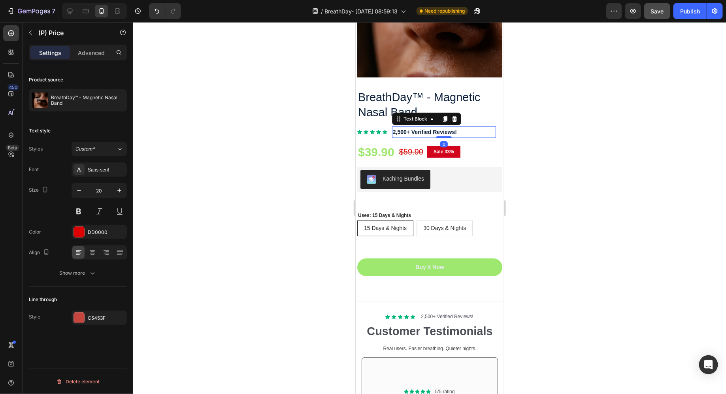
click at [396, 130] on p "2,500+ Verified Reviews!" at bounding box center [443, 132] width 102 height 10
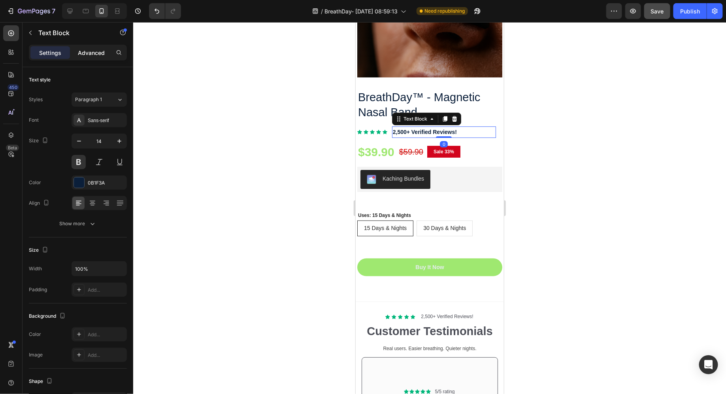
click at [75, 51] on div "Advanced" at bounding box center [90, 52] width 39 height 13
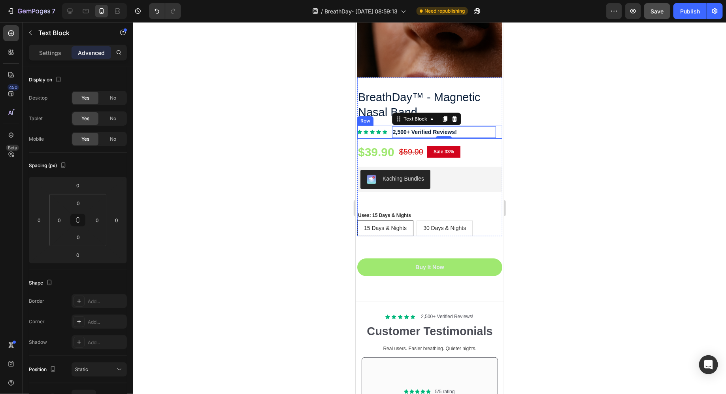
click at [389, 131] on div "Icon Icon Icon Icon Icon" at bounding box center [374, 131] width 35 height 5
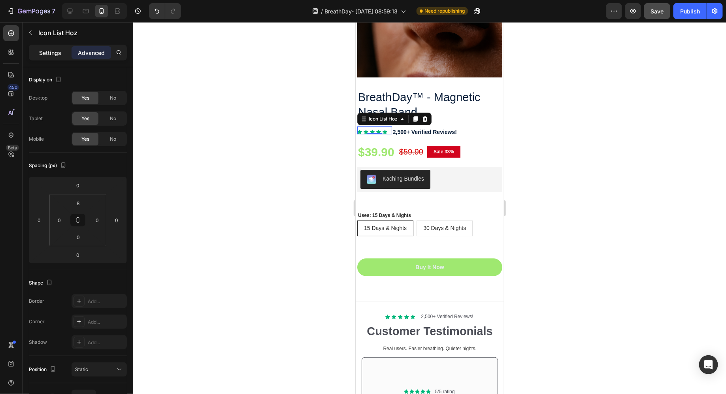
click at [44, 53] on p "Settings" at bounding box center [50, 53] width 22 height 8
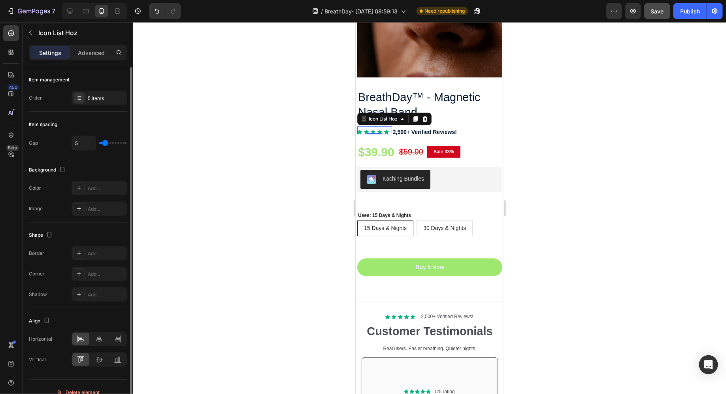
click at [105, 143] on input "range" at bounding box center [113, 143] width 28 height 2
click at [190, 161] on div at bounding box center [429, 208] width 592 height 372
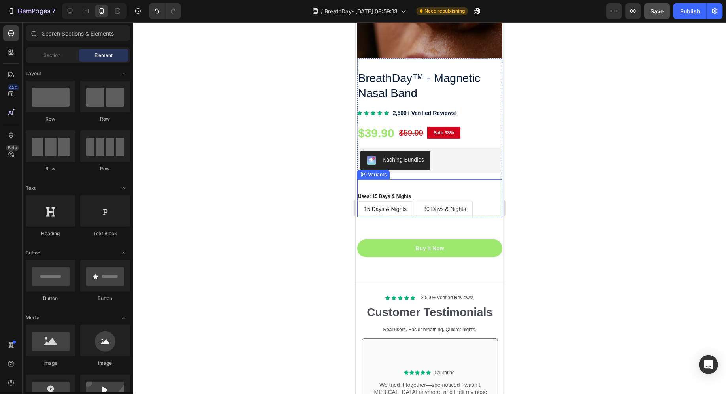
scroll to position [2924, 0]
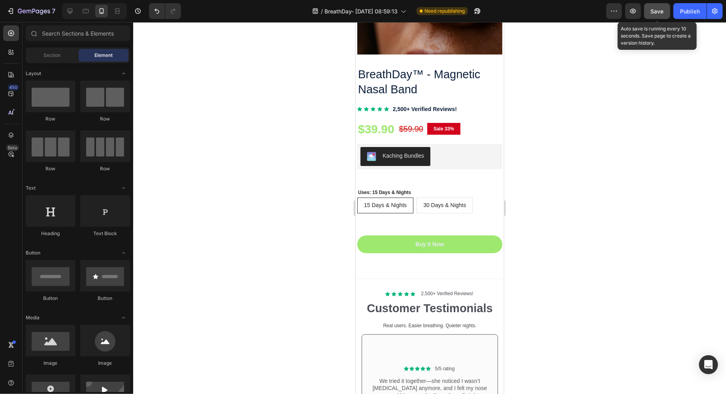
click at [658, 15] on button "Save" at bounding box center [657, 11] width 26 height 16
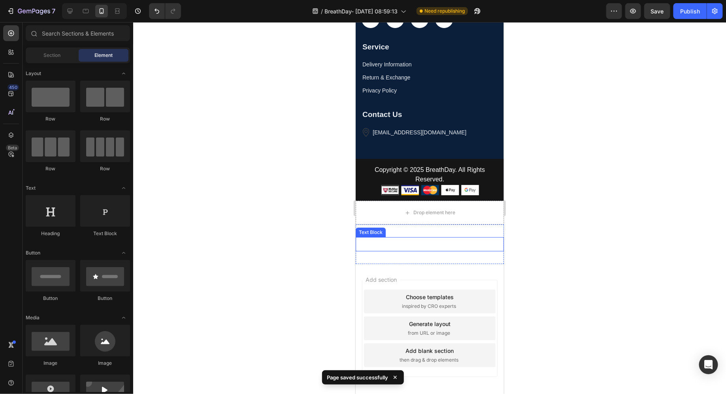
scroll to position [4116, 0]
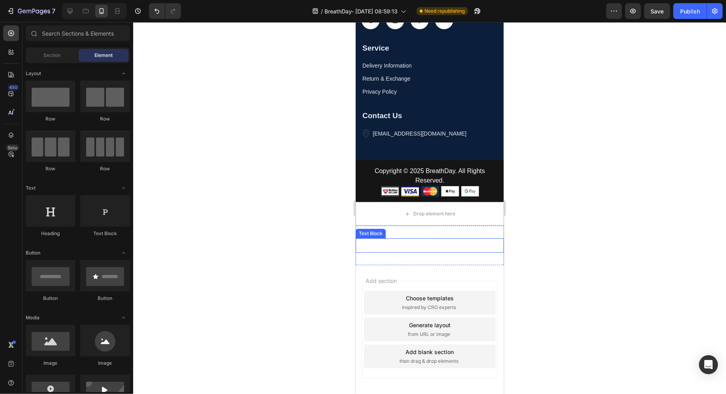
click at [486, 243] on p "FREE Shipping On All U.S. Orders Over $150" at bounding box center [429, 245] width 137 height 6
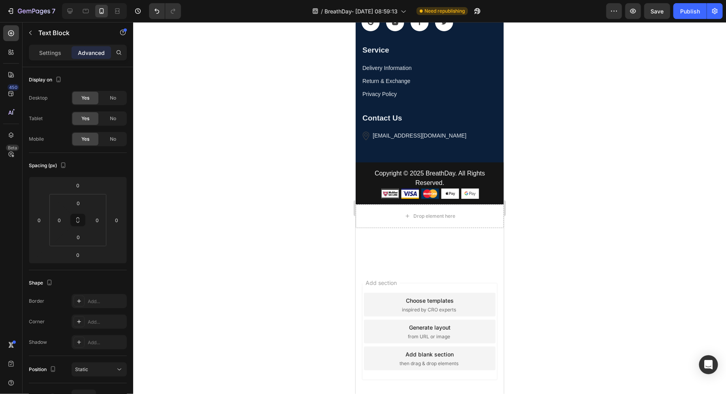
scroll to position [4126, 0]
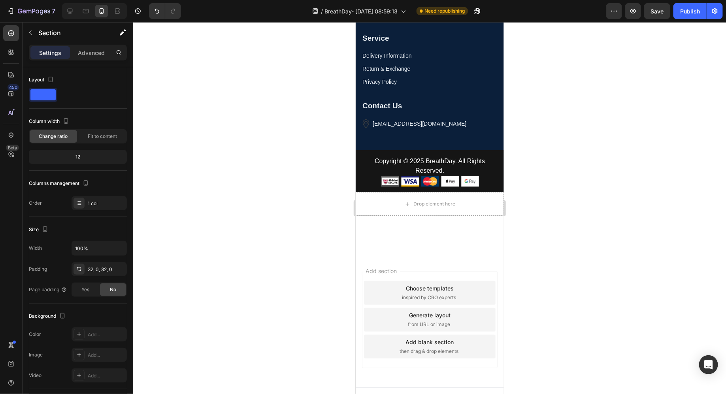
click at [486, 242] on div "FREE Shipping On All U.S. Orders Over $150 Text Block Section 18" at bounding box center [429, 234] width 148 height 39
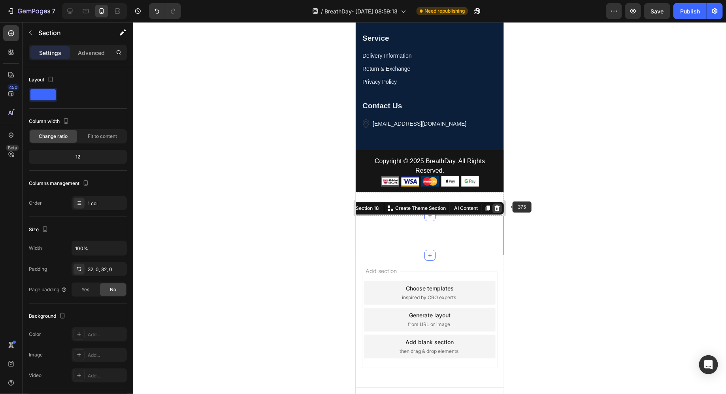
click at [495, 208] on icon at bounding box center [496, 208] width 5 height 6
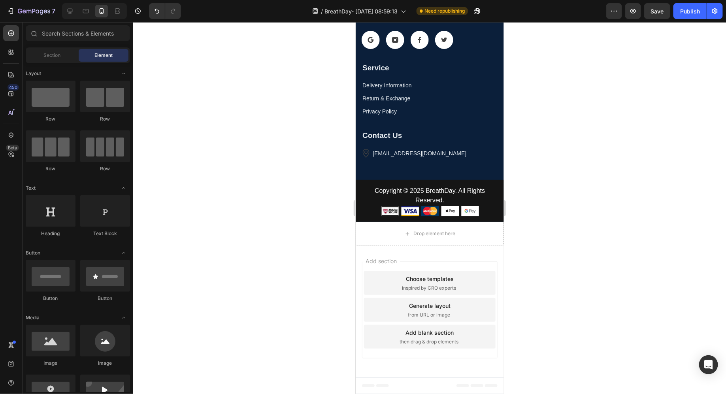
scroll to position [4095, 0]
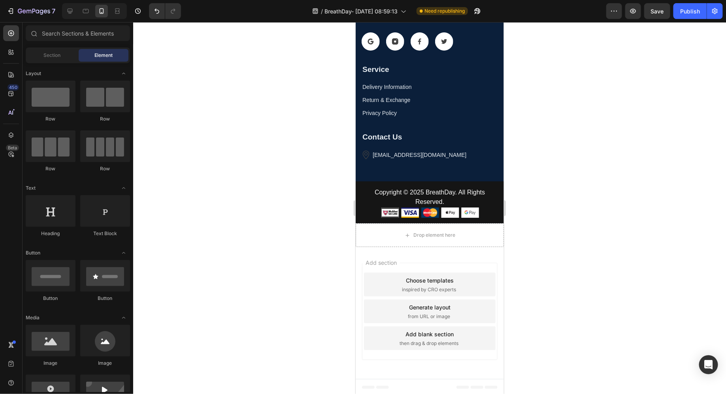
click at [468, 250] on div "Add section Choose templates inspired by CRO experts Generate layout from URL o…" at bounding box center [429, 312] width 148 height 132
click at [70, 13] on icon at bounding box center [70, 11] width 5 height 5
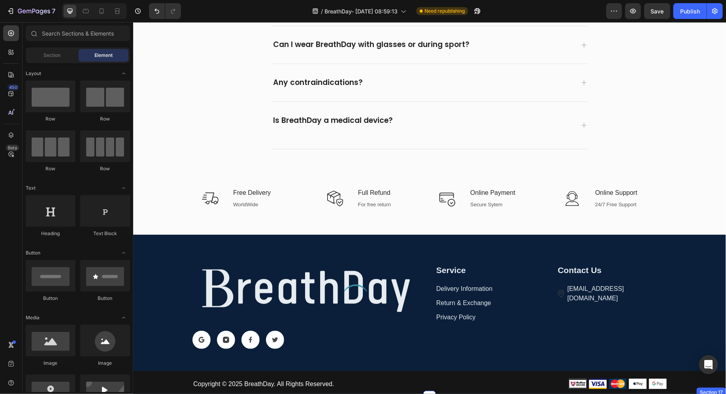
scroll to position [3799, 0]
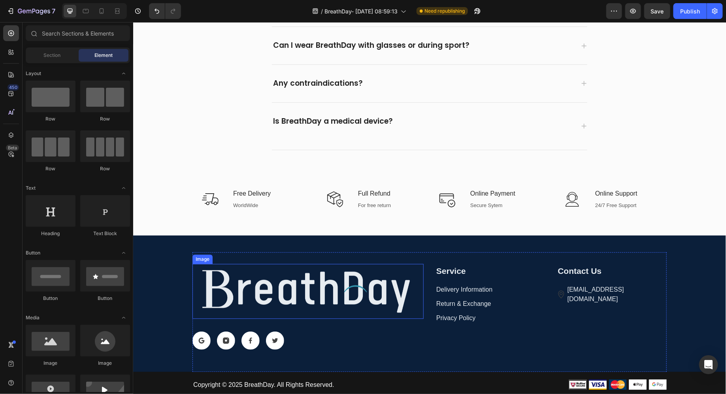
click at [399, 280] on img at bounding box center [307, 290] width 231 height 55
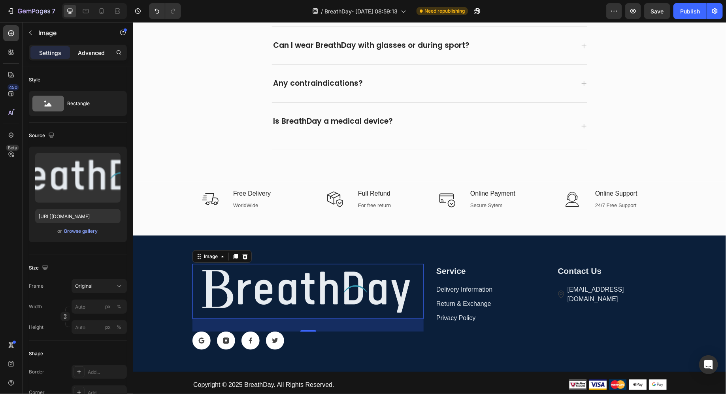
click at [92, 53] on p "Advanced" at bounding box center [91, 53] width 27 height 8
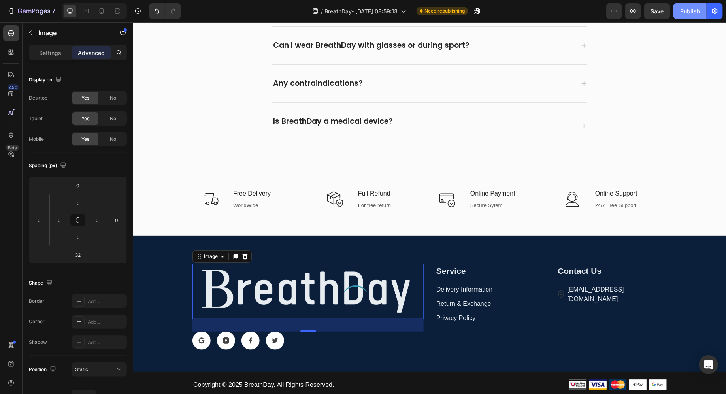
click at [686, 11] on div "Publish" at bounding box center [690, 11] width 20 height 8
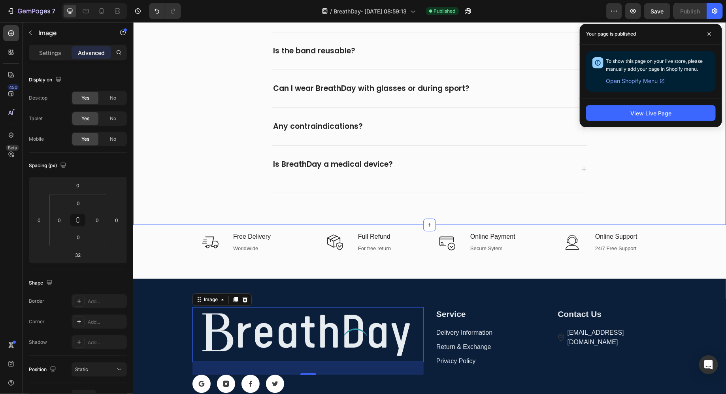
scroll to position [3756, 0]
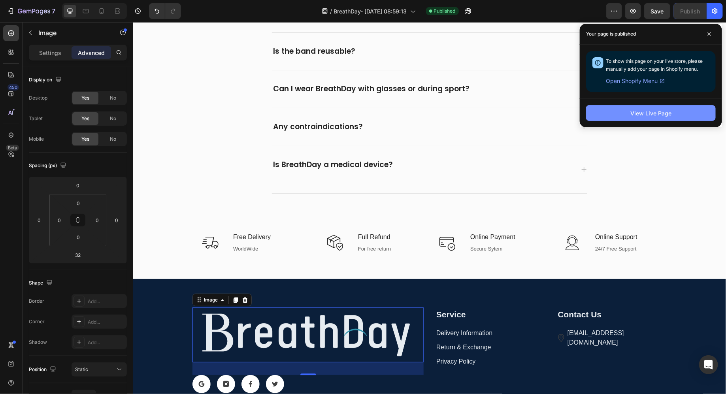
click at [649, 111] on div "View Live Page" at bounding box center [650, 113] width 41 height 8
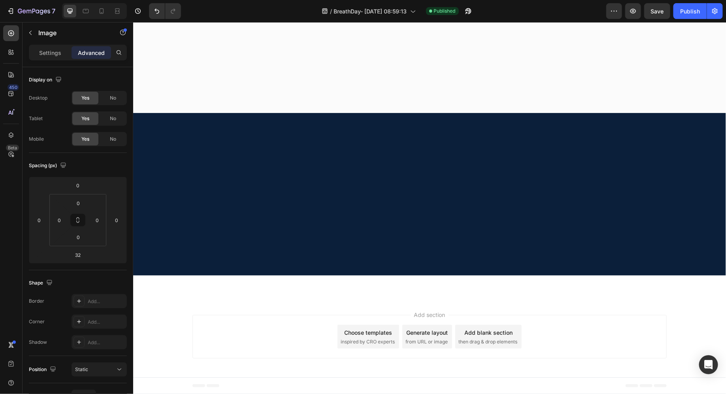
scroll to position [1566, 0]
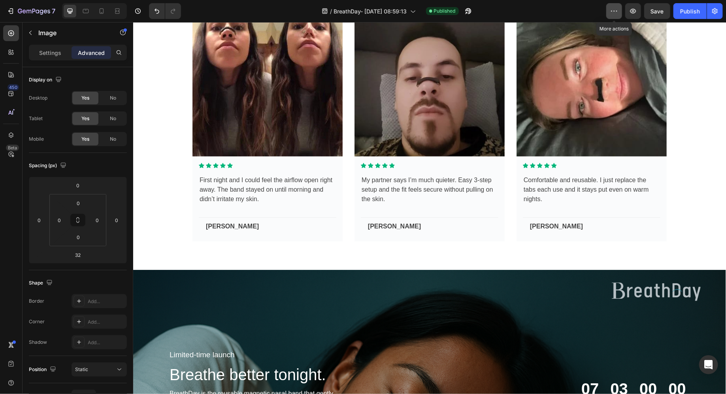
click at [614, 14] on icon "button" at bounding box center [614, 11] width 8 height 8
click at [709, 11] on button "button" at bounding box center [715, 11] width 16 height 16
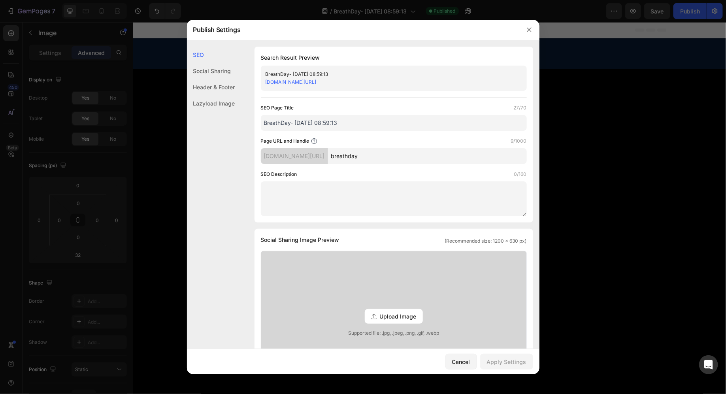
scroll to position [1566, 0]
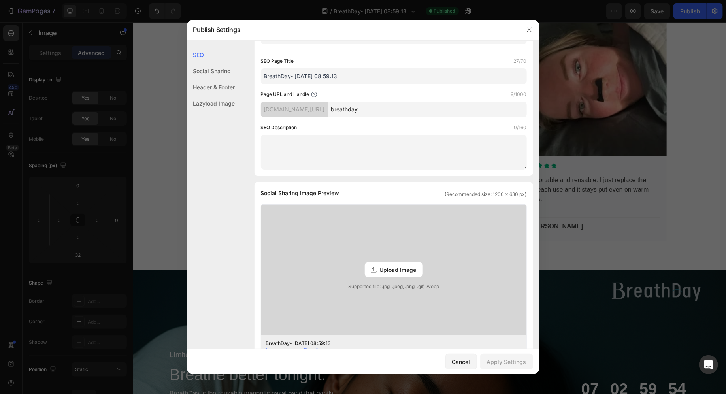
click at [316, 108] on div "[DOMAIN_NAME][URL]" at bounding box center [294, 110] width 67 height 16
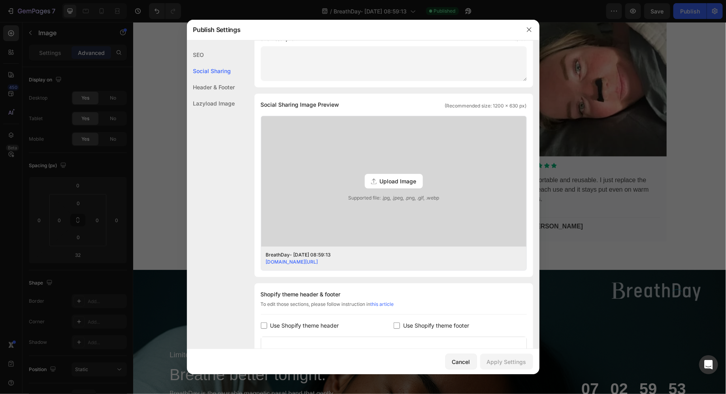
scroll to position [149, 0]
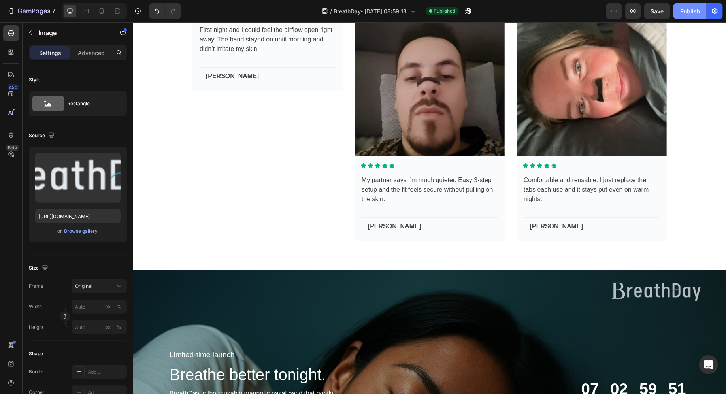
click at [681, 15] on div "Publish" at bounding box center [690, 11] width 20 height 8
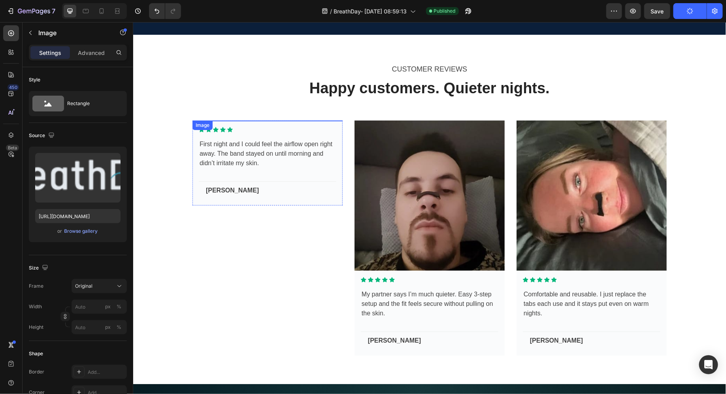
scroll to position [1420, 0]
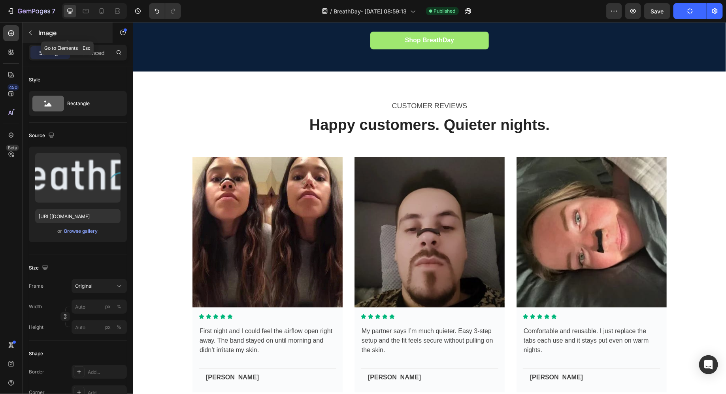
click at [28, 28] on button "button" at bounding box center [30, 32] width 13 height 13
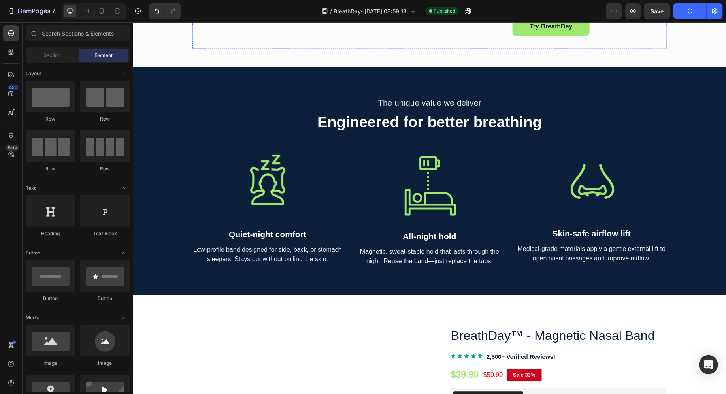
scroll to position [2556, 0]
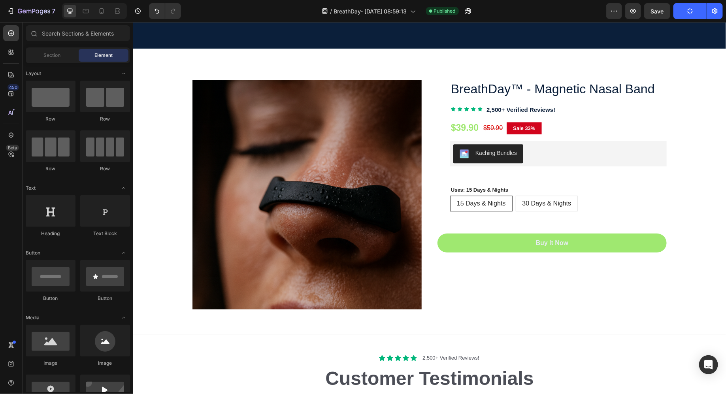
click at [228, 86] on img at bounding box center [306, 194] width 229 height 229
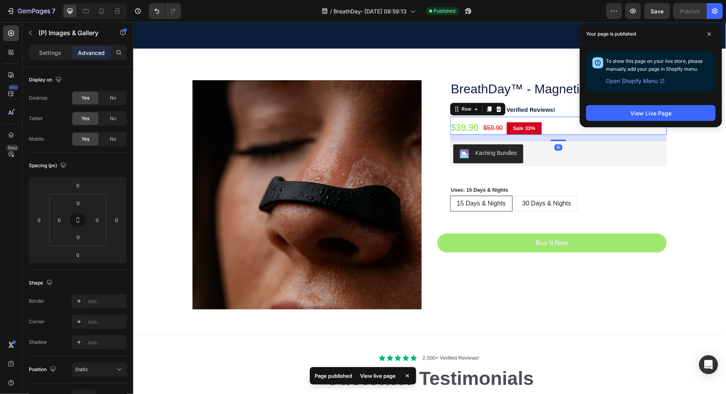
click at [558, 132] on div "$39.90 (P) Price (P) Price $59.90 (P) Price (P) Price Sale 33% Product Badge Ro…" at bounding box center [557, 125] width 216 height 18
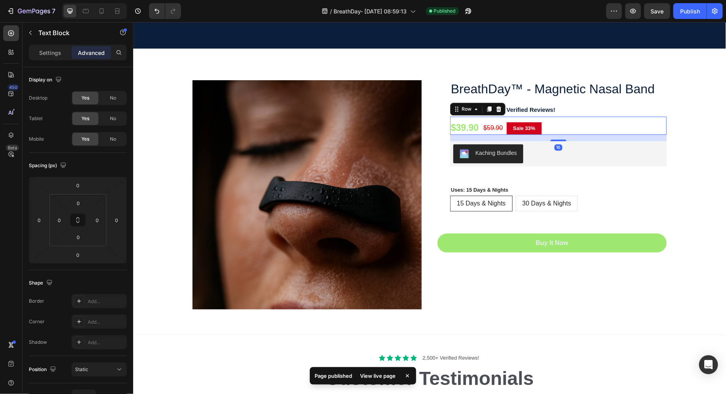
click at [573, 111] on p "2,500+ Verified Reviews!" at bounding box center [572, 109] width 173 height 11
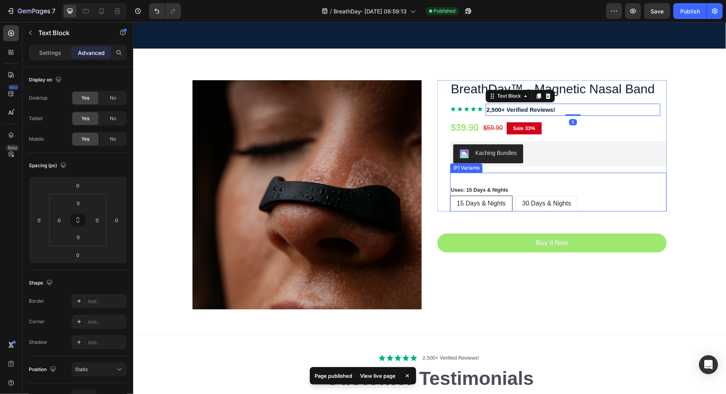
click at [591, 197] on div "15 Days & Nights 15 Days & Nights 15 Days & Nights 30 Days & Nights 30 Days & N…" at bounding box center [557, 203] width 216 height 16
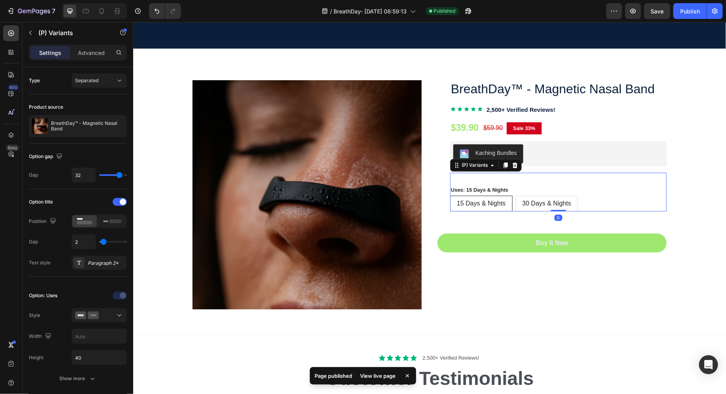
click at [645, 185] on div "Uses: 15 Days & Nights 15 Days & Nights 15 Days & Nights 15 Days & Nights 30 Da…" at bounding box center [557, 198] width 216 height 26
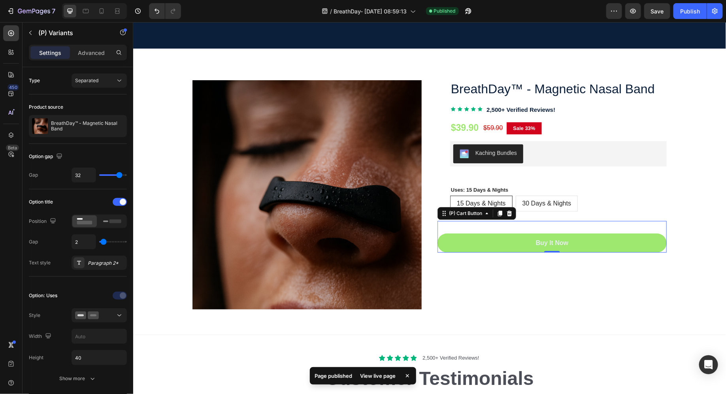
click at [639, 220] on div "Buy It Now (P) Cart Button 0" at bounding box center [551, 236] width 229 height 32
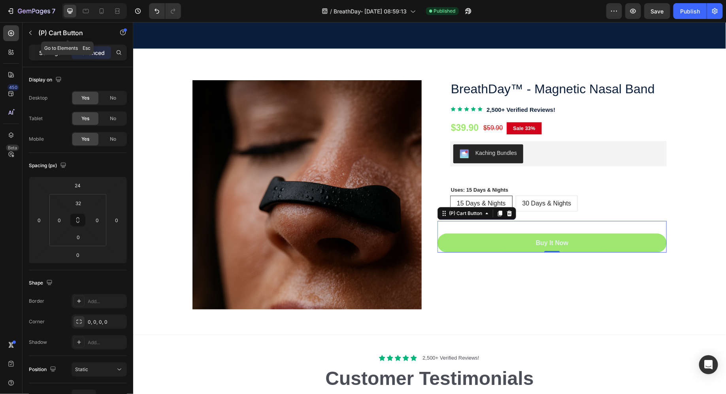
click at [50, 50] on p "Settings" at bounding box center [50, 53] width 22 height 8
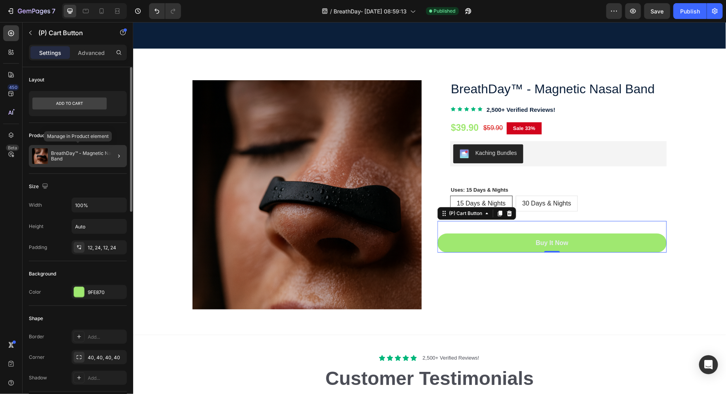
click at [98, 160] on p "BreathDay™ - Magnetic Nasal Band" at bounding box center [87, 155] width 73 height 11
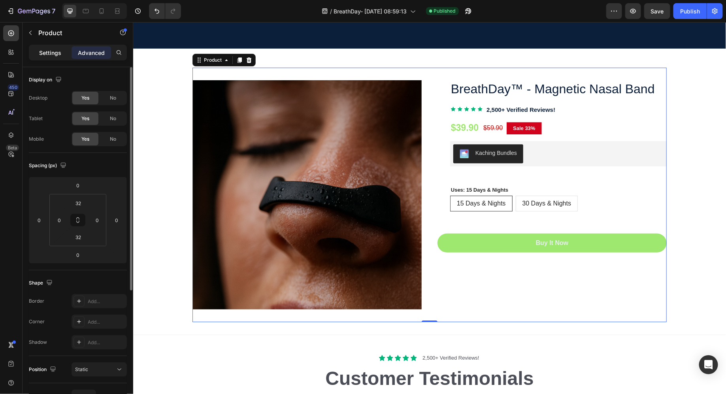
click at [48, 51] on p "Settings" at bounding box center [50, 53] width 22 height 8
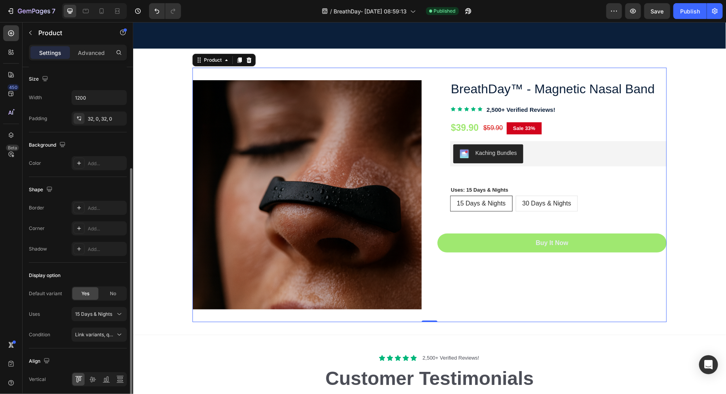
scroll to position [182, 0]
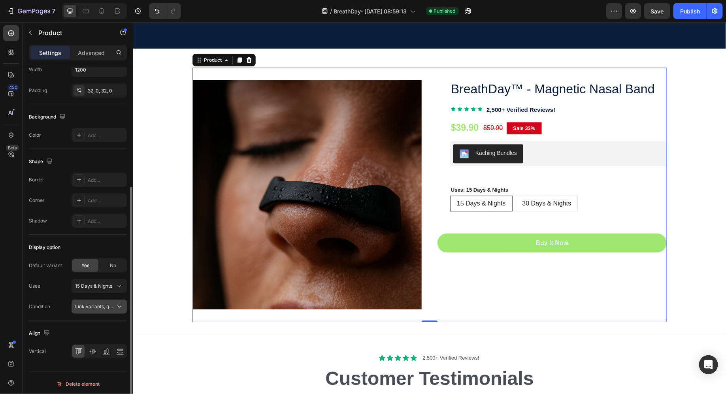
click at [107, 299] on button "Link variants, quantity <br> between same products" at bounding box center [98, 306] width 55 height 14
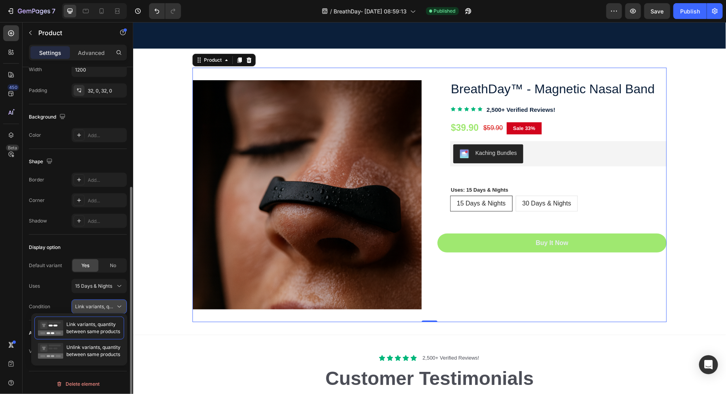
click at [108, 306] on span "Link variants, quantity <br> between same products" at bounding box center [133, 306] width 117 height 6
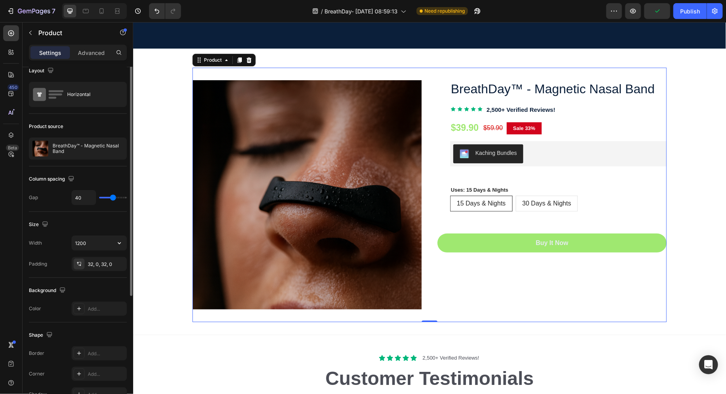
scroll to position [0, 0]
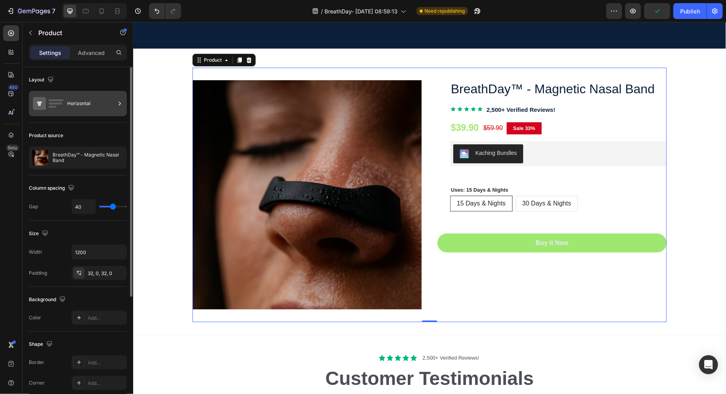
click at [89, 109] on div "Horizontal" at bounding box center [91, 103] width 48 height 18
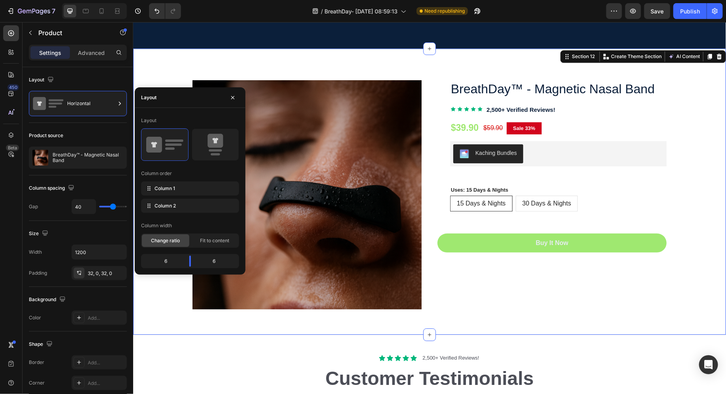
click at [492, 58] on div "(P) Images & Gallery BreathDay™ - Magnetic Nasal Band (P) Title Icon Icon Icon …" at bounding box center [429, 191] width 592 height 286
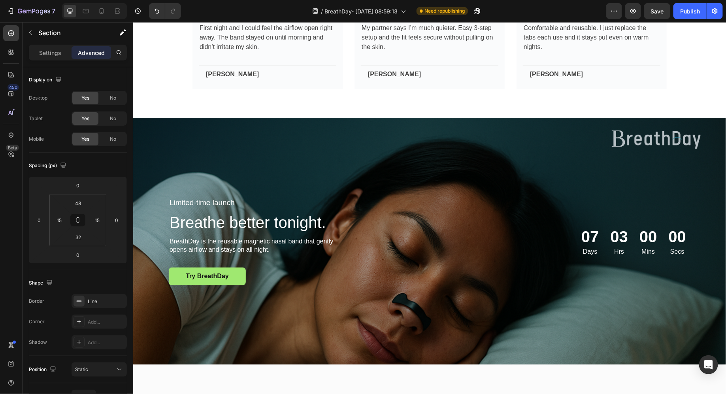
scroll to position [1717, 0]
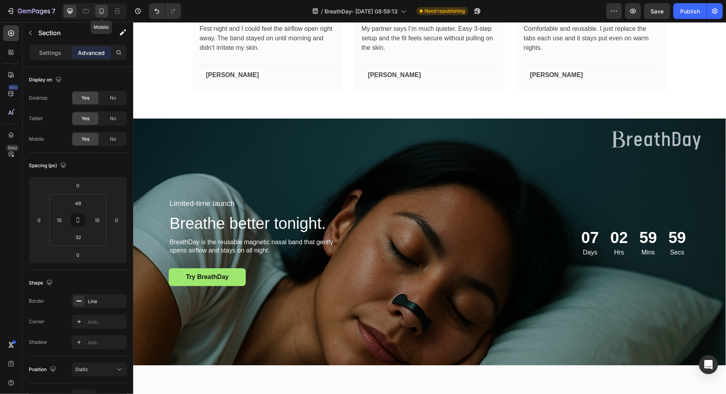
click at [98, 8] on icon at bounding box center [102, 11] width 8 height 8
type input "0"
type input "4"
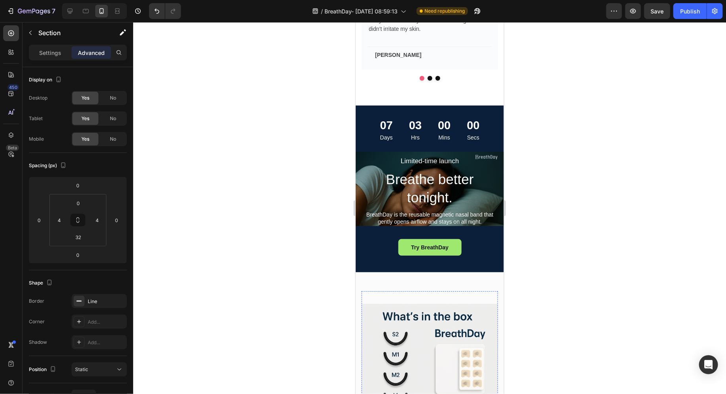
scroll to position [1723, 0]
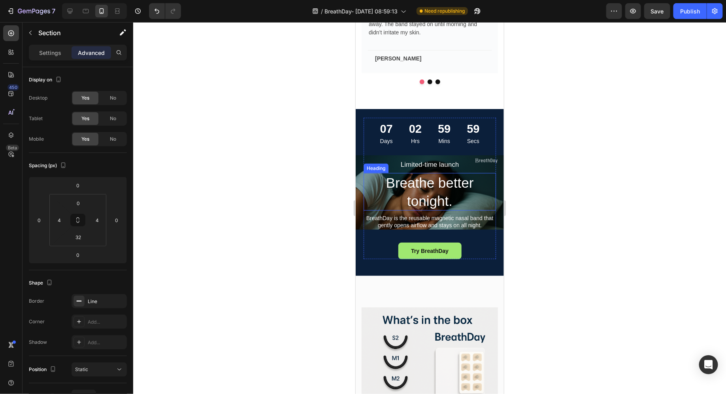
click at [429, 178] on h2 "Breathe better tonight." at bounding box center [429, 192] width 132 height 38
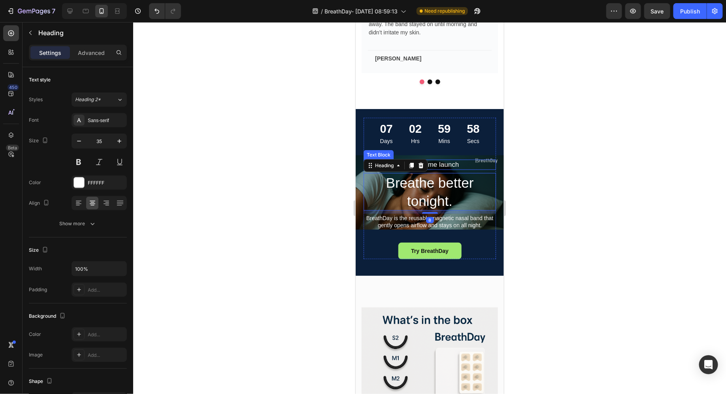
click at [448, 160] on p "Limited-time launch" at bounding box center [429, 164] width 131 height 9
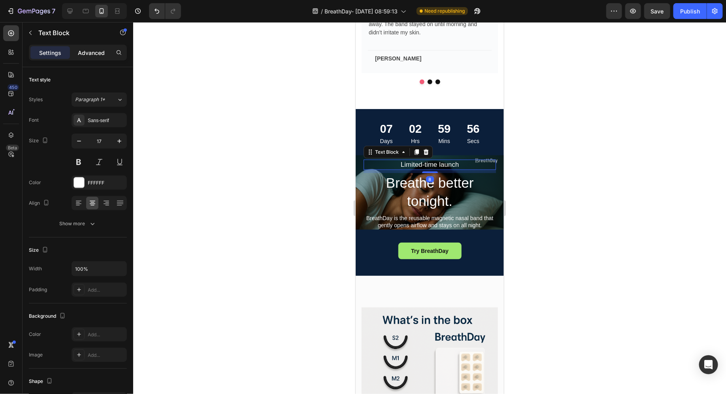
click at [83, 55] on p "Advanced" at bounding box center [91, 53] width 27 height 8
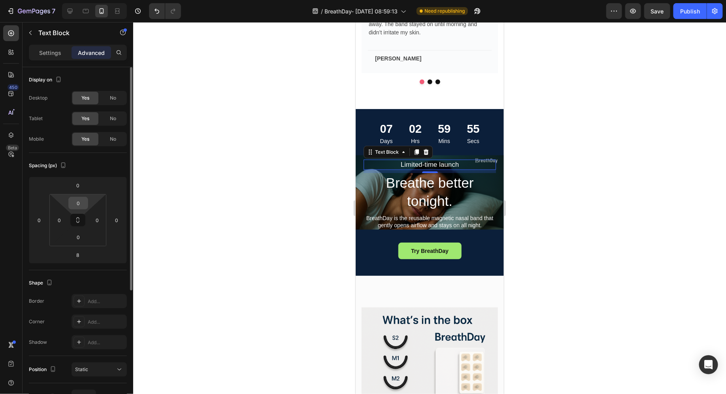
click at [76, 202] on input "0" at bounding box center [78, 203] width 16 height 12
click at [65, 0] on html "7 / BreathDay- Aug 19, 08:59:13 Need republishing Preview Save Publish 450 Beta…" at bounding box center [363, 0] width 726 height 0
click at [73, 241] on input "0" at bounding box center [78, 237] width 16 height 12
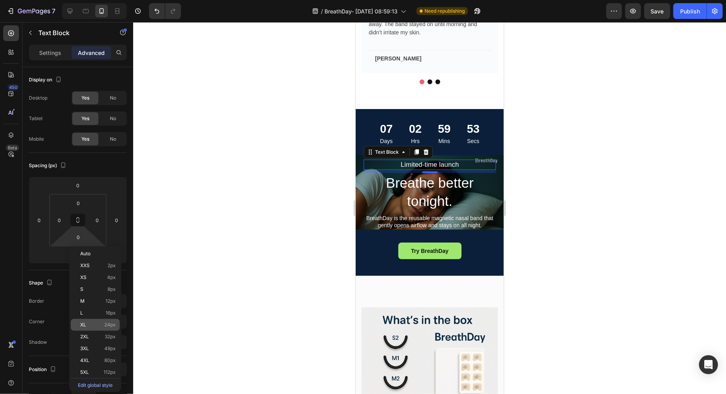
click at [91, 325] on p "XL 24px" at bounding box center [98, 325] width 36 height 6
type input "24"
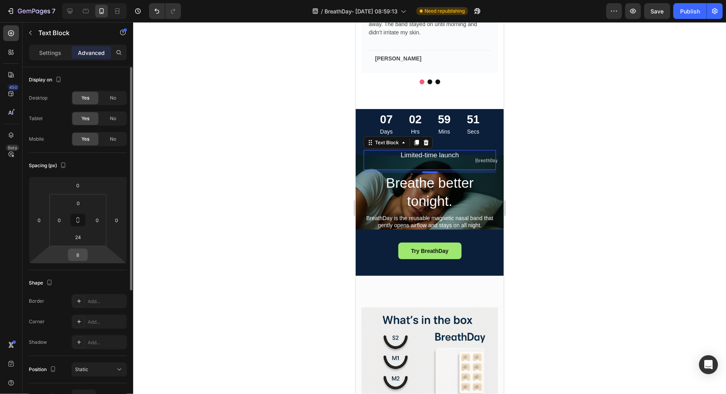
click at [86, 249] on div "8" at bounding box center [78, 254] width 20 height 13
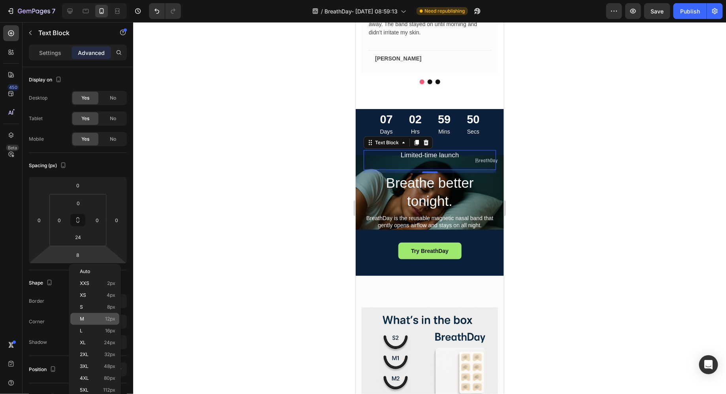
click at [95, 322] on div "M 12px" at bounding box center [94, 319] width 49 height 12
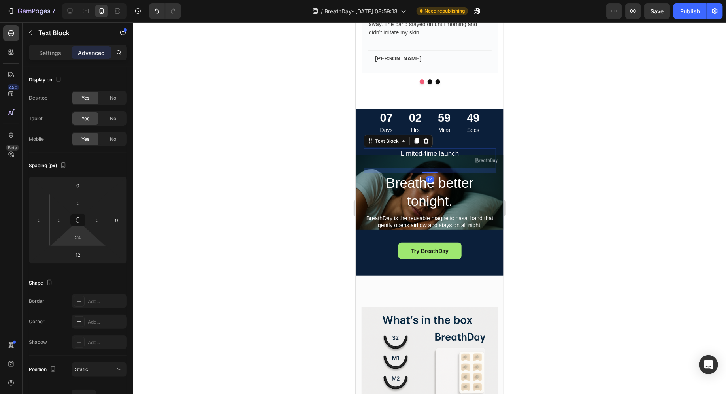
click at [80, 0] on html "7 / BreathDay- Aug 19, 08:59:13 Need republishing Preview Save Publish 450 Beta…" at bounding box center [363, 0] width 726 height 0
click at [92, 0] on html "7 / BreathDay- Aug 19, 08:59:13 Need republishing Preview Save Publish 450 Beta…" at bounding box center [363, 0] width 726 height 0
click at [81, 255] on input "12" at bounding box center [78, 255] width 16 height 12
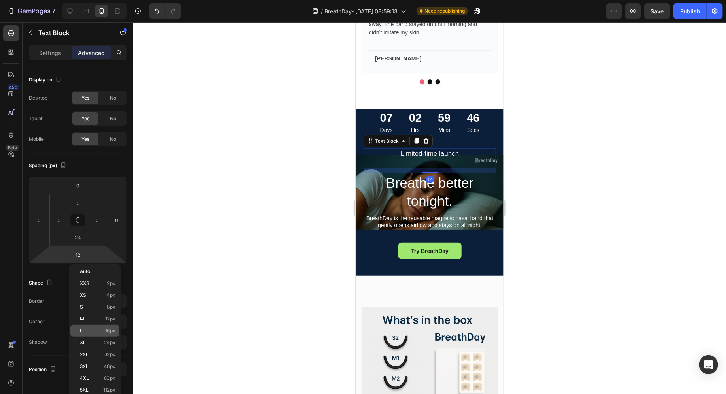
click at [94, 329] on p "L 16px" at bounding box center [98, 331] width 36 height 6
type input "16"
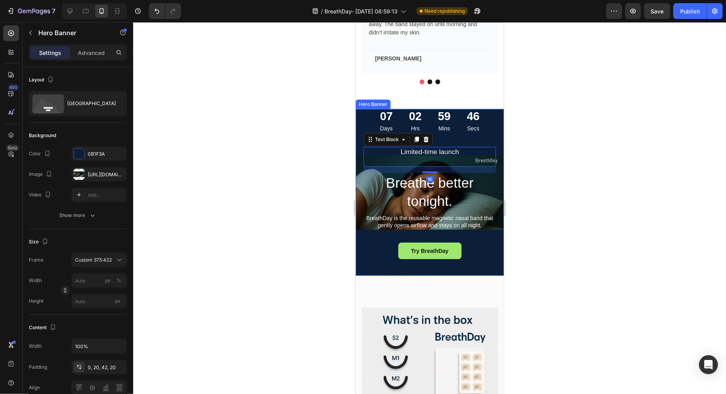
click at [409, 262] on div "Limited-time launch Text Block 16 Breathe better tonight. Heading BreathDay is …" at bounding box center [429, 190] width 148 height 171
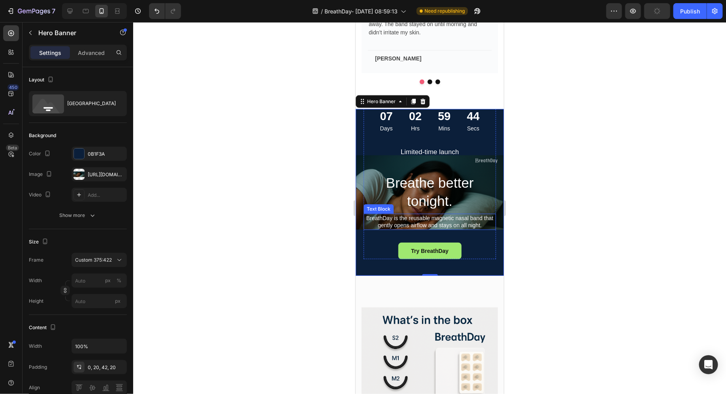
click at [440, 220] on p "BreathDay is the reusable magnetic nasal band that gently opens airflow and sta…" at bounding box center [429, 221] width 131 height 14
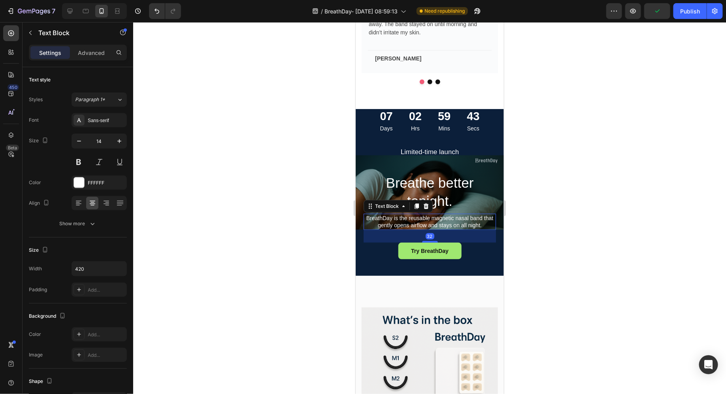
click at [94, 60] on div "Settings Advanced" at bounding box center [78, 53] width 98 height 16
click at [92, 53] on p "Advanced" at bounding box center [91, 53] width 27 height 8
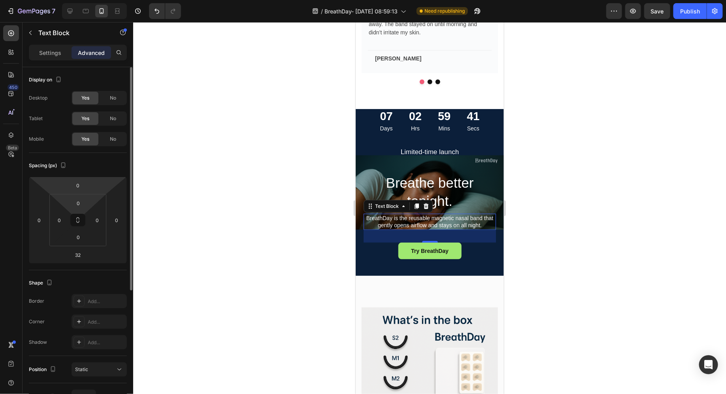
click at [88, 0] on html "7 / BreathDay- Aug 19, 08:59:13 Need republishing Preview Save Publish 450 Beta…" at bounding box center [363, 0] width 726 height 0
click at [85, 189] on div "0" at bounding box center [78, 185] width 20 height 13
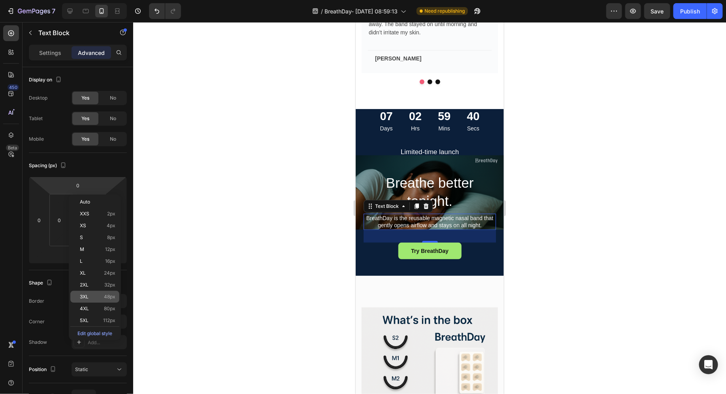
click at [90, 297] on p "3XL 48px" at bounding box center [98, 297] width 36 height 6
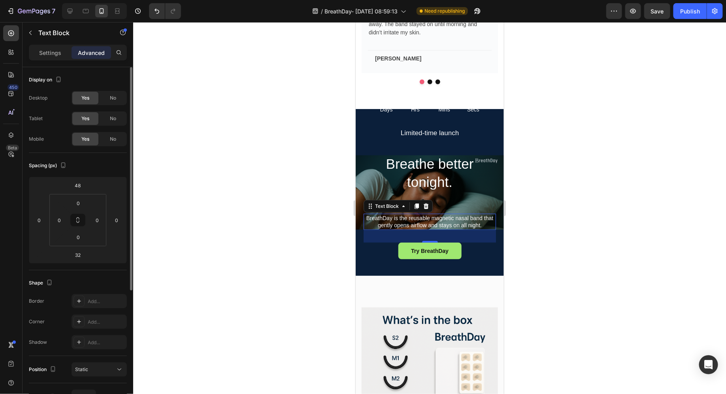
type input "0"
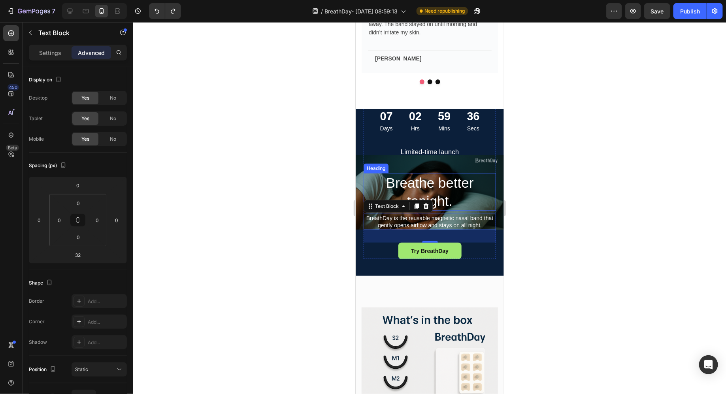
click at [415, 194] on h2 "Breathe better tonight." at bounding box center [429, 192] width 132 height 38
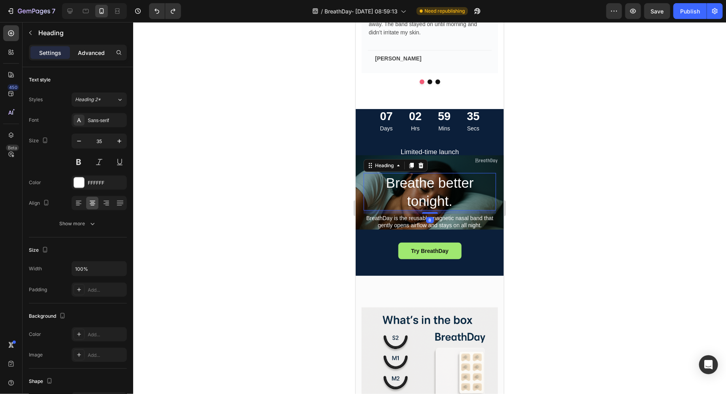
click at [86, 50] on p "Advanced" at bounding box center [91, 53] width 27 height 8
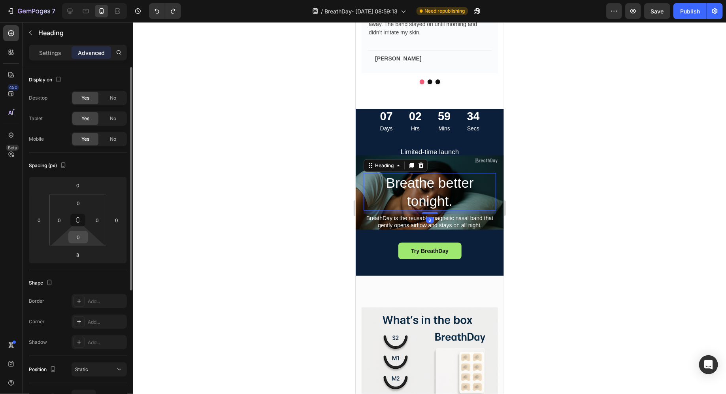
click at [77, 237] on input "0" at bounding box center [78, 237] width 16 height 12
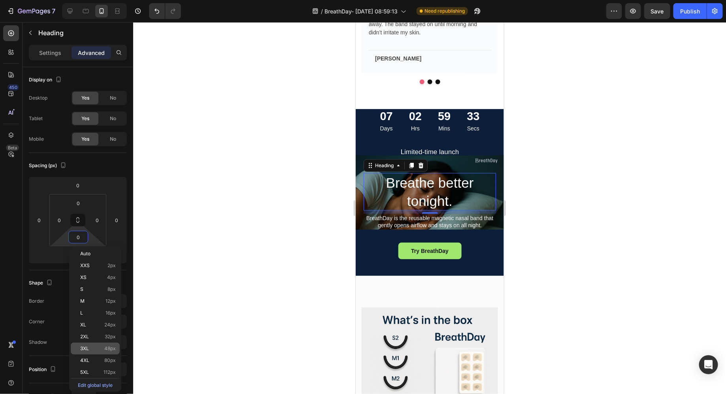
click at [87, 344] on div "3XL 48px" at bounding box center [95, 348] width 49 height 12
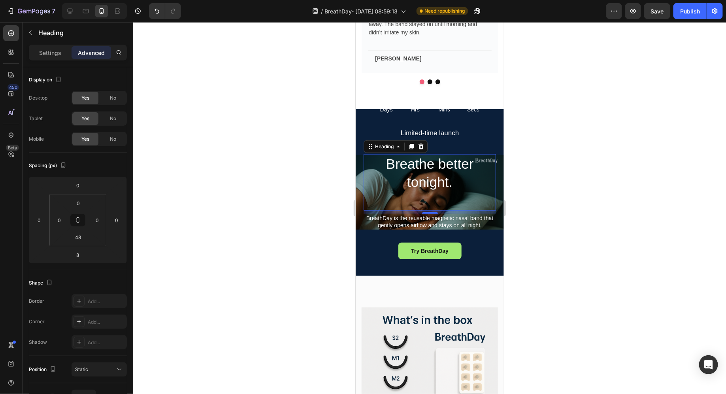
type input "0"
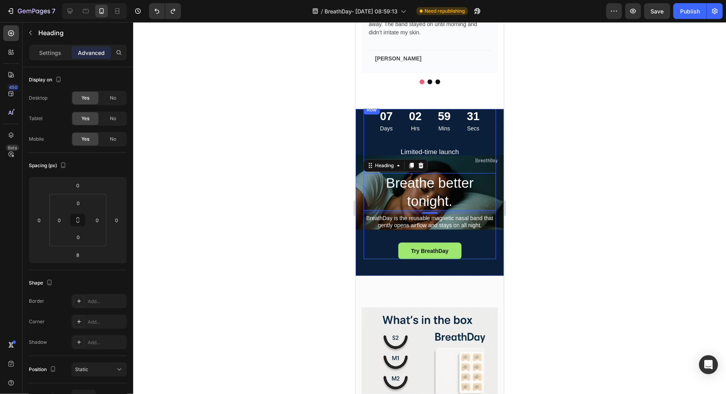
click at [493, 166] on div "Limited-time launch Text Block Breathe better tonight. Heading 8 BreathDay is t…" at bounding box center [429, 203] width 132 height 112
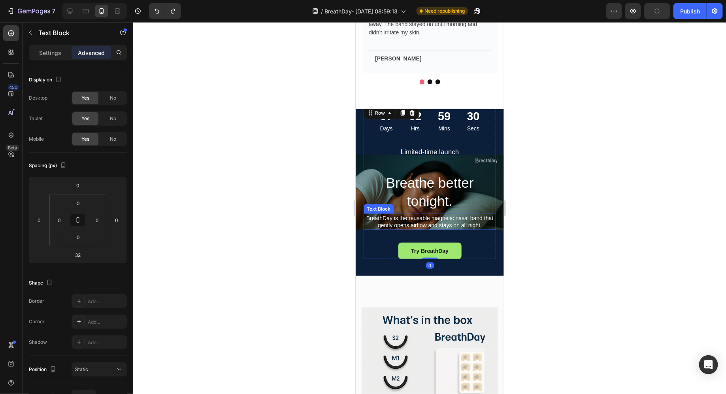
click at [431, 224] on p "BreathDay is the reusable magnetic nasal band that gently opens airflow and sta…" at bounding box center [429, 221] width 131 height 14
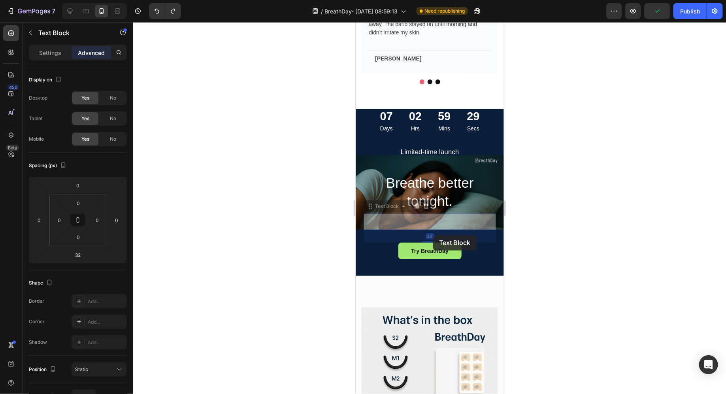
scroll to position [1694, 0]
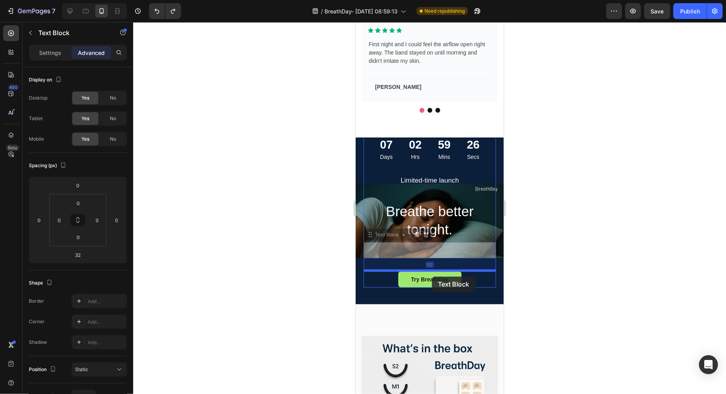
drag, startPoint x: 432, startPoint y: 225, endPoint x: 431, endPoint y: 274, distance: 48.6
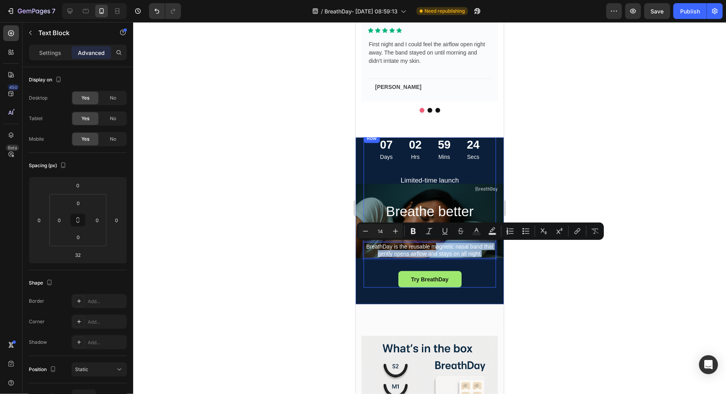
drag, startPoint x: 435, startPoint y: 243, endPoint x: 434, endPoint y: 265, distance: 21.7
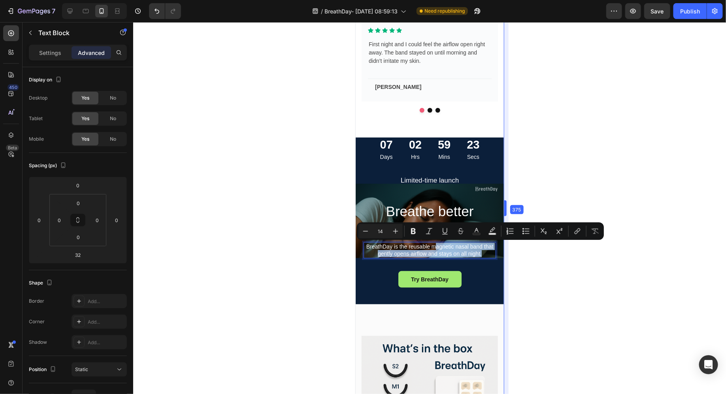
drag, startPoint x: 505, startPoint y: 250, endPoint x: 147, endPoint y: 228, distance: 358.9
click at [491, 256] on p "BreathDay is the reusable magnetic nasal band that gently opens airflow and sta…" at bounding box center [429, 250] width 131 height 14
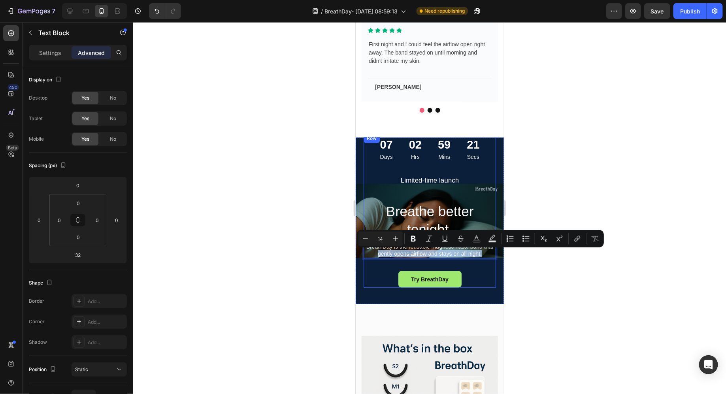
drag, startPoint x: 370, startPoint y: 250, endPoint x: 371, endPoint y: 267, distance: 17.0
click at [371, 267] on div "Limited-time launch Text Block Breathe better tonight. Heading BreathDay is the…" at bounding box center [429, 231] width 132 height 112
click at [598, 258] on div at bounding box center [429, 208] width 592 height 372
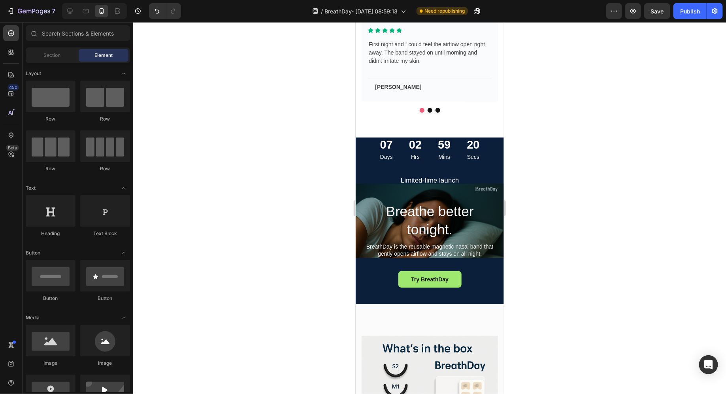
click at [539, 259] on div at bounding box center [429, 208] width 592 height 372
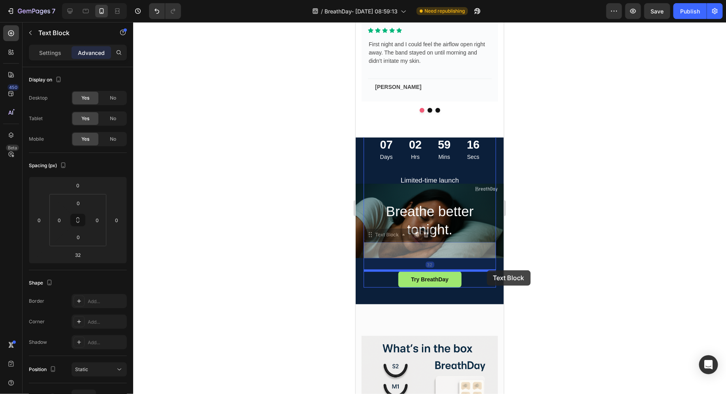
drag, startPoint x: 487, startPoint y: 252, endPoint x: 486, endPoint y: 270, distance: 17.8
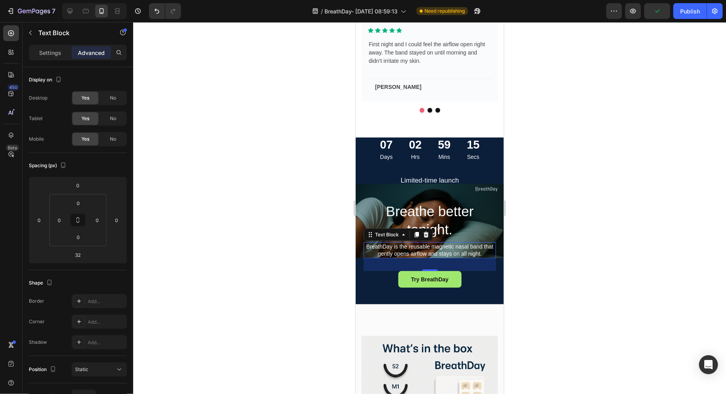
click at [549, 262] on div at bounding box center [429, 208] width 592 height 372
click at [469, 256] on p "BreathDay is the reusable magnetic nasal band that gently opens airflow and sta…" at bounding box center [429, 250] width 131 height 14
click at [72, 12] on icon at bounding box center [70, 11] width 8 height 8
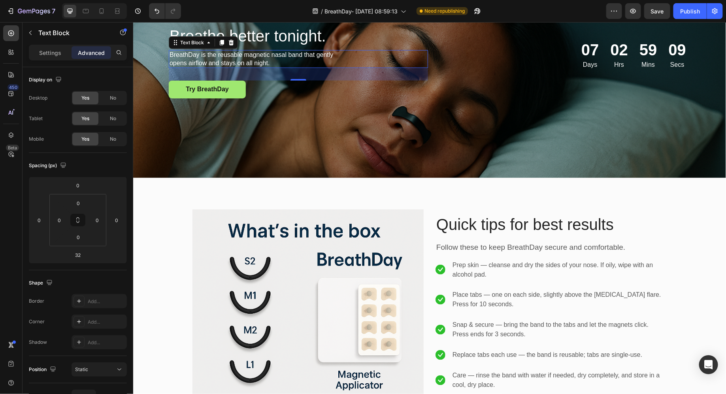
click at [273, 152] on div "Background Image" at bounding box center [429, 53] width 592 height 247
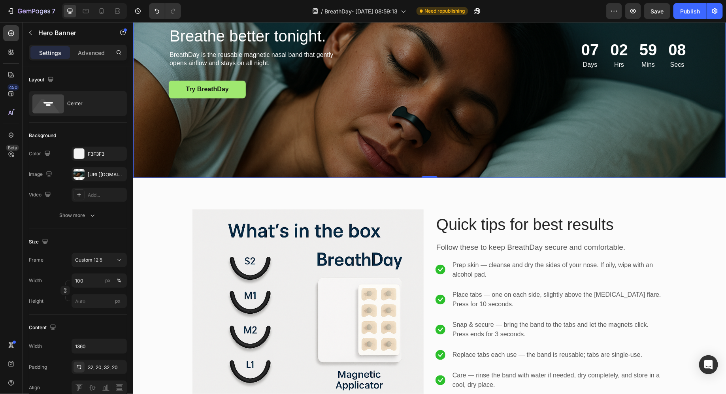
scroll to position [1731, 0]
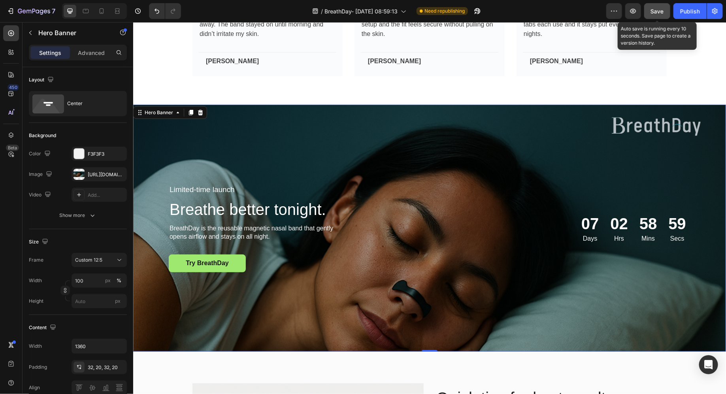
click at [664, 15] on div "Save" at bounding box center [657, 11] width 13 height 8
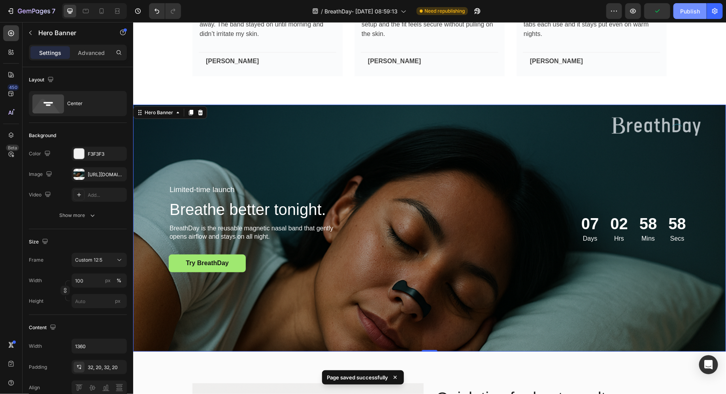
click at [685, 13] on div "Publish" at bounding box center [690, 11] width 20 height 8
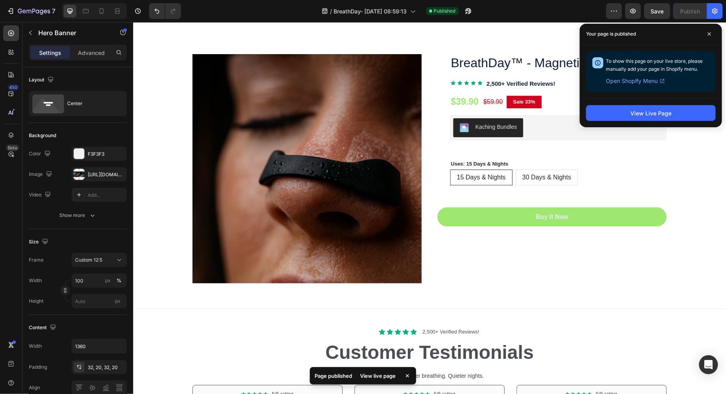
scroll to position [2606, 0]
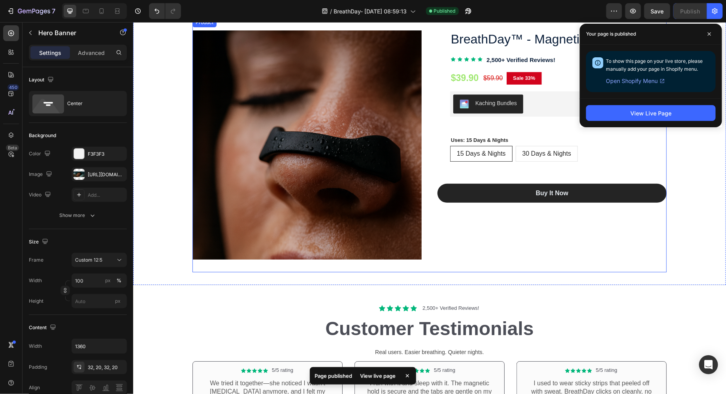
click at [514, 194] on button "Buy It Now" at bounding box center [551, 192] width 229 height 19
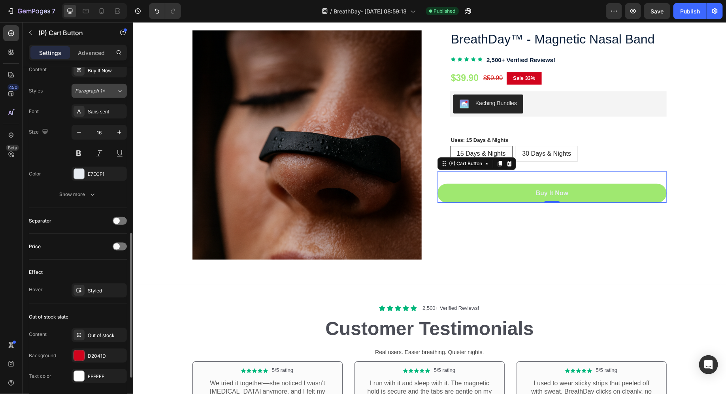
scroll to position [384, 0]
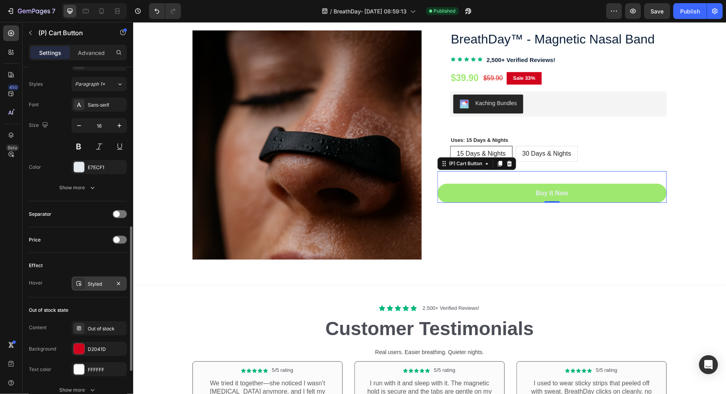
click at [98, 280] on div "Styled" at bounding box center [99, 283] width 23 height 7
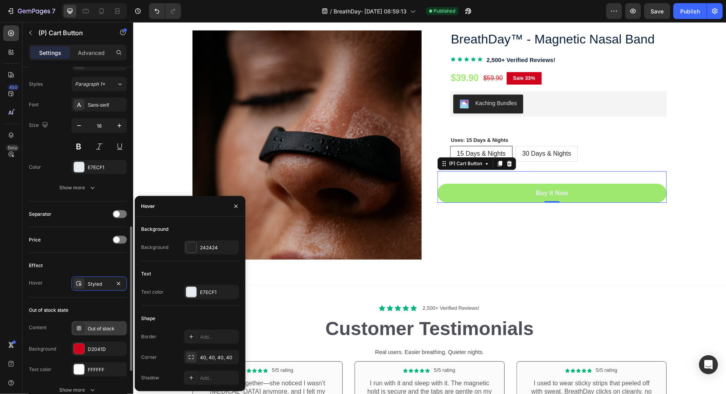
click at [96, 331] on div "Out of stock" at bounding box center [98, 328] width 55 height 14
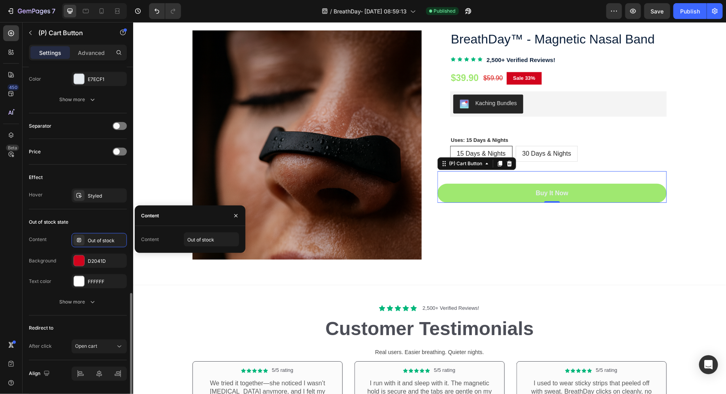
scroll to position [494, 0]
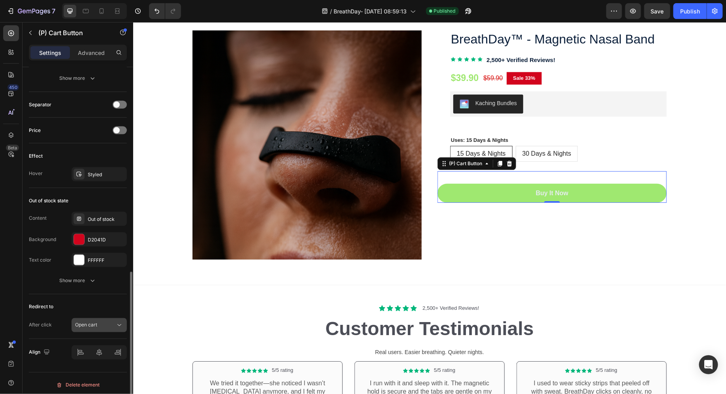
click at [97, 318] on button "Open cart" at bounding box center [98, 325] width 55 height 14
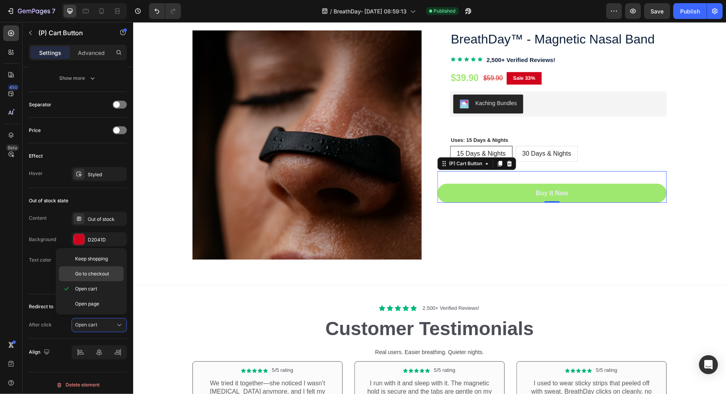
click at [94, 279] on div "Go to checkout" at bounding box center [91, 273] width 65 height 15
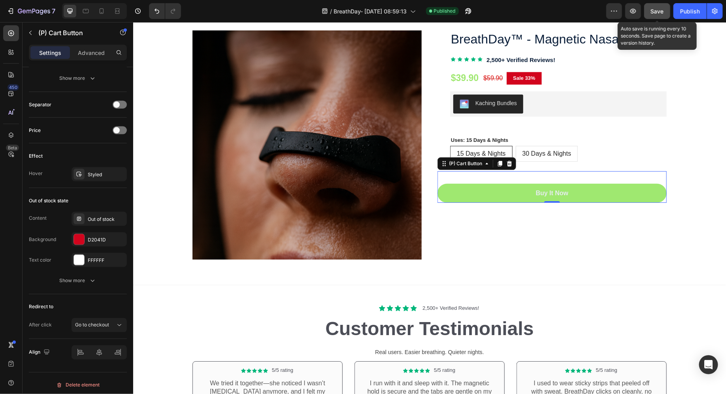
click at [656, 8] on span "Save" at bounding box center [657, 11] width 13 height 7
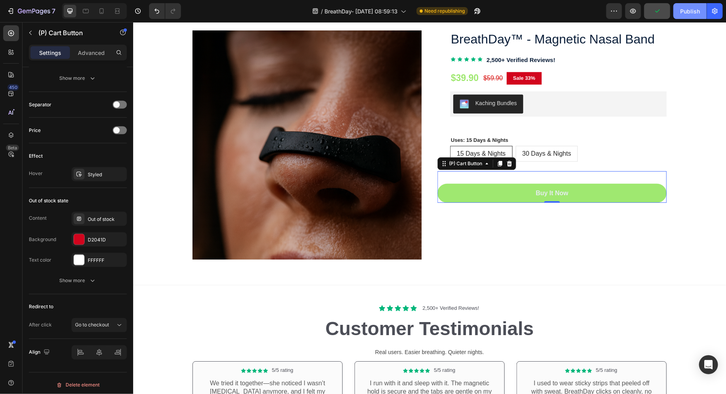
click at [683, 9] on div "Publish" at bounding box center [690, 11] width 20 height 8
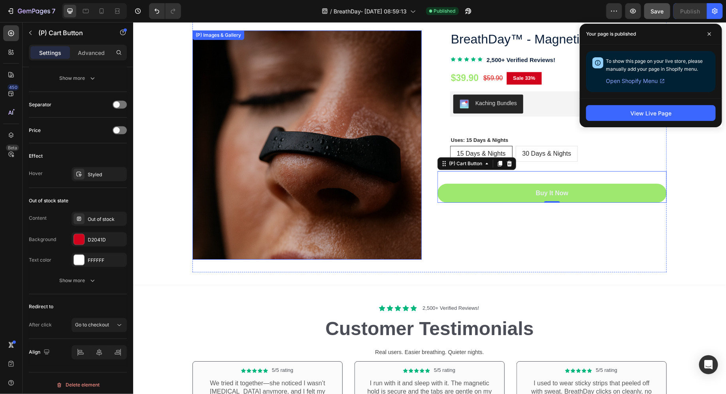
scroll to position [2594, 0]
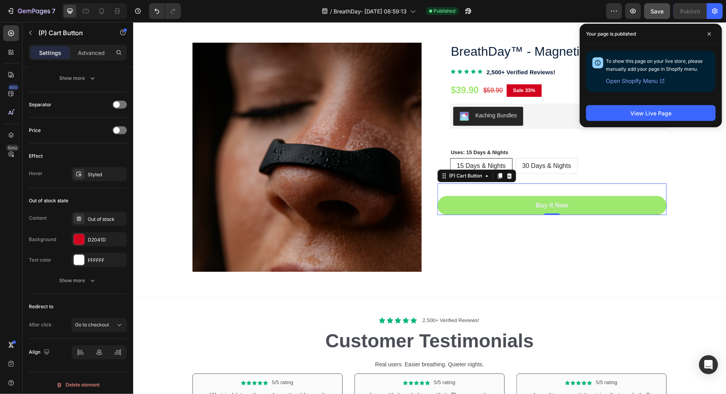
click at [640, 80] on span "Open Shopify Menu" at bounding box center [631, 80] width 52 height 9
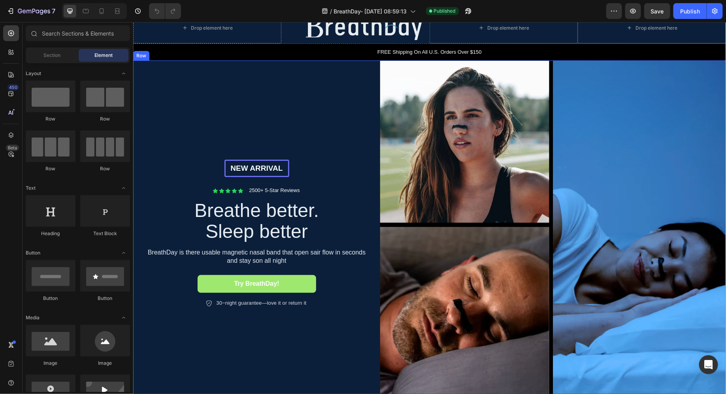
scroll to position [27, 0]
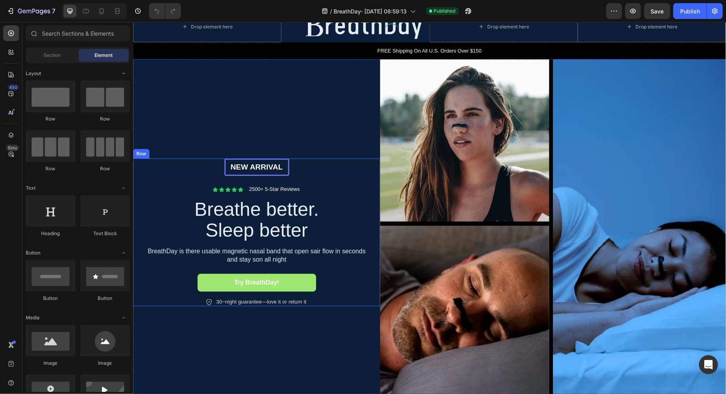
click at [272, 91] on div "NEW ARRIVAL Text Block Row Icon Icon Icon Icon Icon Icon List 2500+ 5-Star Revi…" at bounding box center [256, 232] width 247 height 346
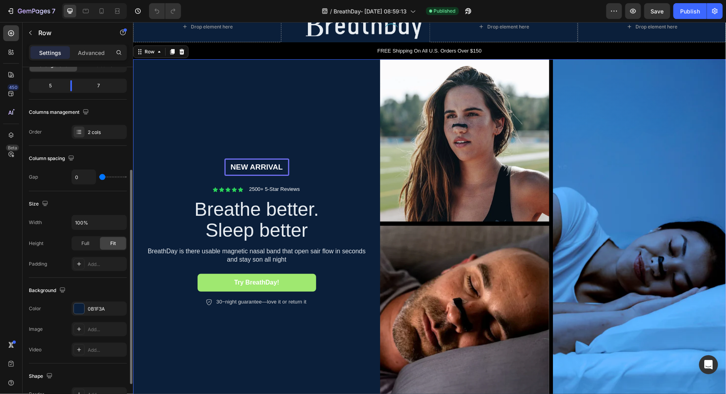
scroll to position [120, 0]
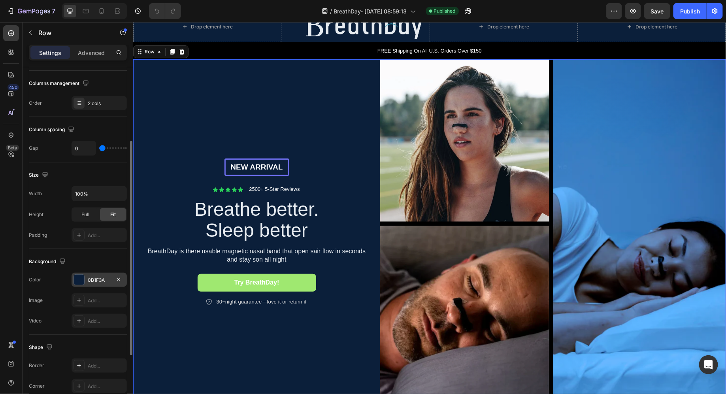
click at [88, 281] on div "0B1F3A" at bounding box center [99, 279] width 23 height 7
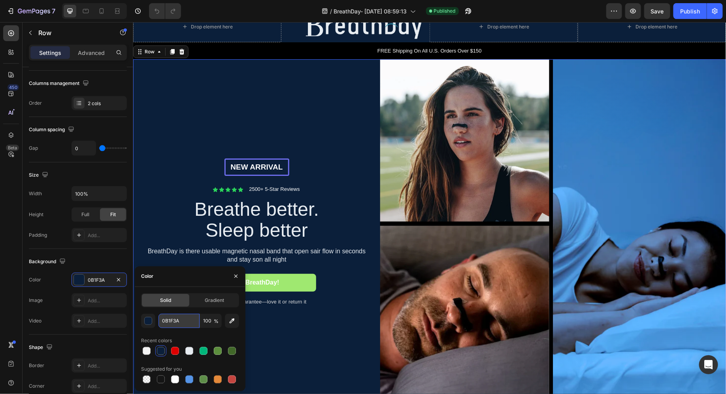
click at [166, 314] on input "0B1F3A" at bounding box center [178, 321] width 41 height 14
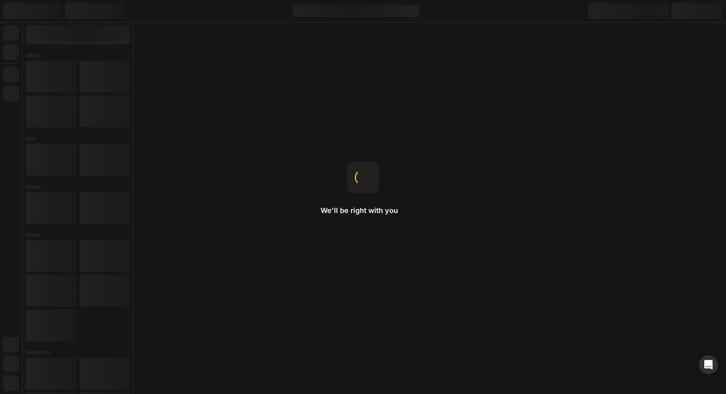
scroll to position [0, 0]
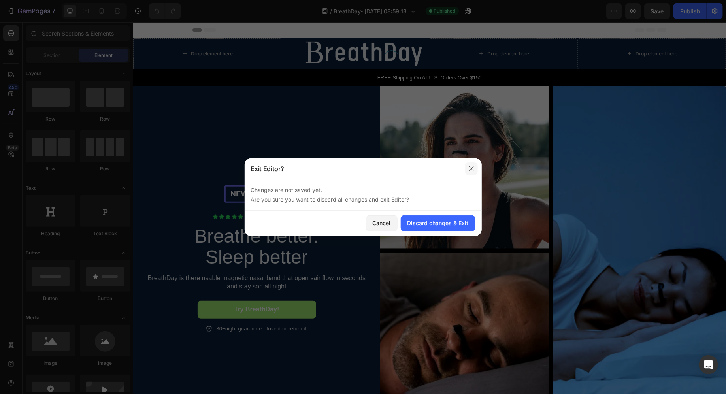
click at [472, 170] on icon "button" at bounding box center [471, 168] width 6 height 6
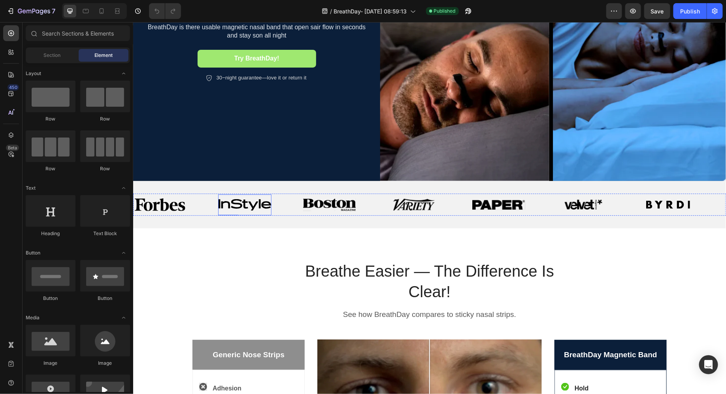
scroll to position [178, 0]
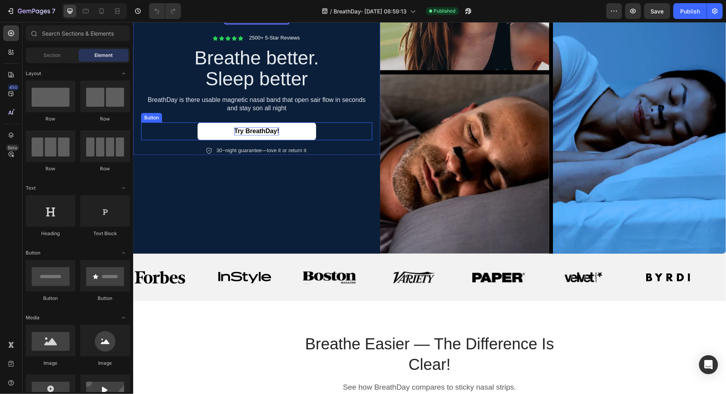
click at [249, 132] on strong "Try BreathDay!" at bounding box center [256, 130] width 45 height 7
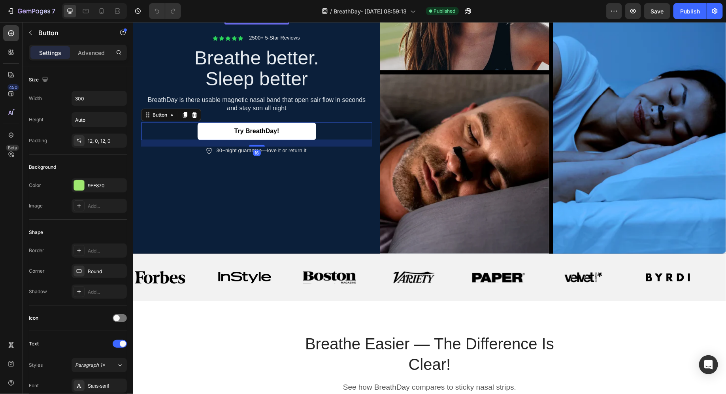
click at [276, 135] on link "Try BreathDay!" at bounding box center [256, 131] width 118 height 18
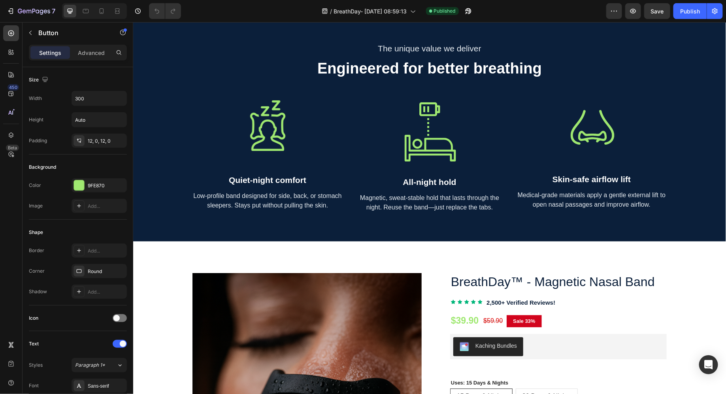
scroll to position [2640, 0]
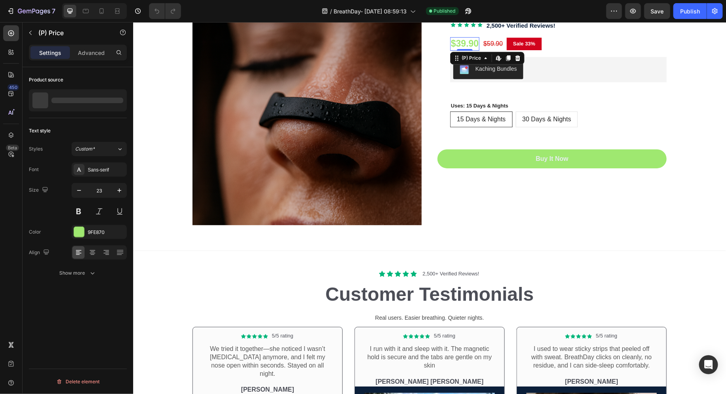
click at [461, 38] on div "$39.90" at bounding box center [463, 43] width 29 height 13
click at [98, 231] on div "9FE870" at bounding box center [99, 232] width 23 height 7
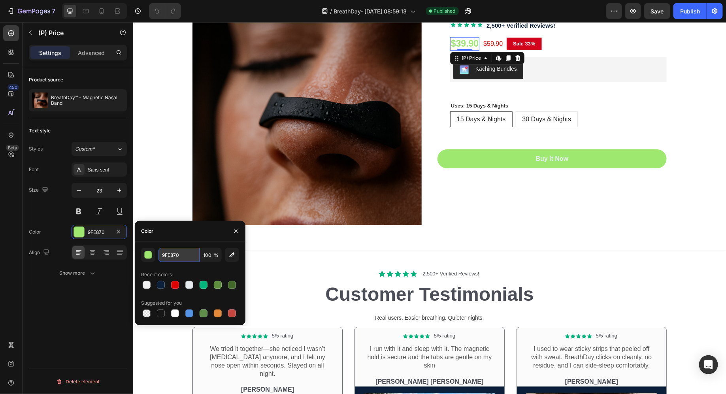
click at [172, 254] on input "9FE870" at bounding box center [178, 255] width 41 height 14
click at [493, 40] on div "$59.90" at bounding box center [492, 43] width 21 height 11
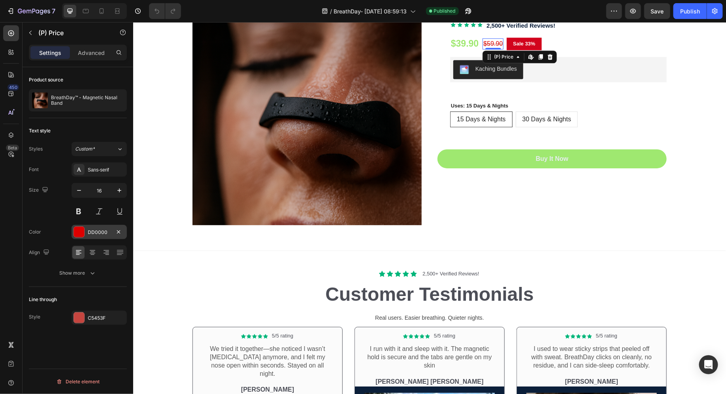
click at [104, 232] on div "DD0000" at bounding box center [99, 232] width 23 height 7
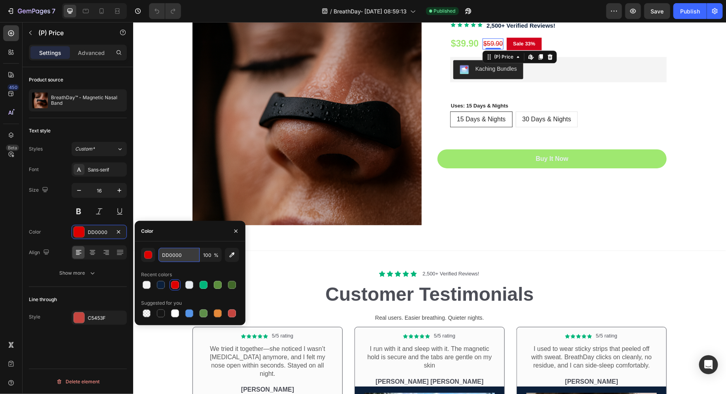
click at [169, 255] on input "DD0000" at bounding box center [178, 255] width 41 height 14
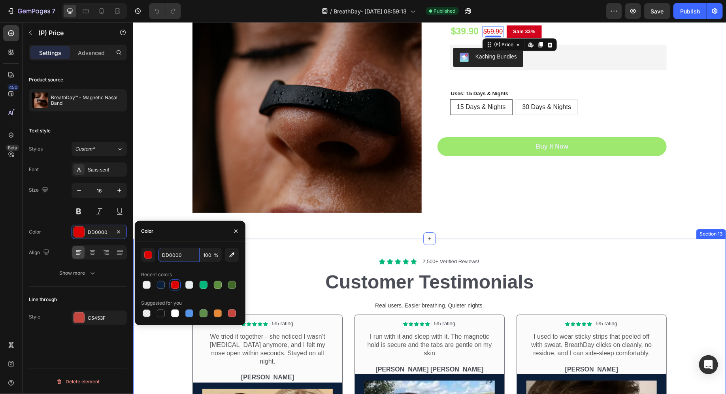
scroll to position [2653, 0]
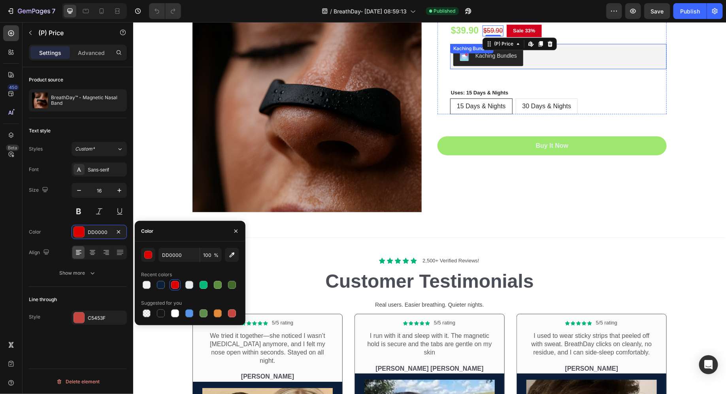
click at [566, 61] on div "Kaching Bundles" at bounding box center [558, 56] width 210 height 19
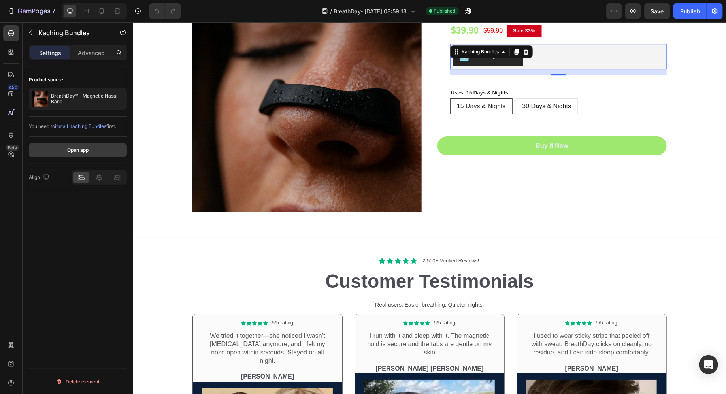
click at [81, 149] on div "Open app" at bounding box center [77, 150] width 21 height 7
click at [34, 31] on button "button" at bounding box center [30, 32] width 13 height 13
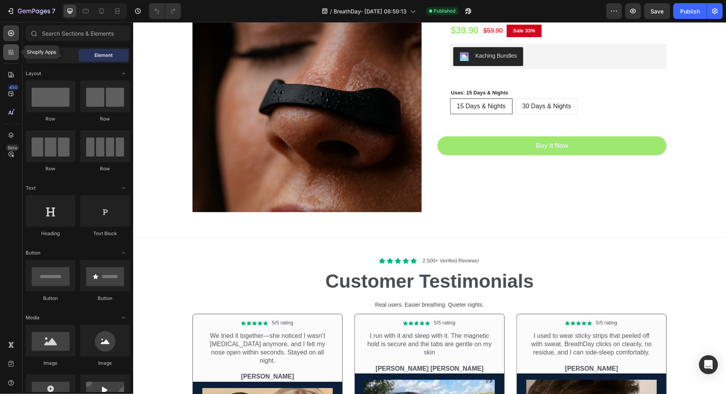
click at [13, 53] on icon at bounding box center [12, 54] width 2 height 2
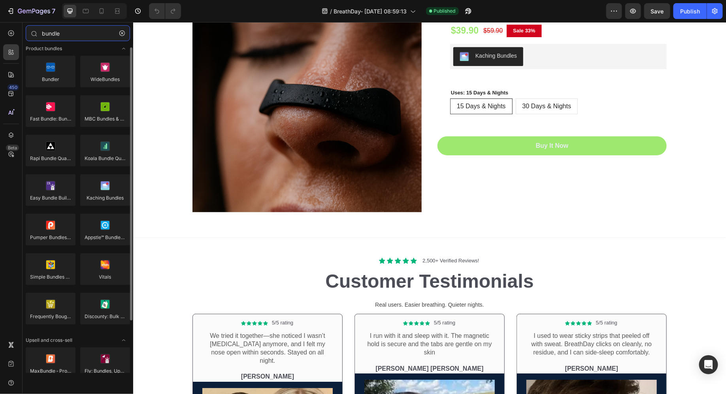
scroll to position [6, 0]
click at [43, 33] on input "bundle" at bounding box center [78, 33] width 104 height 16
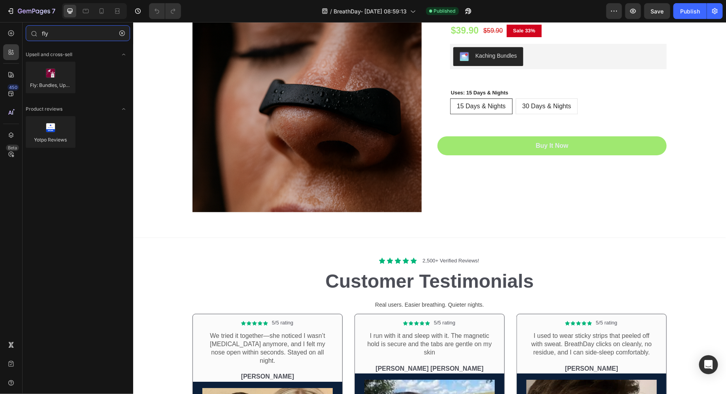
type input "fly"
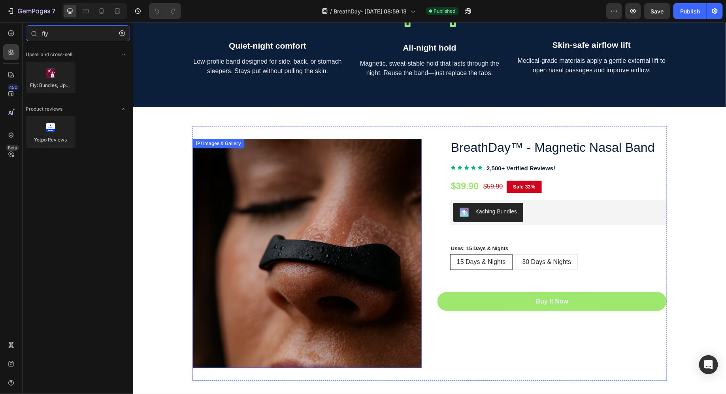
scroll to position [2493, 0]
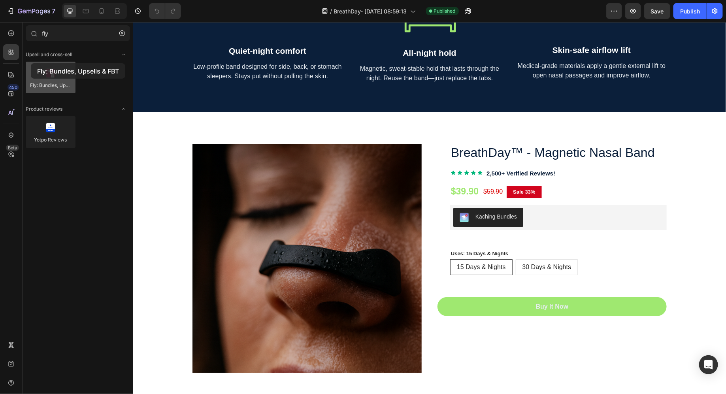
drag, startPoint x: 54, startPoint y: 79, endPoint x: 36, endPoint y: 66, distance: 21.6
click at [35, 66] on div at bounding box center [51, 78] width 50 height 32
click at [60, 73] on div at bounding box center [51, 78] width 50 height 32
click at [58, 78] on div at bounding box center [51, 78] width 50 height 32
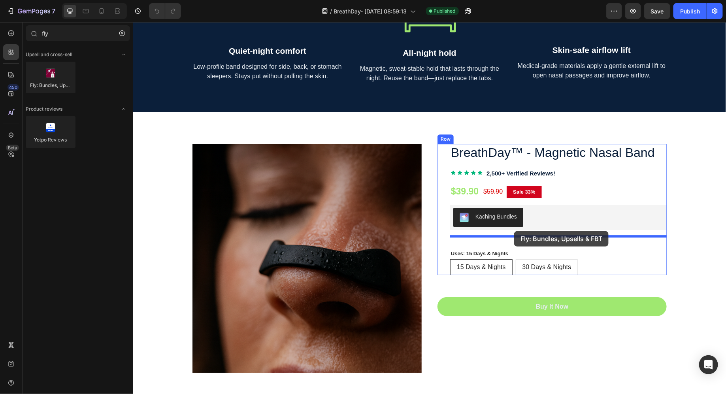
drag, startPoint x: 193, startPoint y: 101, endPoint x: 513, endPoint y: 231, distance: 345.5
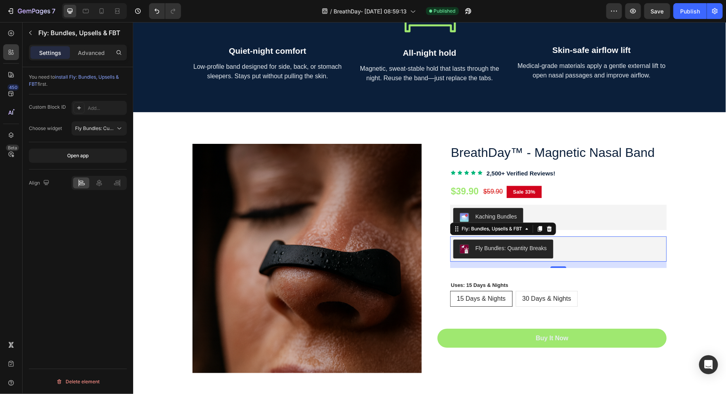
click at [459, 247] on span "Fly Bundles: Quantity Breaks" at bounding box center [463, 248] width 9 height 9
click at [75, 109] on div at bounding box center [78, 107] width 11 height 11
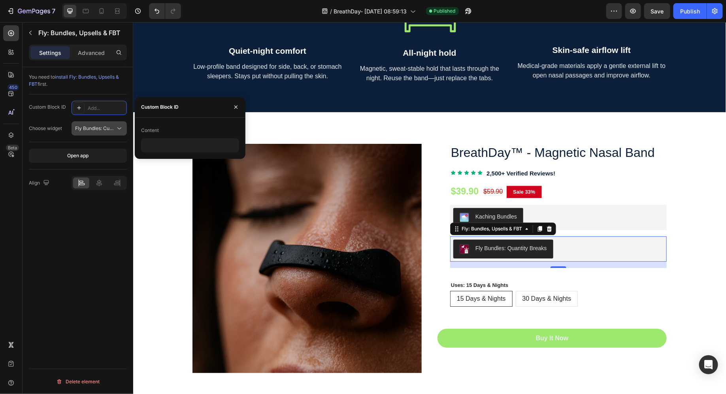
click at [107, 132] on button "Fly Bundles: Custom Block" at bounding box center [98, 128] width 55 height 14
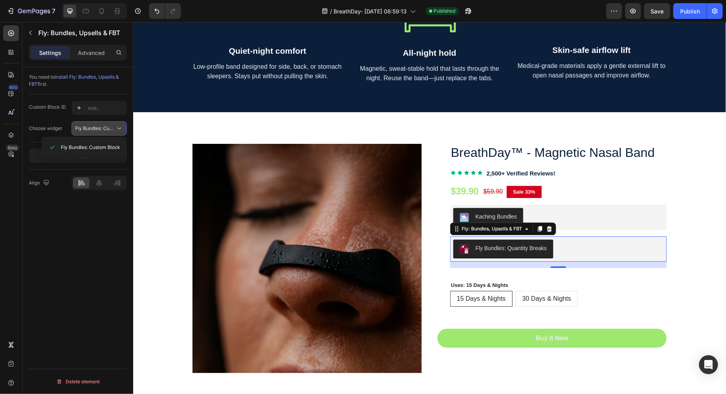
click at [103, 128] on span "Fly Bundles: Custom Block" at bounding box center [104, 128] width 59 height 6
click at [90, 152] on button "Open app" at bounding box center [78, 156] width 98 height 14
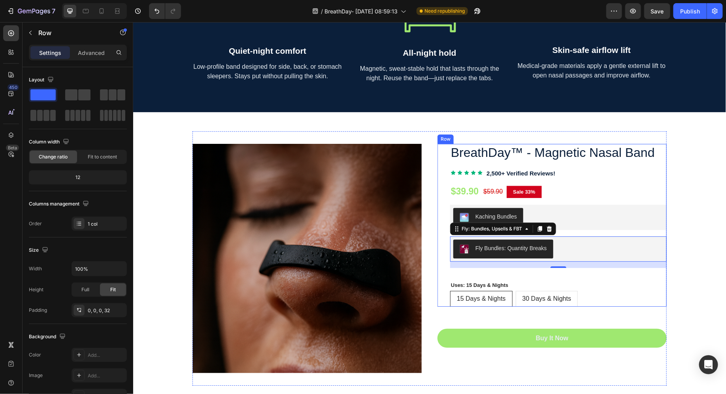
click at [567, 203] on div "BreathDay™ - Magnetic Nasal Band (P) Title Icon Icon Icon Icon Icon Icon List H…" at bounding box center [557, 224] width 216 height 163
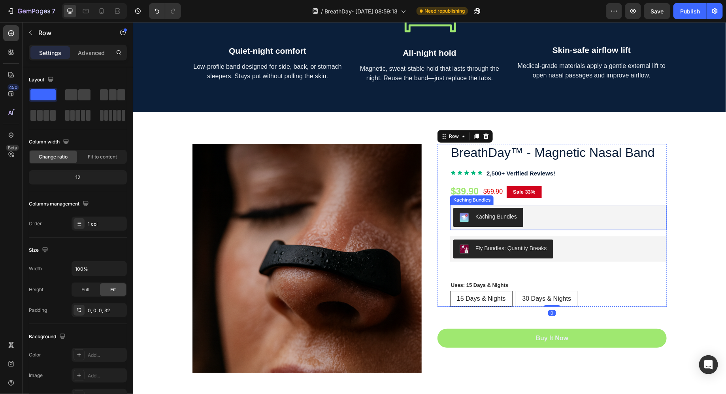
click at [572, 215] on div "Kaching Bundles" at bounding box center [558, 216] width 210 height 19
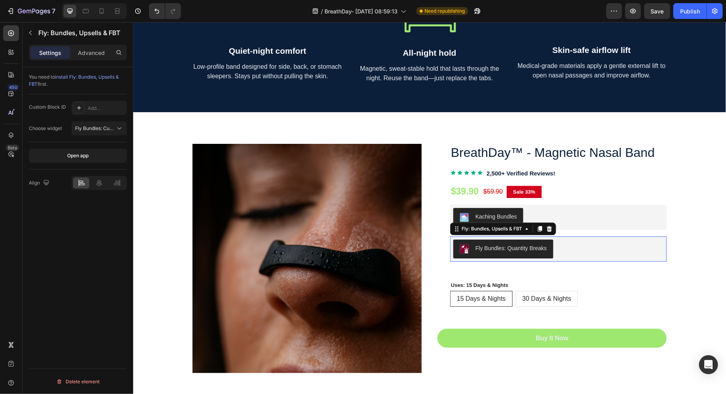
click at [604, 255] on div "Fly Bundles: Quantity Breaks" at bounding box center [558, 248] width 210 height 19
click at [81, 51] on p "Advanced" at bounding box center [91, 53] width 27 height 8
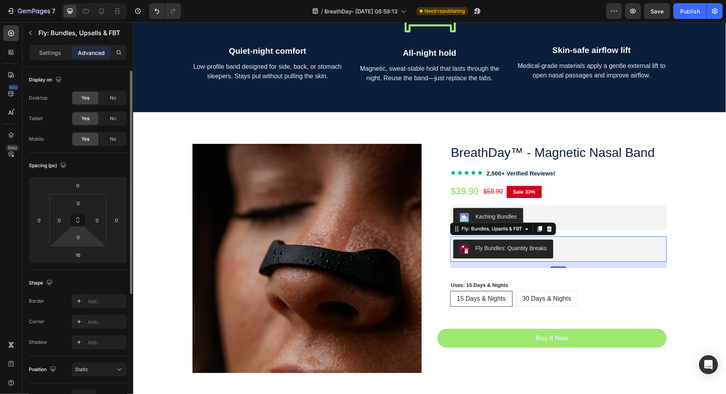
scroll to position [197, 0]
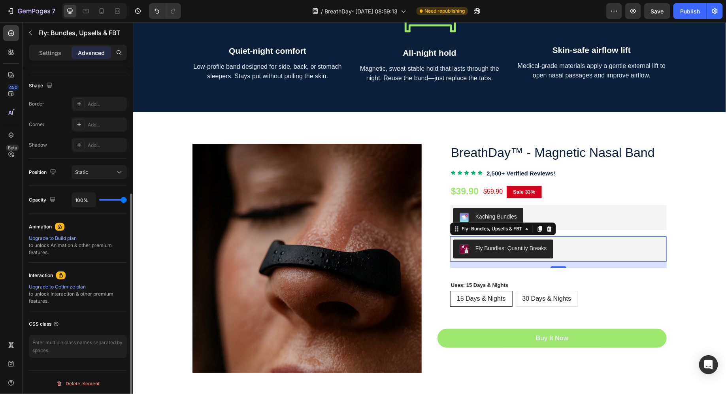
click at [57, 51] on p "Settings" at bounding box center [50, 53] width 22 height 8
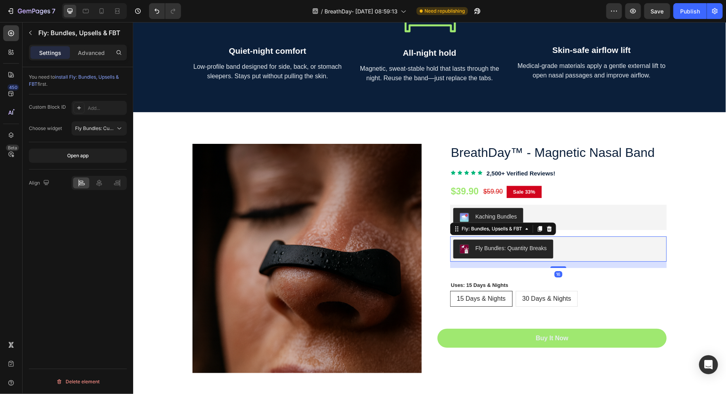
scroll to position [0, 0]
click at [98, 179] on icon at bounding box center [99, 183] width 8 height 8
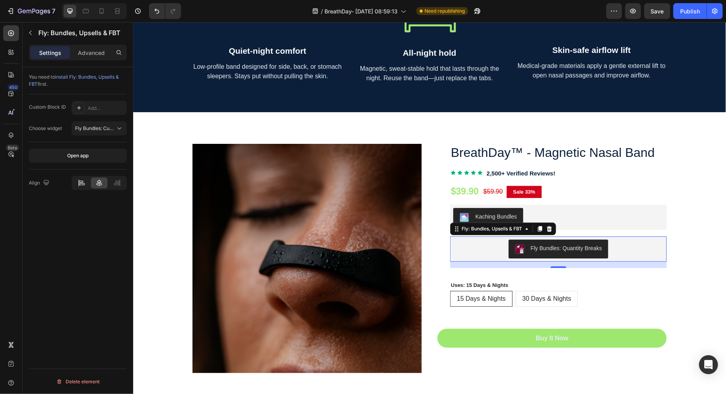
click at [86, 182] on div at bounding box center [81, 182] width 16 height 11
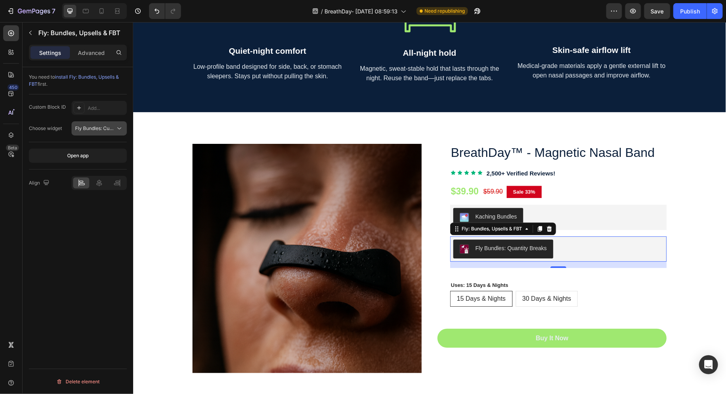
click at [82, 121] on button "Fly Bundles: Custom Block" at bounding box center [98, 128] width 55 height 14
click at [74, 128] on button "Fly Bundles: Custom Block" at bounding box center [98, 128] width 55 height 14
click at [96, 105] on div "Add..." at bounding box center [106, 108] width 37 height 7
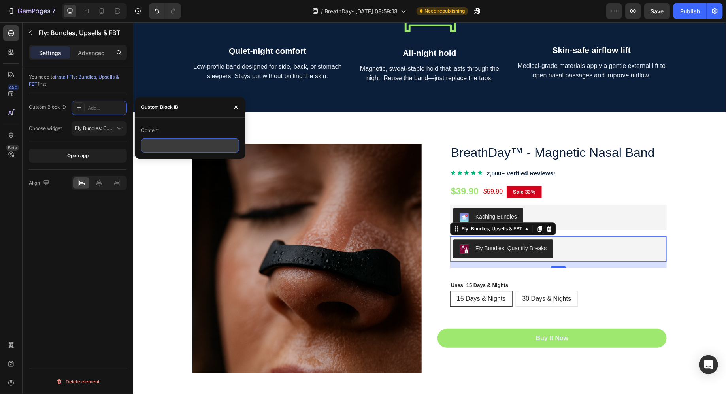
click at [170, 144] on input "text" at bounding box center [190, 145] width 98 height 14
click at [236, 104] on icon "button" at bounding box center [236, 107] width 6 height 6
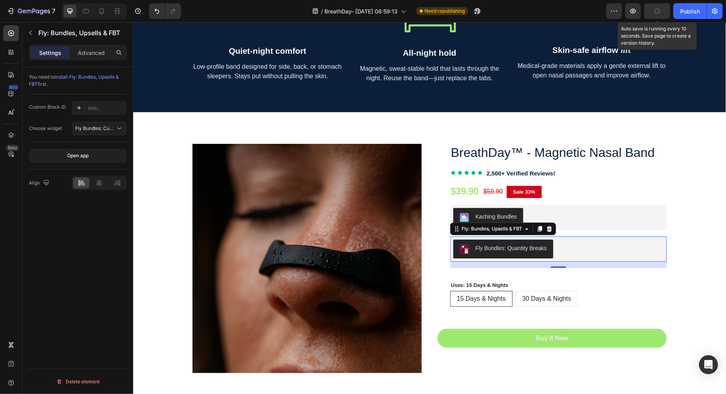
click at [662, 8] on button "button" at bounding box center [657, 11] width 26 height 16
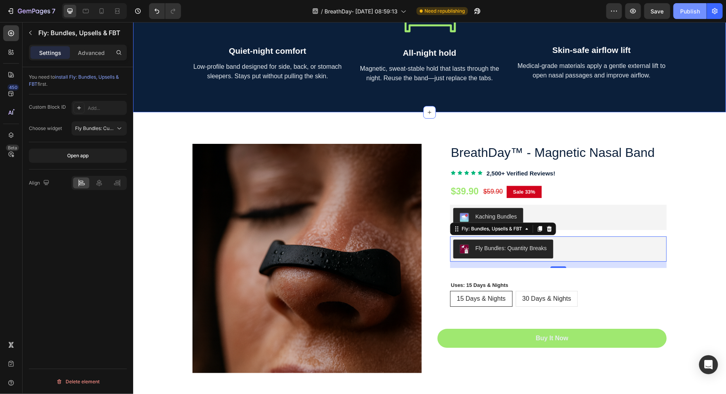
click at [698, 13] on div "Publish" at bounding box center [690, 11] width 20 height 8
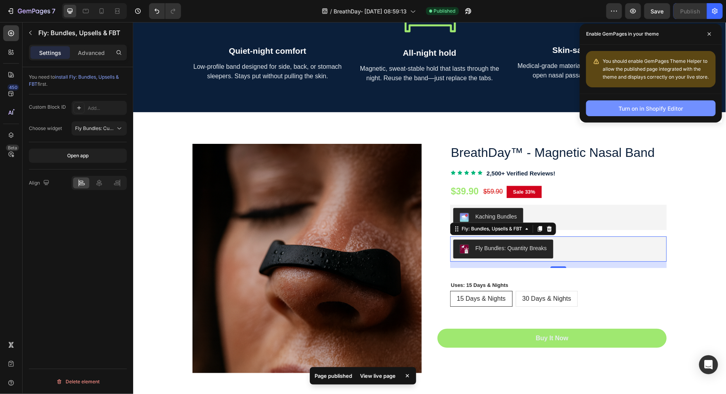
click at [652, 106] on div "Turn on in Shopify Editor" at bounding box center [651, 108] width 64 height 8
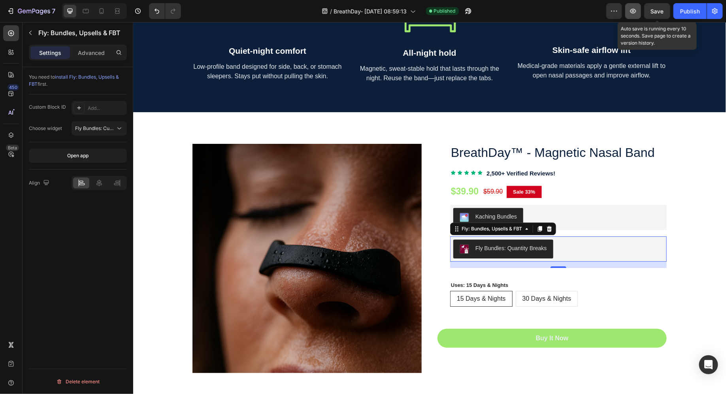
click at [634, 11] on icon "button" at bounding box center [633, 11] width 6 height 5
click at [96, 133] on button "Fly Bundles: Custom Block" at bounding box center [98, 128] width 55 height 14
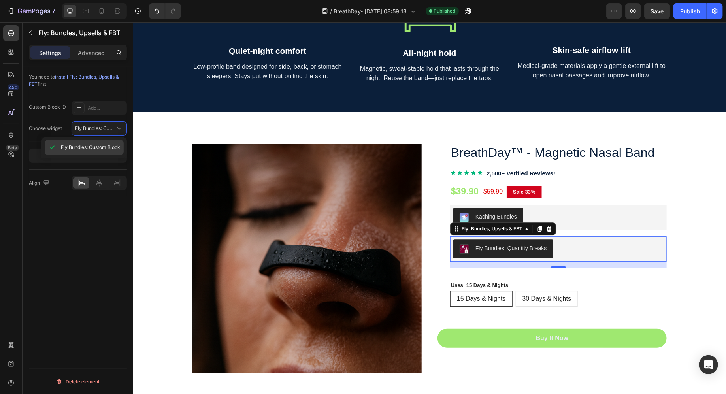
click at [89, 145] on span "Fly Bundles: Custom Block" at bounding box center [90, 147] width 59 height 7
click at [80, 130] on span "Fly Bundles: Custom Block" at bounding box center [104, 128] width 59 height 6
click at [82, 147] on span "Fly Bundles: Custom Block" at bounding box center [90, 147] width 59 height 7
click at [531, 231] on div "Fly: Bundles, Upsells & FBT" at bounding box center [502, 228] width 106 height 13
click at [528, 229] on icon at bounding box center [526, 228] width 6 height 6
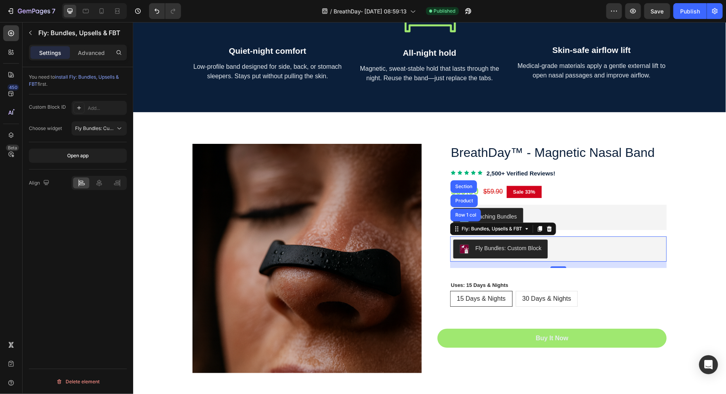
click at [72, 77] on span "install Fly: Bundles, Upsells & FBT" at bounding box center [74, 80] width 90 height 13
click at [587, 197] on div "$39.90 (P) Price (P) Price $59.90 (P) Price (P) Price Sale 33% Product Badge Row" at bounding box center [557, 189] width 216 height 18
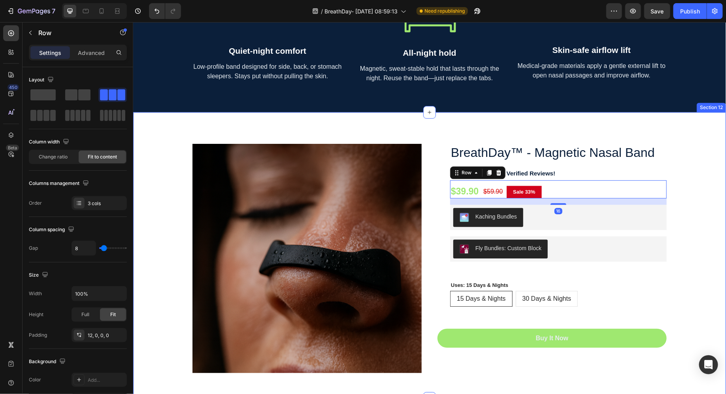
click at [699, 239] on div "(P) Images & Gallery BreathDay™ - Magnetic Nasal Band (P) Title Icon Icon Icon …" at bounding box center [429, 258] width 581 height 254
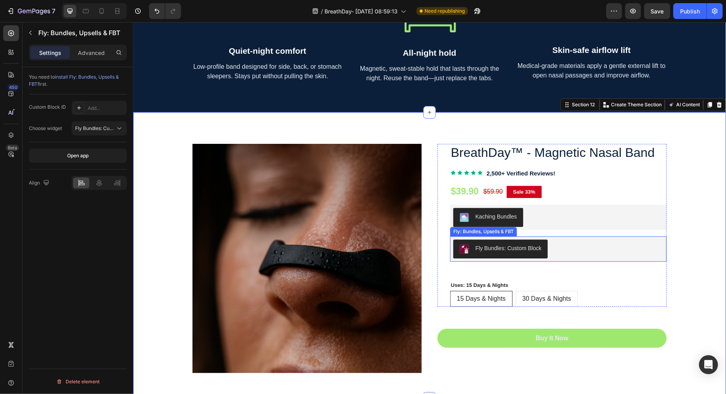
click at [570, 256] on div "Fly Bundles: Custom Block" at bounding box center [558, 248] width 210 height 19
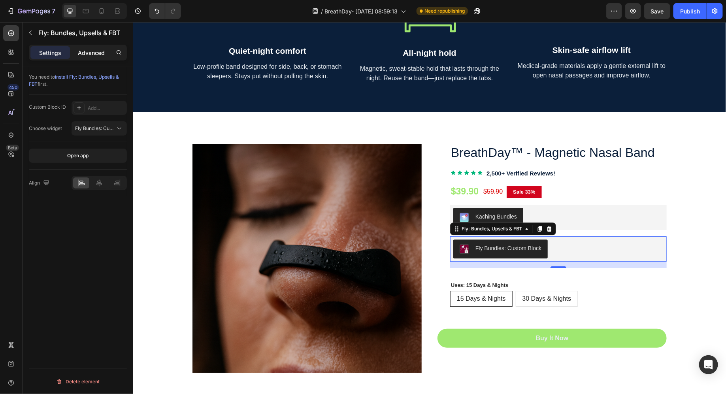
click at [89, 52] on p "Advanced" at bounding box center [91, 53] width 27 height 8
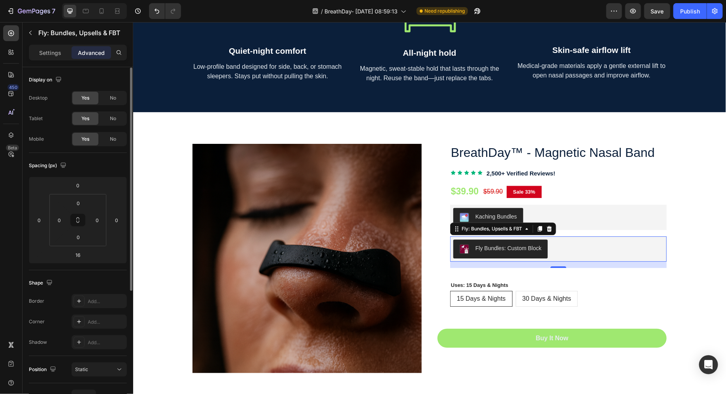
scroll to position [197, 0]
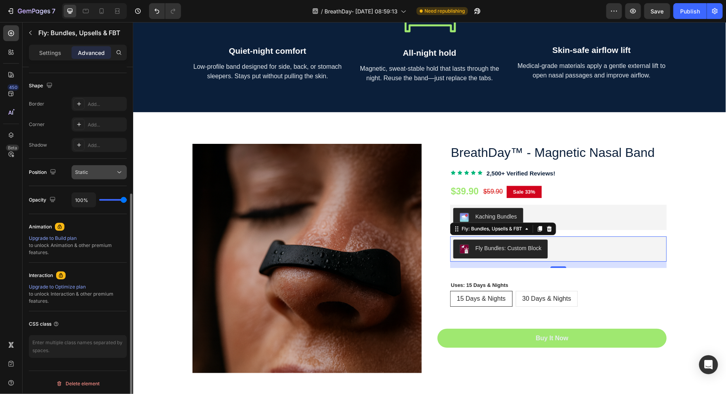
click at [102, 171] on div "Static" at bounding box center [95, 172] width 40 height 7
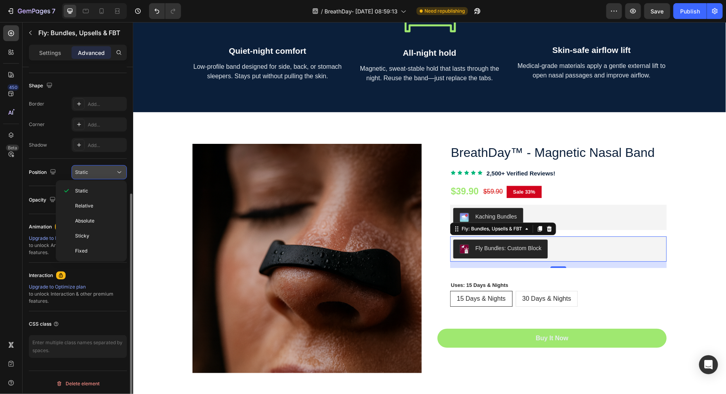
click at [102, 171] on div "Static" at bounding box center [95, 172] width 40 height 7
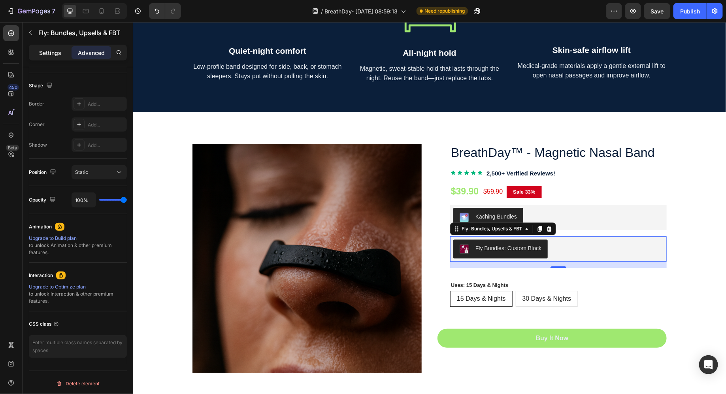
click at [59, 50] on p "Settings" at bounding box center [50, 53] width 22 height 8
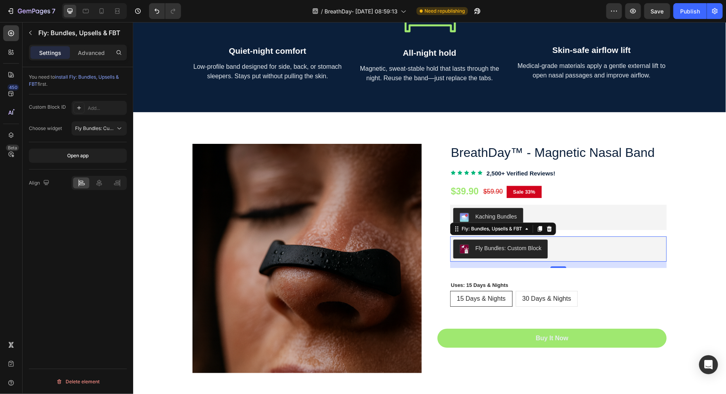
scroll to position [0, 0]
click at [614, 8] on icon "button" at bounding box center [614, 11] width 8 height 8
click at [715, 19] on button "button" at bounding box center [715, 11] width 16 height 16
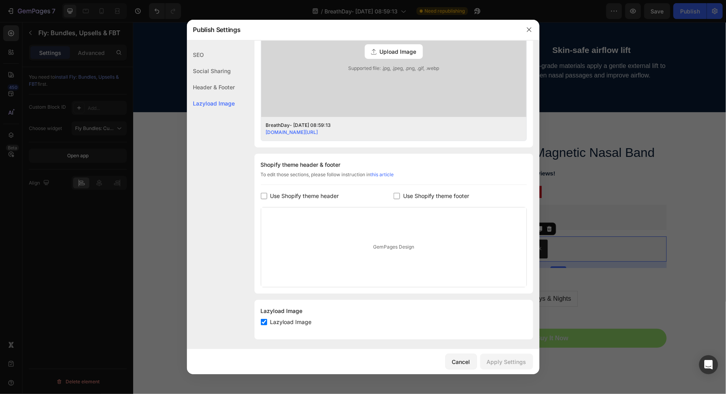
scroll to position [267, 0]
click at [265, 322] on input "checkbox" at bounding box center [264, 320] width 6 height 6
checkbox input "true"
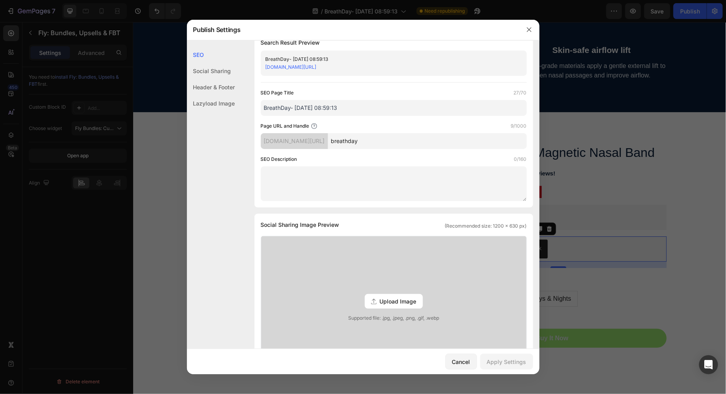
scroll to position [0, 0]
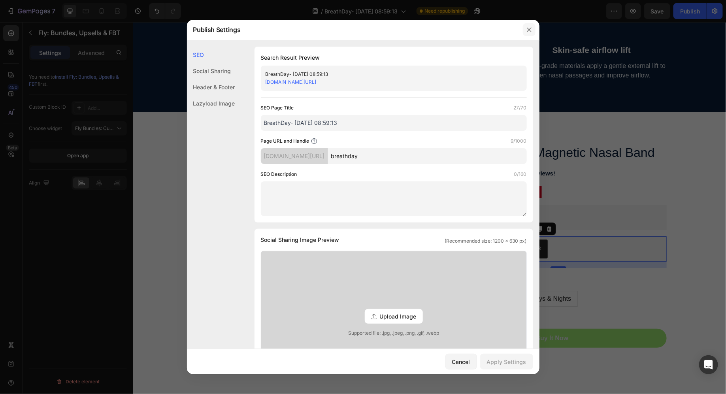
click at [532, 30] on button "button" at bounding box center [529, 29] width 13 height 13
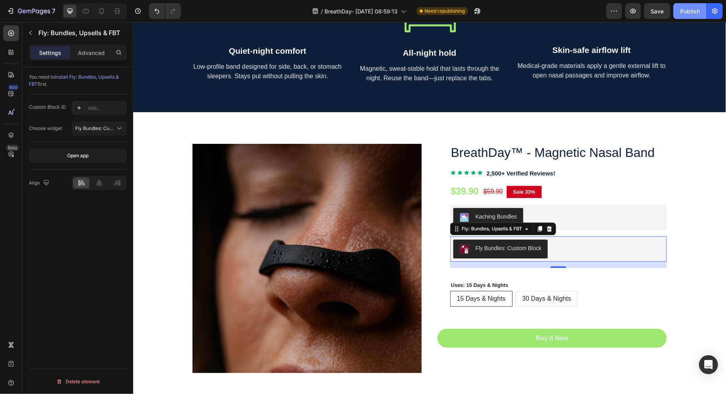
click at [692, 15] on div "Publish" at bounding box center [690, 11] width 20 height 8
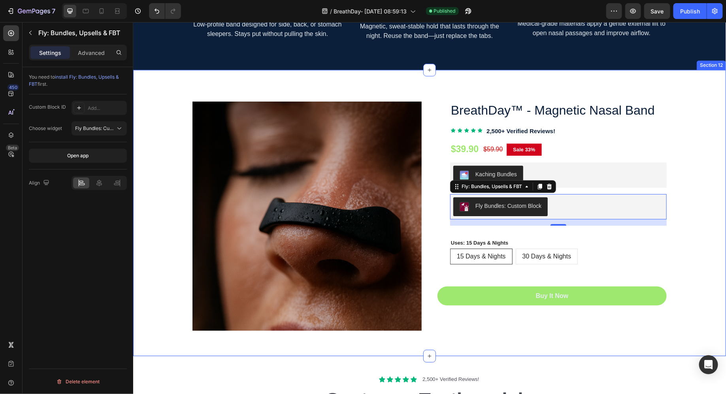
scroll to position [2543, 0]
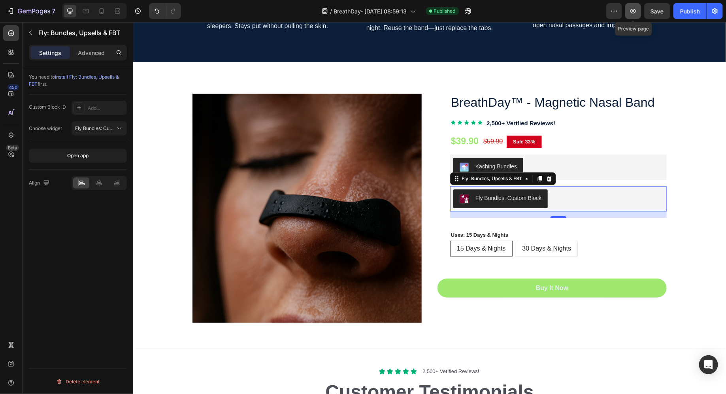
click at [639, 13] on button "button" at bounding box center [633, 11] width 16 height 16
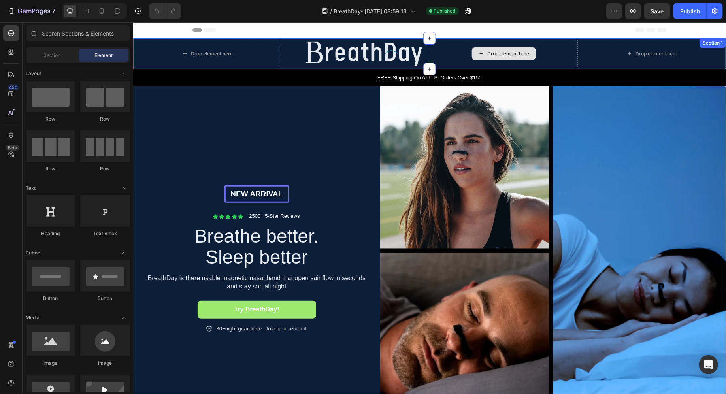
click at [451, 52] on div "Drop element here" at bounding box center [503, 53] width 148 height 31
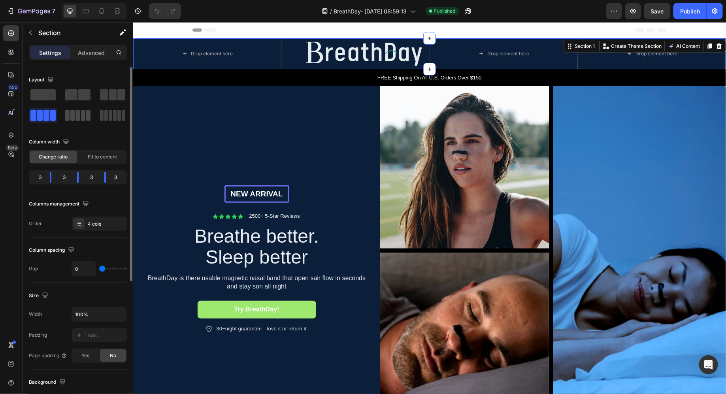
click at [72, 117] on span at bounding box center [72, 115] width 4 height 11
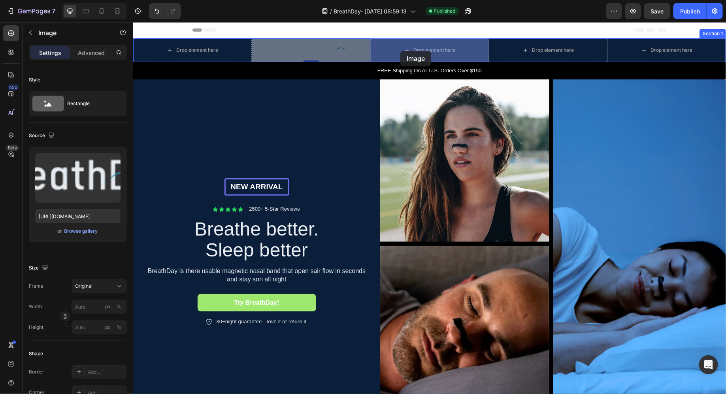
drag, startPoint x: 344, startPoint y: 51, endPoint x: 400, endPoint y: 51, distance: 55.7
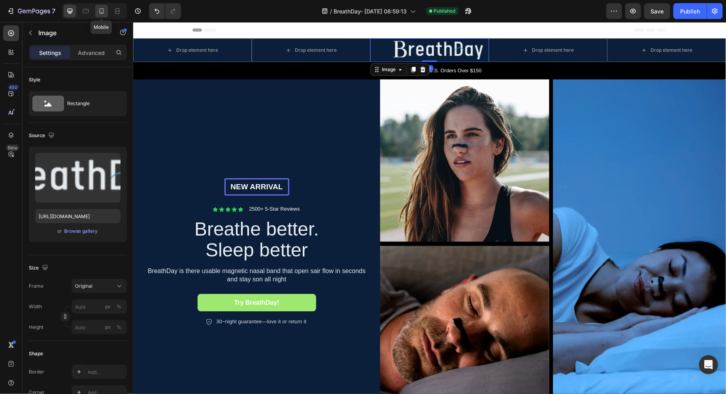
click at [96, 13] on div at bounding box center [101, 11] width 13 height 13
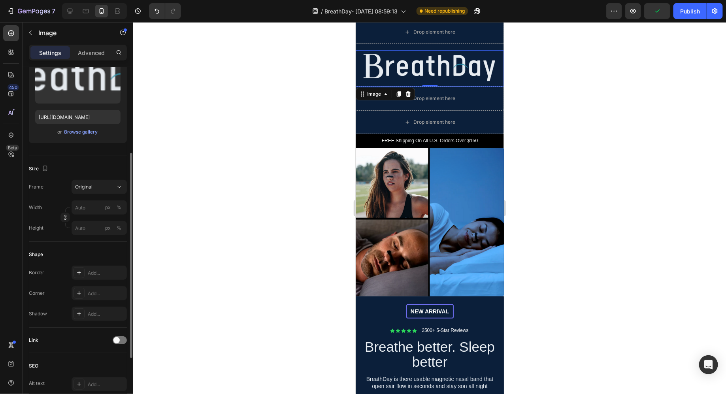
scroll to position [117, 0]
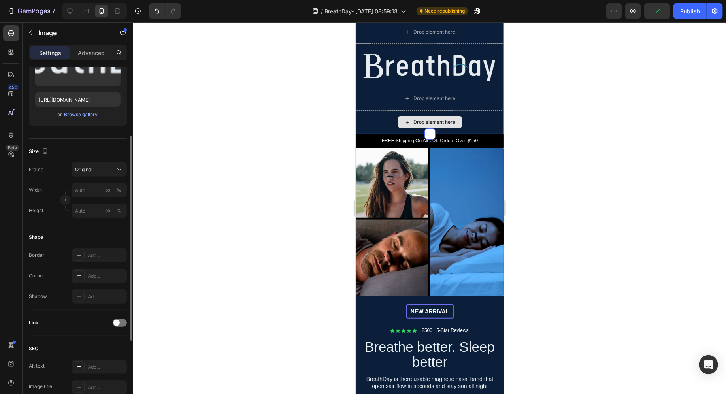
click at [378, 118] on div "Drop element here" at bounding box center [429, 122] width 148 height 24
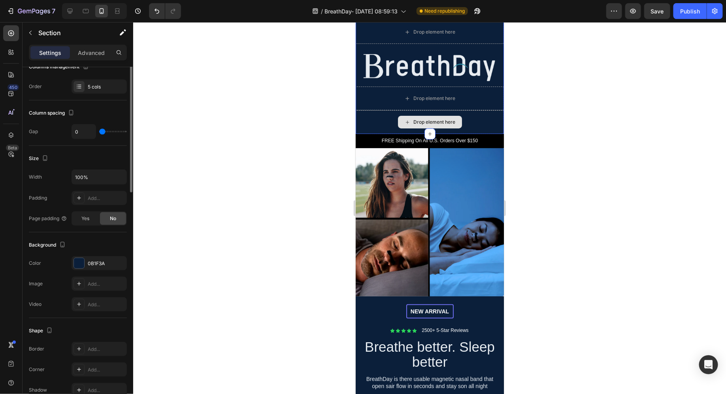
scroll to position [0, 0]
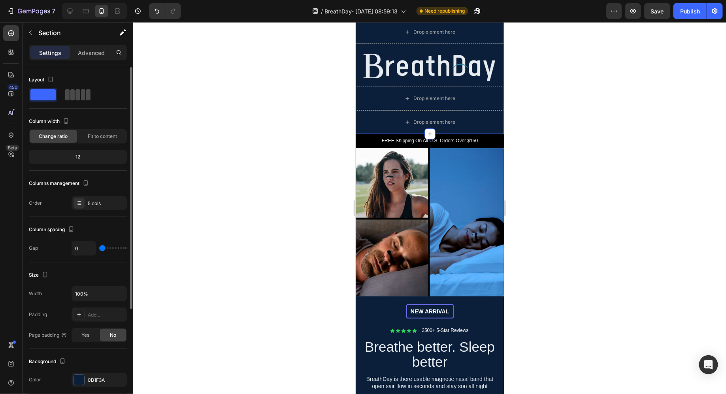
click at [75, 94] on span at bounding box center [77, 94] width 4 height 11
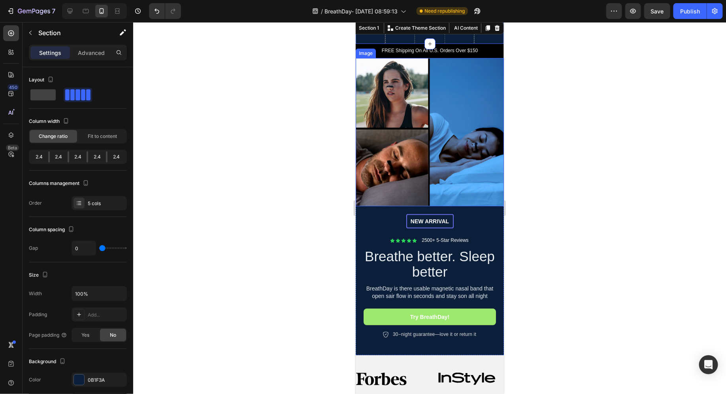
scroll to position [18, 0]
click at [514, 101] on div at bounding box center [429, 208] width 592 height 372
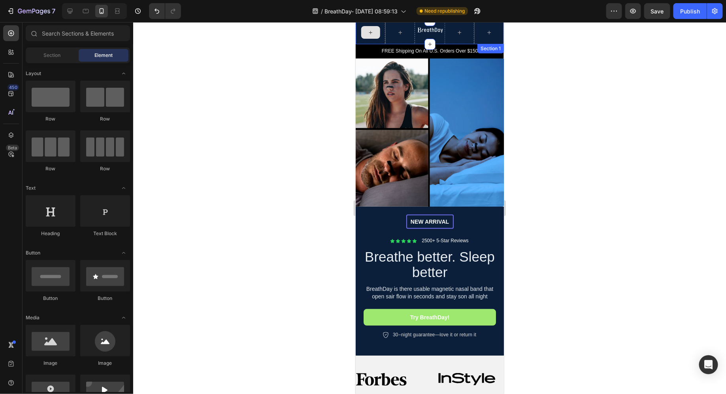
click at [364, 40] on div at bounding box center [370, 32] width 30 height 24
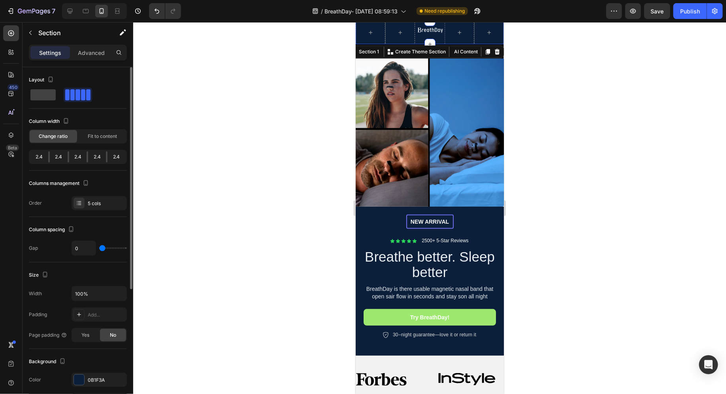
drag, startPoint x: 86, startPoint y: 158, endPoint x: 99, endPoint y: 160, distance: 12.8
click at [99, 160] on div "2.4 2.4 2.4 2.4 2.4" at bounding box center [78, 157] width 98 height 14
click at [108, 158] on div "2.4" at bounding box center [116, 156] width 18 height 11
drag, startPoint x: 108, startPoint y: 158, endPoint x: 117, endPoint y: 158, distance: 9.5
click at [117, 158] on div "2.4" at bounding box center [116, 156] width 18 height 11
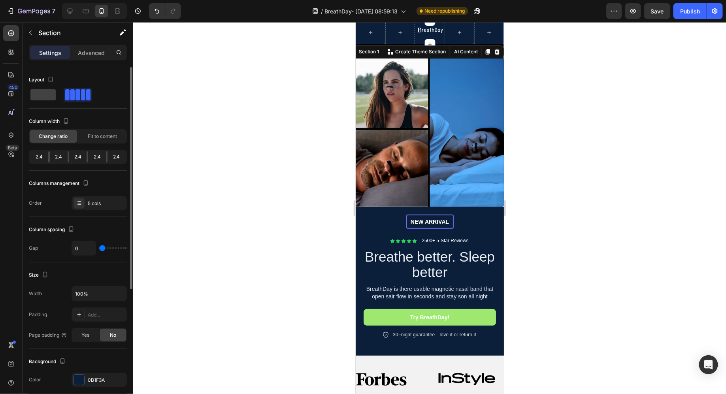
type input "10"
type input "28"
type input "30"
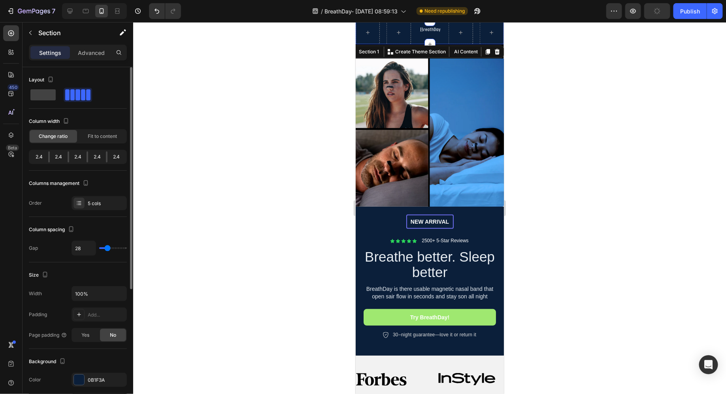
type input "30"
type input "32"
type input "33"
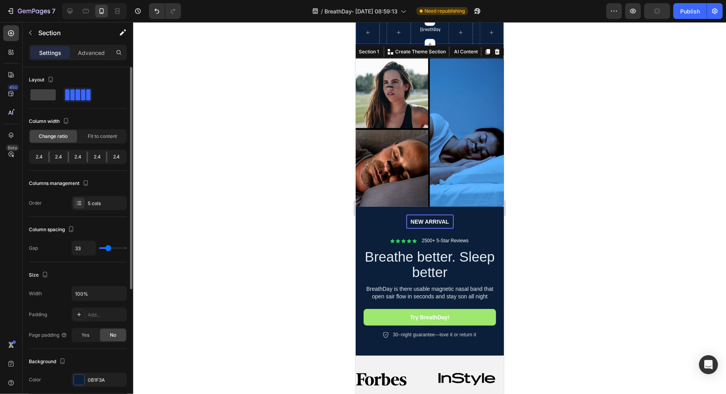
type input "34"
type input "35"
type input "37"
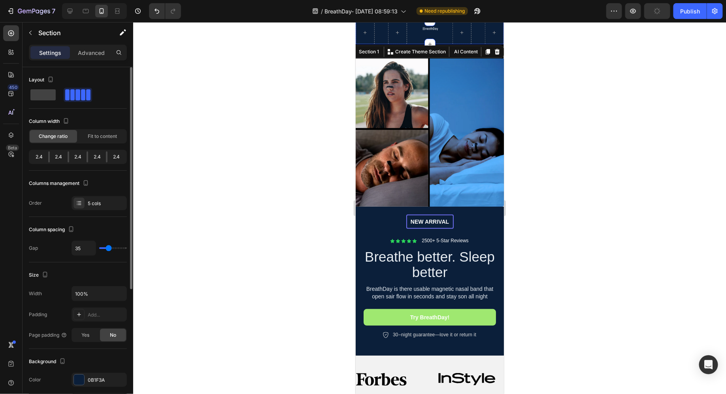
type input "37"
type input "36"
type input "35"
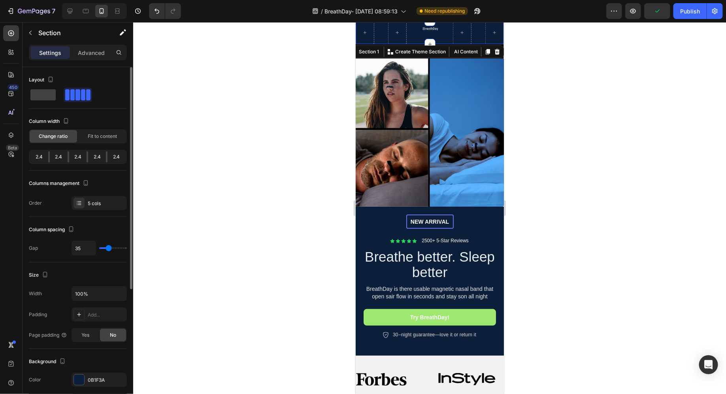
type input "36"
type input "35"
type input "34"
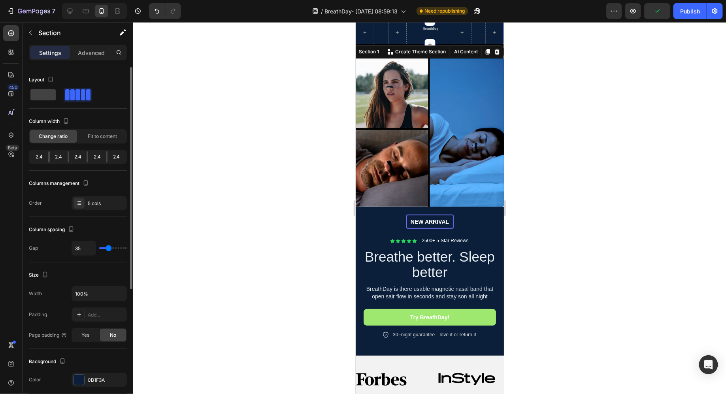
type input "34"
type input "33"
type input "32"
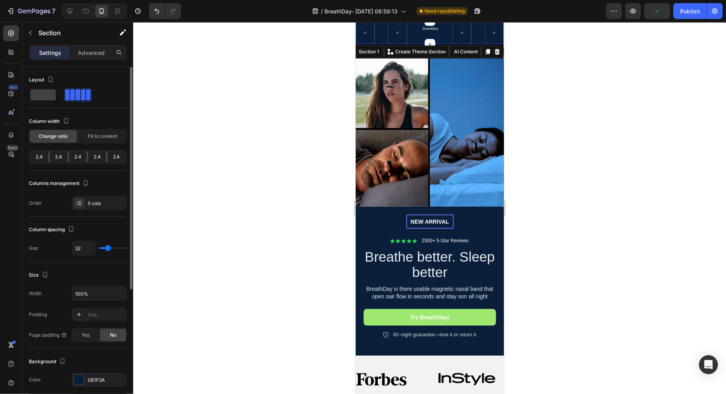
type input "30"
type input "29"
type input "27"
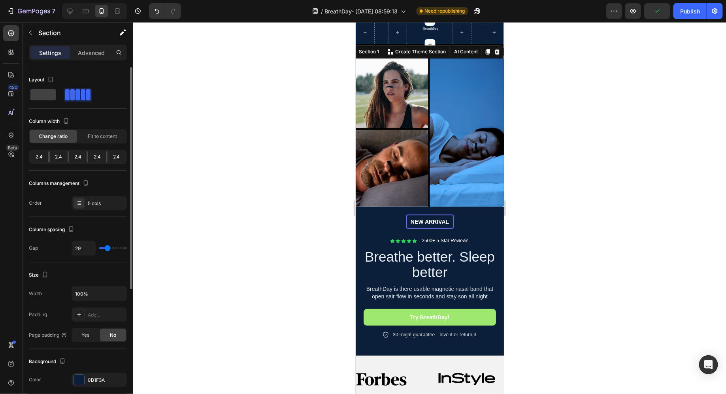
type input "27"
type input "26"
type input "25"
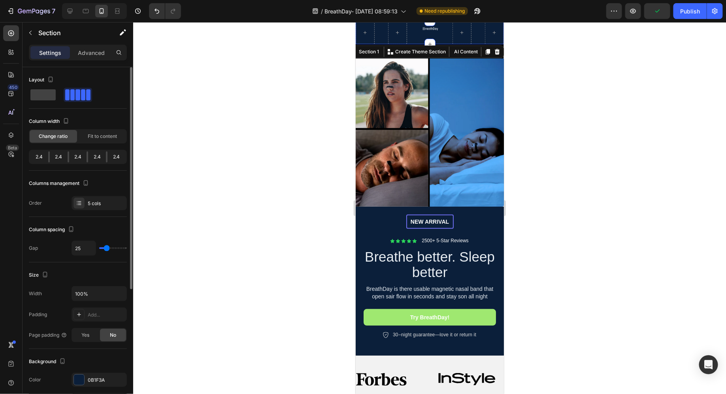
click at [107, 248] on input "range" at bounding box center [113, 248] width 28 height 2
drag, startPoint x: 50, startPoint y: 153, endPoint x: 30, endPoint y: 154, distance: 19.8
click at [30, 154] on div "2.4 2.4 2.4 2.4 2.4" at bounding box center [78, 157] width 98 height 14
click at [82, 135] on div "Fit to content" at bounding box center [102, 136] width 47 height 13
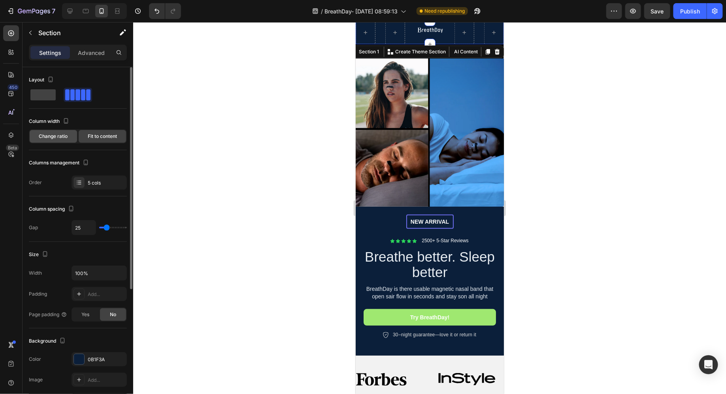
click at [61, 134] on span "Change ratio" at bounding box center [53, 136] width 29 height 7
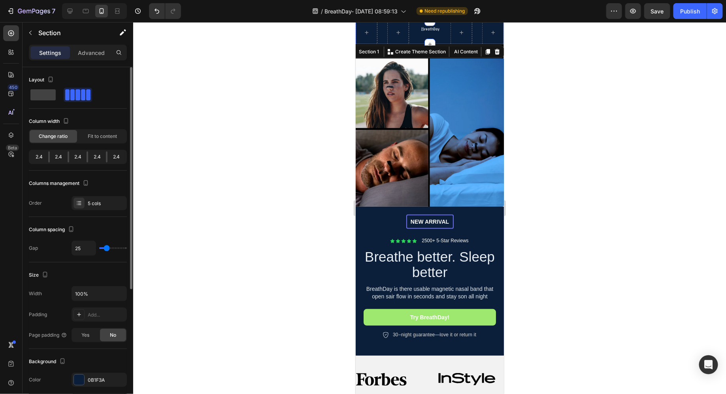
drag, startPoint x: 66, startPoint y: 157, endPoint x: 73, endPoint y: 157, distance: 7.1
click at [72, 157] on div "2.4 2.4 2.4 2.4 2.4" at bounding box center [78, 157] width 98 height 14
click at [73, 157] on div "2.4" at bounding box center [78, 156] width 18 height 11
click at [88, 157] on div "2.4" at bounding box center [97, 156] width 18 height 11
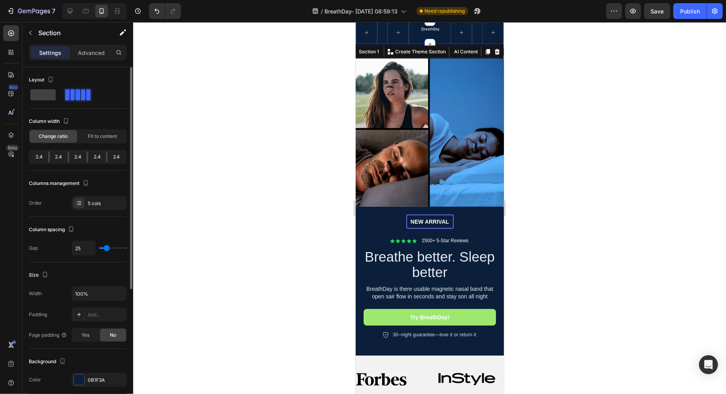
click at [68, 157] on div at bounding box center [69, 156] width 2 height 11
type input "0"
drag, startPoint x: 87, startPoint y: 159, endPoint x: 93, endPoint y: 158, distance: 5.9
click at [93, 0] on body "7 / BreathDay- [DATE] 08:59:13 Need republishing Preview Save Publish 450 Beta …" at bounding box center [363, 0] width 726 height 0
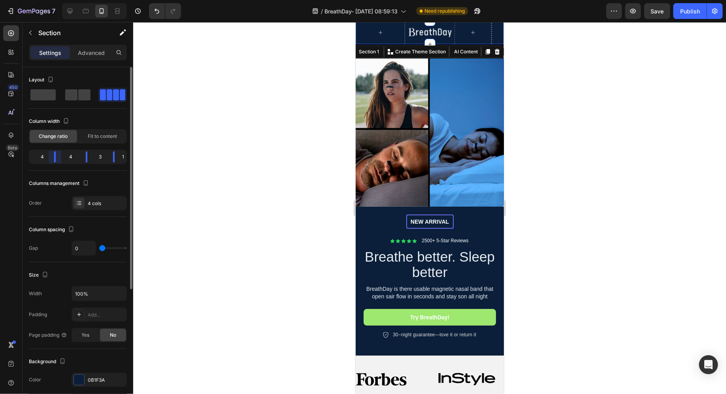
drag, startPoint x: 49, startPoint y: 156, endPoint x: 61, endPoint y: 157, distance: 12.3
click at [61, 0] on body "7 / BreathDay- [DATE] 08:59:13 Need republishing Preview Save Publish 450 Beta …" at bounding box center [363, 0] width 726 height 0
click at [255, 125] on div at bounding box center [429, 208] width 592 height 372
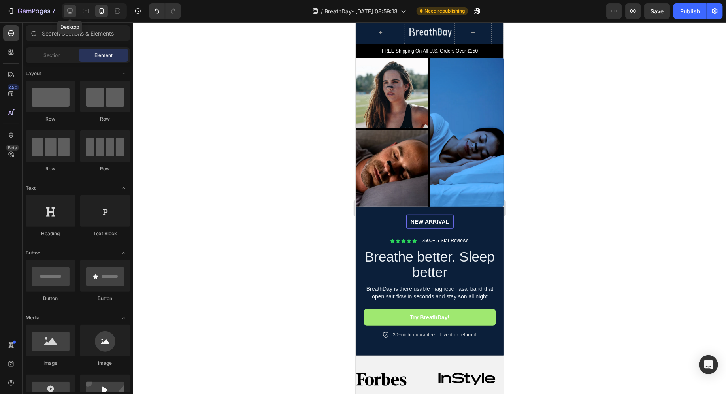
click at [67, 15] on icon at bounding box center [70, 11] width 8 height 8
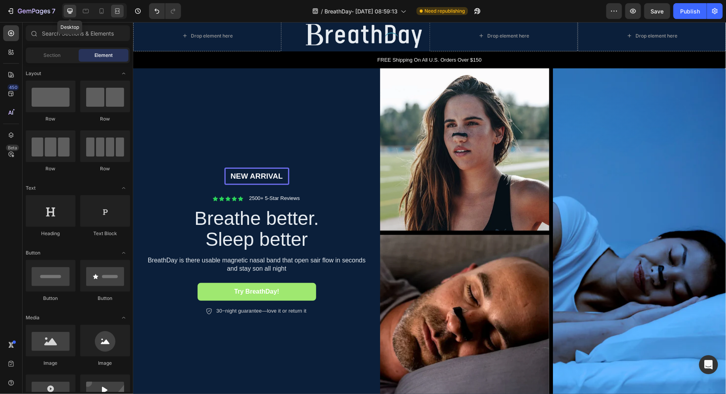
scroll to position [20, 0]
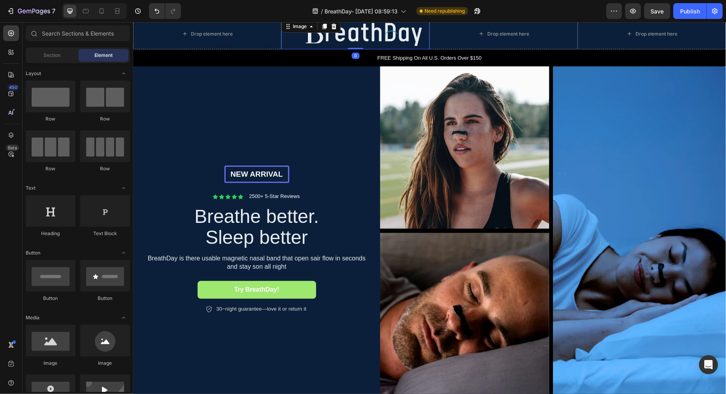
click at [284, 42] on div "Image 0" at bounding box center [355, 33] width 148 height 31
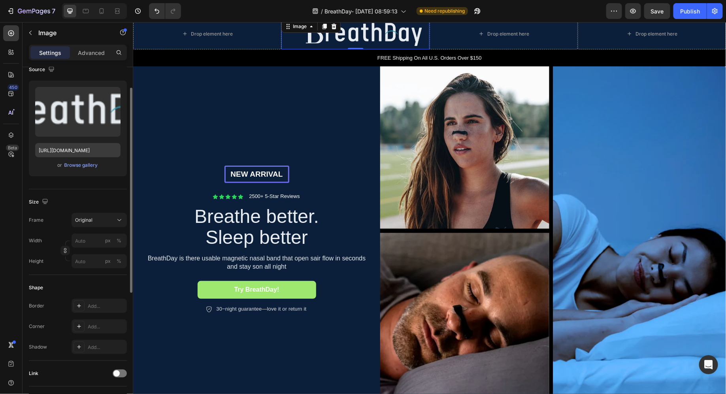
scroll to position [90, 0]
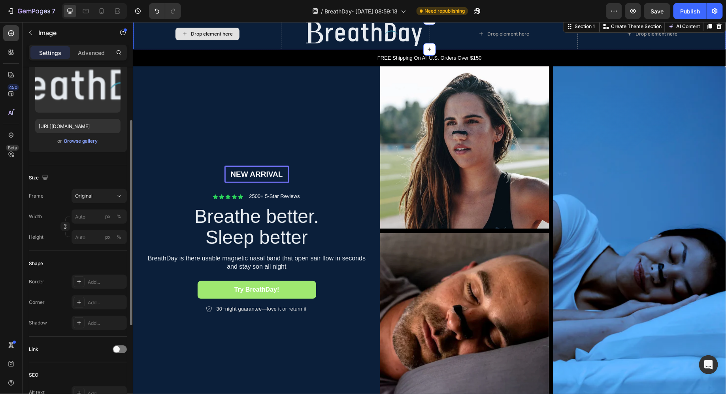
click at [179, 45] on div "Drop element here" at bounding box center [207, 33] width 148 height 31
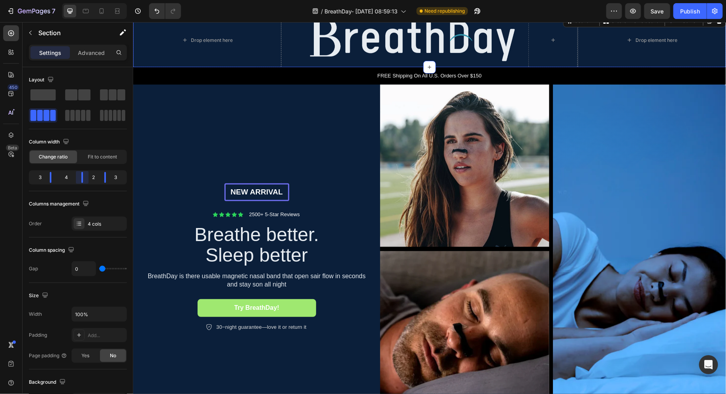
scroll to position [31, 0]
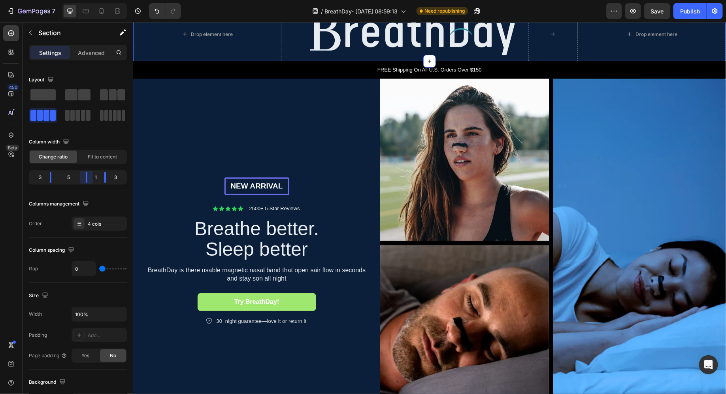
drag, startPoint x: 80, startPoint y: 177, endPoint x: 101, endPoint y: 177, distance: 20.5
click at [101, 0] on body "7 / BreathDay- [DATE] 08:59:13 Need republishing Preview Save Publish 450 Beta …" at bounding box center [363, 0] width 726 height 0
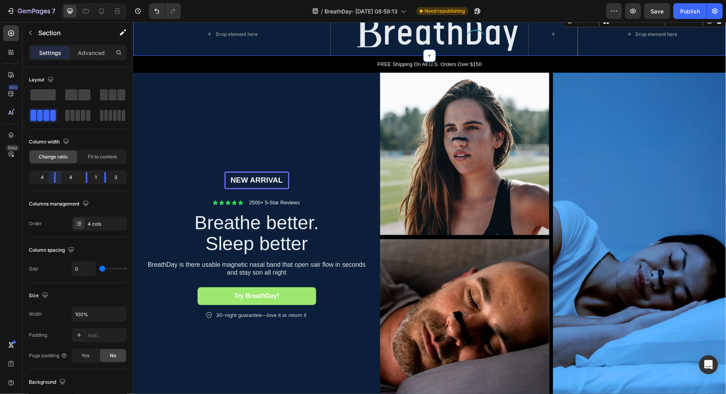
drag, startPoint x: 47, startPoint y: 178, endPoint x: 66, endPoint y: 179, distance: 19.0
click at [66, 0] on body "7 / BreathDay- [DATE] 08:59:13 Need republishing Preview Save Publish 450 Beta …" at bounding box center [363, 0] width 726 height 0
drag, startPoint x: 102, startPoint y: 179, endPoint x: 107, endPoint y: 179, distance: 5.1
click at [107, 0] on body "7 / BreathDay- [DATE] 08:59:13 Need republishing Preview Save Publish 450 Beta …" at bounding box center [363, 0] width 726 height 0
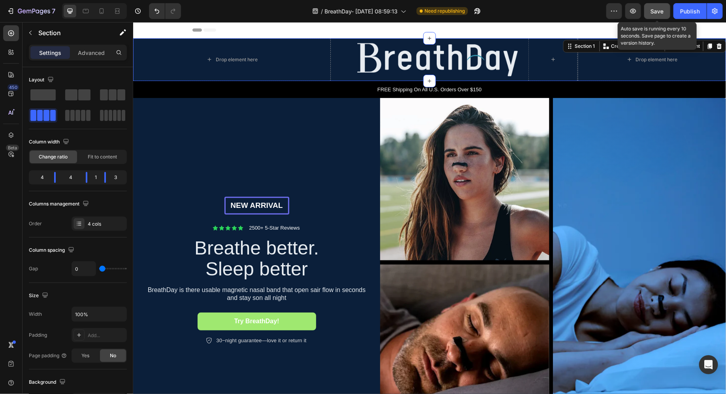
click at [657, 9] on span "Save" at bounding box center [657, 11] width 13 height 7
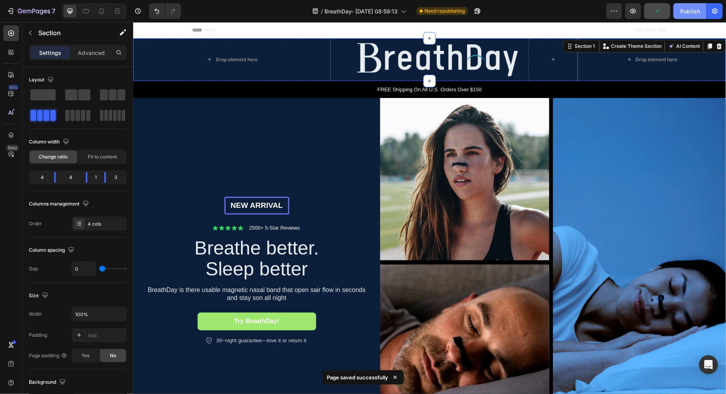
click at [691, 13] on div "Publish" at bounding box center [690, 11] width 20 height 8
click at [99, 11] on icon at bounding box center [102, 11] width 8 height 8
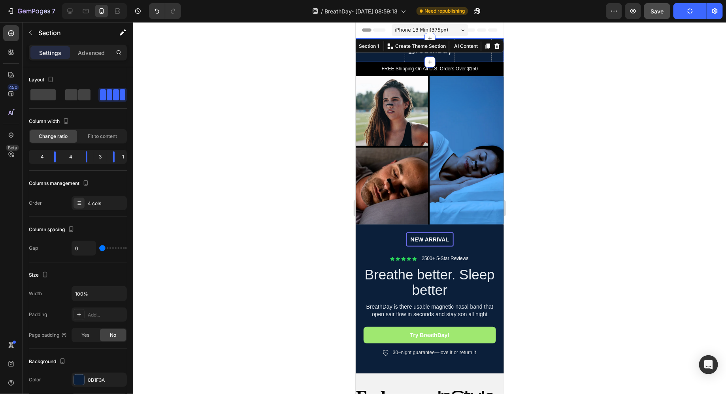
click at [62, 4] on div at bounding box center [94, 11] width 65 height 16
click at [79, 5] on div at bounding box center [85, 11] width 13 height 13
click at [64, 11] on div at bounding box center [70, 11] width 13 height 13
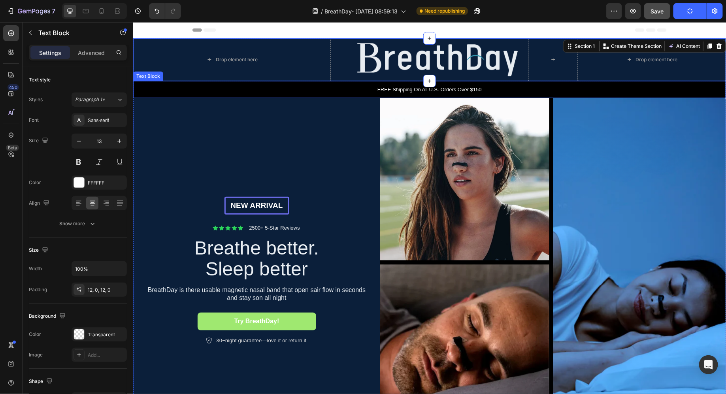
click at [405, 91] on p "FREE Shipping On All U.S. Orders Over $150" at bounding box center [428, 89] width 591 height 8
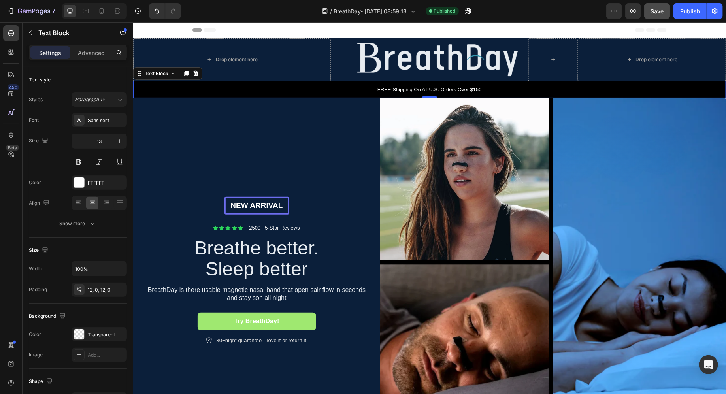
click at [398, 87] on p "FREE Shipping On All U.S. Orders Over $150" at bounding box center [428, 89] width 591 height 8
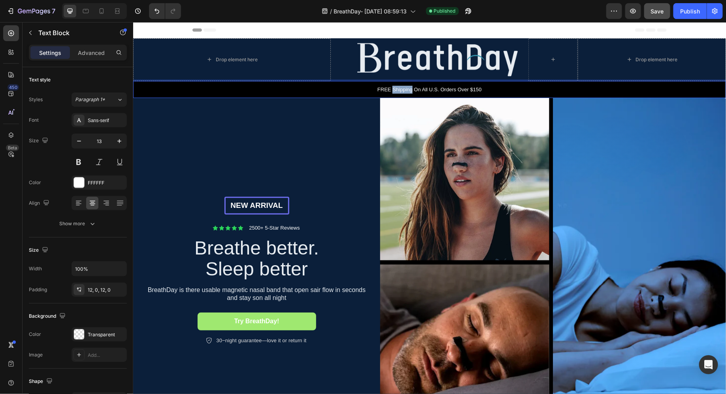
click at [398, 87] on p "FREE Shipping On All U.S. Orders Over $150" at bounding box center [428, 89] width 591 height 8
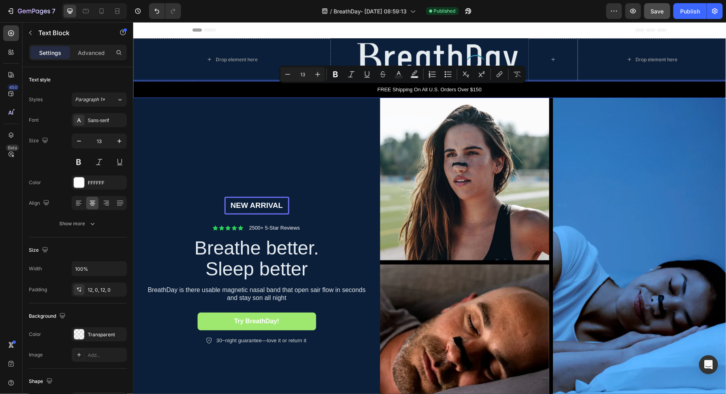
click at [413, 87] on p "FREE Shipping On All U.S. Orders Over $150" at bounding box center [428, 89] width 591 height 8
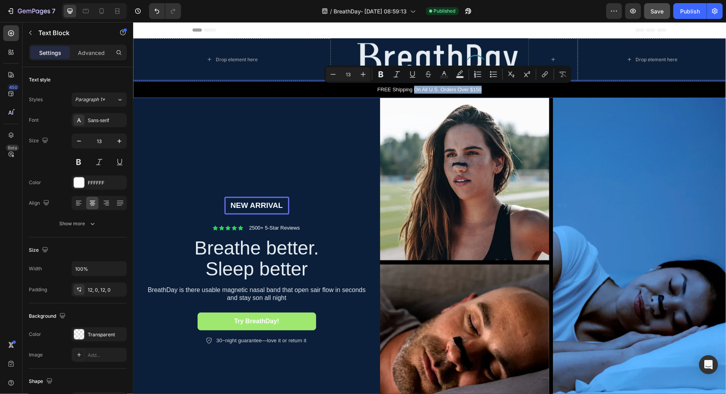
drag, startPoint x: 413, startPoint y: 87, endPoint x: 483, endPoint y: 94, distance: 69.8
click at [483, 94] on div "FREE Shipping On All U.S. Orders Over $150" at bounding box center [429, 89] width 592 height 17
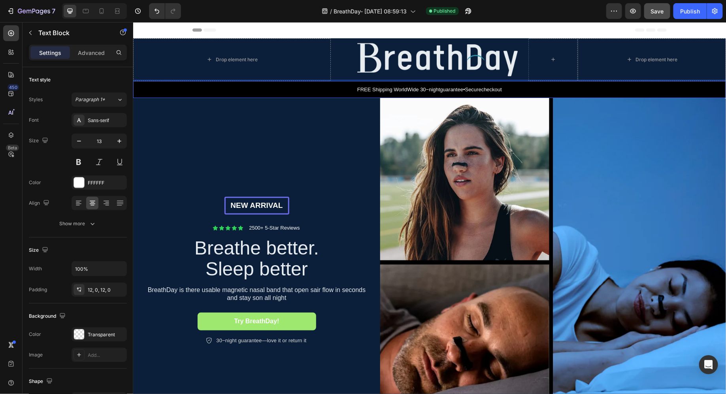
click at [418, 89] on p "FREE Shipping WorldWide 30−nightguarantee•Securecheckout" at bounding box center [428, 89] width 591 height 8
click at [415, 90] on p "FREE Shipping WorldWide • 30−nightguarantee•Securecheckout" at bounding box center [428, 89] width 591 height 8
click at [445, 91] on p "FREE Shipping WorldWide • 30−nightguarantee•Securecheckout" at bounding box center [428, 89] width 591 height 8
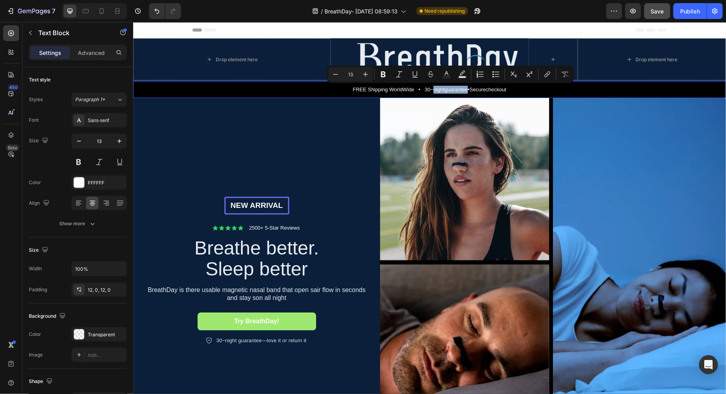
click at [445, 90] on p "FREE Shipping WorldWide • 30−nightguarantee•Securecheckout" at bounding box center [428, 89] width 591 height 8
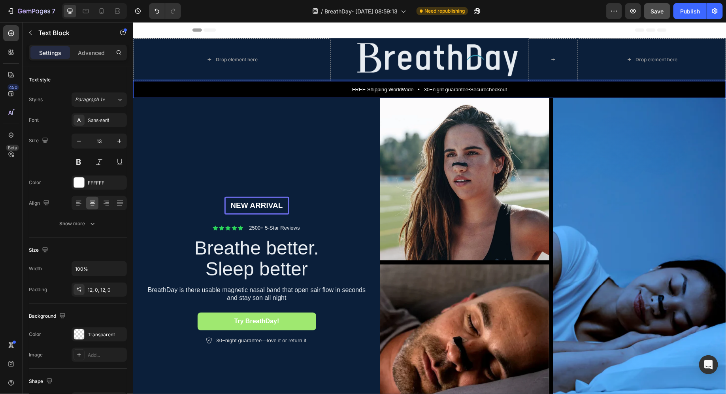
click at [469, 92] on p "FREE Shipping WorldWide • 30−night guarantee•Securecheckout" at bounding box center [428, 89] width 591 height 8
click at [467, 90] on p "FREE Shipping WorldWide • 30−night guarantee•Securecheckout" at bounding box center [428, 89] width 591 height 8
click at [491, 90] on p "FREE Shipping WorldWide • 30−night guarantee • Securecheckout" at bounding box center [428, 89] width 591 height 8
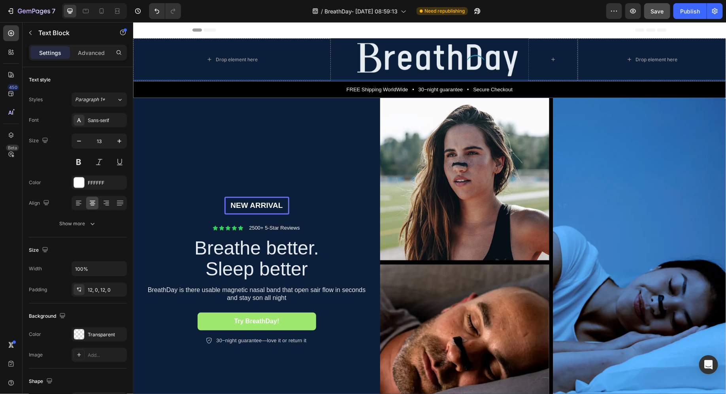
click at [442, 90] on p "FREE Shipping WorldWide • 30−night guarantee • Secure Checkout" at bounding box center [428, 89] width 591 height 8
click at [429, 90] on p "FREE Shipping WorldWide • 30−night Guarantee • Secure Checkout" at bounding box center [428, 89] width 591 height 8
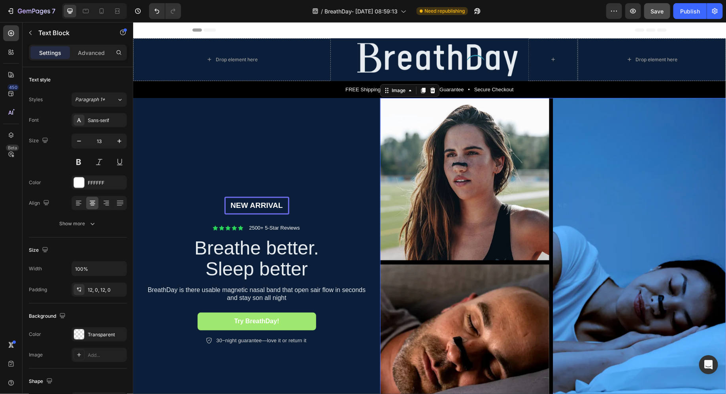
click at [437, 144] on img at bounding box center [553, 271] width 346 height 346
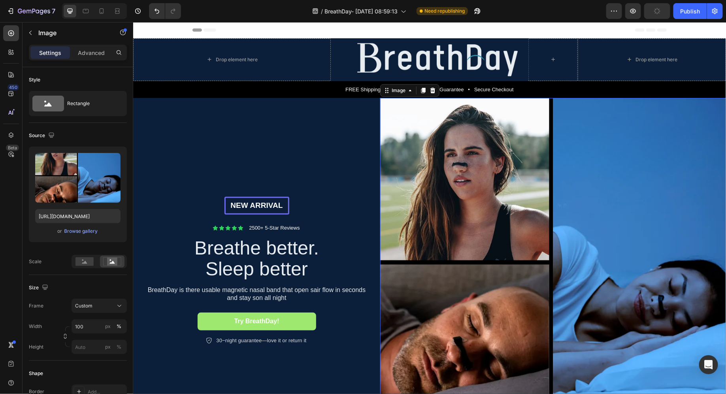
click at [545, 122] on img at bounding box center [553, 271] width 346 height 346
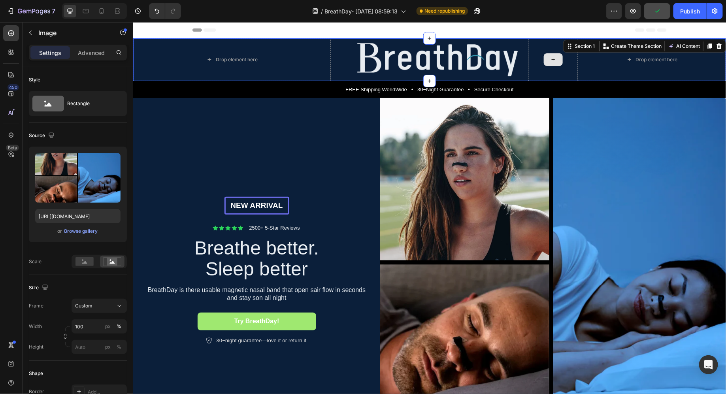
click at [551, 73] on div at bounding box center [552, 59] width 49 height 43
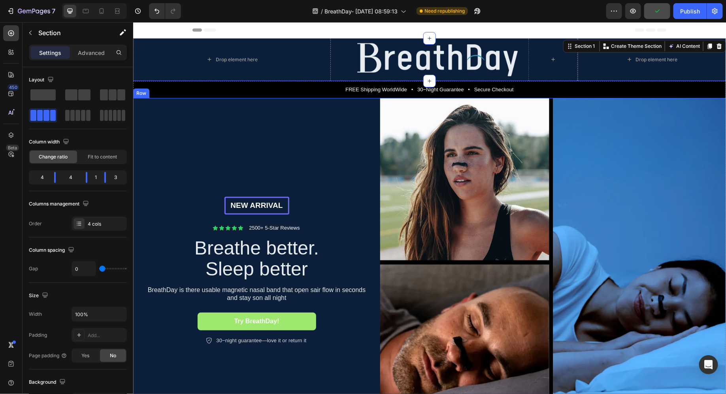
click at [289, 130] on div "NEW ARRIVAL Text Block Row Icon Icon Icon Icon Icon Icon List 2500+ 5-Star Revi…" at bounding box center [256, 271] width 247 height 346
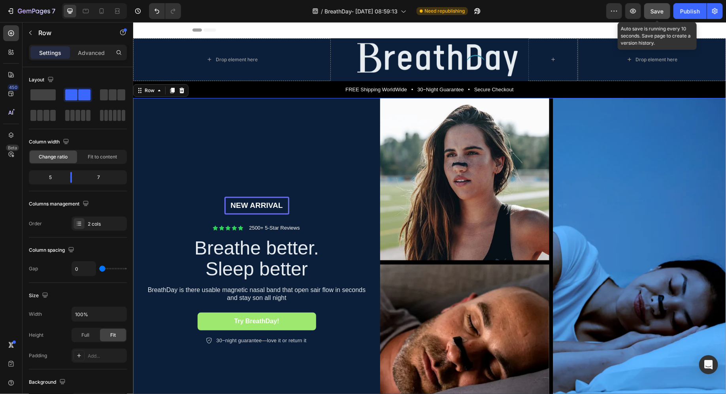
click at [655, 11] on span "Save" at bounding box center [657, 11] width 13 height 7
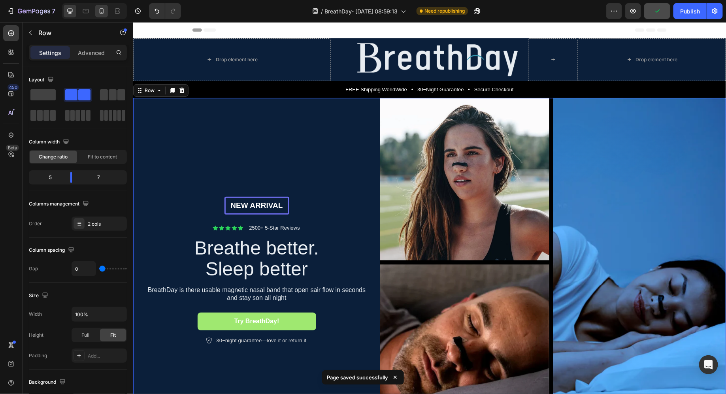
click at [101, 11] on icon at bounding box center [102, 11] width 8 height 8
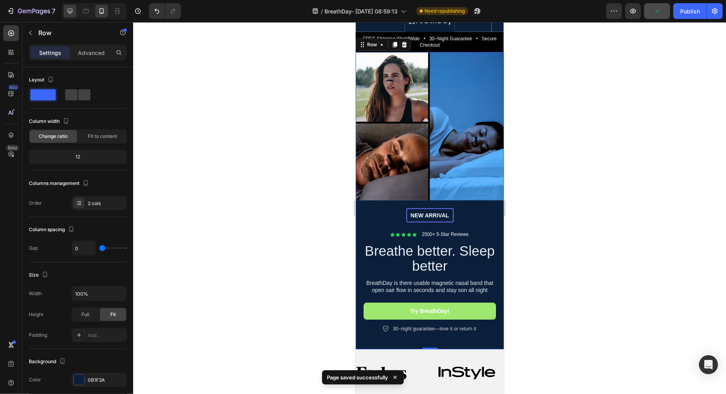
scroll to position [32, 0]
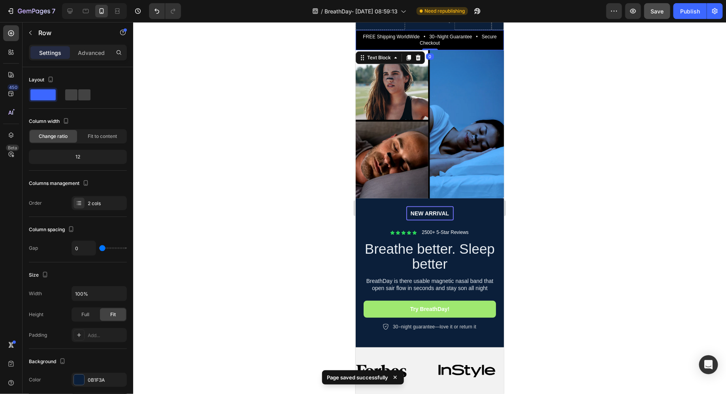
click at [450, 45] on div "FREE Shipping WorldWide • 30−Night Guarantee • Secure Checkout" at bounding box center [429, 40] width 148 height 20
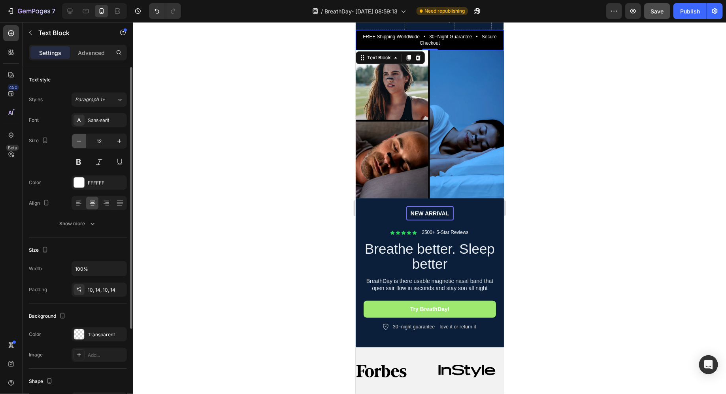
click at [80, 141] on icon "button" at bounding box center [79, 141] width 8 height 8
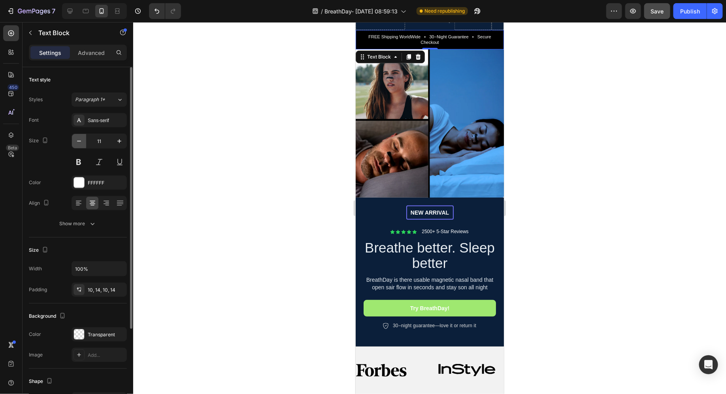
click at [80, 141] on icon "button" at bounding box center [79, 141] width 8 height 8
type input "10"
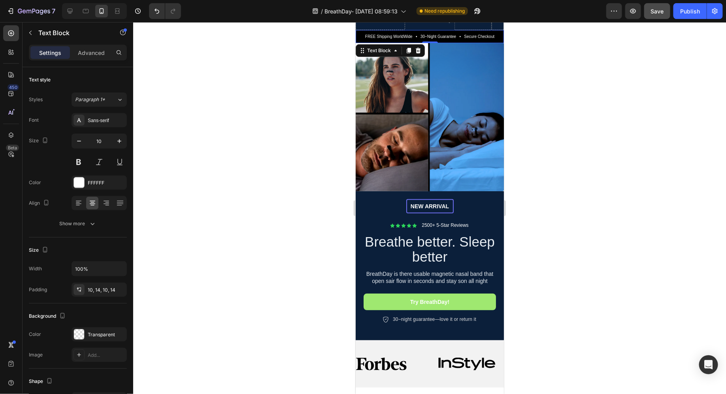
click at [345, 79] on div at bounding box center [429, 208] width 592 height 372
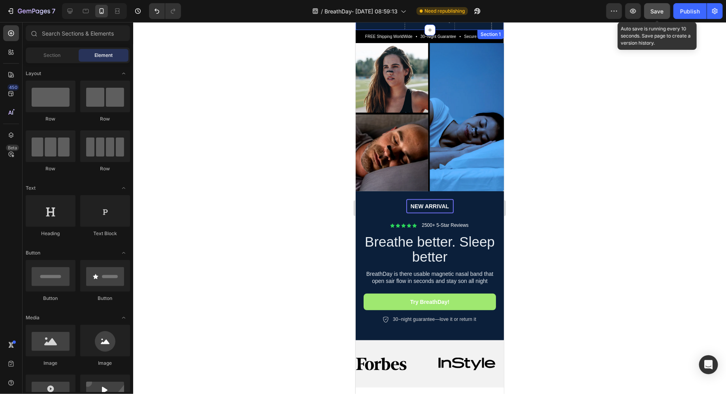
click at [656, 6] on button "Save" at bounding box center [657, 11] width 26 height 16
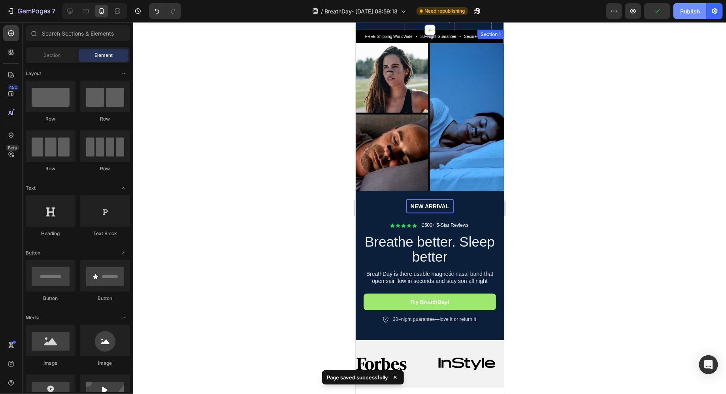
click at [681, 11] on div "Publish" at bounding box center [690, 11] width 20 height 8
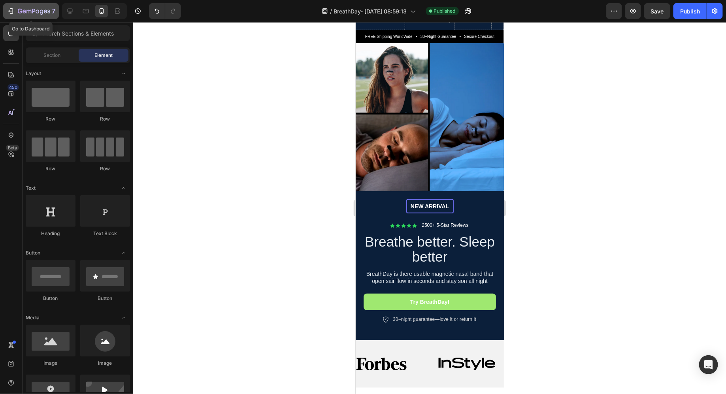
click at [11, 12] on icon "button" at bounding box center [11, 11] width 8 height 8
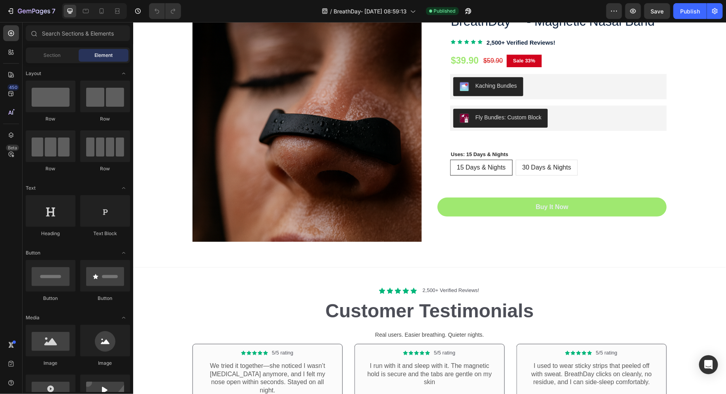
scroll to position [2611, 0]
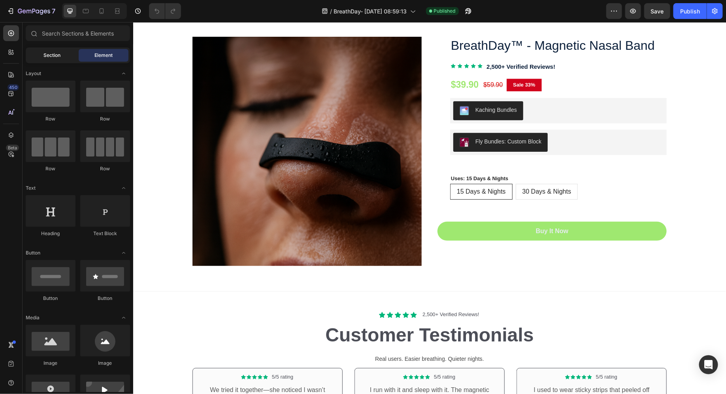
click at [56, 59] on div "Section" at bounding box center [52, 55] width 50 height 13
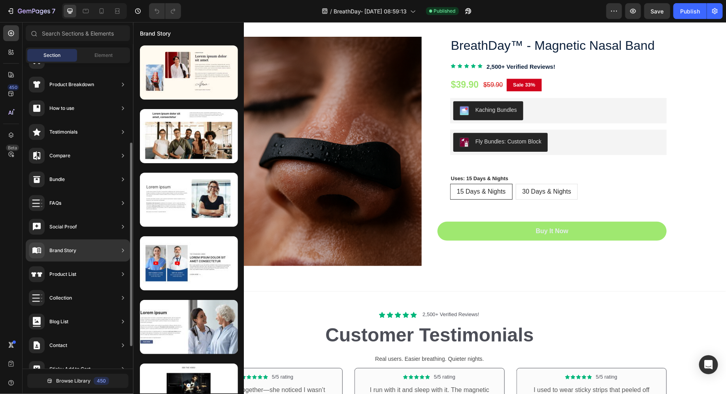
scroll to position [152, 0]
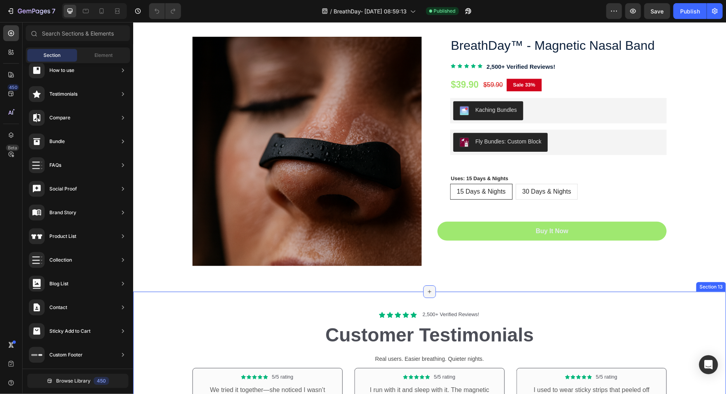
click at [429, 293] on icon at bounding box center [429, 291] width 6 height 6
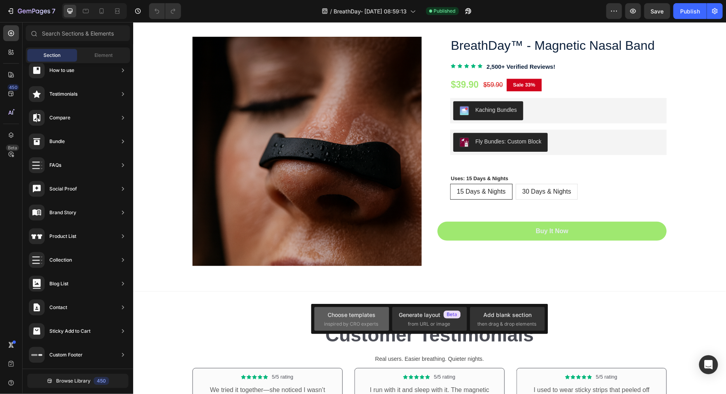
click at [364, 318] on div "Choose templates" at bounding box center [352, 314] width 48 height 8
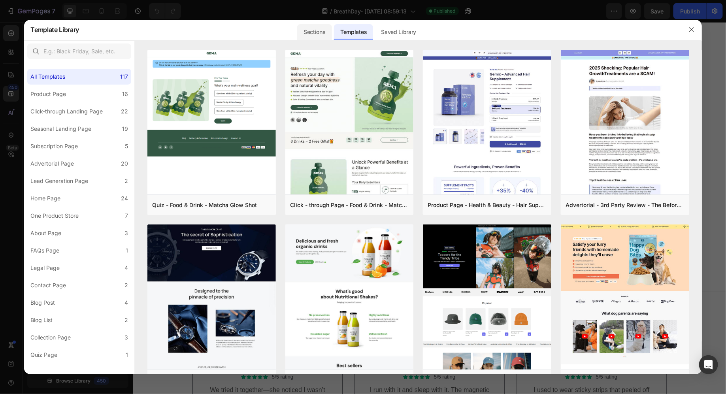
click at [312, 34] on div "Sections" at bounding box center [314, 32] width 34 height 16
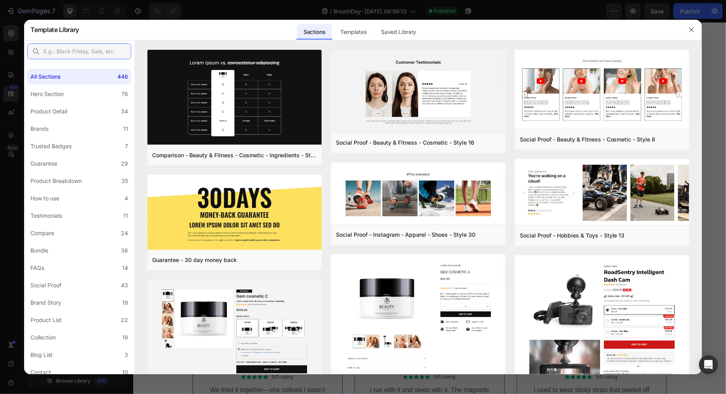
click at [100, 52] on input "text" at bounding box center [79, 51] width 104 height 16
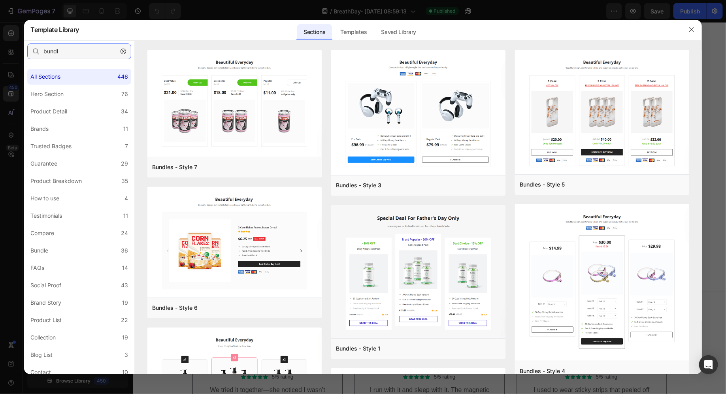
type input "bundle"
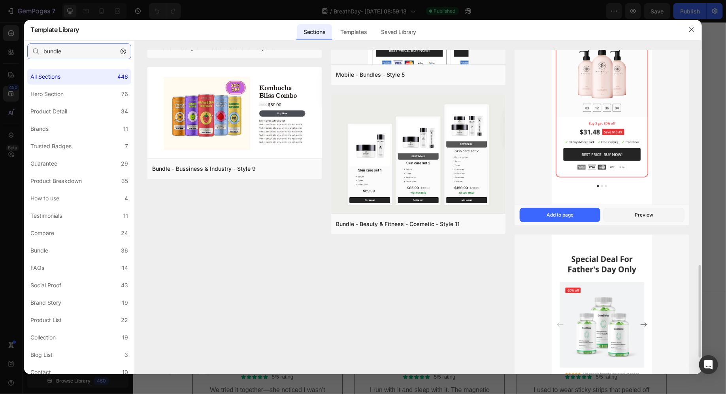
scroll to position [752, 0]
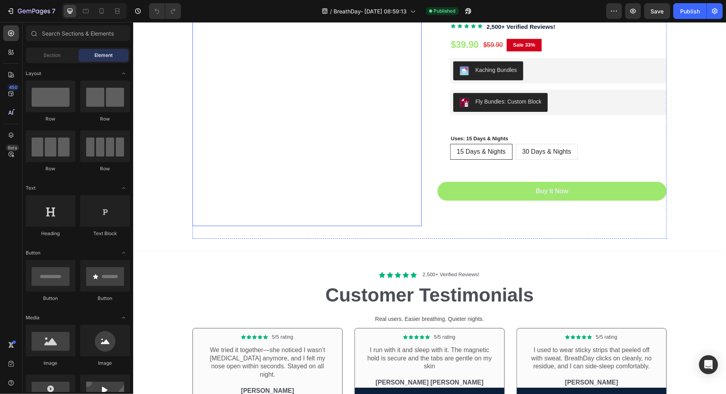
scroll to position [2716, 0]
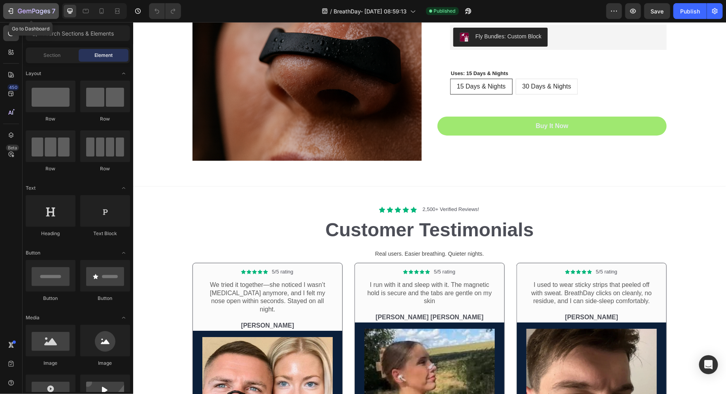
click at [30, 11] on icon "button" at bounding box center [34, 11] width 32 height 7
